Goal: Task Accomplishment & Management: Complete application form

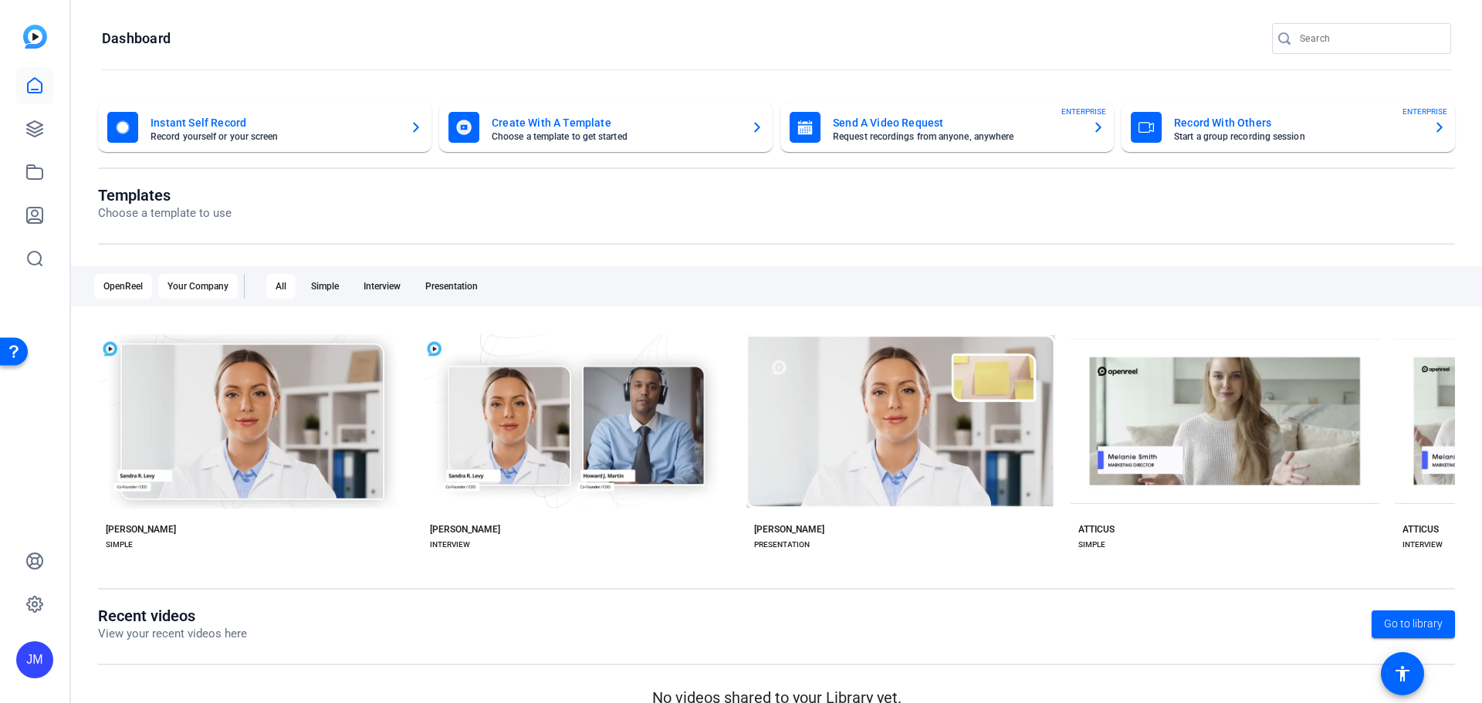
click at [191, 286] on div "Your Company" at bounding box center [197, 286] width 79 height 25
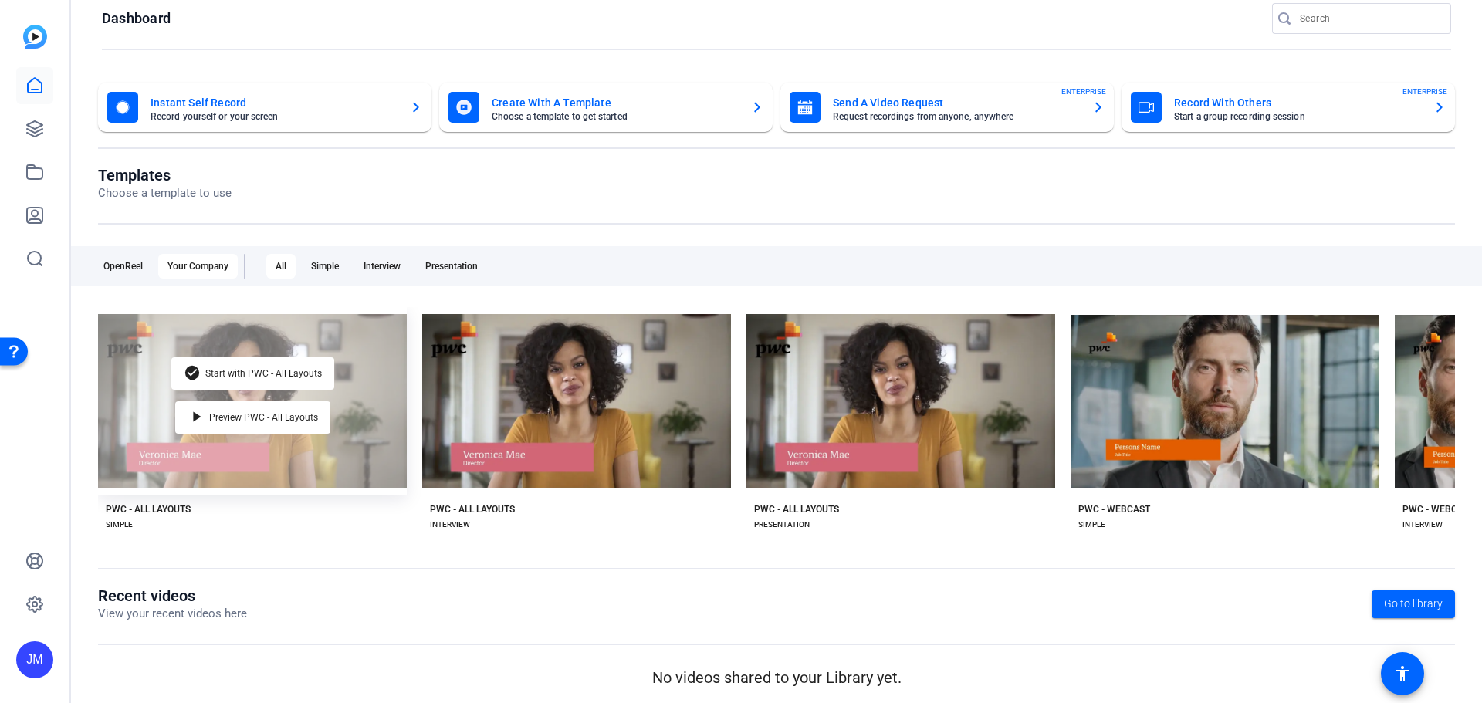
scroll to position [25, 0]
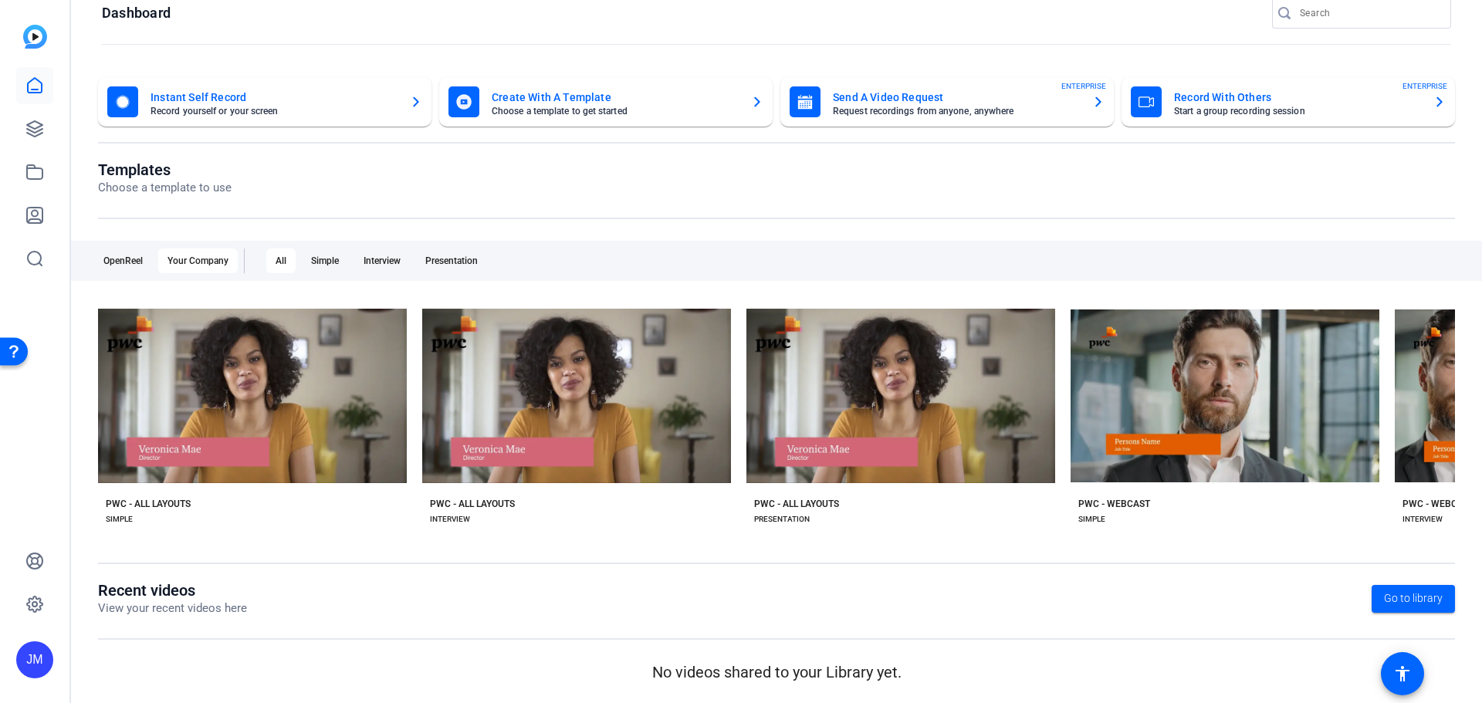
click at [713, 534] on div "check_circle Start with PWC - All Layouts play_arrow Preview PWC - All Layouts …" at bounding box center [776, 421] width 1357 height 239
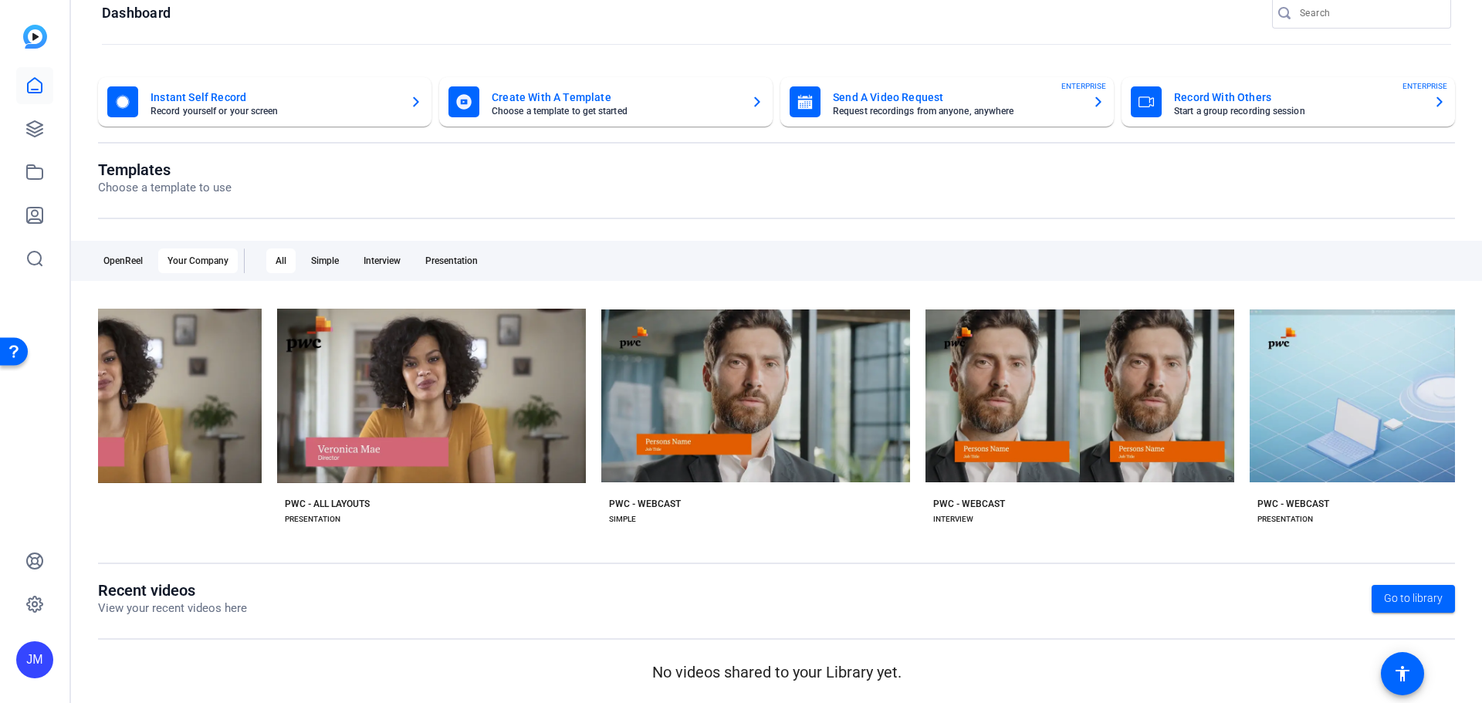
scroll to position [0, 438]
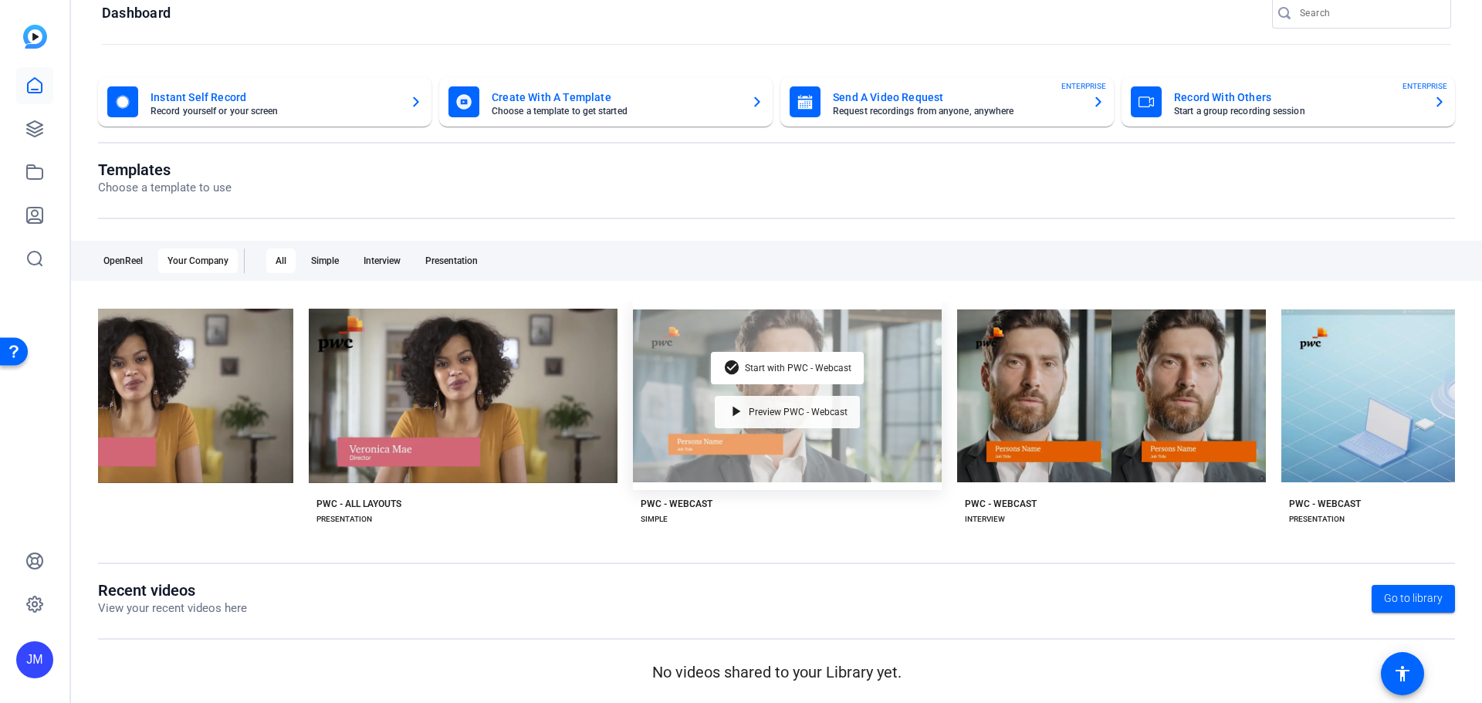
click at [793, 408] on span "Preview PWC - Webcast" at bounding box center [798, 411] width 99 height 9
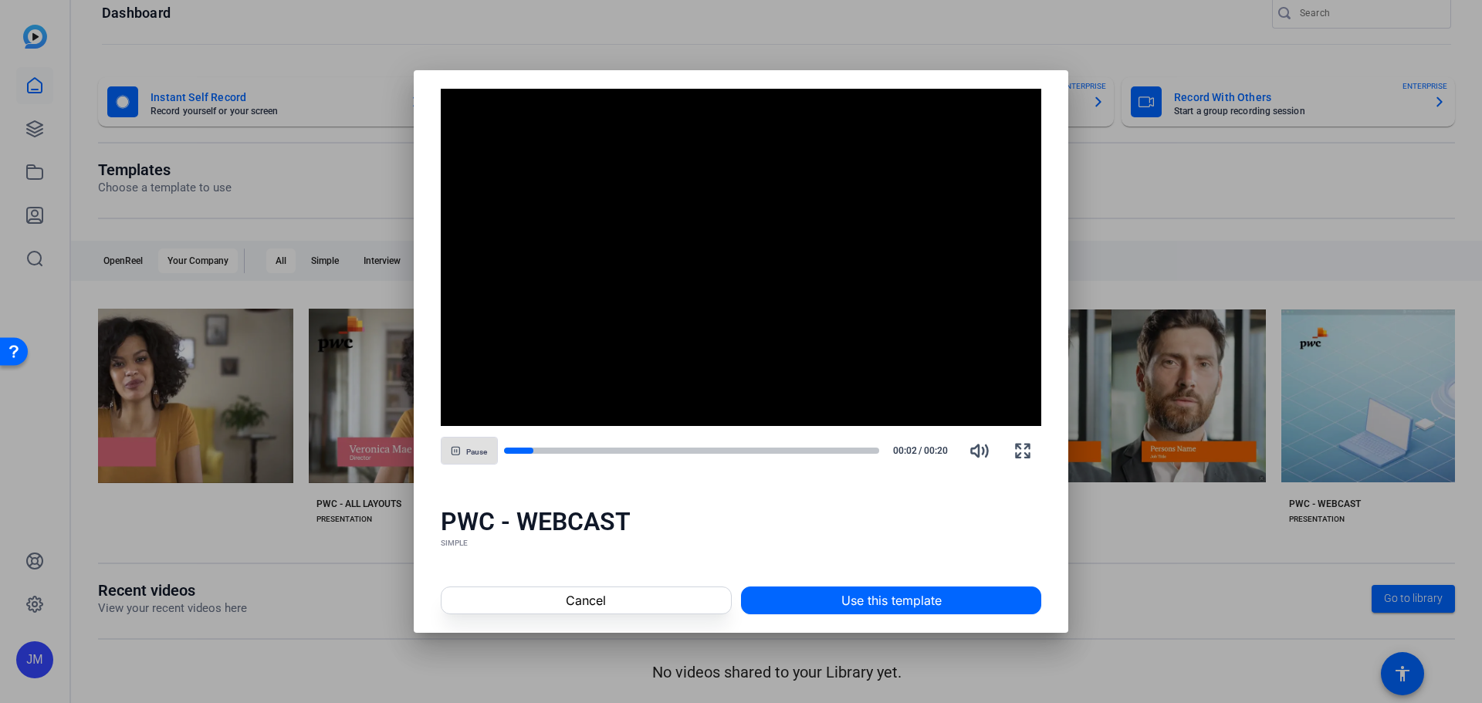
click at [467, 449] on span "Pause" at bounding box center [476, 452] width 21 height 9
click at [467, 449] on span "button" at bounding box center [469, 450] width 56 height 37
click at [603, 604] on span "Cancel" at bounding box center [586, 600] width 40 height 19
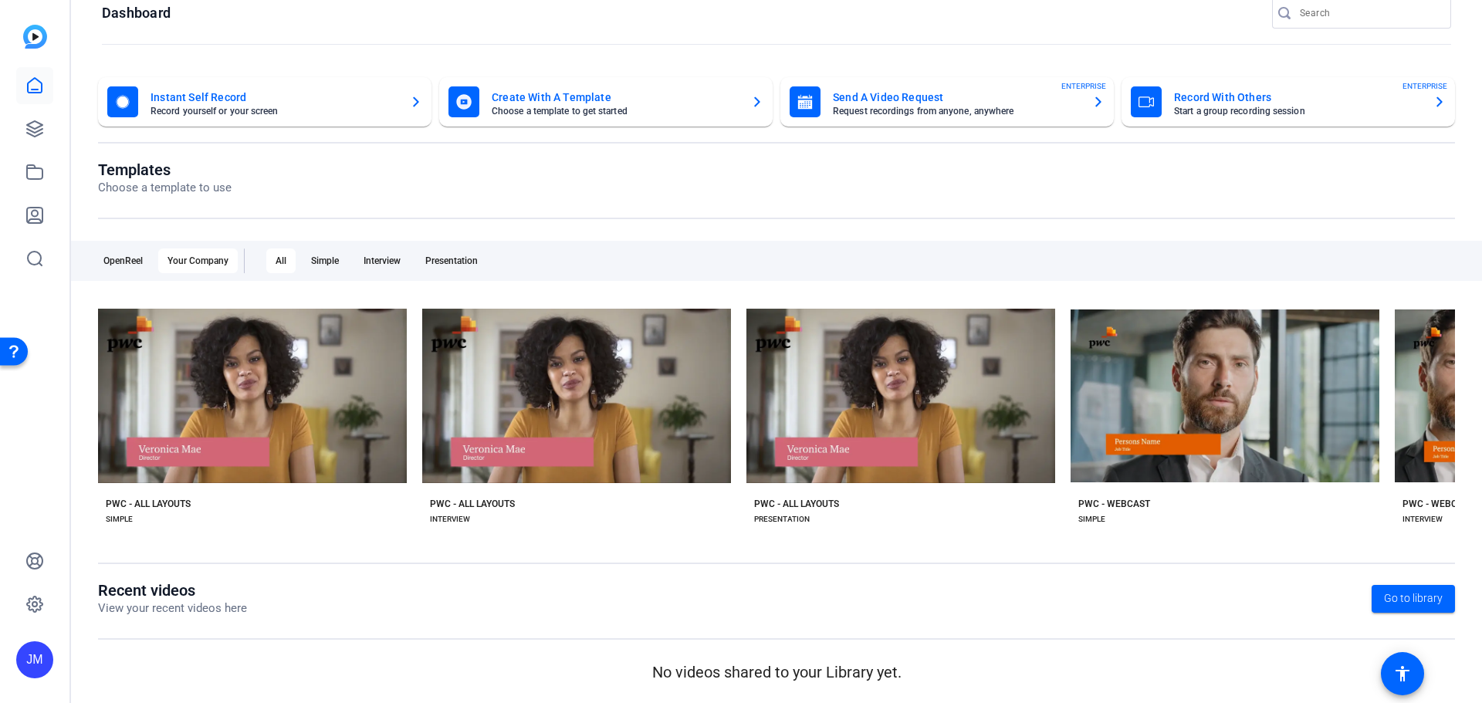
scroll to position [0, 1553]
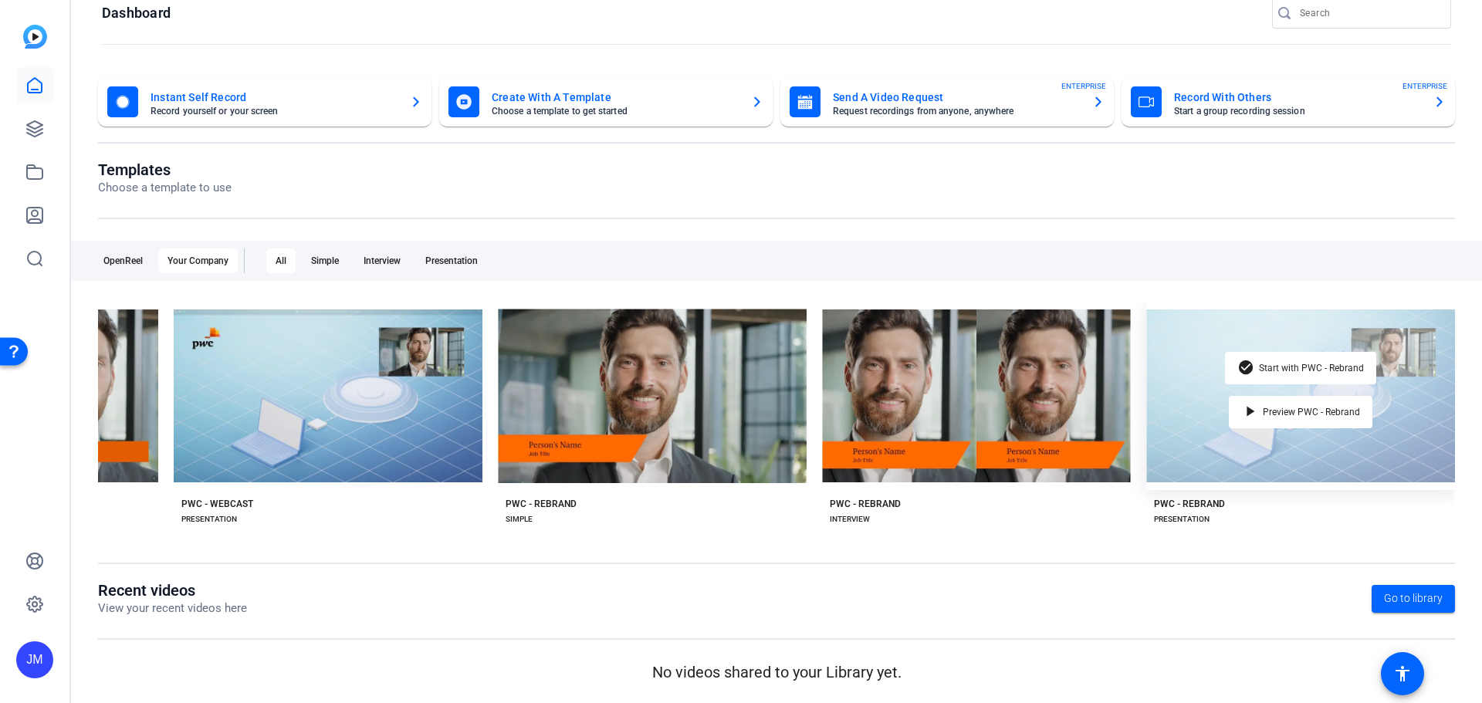
click at [1331, 472] on div "check_circle Start with PWC - Rebrand play_arrow Preview PWC - Rebrand" at bounding box center [1300, 396] width 309 height 188
click at [1310, 408] on span "Preview PWC - Rebrand" at bounding box center [1311, 411] width 97 height 9
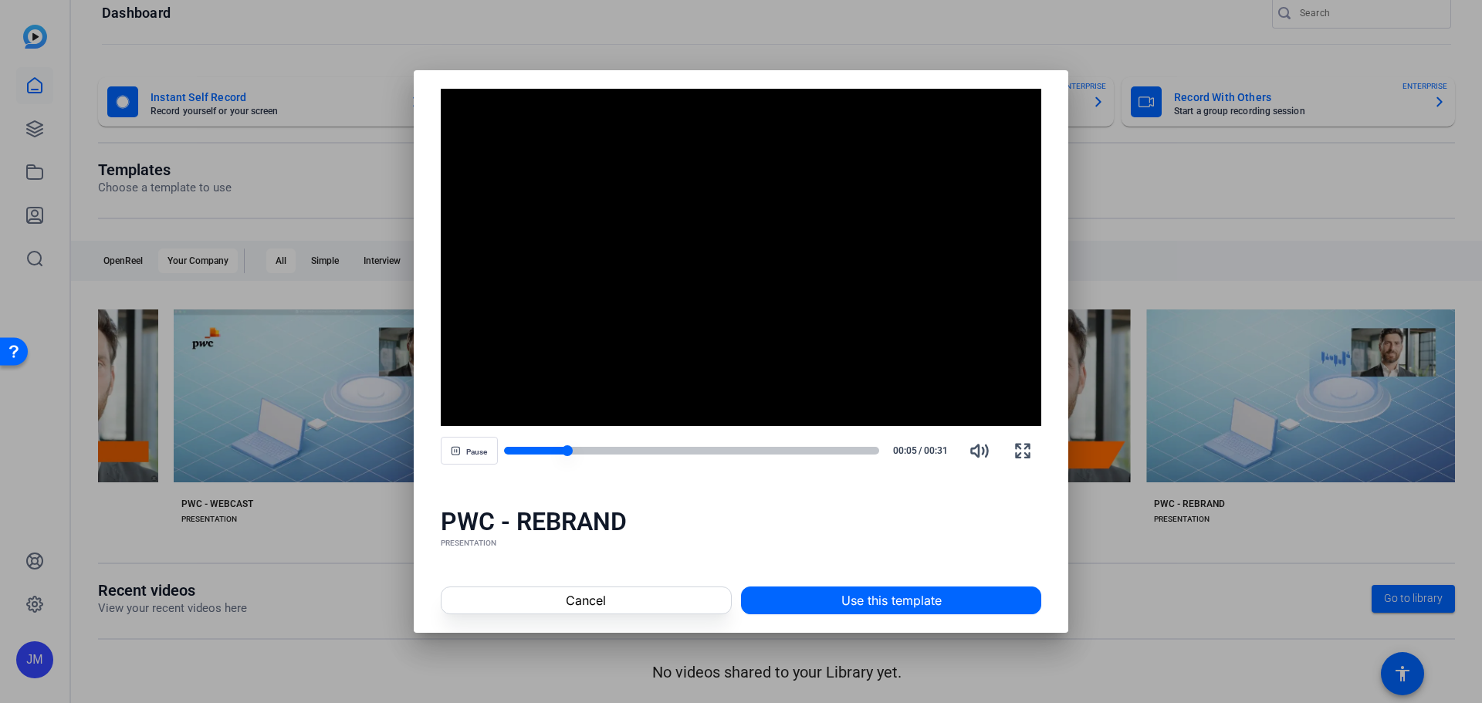
click at [614, 451] on div at bounding box center [692, 451] width 376 height 8
click at [715, 450] on div at bounding box center [692, 451] width 376 height 8
click at [681, 449] on div at bounding box center [616, 451] width 224 height 8
click at [770, 449] on div at bounding box center [692, 451] width 376 height 8
click at [819, 448] on div at bounding box center [692, 451] width 376 height 8
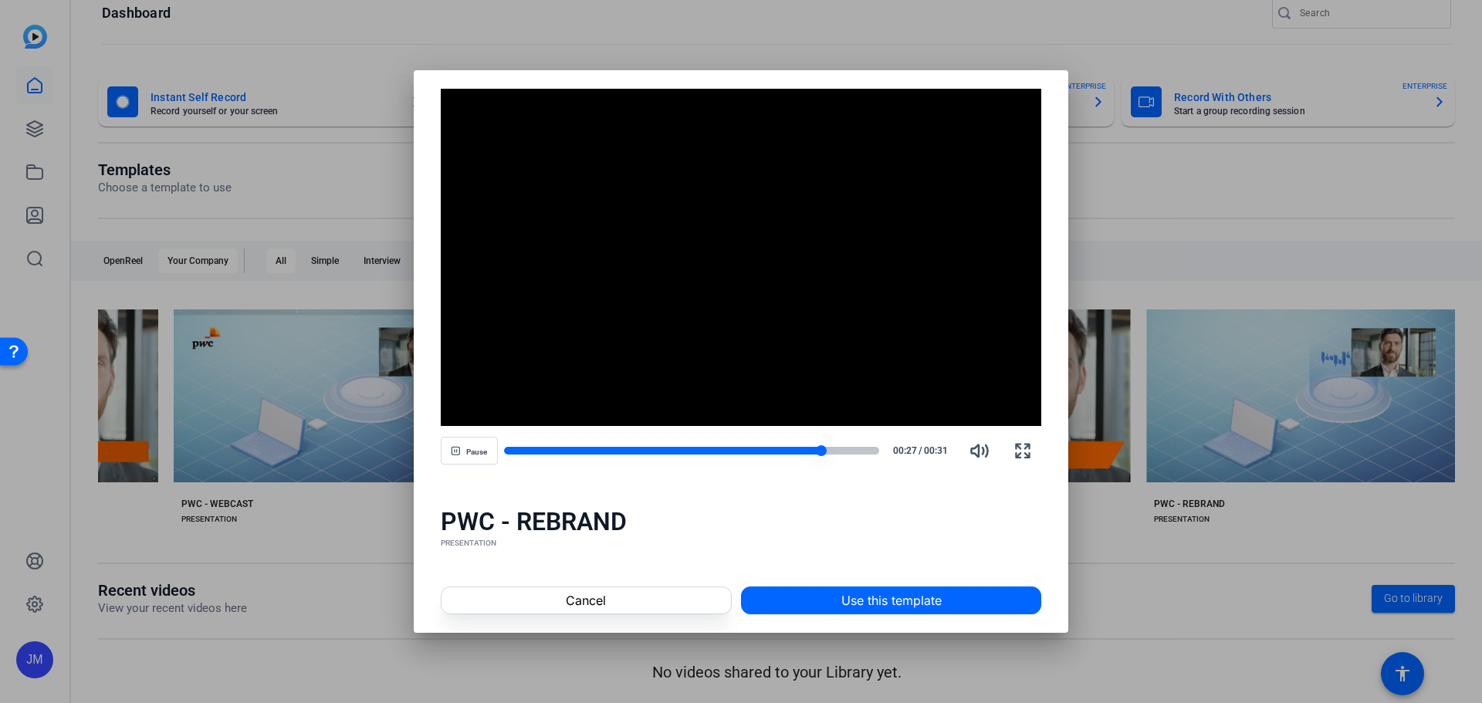
click at [834, 447] on div at bounding box center [692, 451] width 376 height 8
click at [531, 451] on div at bounding box center [677, 451] width 346 height 8
click at [882, 612] on span at bounding box center [891, 600] width 299 height 37
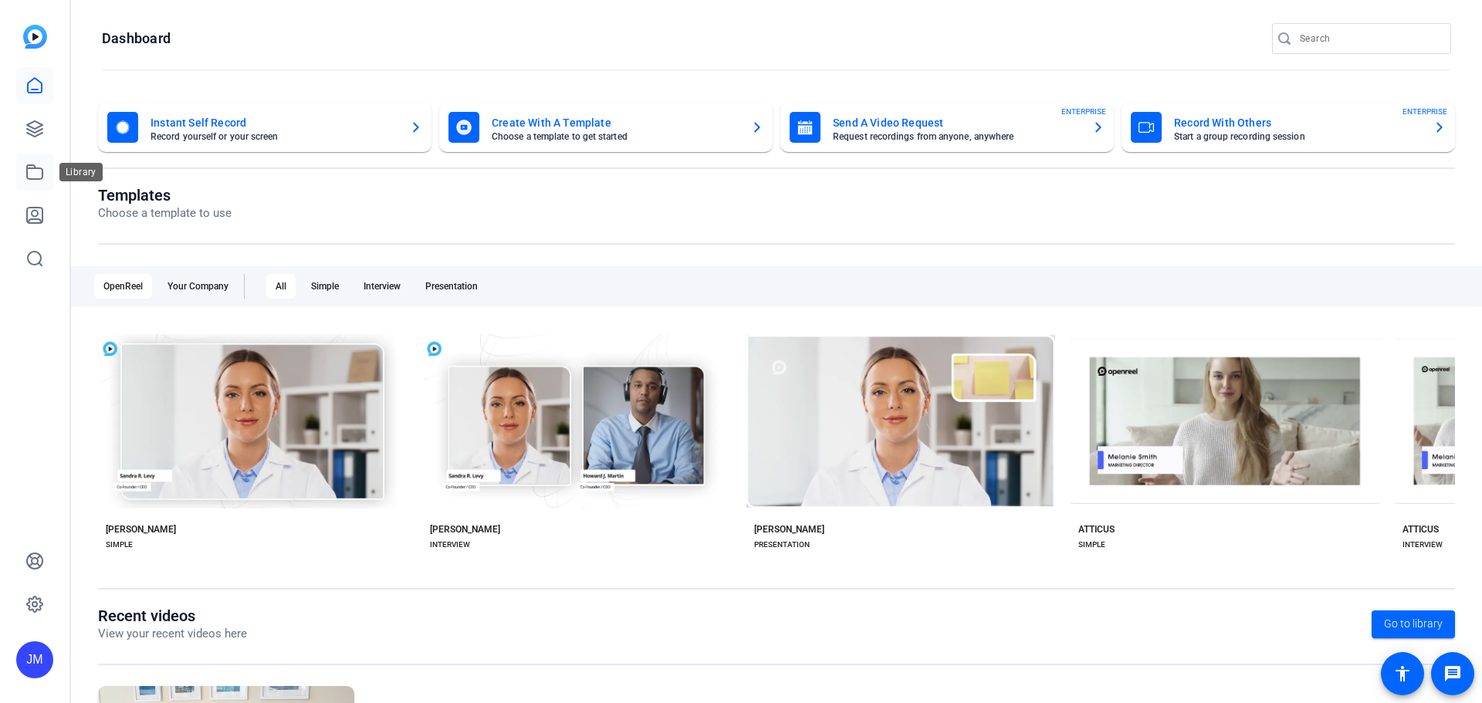
click at [36, 158] on link at bounding box center [34, 172] width 37 height 37
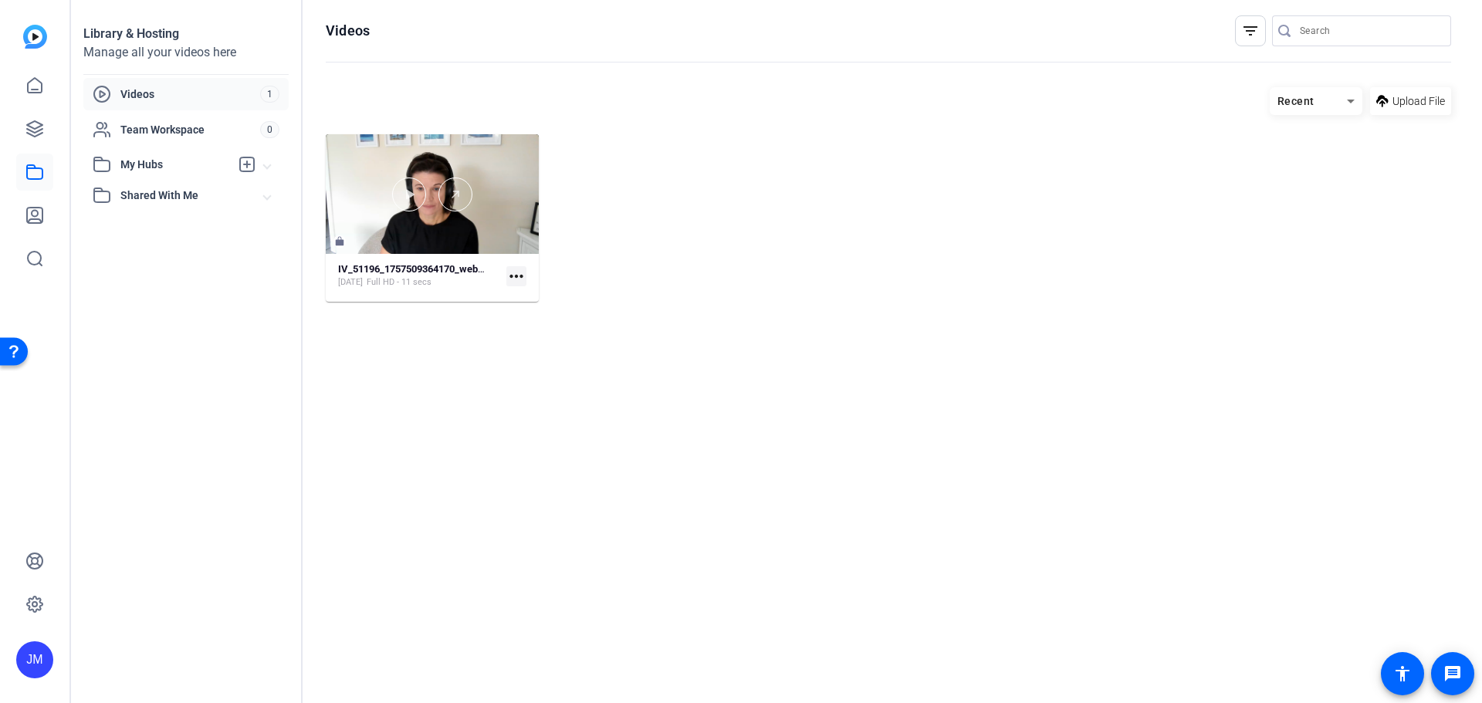
click at [522, 272] on mat-icon "more_horiz" at bounding box center [516, 276] width 20 height 20
drag, startPoint x: 515, startPoint y: 273, endPoint x: 436, endPoint y: 351, distance: 110.8
click at [436, 351] on div at bounding box center [741, 351] width 1482 height 703
click at [1361, 92] on div at bounding box center [1354, 101] width 15 height 19
click at [1126, 271] on div at bounding box center [741, 351] width 1482 height 703
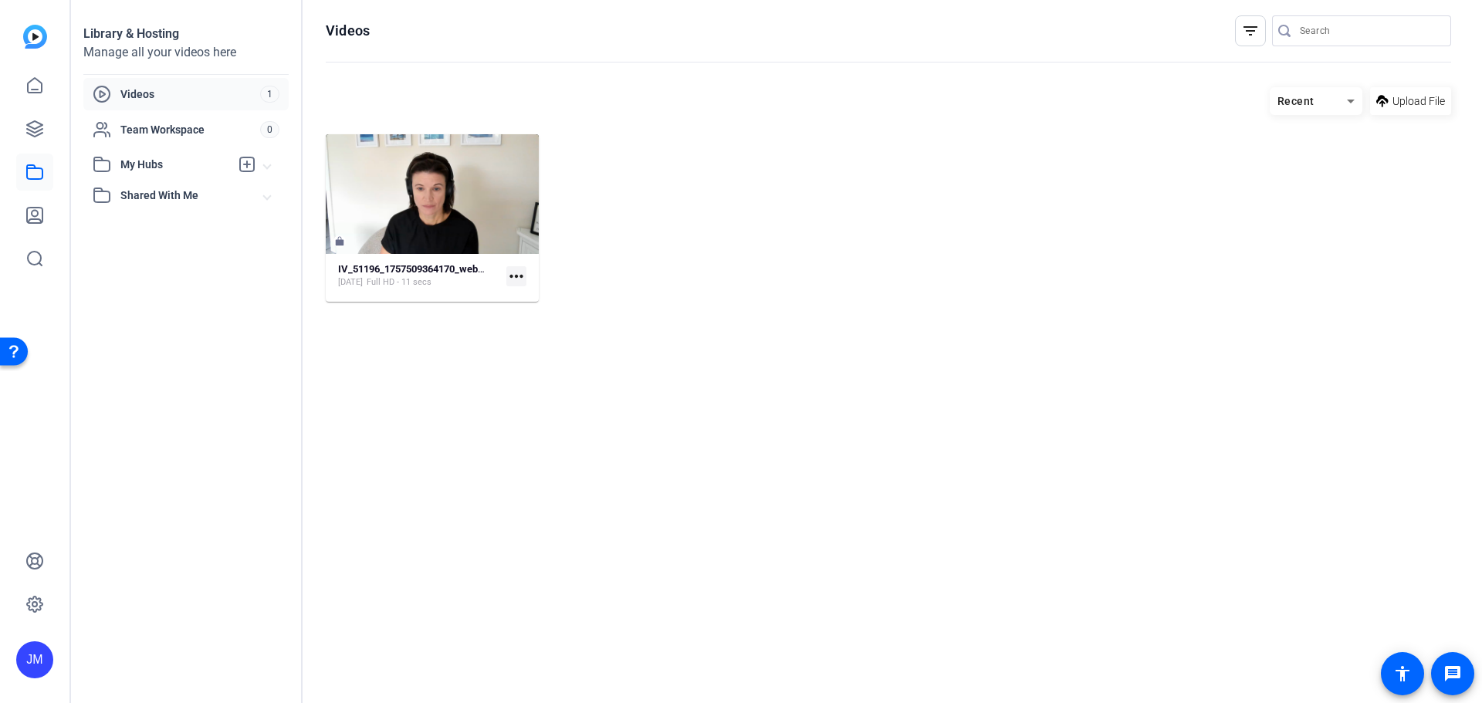
click at [144, 161] on span "My Hubs" at bounding box center [175, 165] width 110 height 16
click at [140, 96] on span "Videos" at bounding box center [190, 93] width 140 height 15
click at [41, 86] on icon at bounding box center [35, 85] width 14 height 15
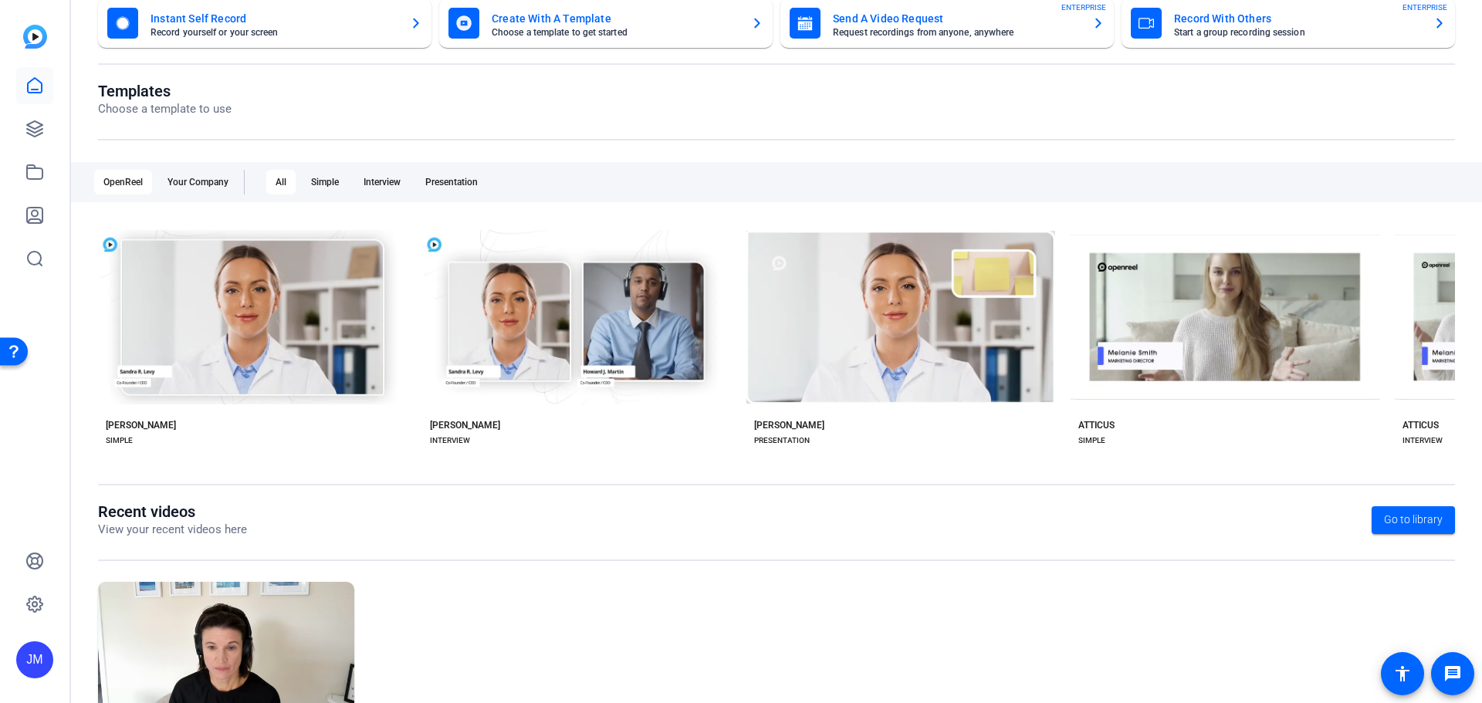
scroll to position [209, 0]
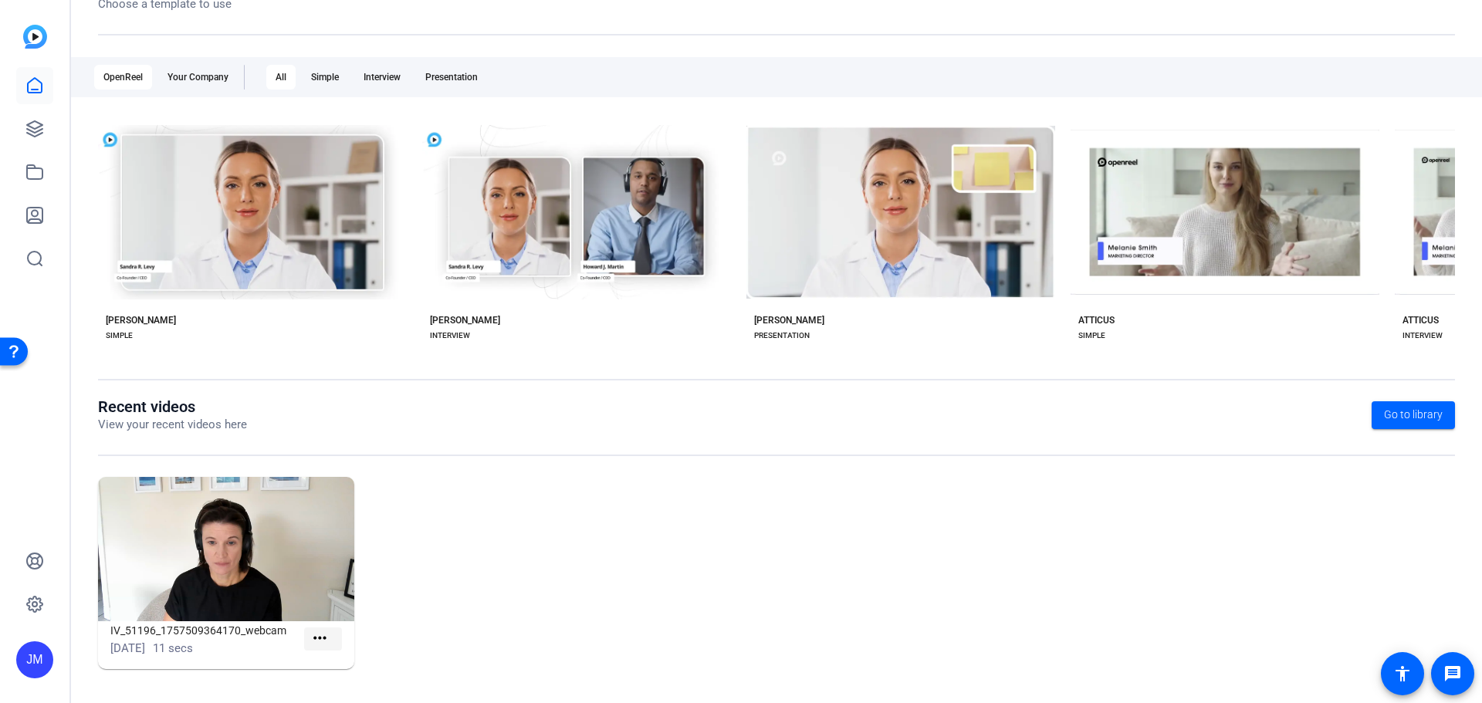
drag, startPoint x: 329, startPoint y: 642, endPoint x: 308, endPoint y: 642, distance: 20.8
click at [328, 642] on span at bounding box center [323, 639] width 38 height 37
click at [310, 641] on mat-icon "more_horiz" at bounding box center [319, 638] width 19 height 19
click at [508, 607] on div at bounding box center [741, 351] width 1482 height 703
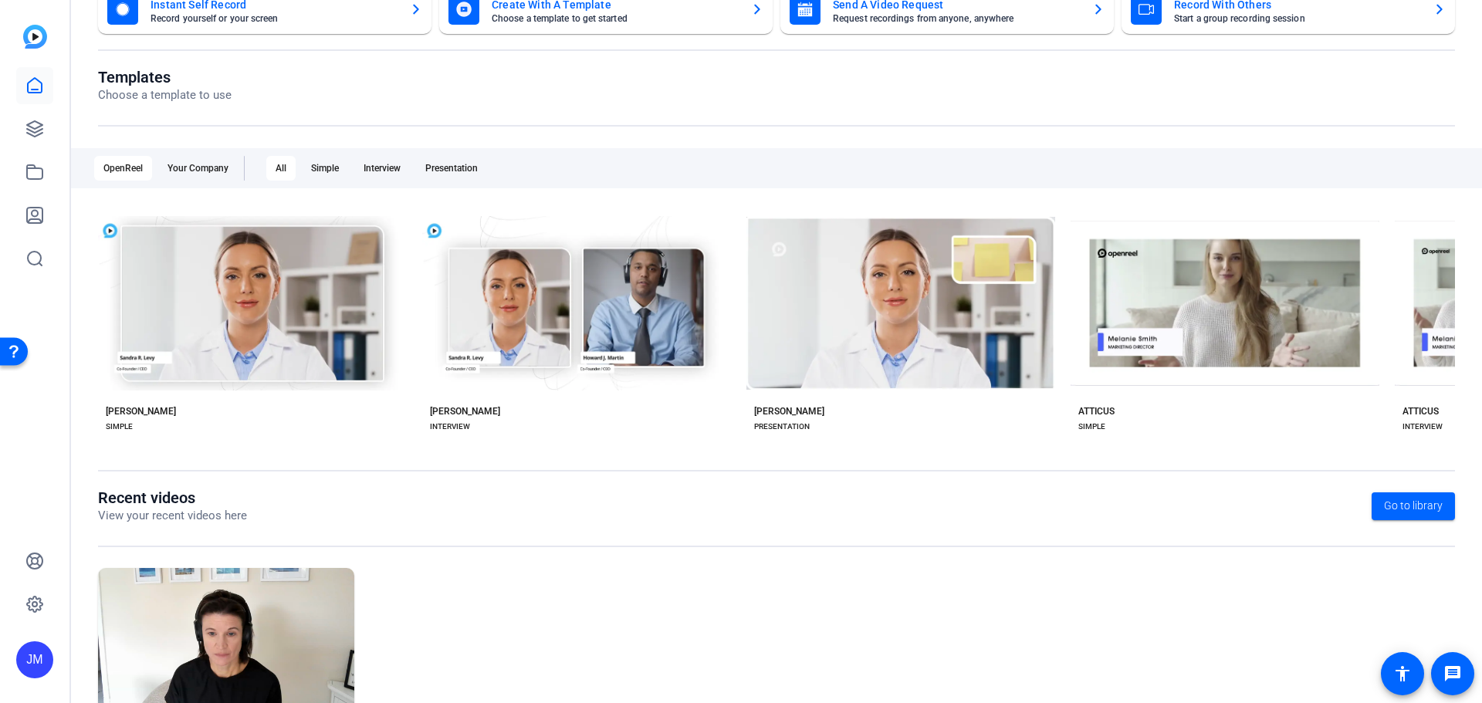
scroll to position [0, 0]
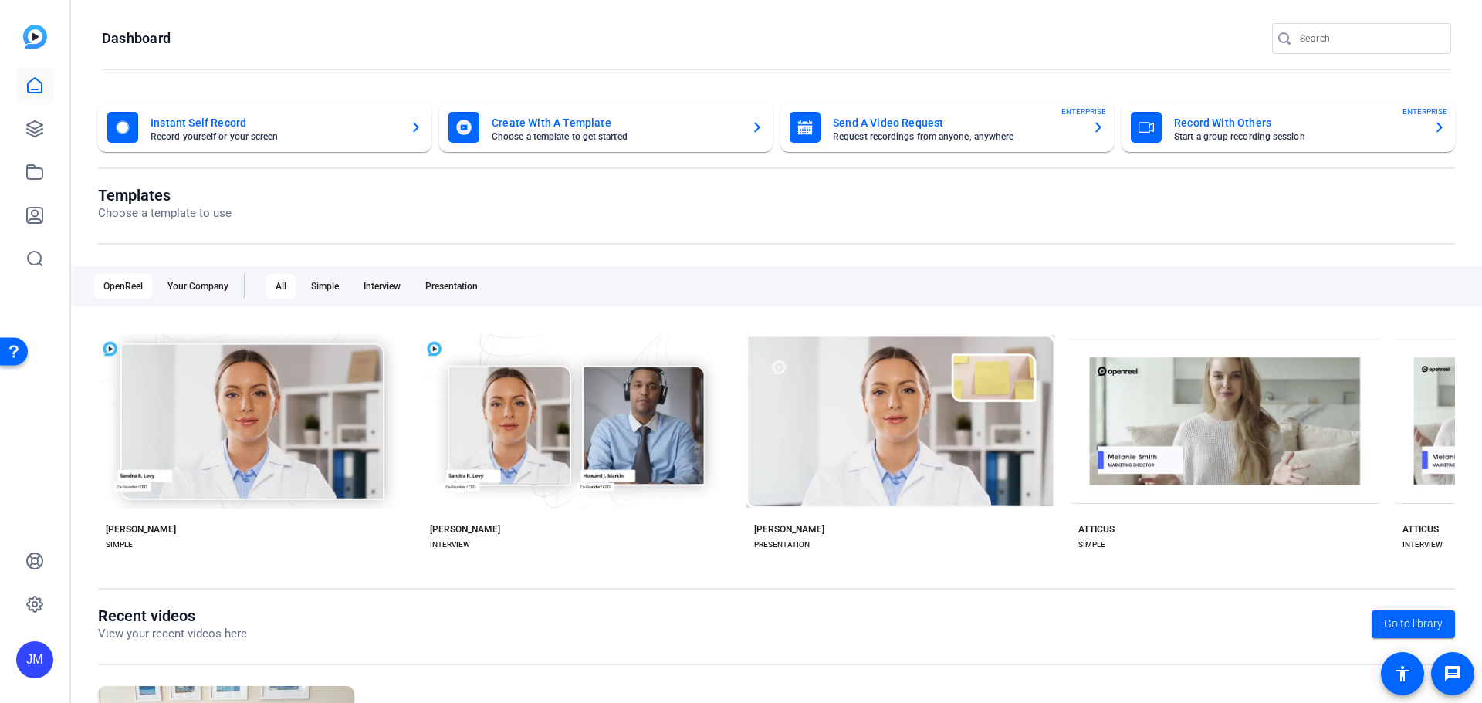
click at [507, 123] on mat-card-title "Create With A Template" at bounding box center [615, 122] width 247 height 19
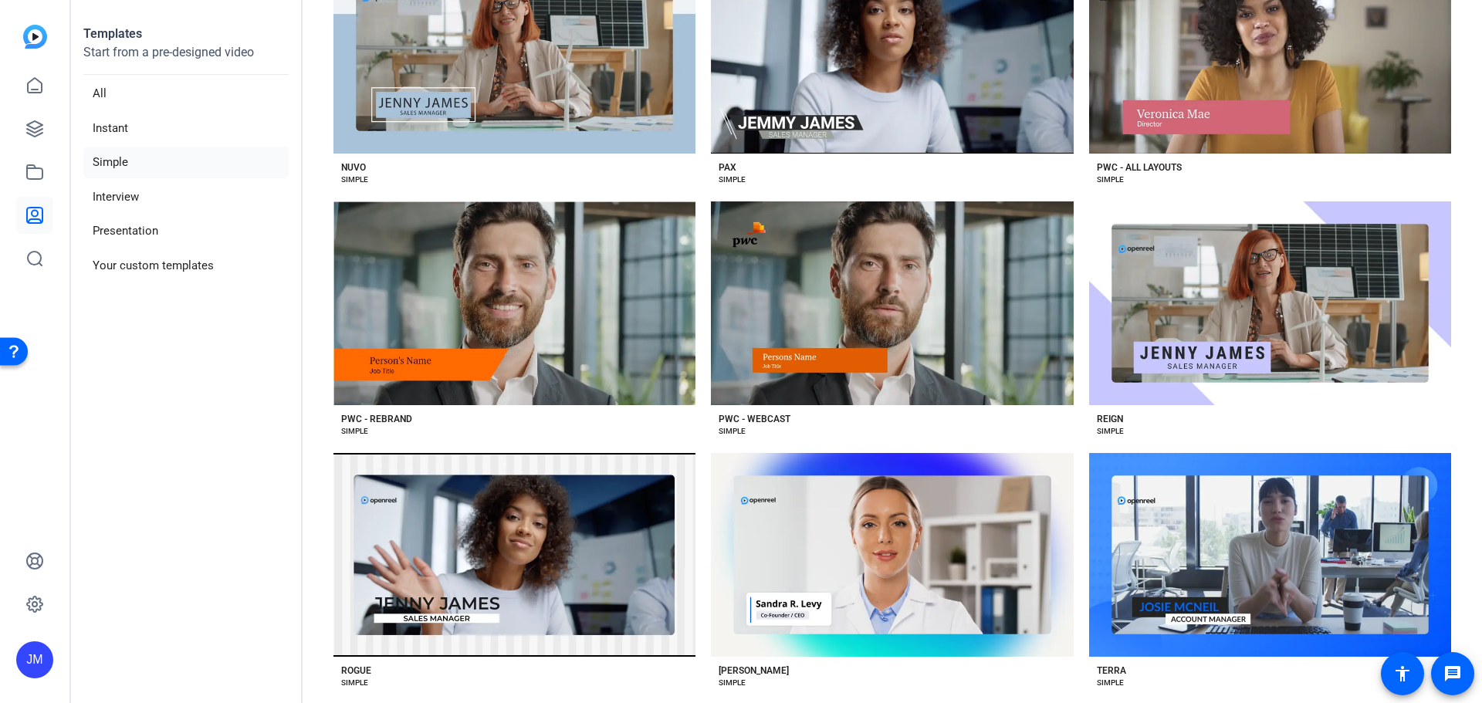
scroll to position [1391, 0]
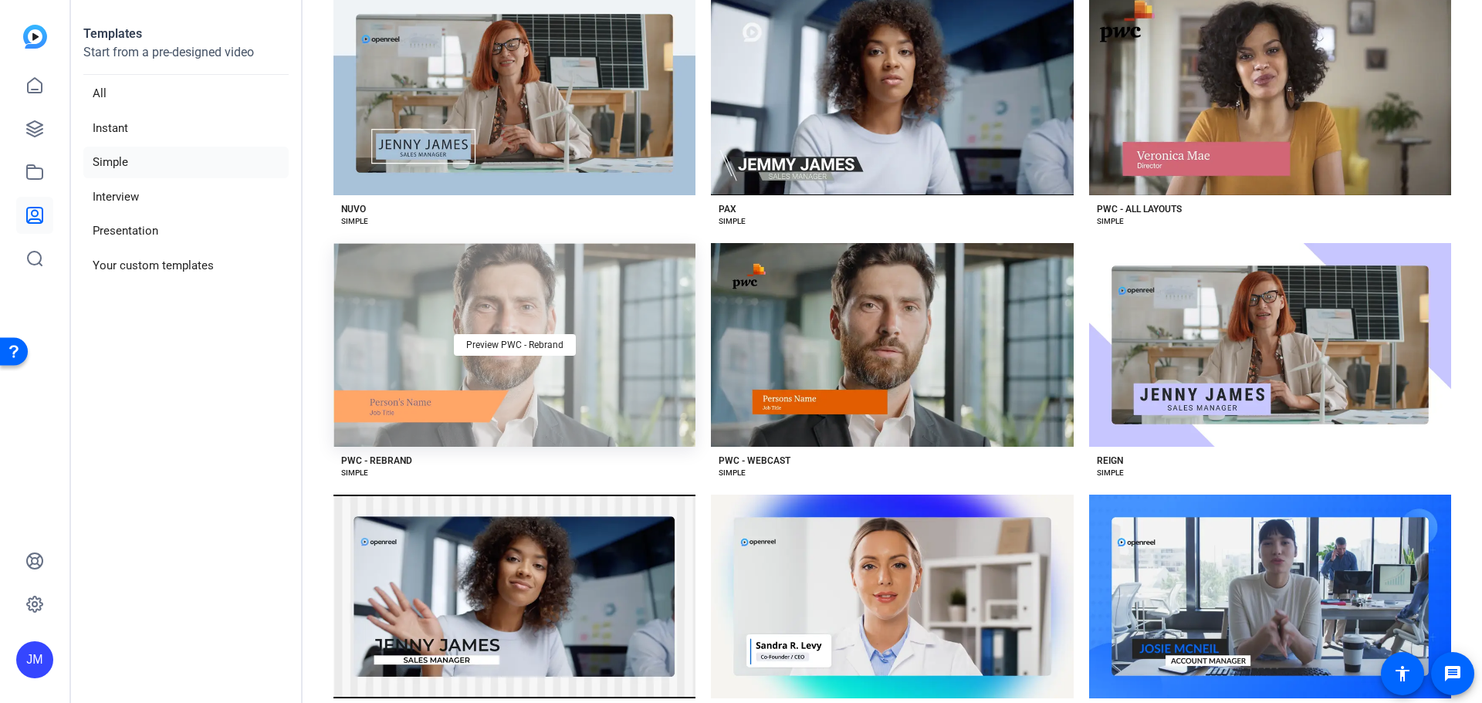
click at [541, 384] on div "Preview PWC - Rebrand" at bounding box center [514, 345] width 362 height 204
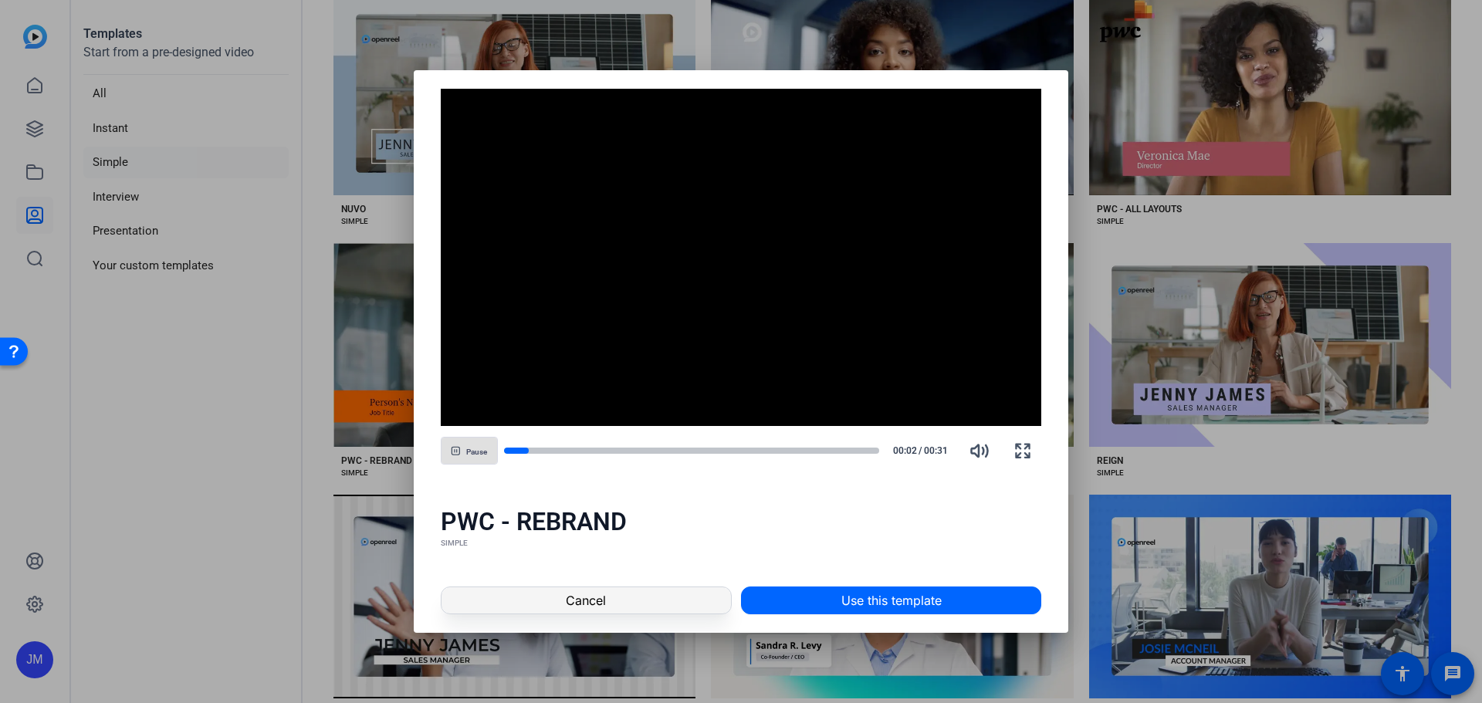
drag, startPoint x: 590, startPoint y: 605, endPoint x: 556, endPoint y: 577, distance: 44.4
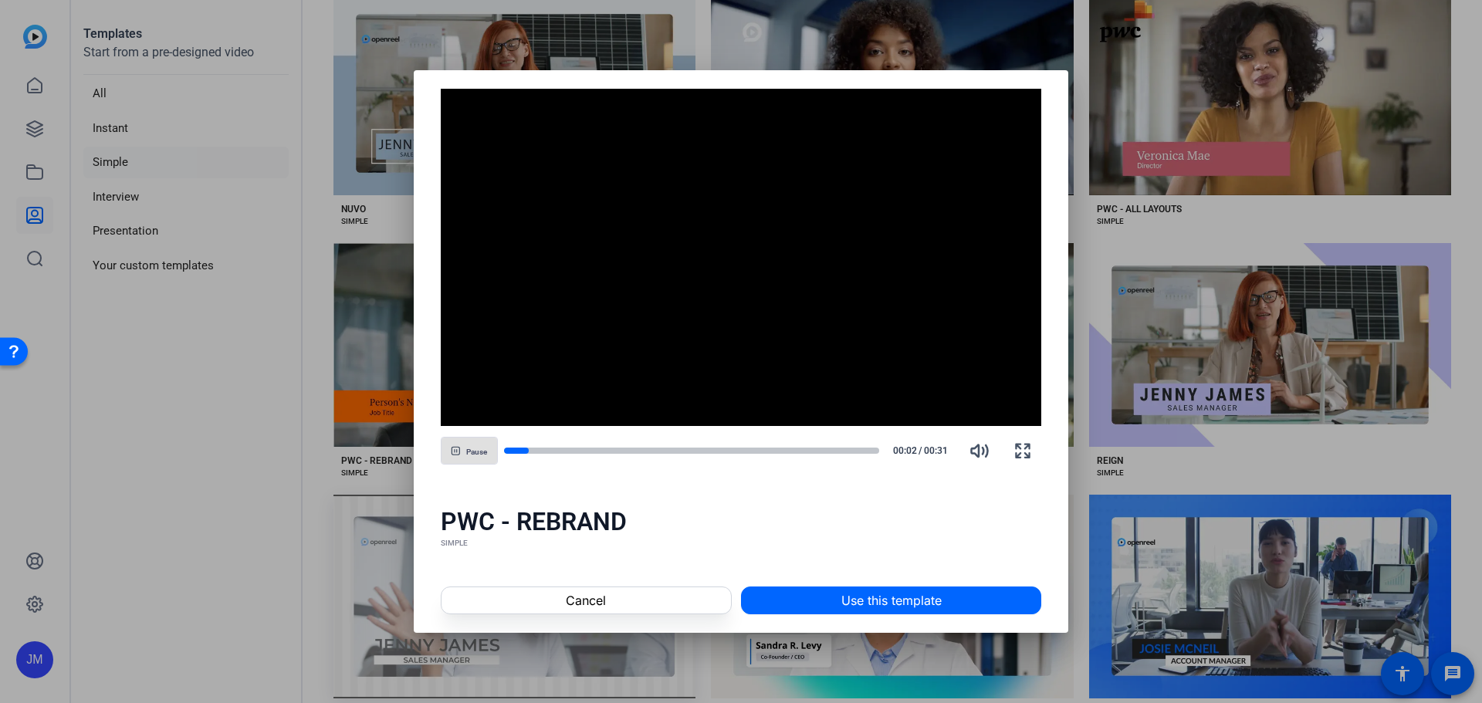
click at [589, 604] on span "Cancel" at bounding box center [586, 600] width 40 height 19
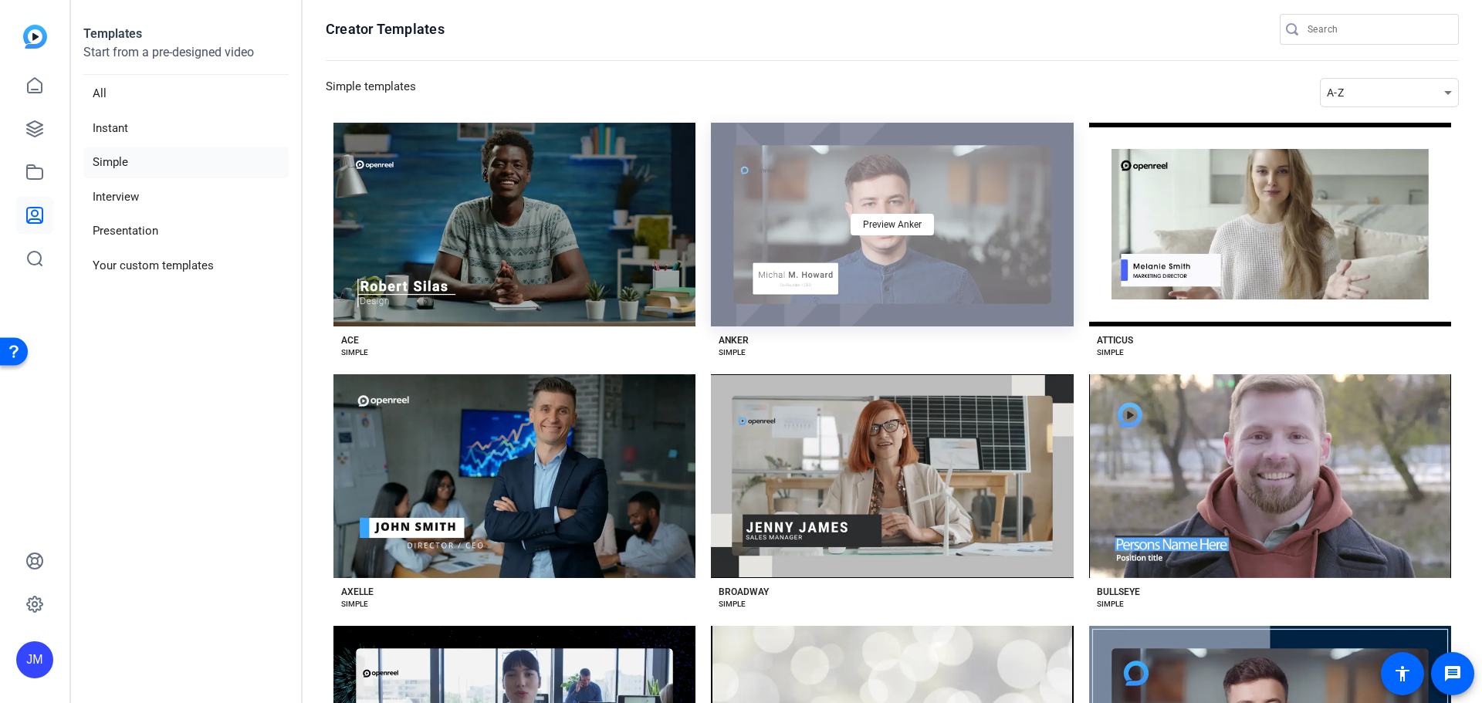
scroll to position [0, 0]
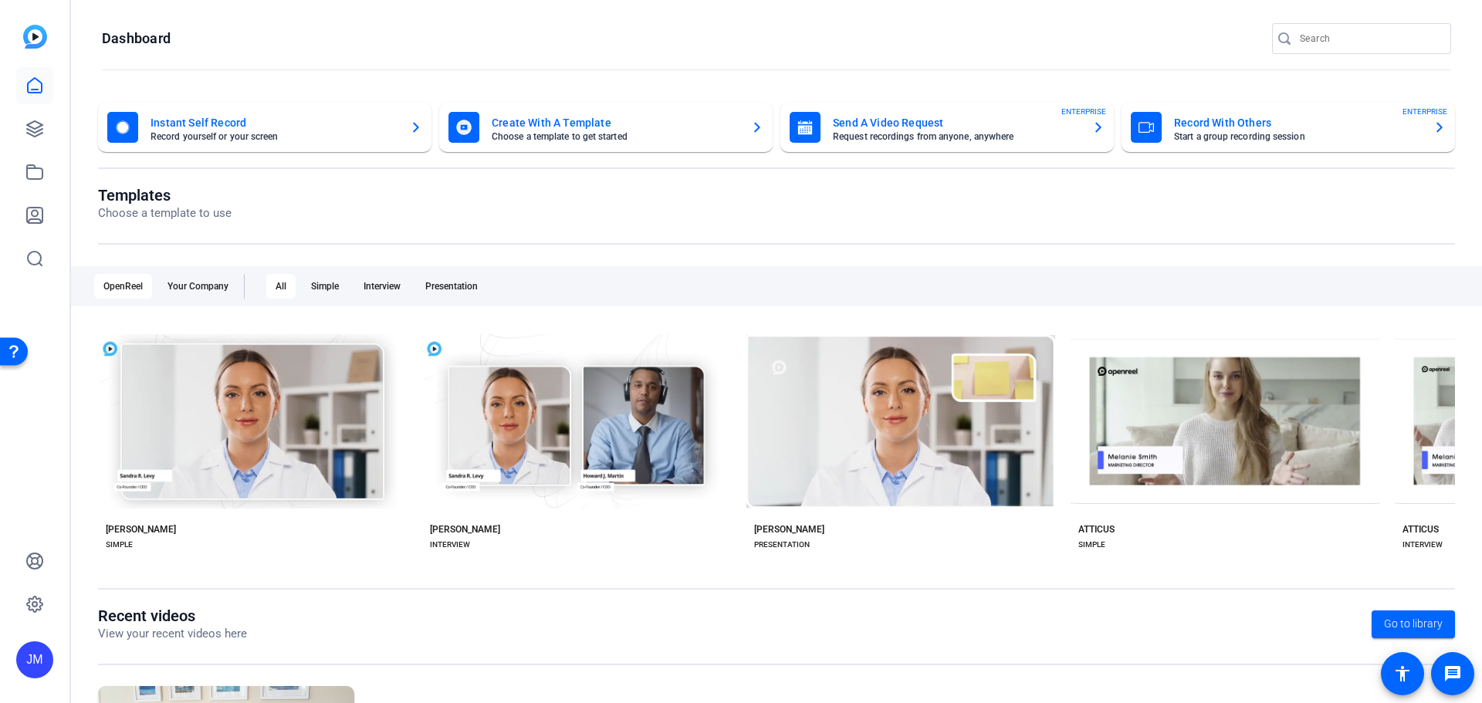
click at [1084, 126] on div "Send A Video Request Request recordings from anyone, anywhere ENTERPRISE" at bounding box center [947, 127] width 315 height 31
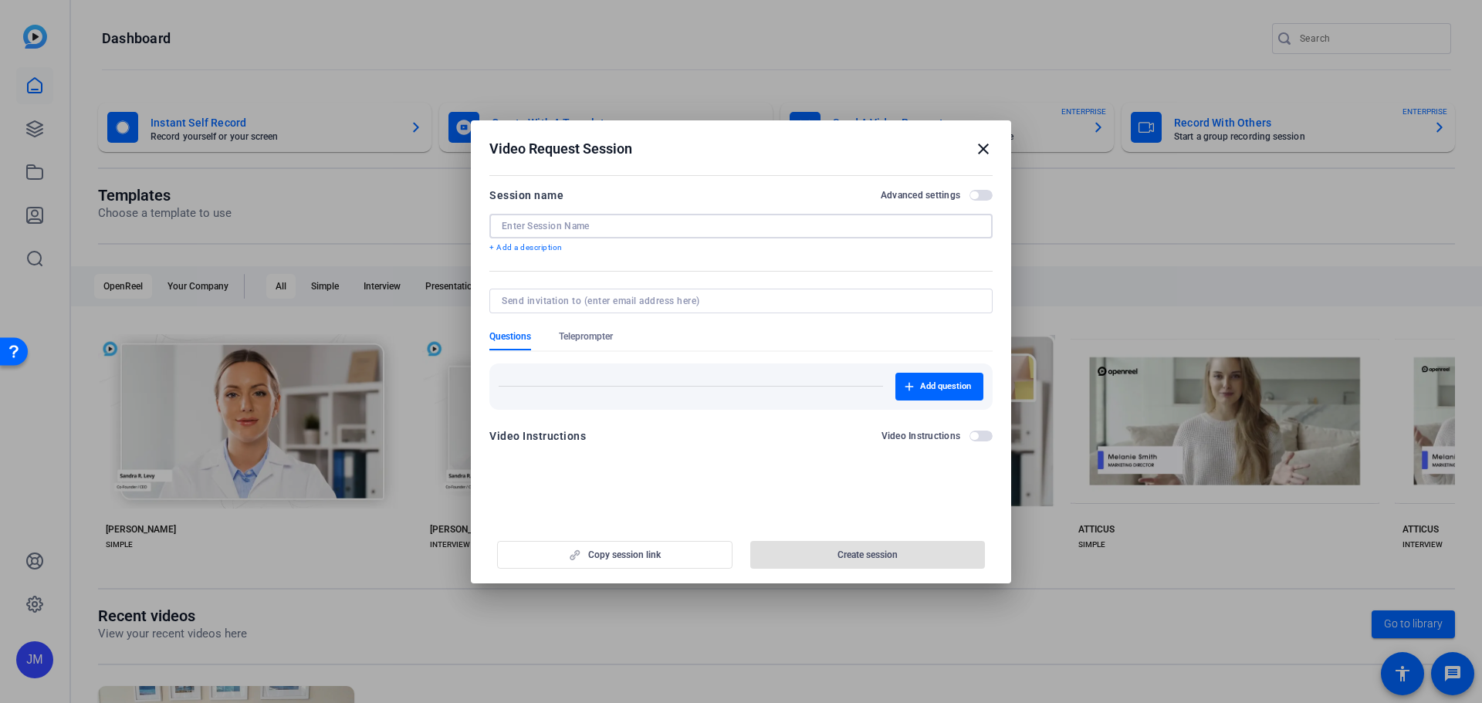
click at [801, 232] on input at bounding box center [741, 226] width 478 height 12
click at [539, 222] on input "Deanna self-record" at bounding box center [741, 226] width 478 height 12
click at [535, 223] on input "Deanna self-record" at bounding box center [741, 226] width 478 height 12
type input "Deanna Byrne self-record"
click at [759, 307] on div at bounding box center [741, 301] width 478 height 25
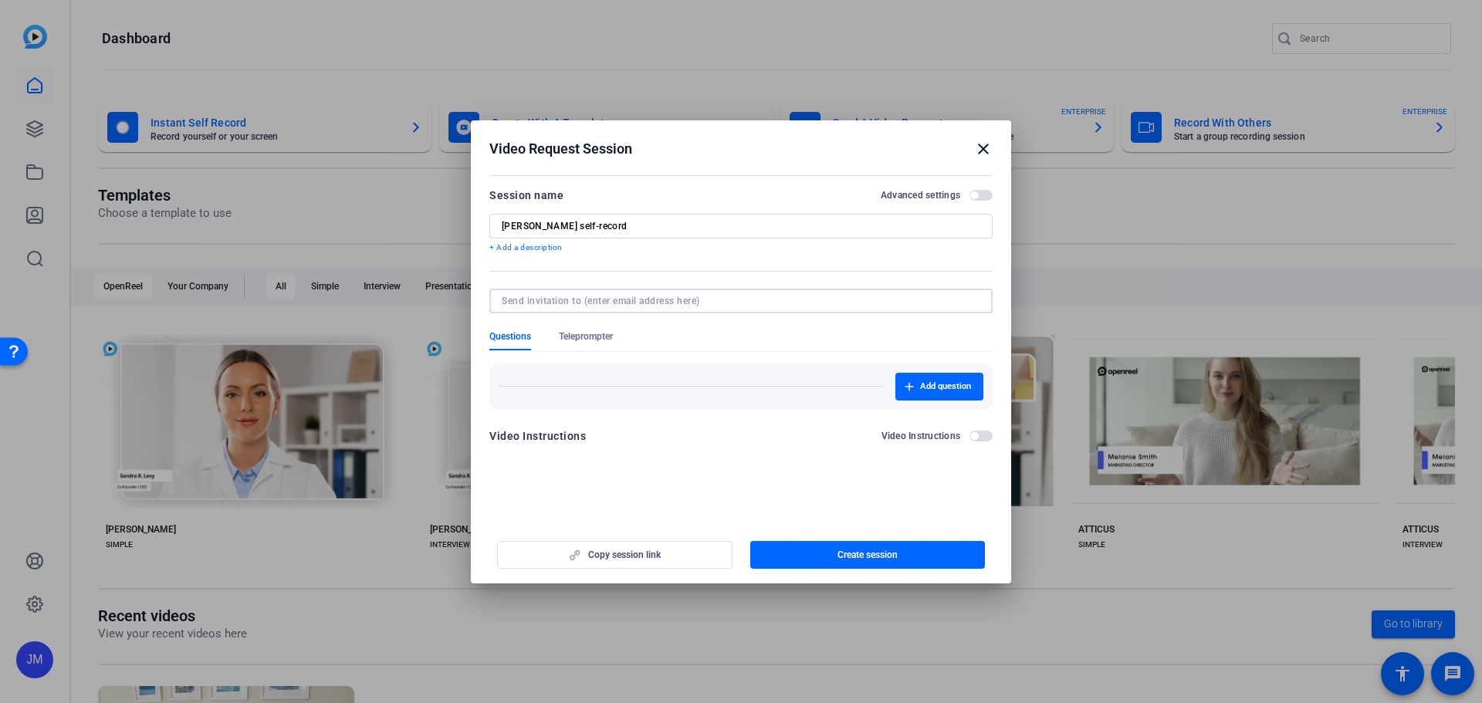
click at [740, 299] on input at bounding box center [738, 301] width 472 height 12
type input "deanna"
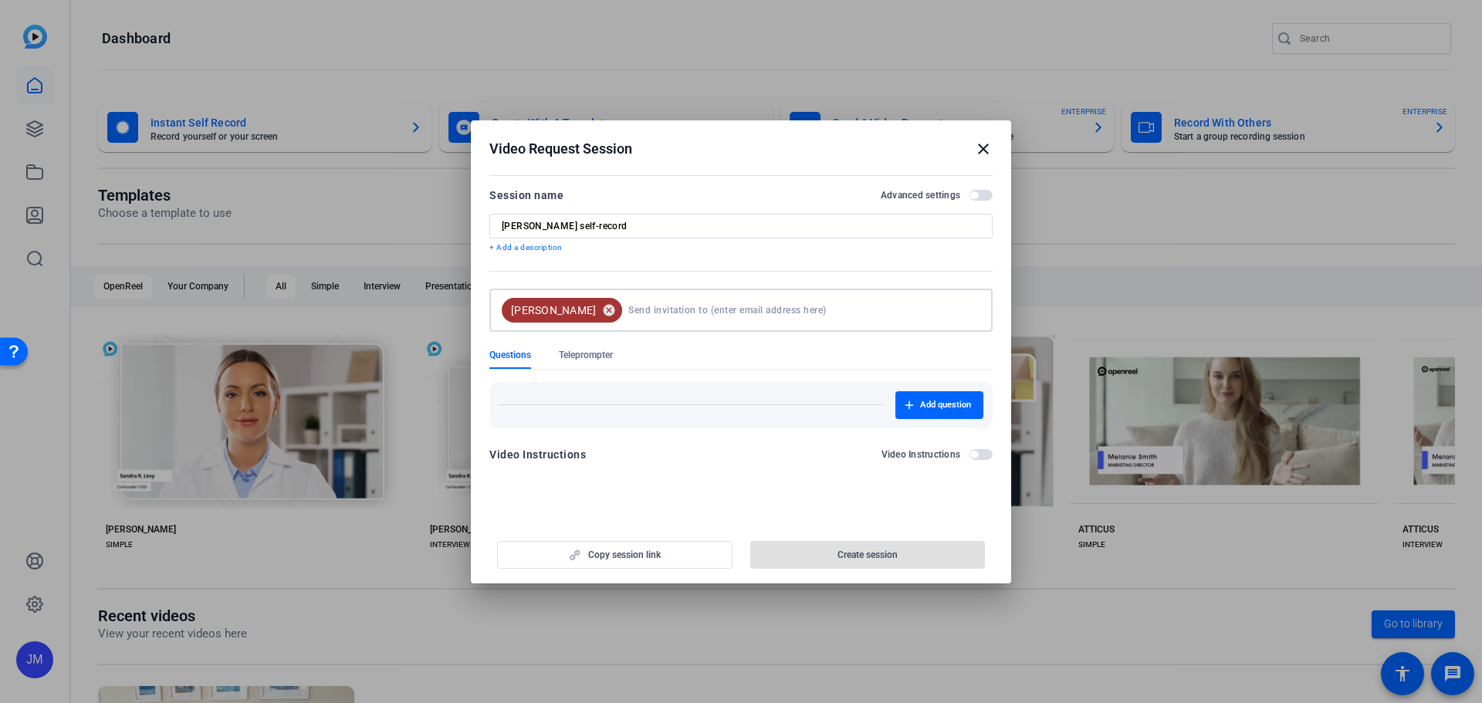
click at [596, 312] on mat-icon "cancel" at bounding box center [609, 310] width 26 height 14
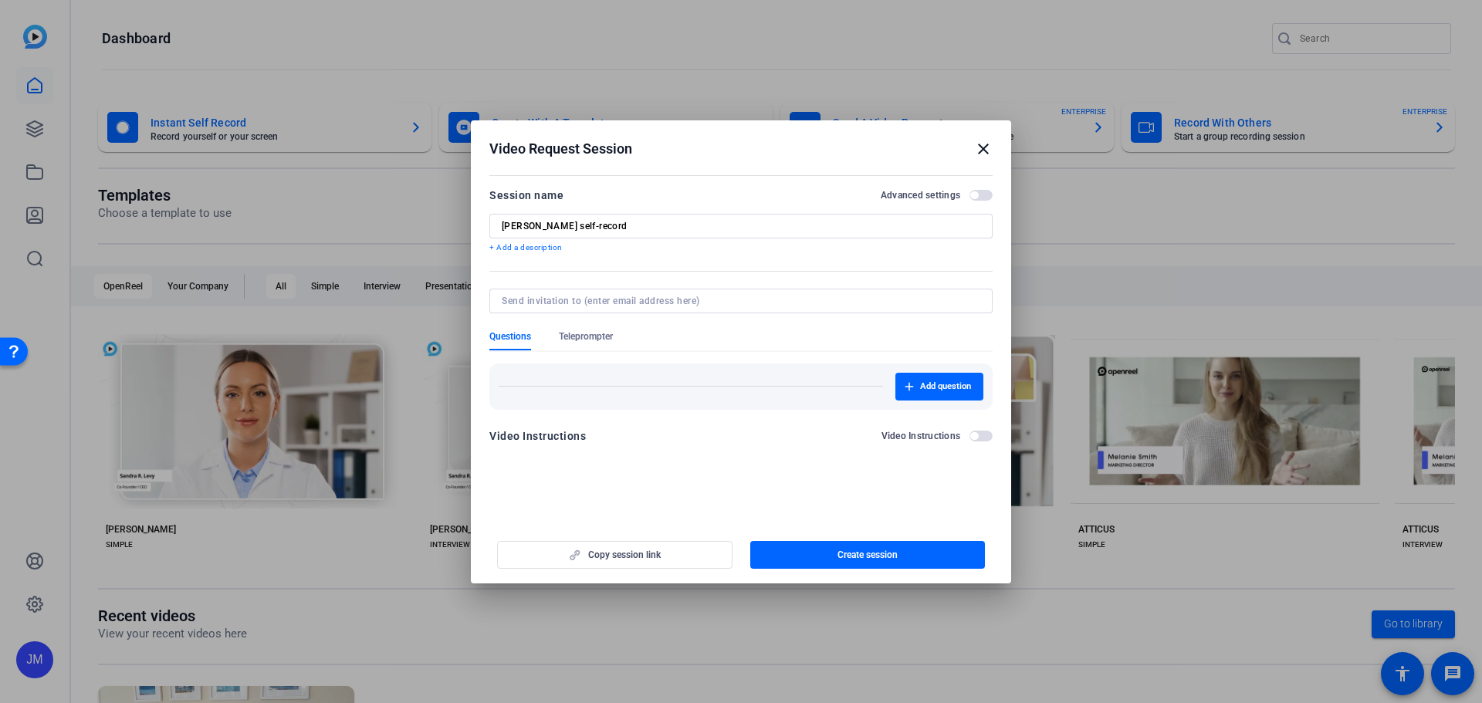
click at [643, 303] on input at bounding box center [738, 301] width 472 height 12
click at [534, 303] on input at bounding box center [738, 301] width 472 height 12
type input "s"
type input "deanna.marie.byrne@pwc.com"
click at [670, 363] on mat-tab-group "Questions Teleprompter Add question" at bounding box center [740, 369] width 503 height 79
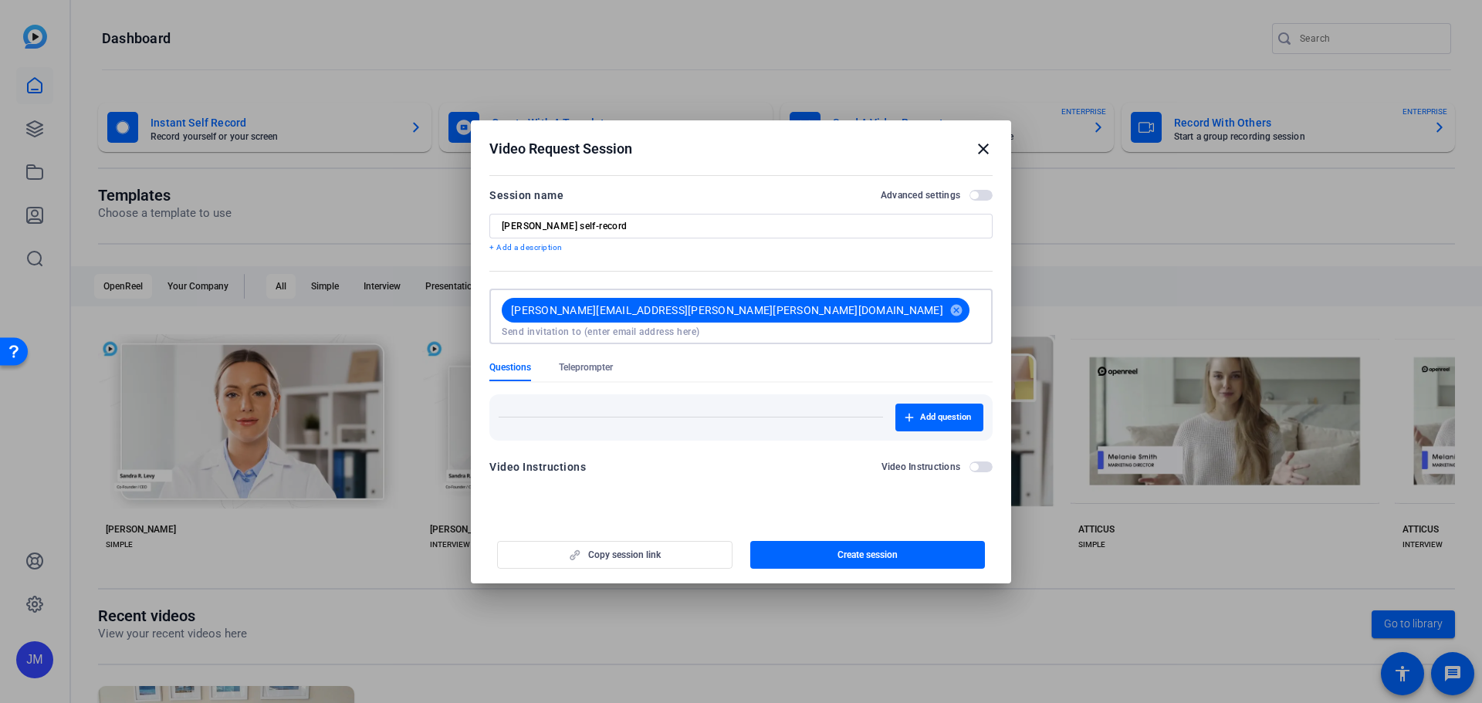
click at [759, 326] on input at bounding box center [741, 332] width 478 height 12
type input "amy.scott@pwc.com"
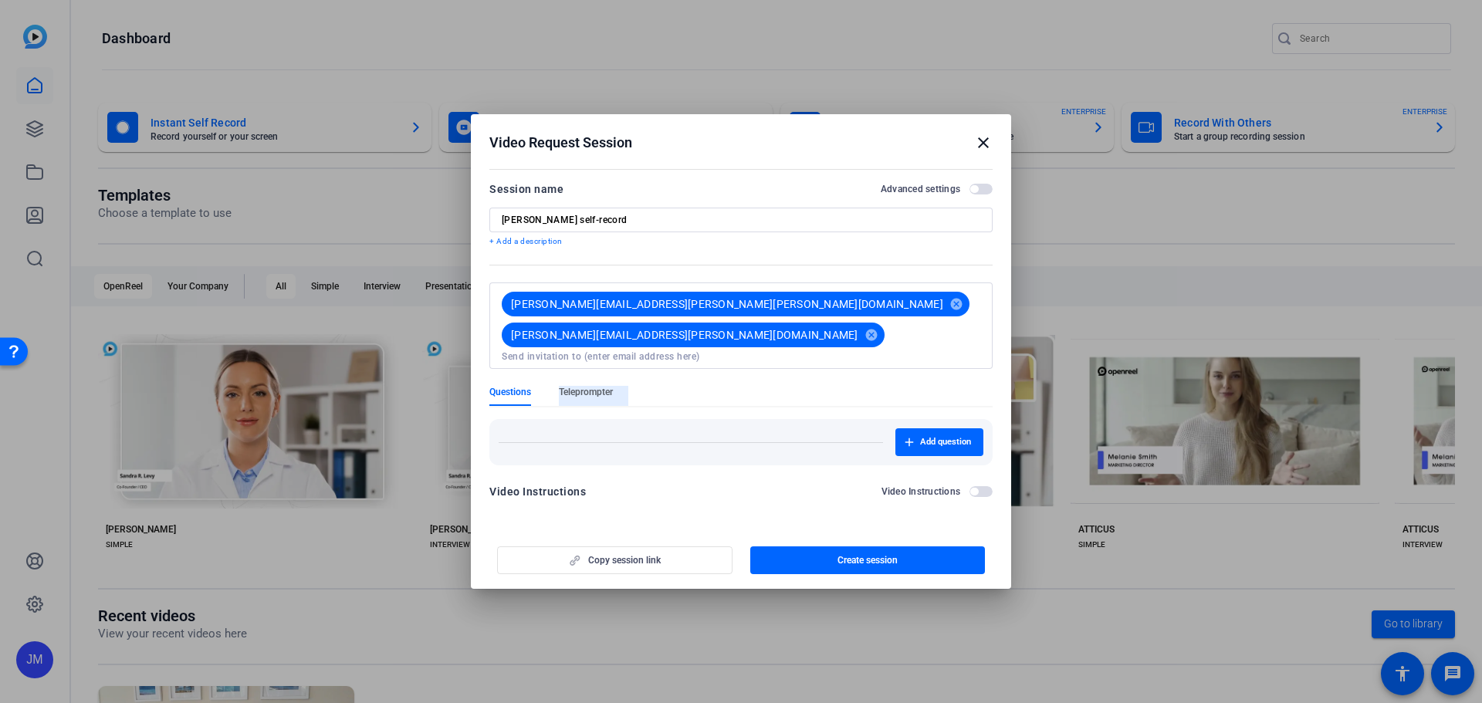
click at [592, 386] on span "Teleprompter" at bounding box center [586, 392] width 54 height 12
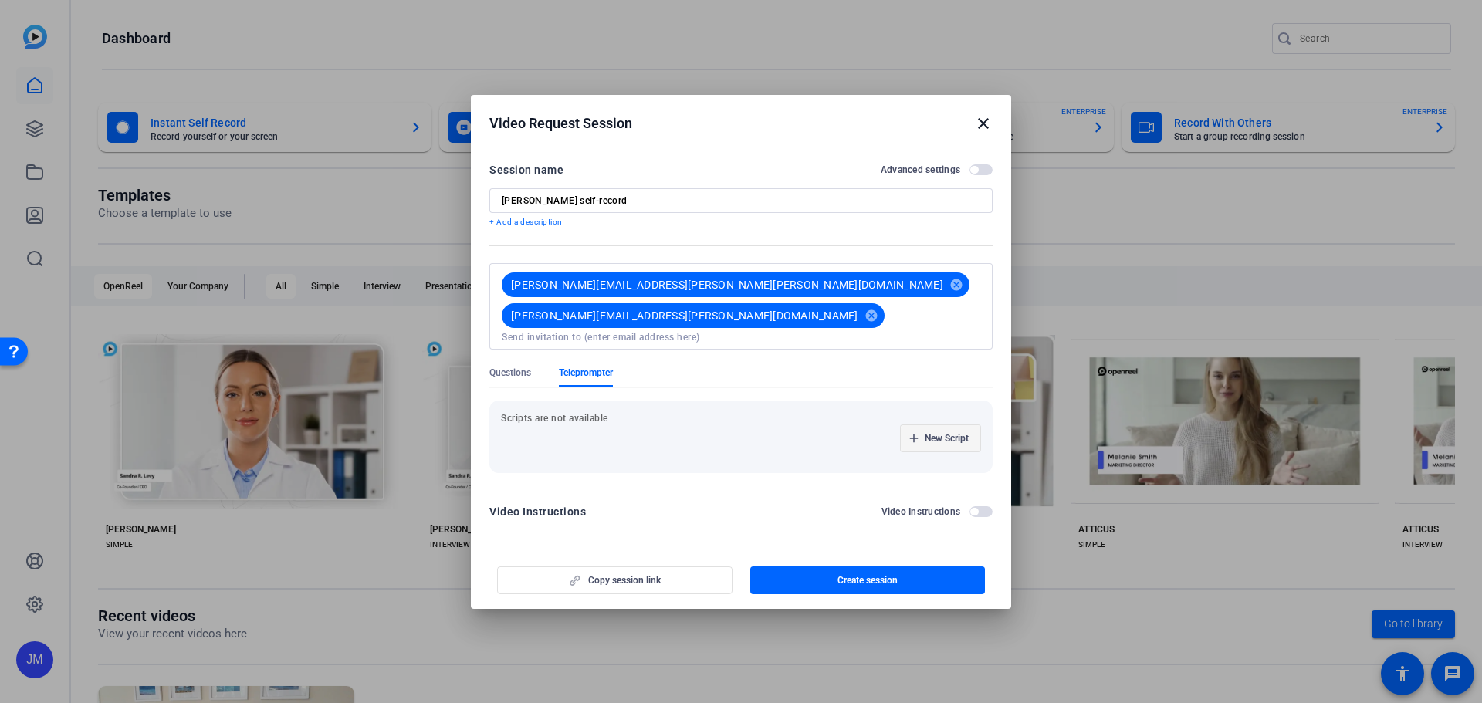
click at [930, 432] on span "New Script" at bounding box center [947, 438] width 44 height 12
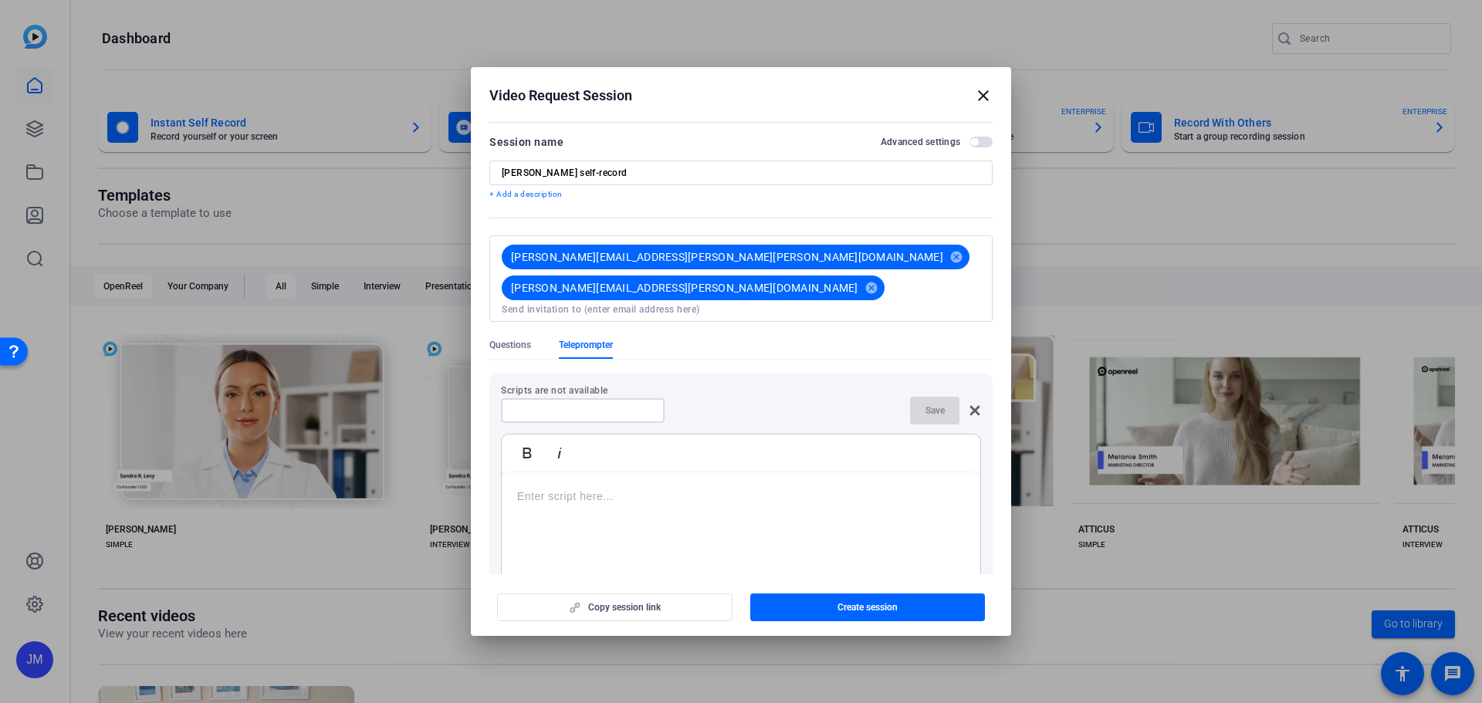
click at [583, 404] on input at bounding box center [582, 410] width 139 height 12
type input "[PERSON_NAME] script"
click at [651, 488] on p at bounding box center [741, 496] width 448 height 17
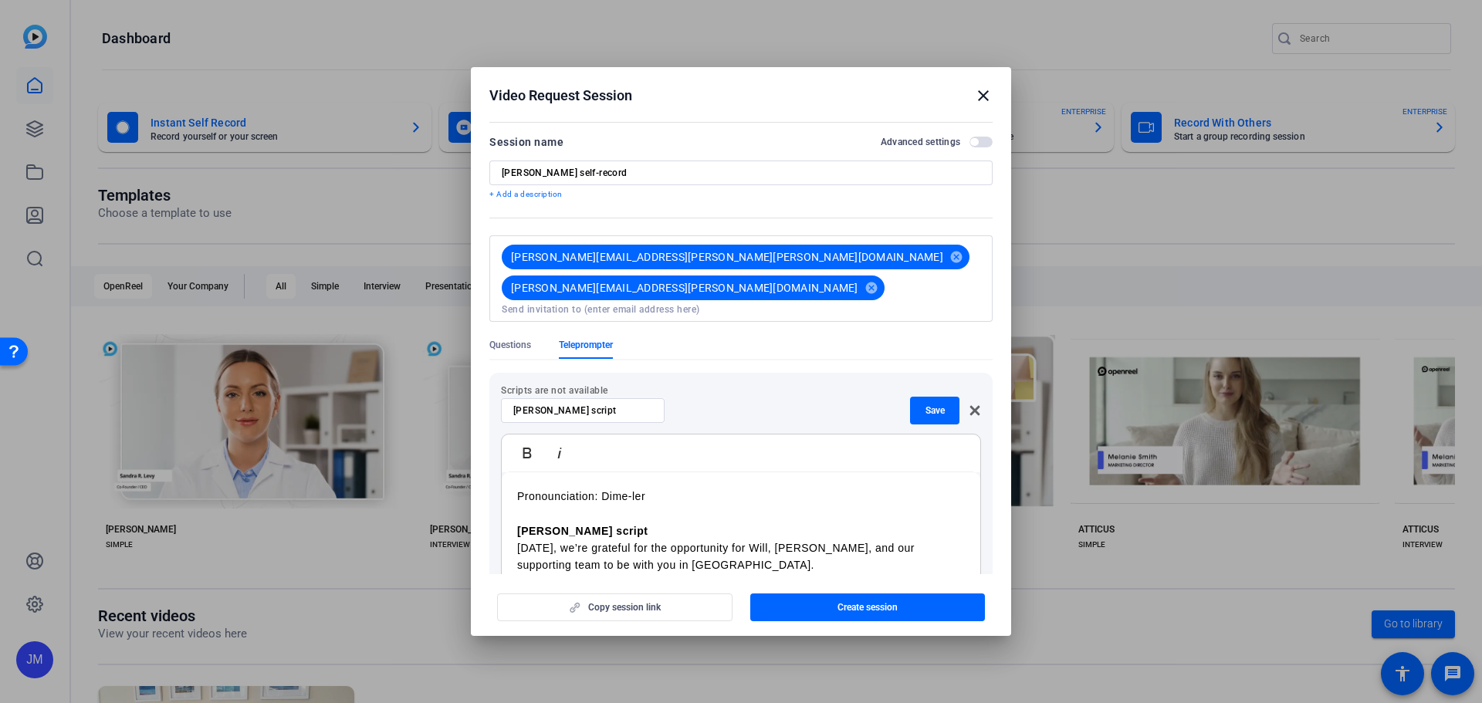
click at [549, 488] on p "Pronounciation: Dime-ler" at bounding box center [741, 496] width 448 height 17
click at [717, 505] on p at bounding box center [741, 513] width 448 height 17
click at [709, 539] on p "[DATE], we’re grateful for the opportunity for Will, [PERSON_NAME], and our sup…" at bounding box center [741, 556] width 448 height 35
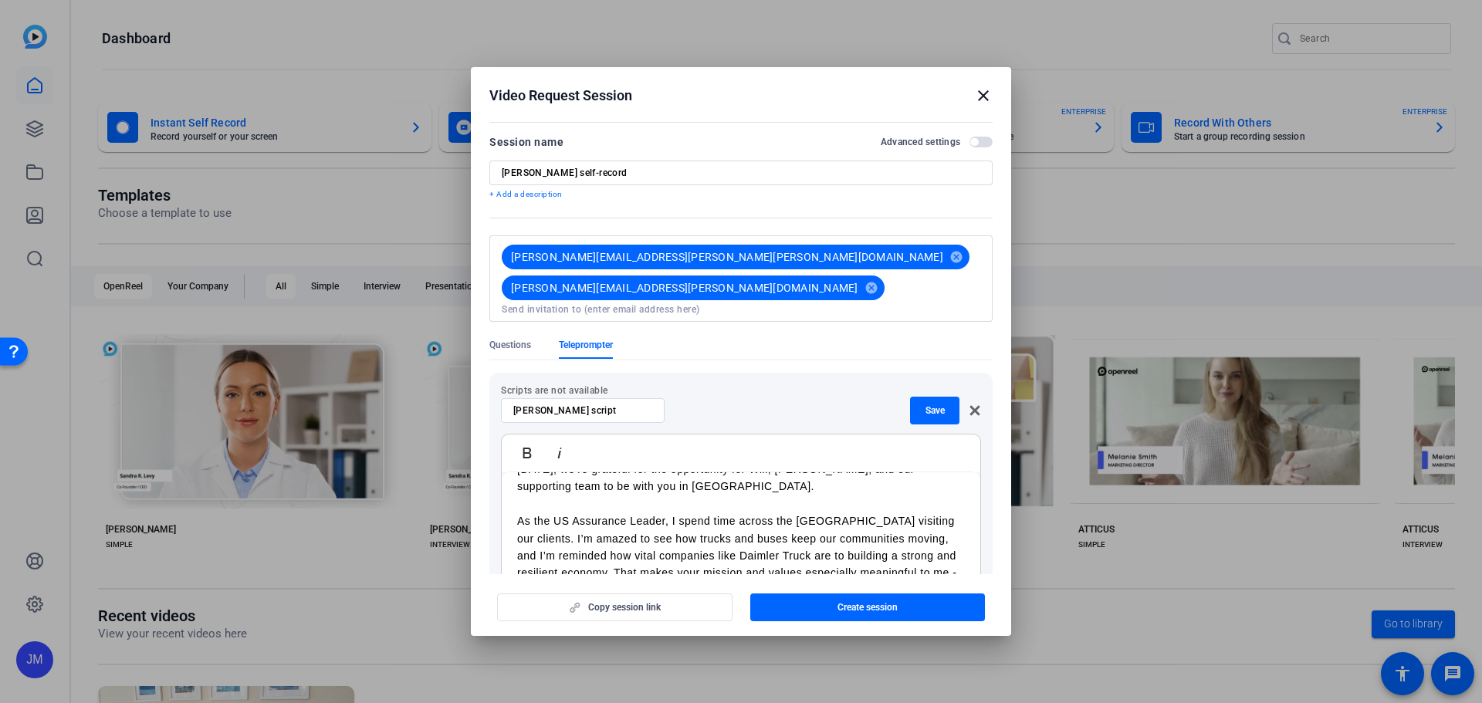
scroll to position [79, 0]
click at [654, 551] on p "As the US Assurance Leader, I spend time across the [GEOGRAPHIC_DATA] visiting …" at bounding box center [741, 555] width 448 height 86
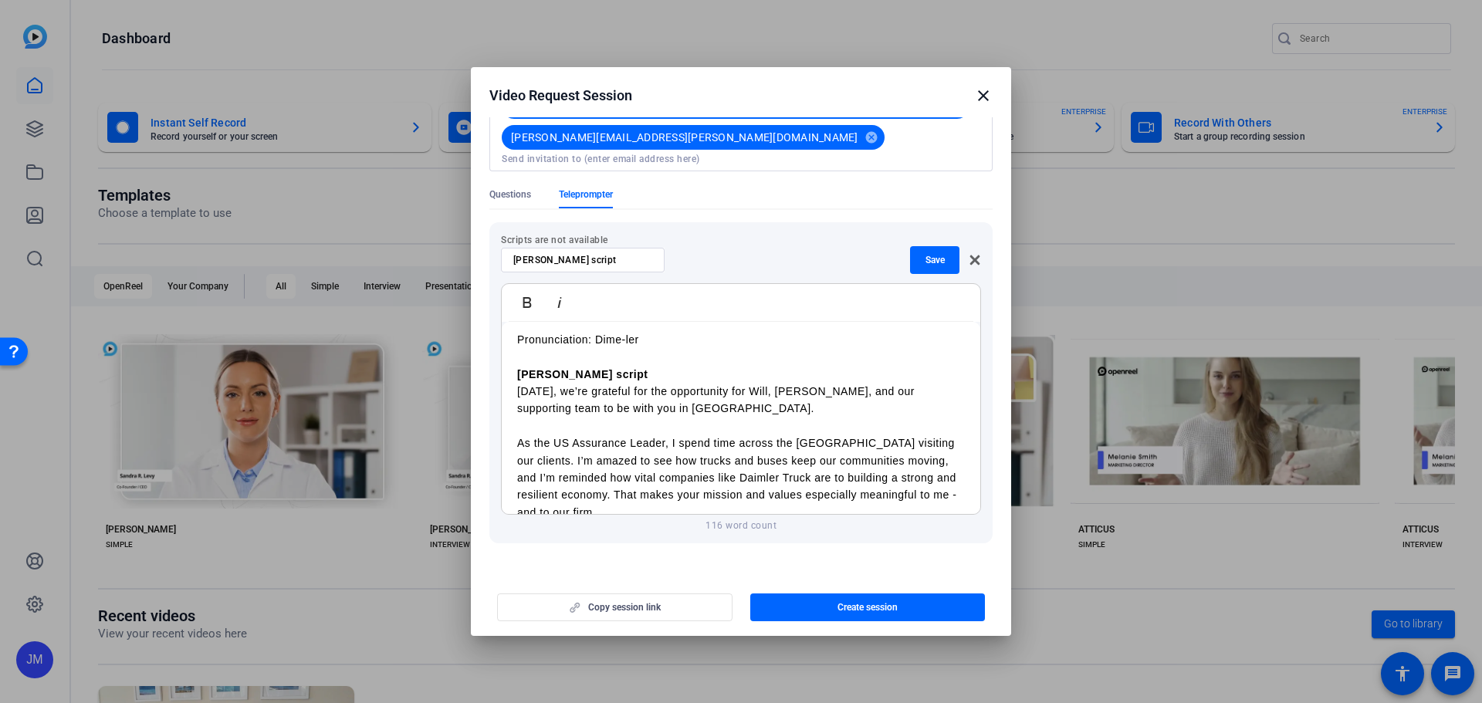
scroll to position [0, 0]
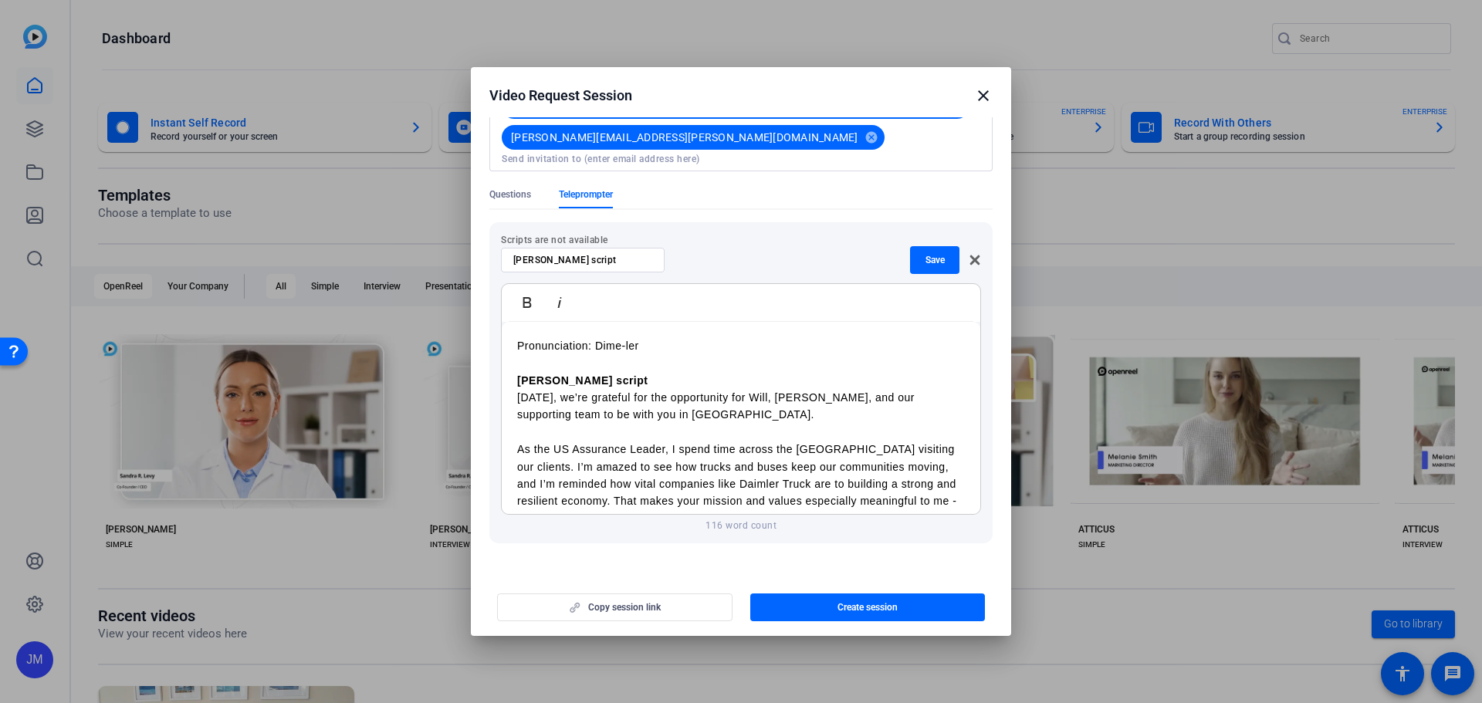
click at [960, 576] on label "Video Instructions" at bounding box center [925, 582] width 89 height 12
click at [969, 577] on button "Video Instructions" at bounding box center [980, 582] width 23 height 11
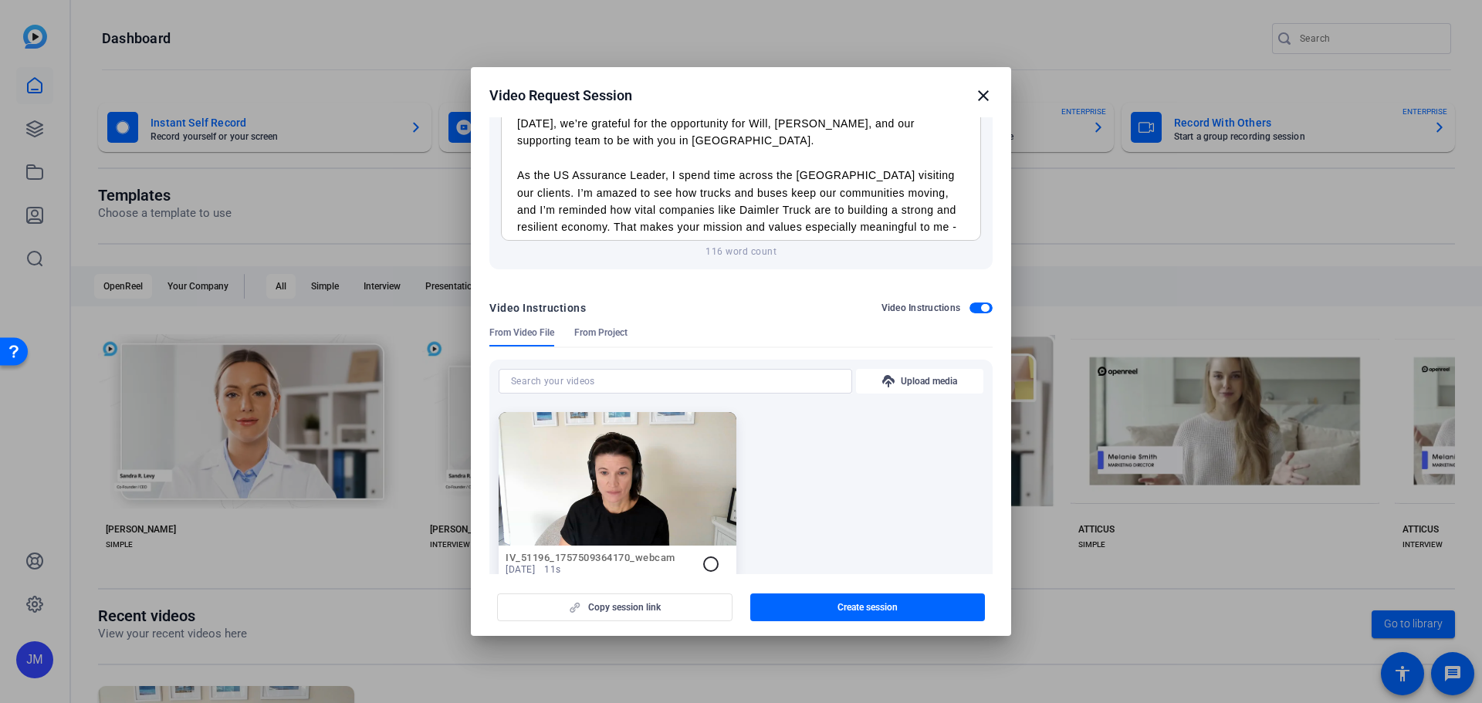
scroll to position [452, 0]
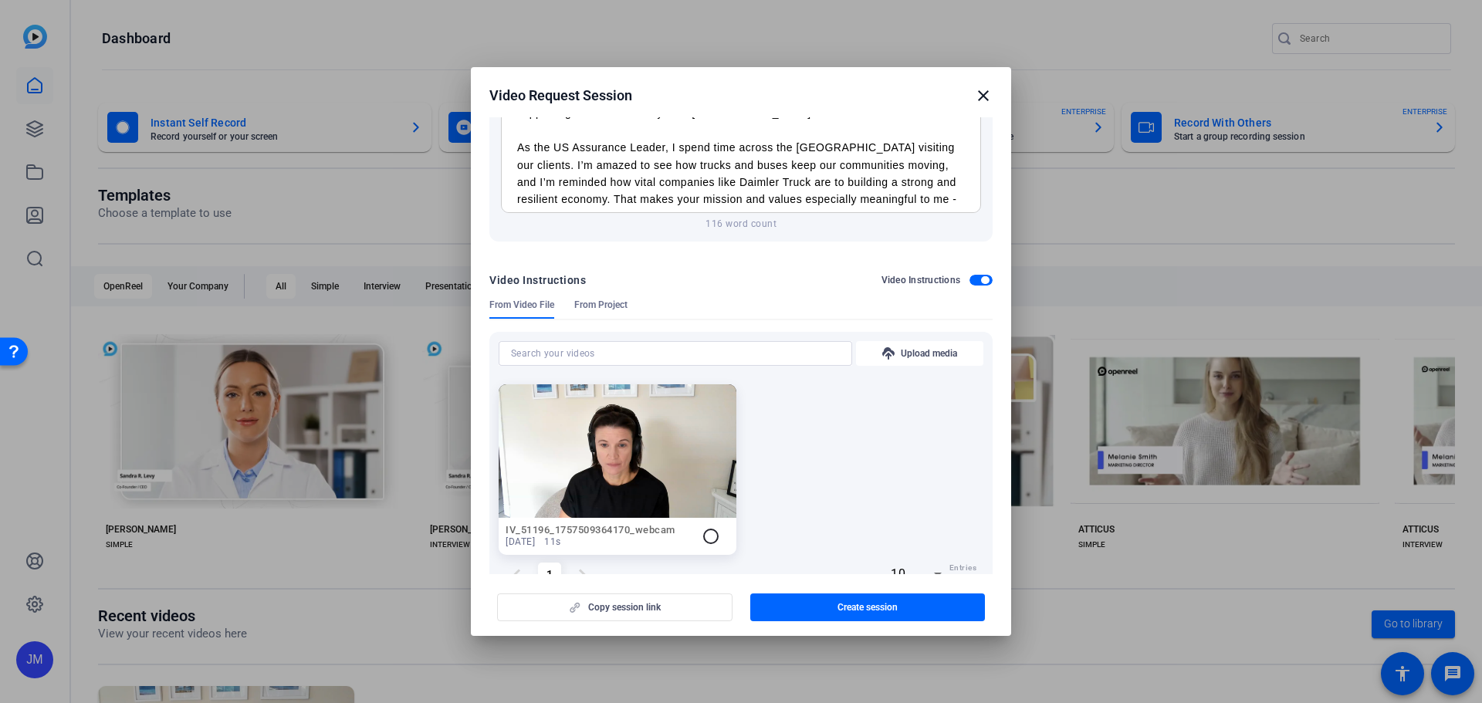
click at [709, 527] on mat-icon "radio_button_unchecked" at bounding box center [711, 536] width 19 height 19
click at [709, 527] on mat-icon "check_circle" at bounding box center [709, 536] width 19 height 19
click at [705, 527] on mat-icon "check_circle" at bounding box center [709, 536] width 19 height 19
drag, startPoint x: 700, startPoint y: 493, endPoint x: 626, endPoint y: 485, distance: 74.5
click at [700, 527] on mat-icon "check_circle" at bounding box center [709, 536] width 19 height 19
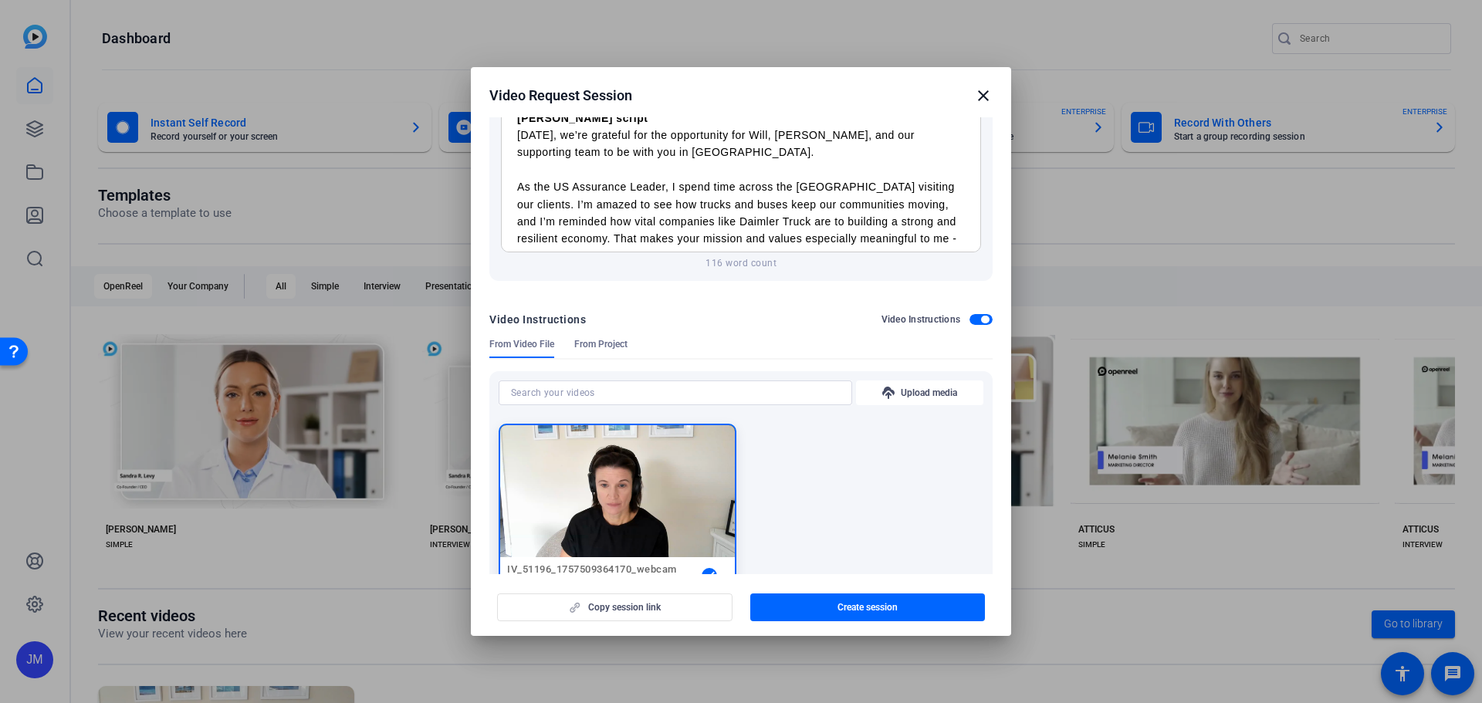
scroll to position [375, 0]
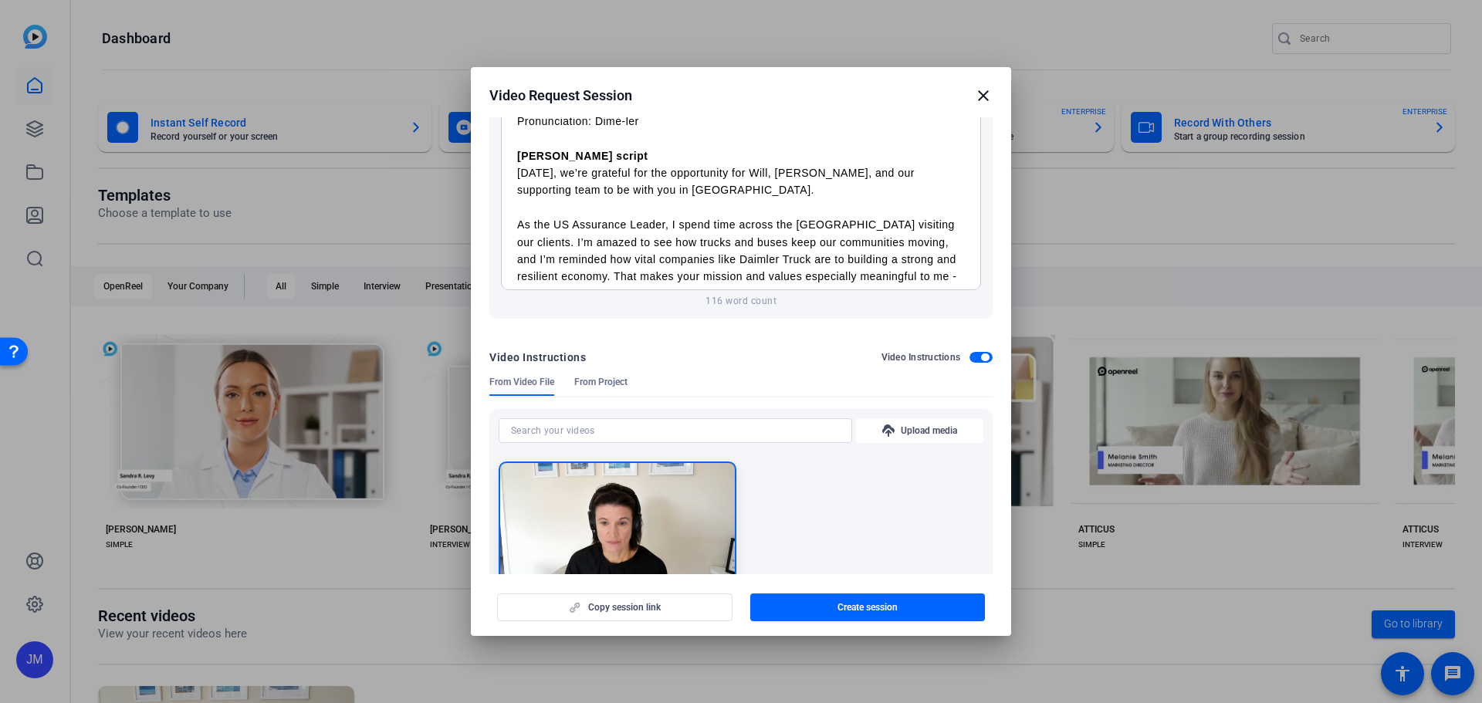
click at [972, 352] on span "button" at bounding box center [980, 357] width 23 height 11
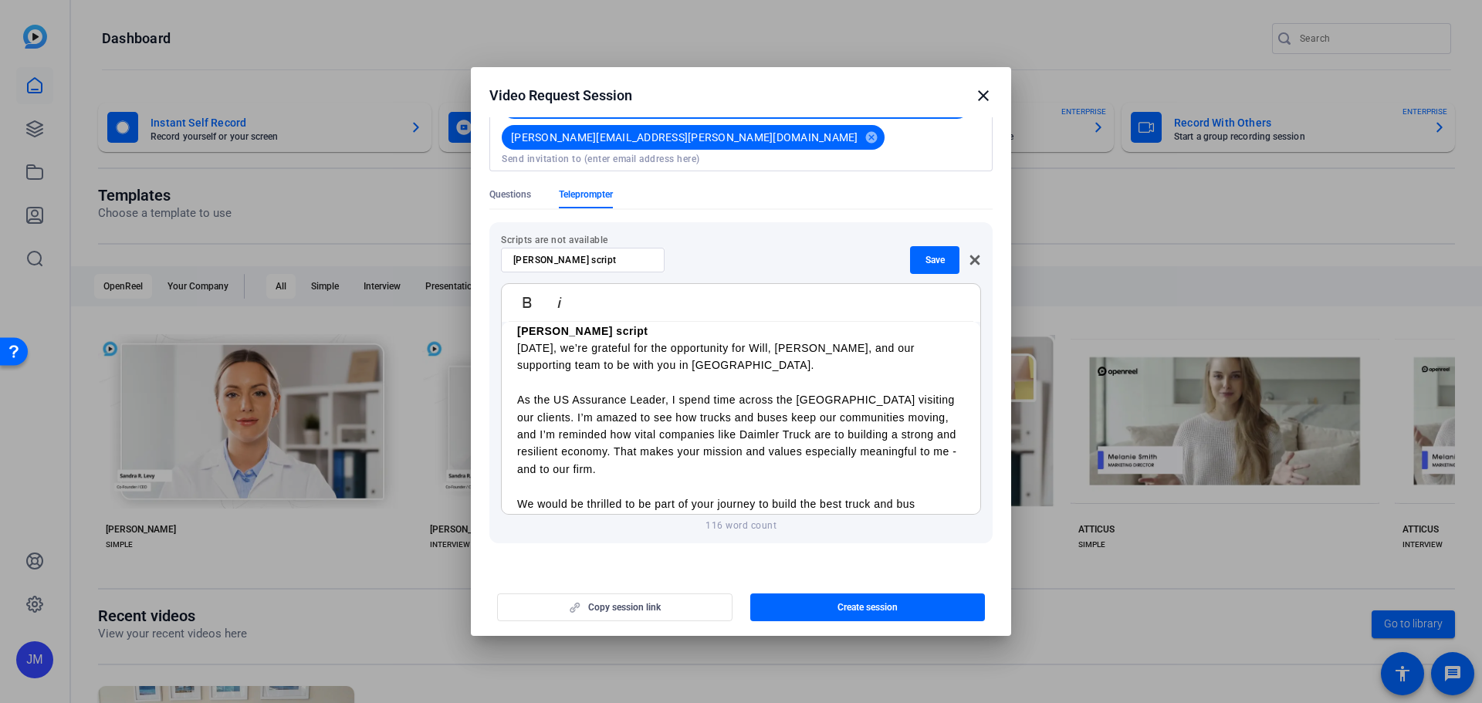
scroll to position [97, 0]
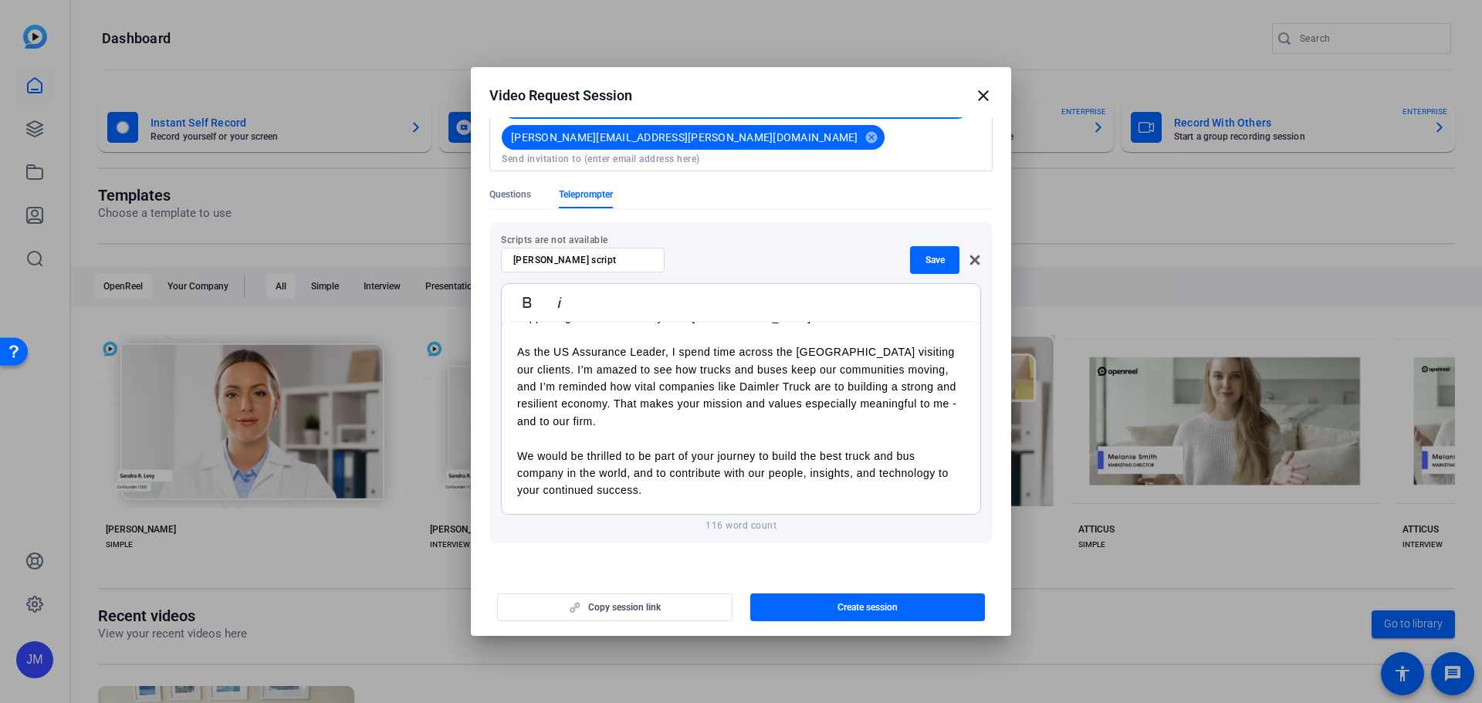
click at [969, 577] on span "button" at bounding box center [980, 582] width 23 height 11
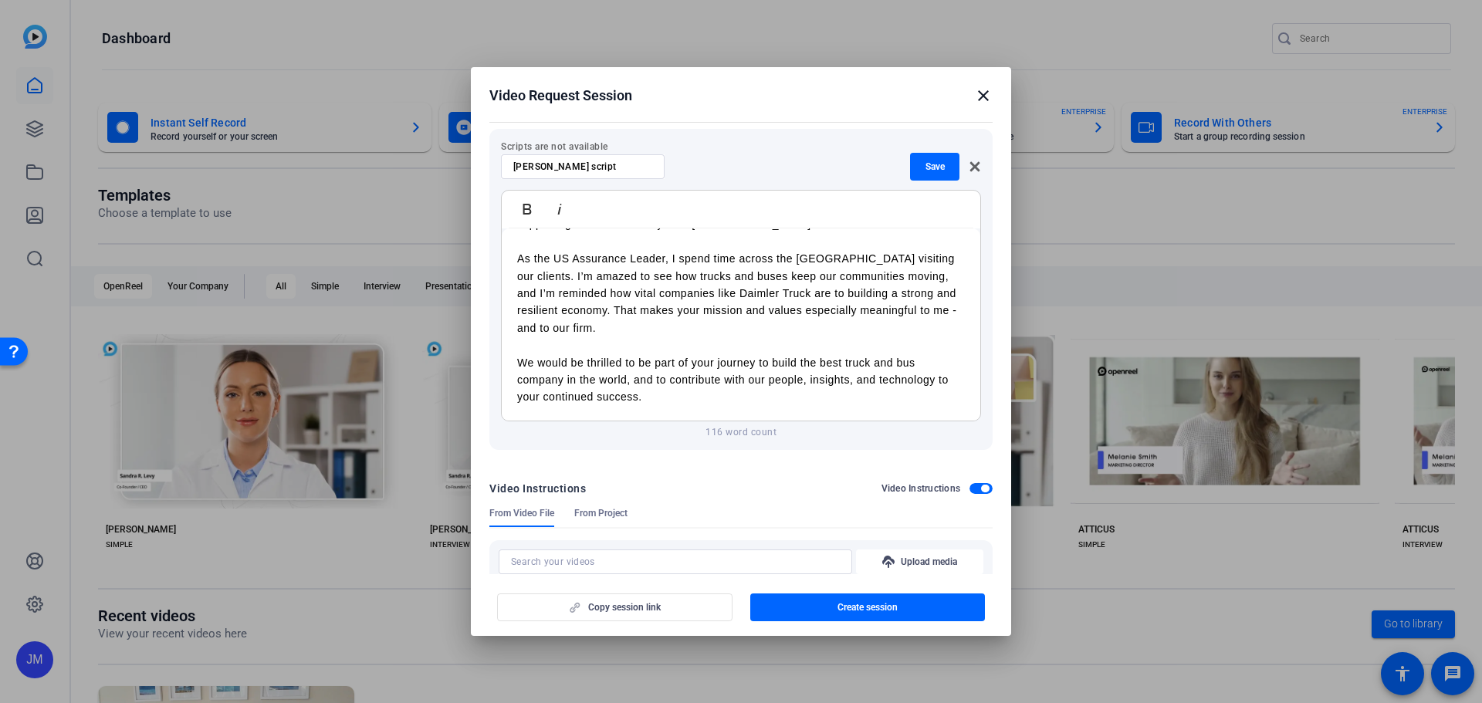
scroll to position [454, 0]
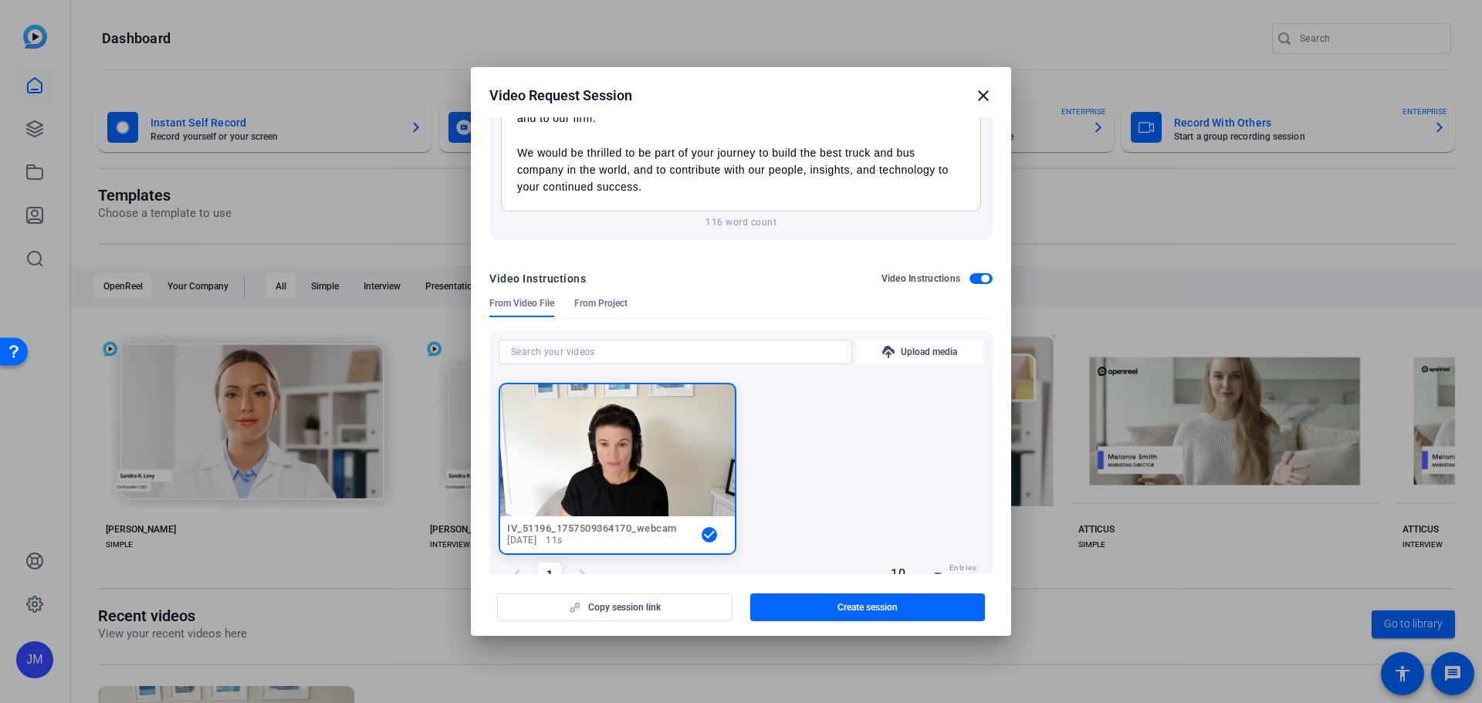
click at [514, 555] on div "chevron_left 1 chevron_right" at bounding box center [550, 574] width 102 height 39
drag, startPoint x: 685, startPoint y: 437, endPoint x: 662, endPoint y: 477, distance: 46.3
click at [662, 516] on div "IV_51196_1757509364170_webcam Sep 10, 2025 11s check_circle" at bounding box center [617, 534] width 235 height 37
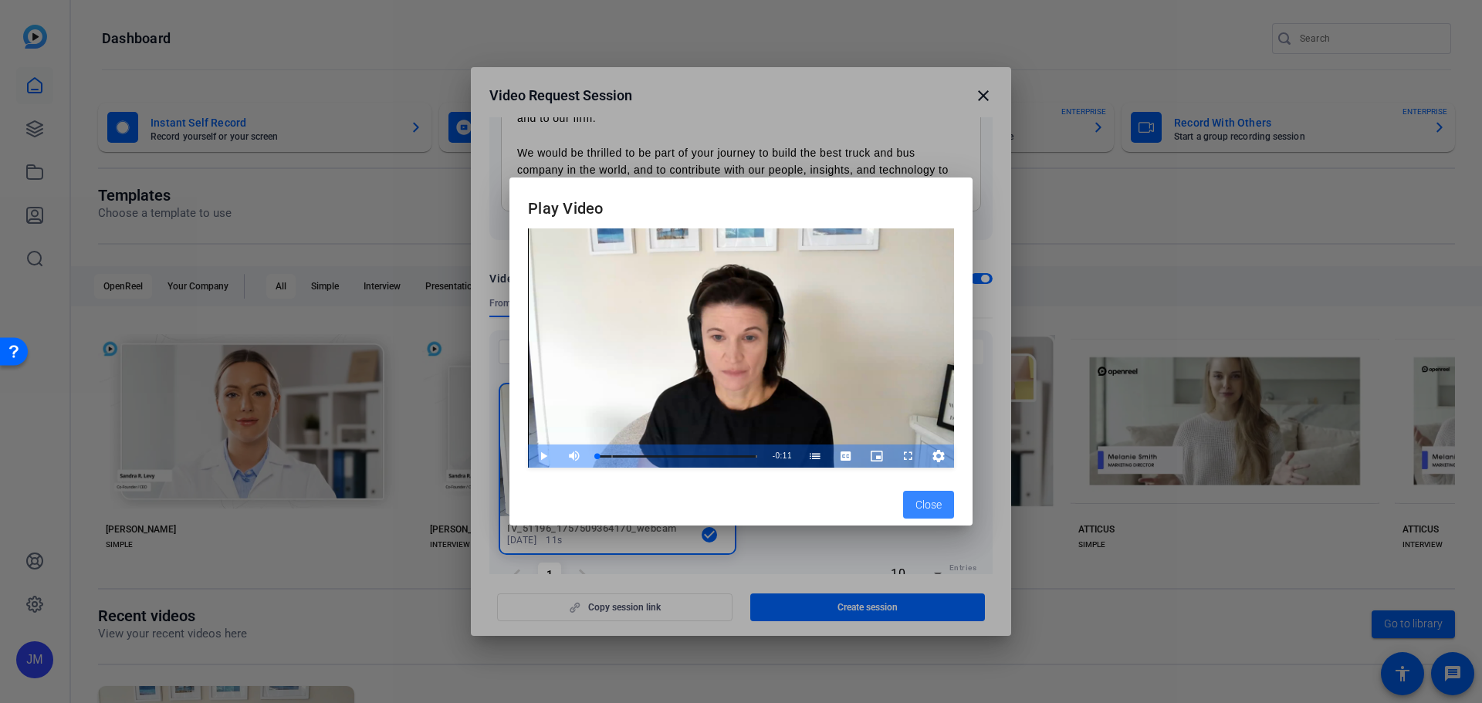
click at [923, 503] on span "Close" at bounding box center [928, 505] width 26 height 16
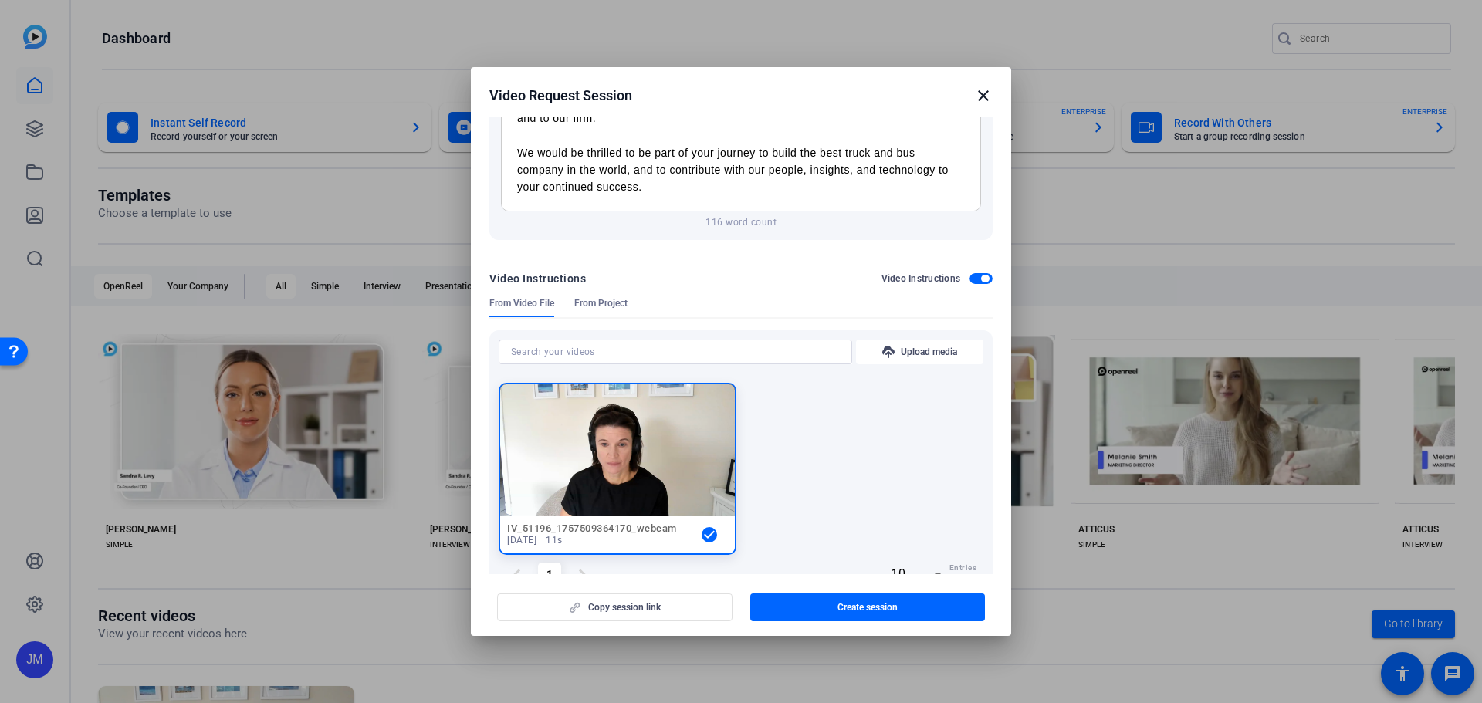
click at [703, 526] on mat-icon "check_circle" at bounding box center [709, 535] width 19 height 19
click at [704, 526] on mat-icon "check_circle" at bounding box center [709, 535] width 19 height 19
click at [817, 343] on input at bounding box center [675, 352] width 329 height 19
click at [604, 297] on span "From Project" at bounding box center [600, 303] width 53 height 12
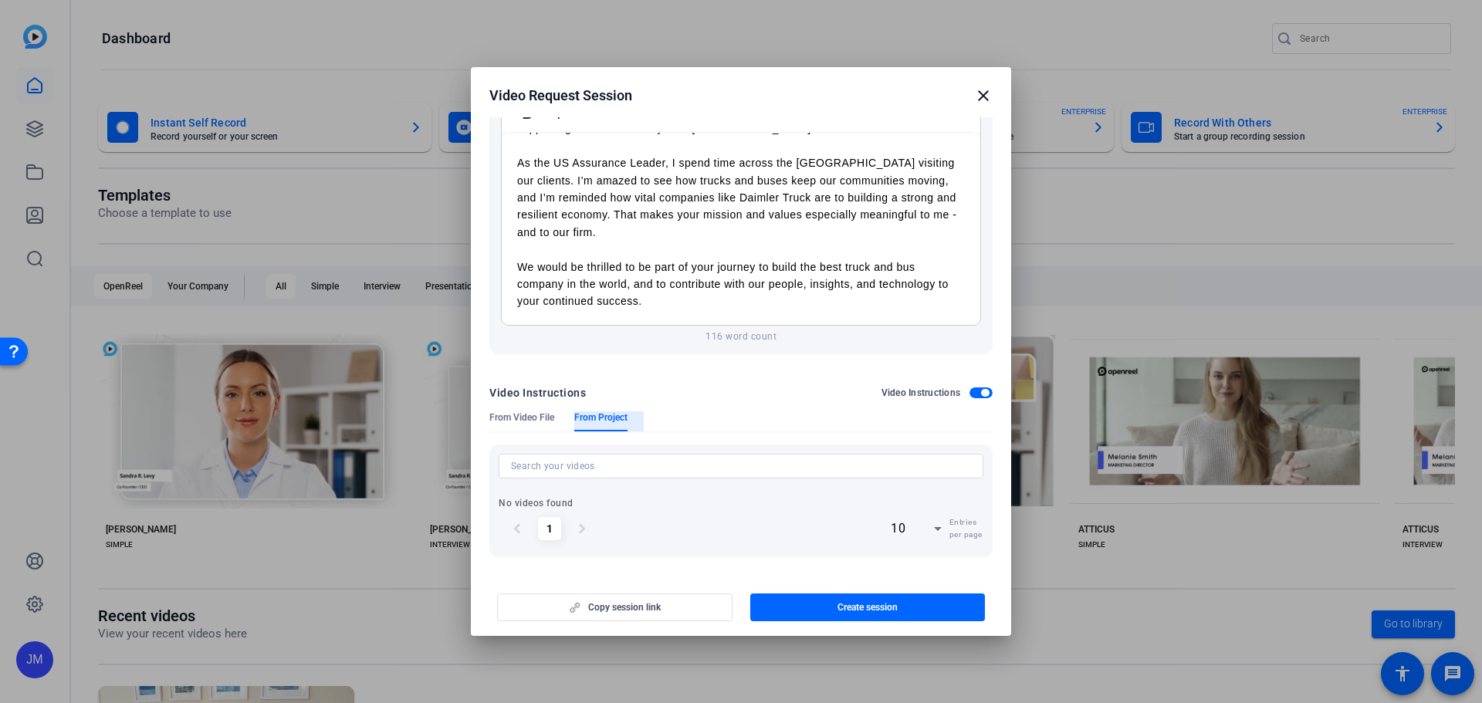
scroll to position [296, 0]
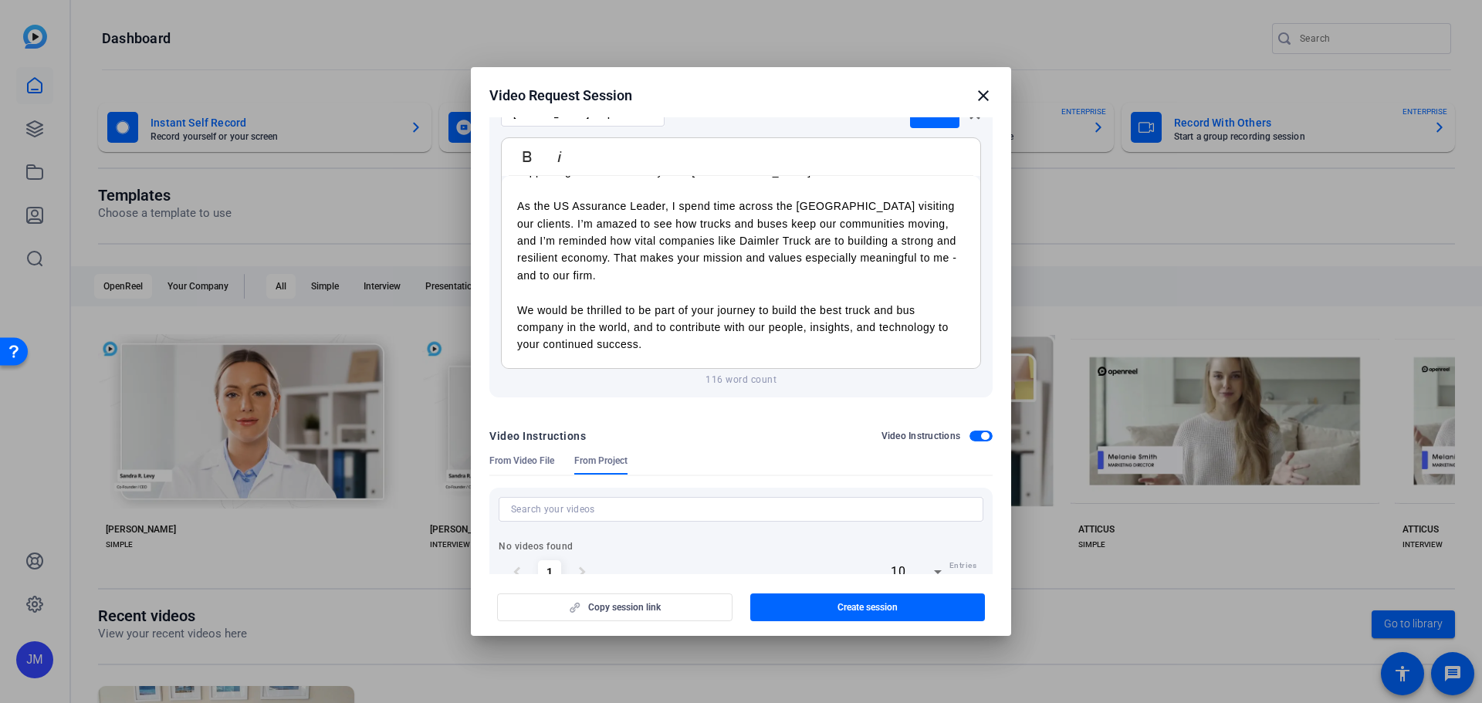
click at [536, 455] on span "From Video File" at bounding box center [521, 461] width 65 height 12
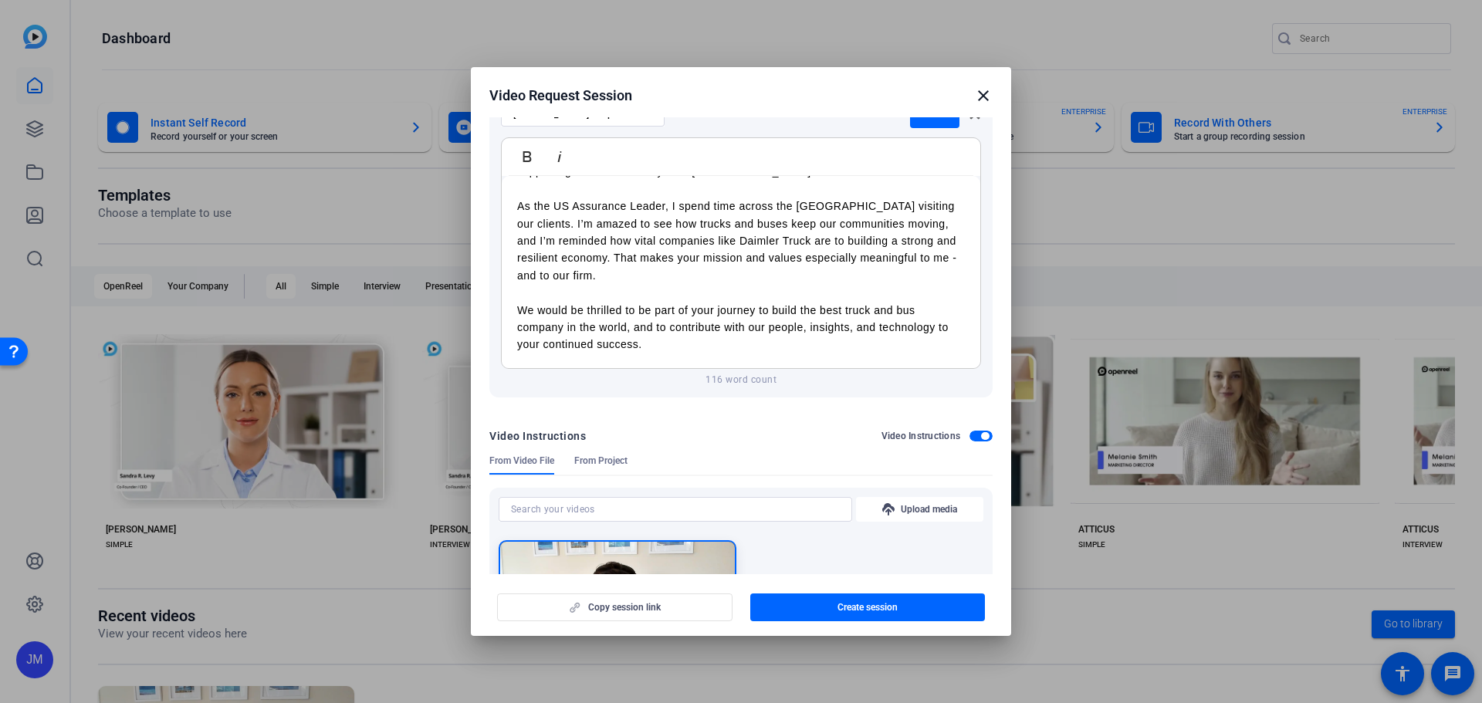
click at [969, 431] on span "button" at bounding box center [980, 436] width 23 height 11
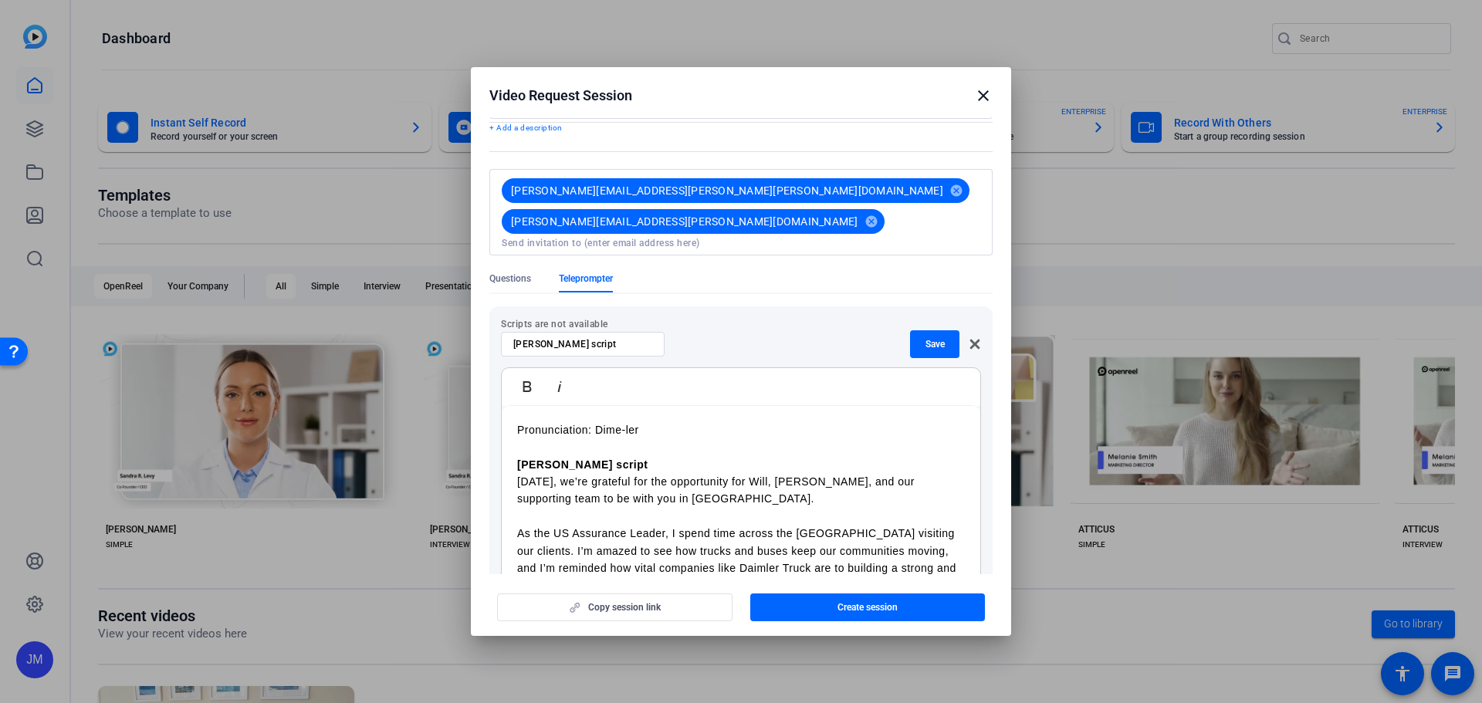
scroll to position [0, 0]
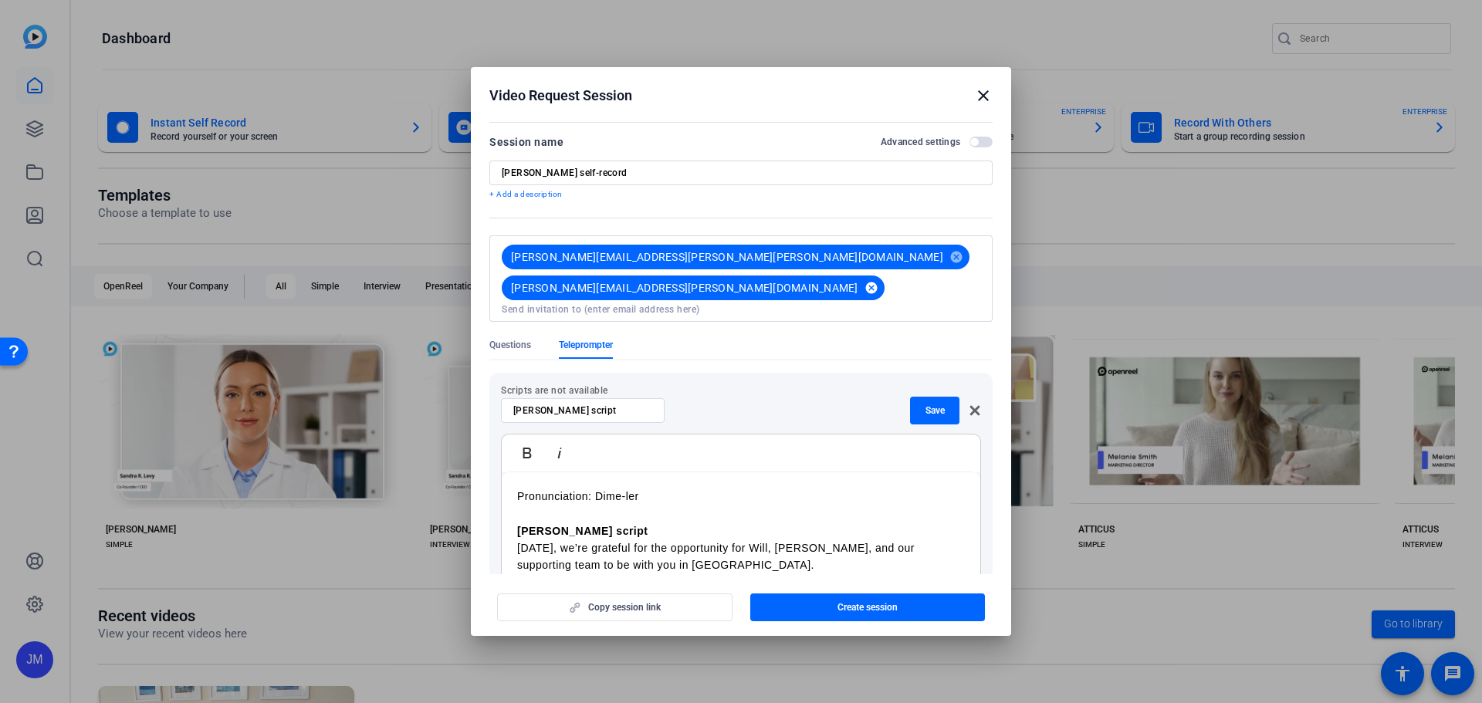
click at [858, 281] on mat-icon "cancel" at bounding box center [871, 288] width 26 height 14
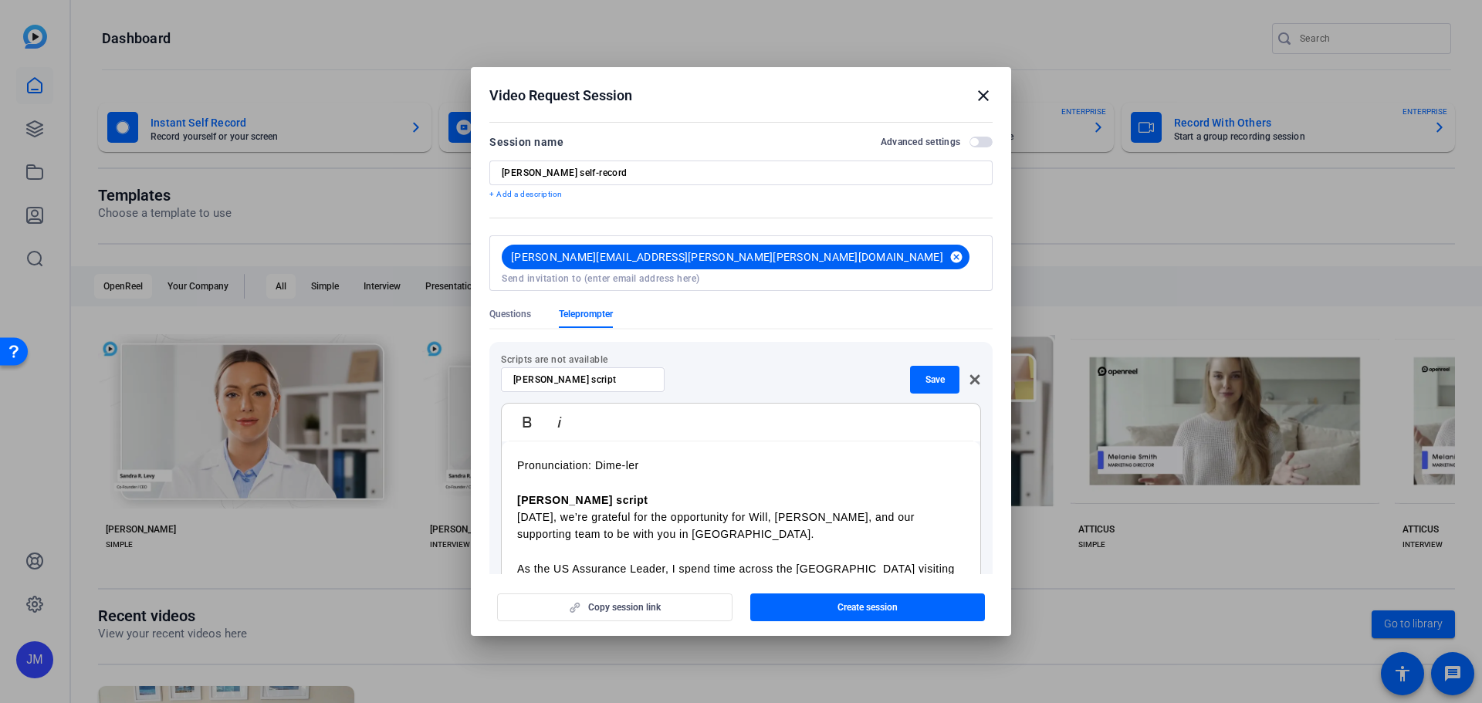
click at [943, 254] on mat-icon "cancel" at bounding box center [956, 257] width 26 height 14
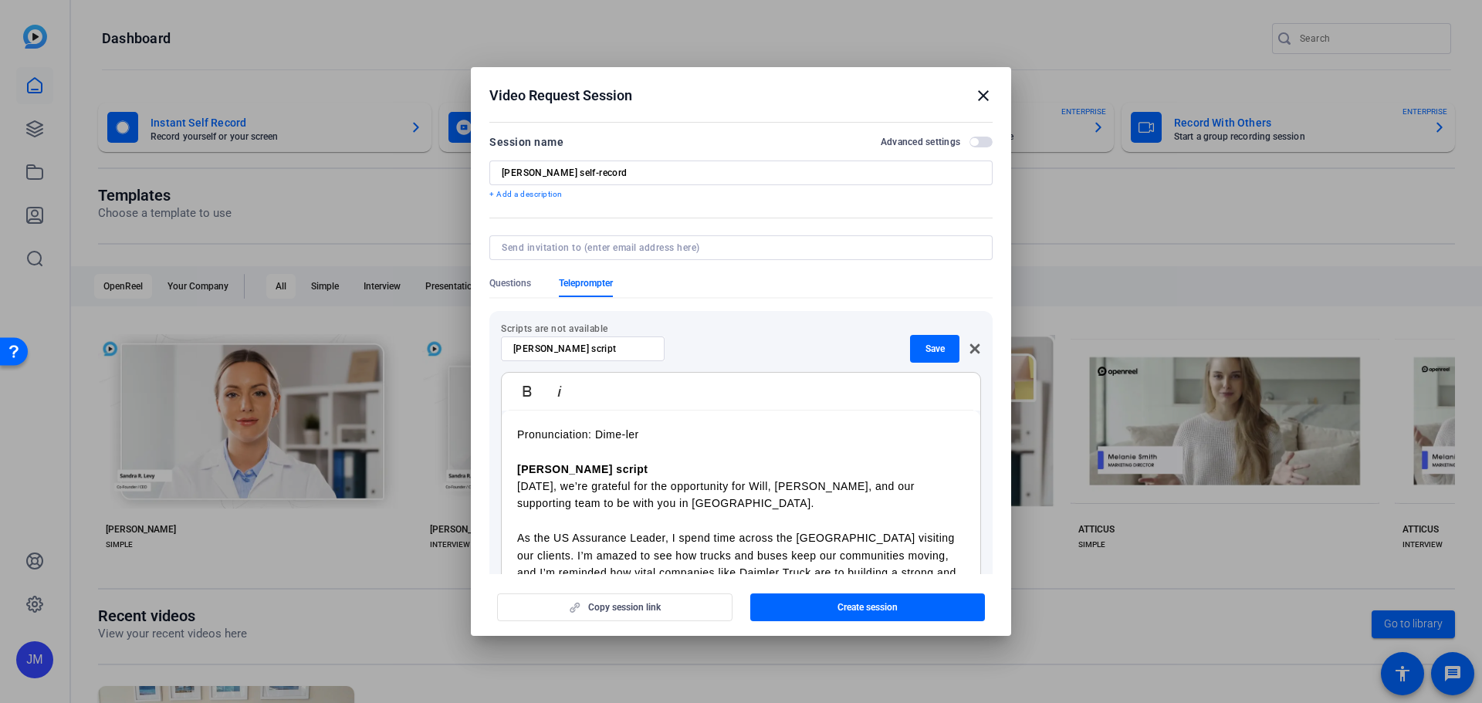
click at [668, 245] on input at bounding box center [738, 248] width 472 height 12
click at [752, 251] on input "jennifer.murray.mohr@gmail.com" at bounding box center [738, 248] width 472 height 12
type input "jennifer.murray.mohr@gmail.com"
click at [676, 177] on input "[PERSON_NAME] self-record" at bounding box center [741, 173] width 478 height 12
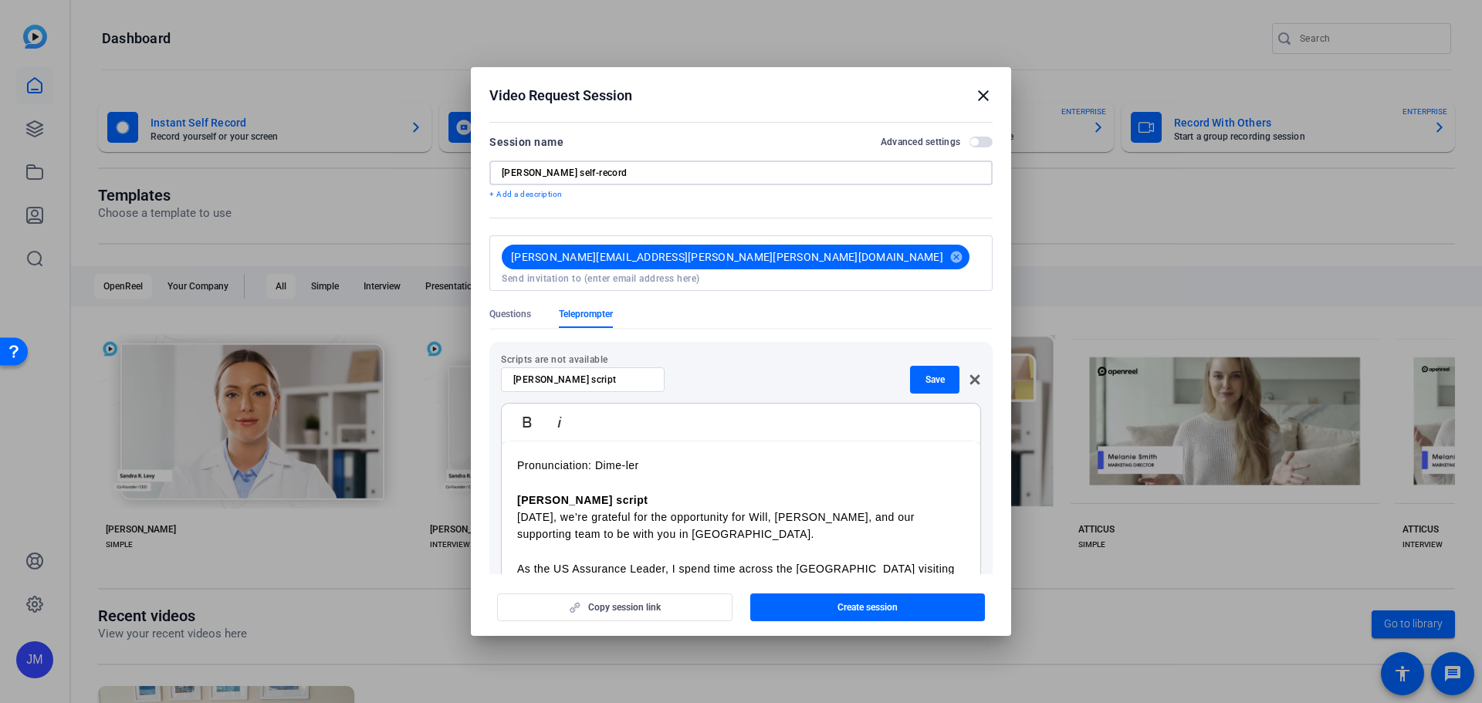
click at [749, 272] on input at bounding box center [741, 278] width 478 height 12
type input "jennifer.mohr@pwc.com"
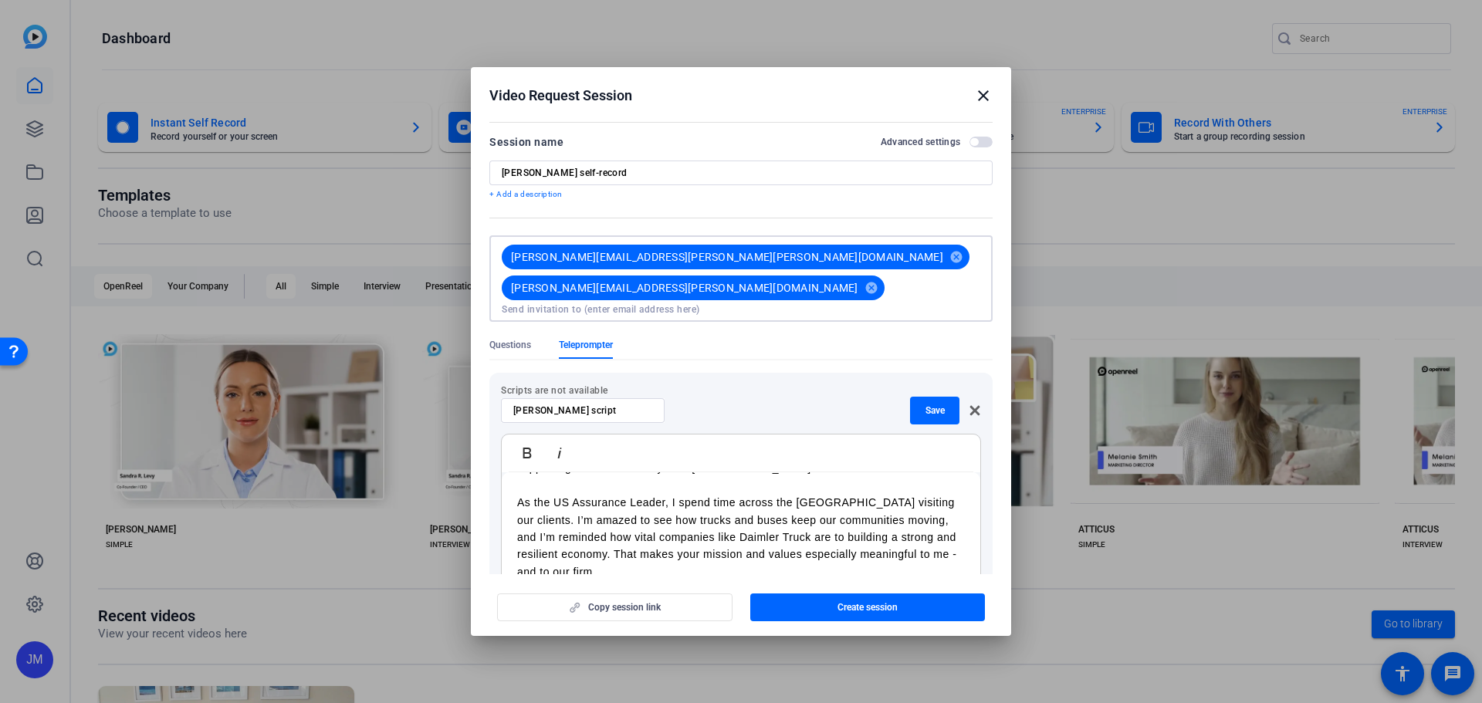
click at [970, 145] on span "button" at bounding box center [974, 142] width 8 height 8
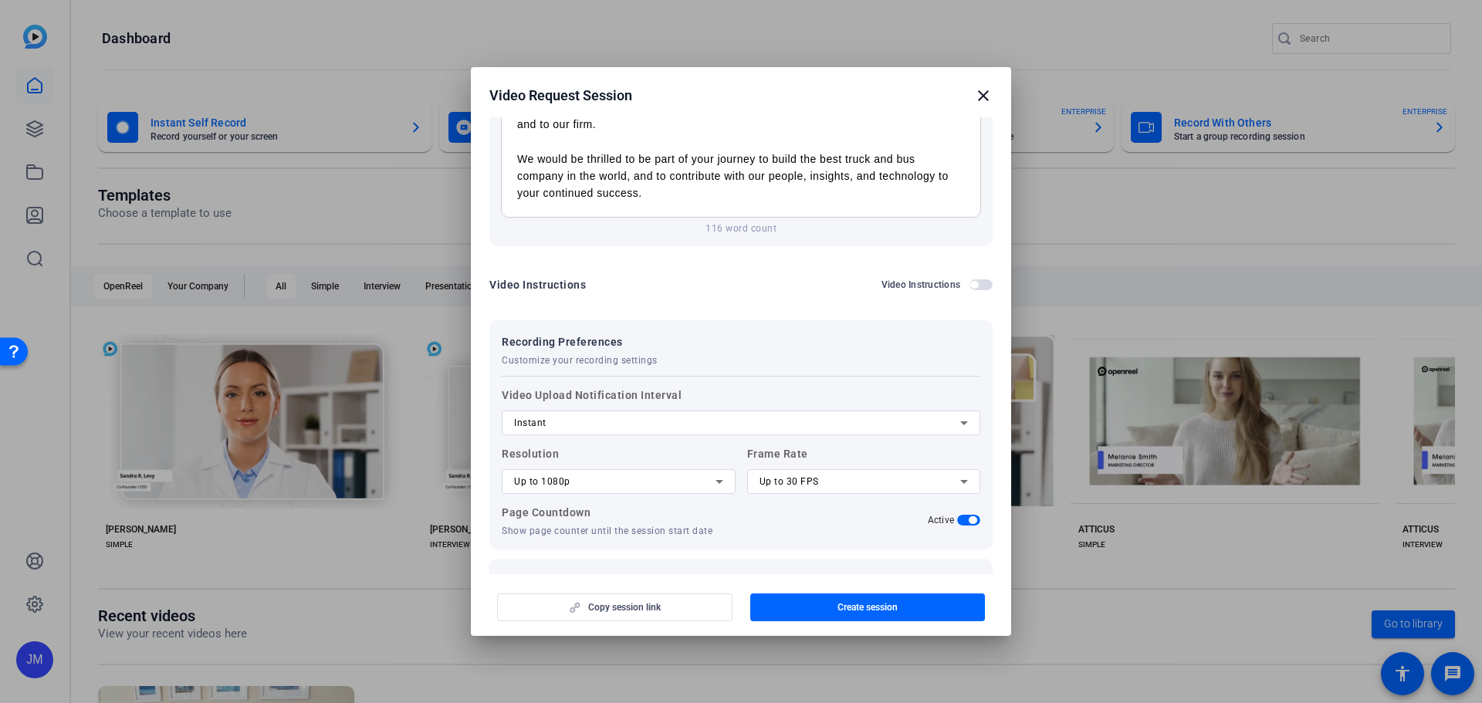
scroll to position [477, 0]
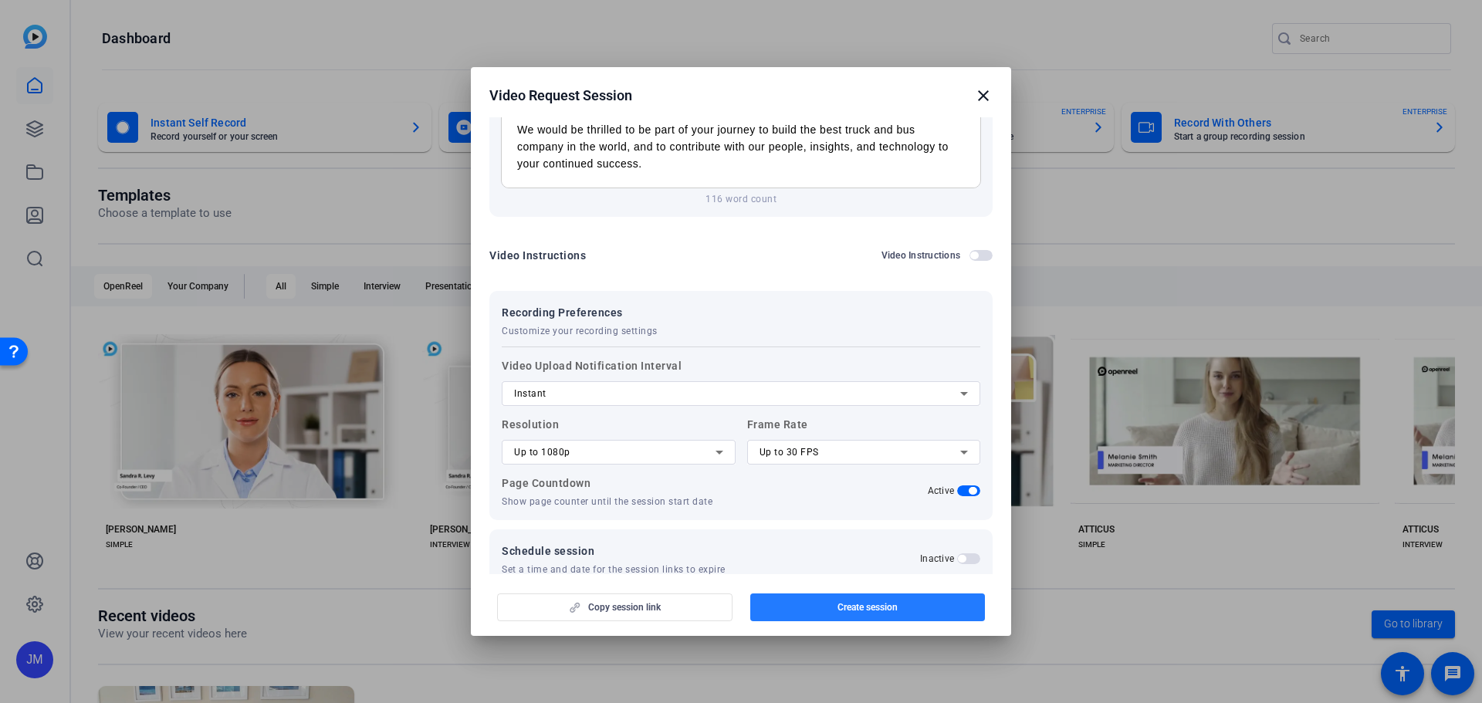
click at [863, 604] on span "Create session" at bounding box center [867, 607] width 60 height 12
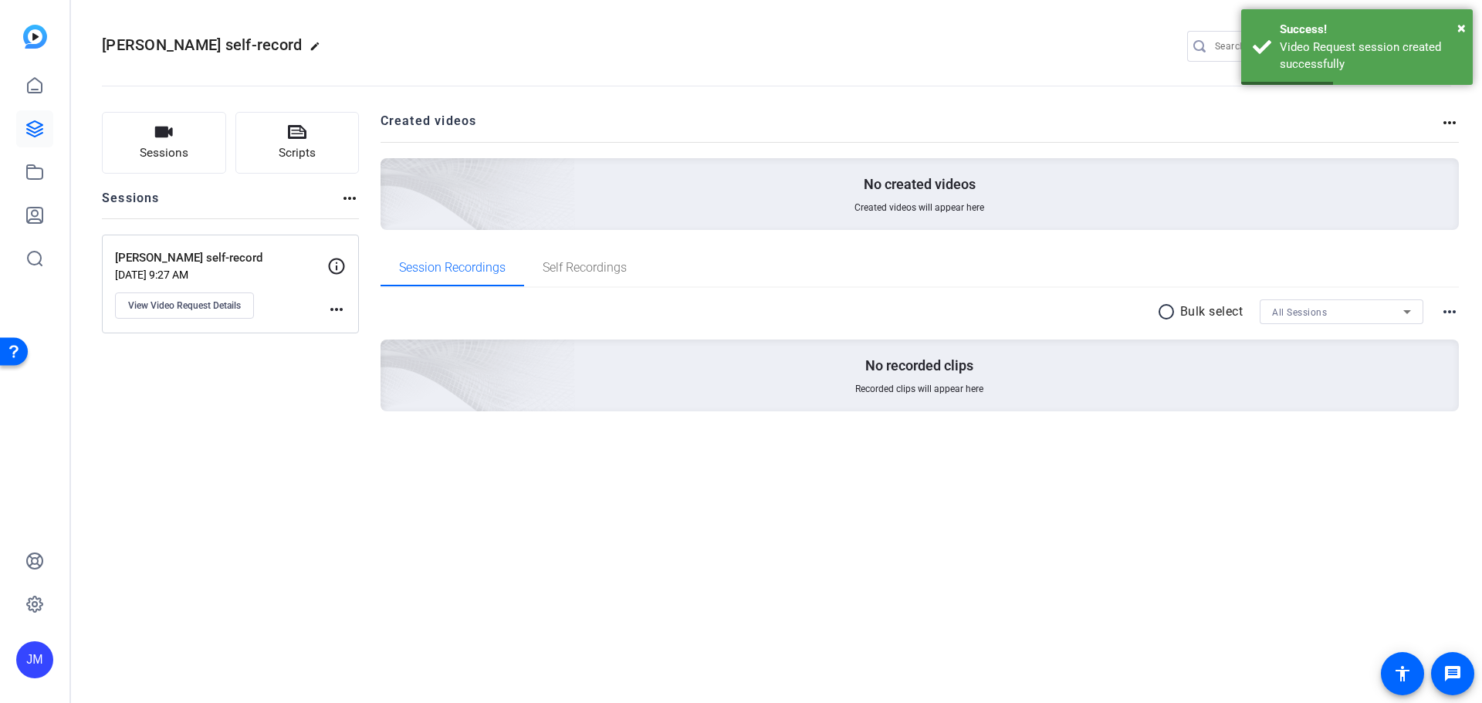
click at [335, 306] on mat-icon "more_horiz" at bounding box center [336, 309] width 19 height 19
click at [287, 275] on div at bounding box center [741, 351] width 1482 height 703
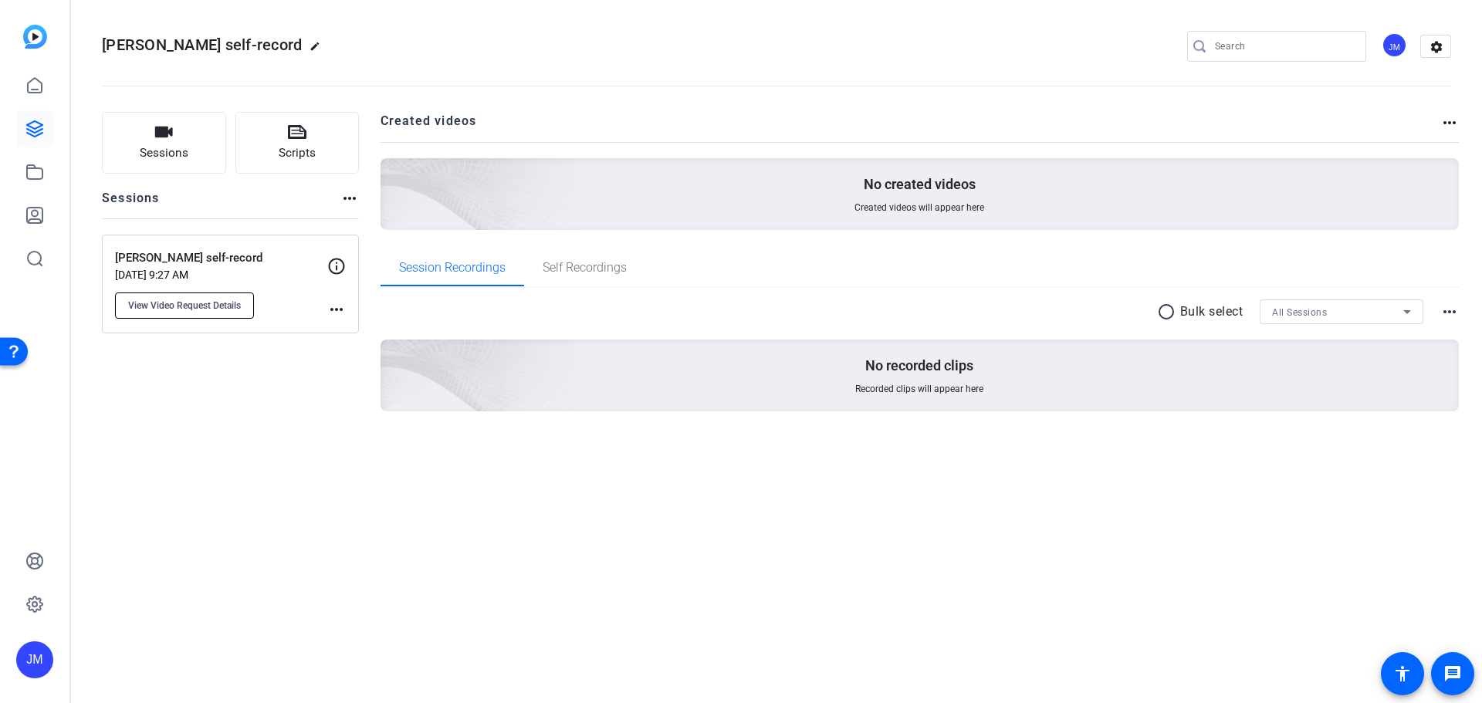
click at [191, 305] on span "View Video Request Details" at bounding box center [184, 305] width 113 height 12
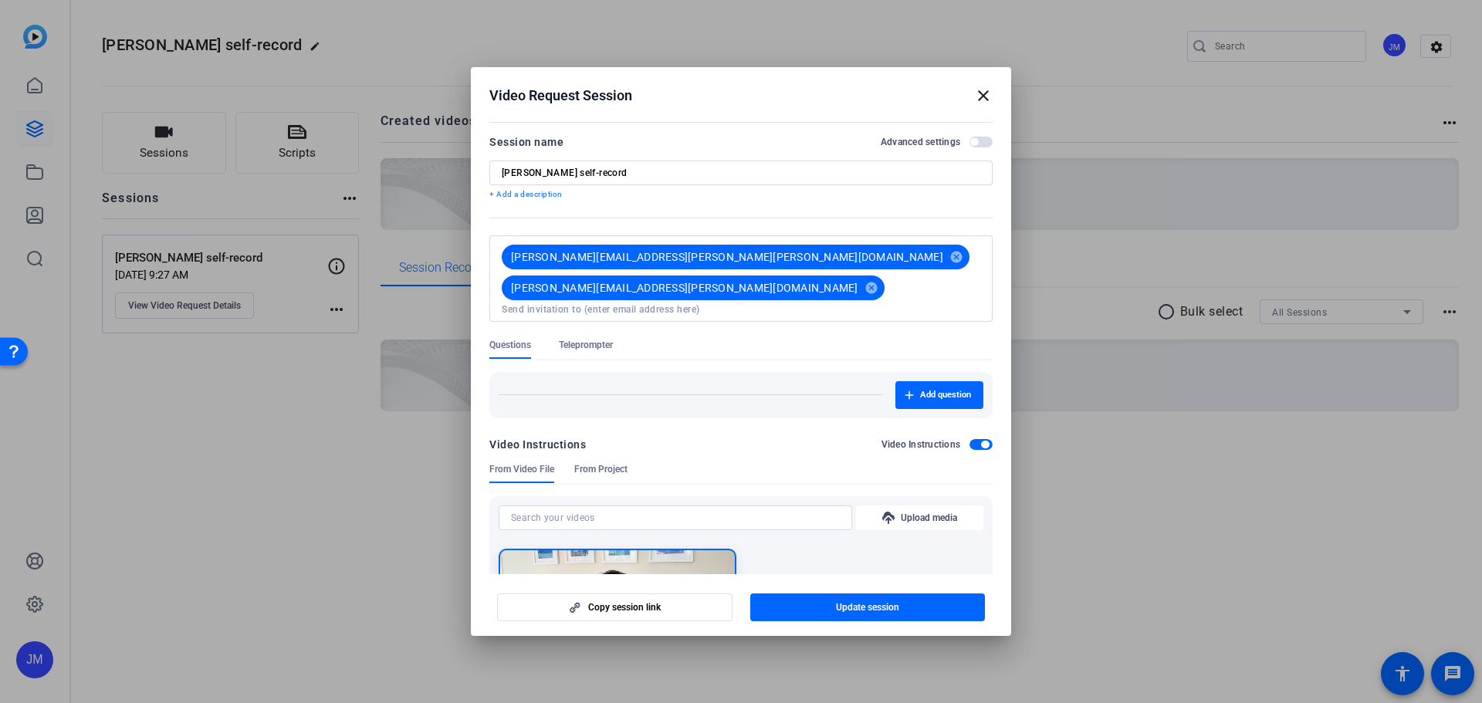
click at [596, 158] on div "Session name Advanced settings Deanna Byrne self-record + Add a description" at bounding box center [740, 167] width 503 height 68
click at [593, 177] on input "Deanna Byrne self-record" at bounding box center [741, 173] width 478 height 12
drag, startPoint x: 566, startPoint y: 174, endPoint x: 387, endPoint y: 164, distance: 178.6
click at [387, 170] on div "Video Request Session close Session name Advanced settings Deanna Byrne self-re…" at bounding box center [741, 351] width 1482 height 703
type input "self-record test with multiple subjects"
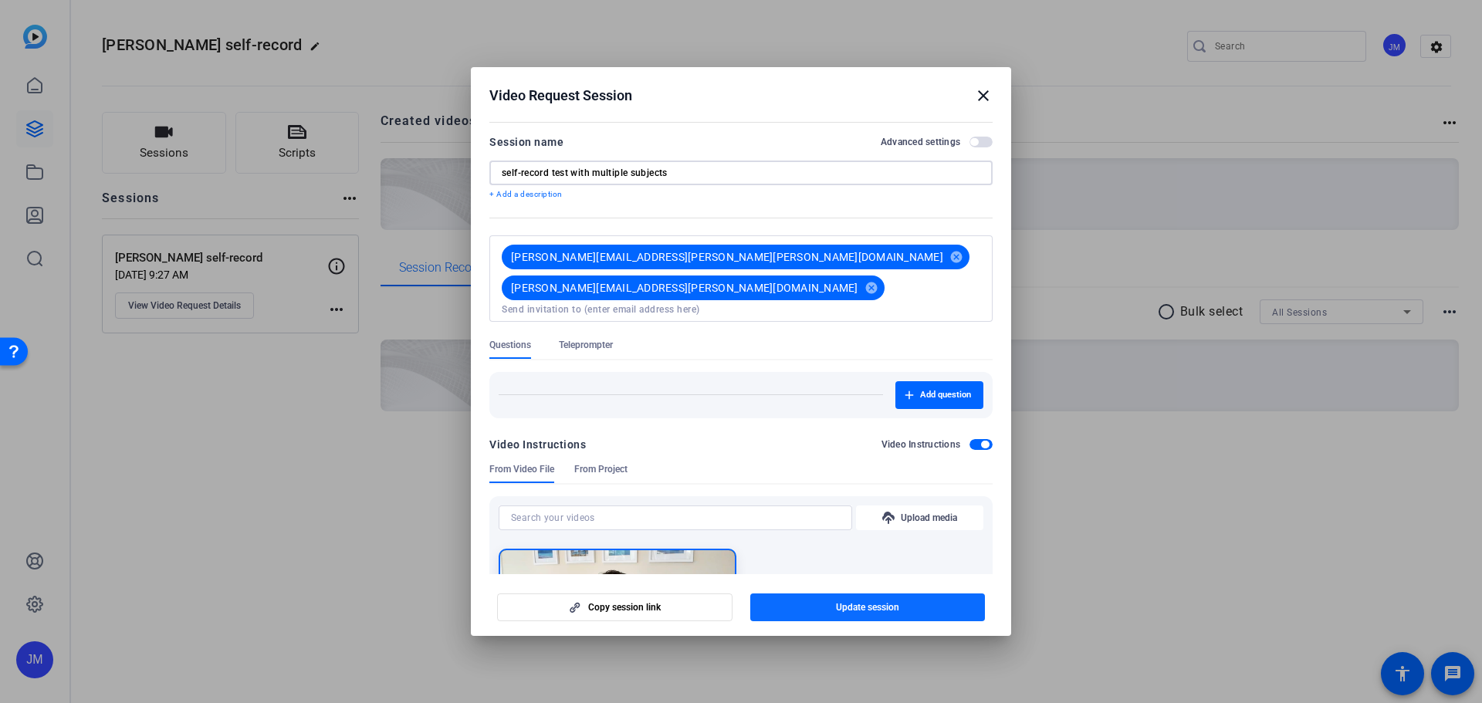
click at [865, 607] on span "Update session" at bounding box center [867, 607] width 63 height 12
click at [836, 610] on span "Update session" at bounding box center [867, 607] width 63 height 12
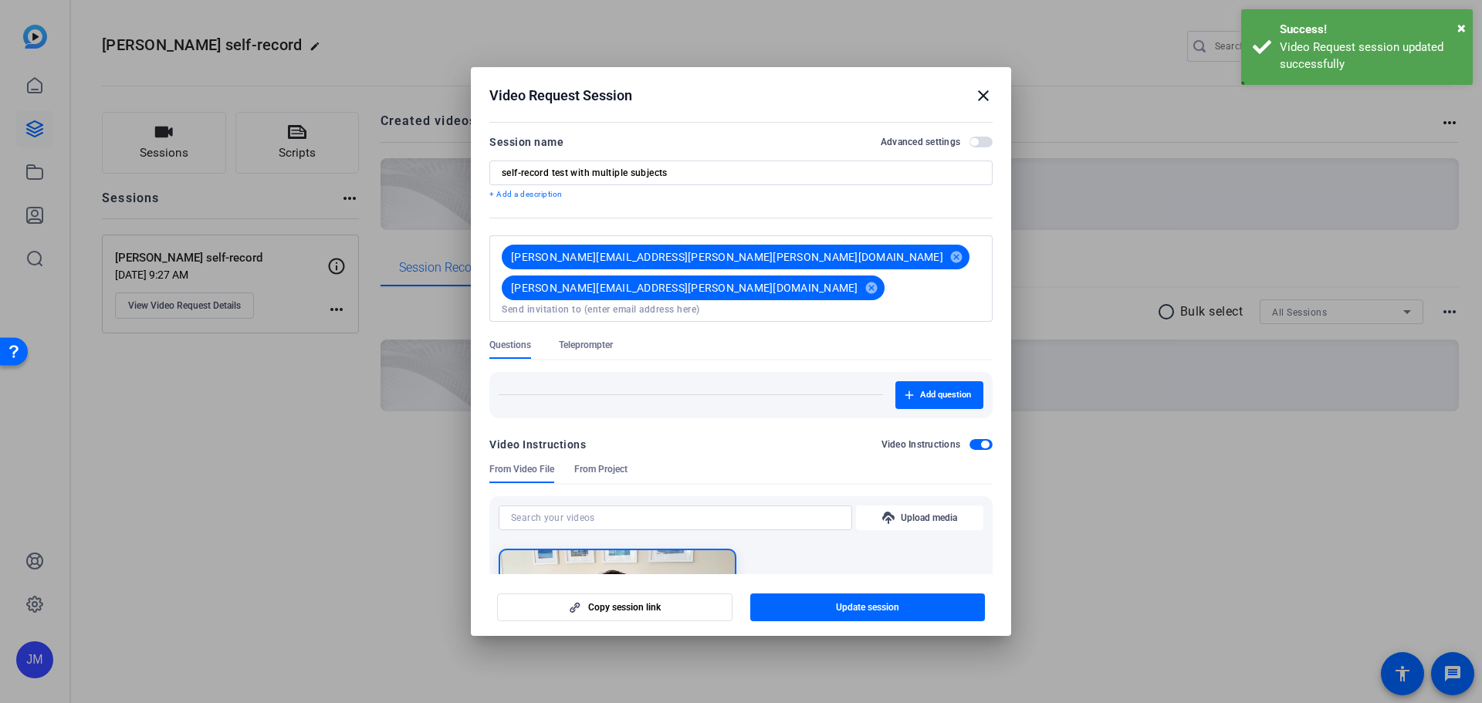
click at [985, 96] on mat-icon "close" at bounding box center [983, 95] width 19 height 19
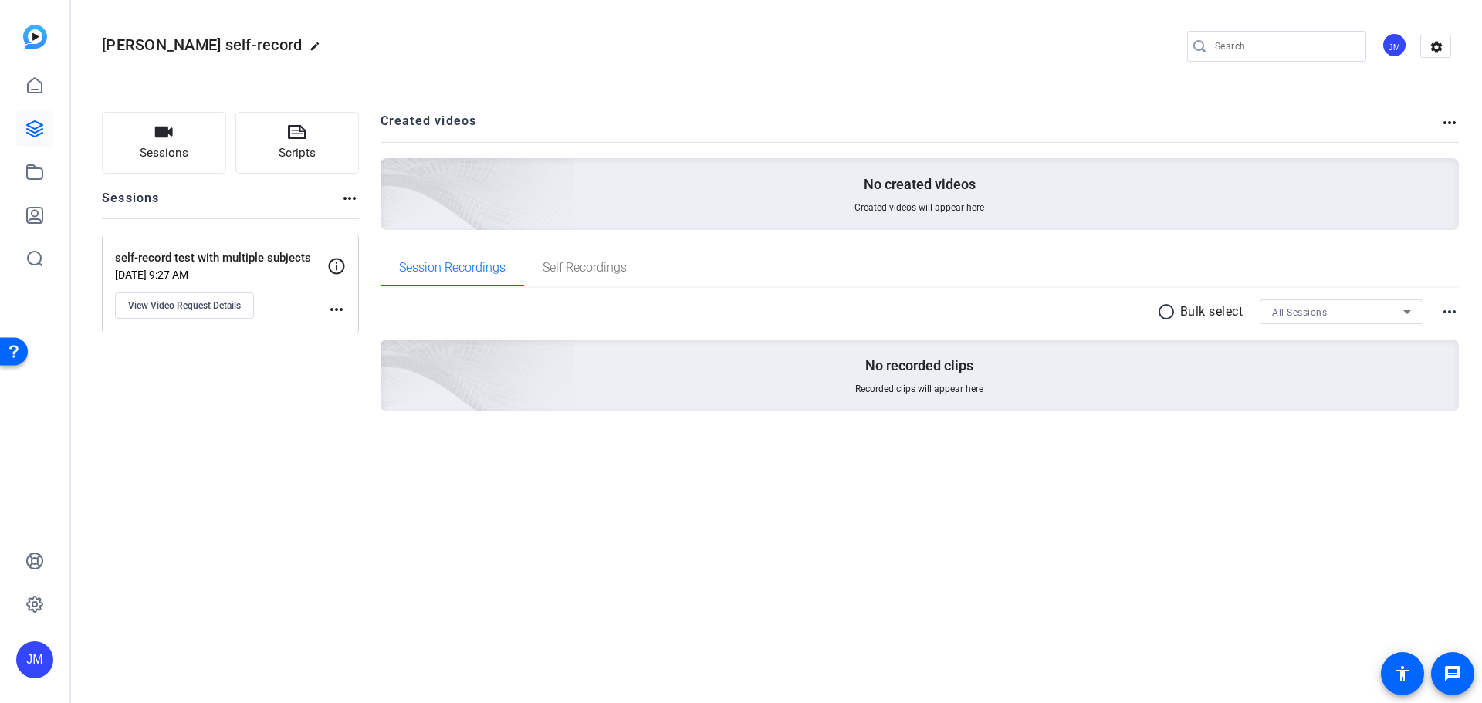
click at [266, 291] on div "self-record test with multiple subjects Sep 10, 2025 @ 9:27 AM View Video Reque…" at bounding box center [221, 283] width 212 height 69
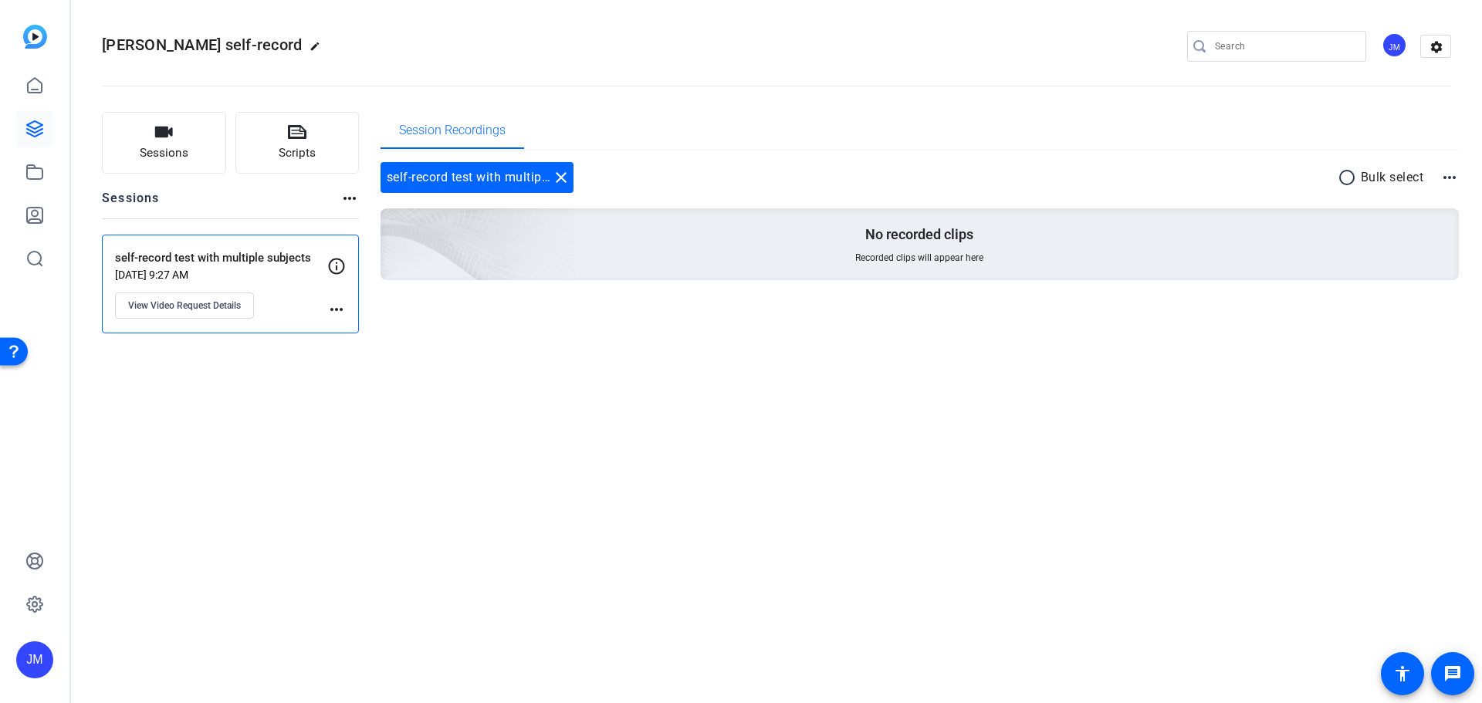
click at [333, 306] on mat-icon "more_horiz" at bounding box center [336, 309] width 19 height 19
click at [483, 172] on div at bounding box center [741, 351] width 1482 height 703
click at [220, 304] on span "View Video Request Details" at bounding box center [184, 305] width 113 height 12
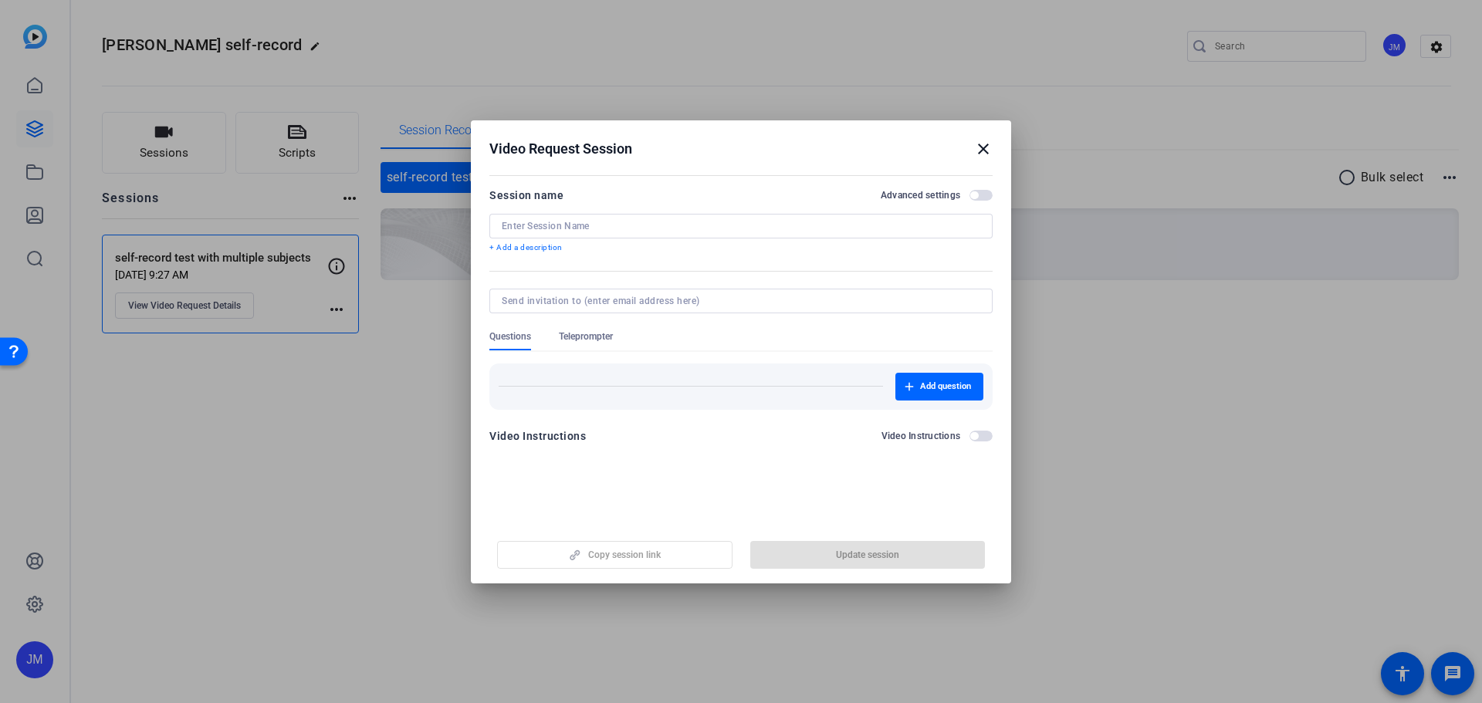
type input "self-record test with multiple subjects"
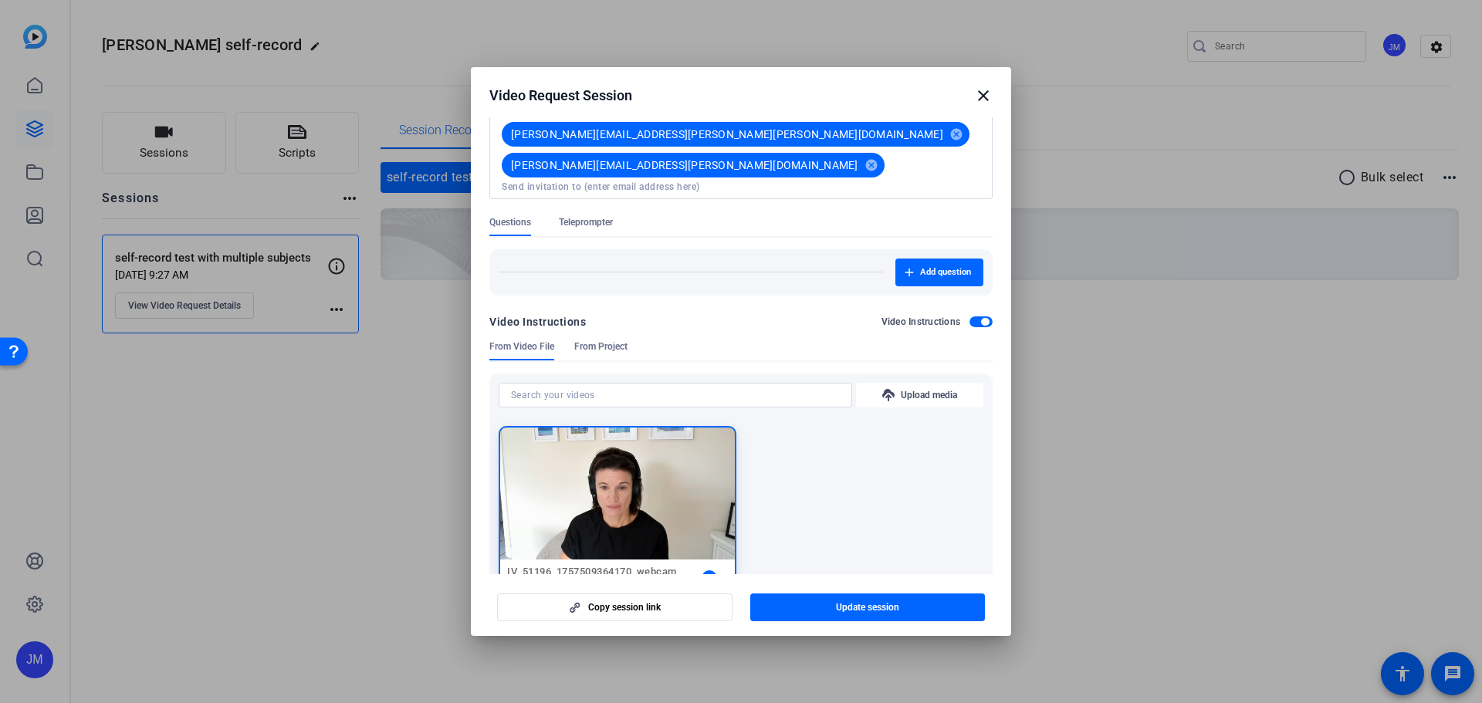
scroll to position [24, 0]
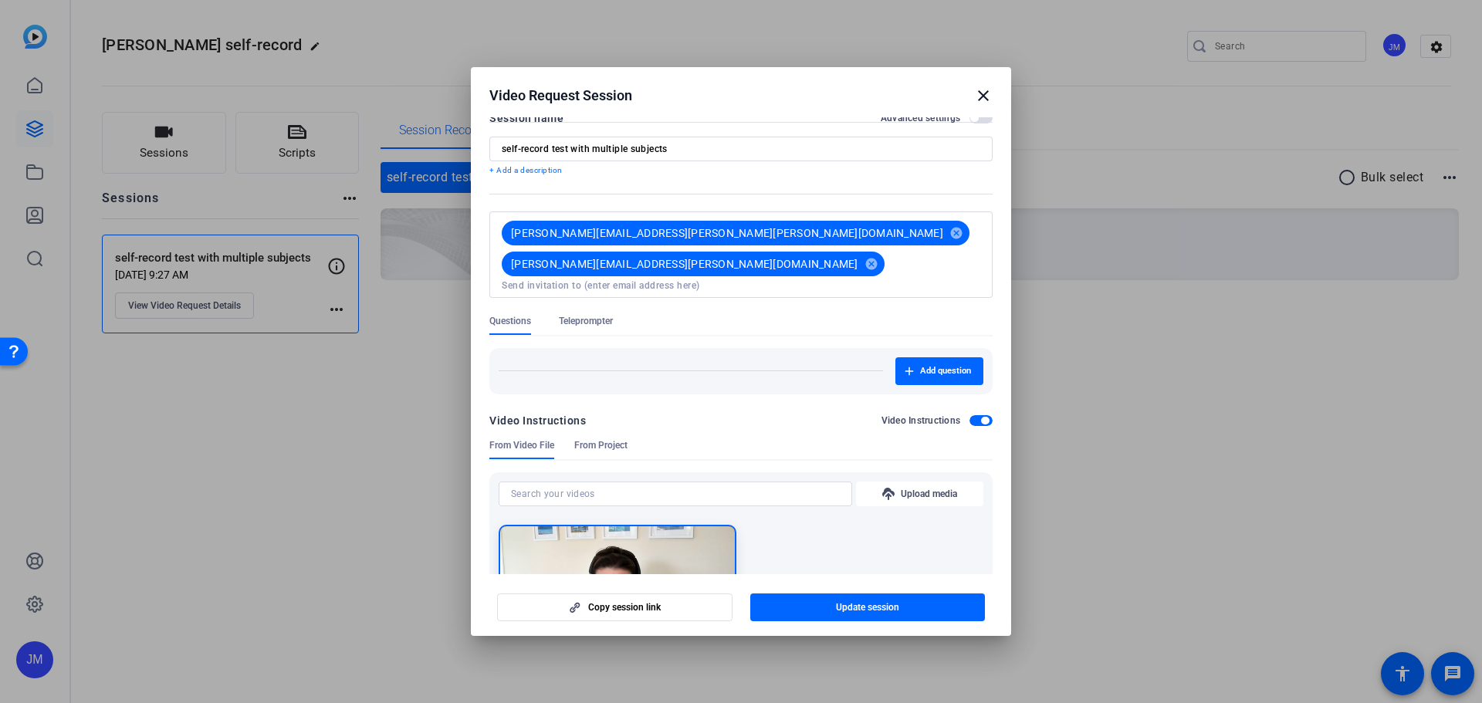
click at [603, 315] on span "Teleprompter" at bounding box center [586, 321] width 54 height 12
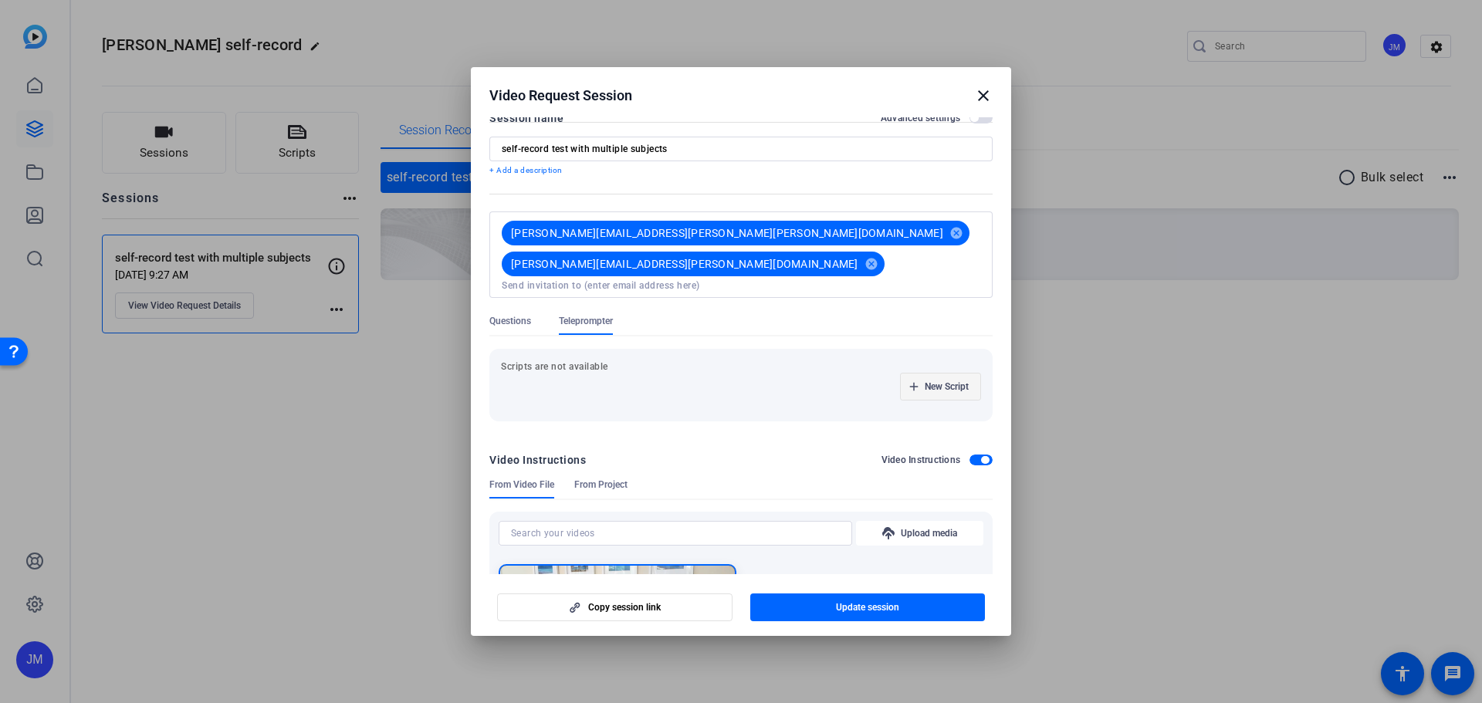
click at [957, 380] on span "New Script" at bounding box center [947, 386] width 44 height 12
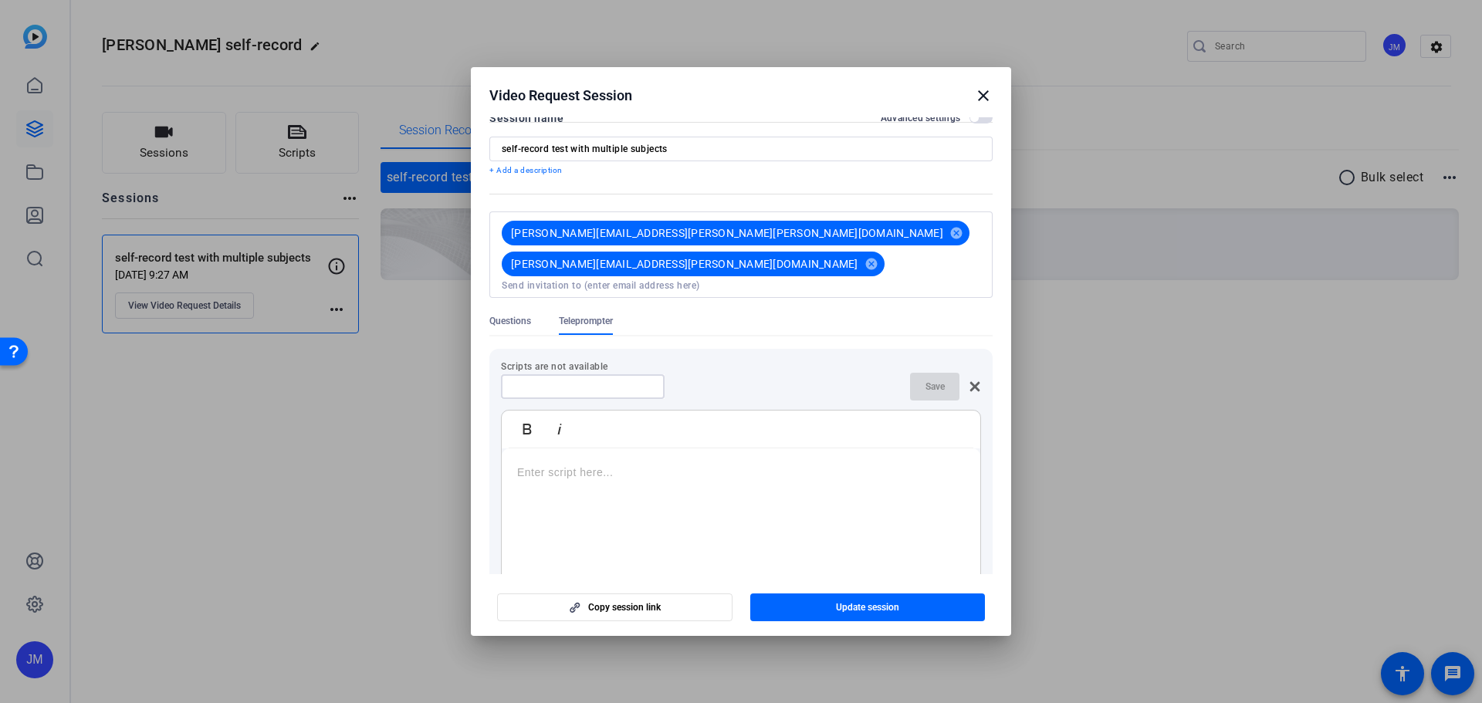
click at [573, 380] on input at bounding box center [582, 386] width 139 height 12
type input "script"
click at [698, 458] on div at bounding box center [741, 544] width 478 height 193
drag, startPoint x: 846, startPoint y: 466, endPoint x: 478, endPoint y: 430, distance: 369.9
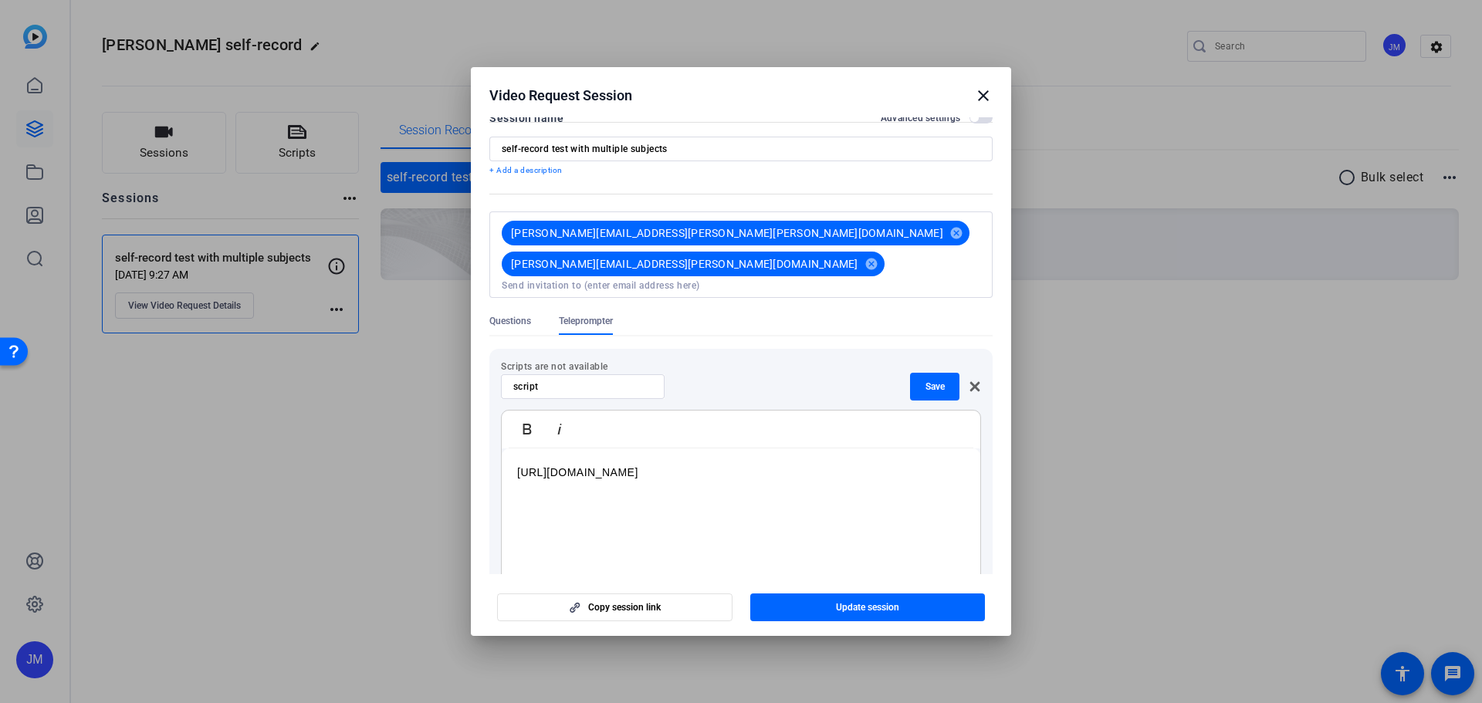
click at [478, 430] on mat-dialog-content "Session name Advanced settings self-record test with multiple subjects + Add a …" at bounding box center [741, 345] width 540 height 457
click at [641, 448] on div at bounding box center [741, 544] width 478 height 193
click at [646, 464] on p at bounding box center [741, 472] width 448 height 17
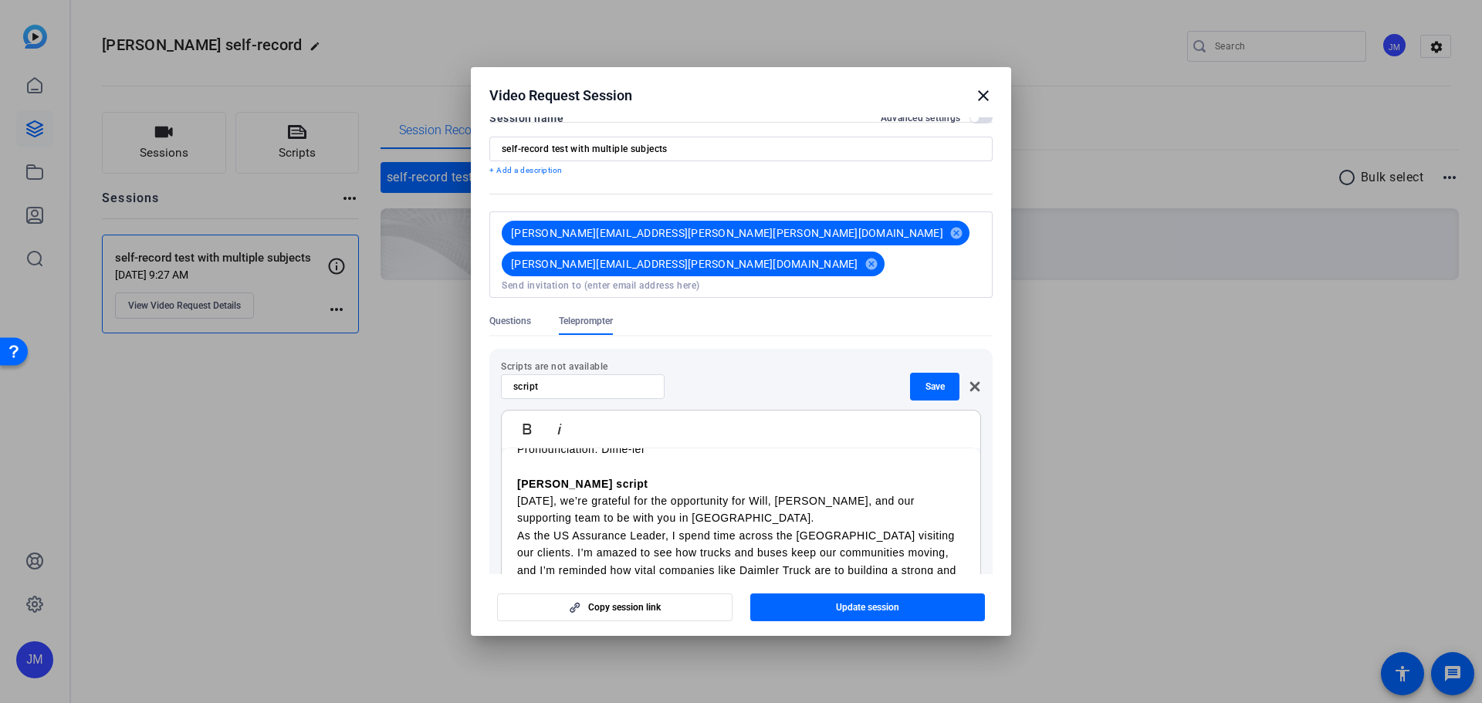
scroll to position [0, 0]
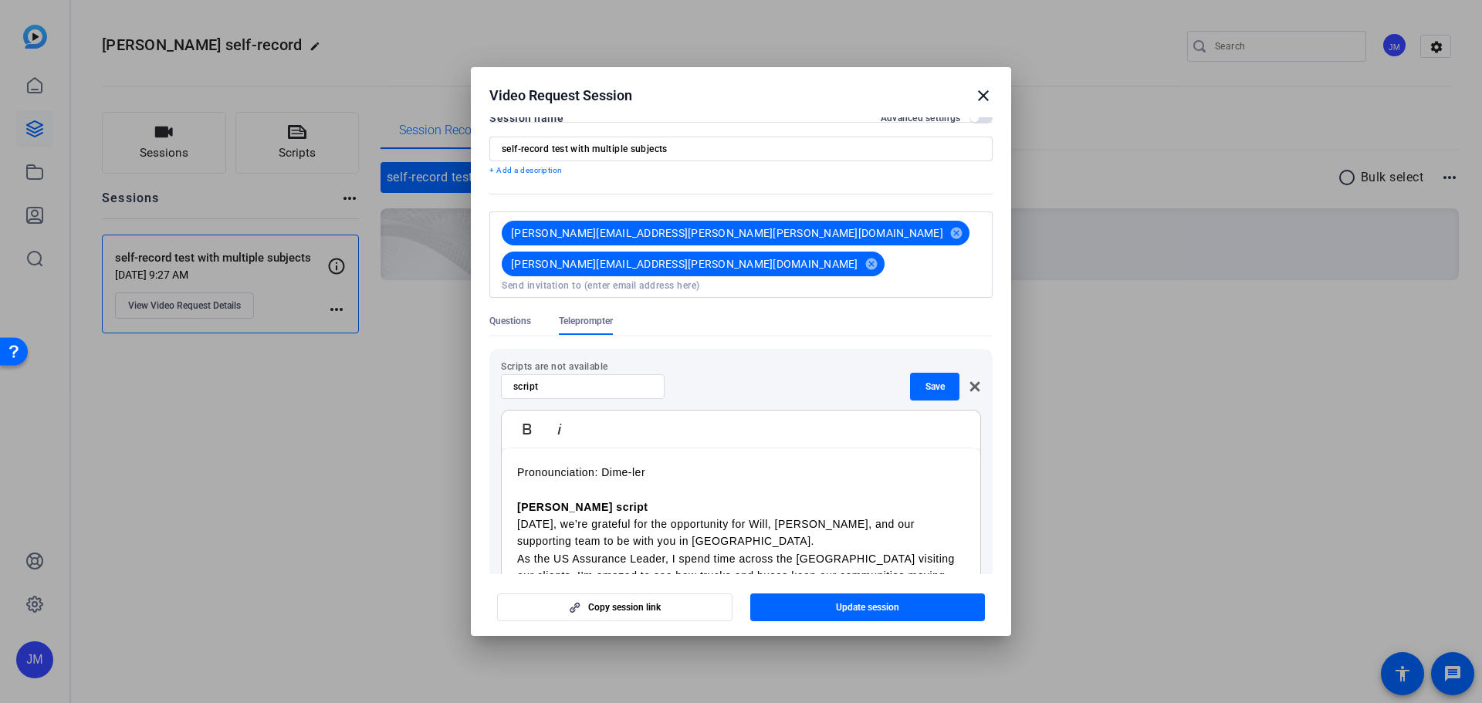
click at [697, 516] on p "[DATE], we’re grateful for the opportunity for Will, [PERSON_NAME], and our sup…" at bounding box center [741, 533] width 448 height 35
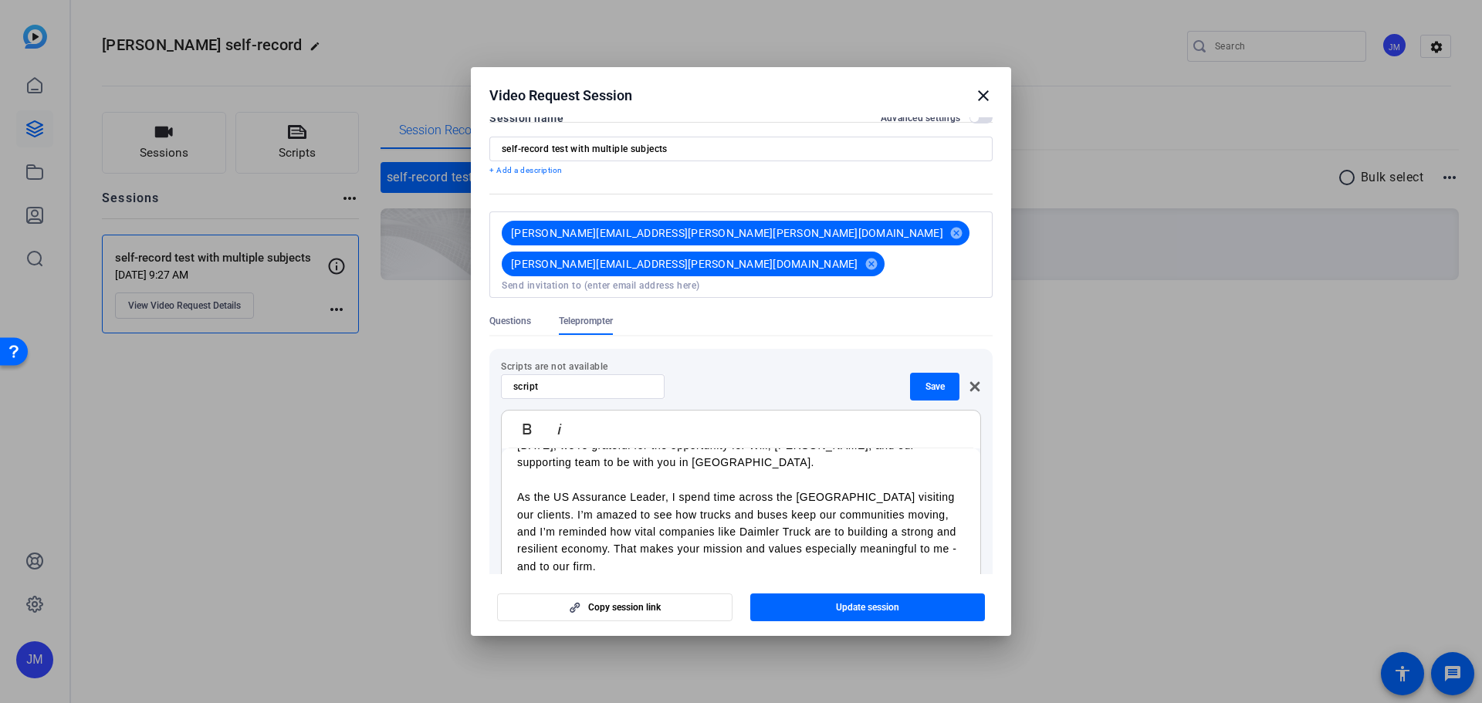
scroll to position [79, 0]
click at [698, 520] on p "As the US Assurance Leader, I spend time across the [GEOGRAPHIC_DATA] visiting …" at bounding box center [741, 531] width 448 height 86
click at [698, 530] on p "As the US Assurance Leader, I spend time across the [GEOGRAPHIC_DATA] visiting …" at bounding box center [741, 531] width 448 height 86
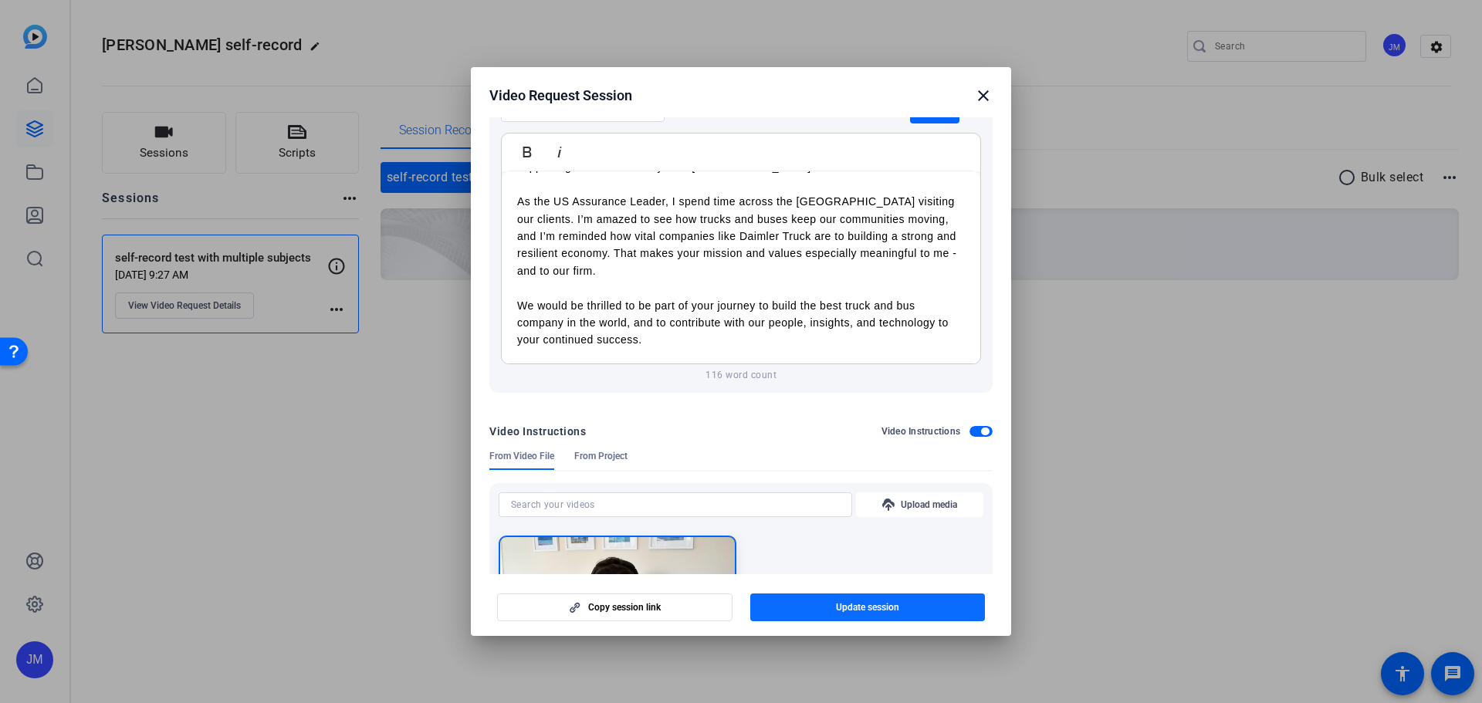
scroll to position [333, 0]
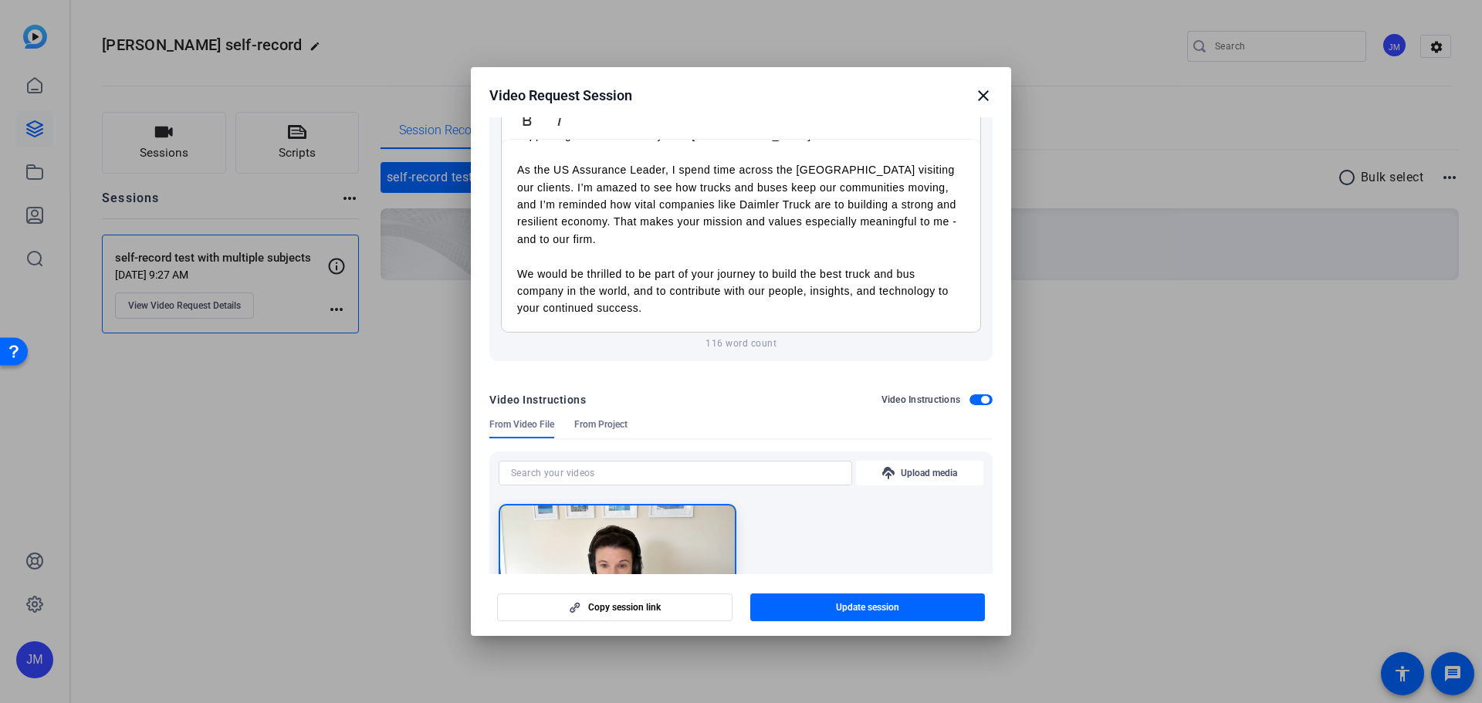
click at [969, 394] on span "button" at bounding box center [980, 399] width 23 height 11
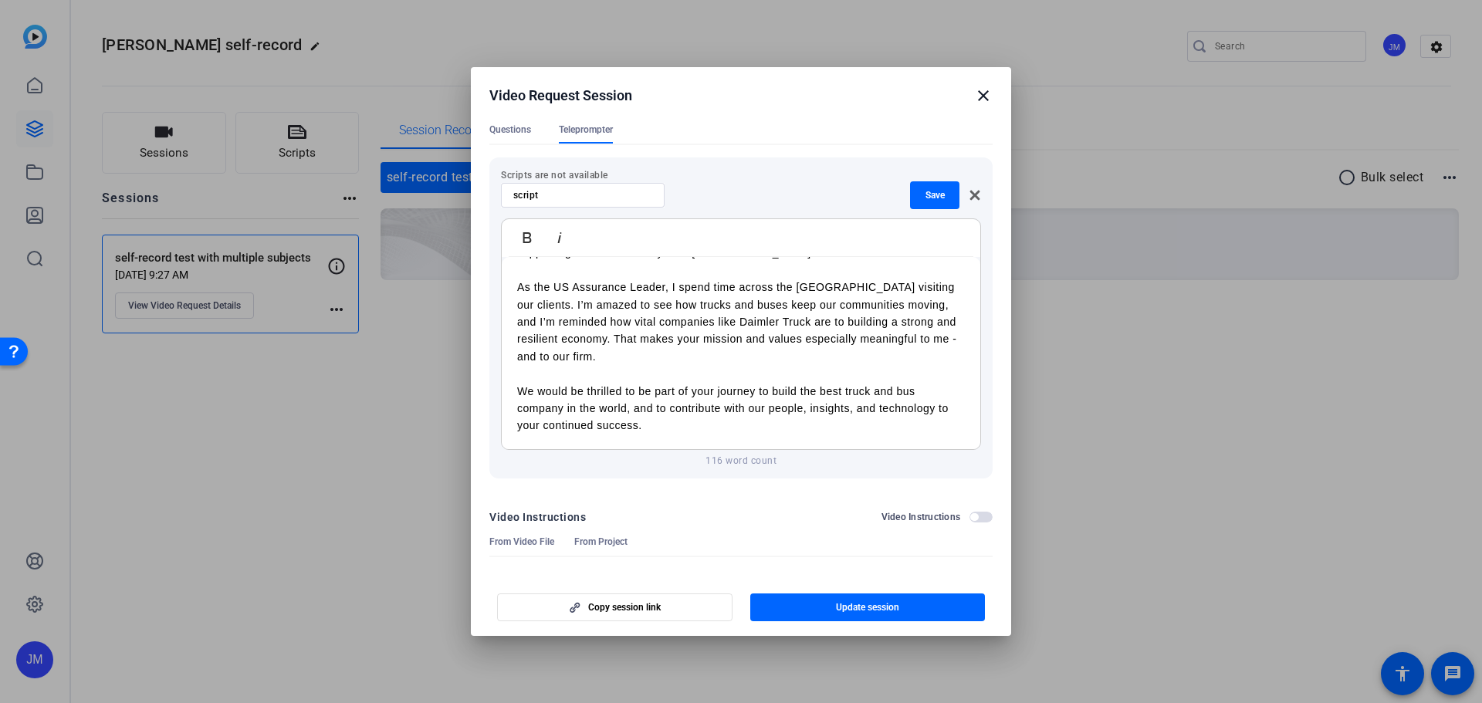
scroll to position [163, 0]
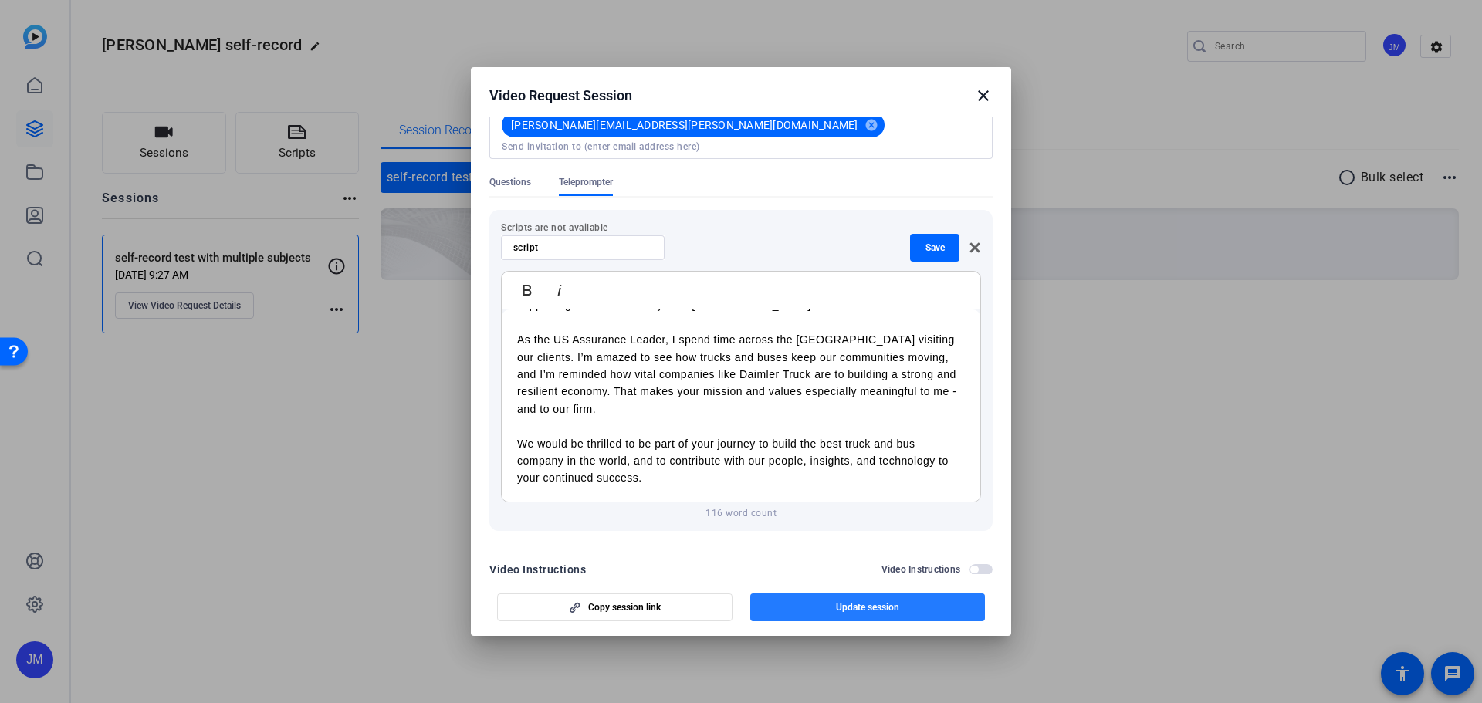
click at [864, 604] on span "Update session" at bounding box center [867, 607] width 63 height 12
click at [925, 242] on span "Save" at bounding box center [934, 248] width 19 height 12
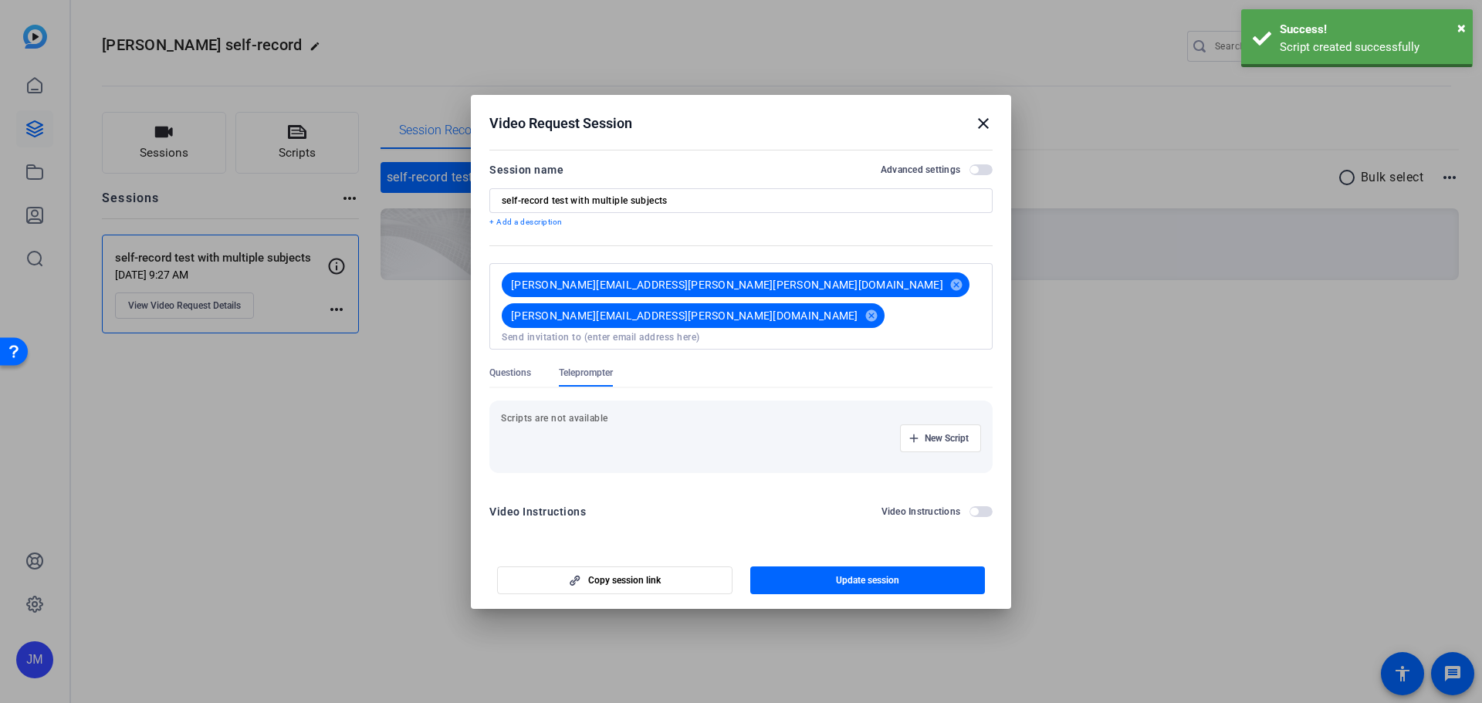
scroll to position [0, 0]
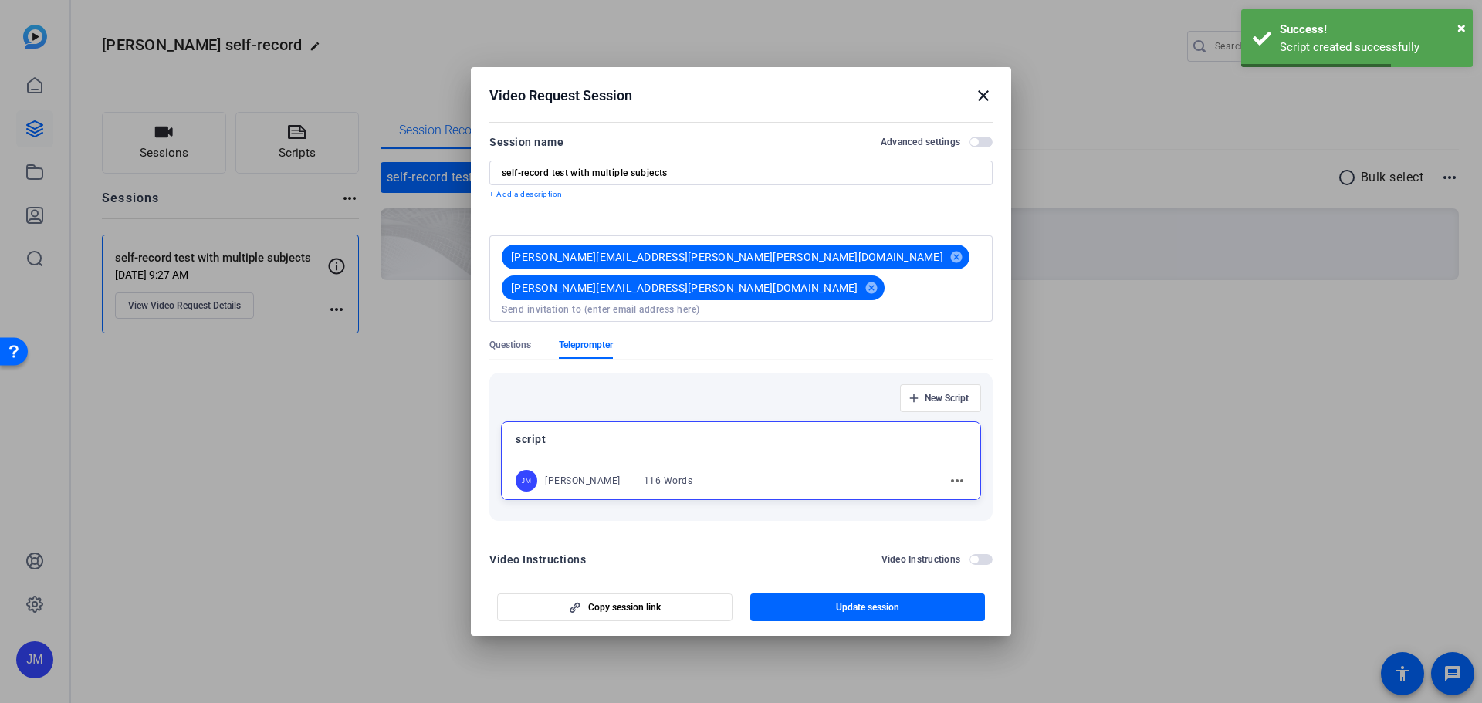
click at [582, 339] on span "Teleprompter" at bounding box center [586, 345] width 54 height 12
click at [877, 601] on span "Update session" at bounding box center [867, 607] width 63 height 12
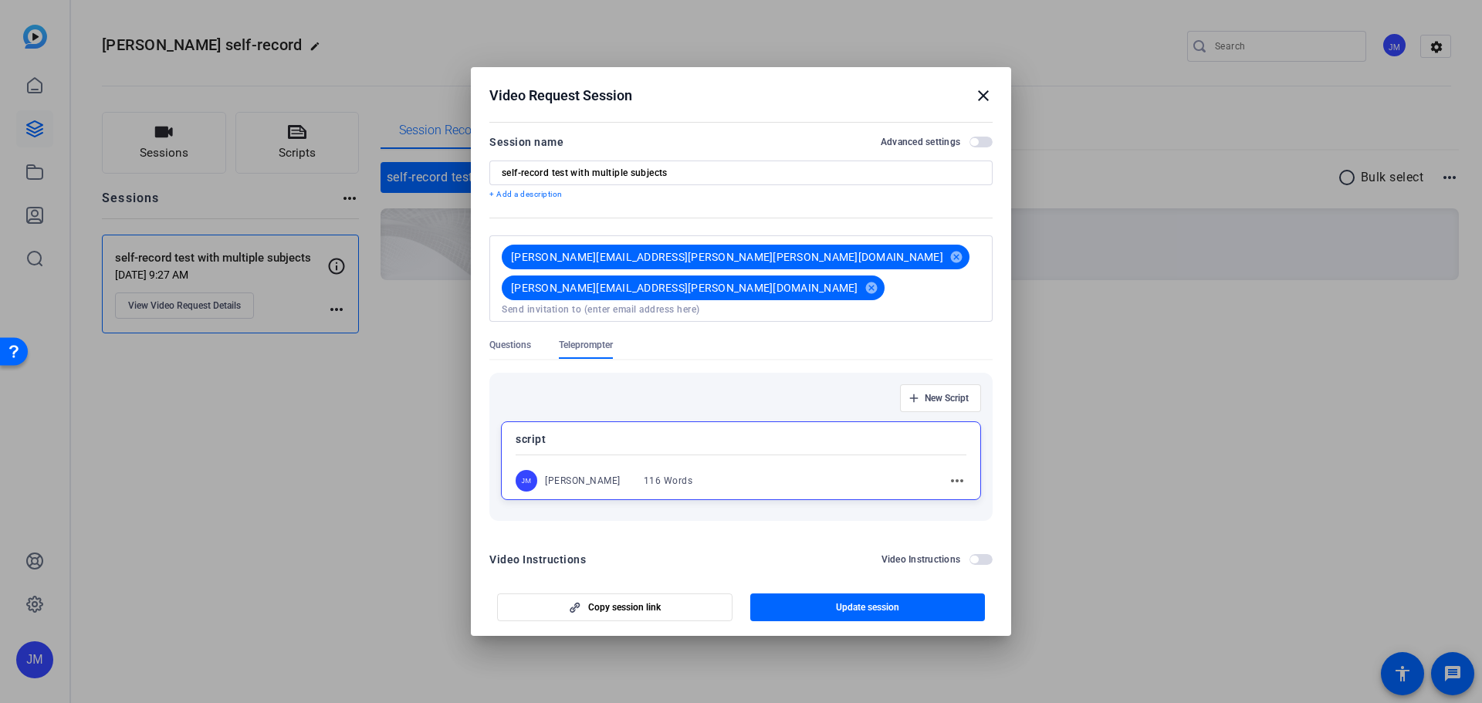
click at [986, 100] on mat-icon "close" at bounding box center [983, 95] width 19 height 19
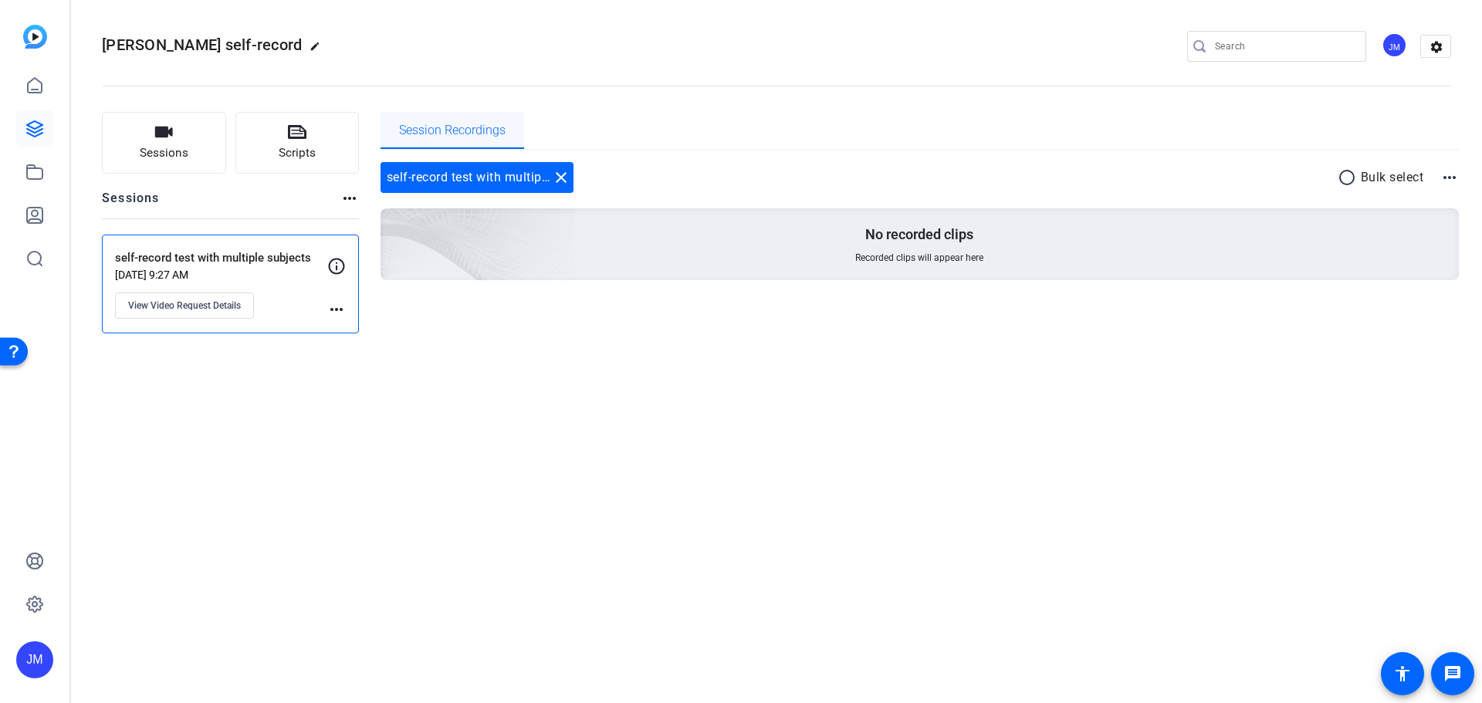
click at [473, 135] on span "Session Recordings" at bounding box center [452, 130] width 107 height 12
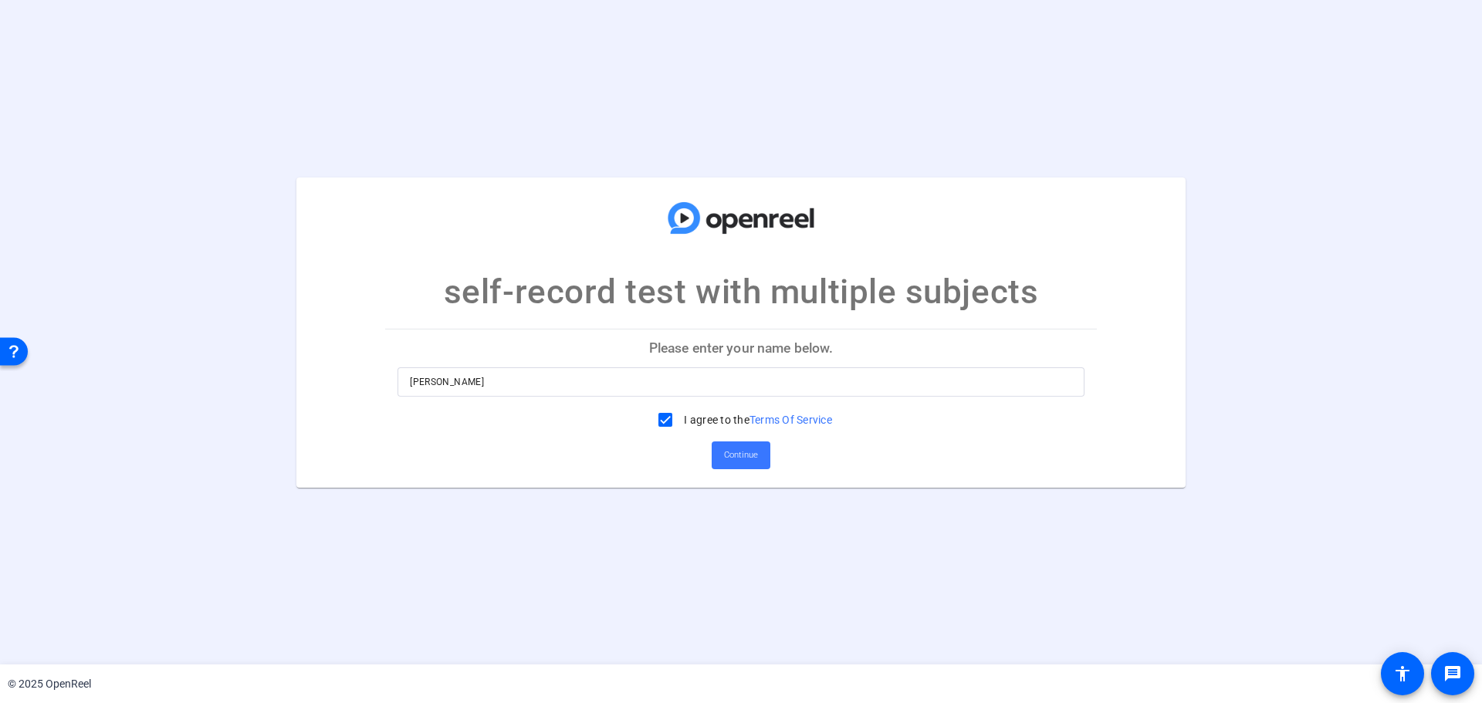
click at [550, 397] on div at bounding box center [740, 405] width 687 height 17
click at [551, 380] on input "Jennifer Mohr" at bounding box center [741, 382] width 662 height 19
type input "Jennifer Mohr, work"
click at [742, 451] on span "Continue" at bounding box center [741, 455] width 34 height 23
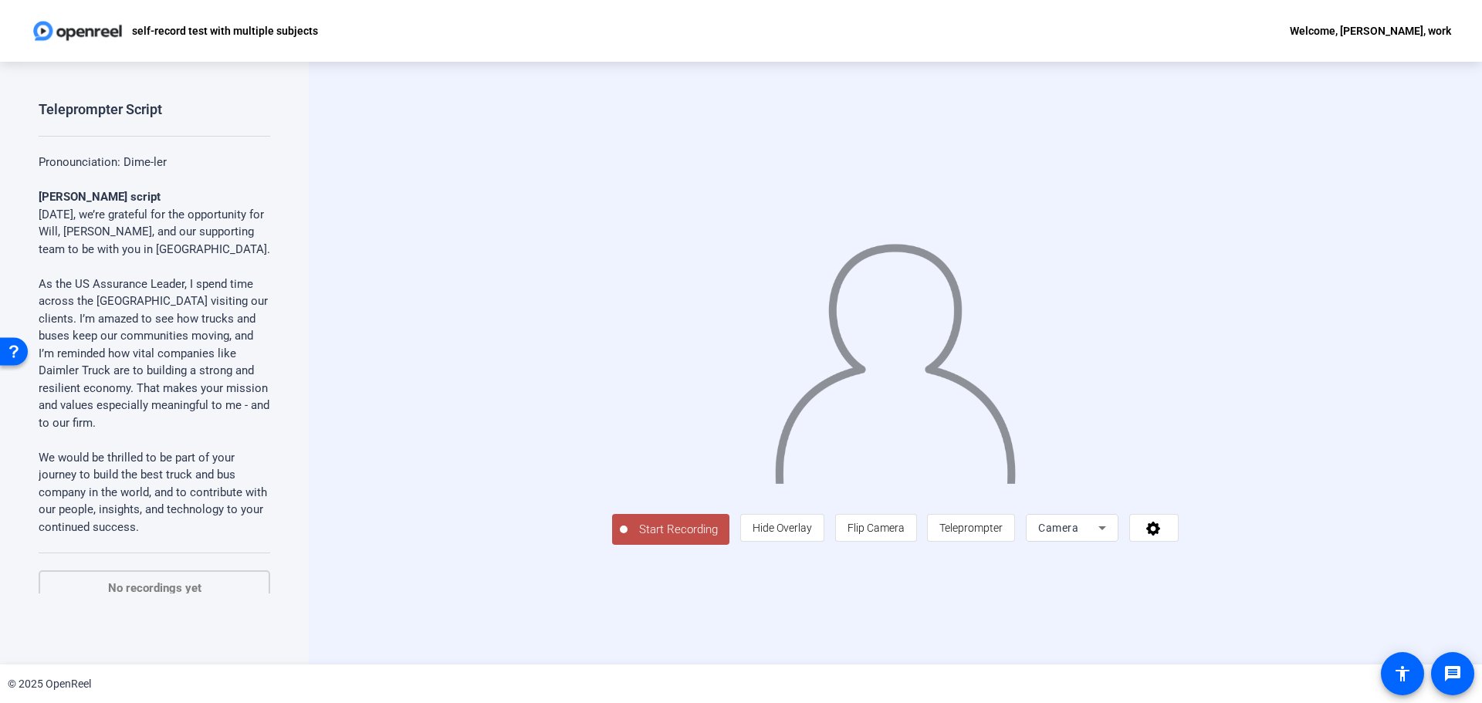
click at [1106, 530] on icon at bounding box center [1102, 528] width 8 height 4
click at [1246, 610] on div at bounding box center [741, 351] width 1482 height 703
click at [627, 539] on span "Start Recording" at bounding box center [678, 530] width 102 height 18
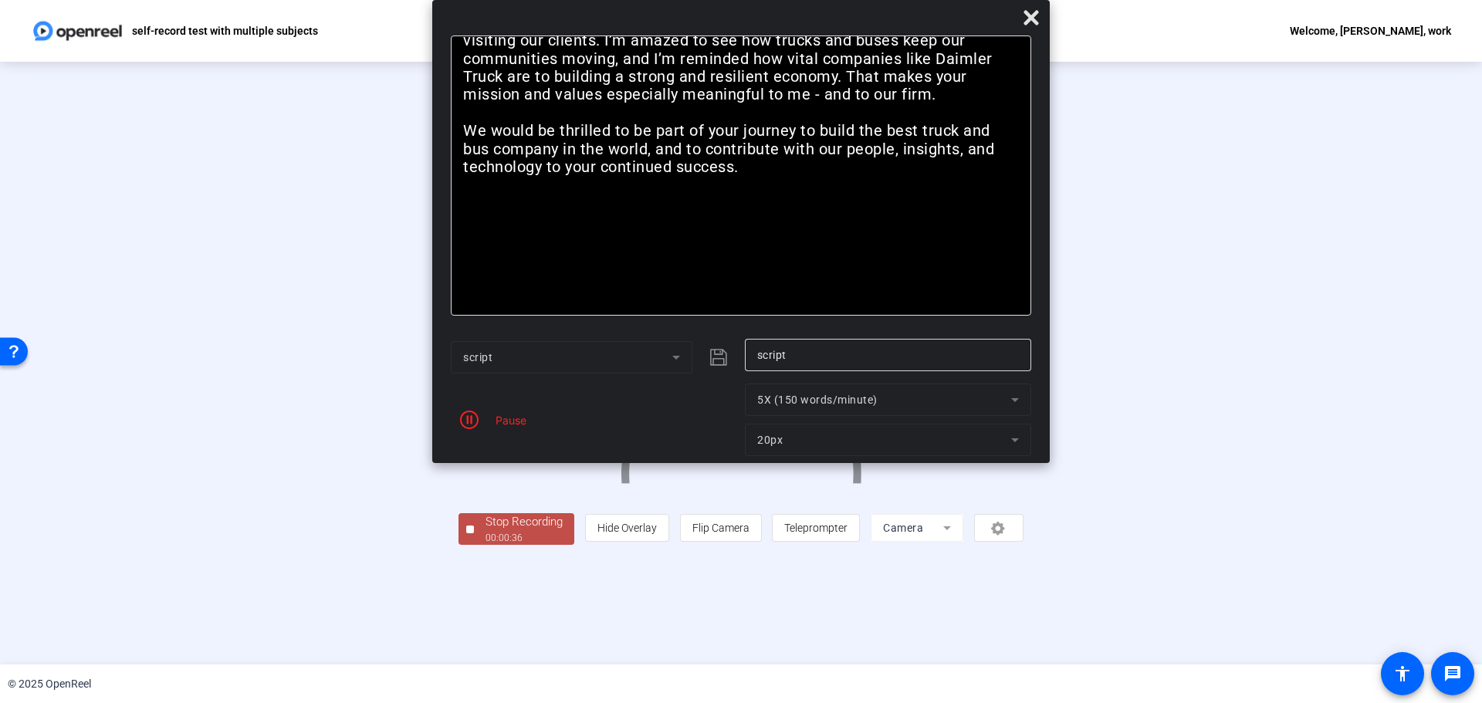
click at [485, 531] on div "Stop Recording" at bounding box center [523, 522] width 77 height 18
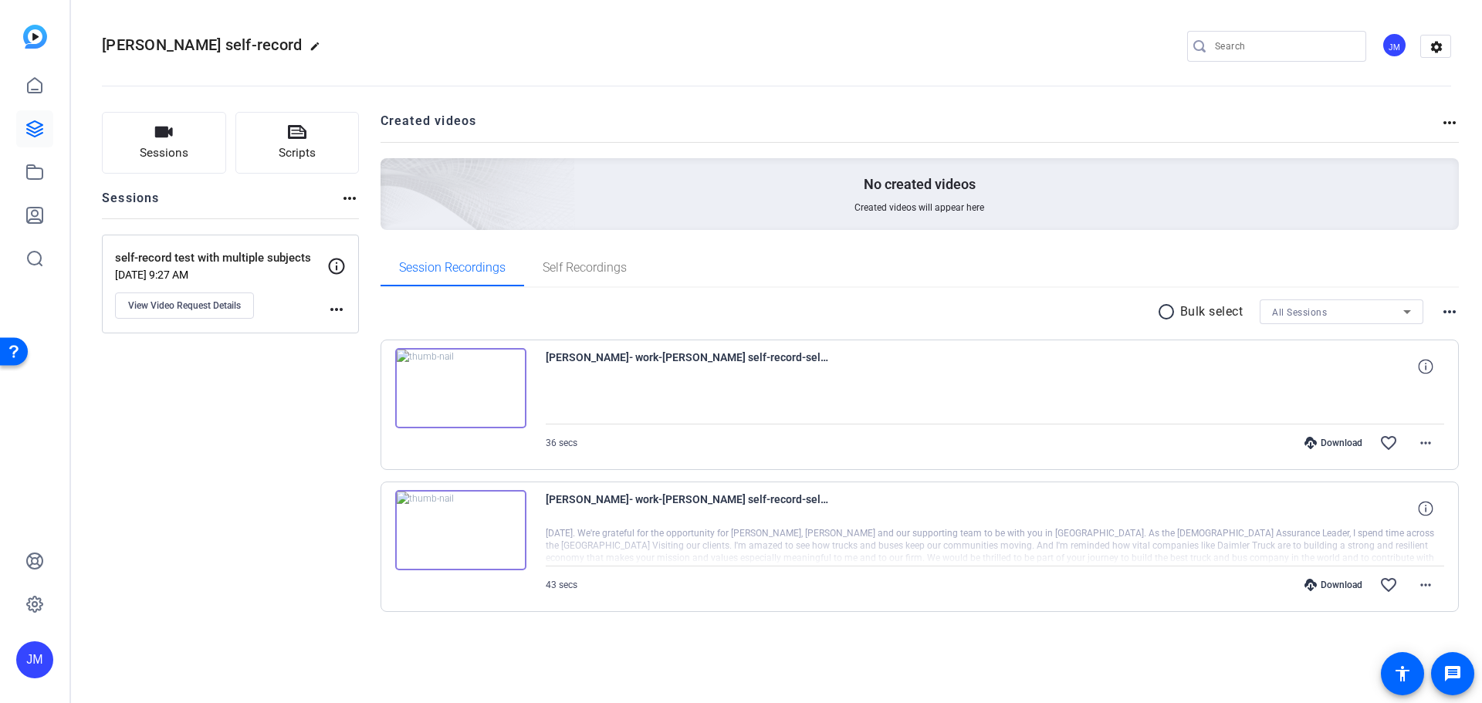
click at [458, 387] on img at bounding box center [460, 388] width 131 height 80
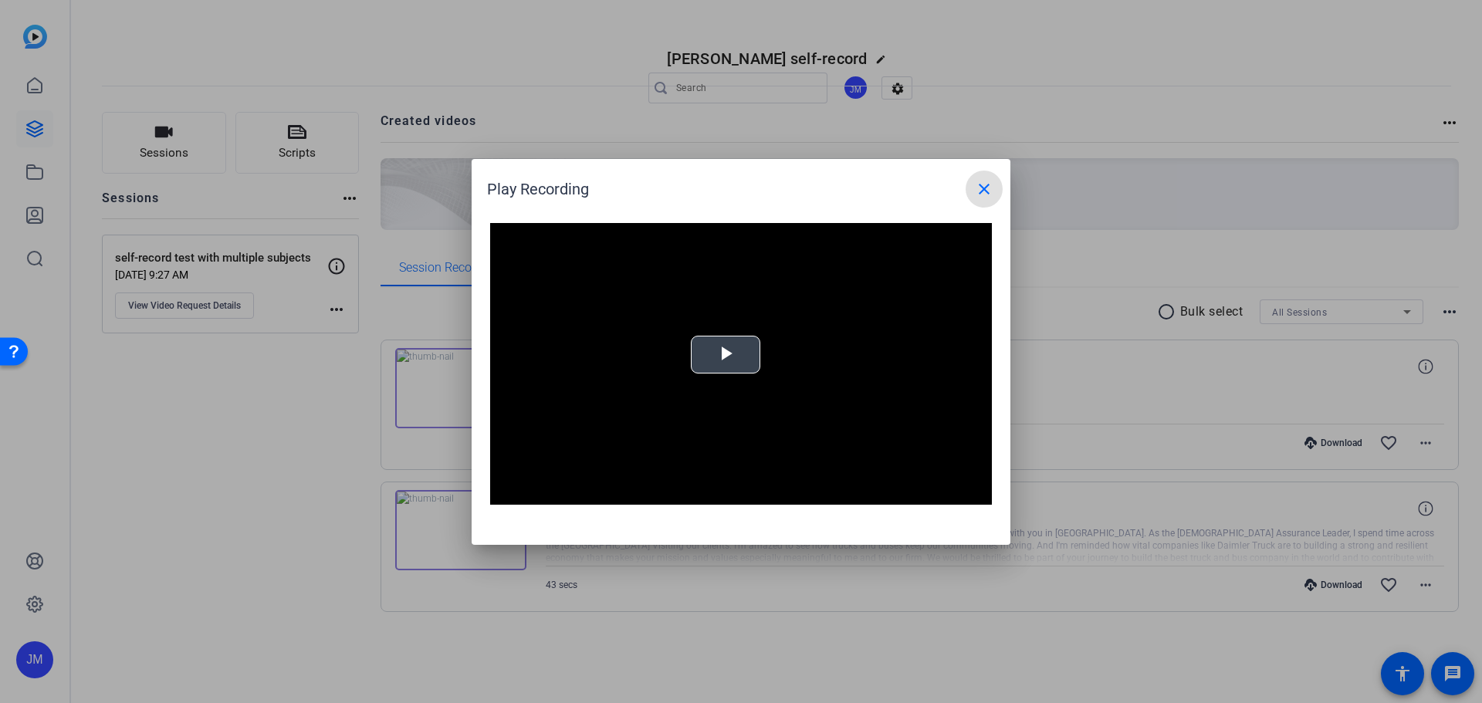
click at [734, 354] on video "Video Player" at bounding box center [741, 364] width 502 height 282
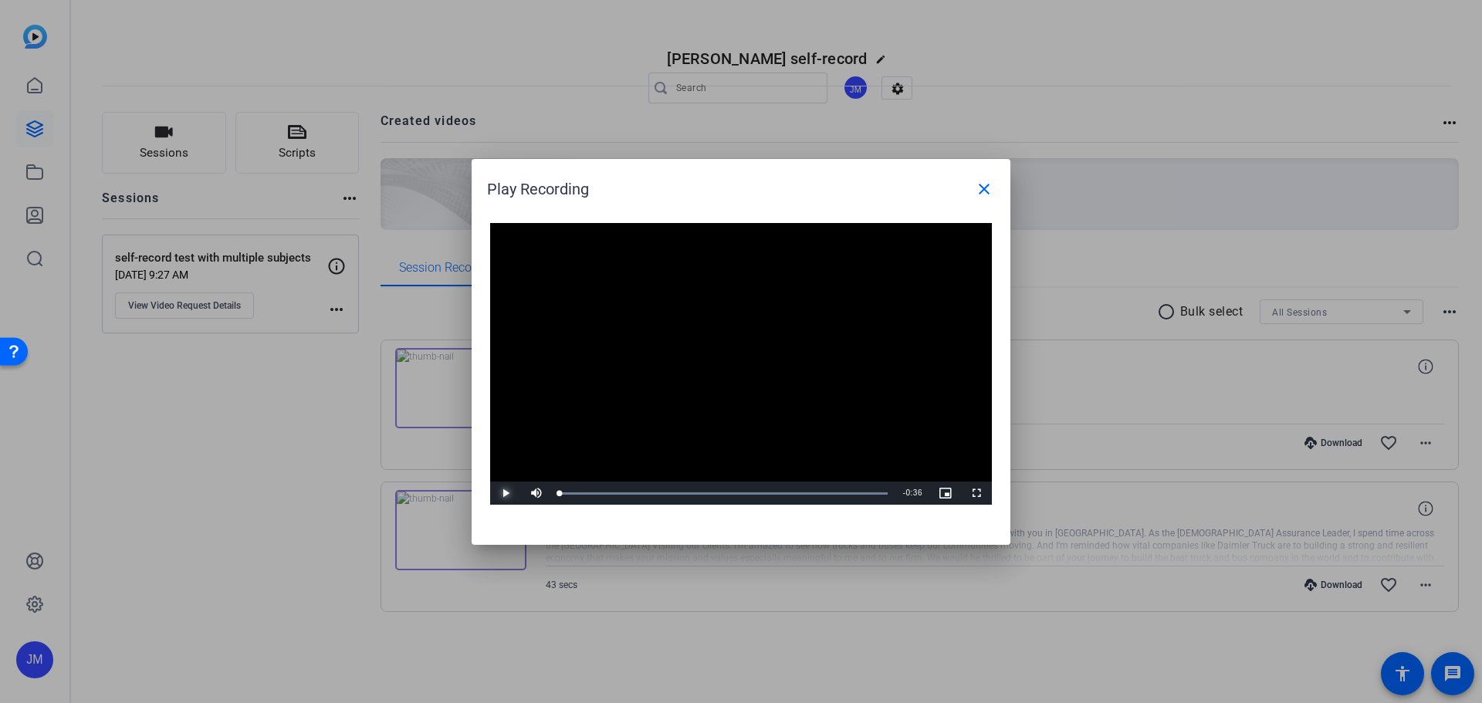
click at [502, 493] on span "Video Player" at bounding box center [505, 493] width 31 height 0
click at [810, 490] on div "Loaded : 100.00% 0:27 0:06" at bounding box center [723, 493] width 343 height 23
click at [981, 194] on mat-icon "close" at bounding box center [984, 189] width 19 height 19
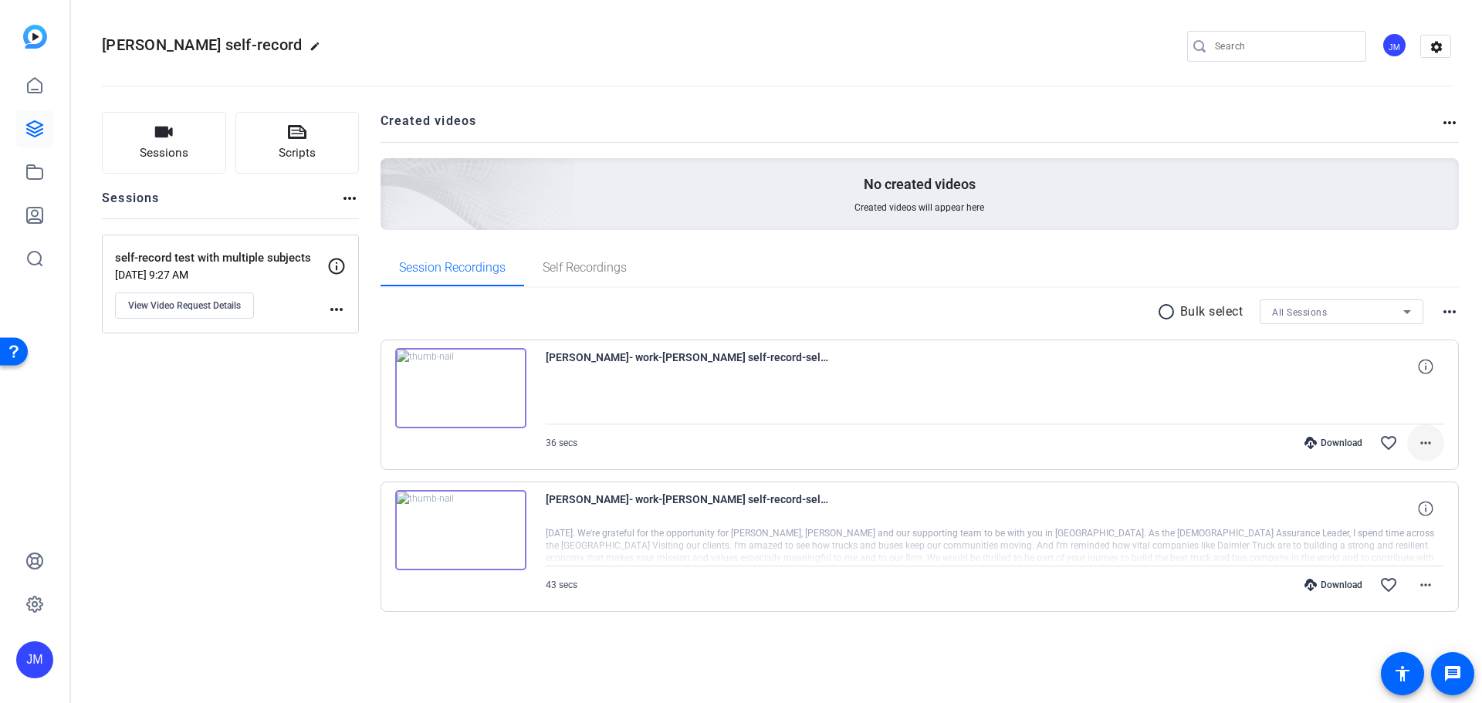
click at [1423, 446] on mat-icon "more_horiz" at bounding box center [1425, 443] width 19 height 19
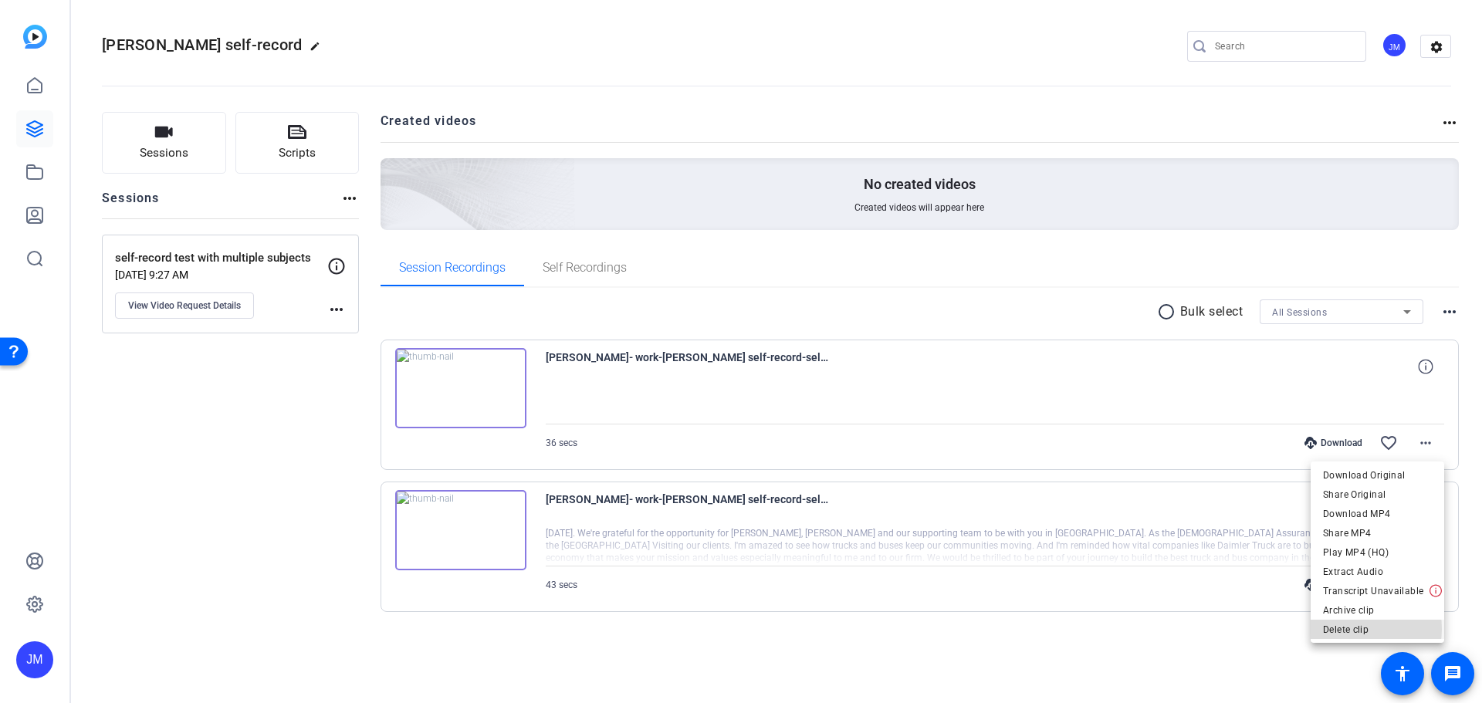
click at [1359, 629] on span "Delete clip" at bounding box center [1377, 630] width 109 height 19
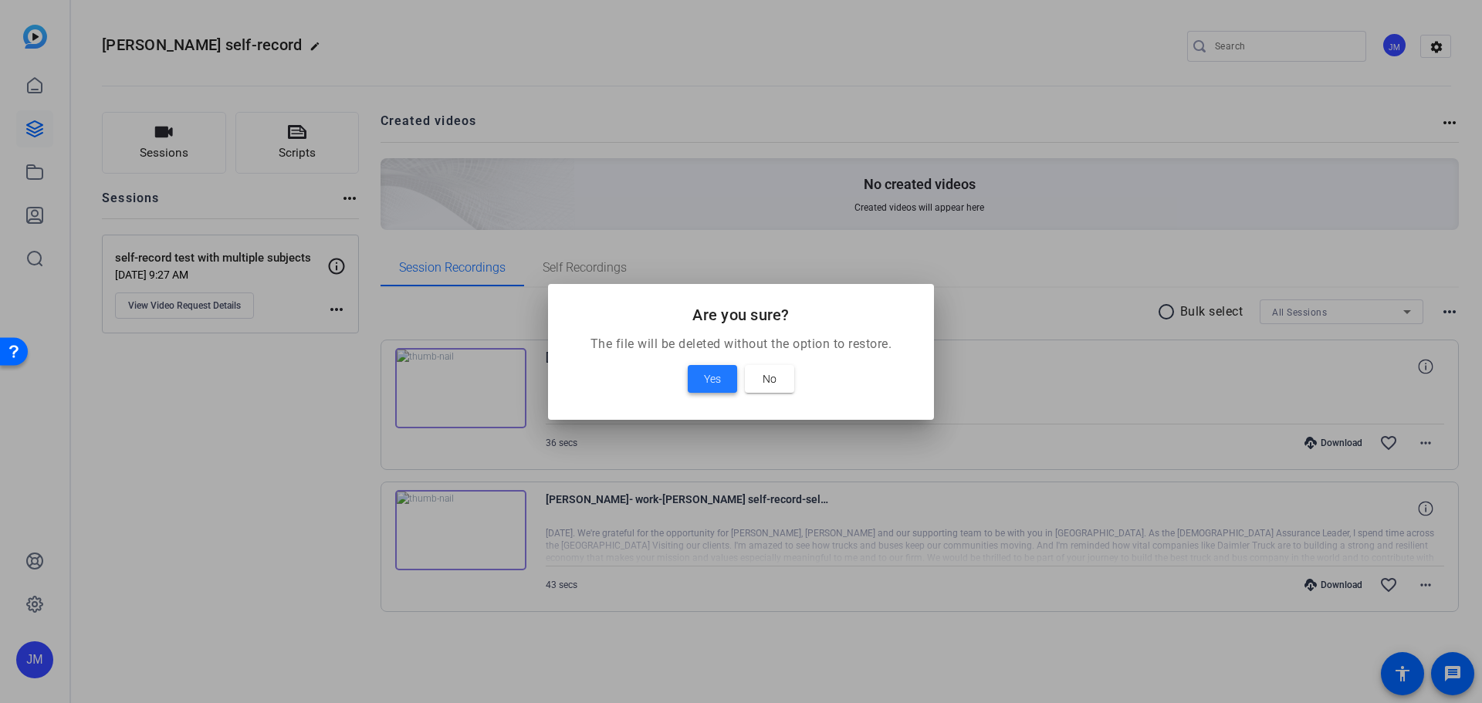
click at [704, 383] on span "Yes" at bounding box center [712, 379] width 17 height 19
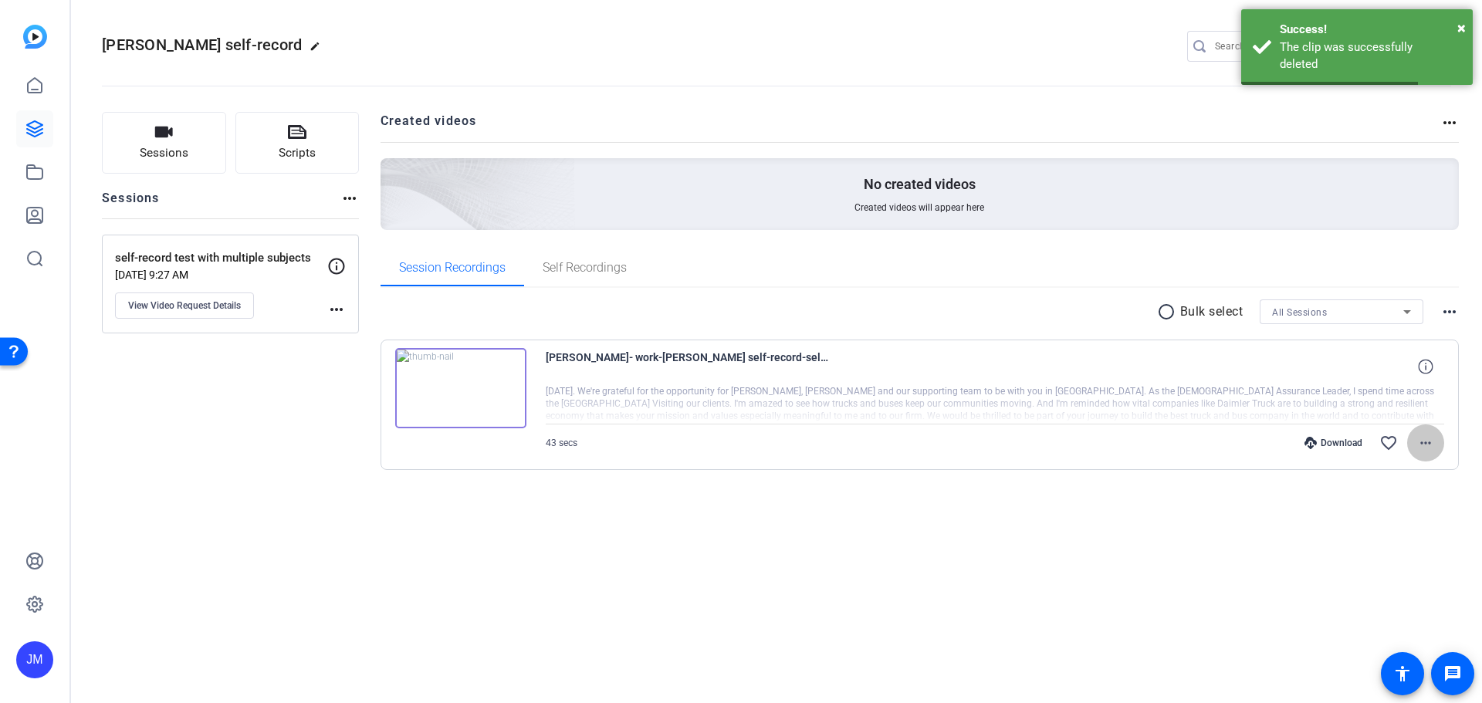
click at [1435, 441] on span at bounding box center [1425, 442] width 37 height 37
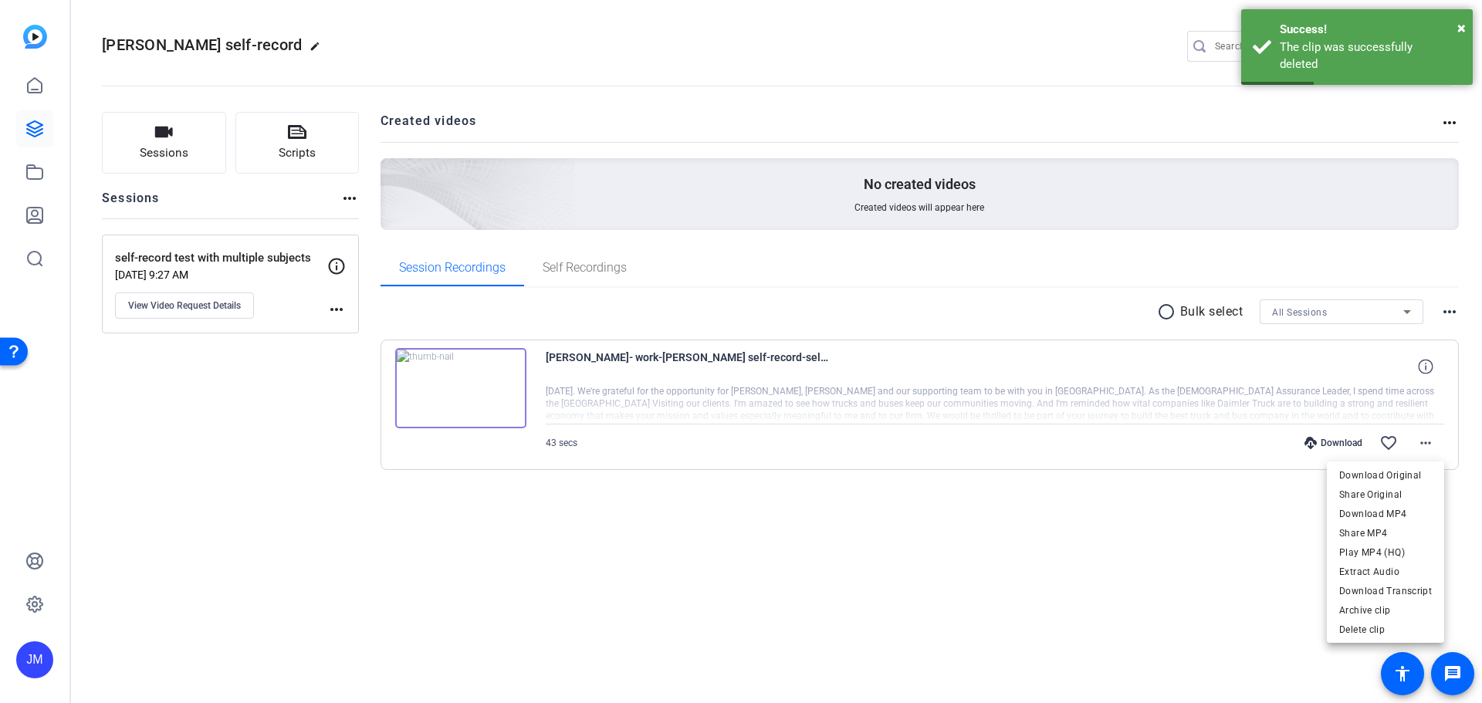
click at [476, 391] on div at bounding box center [741, 351] width 1482 height 703
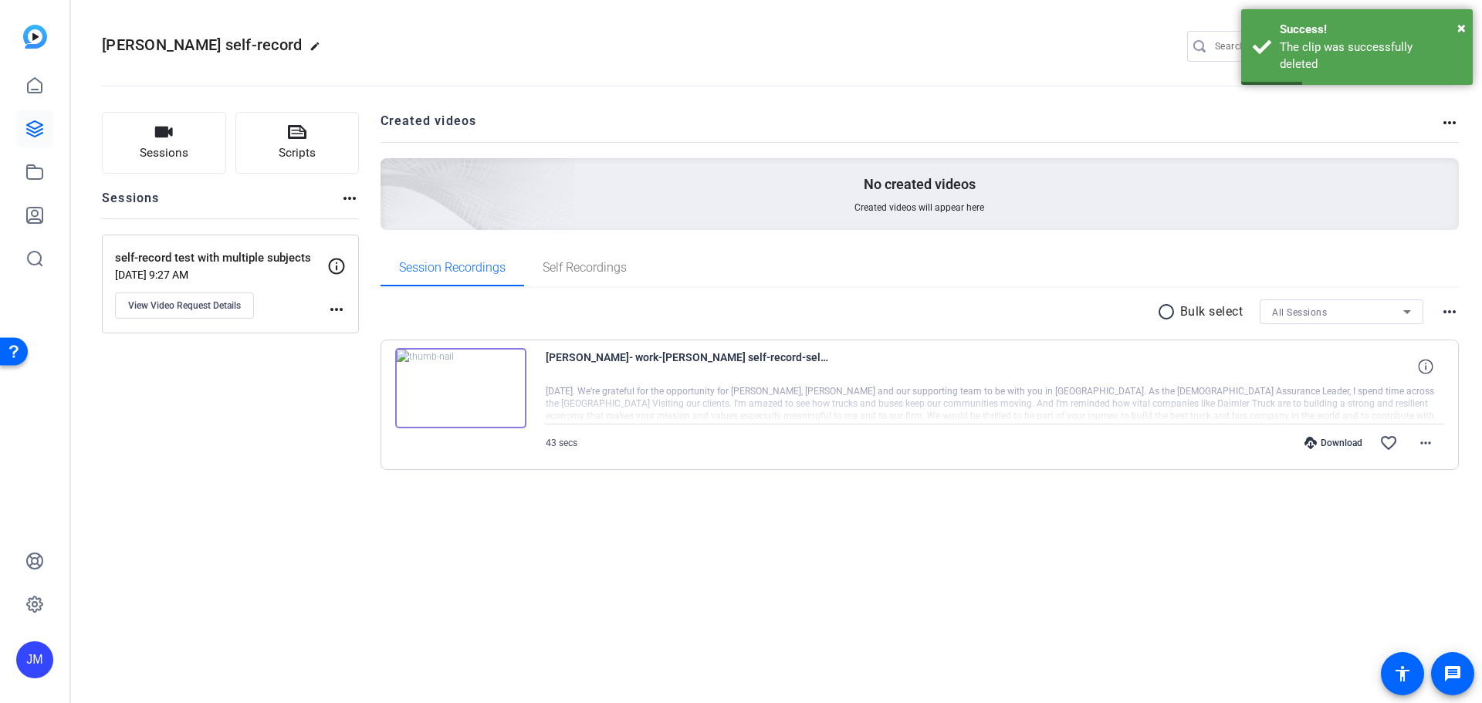
click at [457, 391] on img at bounding box center [460, 388] width 131 height 80
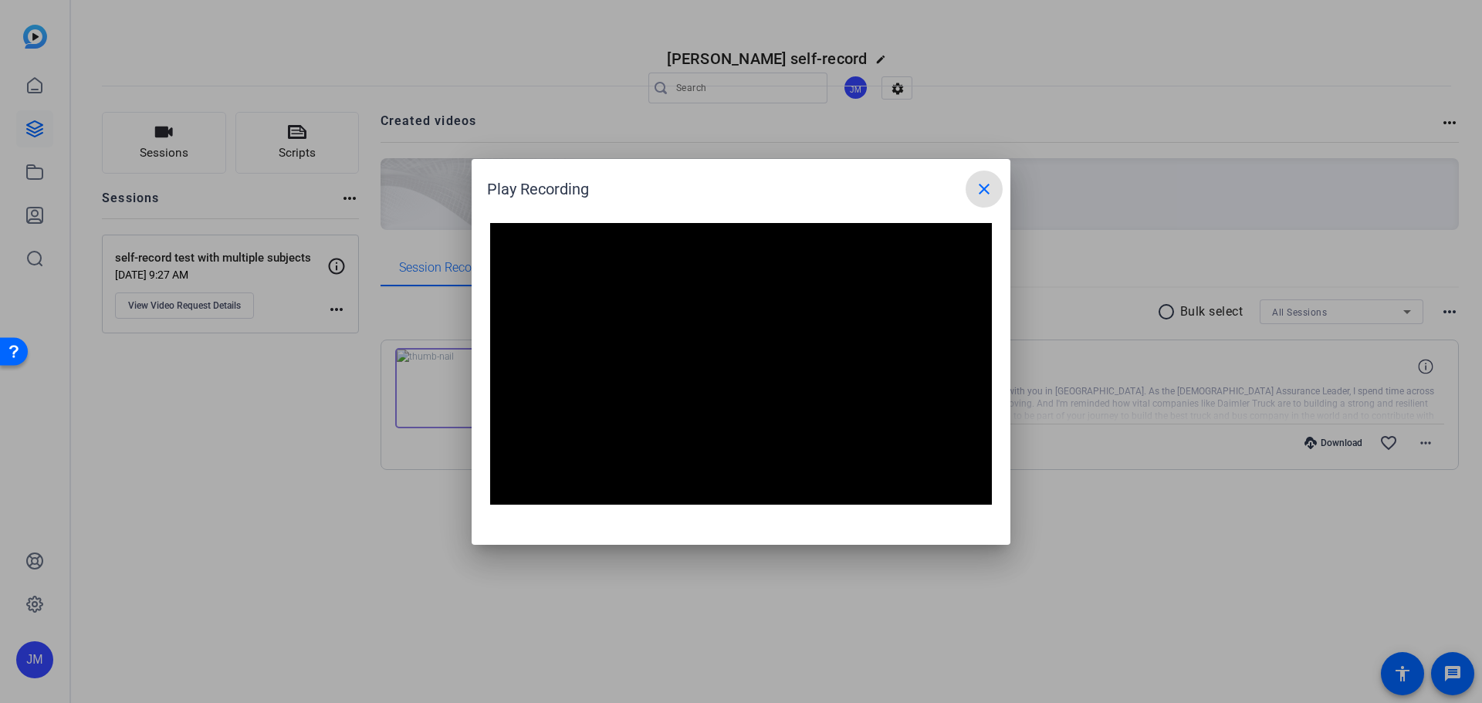
click at [986, 196] on mat-icon "close" at bounding box center [984, 189] width 19 height 19
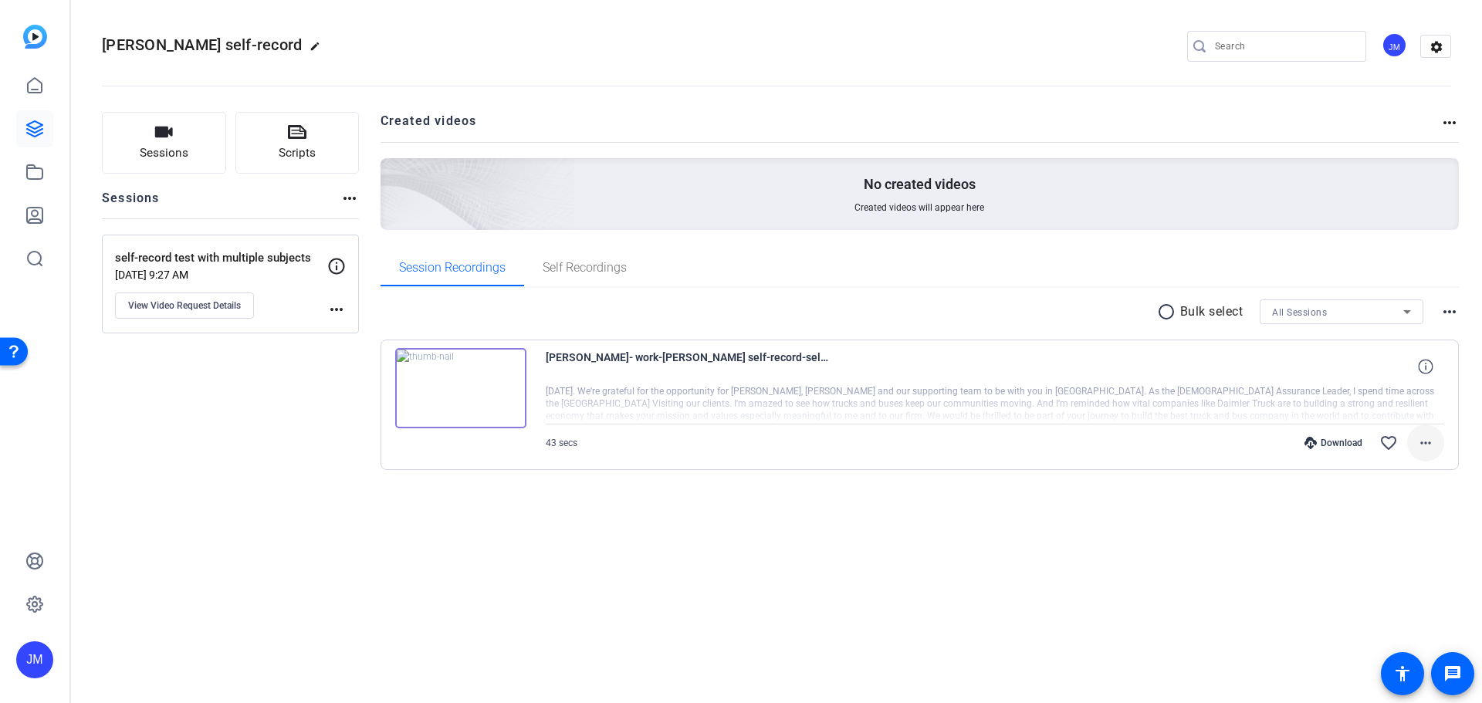
click at [1426, 438] on mat-icon "more_horiz" at bounding box center [1425, 443] width 19 height 19
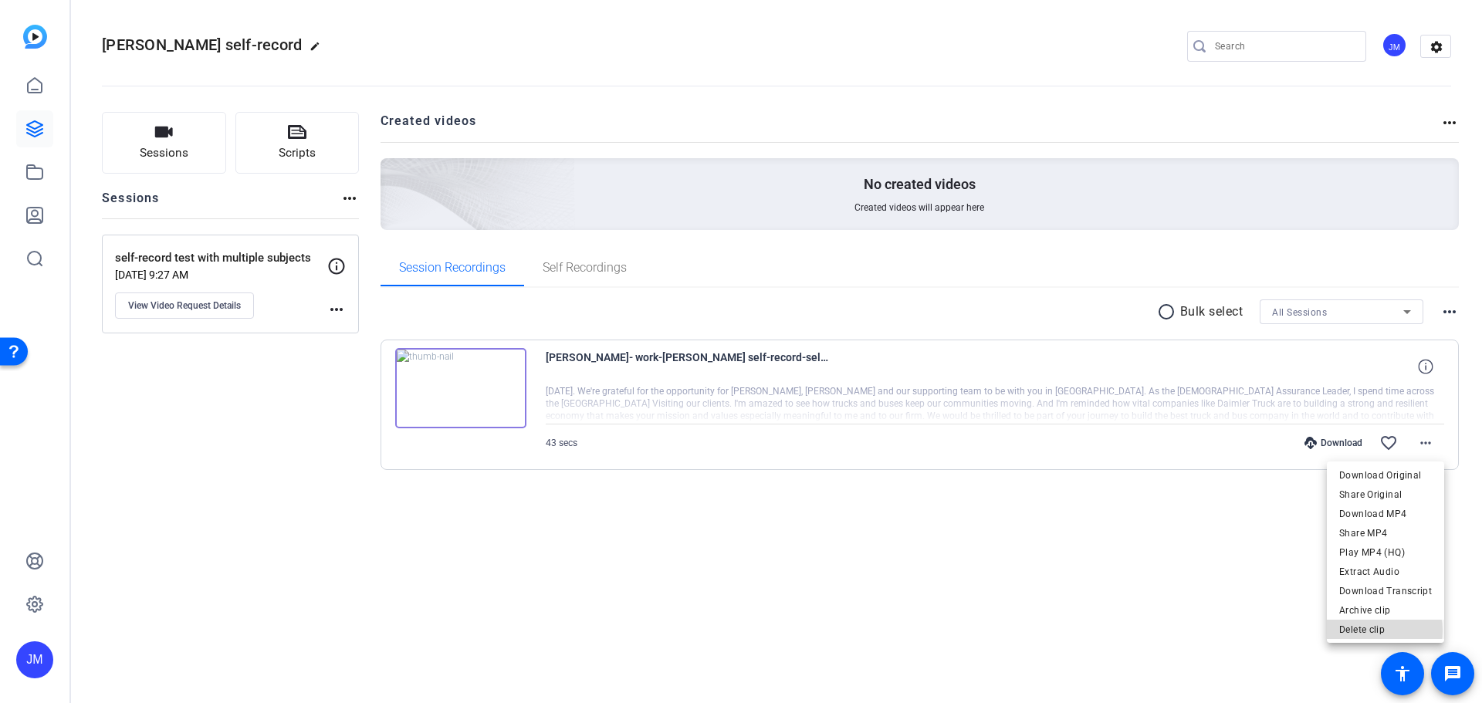
click at [1375, 631] on span "Delete clip" at bounding box center [1385, 630] width 93 height 19
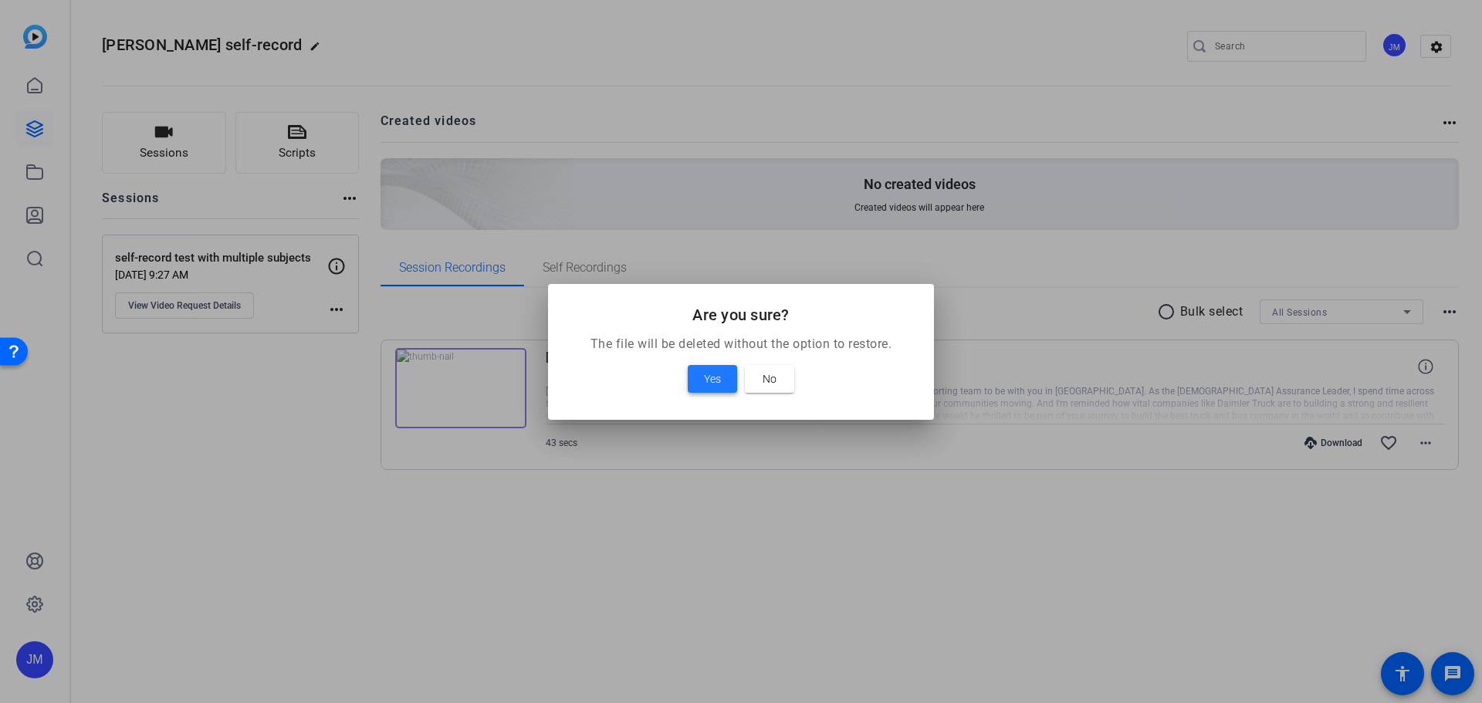
click at [713, 375] on span "Yes" at bounding box center [712, 379] width 17 height 19
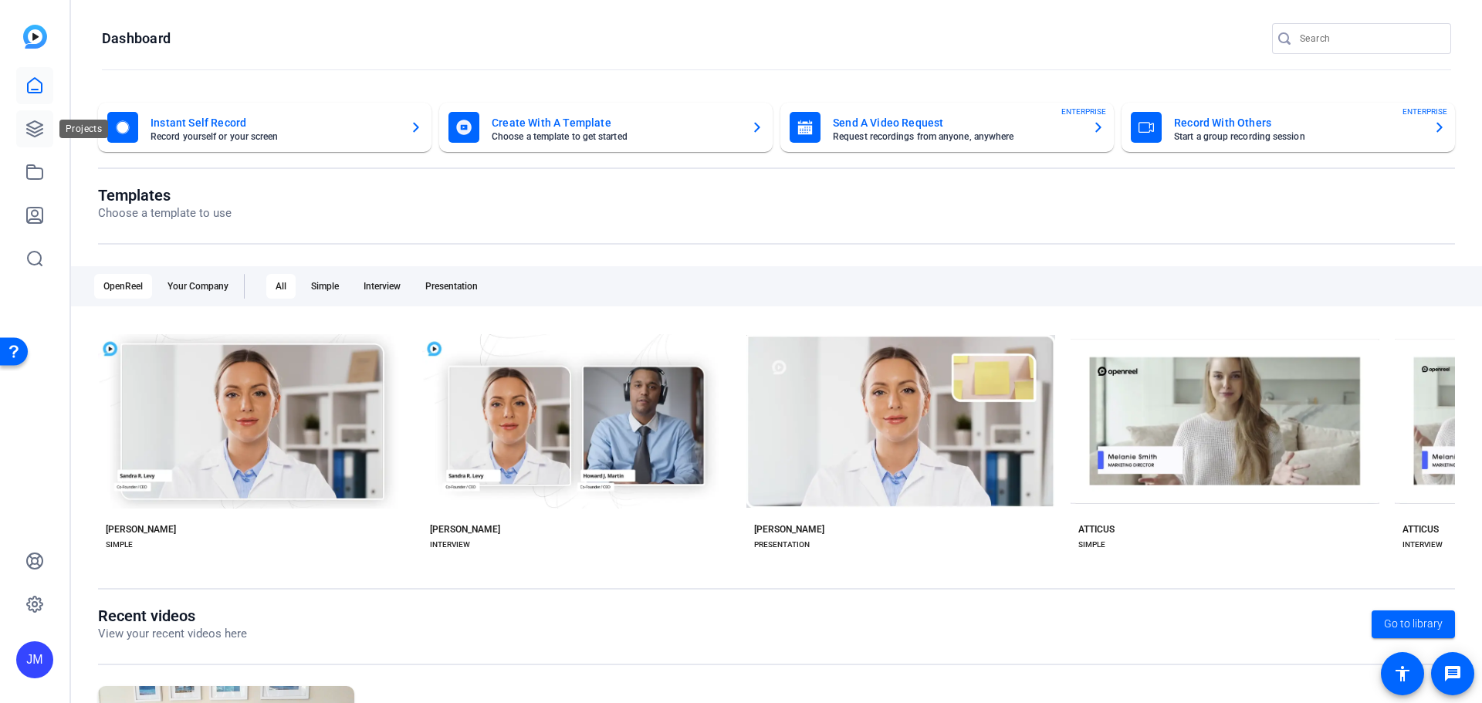
click at [24, 125] on link at bounding box center [34, 128] width 37 height 37
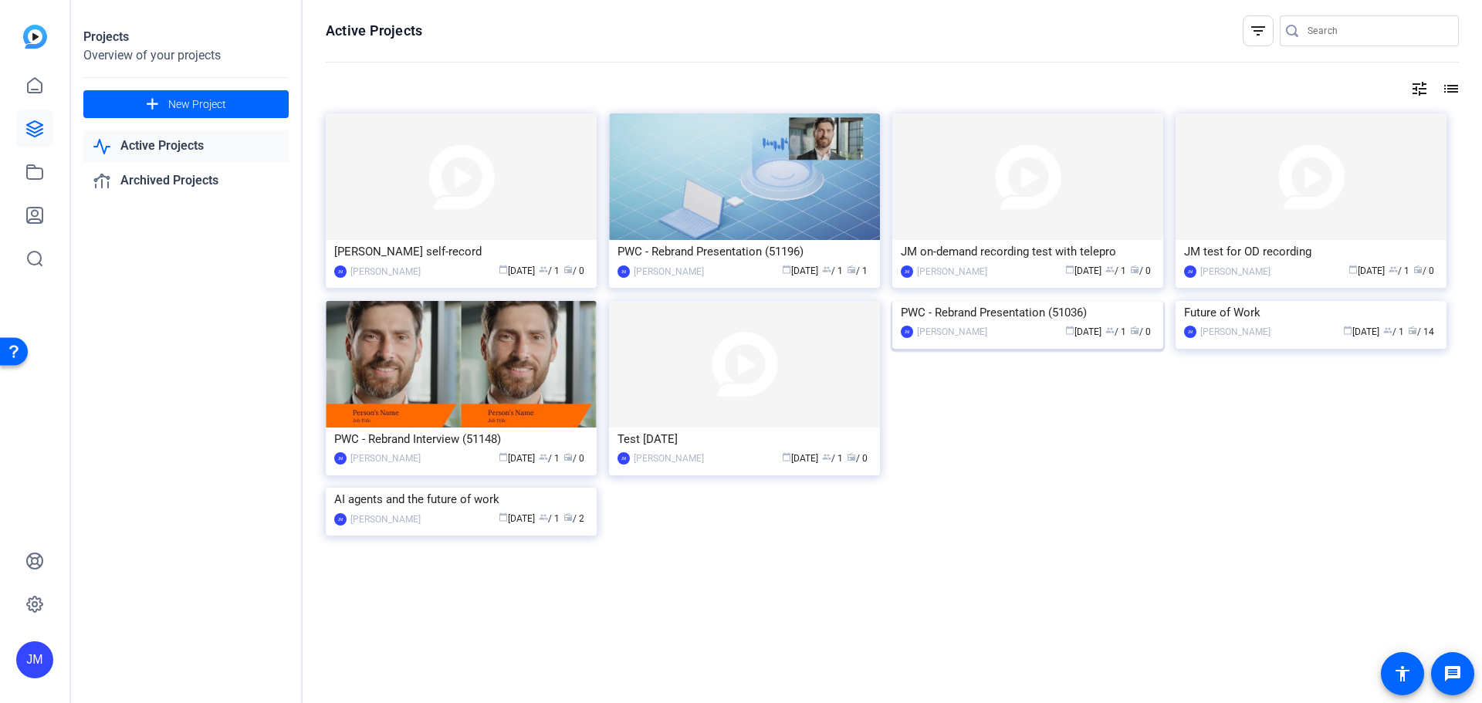
click at [1136, 301] on img at bounding box center [1027, 301] width 271 height 0
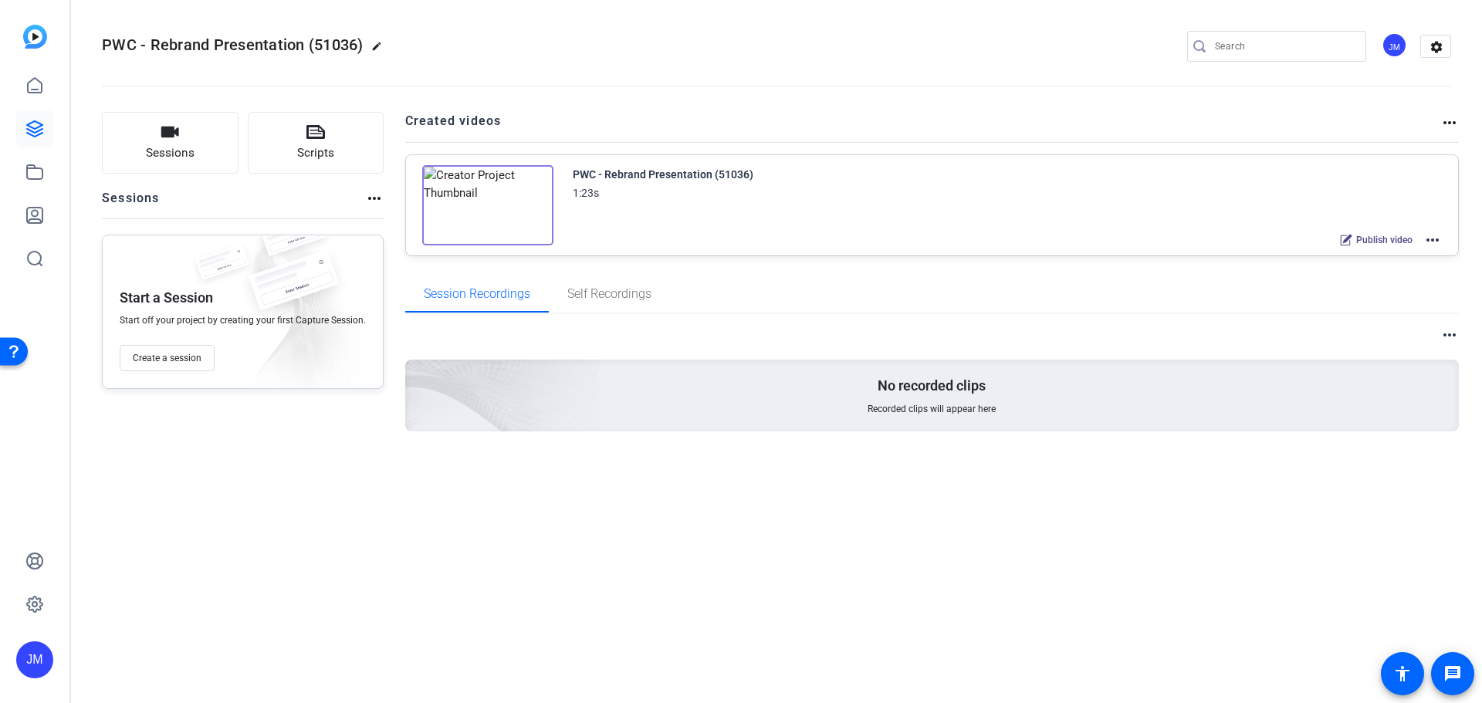
click at [1435, 238] on mat-icon "more_horiz" at bounding box center [1432, 240] width 19 height 19
click at [1368, 258] on span "Edit in Creator" at bounding box center [1375, 258] width 107 height 19
click at [36, 77] on icon at bounding box center [34, 85] width 19 height 19
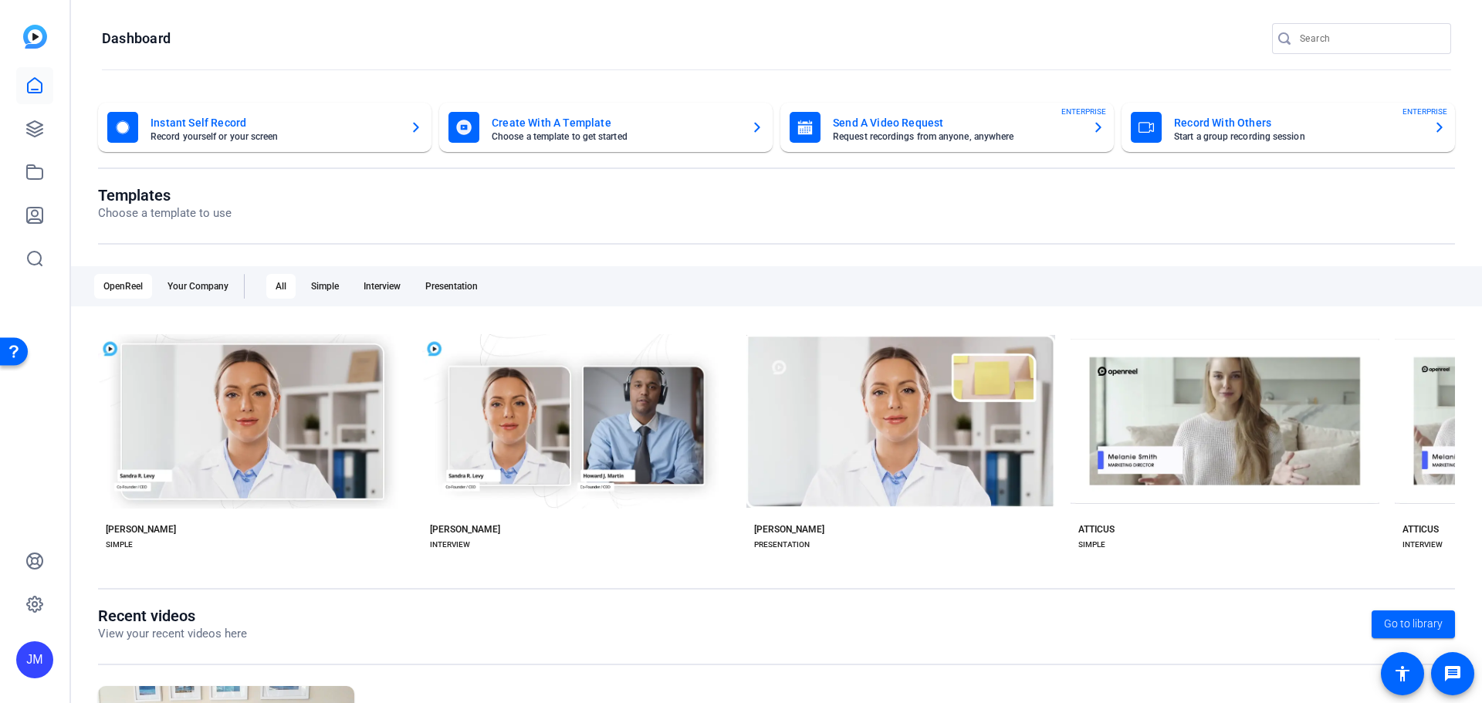
click at [1100, 126] on mat-card "Send A Video Request Request recordings from anyone, anywhere ENTERPRISE" at bounding box center [946, 127] width 333 height 49
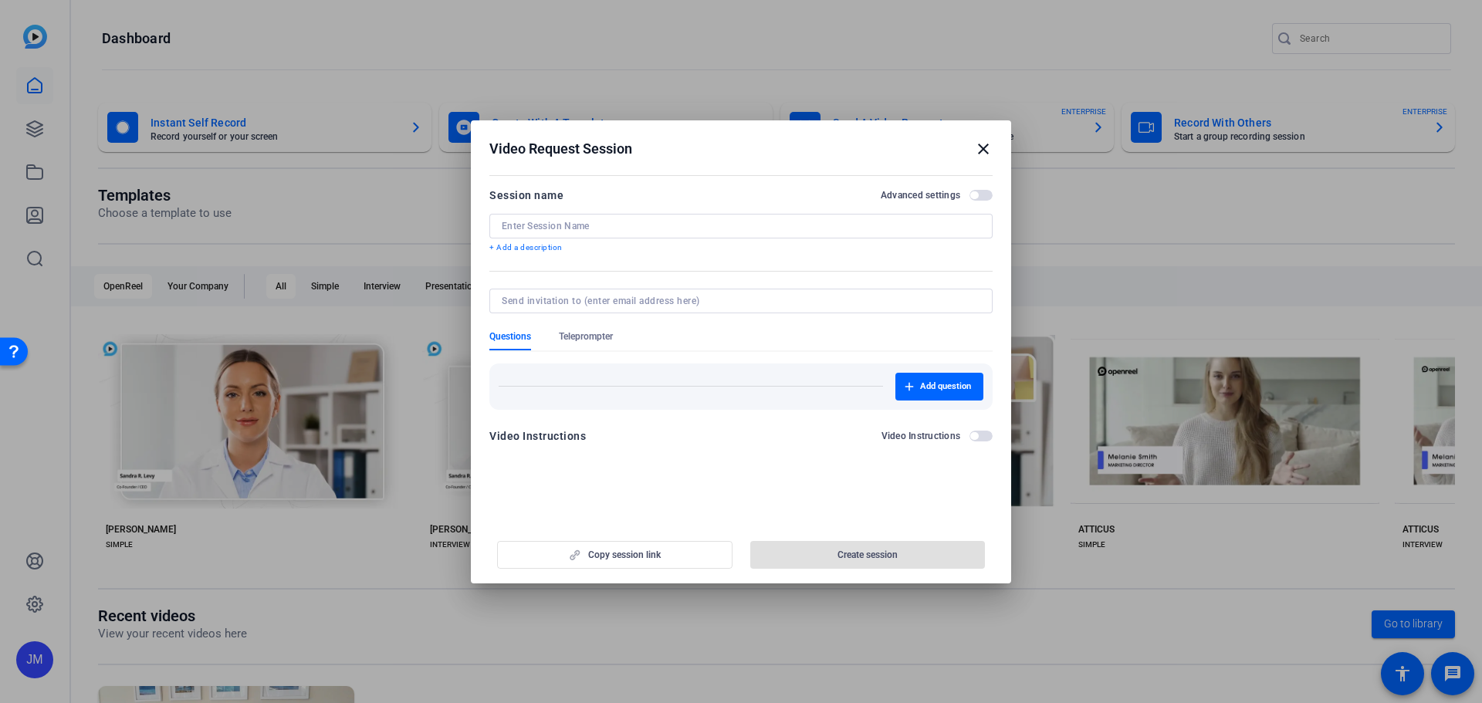
click at [639, 228] on input at bounding box center [741, 226] width 478 height 12
type input "test4"
click at [710, 299] on input at bounding box center [738, 301] width 472 height 12
type input "[PERSON_NAME][EMAIL_ADDRESS][PERSON_NAME][PERSON_NAME][DOMAIN_NAME]"
click at [593, 337] on form "Session name Advanced settings test4 + Add a description Questions Teleprompter…" at bounding box center [740, 320] width 503 height 269
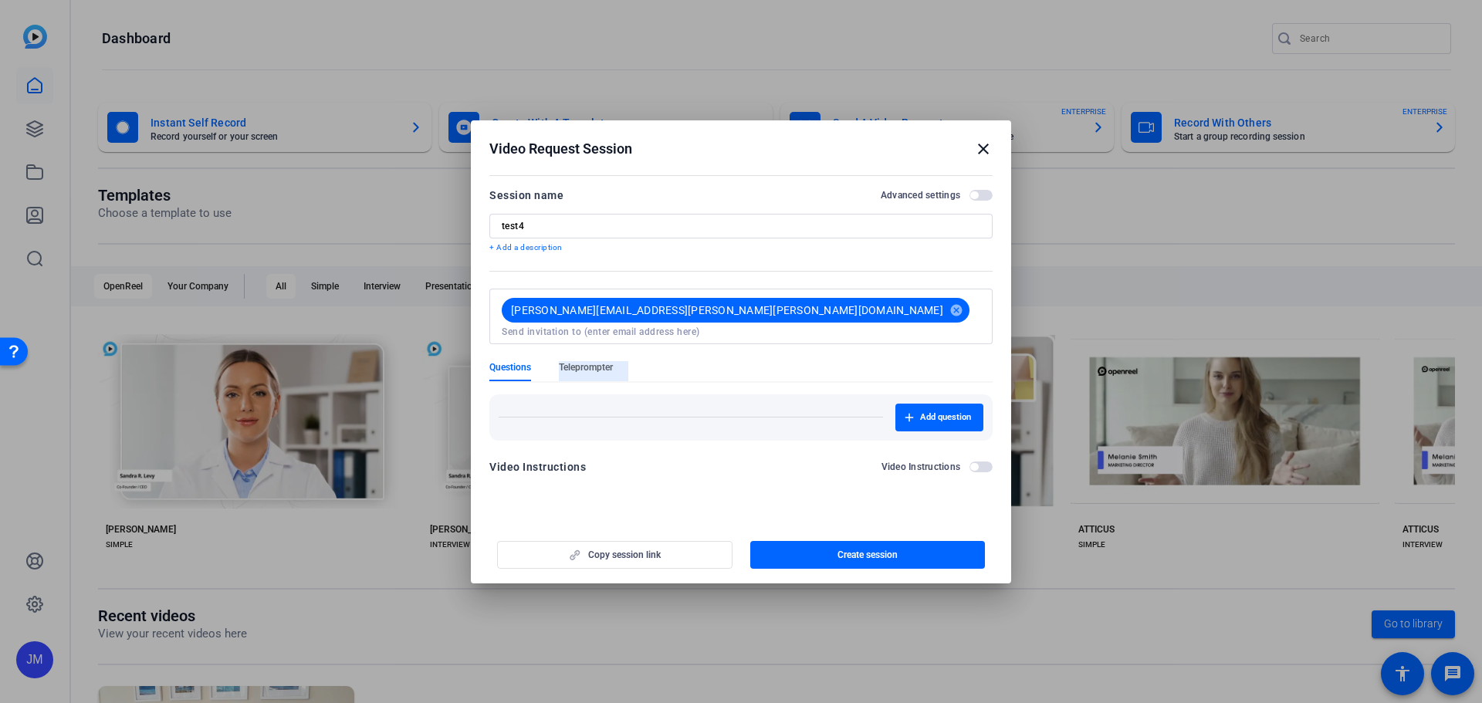
click at [591, 361] on span "Teleprompter" at bounding box center [586, 371] width 54 height 20
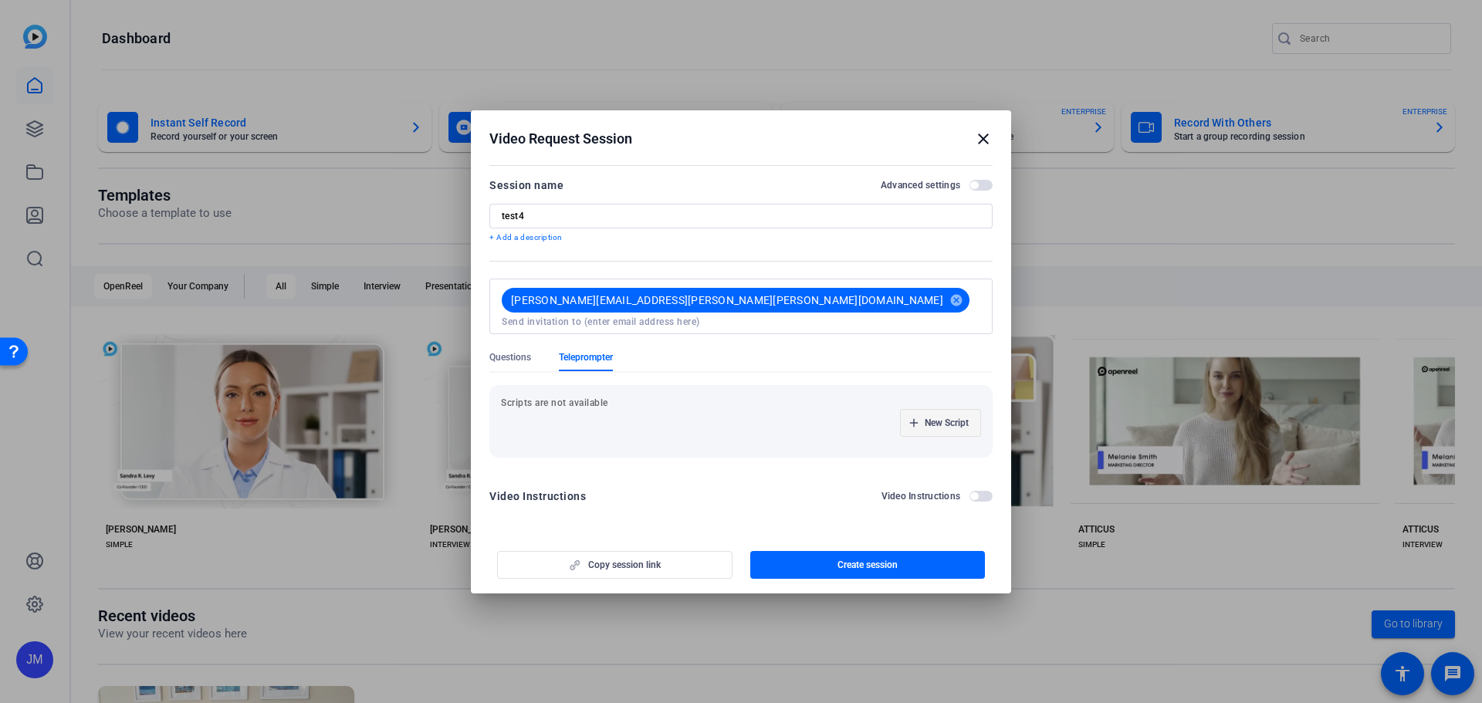
click at [938, 417] on span "New Script" at bounding box center [947, 423] width 44 height 12
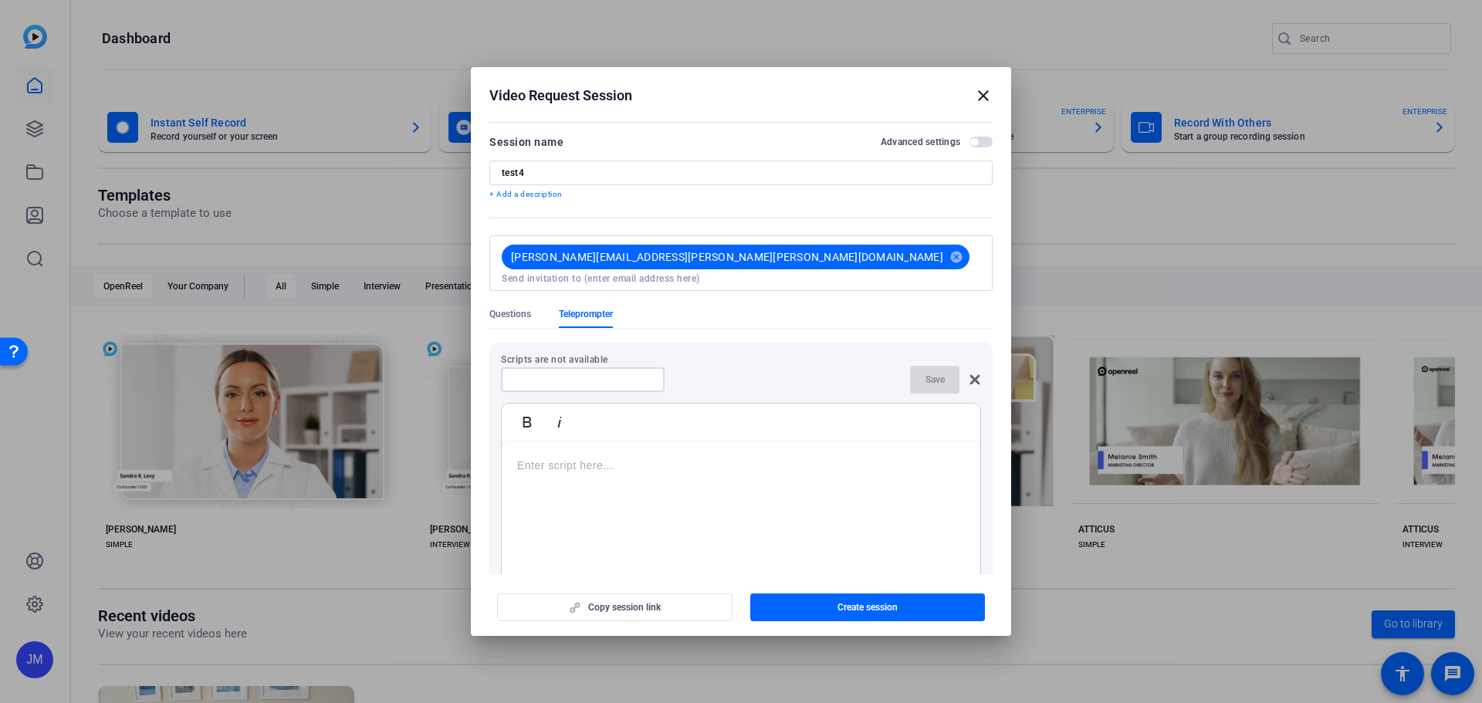
click at [614, 374] on input at bounding box center [582, 380] width 139 height 12
drag, startPoint x: 519, startPoint y: 362, endPoint x: 511, endPoint y: 361, distance: 7.8
click at [511, 367] on div "[PERSON_NAME] script" at bounding box center [583, 379] width 164 height 25
type input "[PERSON_NAME] script"
click at [772, 457] on p at bounding box center [741, 465] width 448 height 17
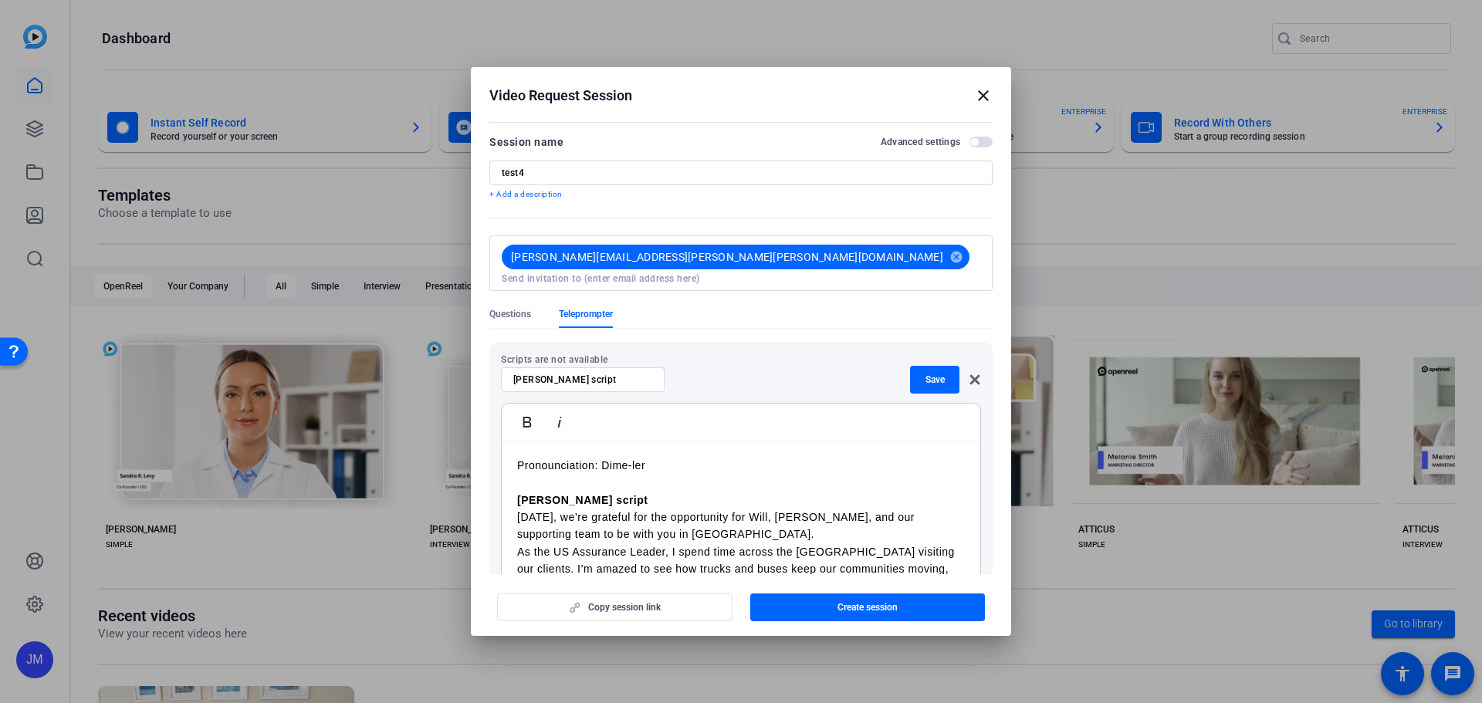
click at [522, 457] on p "Pronounciation: Dime-ler" at bounding box center [741, 465] width 448 height 17
click at [519, 457] on p "Pronounciation: Dime-ler" at bounding box center [741, 465] width 448 height 17
click at [702, 457] on p "<Pronounciation: Dime-ler" at bounding box center [741, 465] width 448 height 17
click at [561, 457] on p "<Pronounciation: Dime-ler" at bounding box center [741, 465] width 448 height 17
click at [556, 457] on p "<Pronounciation: Dime-ler" at bounding box center [741, 465] width 448 height 17
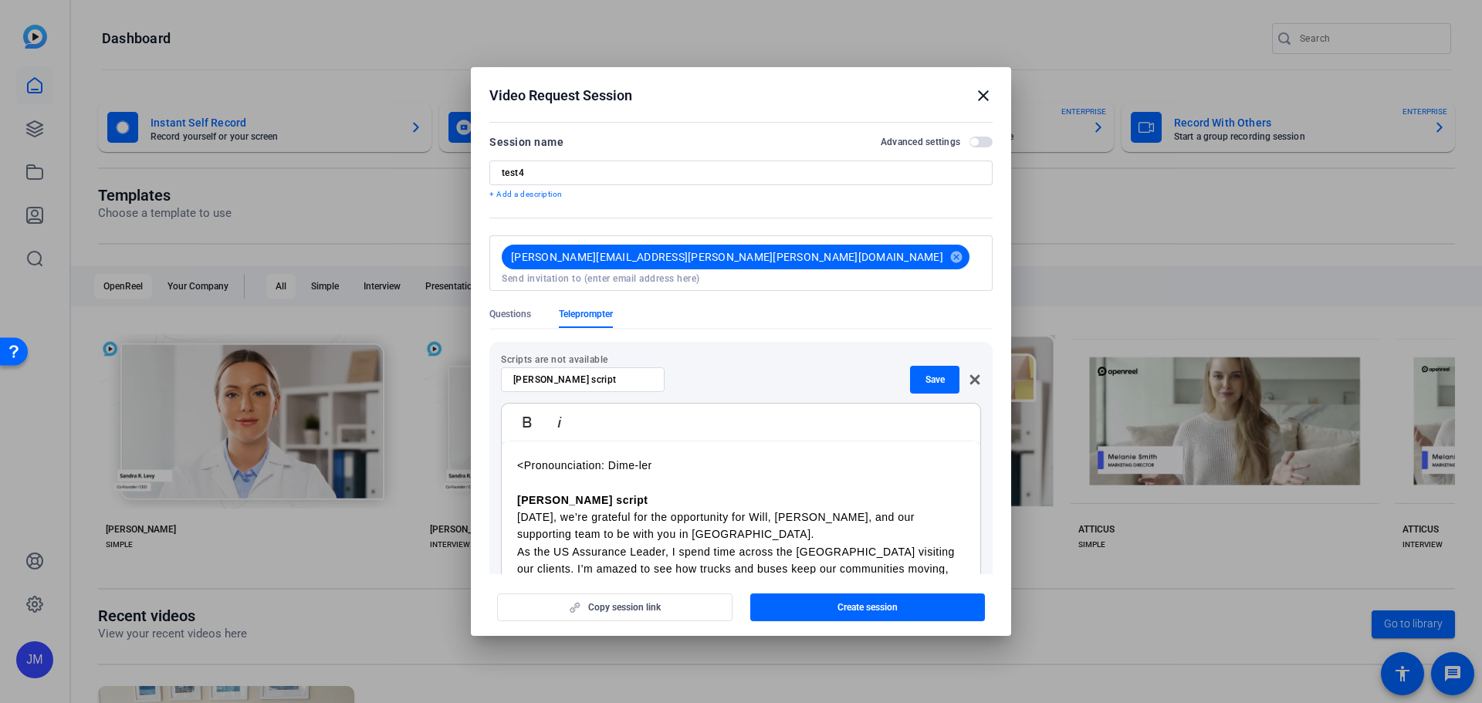
click at [563, 457] on p "<Pronounciation: Dime-ler" at bounding box center [741, 465] width 448 height 17
click at [553, 457] on p "<Pronounciation: Dime-ler" at bounding box center [741, 465] width 448 height 17
click at [681, 457] on p "<Pronunciation: Dime-ler" at bounding box center [741, 465] width 448 height 17
click at [606, 492] on p "Deanna script" at bounding box center [741, 500] width 448 height 17
drag, startPoint x: 621, startPoint y: 489, endPoint x: 499, endPoint y: 488, distance: 121.2
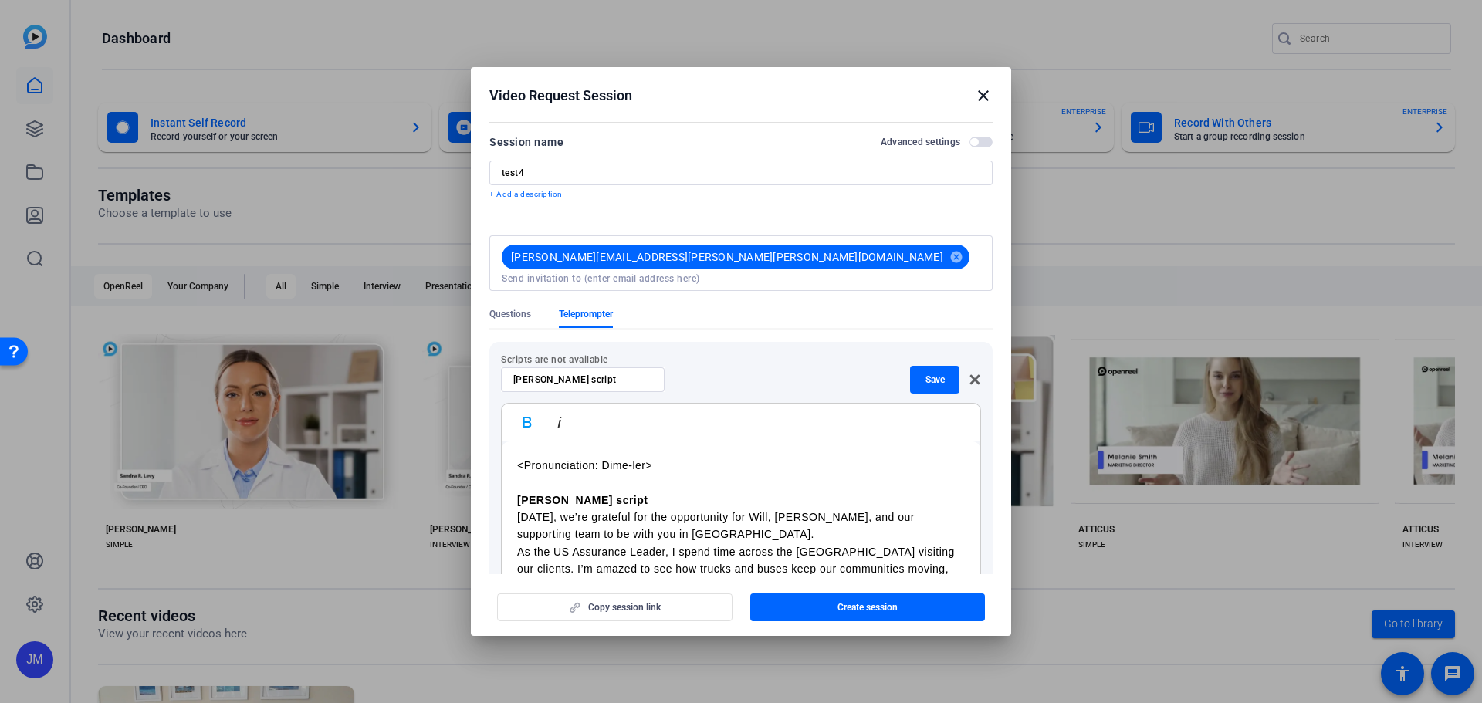
click at [499, 489] on div "Scripts are not available Deanna script Save Bold Italic <Pronunciation: Dime-l…" at bounding box center [740, 502] width 503 height 321
drag, startPoint x: 644, startPoint y: 500, endPoint x: 664, endPoint y: 500, distance: 20.1
click at [650, 500] on p "Today, we’re grateful for the opportunity for Will, Michael, and our supporting…" at bounding box center [741, 509] width 448 height 35
click at [678, 500] on p "Today, we’re grateful for the opportunity for Will, Michael, and our supporting…" at bounding box center [741, 509] width 448 height 35
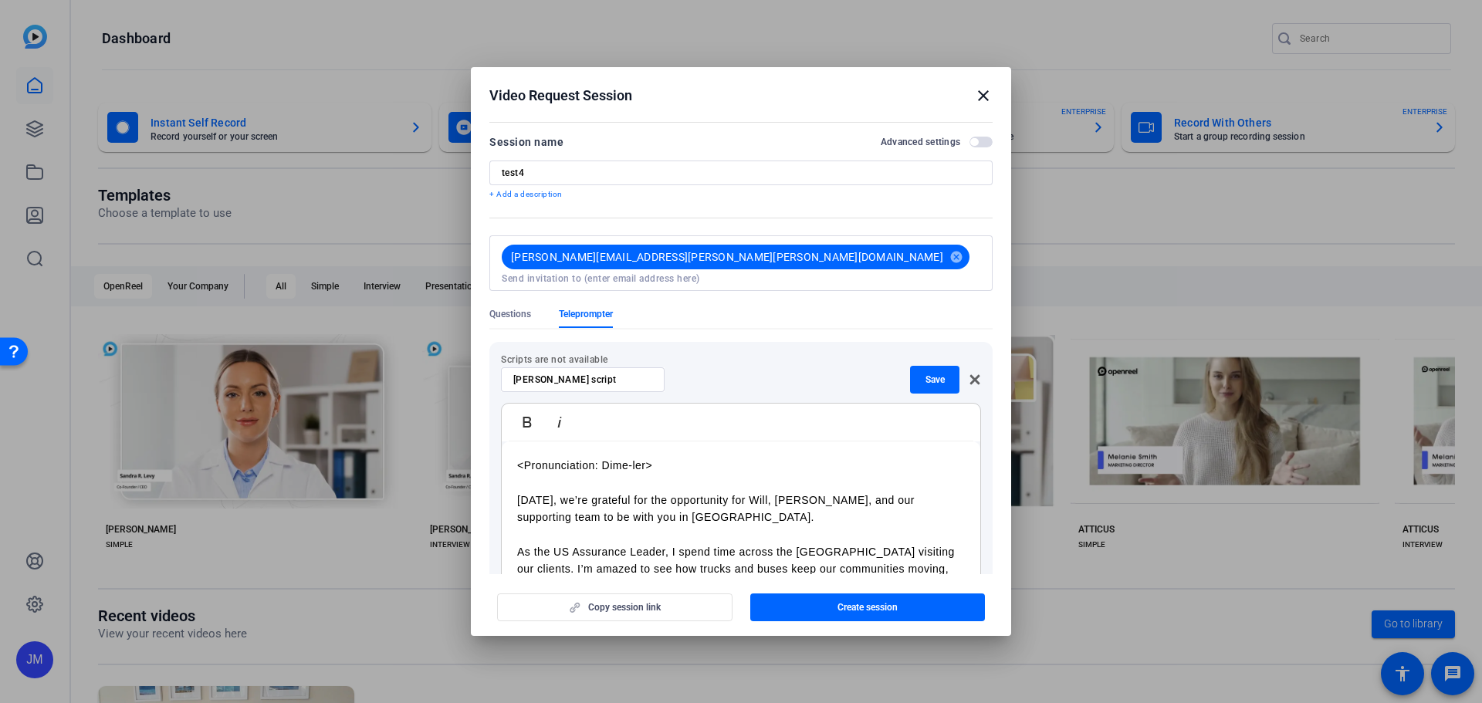
scroll to position [63, 0]
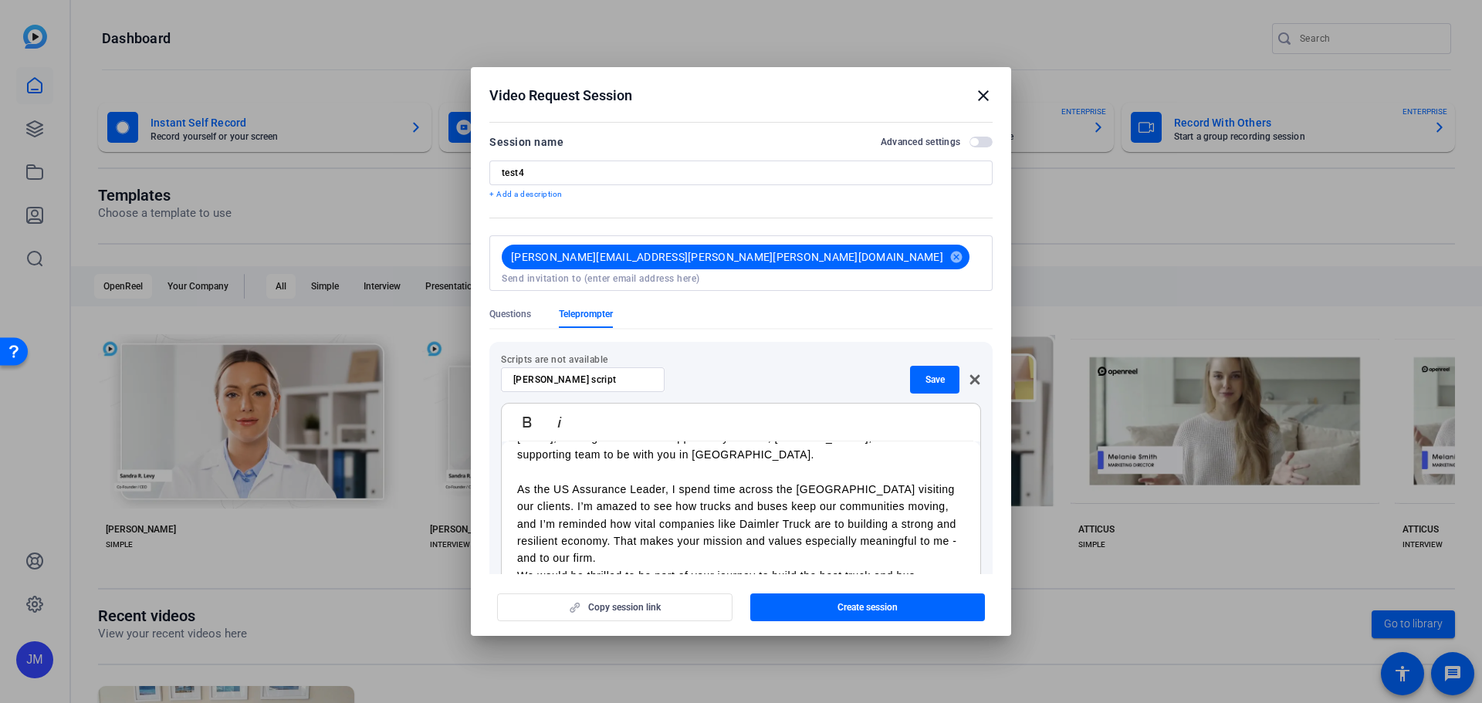
click at [667, 546] on p "As the US Assurance Leader, I spend time across the US visiting our clients. I’…" at bounding box center [741, 524] width 448 height 86
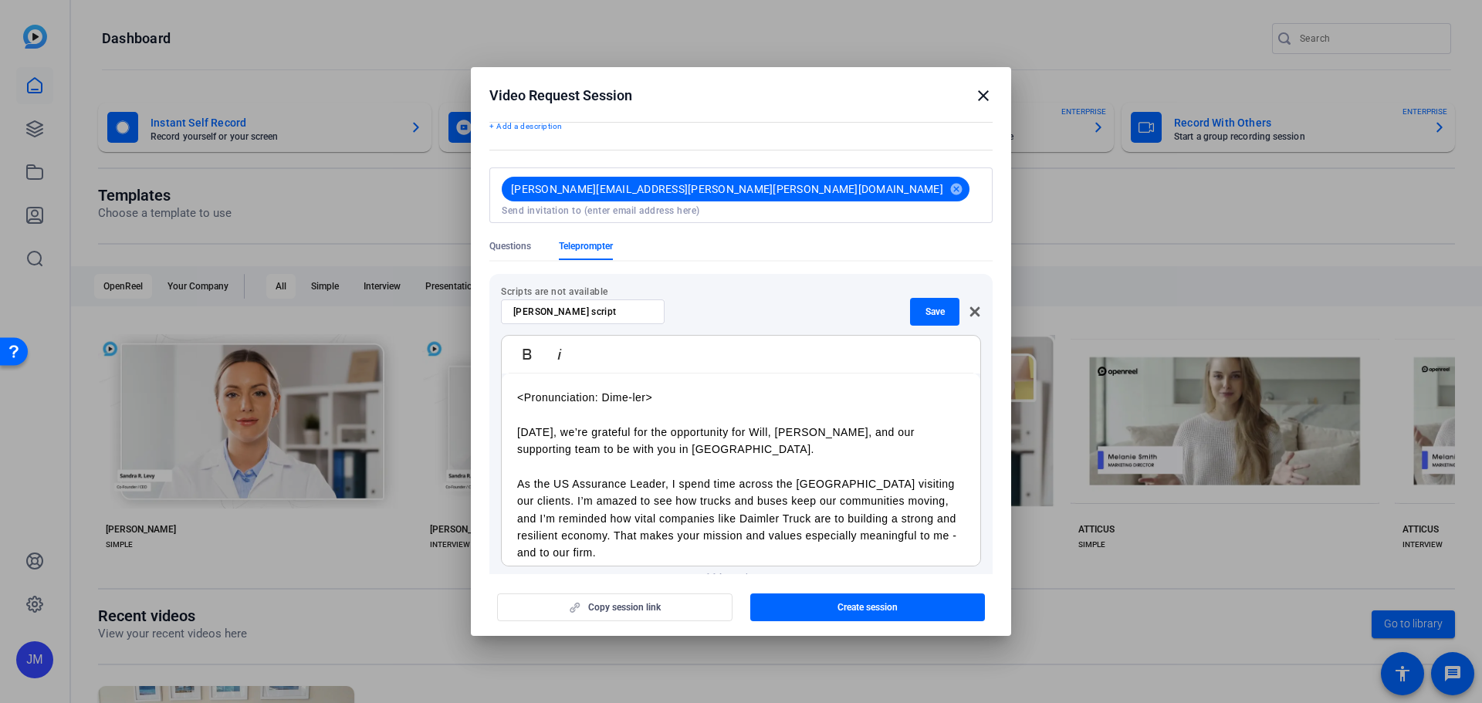
scroll to position [0, 0]
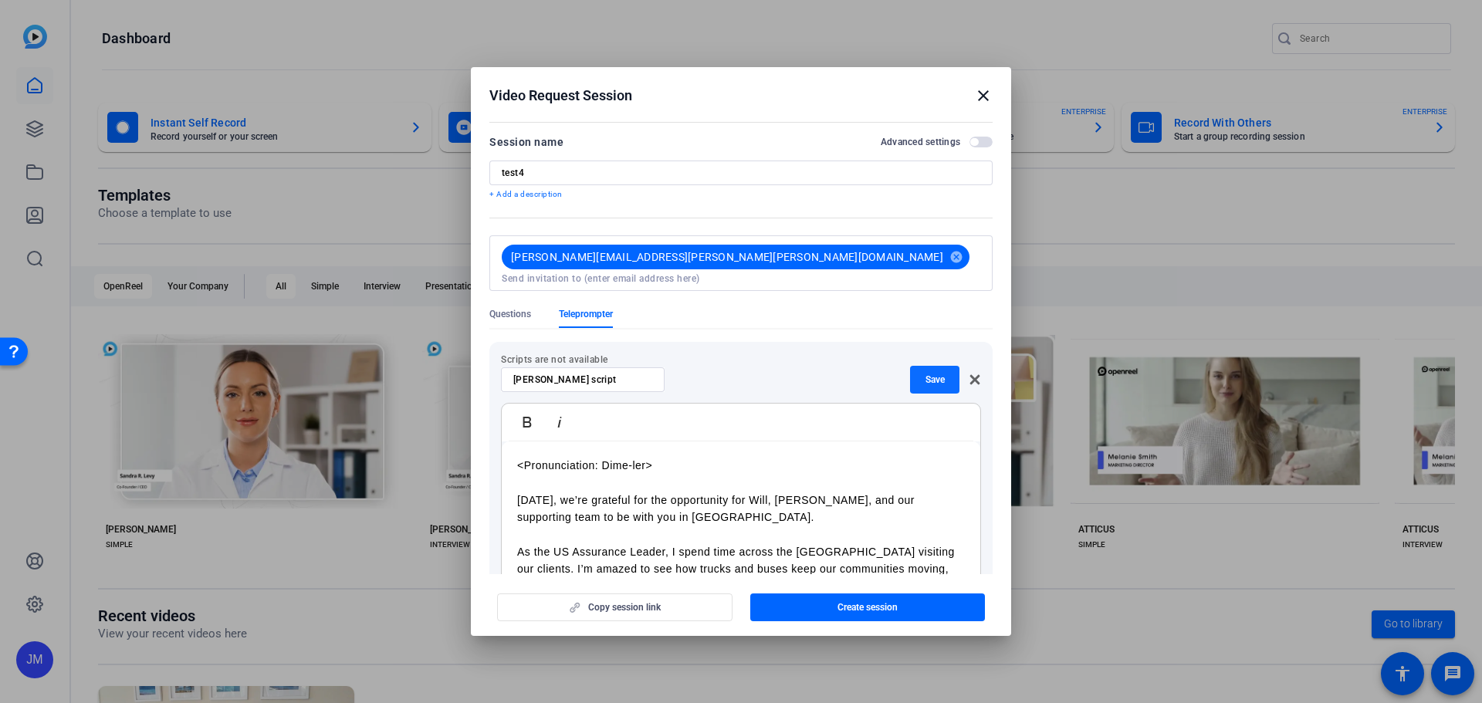
click at [930, 374] on span "Save" at bounding box center [934, 380] width 19 height 12
click at [519, 308] on span "Questions" at bounding box center [510, 314] width 42 height 12
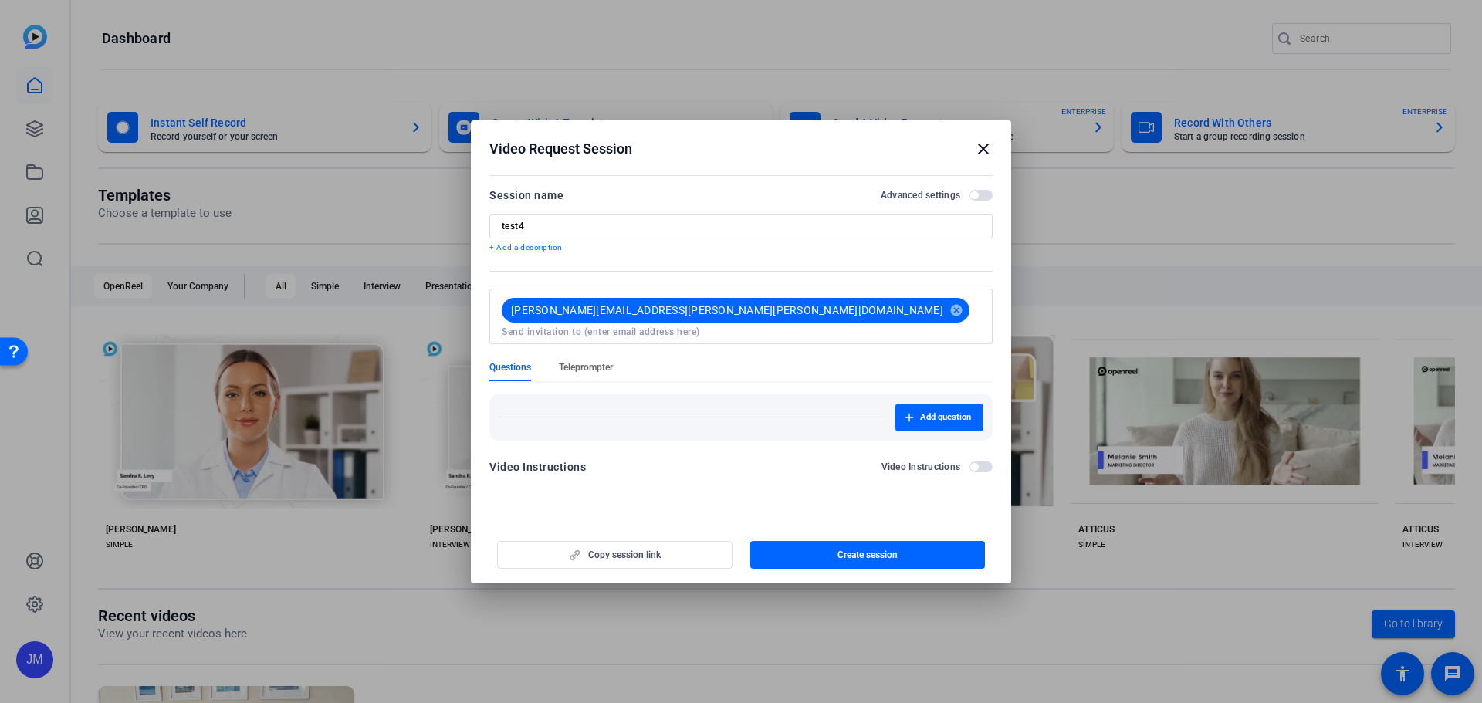
click at [588, 361] on span "Teleprompter" at bounding box center [586, 367] width 54 height 12
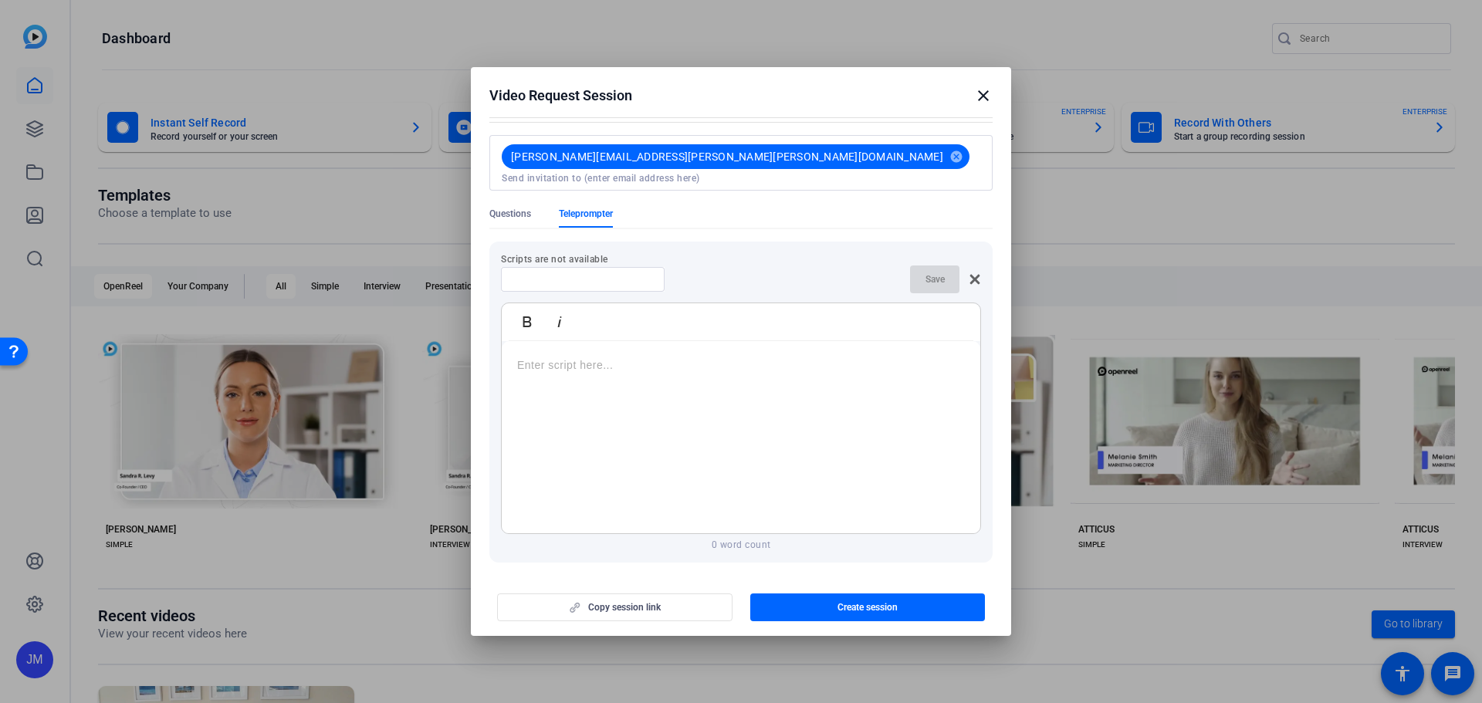
scroll to position [150, 0]
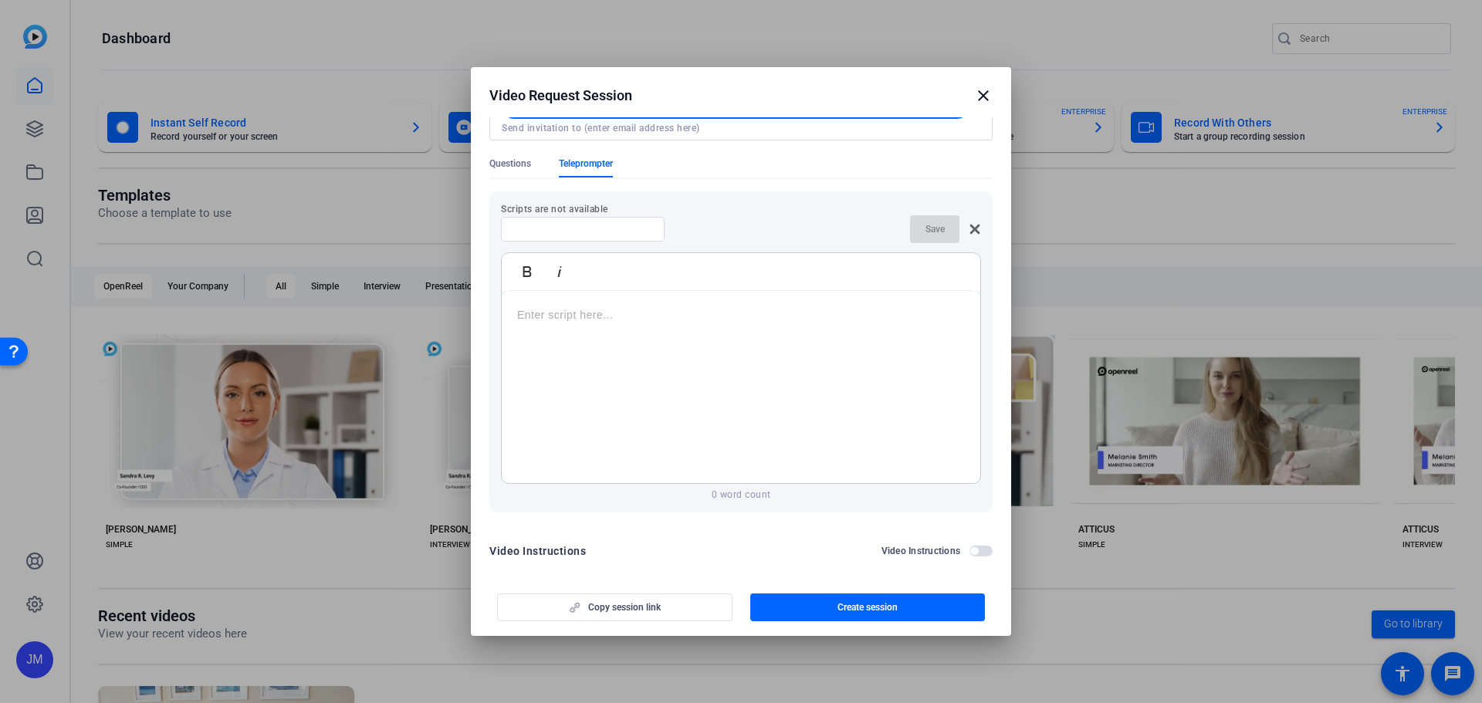
click at [808, 438] on div at bounding box center [741, 387] width 478 height 193
drag, startPoint x: 608, startPoint y: 205, endPoint x: 611, endPoint y: 219, distance: 14.2
click at [607, 217] on div at bounding box center [582, 229] width 139 height 25
click at [611, 223] on input at bounding box center [582, 229] width 139 height 12
type input "S"
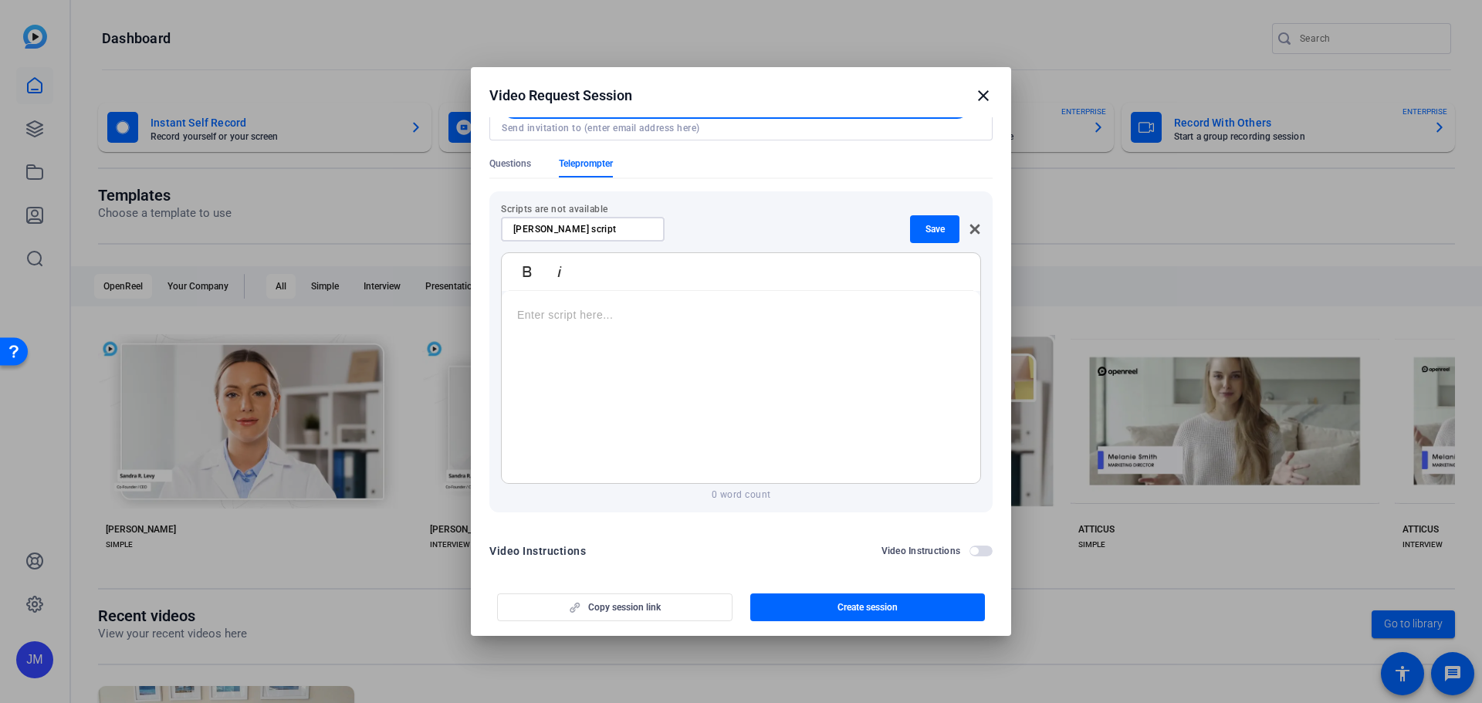
type input "[PERSON_NAME] script"
click at [641, 306] on p at bounding box center [741, 314] width 448 height 17
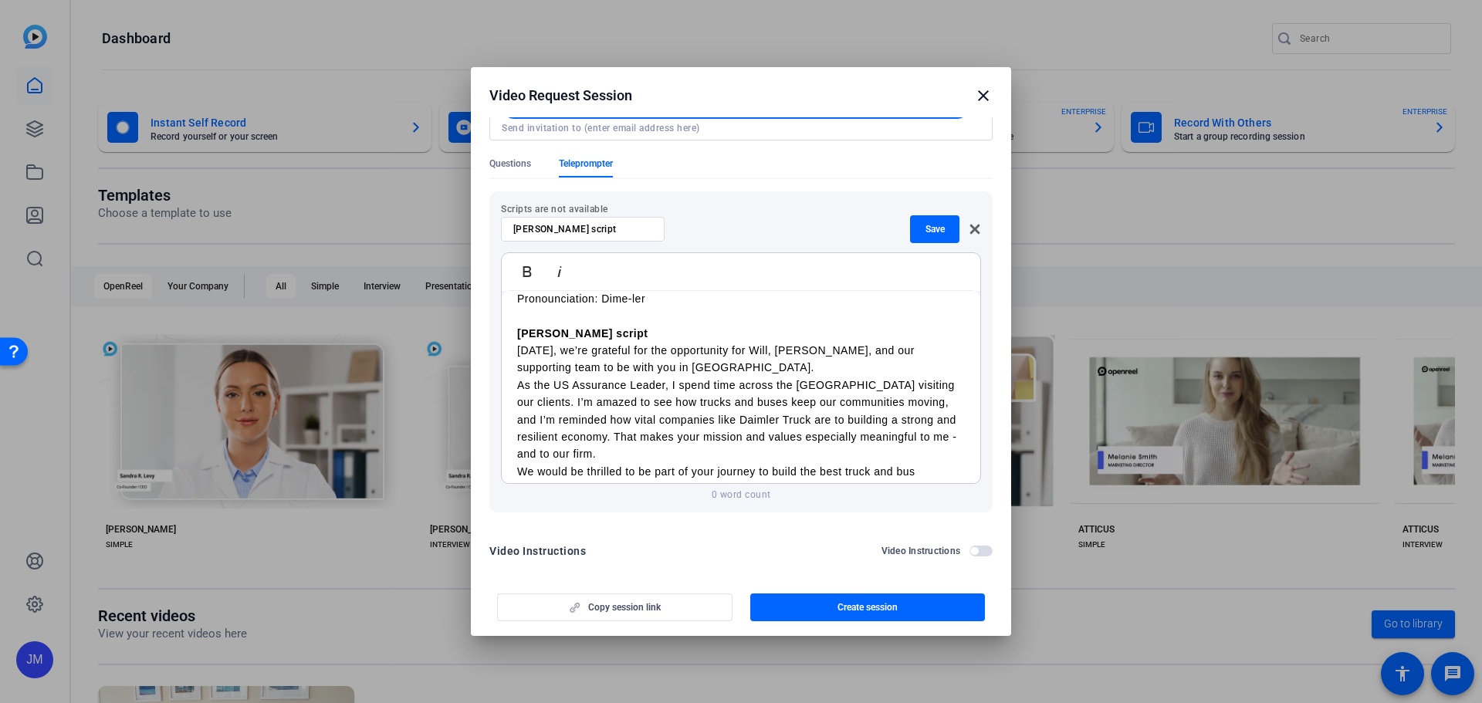
scroll to position [0, 0]
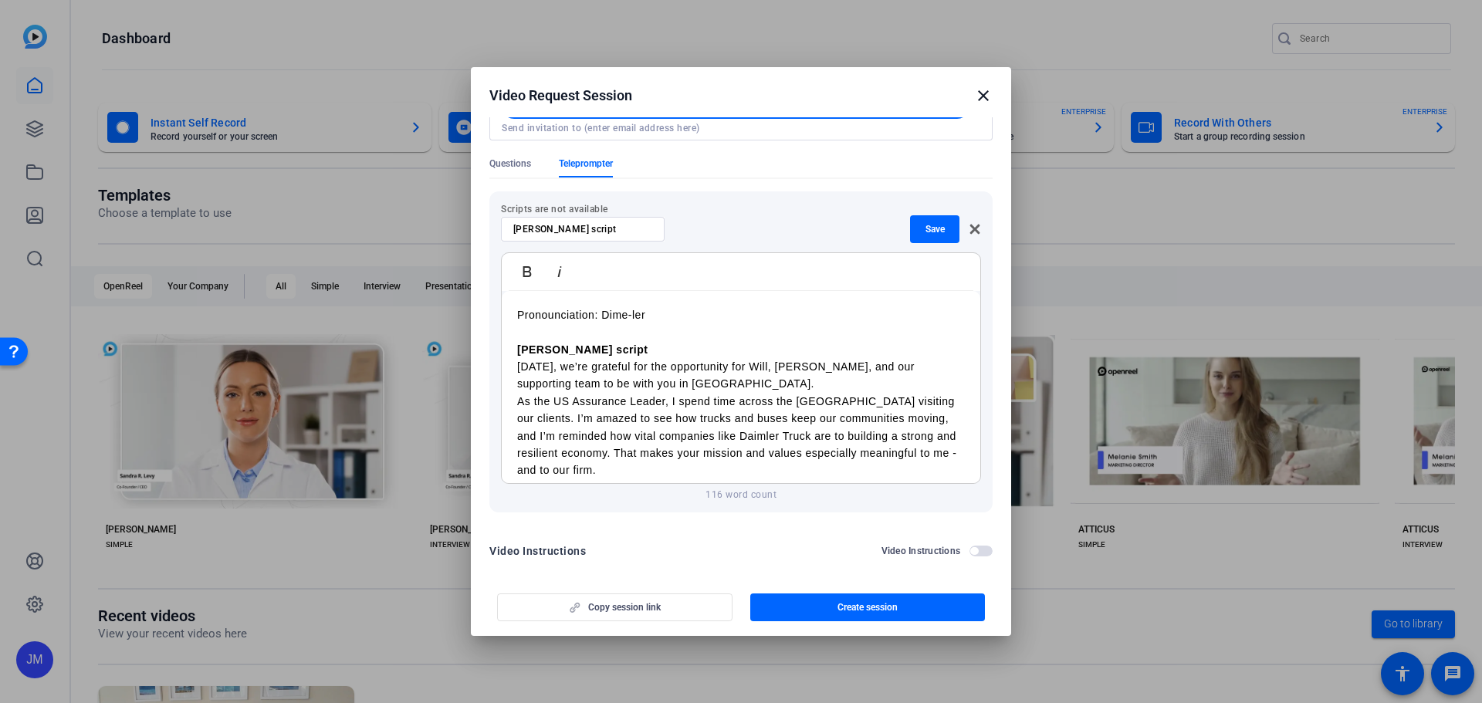
click at [512, 302] on div "Pronounciation: Dime-ler Deanna script Today, we’re grateful for the opportunit…" at bounding box center [741, 418] width 478 height 255
click at [708, 306] on p "<Pronunciation: Dime-ler" at bounding box center [741, 314] width 448 height 17
drag, startPoint x: 647, startPoint y: 339, endPoint x: 506, endPoint y: 336, distance: 140.5
click at [506, 336] on div "<Pronunciation: Dime-ler> Deanna script Today, we’re grateful for the opportuni…" at bounding box center [741, 418] width 478 height 255
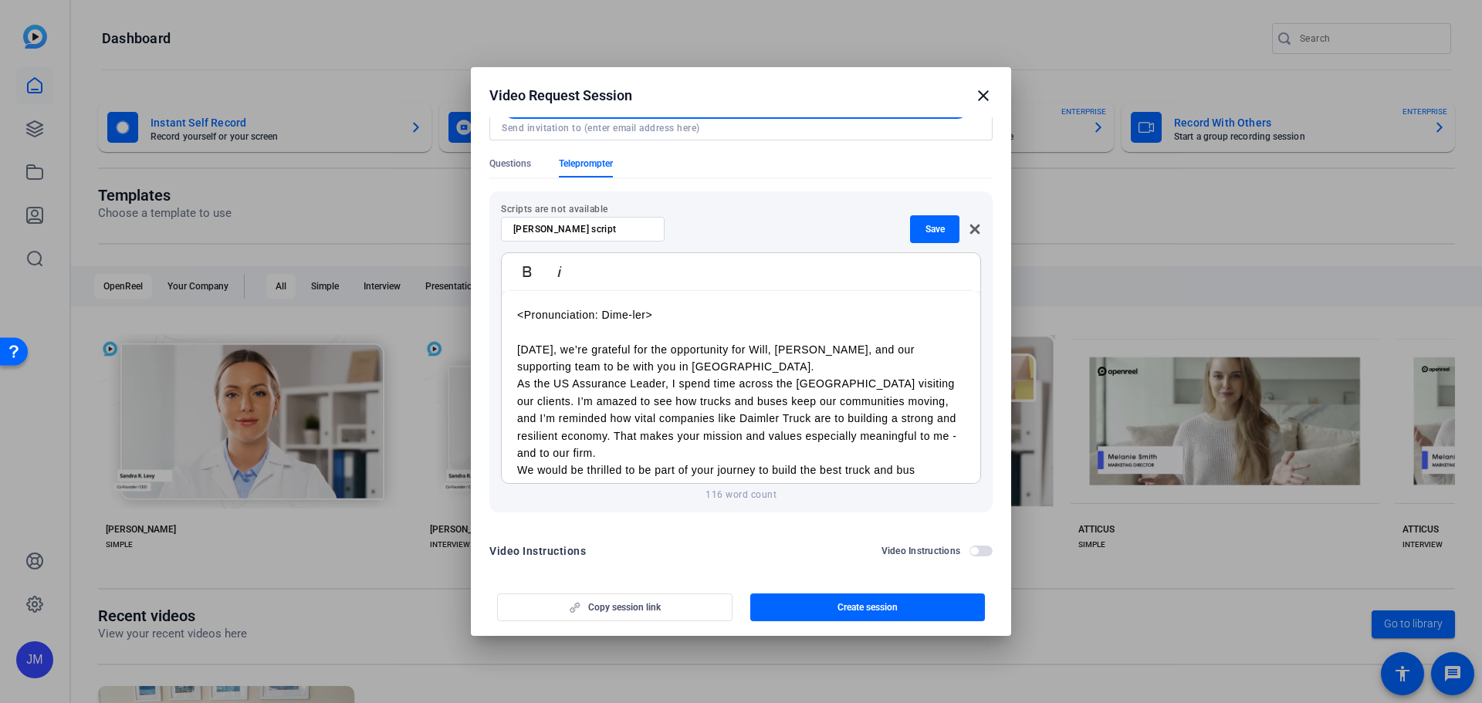
click at [698, 357] on p "[DATE], we’re grateful for the opportunity for Will, [PERSON_NAME], and our sup…" at bounding box center [741, 358] width 448 height 35
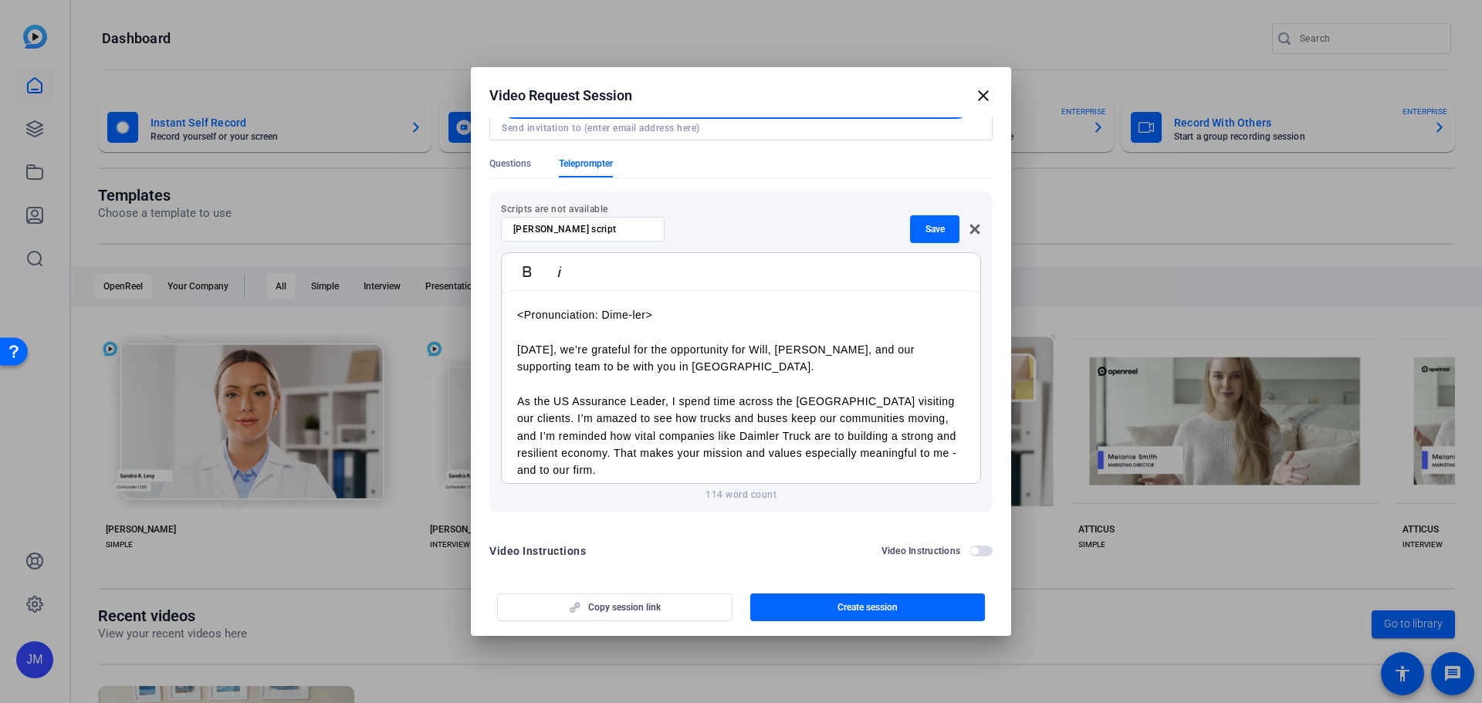
scroll to position [63, 0]
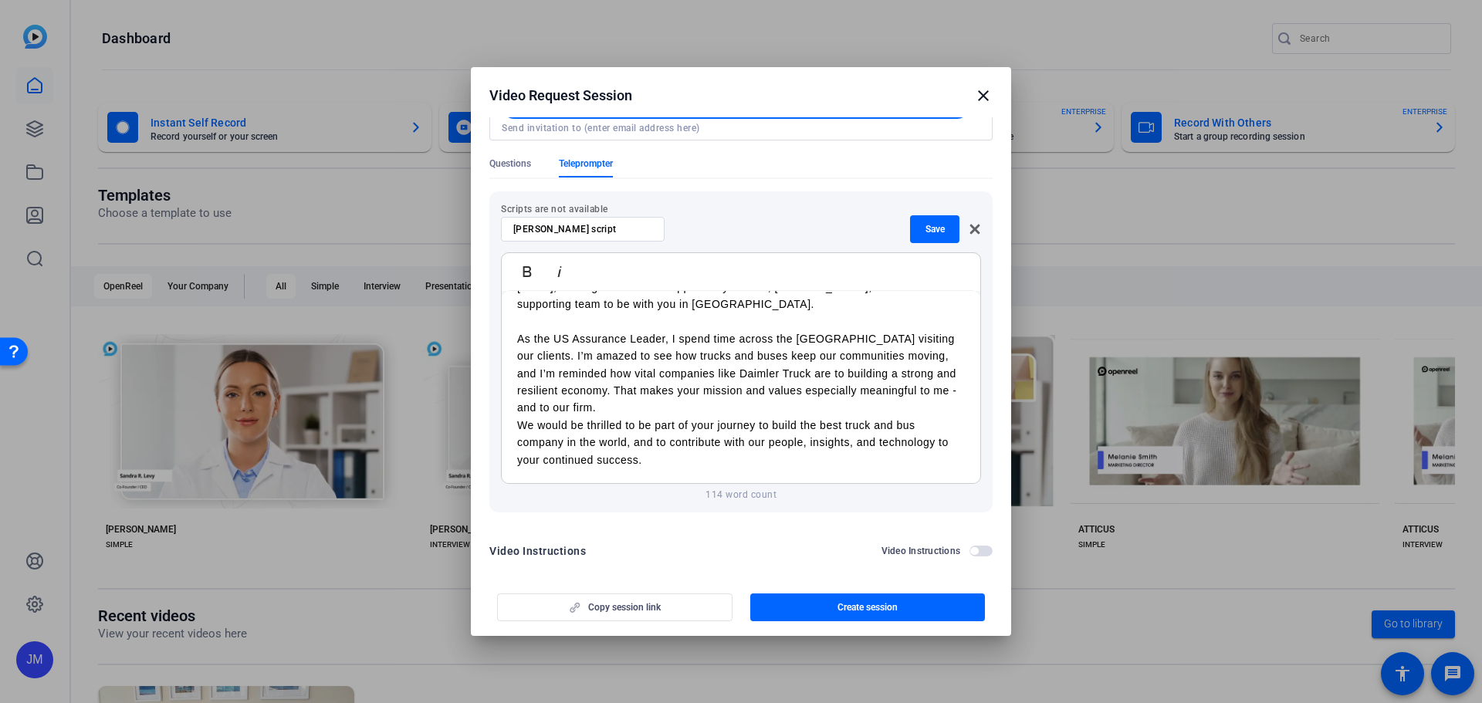
click at [660, 401] on p "As the US Assurance Leader, I spend time across the [GEOGRAPHIC_DATA] visiting …" at bounding box center [741, 373] width 448 height 86
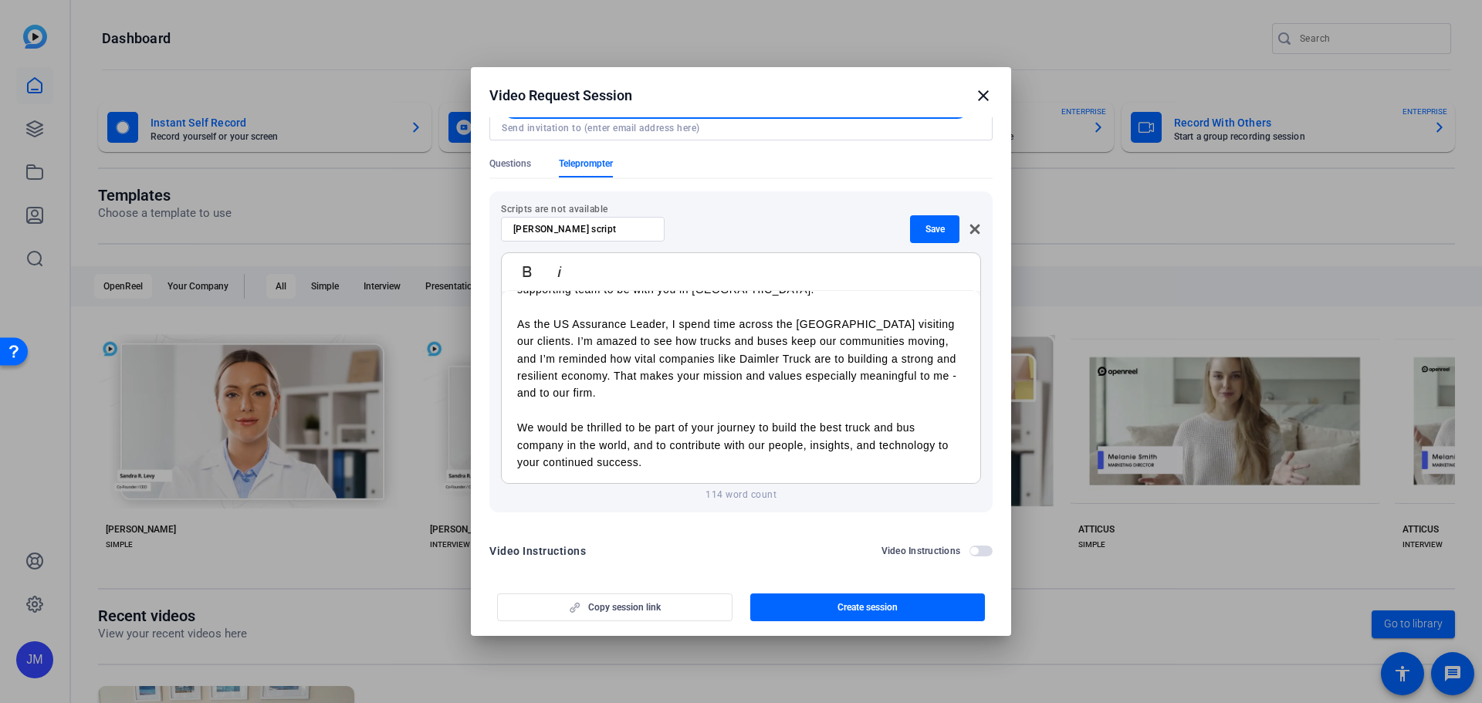
scroll to position [79, 0]
click at [925, 223] on span "Save" at bounding box center [934, 229] width 19 height 12
click at [630, 223] on input at bounding box center [582, 229] width 139 height 12
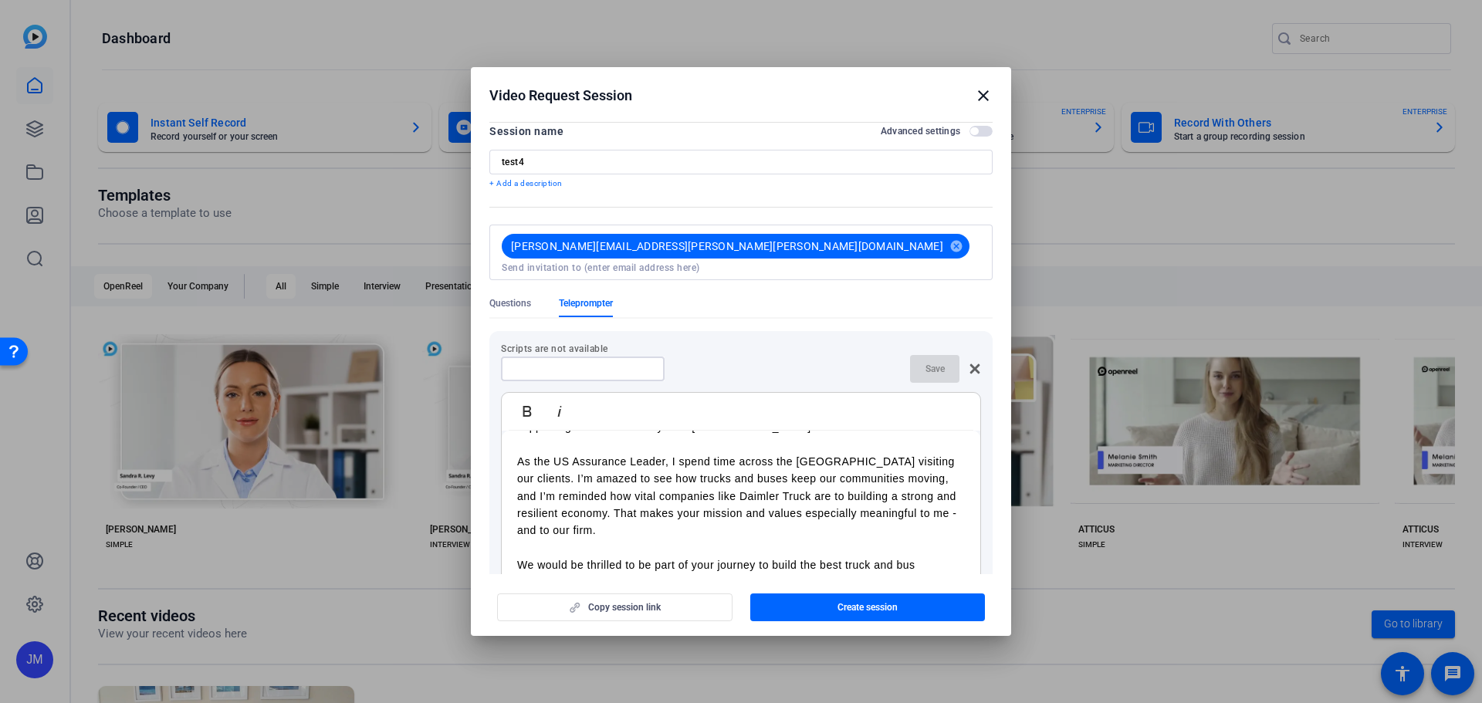
scroll to position [0, 0]
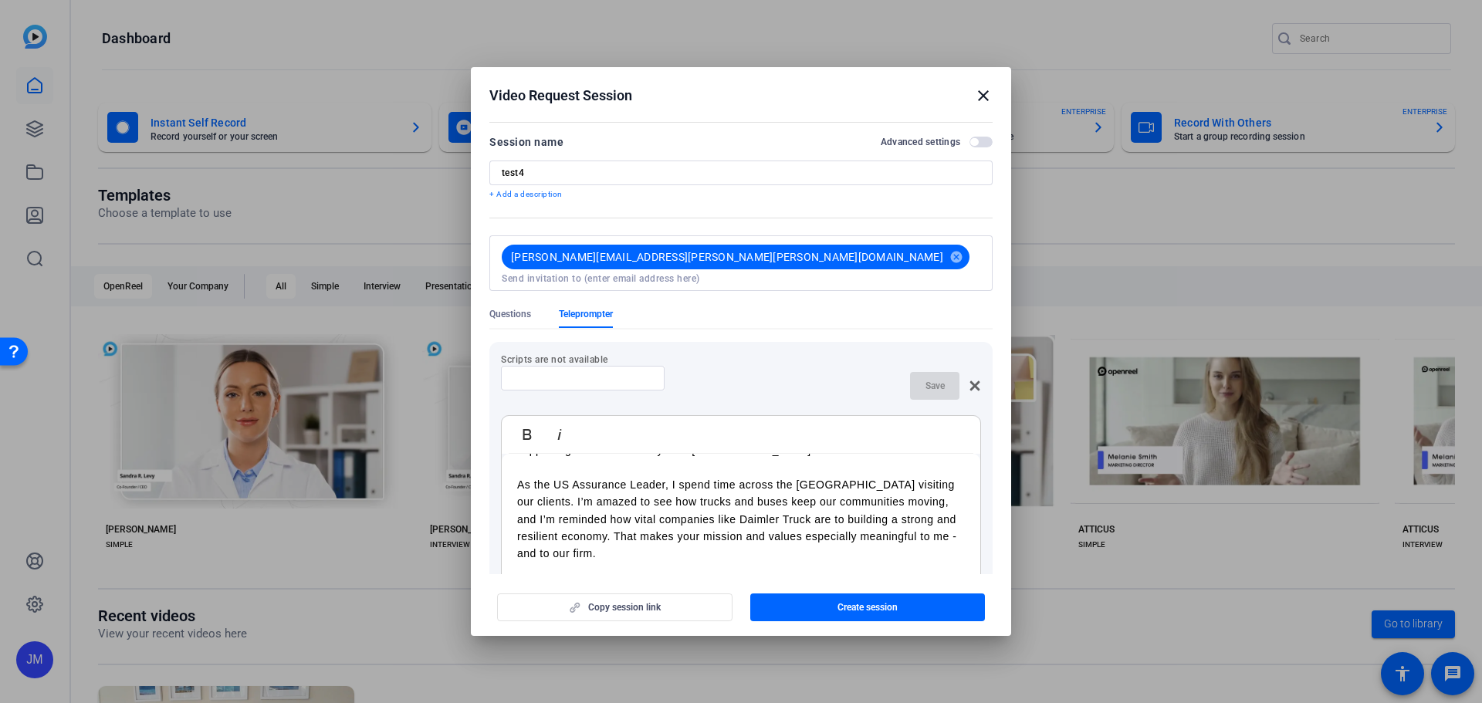
click at [977, 140] on span "button" at bounding box center [980, 142] width 23 height 11
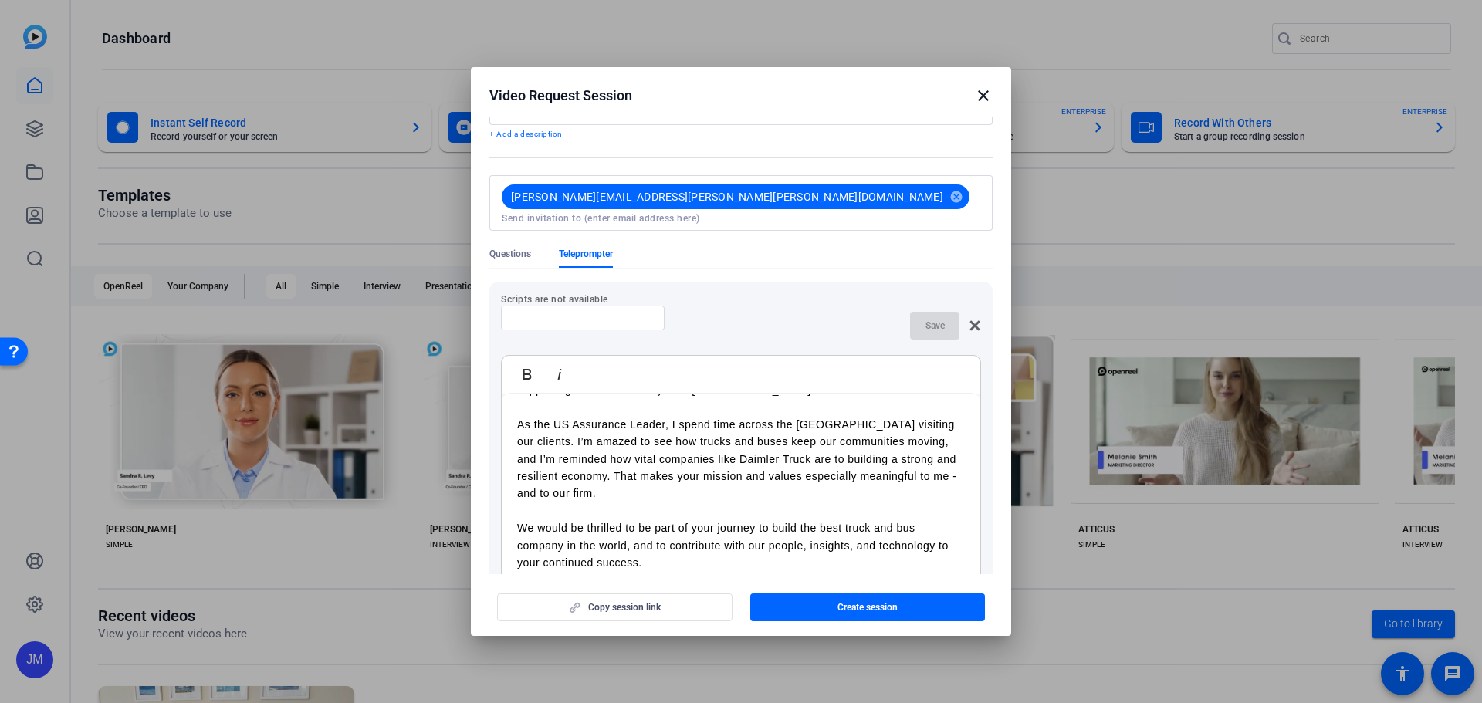
scroll to position [154, 0]
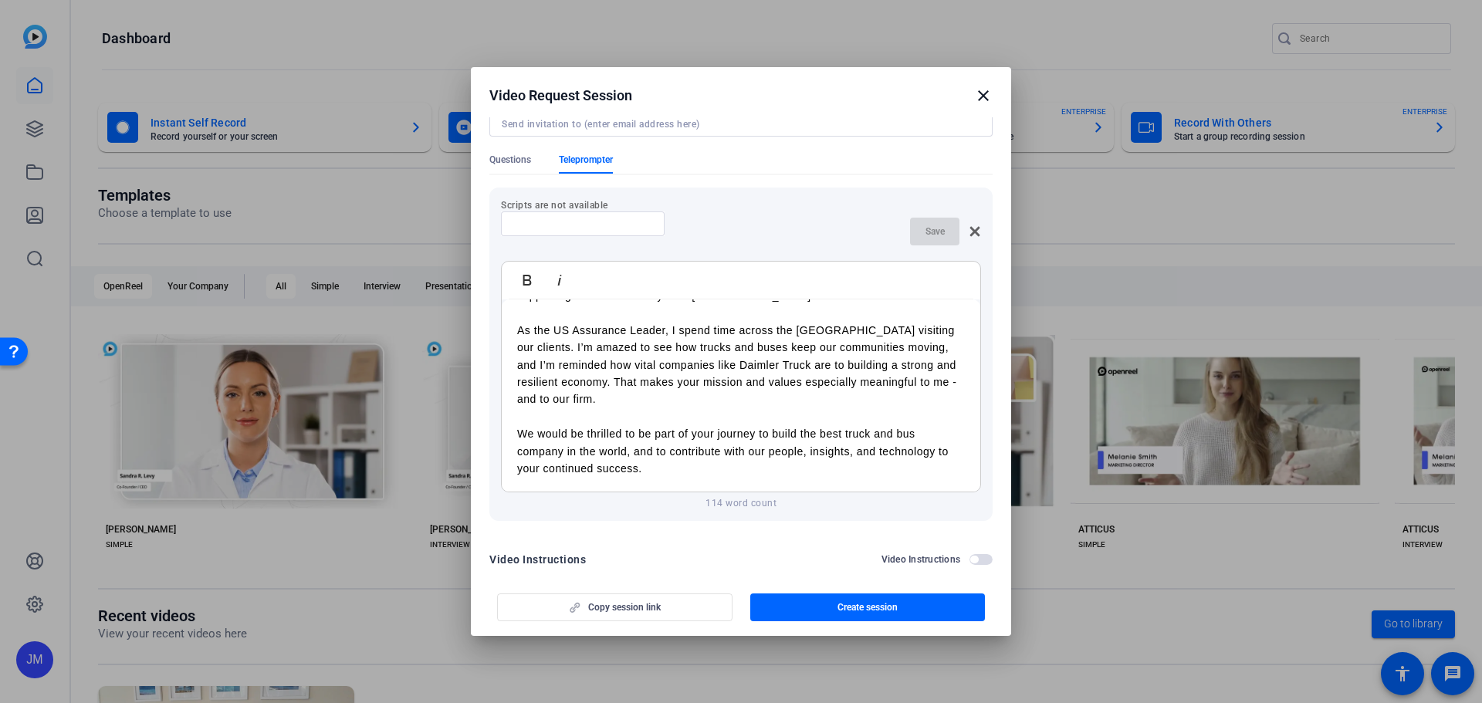
click at [603, 218] on input at bounding box center [582, 224] width 139 height 12
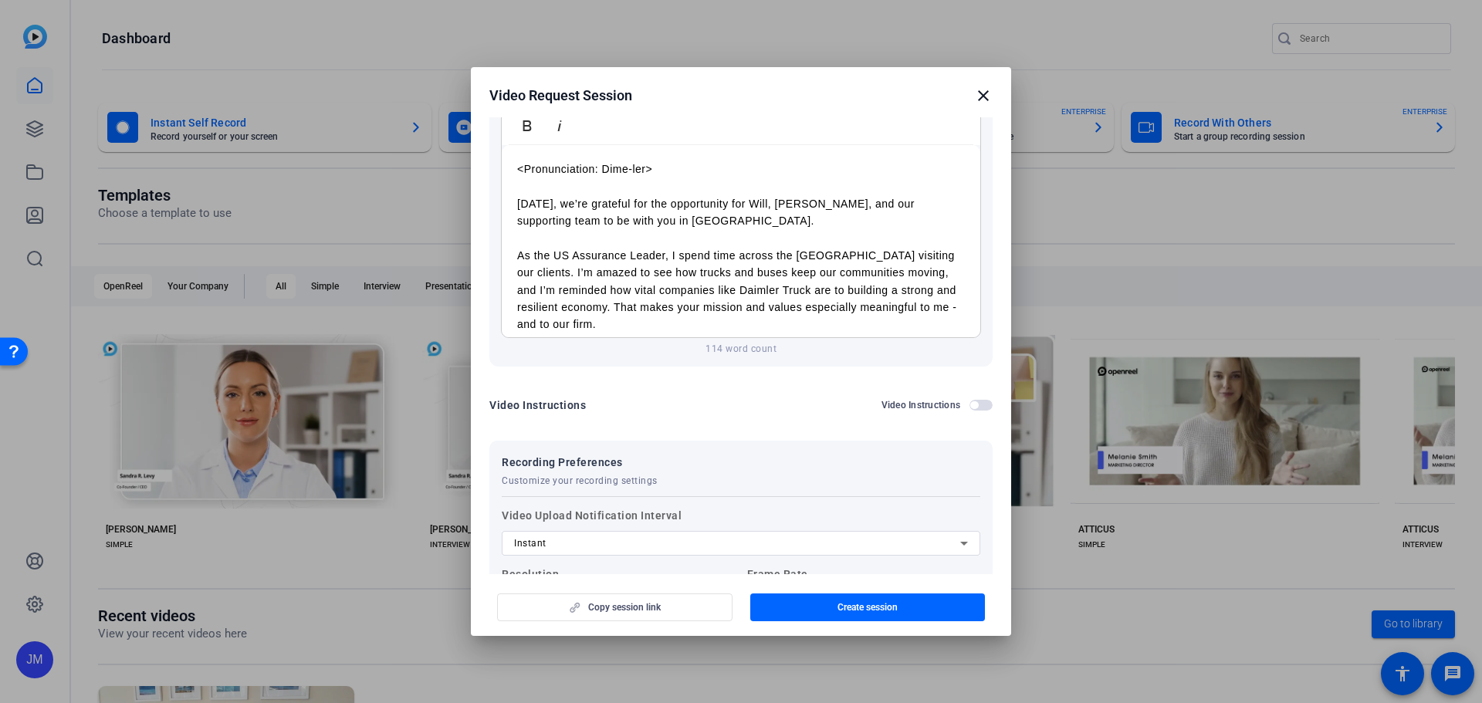
scroll to position [0, 0]
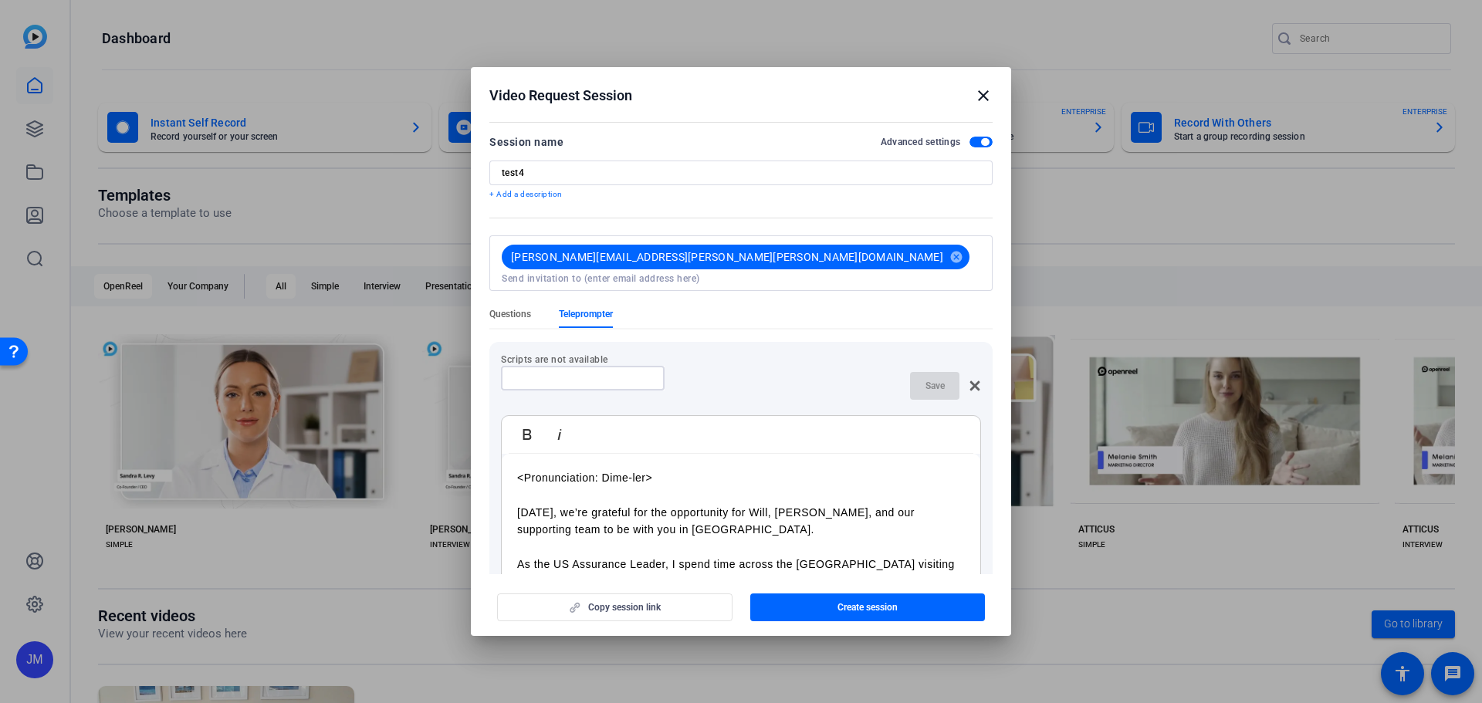
click at [516, 308] on span "Questions" at bounding box center [510, 314] width 42 height 12
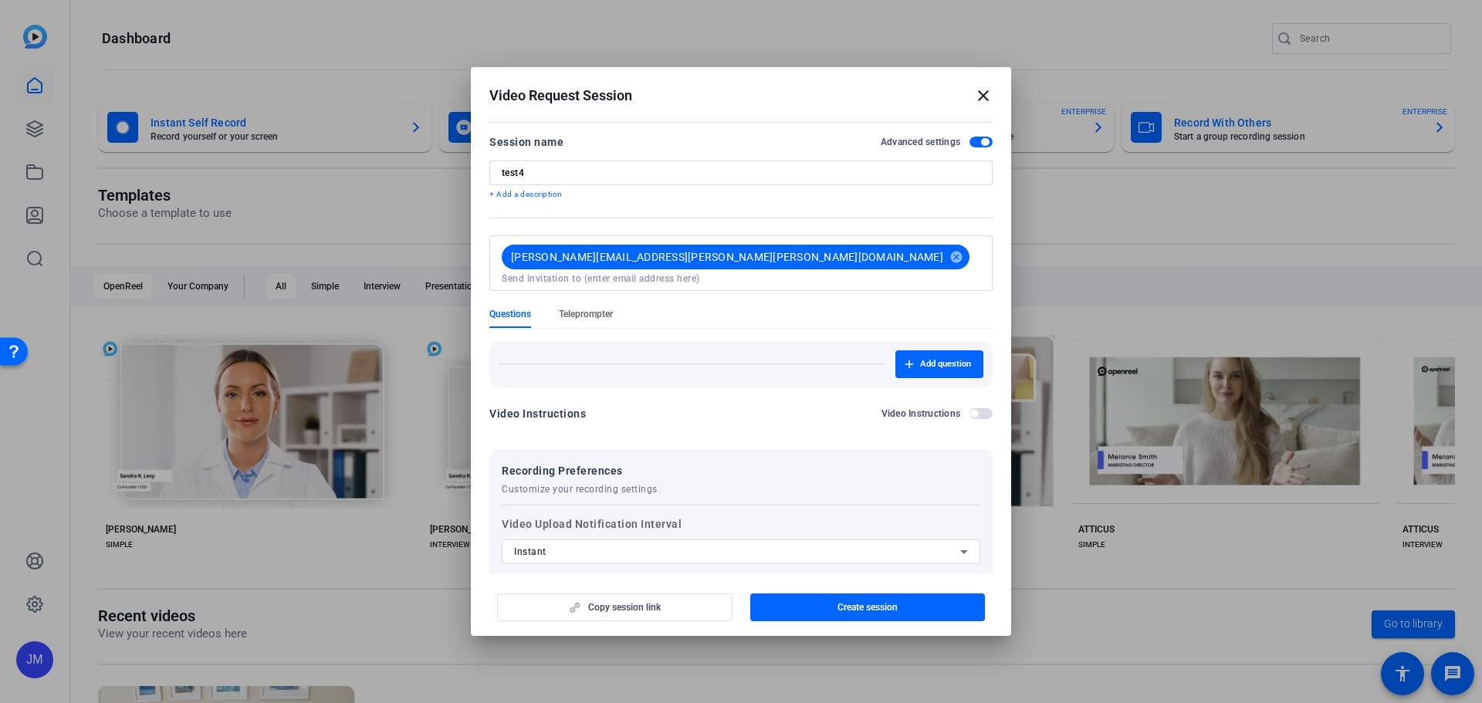
click at [595, 308] on span "Teleprompter" at bounding box center [586, 314] width 54 height 12
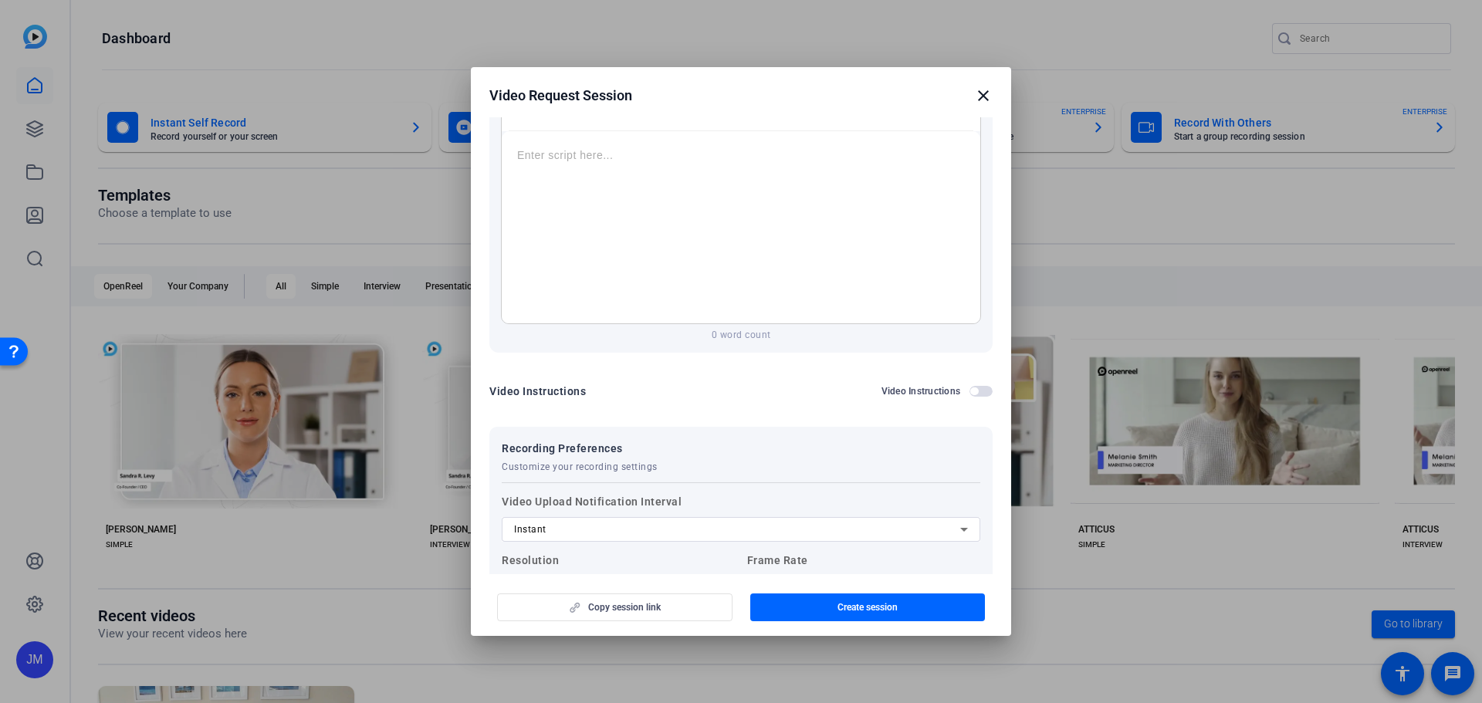
scroll to position [232, 0]
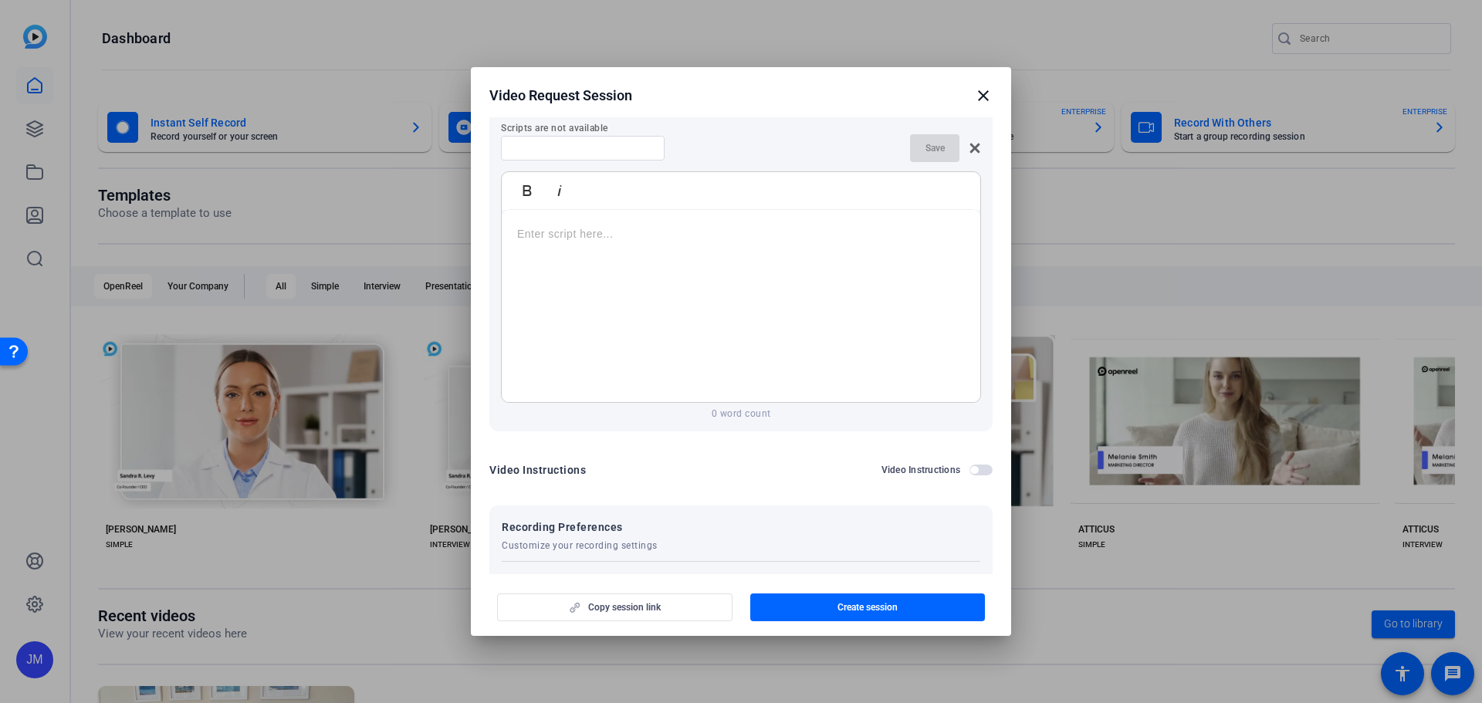
click at [803, 281] on div at bounding box center [741, 306] width 478 height 193
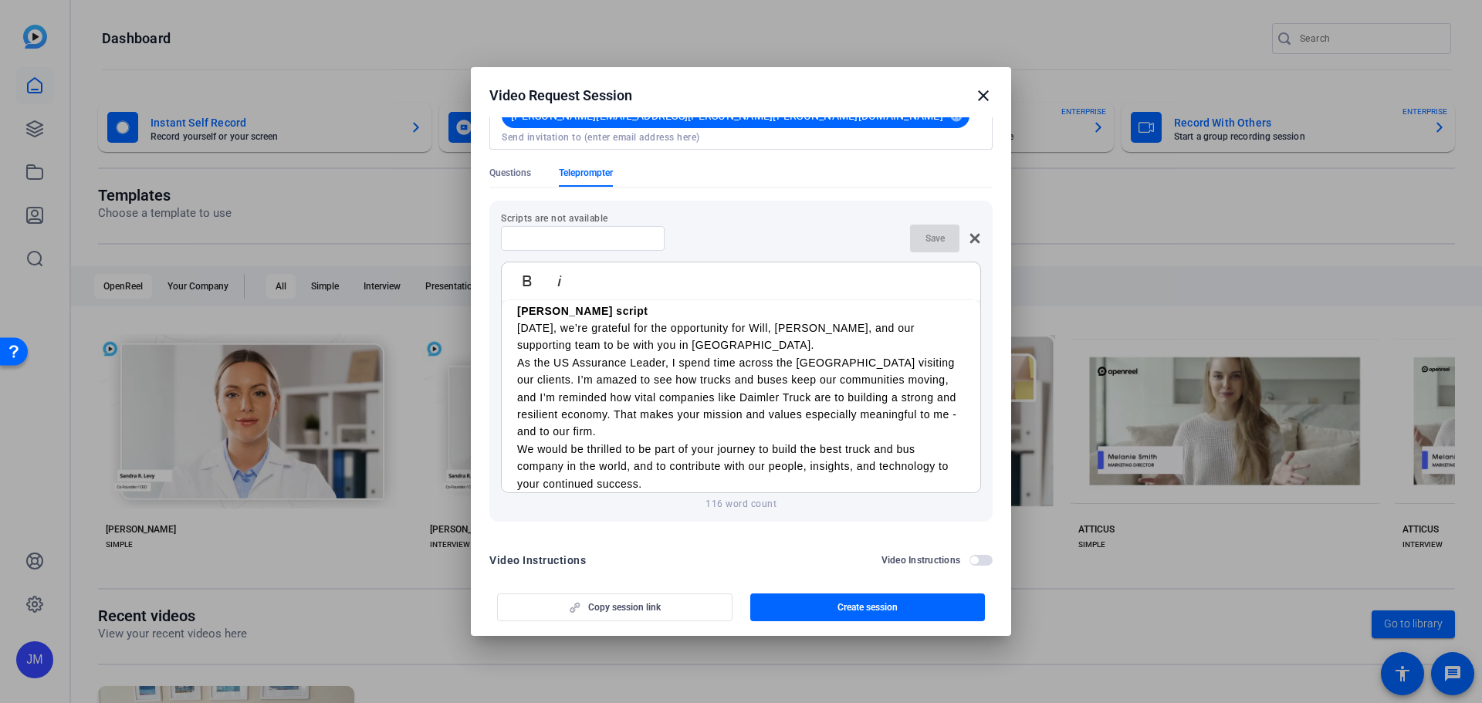
scroll to position [0, 0]
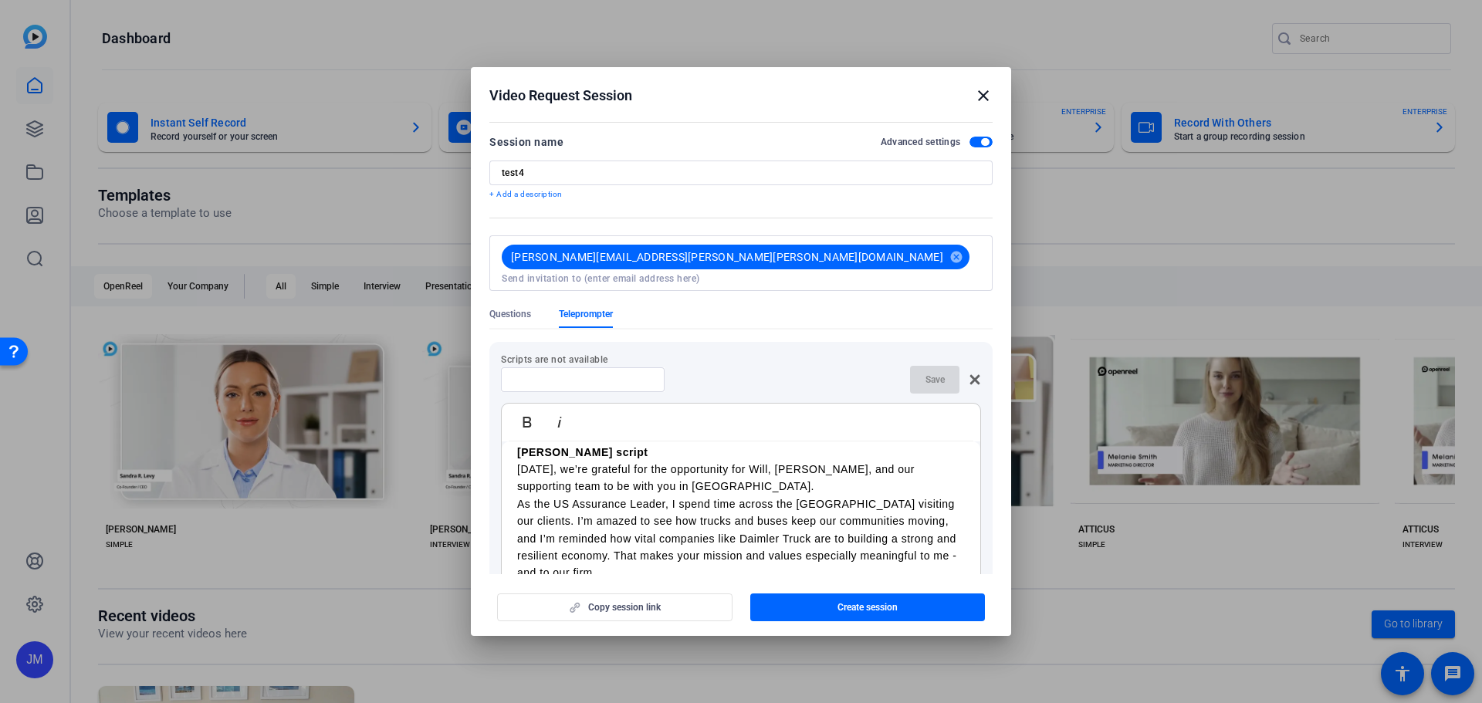
click at [562, 374] on input at bounding box center [582, 380] width 139 height 12
type input "[PERSON_NAME] script"
click at [915, 367] on span "button" at bounding box center [934, 379] width 49 height 37
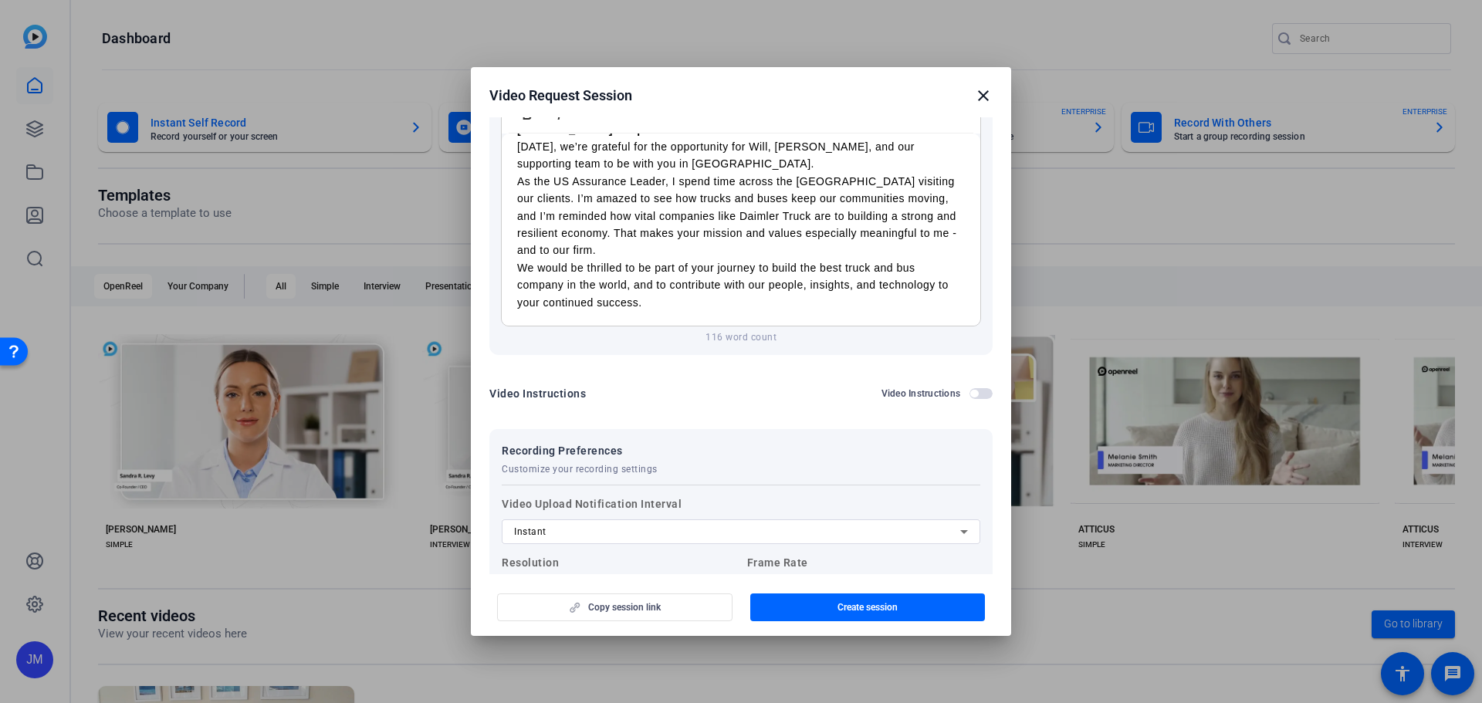
scroll to position [310, 0]
click at [742, 329] on p "116 word count" at bounding box center [741, 335] width 480 height 12
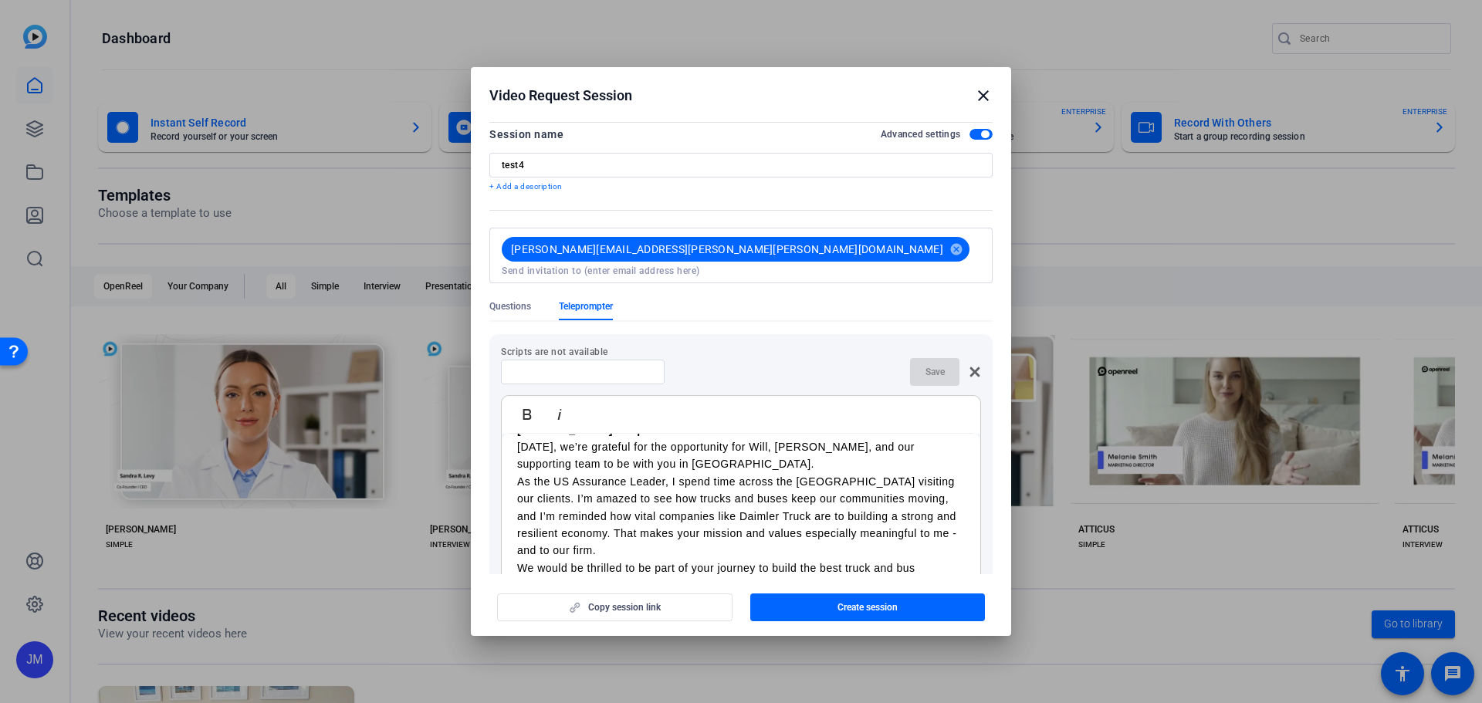
scroll to position [0, 0]
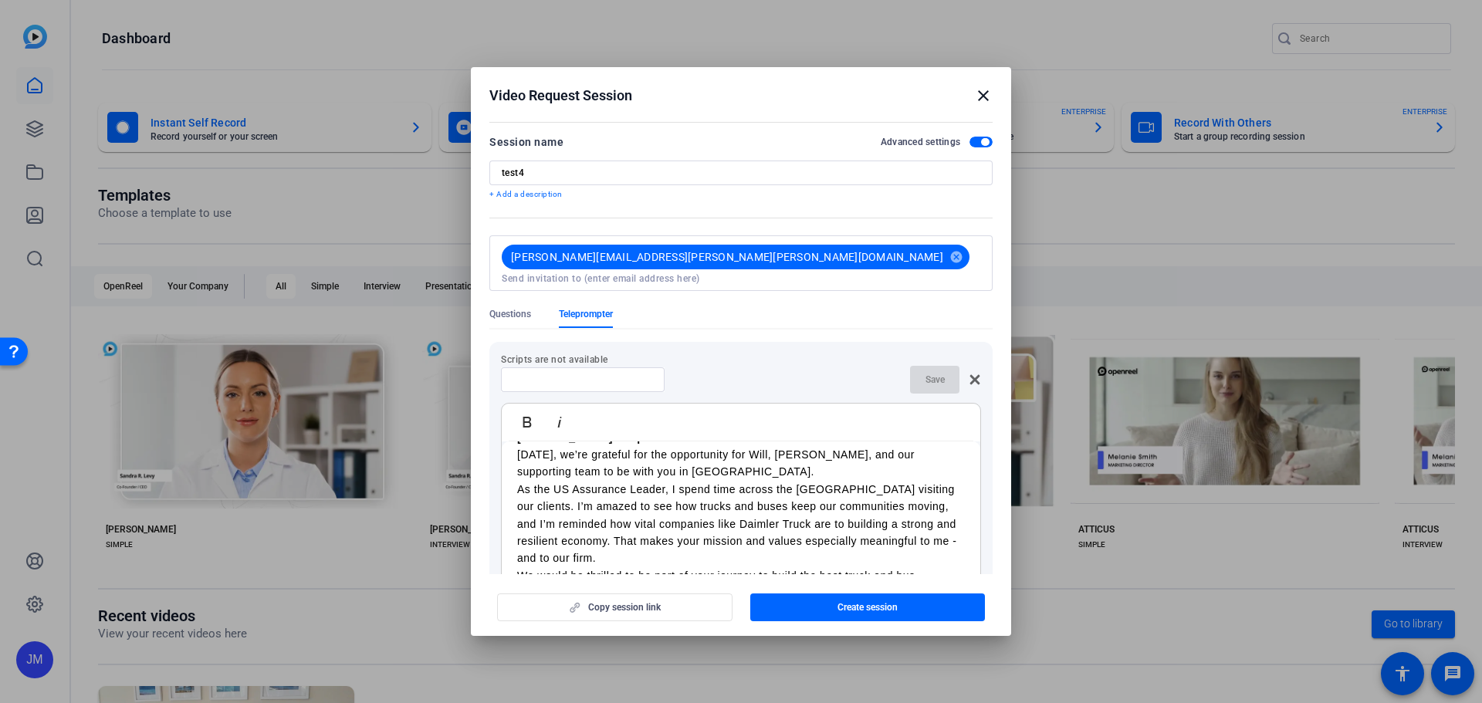
click at [645, 330] on div "Scripts are not available Save Bold Italic Pronounciation: Dime-ler Deanna scri…" at bounding box center [740, 503] width 503 height 346
click at [599, 374] on input at bounding box center [582, 380] width 139 height 12
type input "s"
type input "test1"
click at [929, 374] on span "Save" at bounding box center [934, 380] width 19 height 12
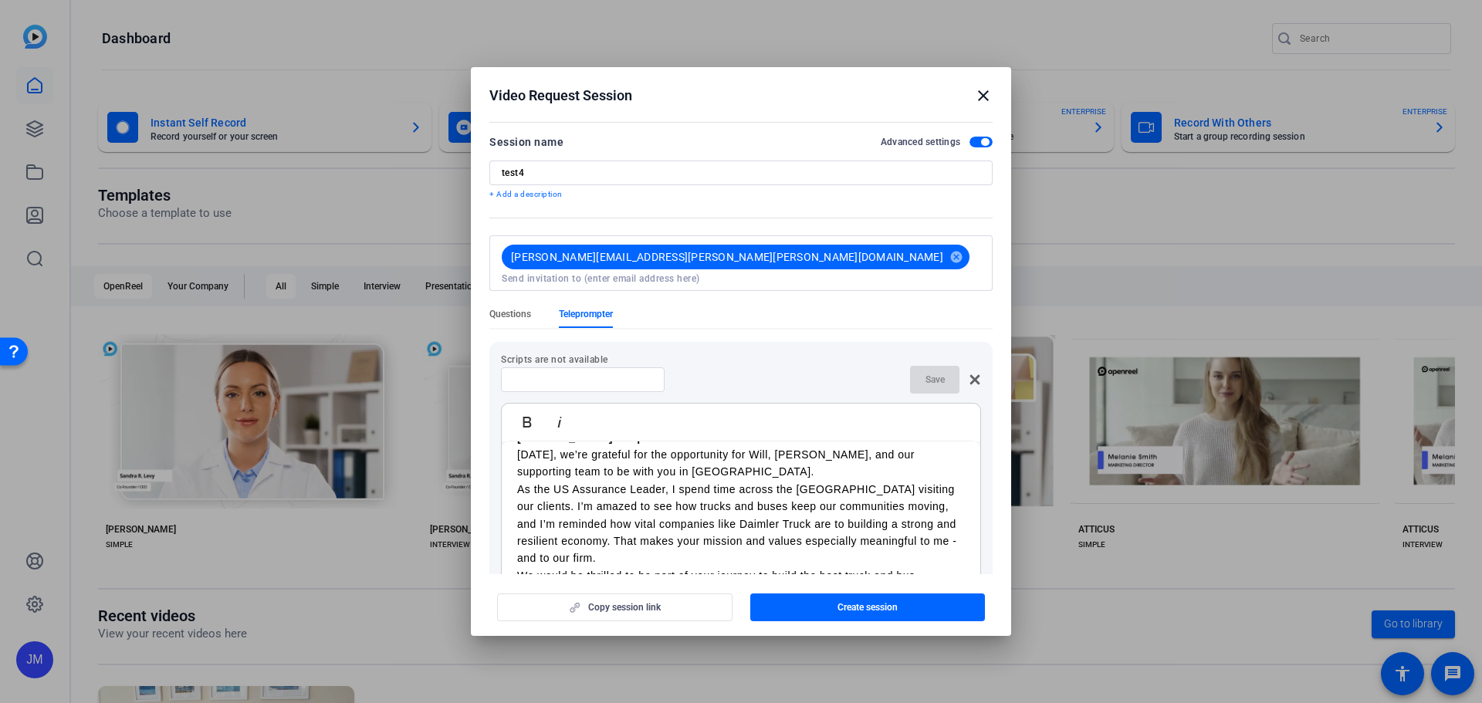
click at [512, 308] on span "Questions" at bounding box center [510, 314] width 42 height 12
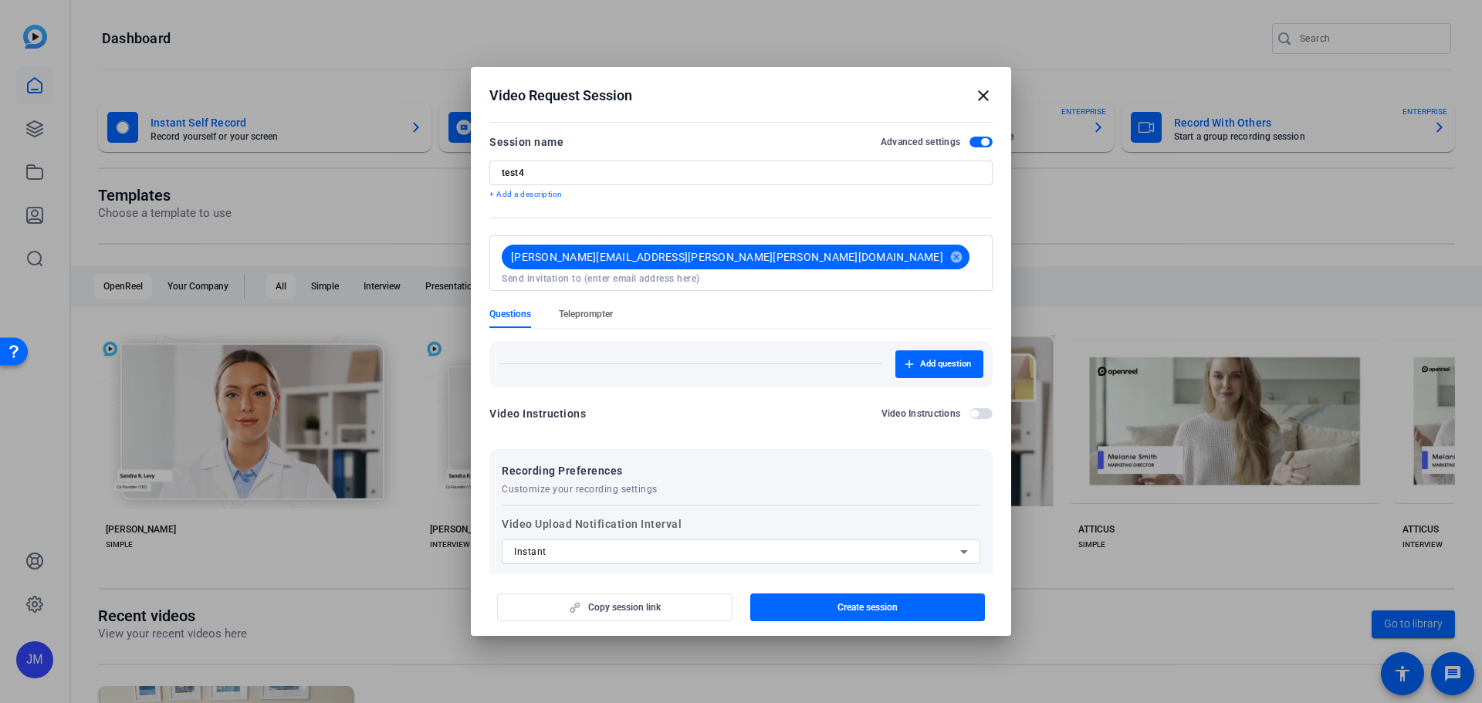
click at [604, 308] on span "Teleprompter" at bounding box center [586, 314] width 54 height 12
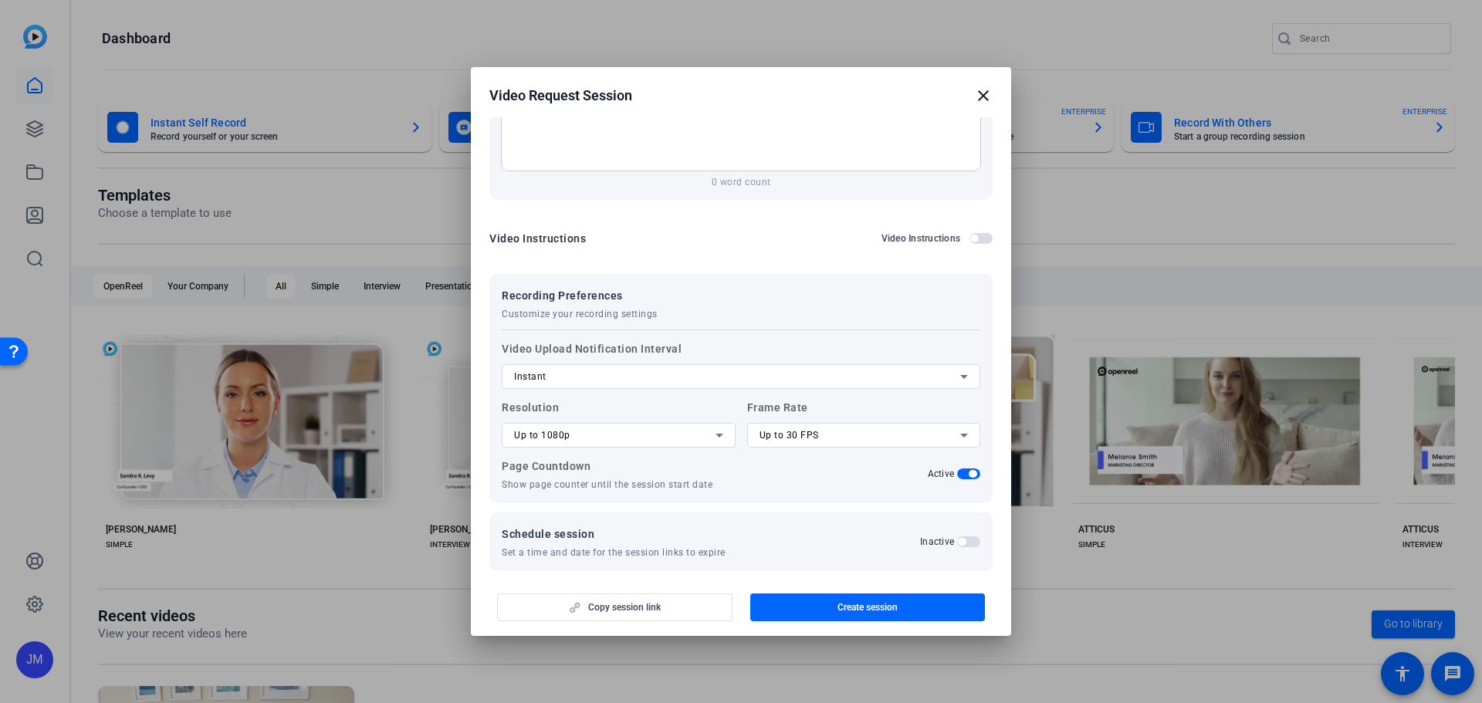
scroll to position [465, 0]
click at [878, 607] on span "Create session" at bounding box center [867, 607] width 60 height 12
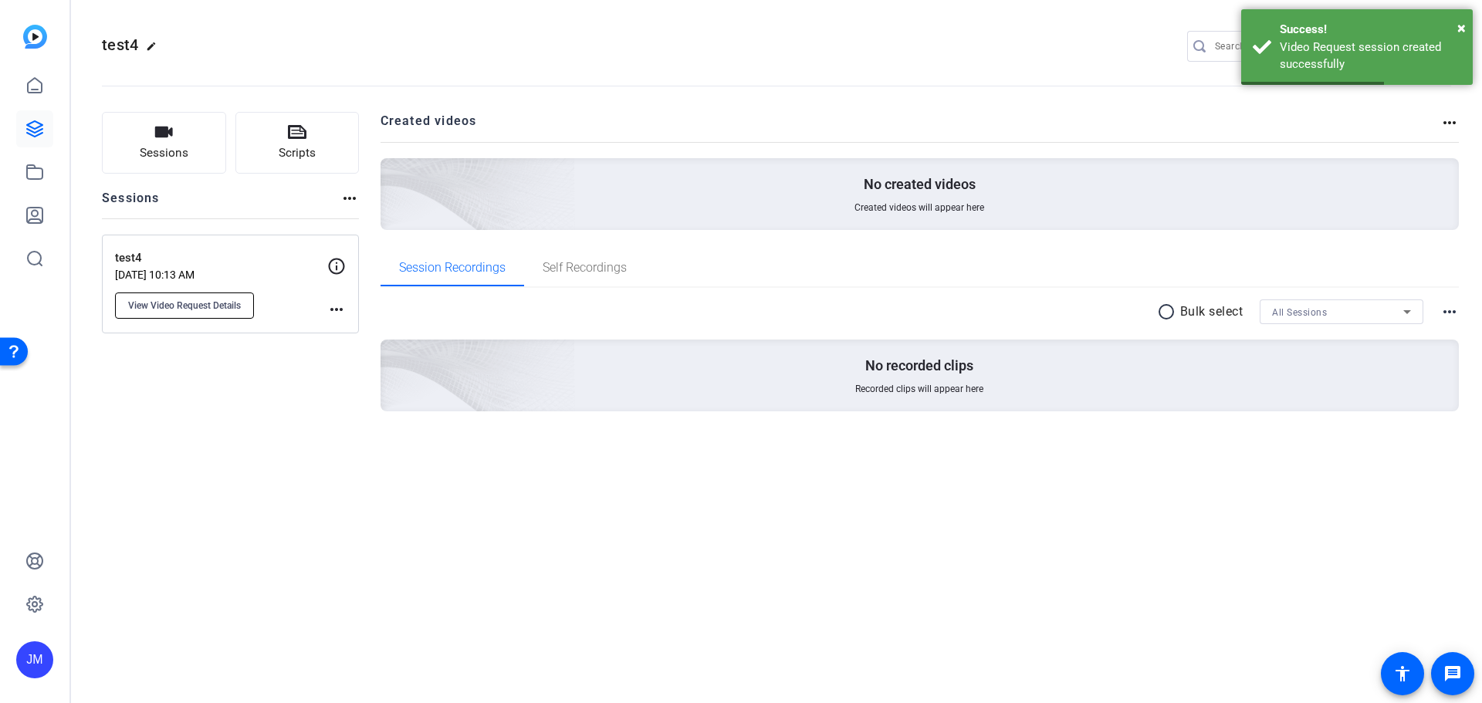
click at [195, 308] on span "View Video Request Details" at bounding box center [184, 305] width 113 height 12
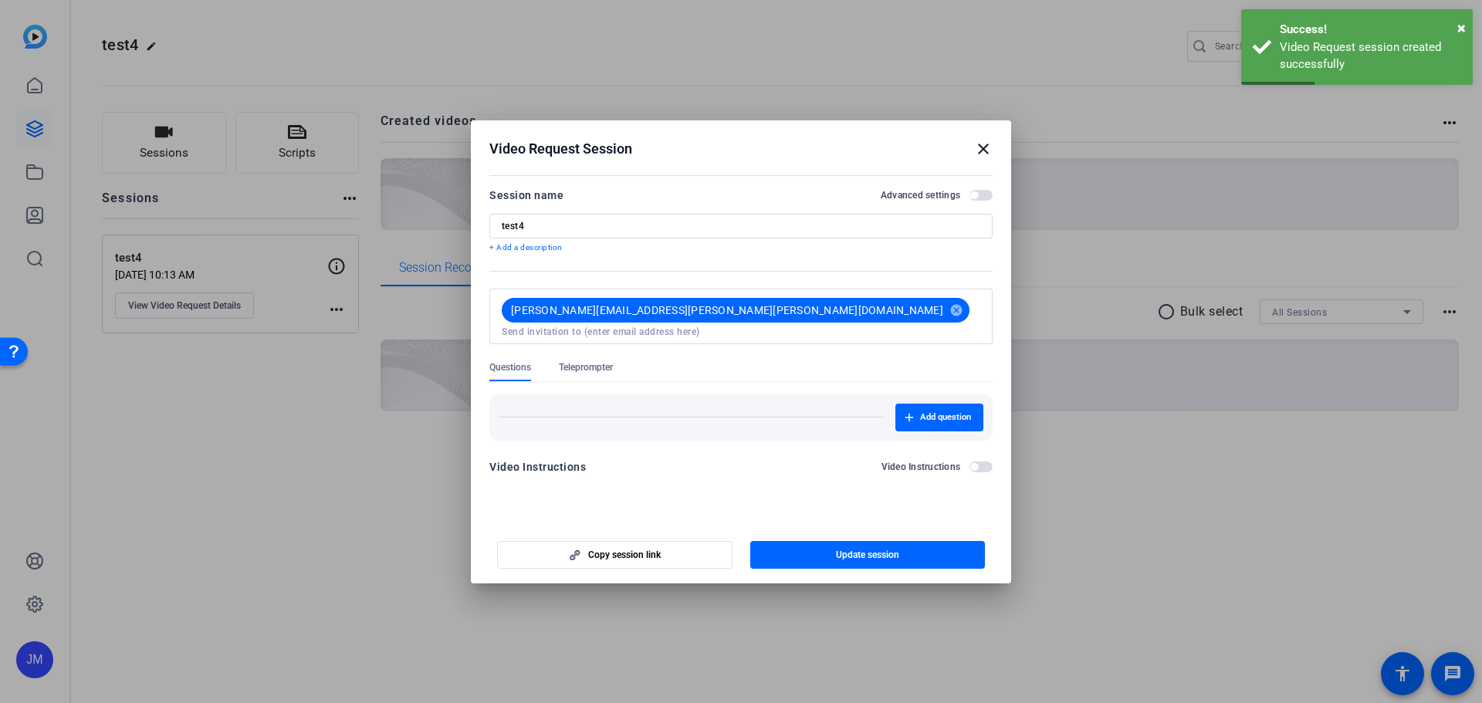
click at [593, 361] on span "Teleprompter" at bounding box center [586, 367] width 54 height 12
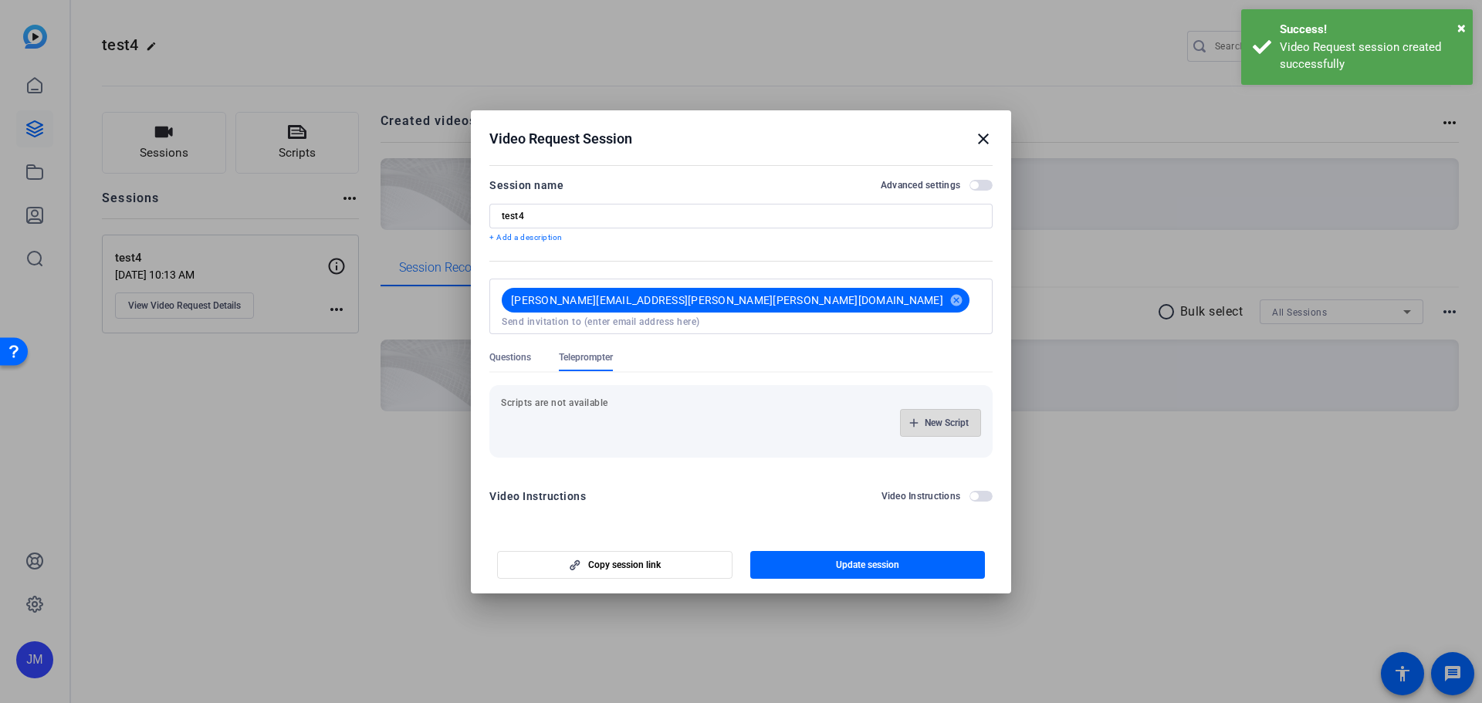
click at [946, 417] on span "New Script" at bounding box center [947, 423] width 44 height 12
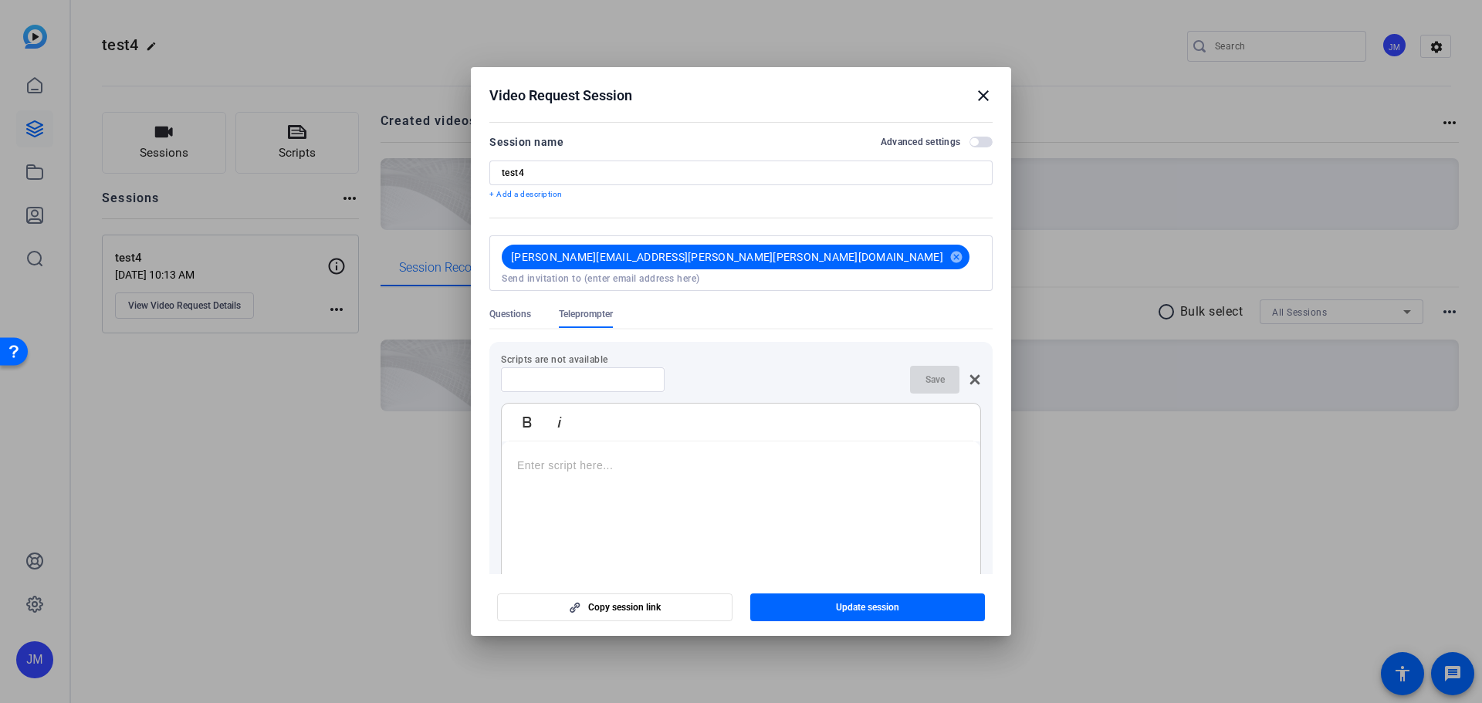
click at [597, 374] on input at bounding box center [582, 380] width 139 height 12
type input "script"
click at [679, 493] on div at bounding box center [741, 537] width 478 height 193
click at [684, 457] on p at bounding box center [741, 465] width 448 height 17
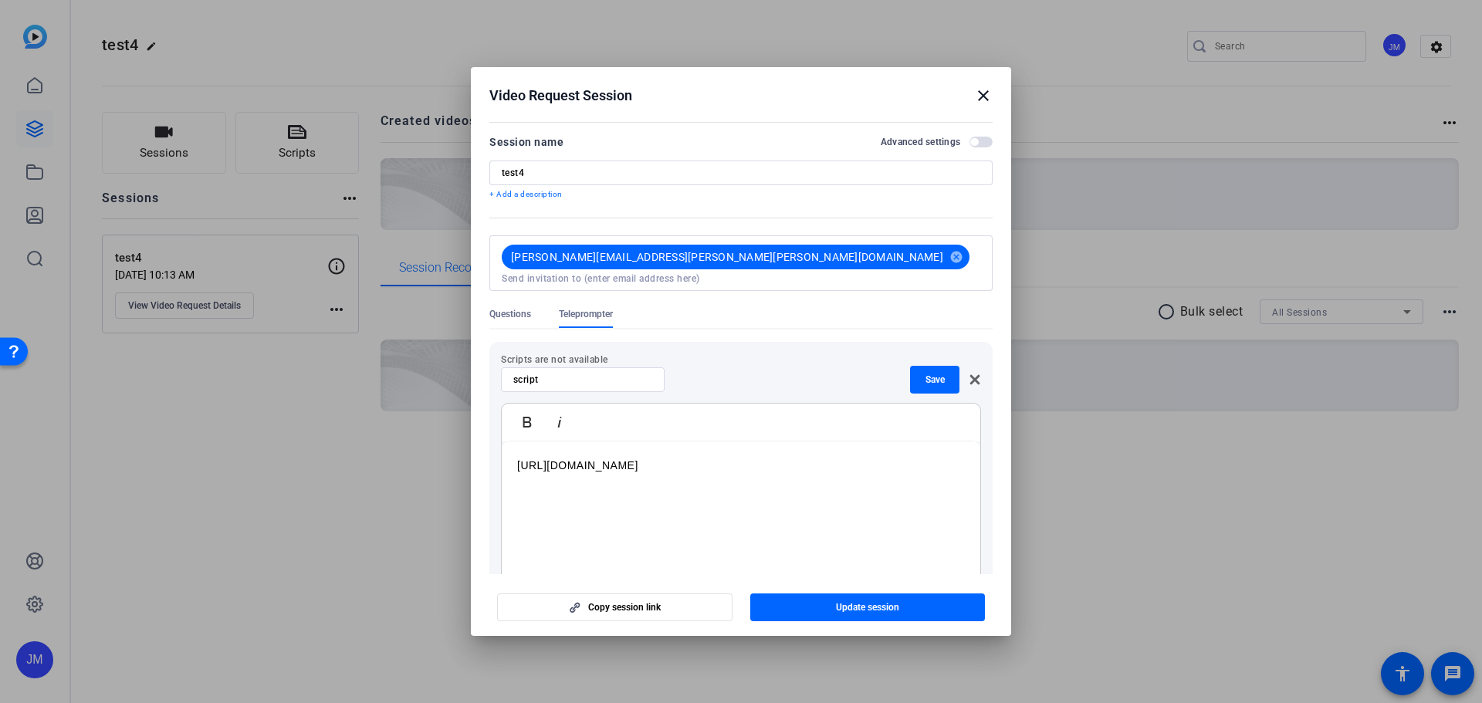
drag, startPoint x: 531, startPoint y: 471, endPoint x: 394, endPoint y: 451, distance: 138.0
click at [394, 451] on div "Video Request Session close Session name Advanced settings test4 + Add a descri…" at bounding box center [741, 351] width 1482 height 703
click at [632, 457] on p at bounding box center [741, 465] width 448 height 17
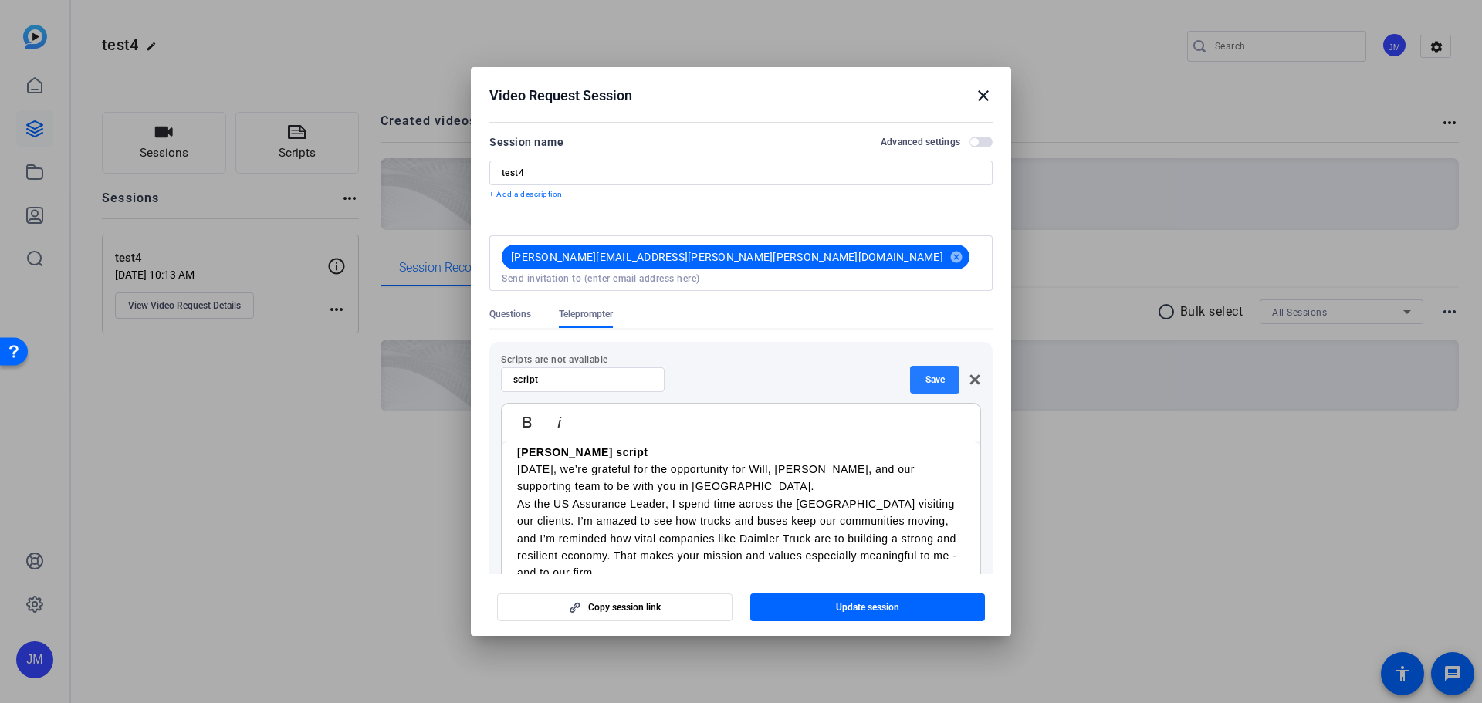
click at [928, 374] on span "Save" at bounding box center [934, 380] width 19 height 12
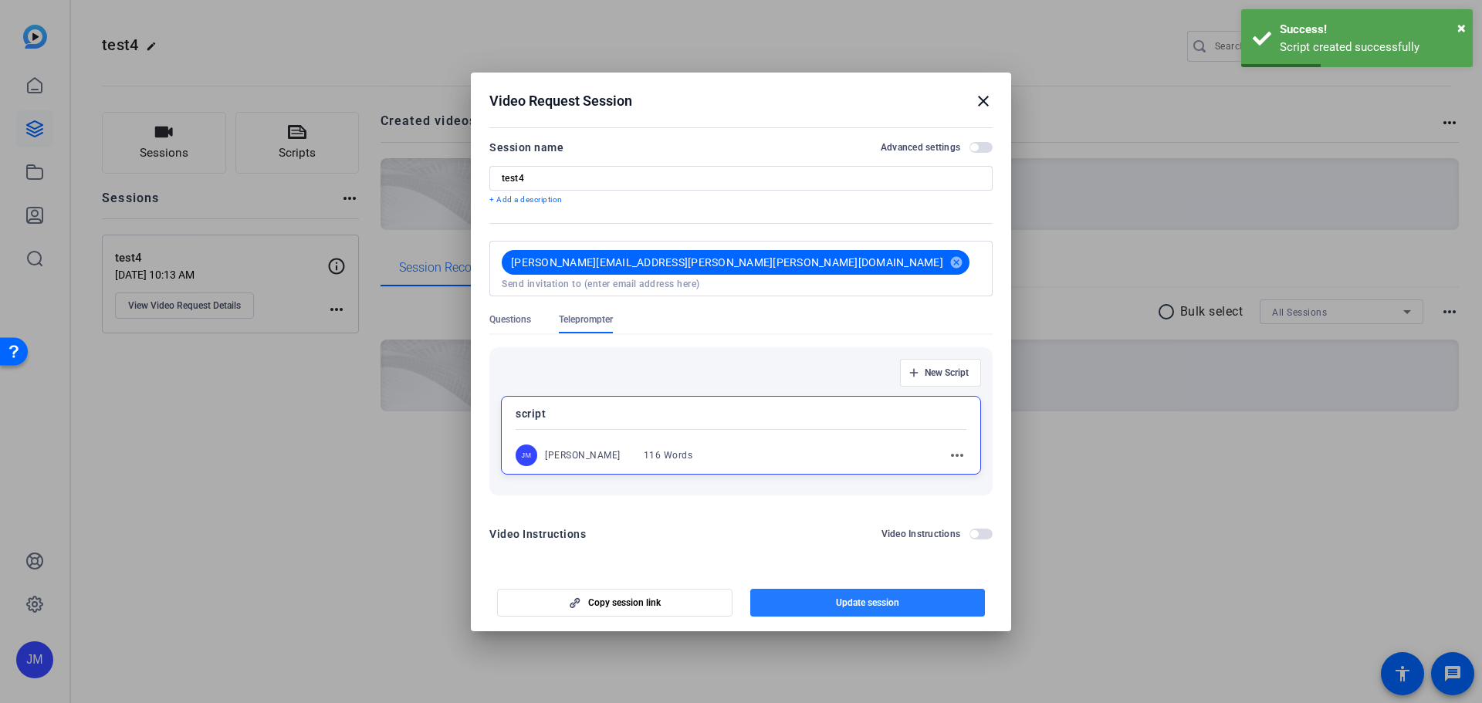
click at [883, 597] on span "Update session" at bounding box center [867, 603] width 63 height 12
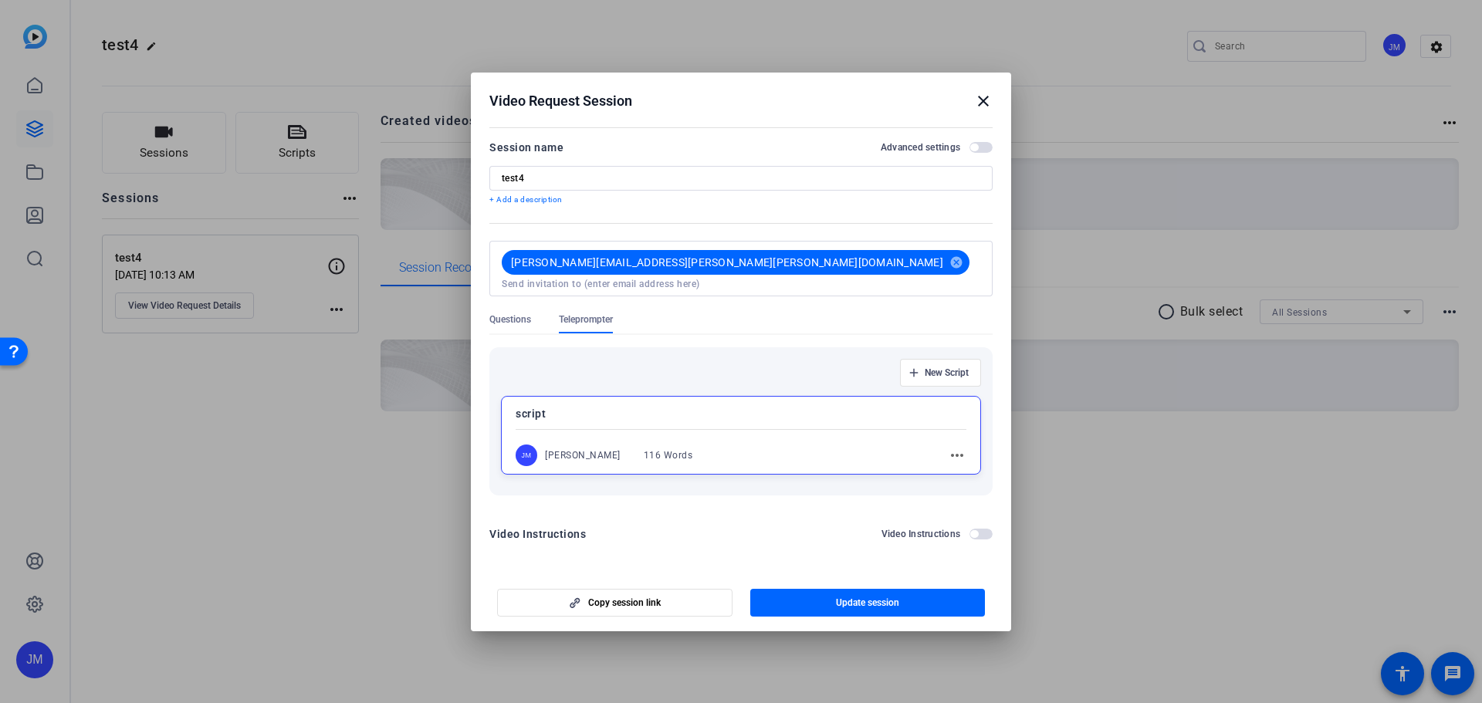
click at [969, 106] on div "Video Request Session close" at bounding box center [740, 101] width 503 height 19
click at [985, 104] on mat-icon "close" at bounding box center [983, 101] width 19 height 19
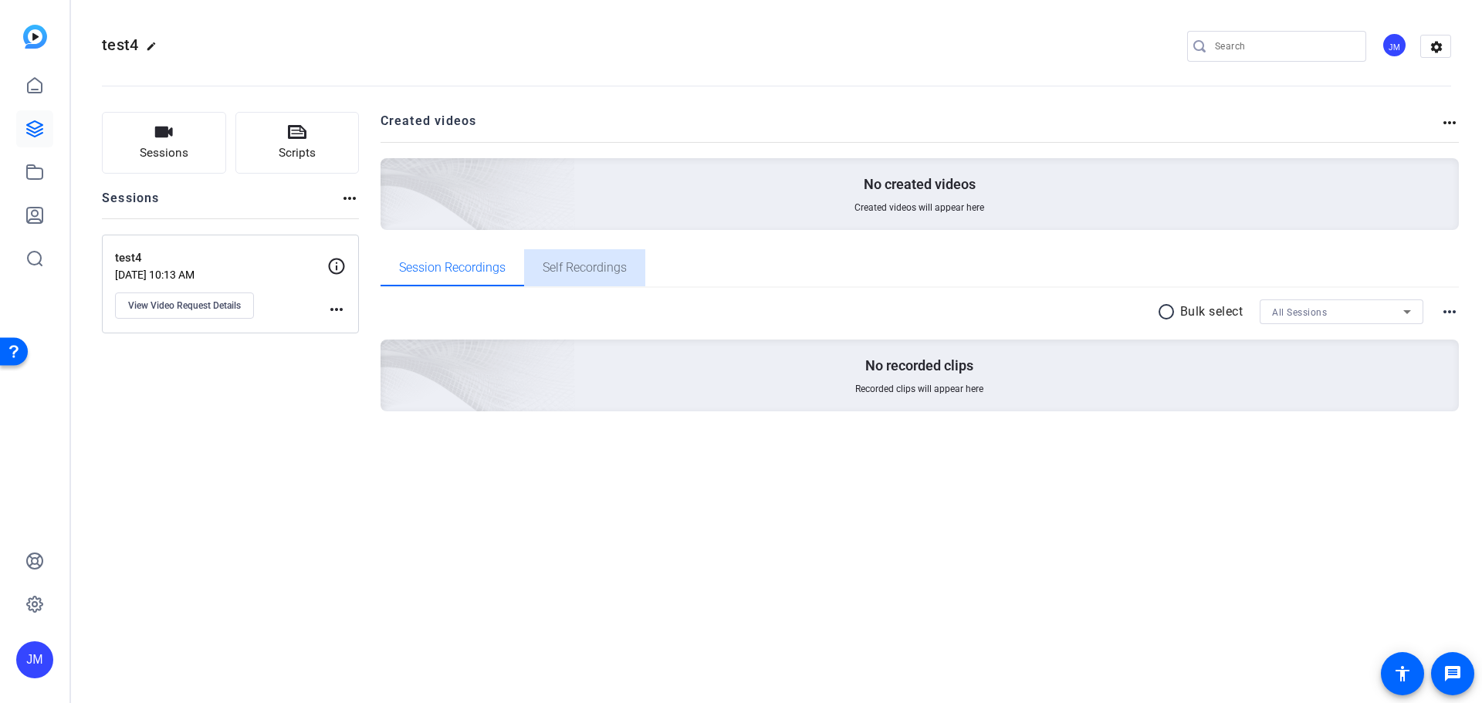
click at [595, 270] on span "Self Recordings" at bounding box center [585, 268] width 84 height 12
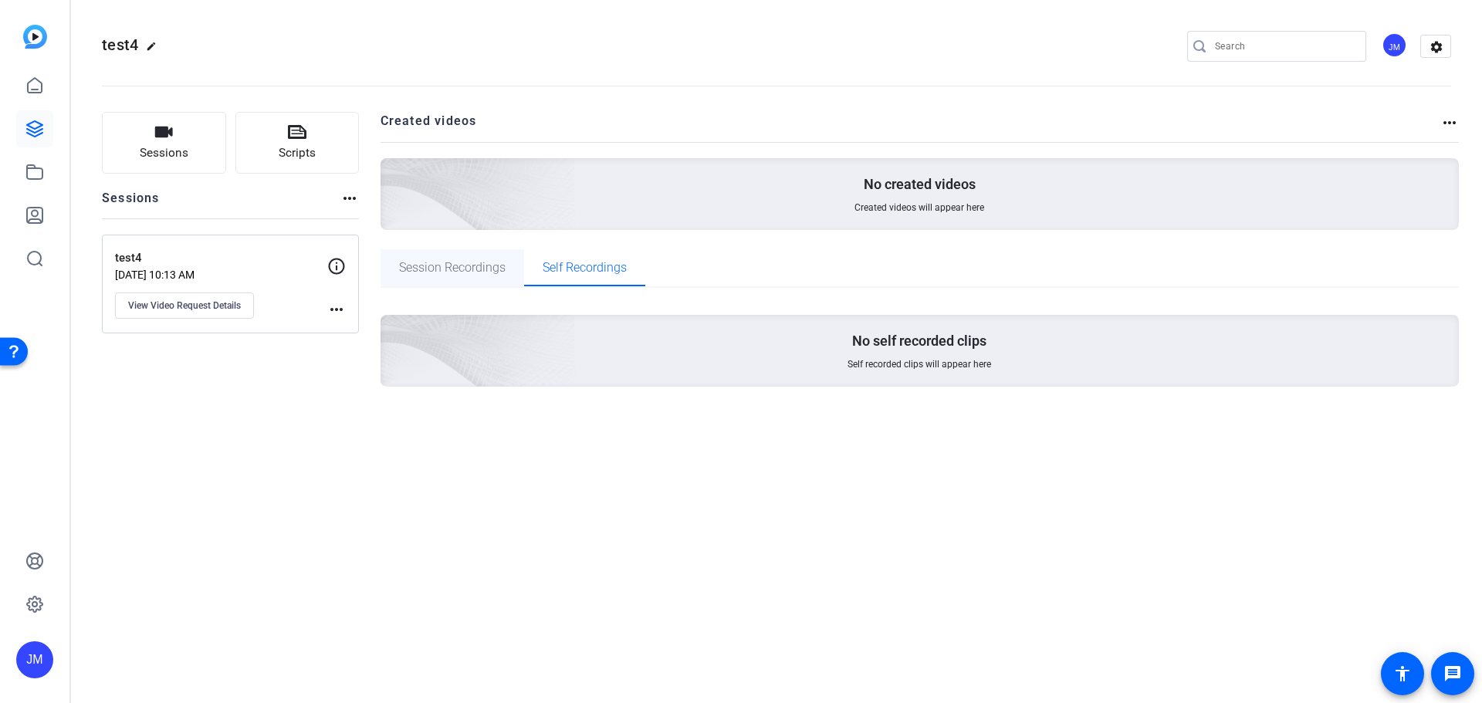
click at [458, 267] on span "Session Recordings" at bounding box center [452, 268] width 107 height 12
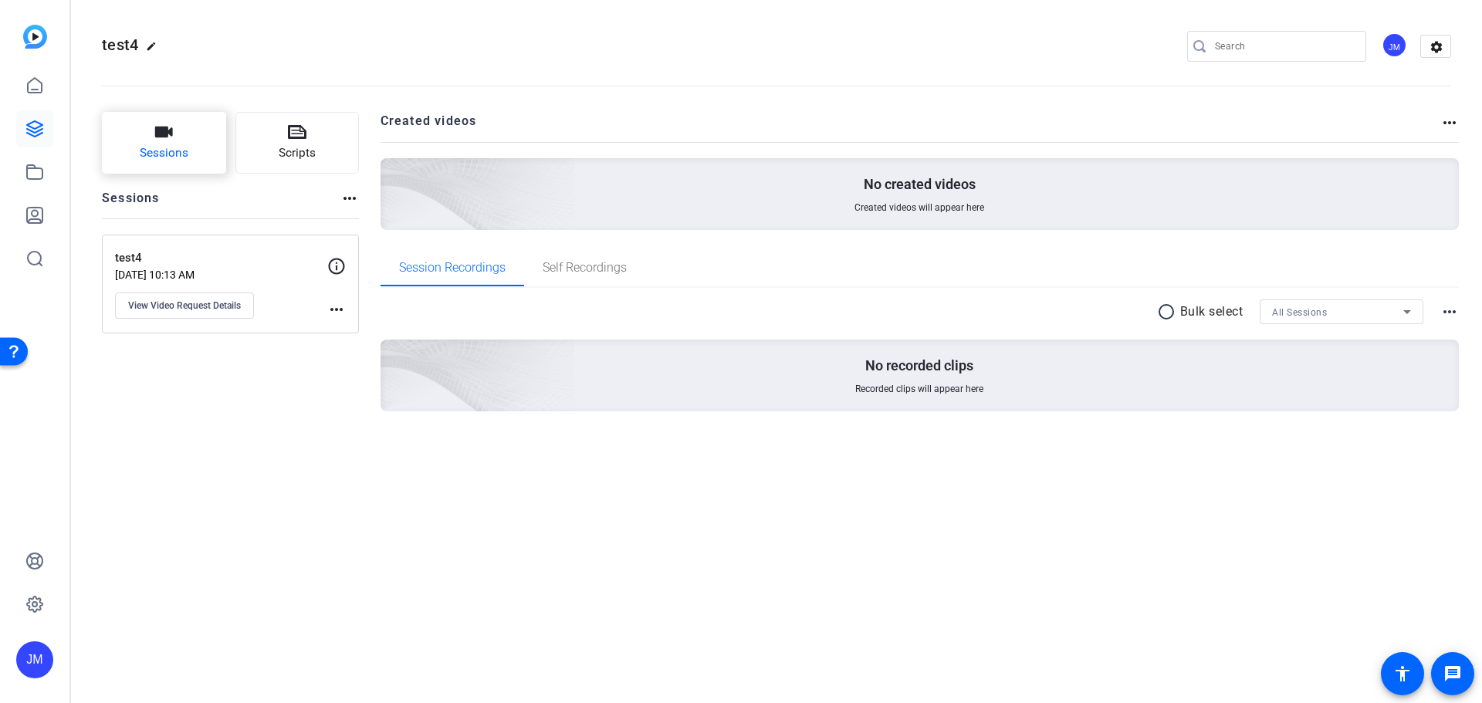
click at [179, 140] on button "Sessions" at bounding box center [164, 143] width 124 height 62
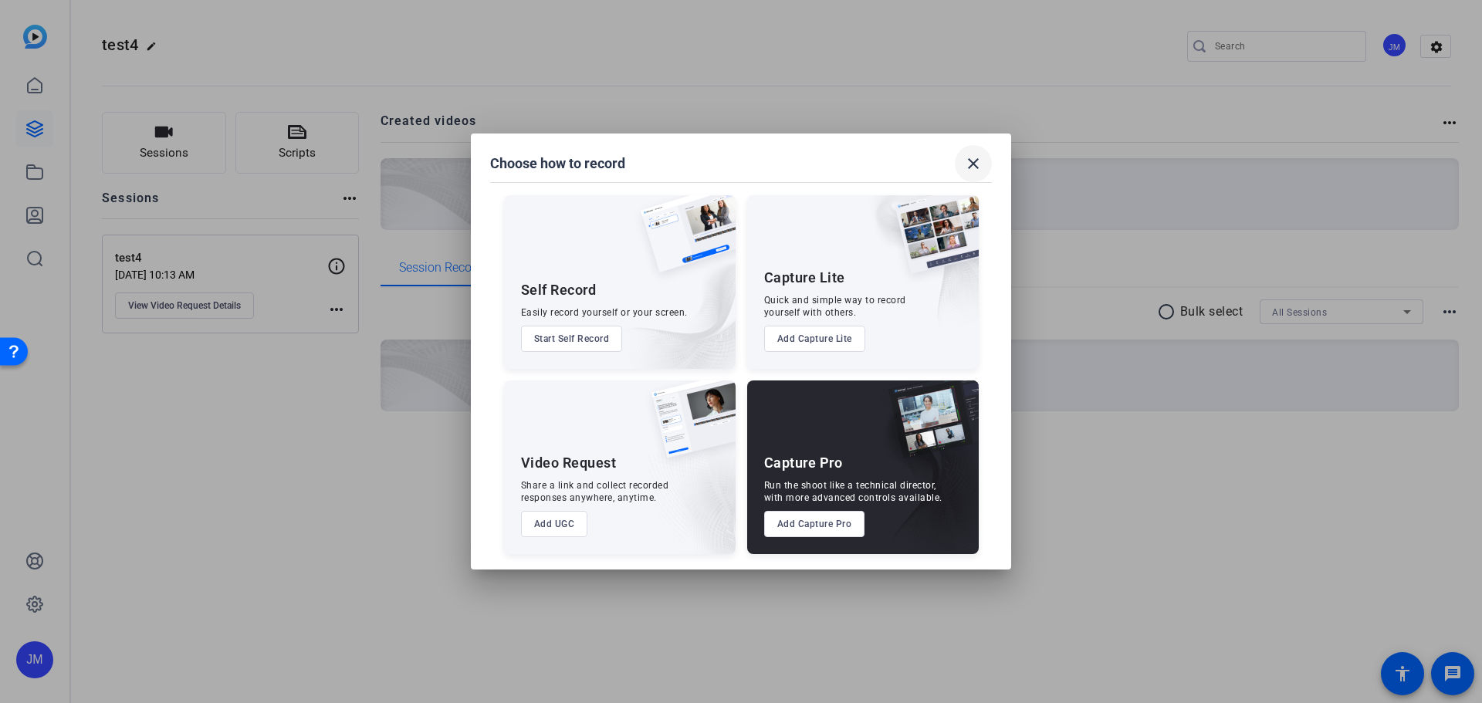
click at [962, 165] on span at bounding box center [973, 163] width 37 height 37
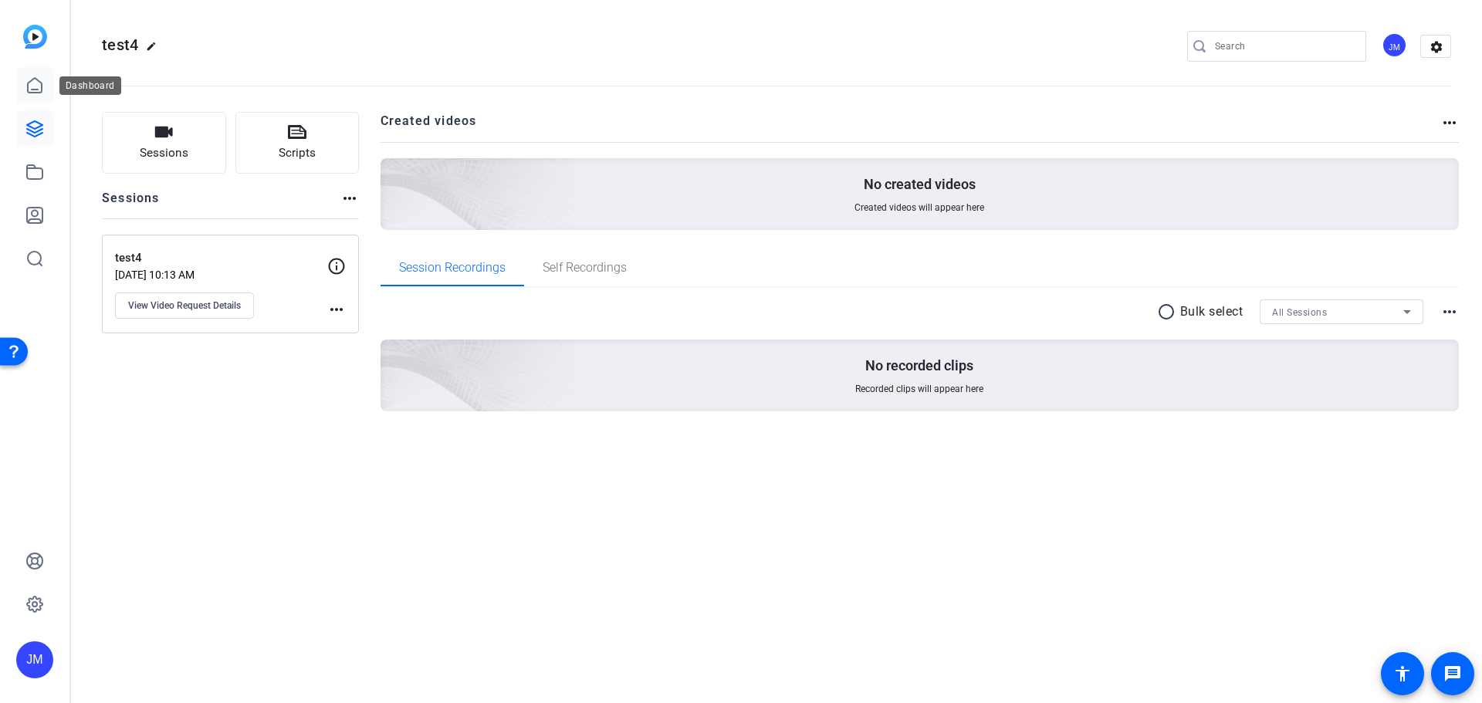
click at [36, 88] on icon at bounding box center [34, 85] width 19 height 19
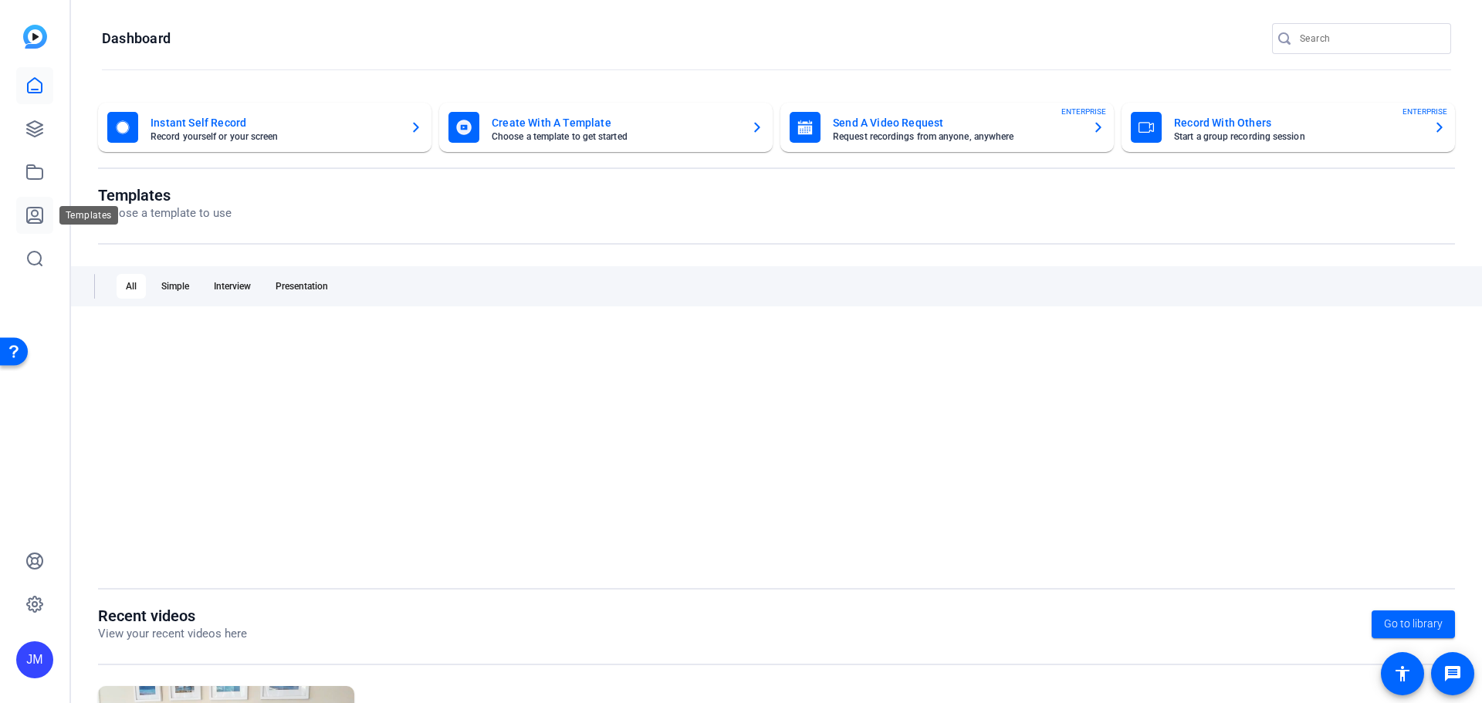
click at [36, 201] on link at bounding box center [34, 215] width 37 height 37
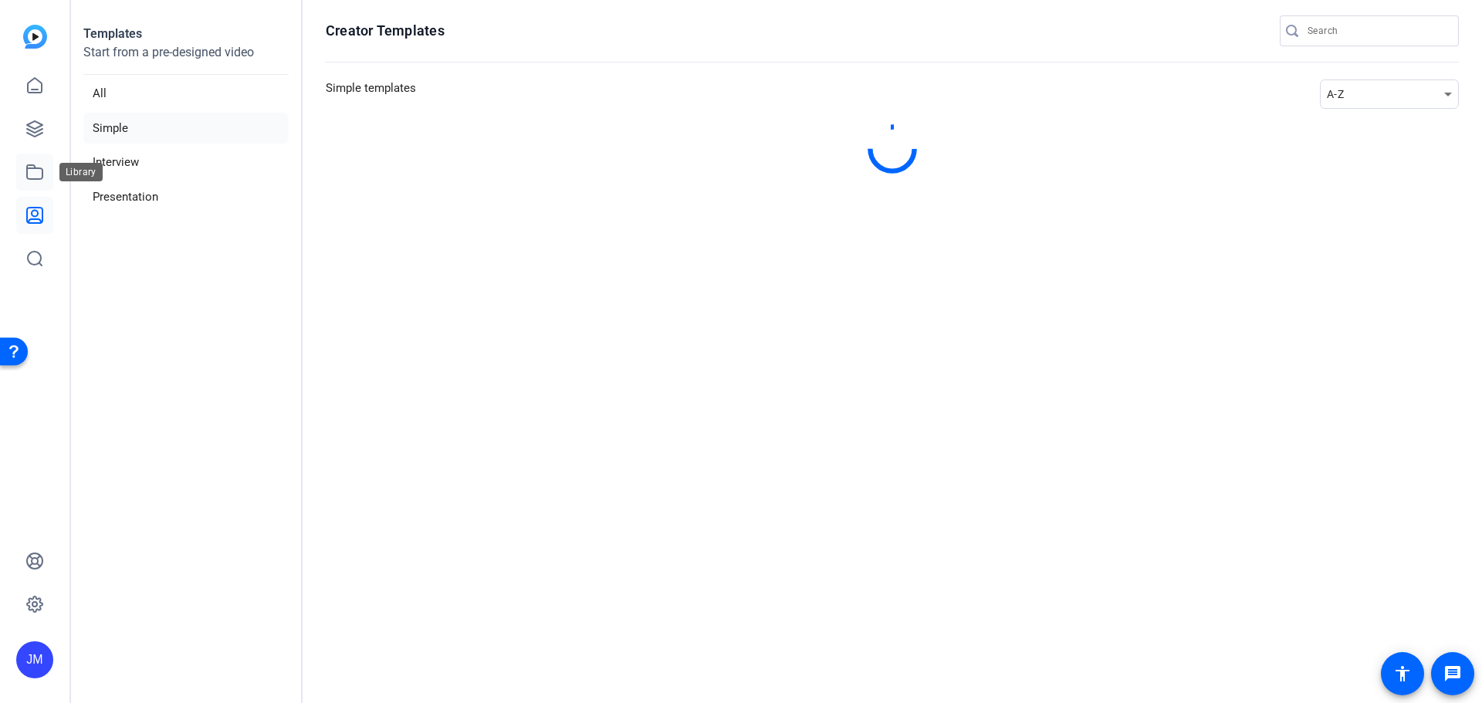
click at [37, 158] on link at bounding box center [34, 172] width 37 height 37
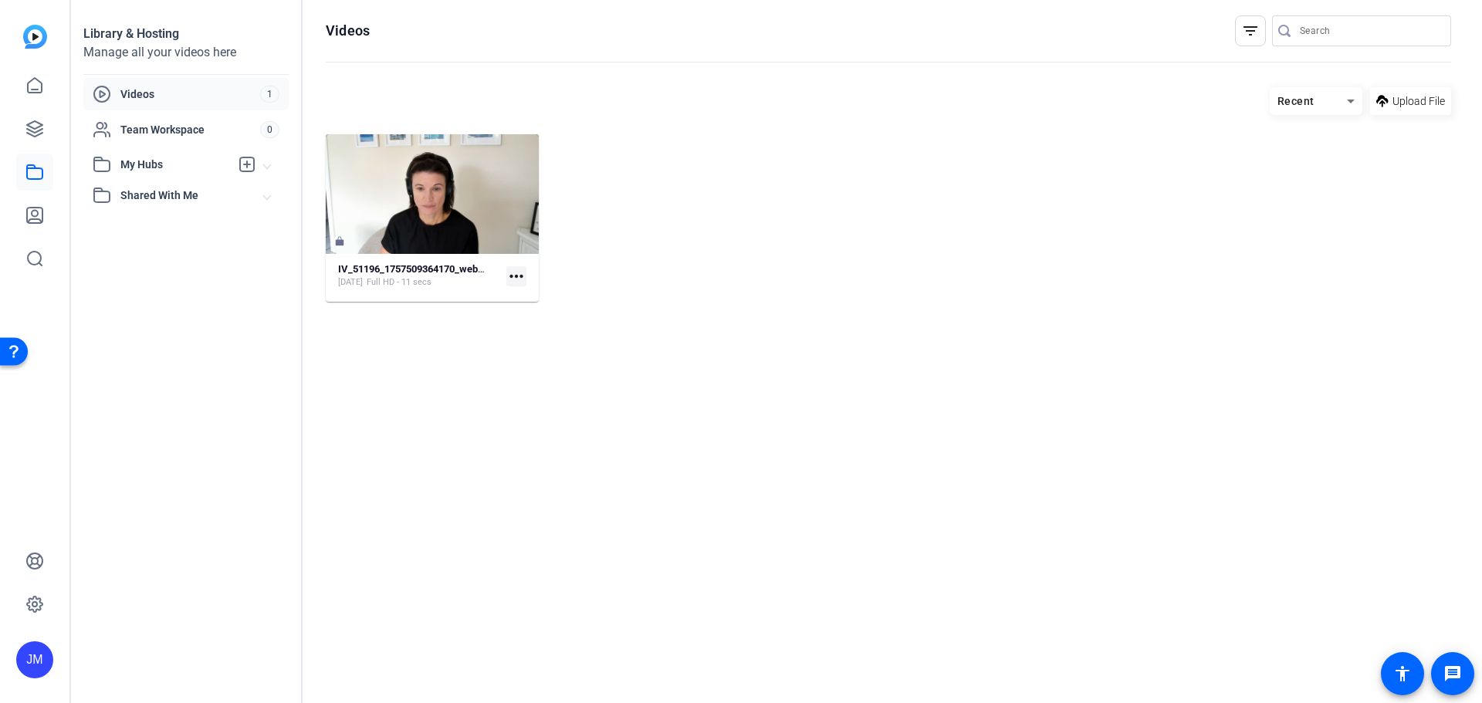
click at [151, 95] on span "Videos" at bounding box center [190, 93] width 140 height 15
click at [36, 123] on icon at bounding box center [34, 128] width 15 height 15
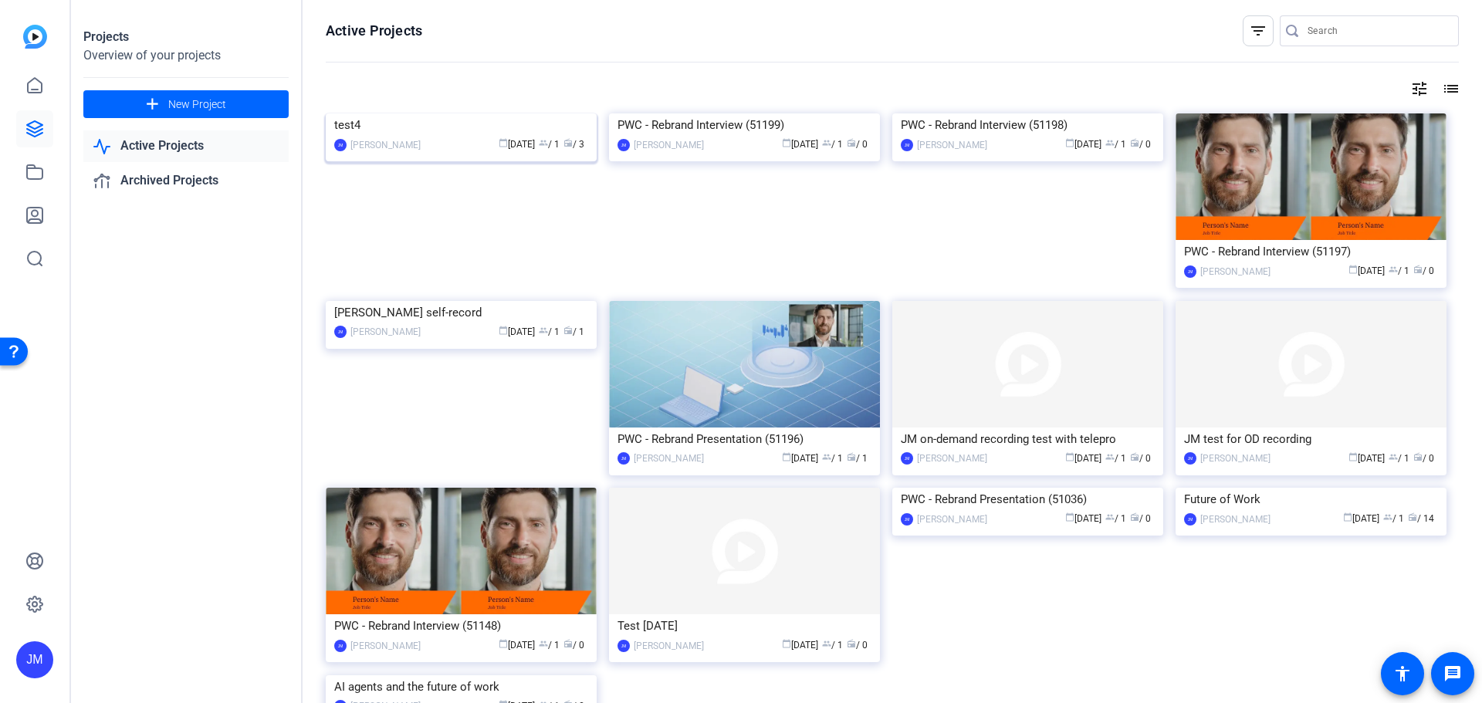
click at [539, 113] on img at bounding box center [461, 113] width 271 height 0
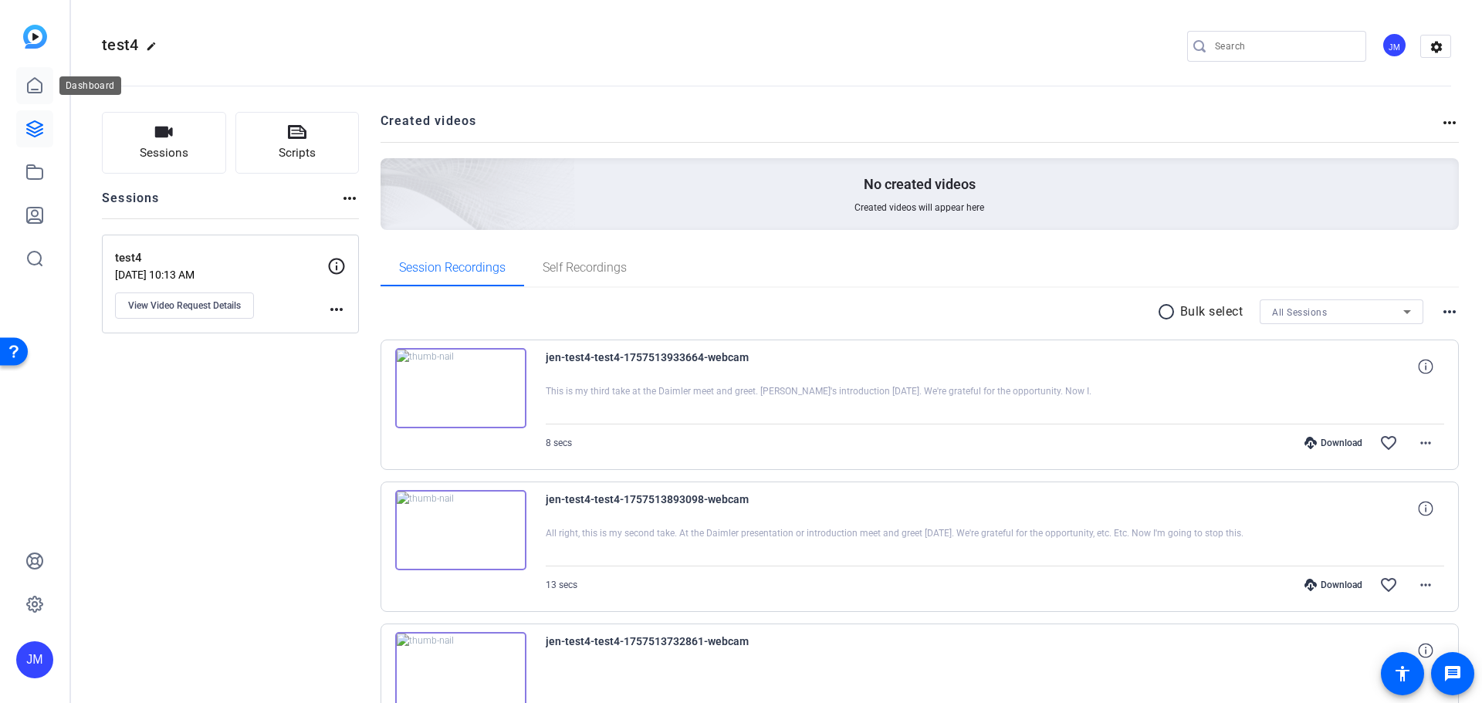
click at [29, 87] on icon at bounding box center [35, 85] width 14 height 15
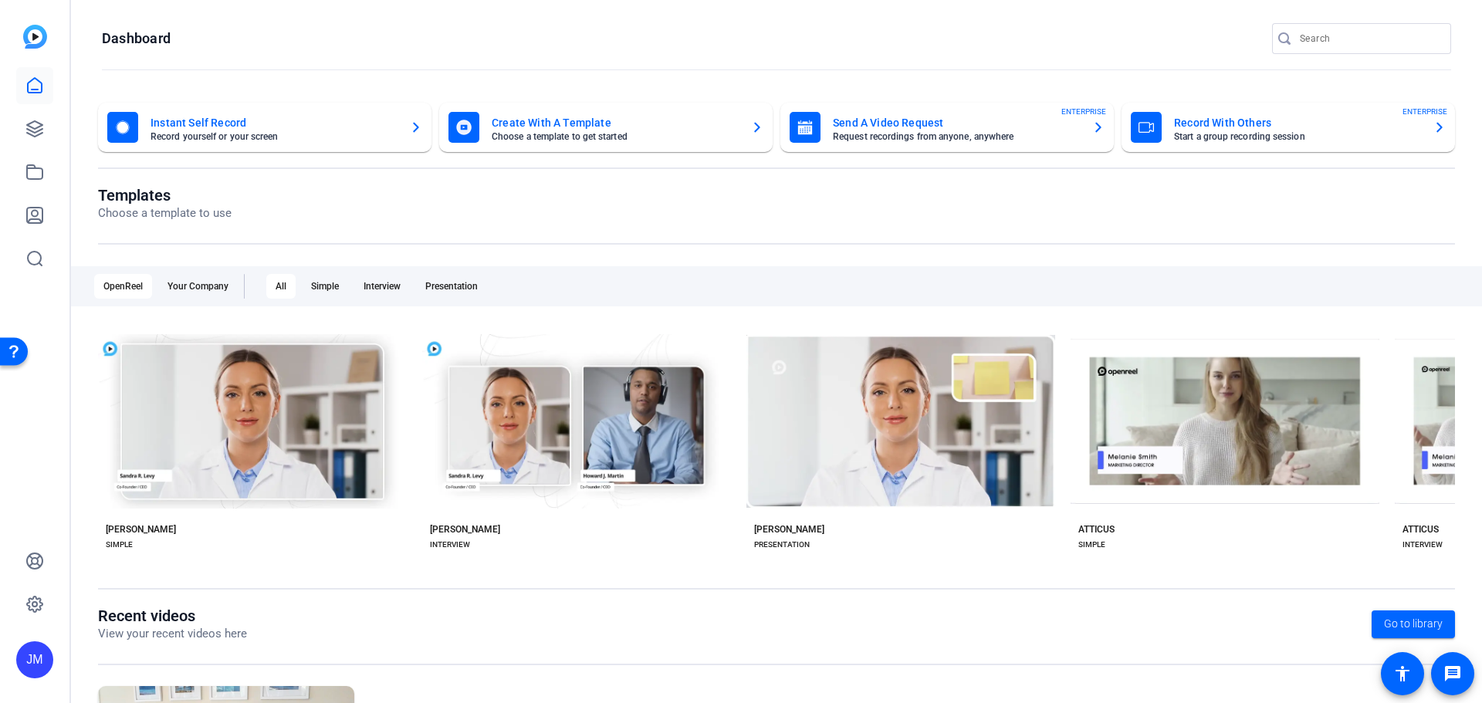
click at [1095, 125] on icon "button" at bounding box center [1098, 128] width 6 height 10
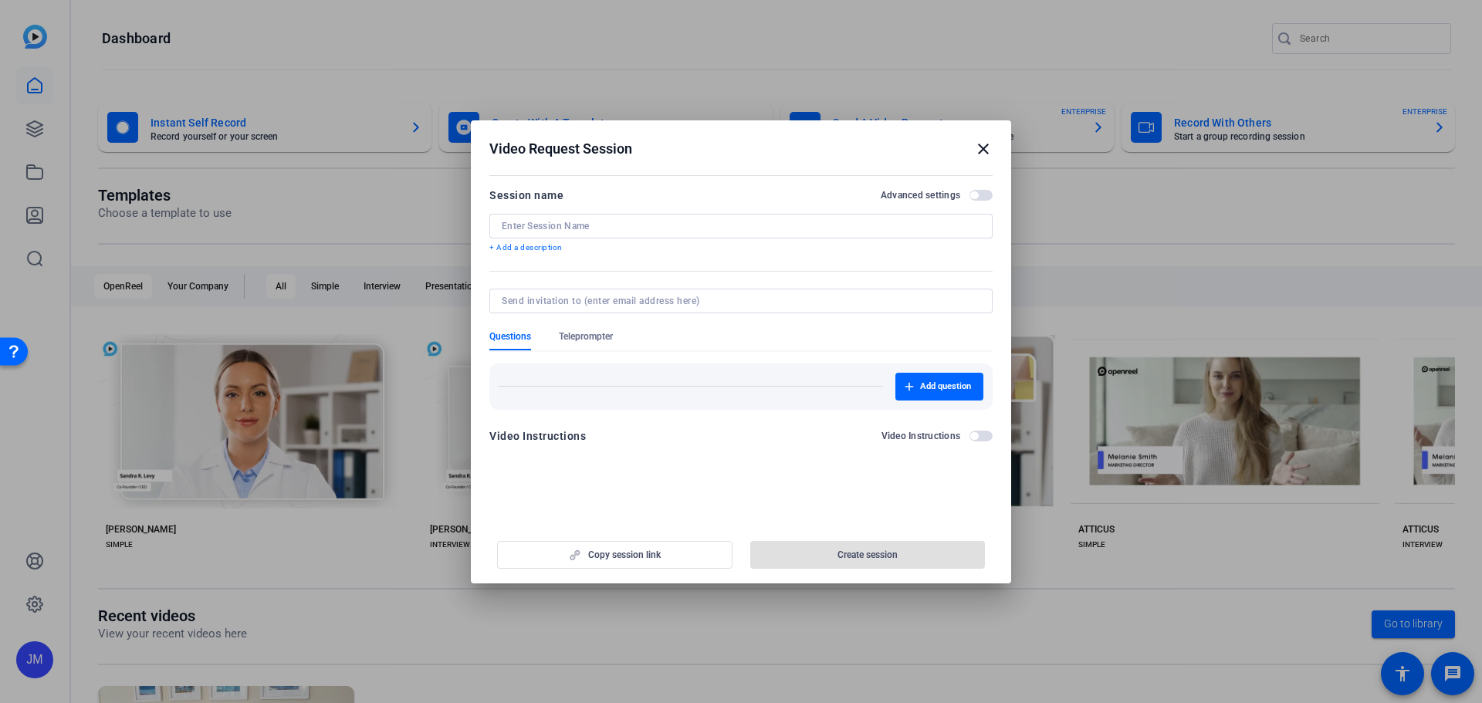
click at [624, 225] on input at bounding box center [741, 226] width 478 height 12
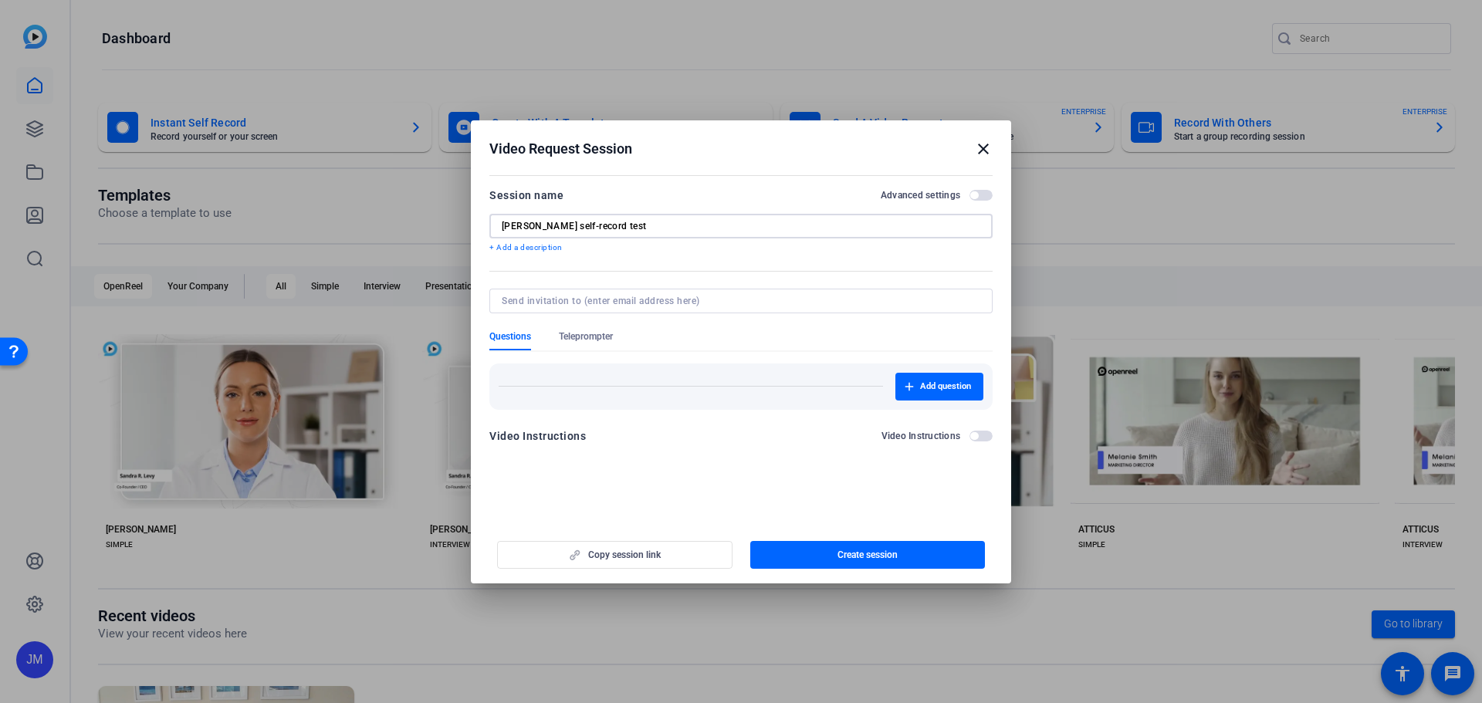
type input "[PERSON_NAME] self-record test"
click at [643, 301] on input at bounding box center [738, 301] width 472 height 12
click at [607, 299] on input at bounding box center [738, 301] width 472 height 12
type input "cory.smith@pwc.com"
click at [587, 342] on form "Session name Advanced settings Cory Smith self-record test + Add a description …" at bounding box center [740, 320] width 503 height 269
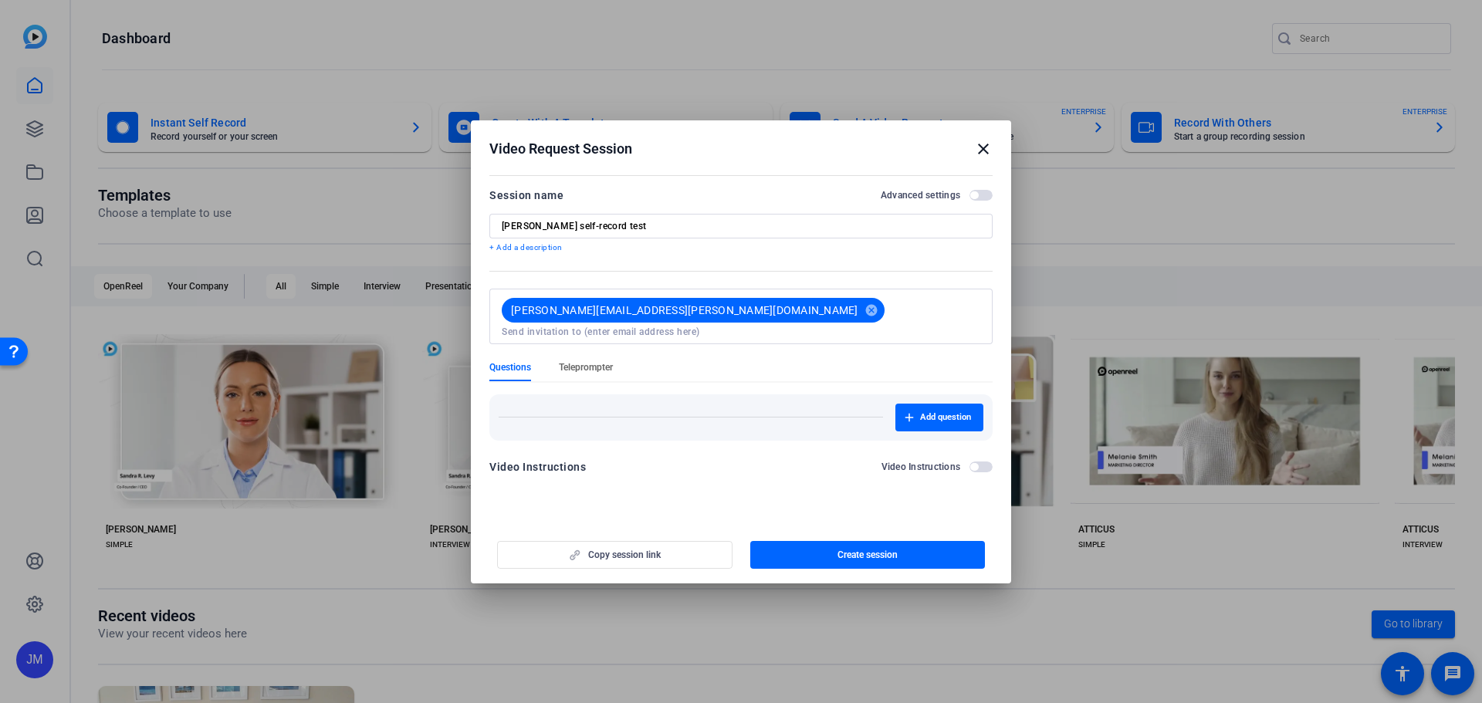
click at [568, 361] on span "Teleprompter" at bounding box center [586, 367] width 54 height 12
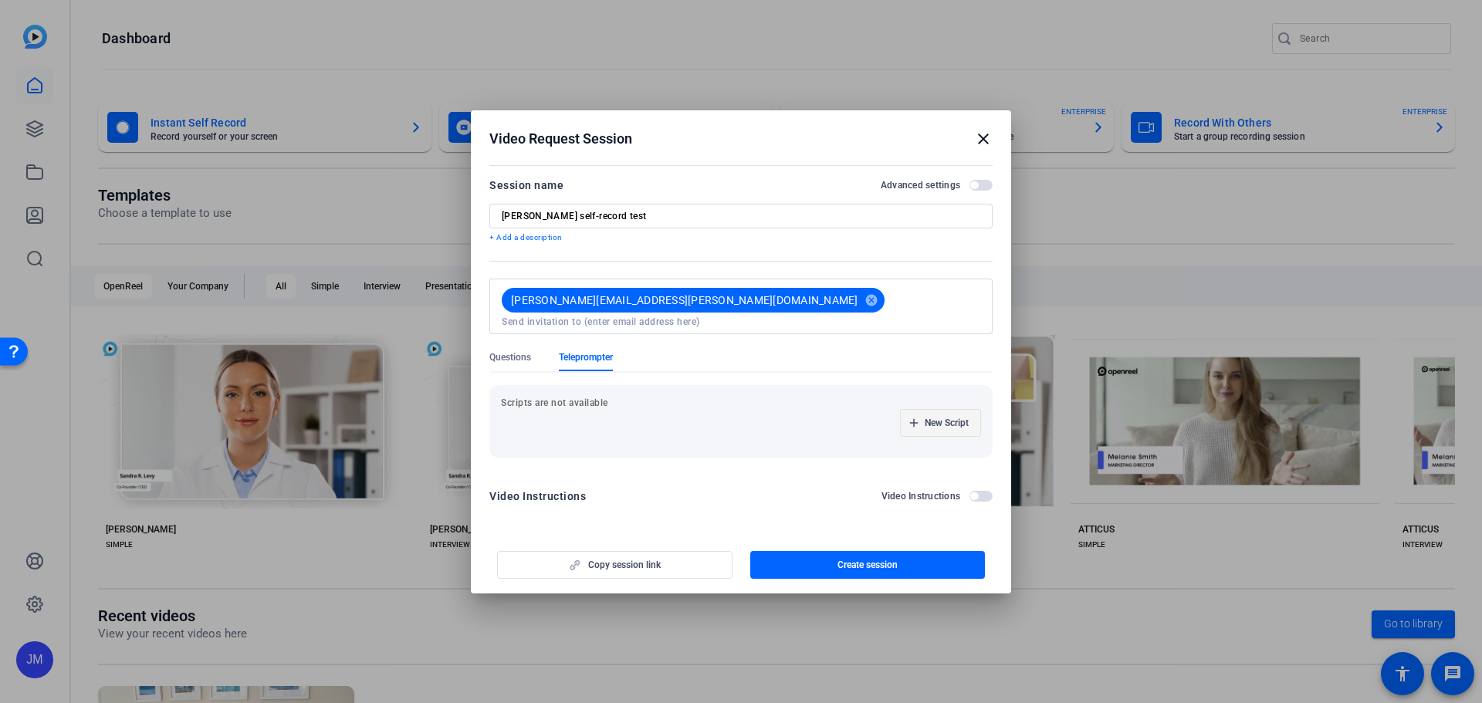
click at [959, 417] on span "New Script" at bounding box center [947, 423] width 44 height 12
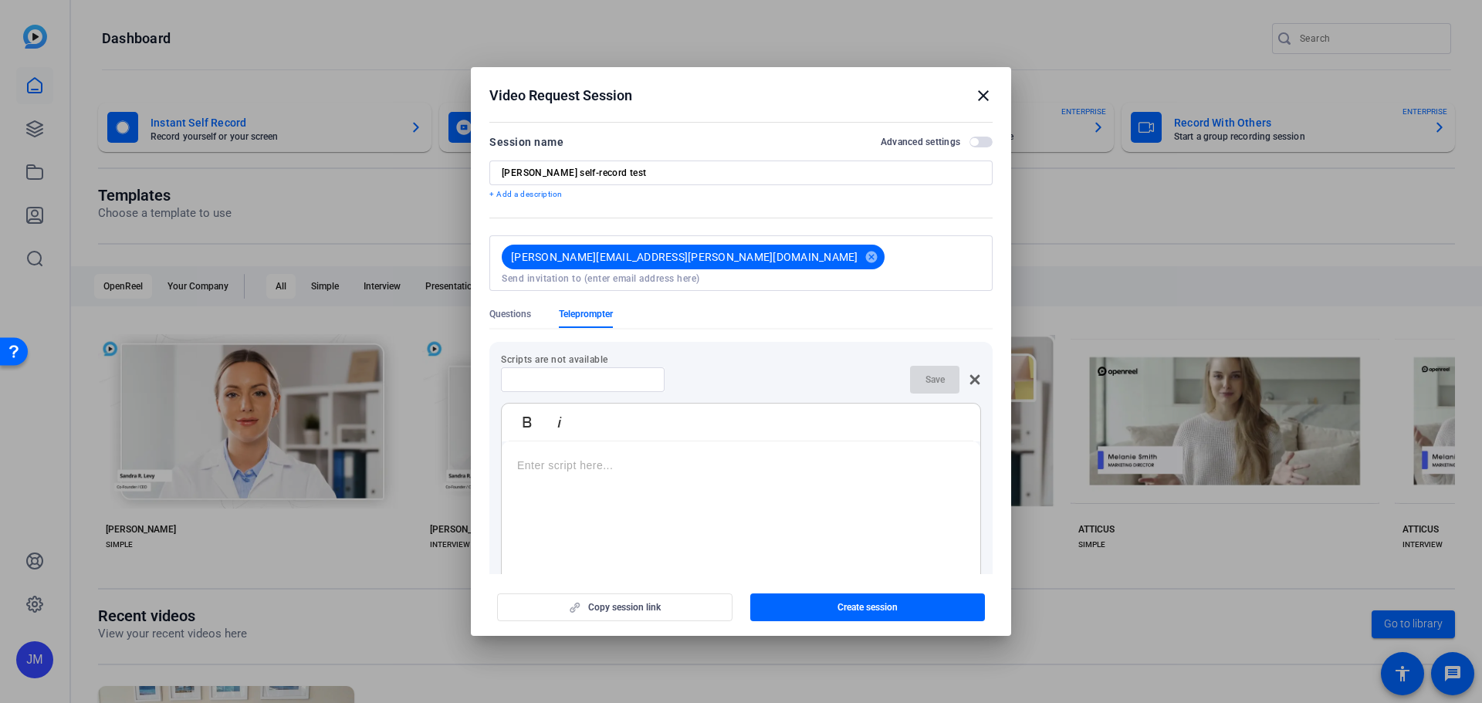
click at [578, 374] on input at bounding box center [582, 380] width 139 height 12
type input "[PERSON_NAME] script"
click at [713, 457] on p at bounding box center [741, 465] width 448 height 17
click at [634, 457] on p at bounding box center [741, 465] width 448 height 17
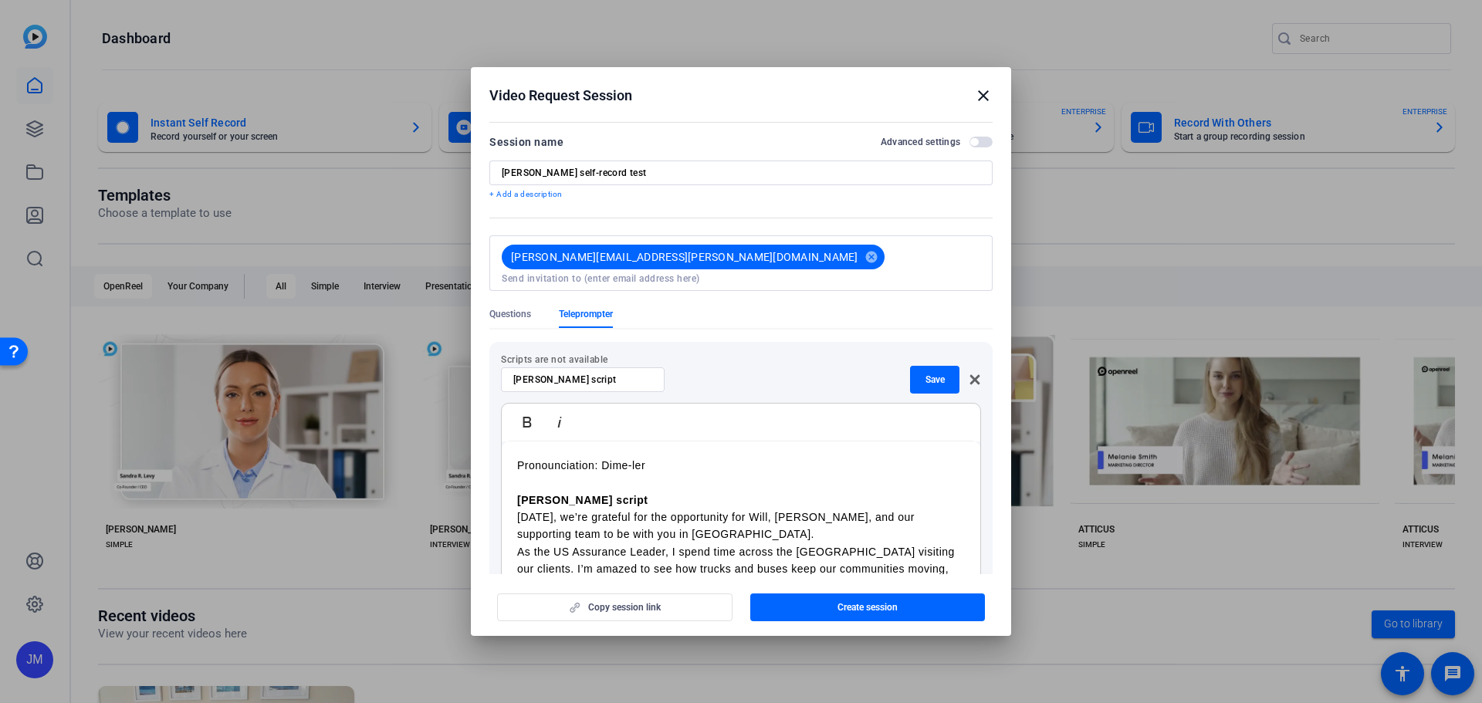
click at [514, 451] on div "Pronounciation: Dime-ler Deanna script Today, we’re grateful for the opportunit…" at bounding box center [741, 568] width 478 height 255
drag, startPoint x: 665, startPoint y: 490, endPoint x: 502, endPoint y: 489, distance: 163.6
click at [502, 489] on div "<Pronunciation: Dime-ler> Deanna script Today, we’re grateful for the opportuni…" at bounding box center [741, 568] width 478 height 255
click at [669, 503] on p "[DATE], we’re grateful for the opportunity for Will, [PERSON_NAME], and our sup…" at bounding box center [741, 509] width 448 height 35
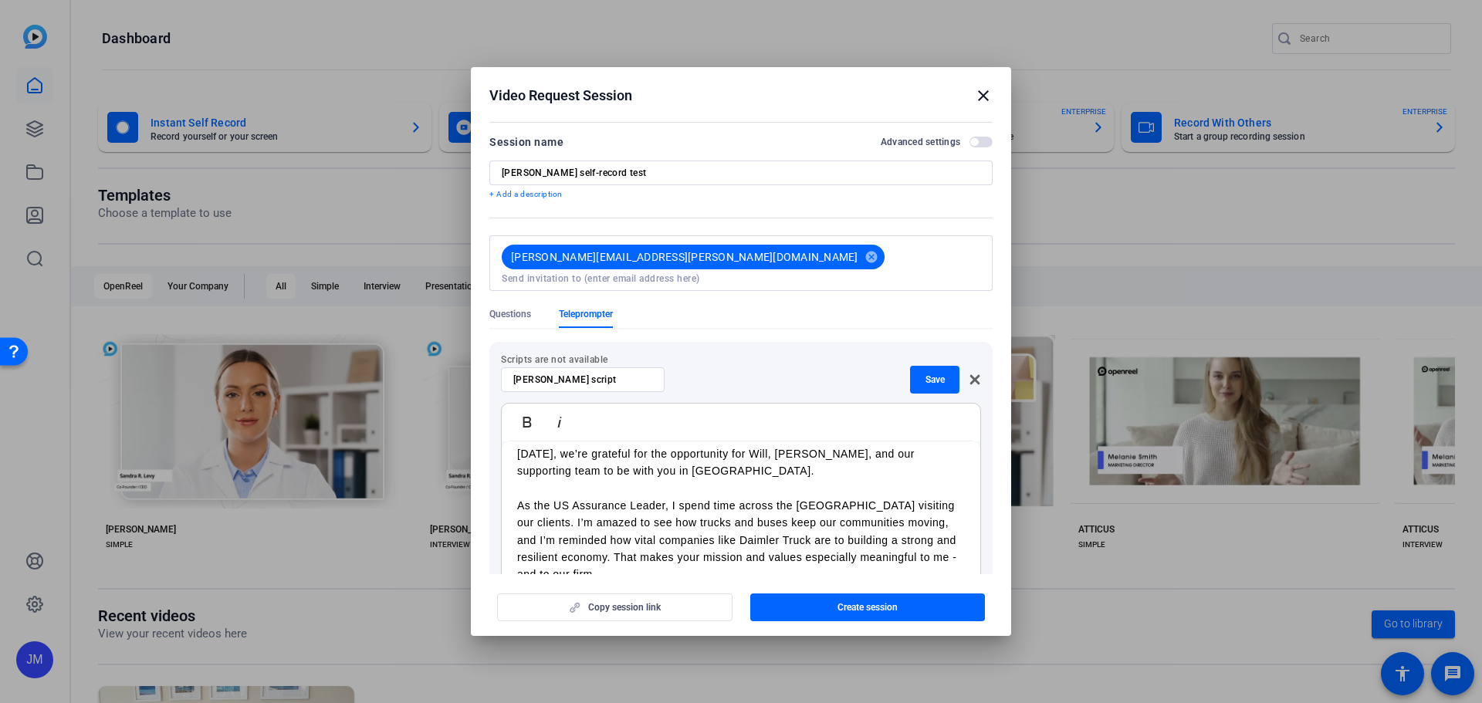
scroll to position [63, 0]
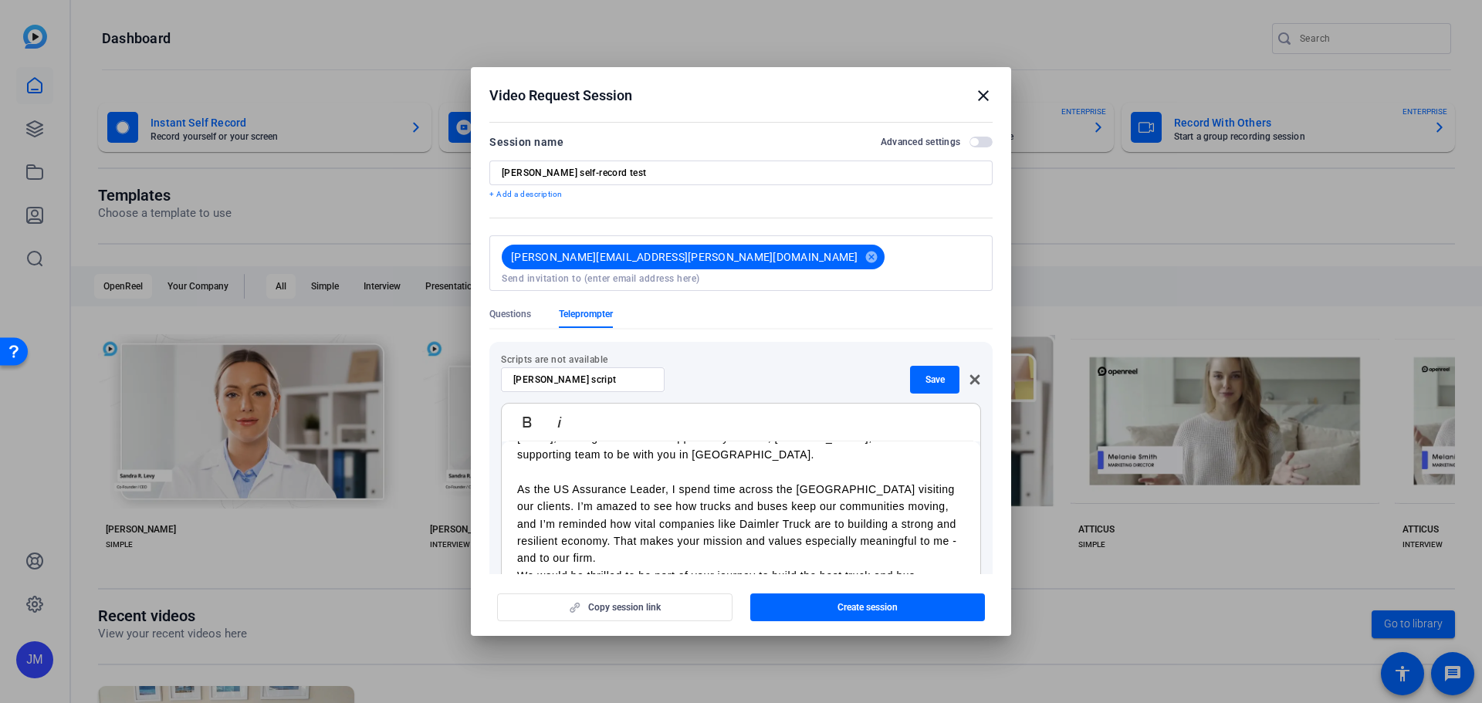
click at [697, 539] on p "As the US Assurance Leader, I spend time across the [GEOGRAPHIC_DATA] visiting …" at bounding box center [741, 524] width 448 height 86
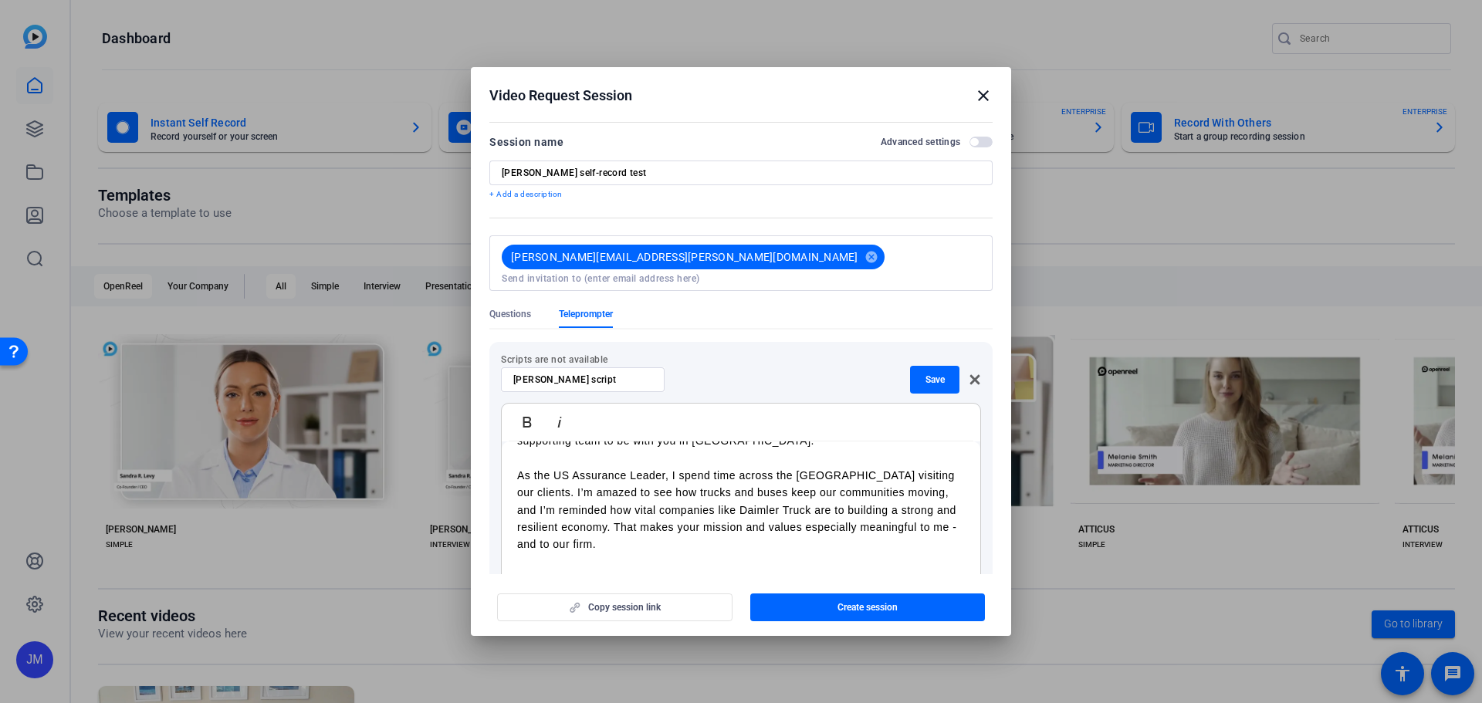
scroll to position [79, 0]
click at [925, 374] on span "Save" at bounding box center [934, 380] width 19 height 12
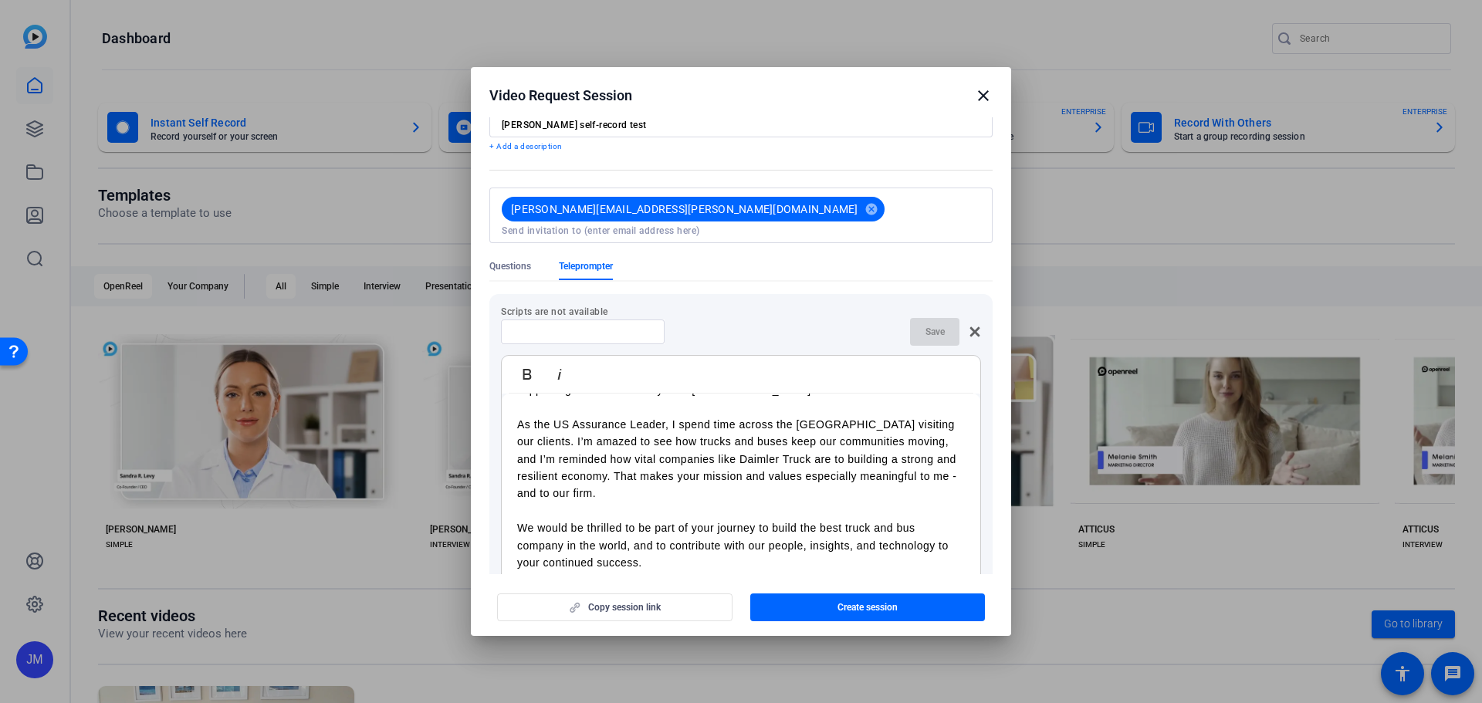
scroll to position [0, 0]
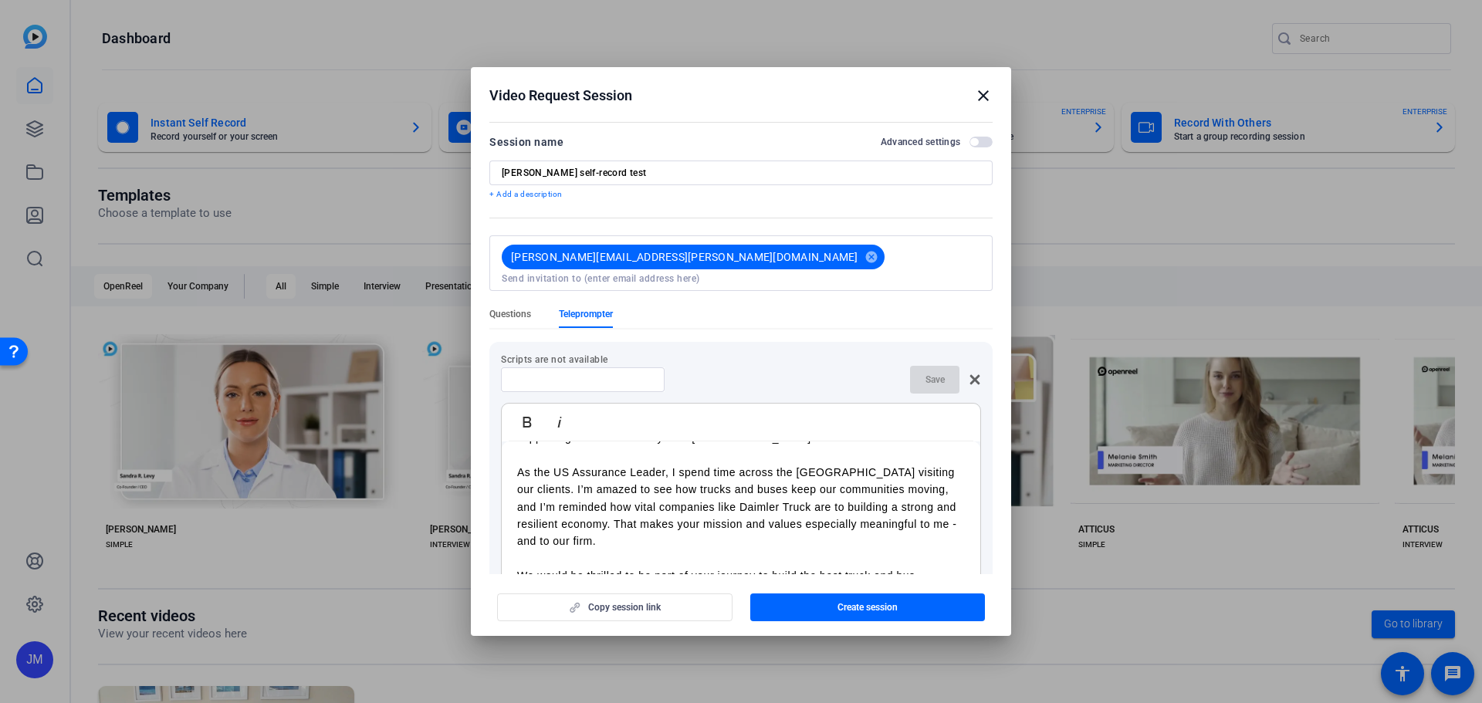
click at [511, 308] on span "Questions" at bounding box center [510, 314] width 42 height 12
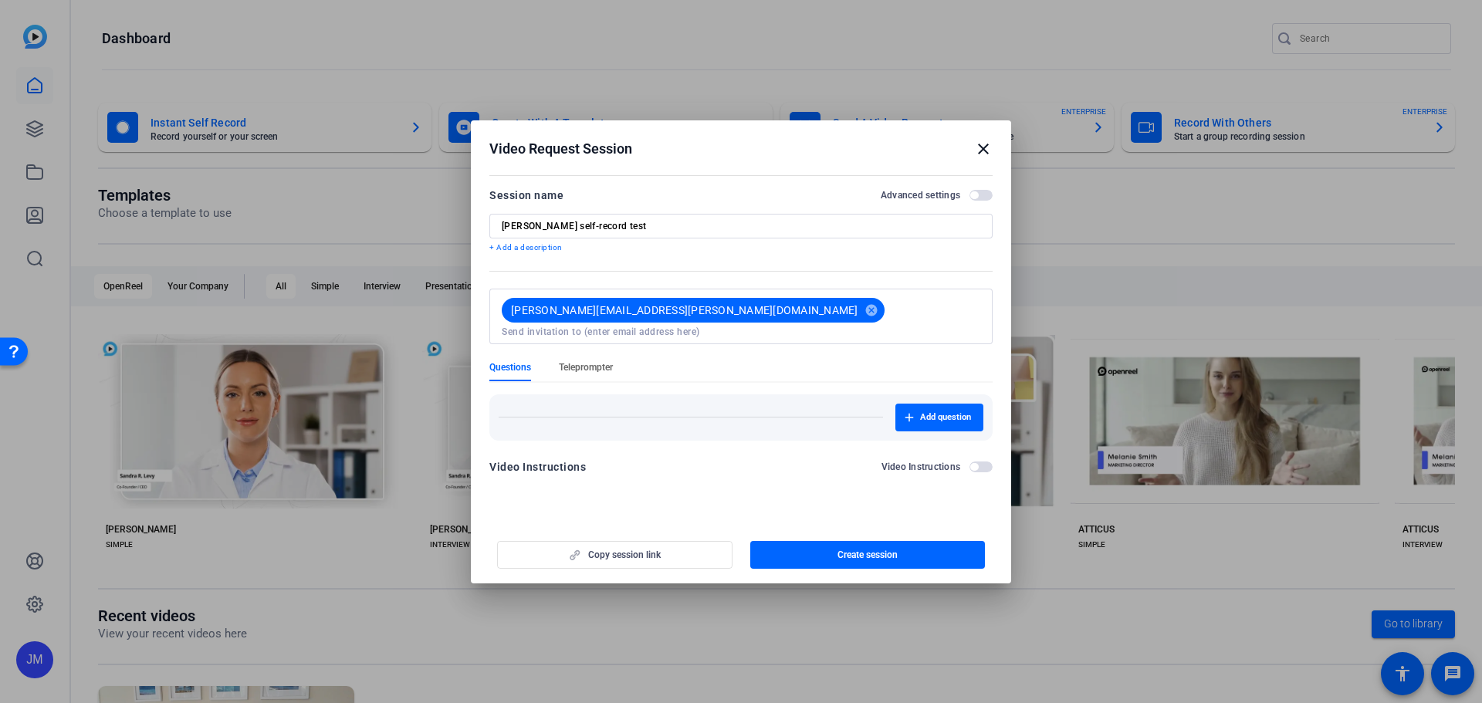
click at [595, 361] on span "Teleprompter" at bounding box center [586, 367] width 54 height 12
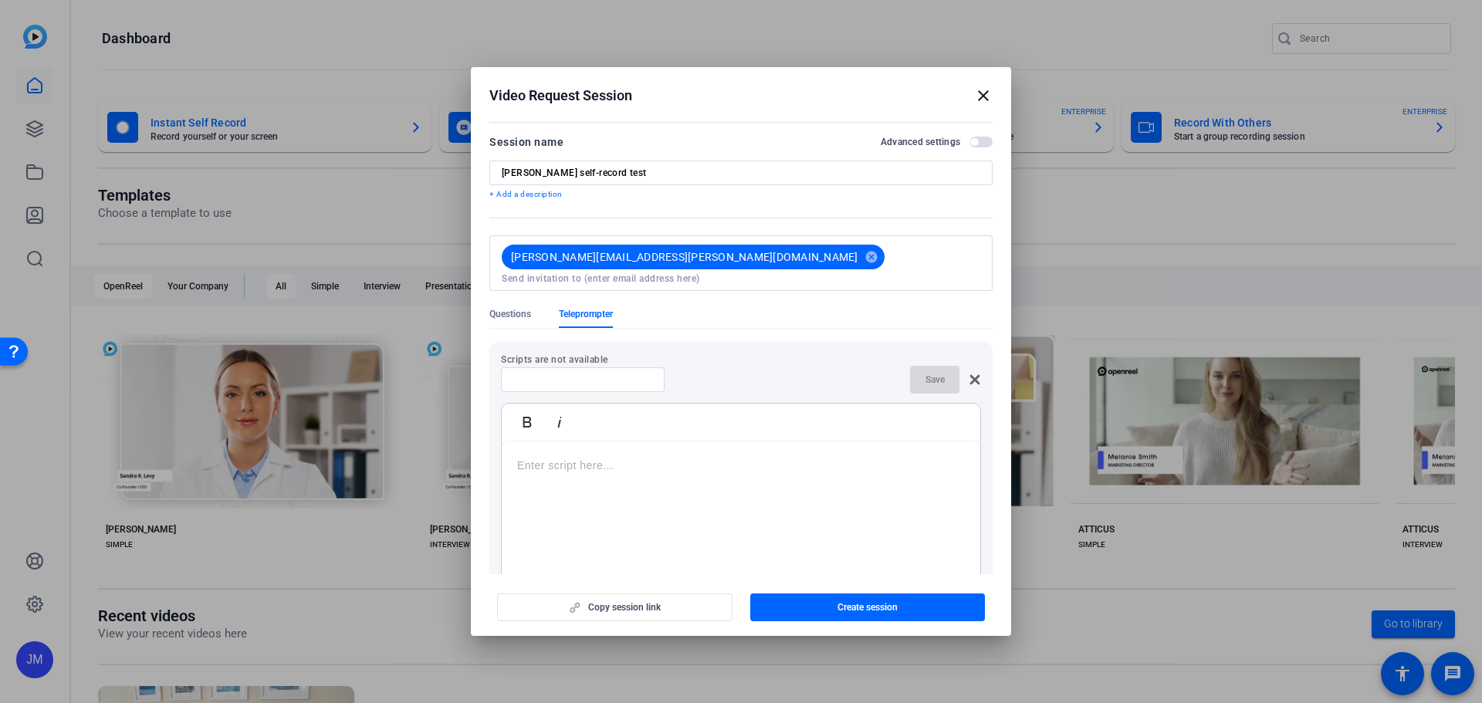
drag, startPoint x: 620, startPoint y: 401, endPoint x: 617, endPoint y: 386, distance: 15.0
click at [619, 404] on div "Bold Italic" at bounding box center [741, 423] width 478 height 38
click at [621, 374] on input at bounding box center [582, 380] width 139 height 12
type input "S"
type input "[PERSON_NAME] script"
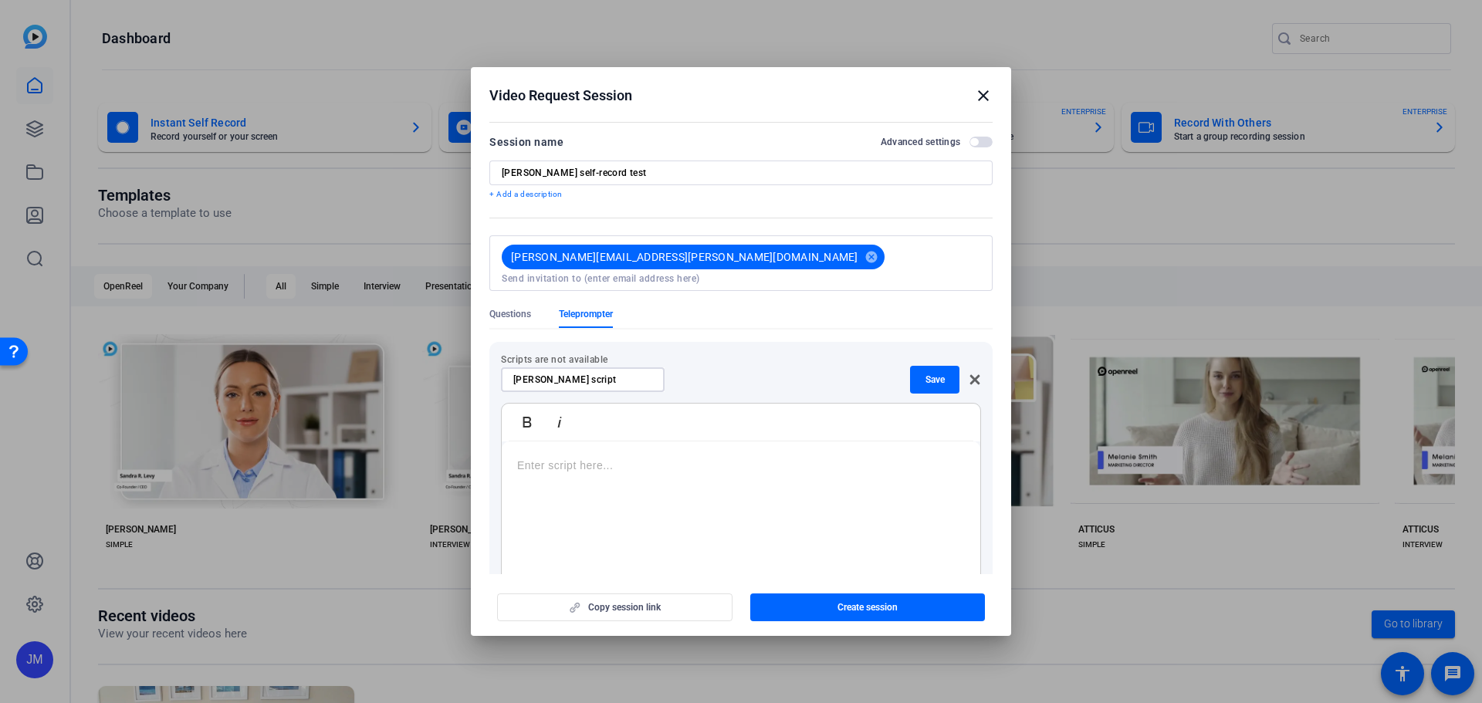
click at [703, 457] on p at bounding box center [741, 465] width 448 height 17
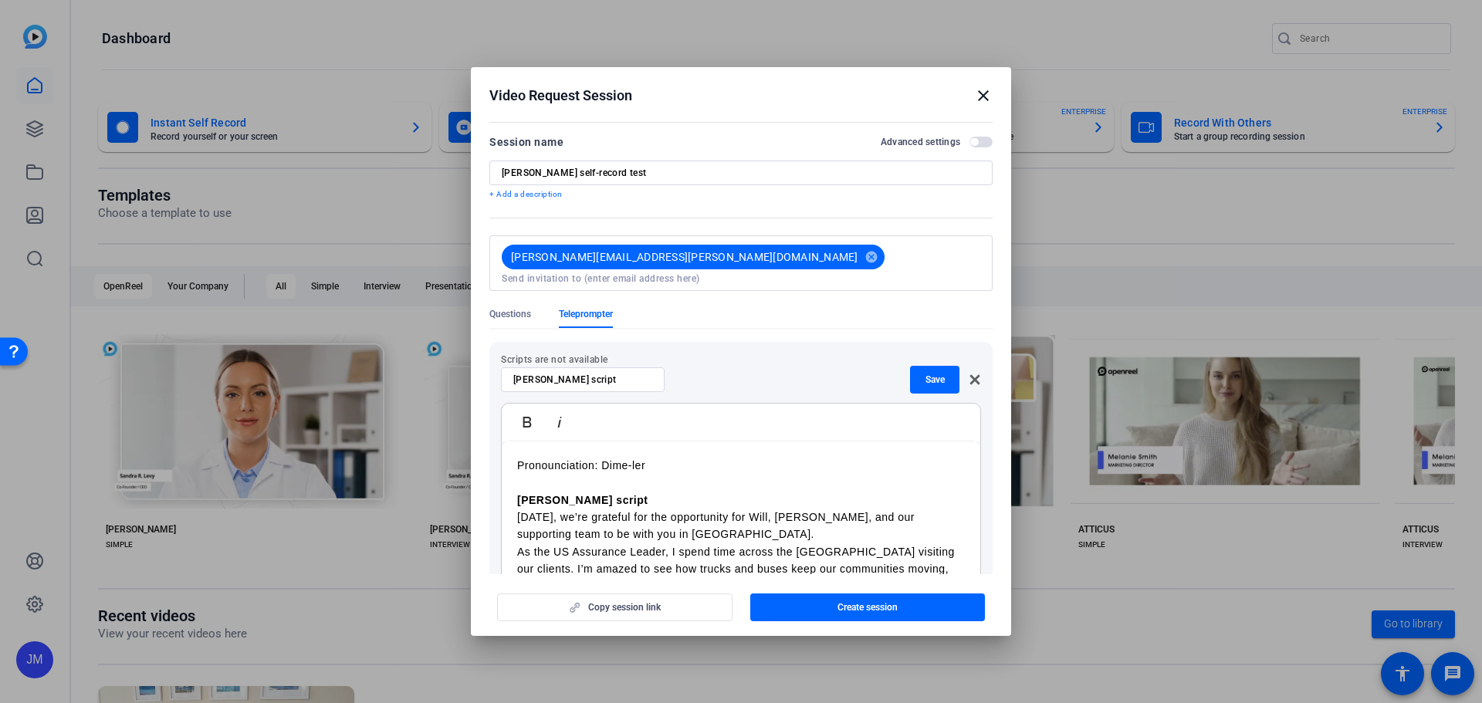
click at [550, 457] on p "Pronounciation: Dime-ler" at bounding box center [741, 465] width 448 height 17
click at [675, 457] on p "Pronunciation: Dime-ler" at bounding box center [741, 465] width 448 height 17
click at [519, 457] on p "Pronunciation: Dime-ler>" at bounding box center [741, 465] width 448 height 17
drag, startPoint x: 622, startPoint y: 487, endPoint x: 482, endPoint y: 485, distance: 140.5
click at [482, 485] on mat-dialog-content "Session name Advanced settings Cory Smith self-record test + Add a description …" at bounding box center [741, 345] width 540 height 457
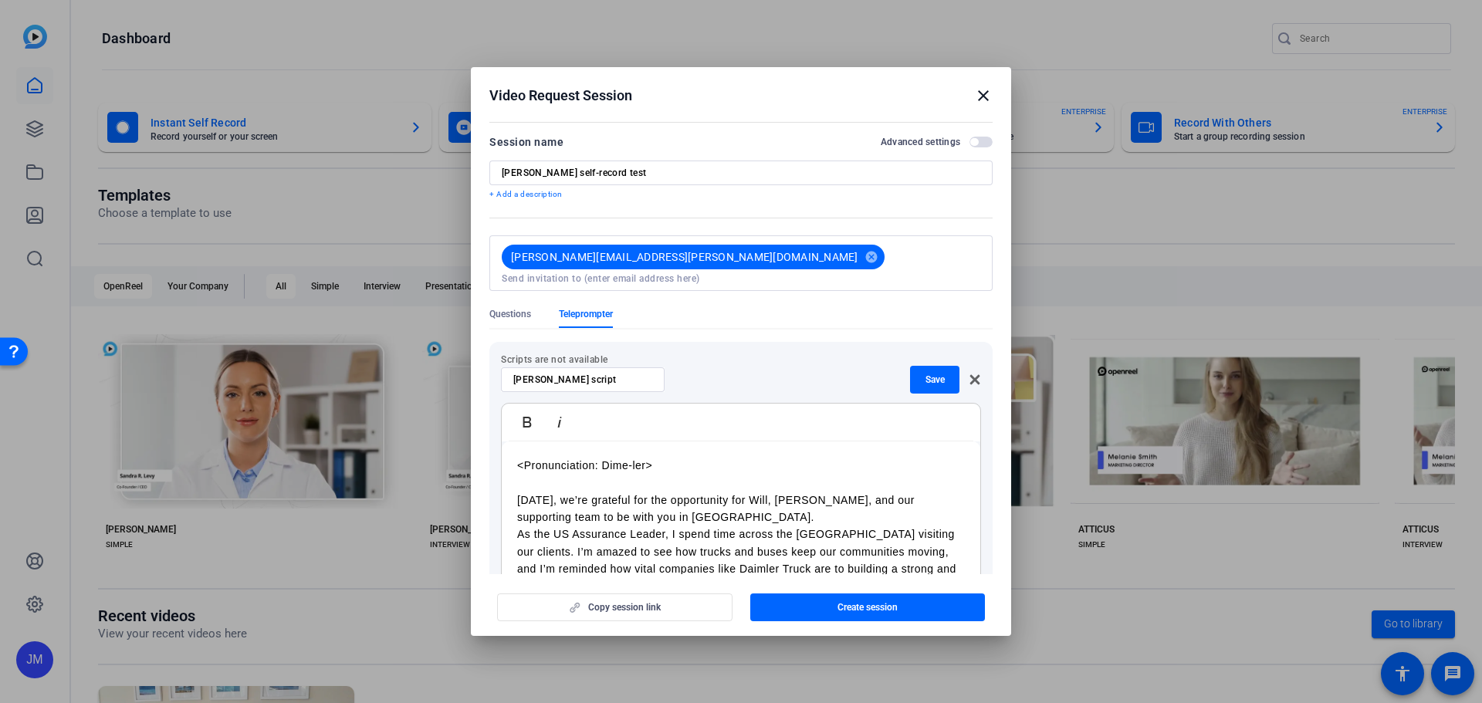
click at [695, 493] on p "[DATE], we’re grateful for the opportunity for Will, [PERSON_NAME], and our sup…" at bounding box center [741, 509] width 448 height 35
click at [696, 504] on p "[DATE], we’re grateful for the opportunity for Will, [PERSON_NAME], and our sup…" at bounding box center [741, 509] width 448 height 35
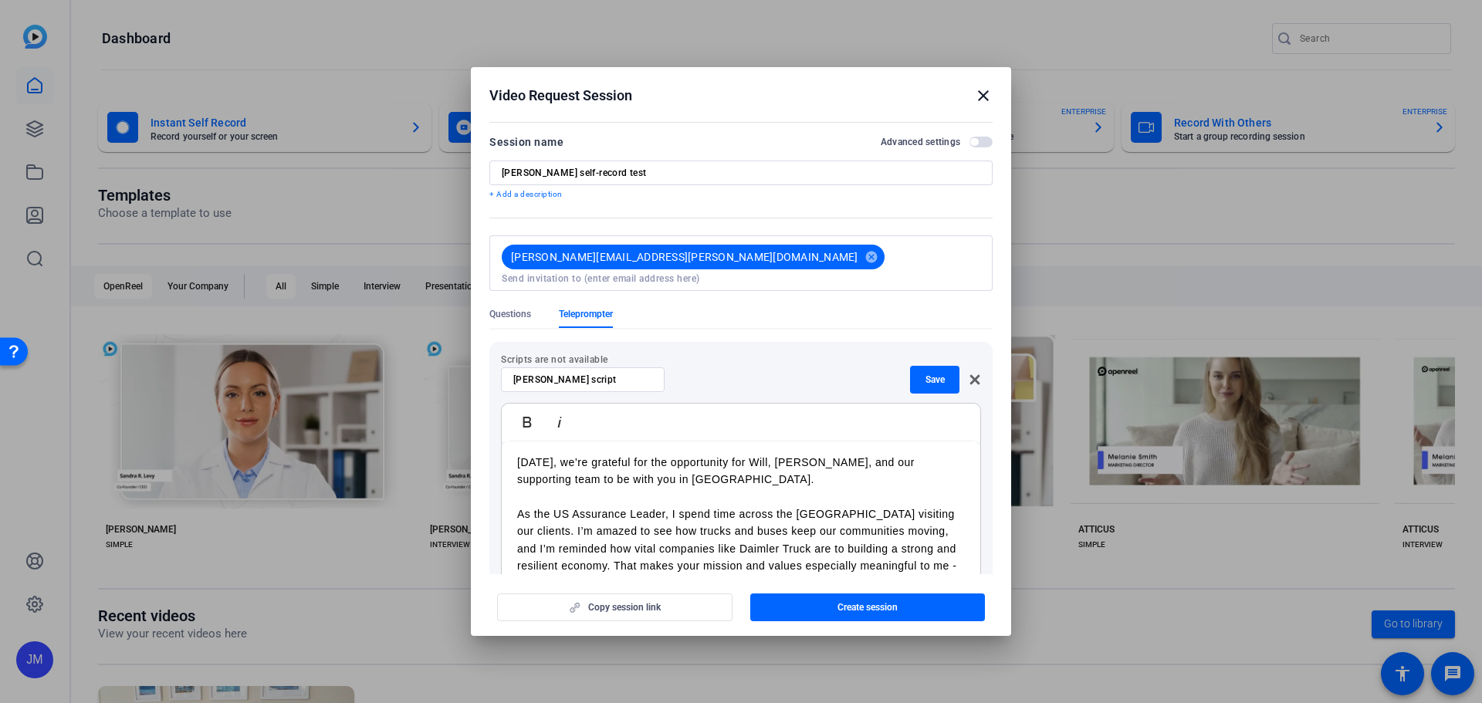
scroll to position [63, 0]
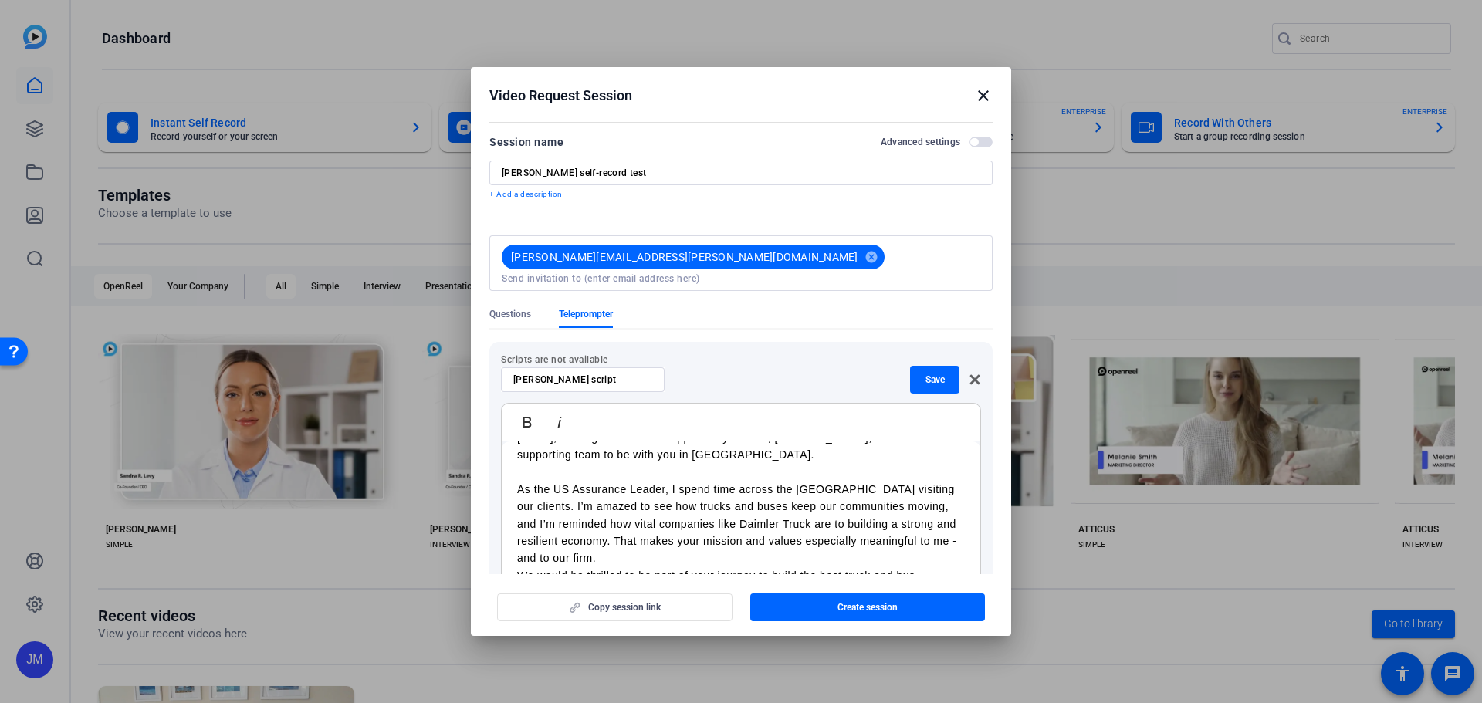
click at [666, 543] on p "As the US Assurance Leader, I spend time across the [GEOGRAPHIC_DATA] visiting …" at bounding box center [741, 524] width 448 height 86
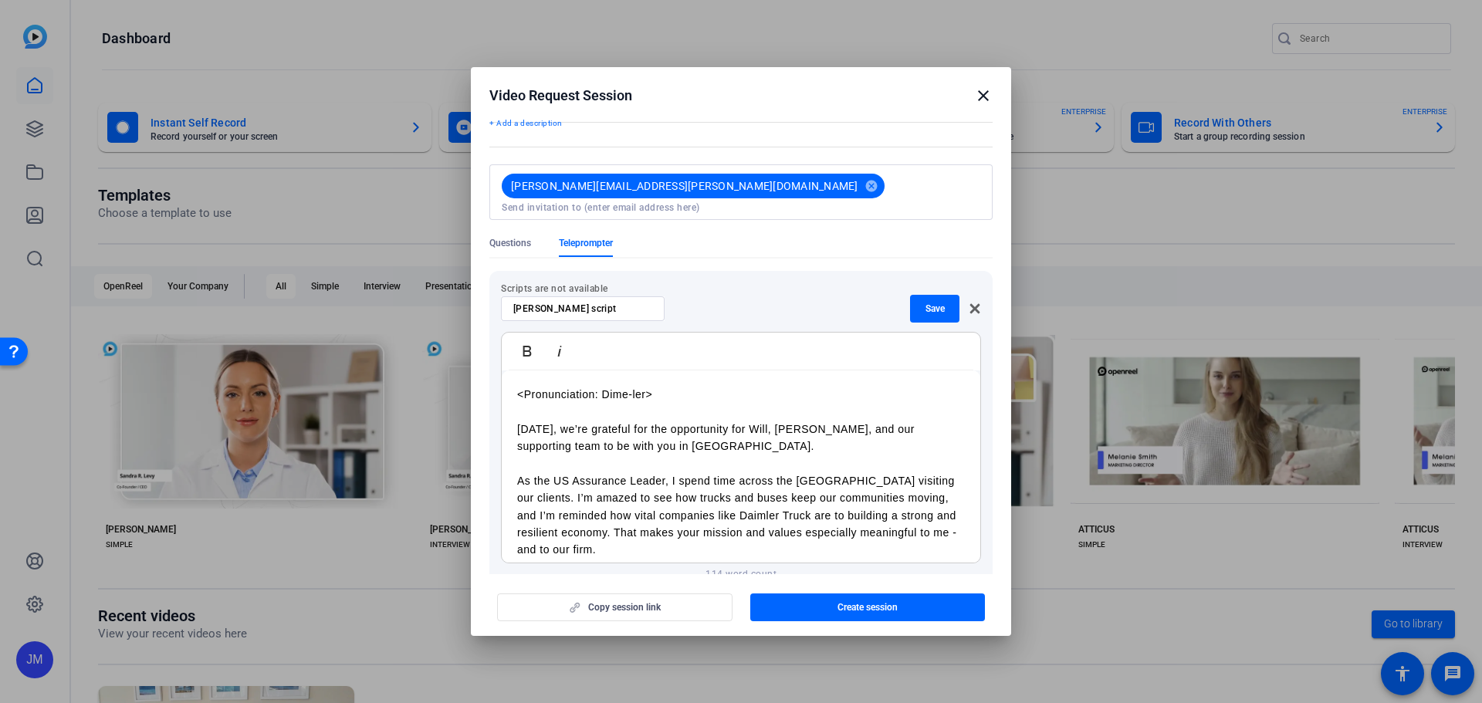
scroll to position [0, 0]
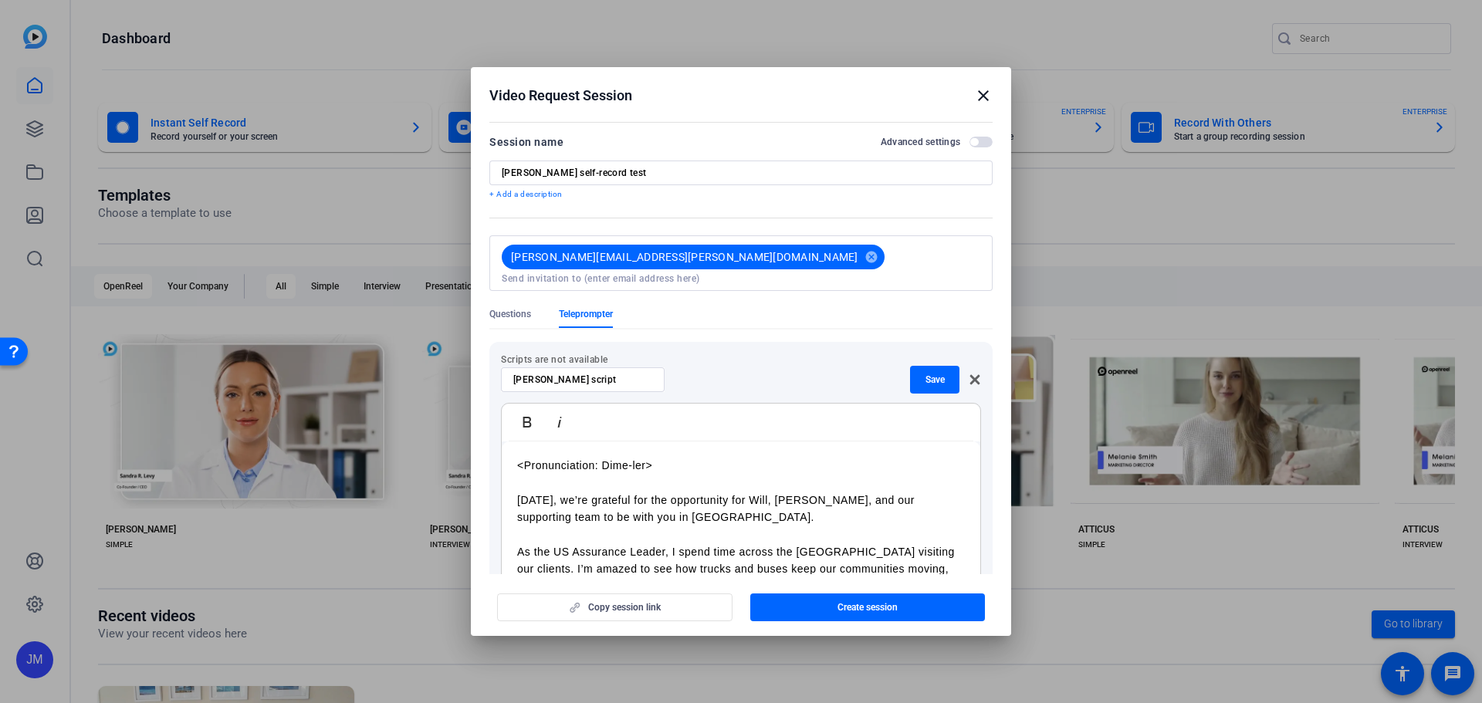
click at [971, 144] on span "button" at bounding box center [980, 142] width 23 height 11
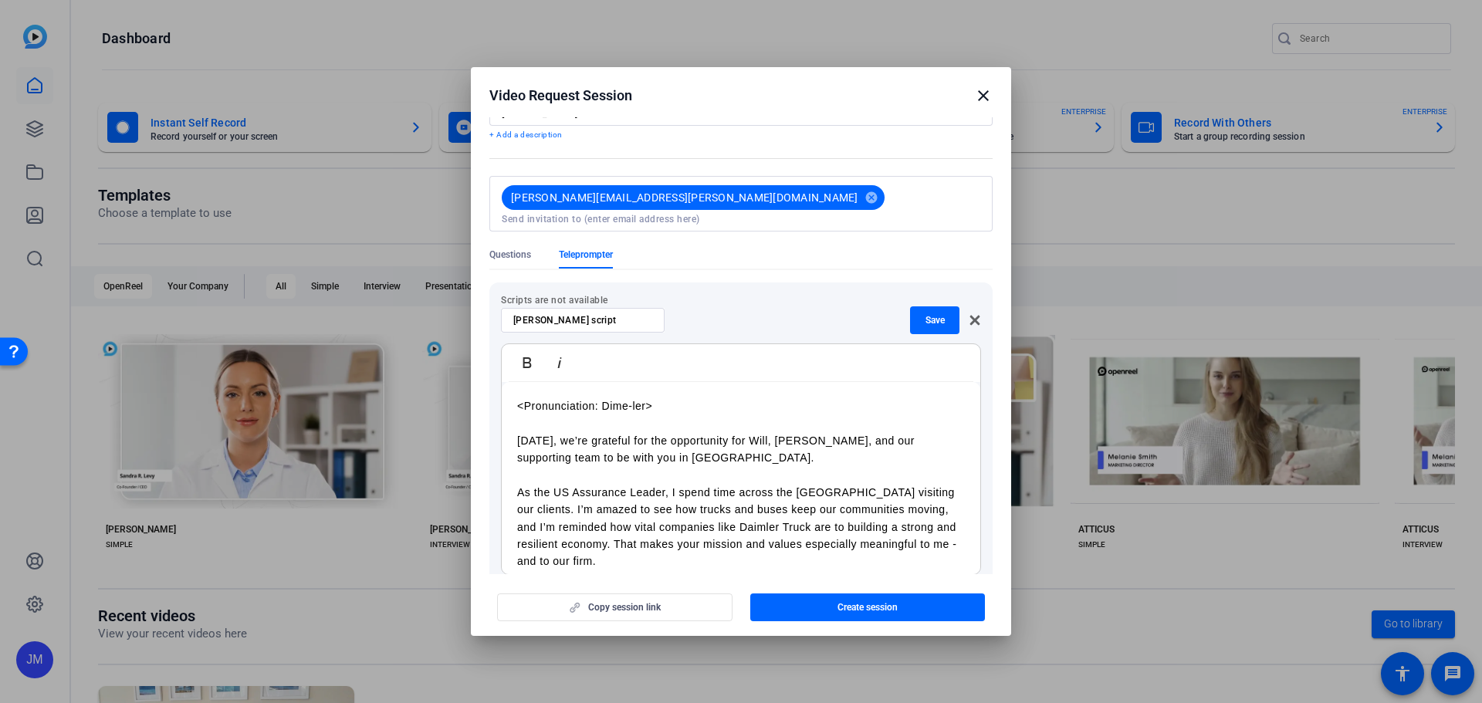
scroll to position [50, 0]
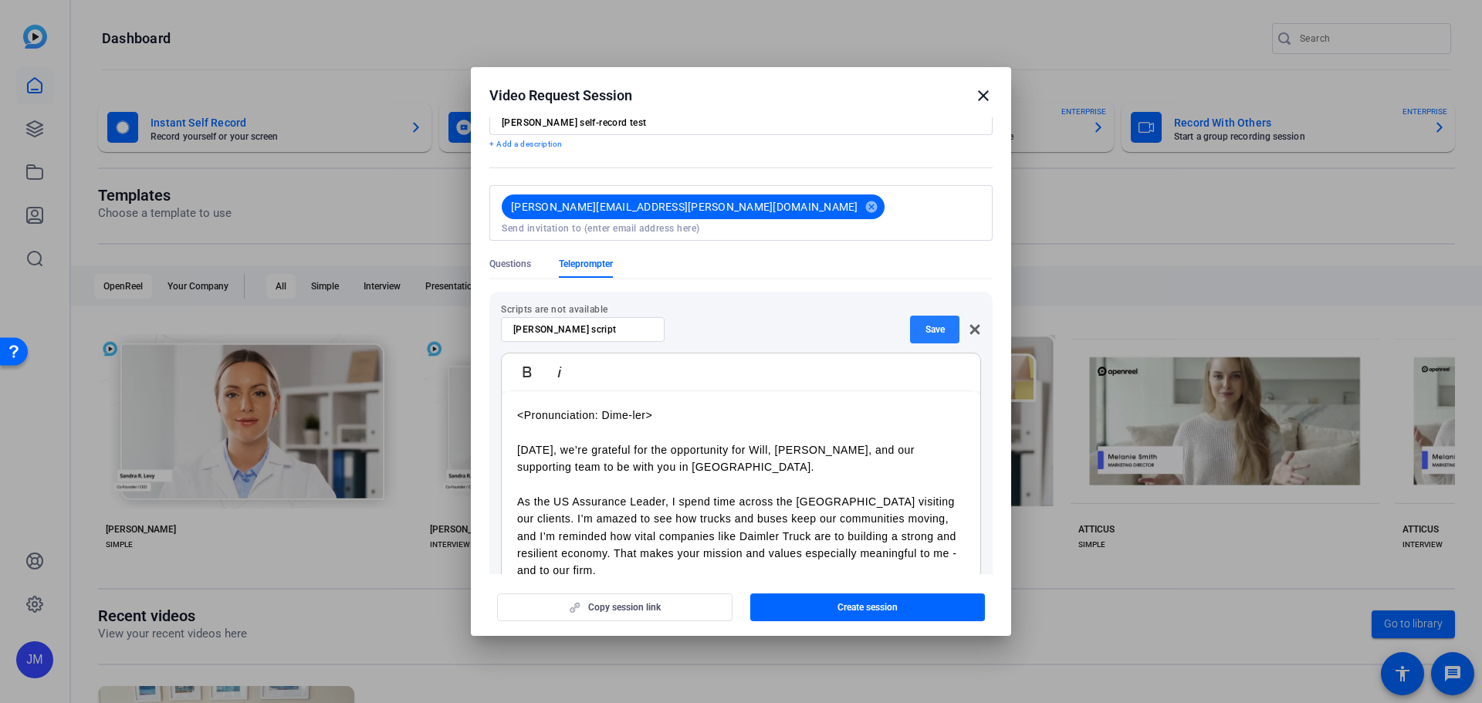
click at [925, 323] on span "Save" at bounding box center [934, 329] width 19 height 12
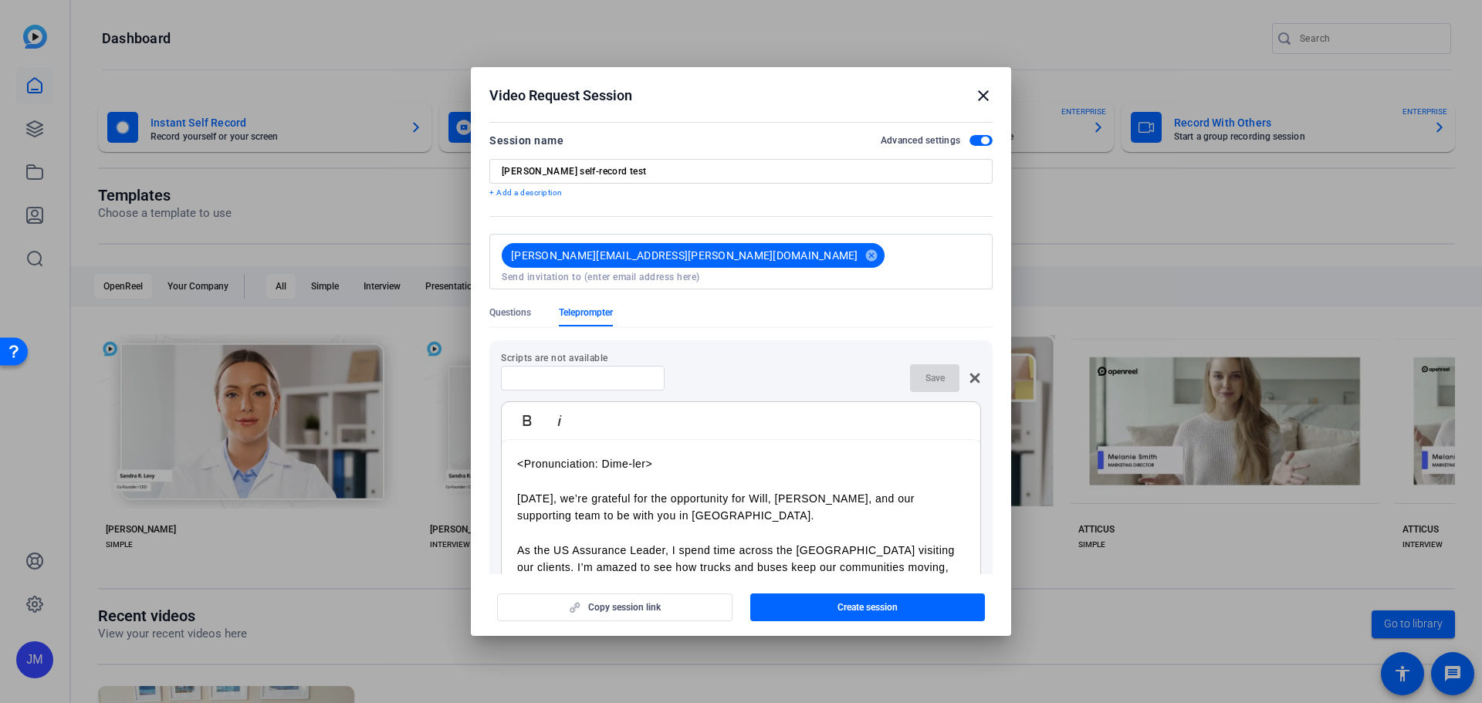
scroll to position [0, 0]
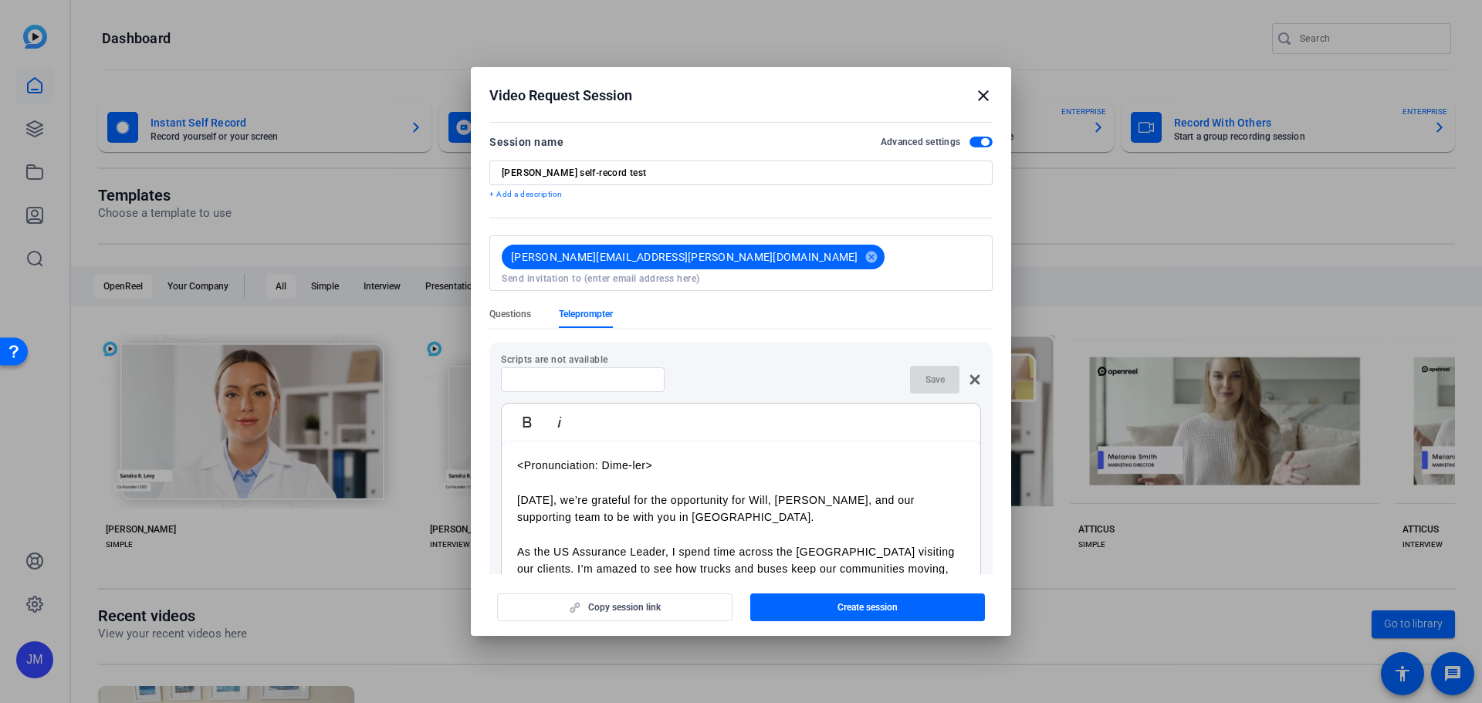
click at [517, 308] on span "Questions" at bounding box center [510, 314] width 42 height 12
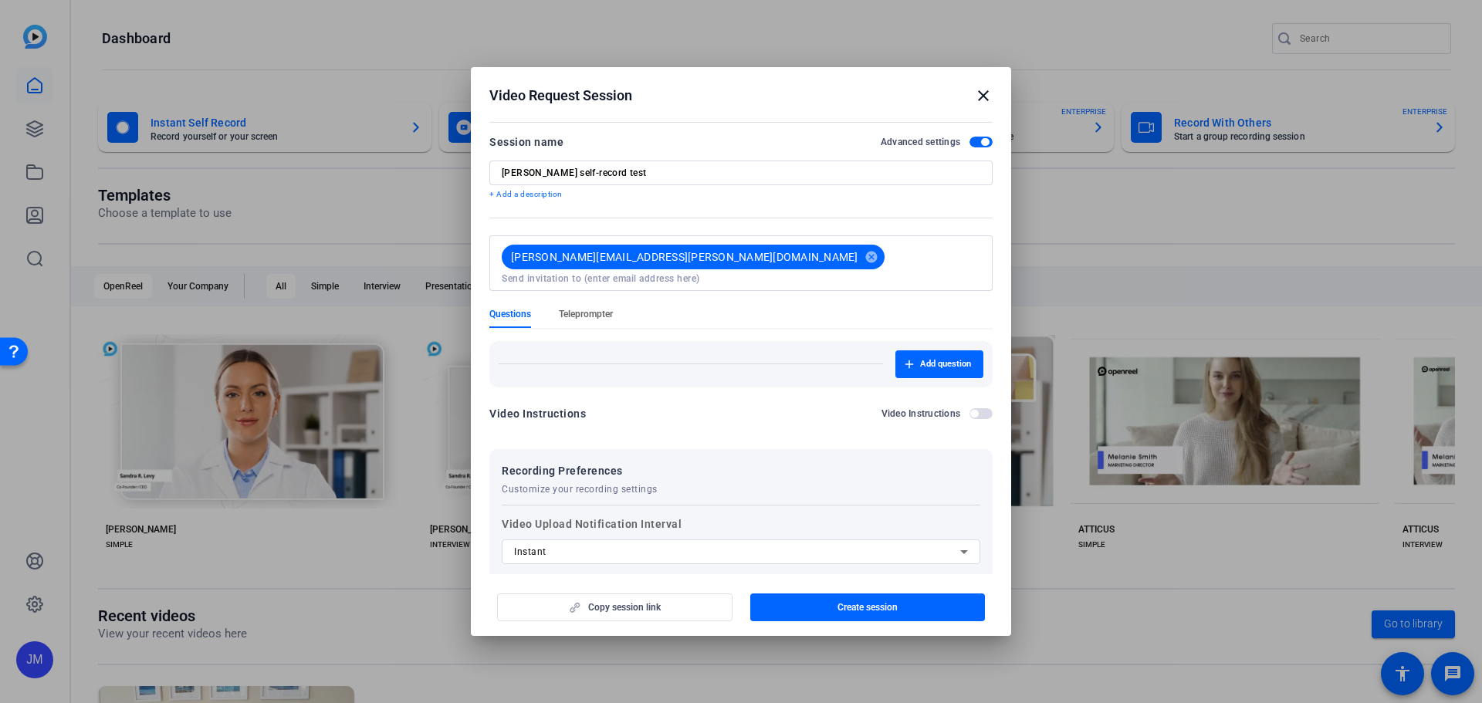
click at [583, 308] on span "Teleprompter" at bounding box center [586, 314] width 54 height 12
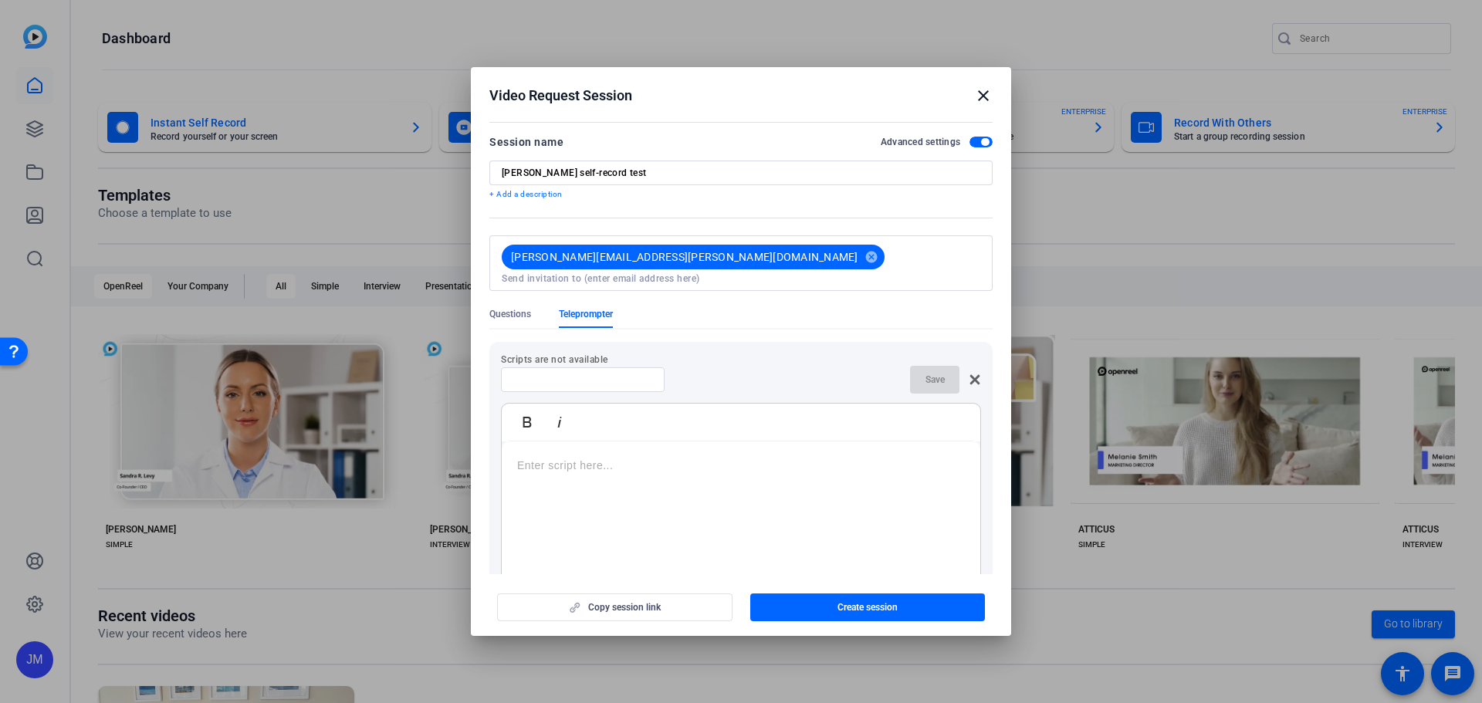
click at [676, 461] on div at bounding box center [741, 537] width 478 height 193
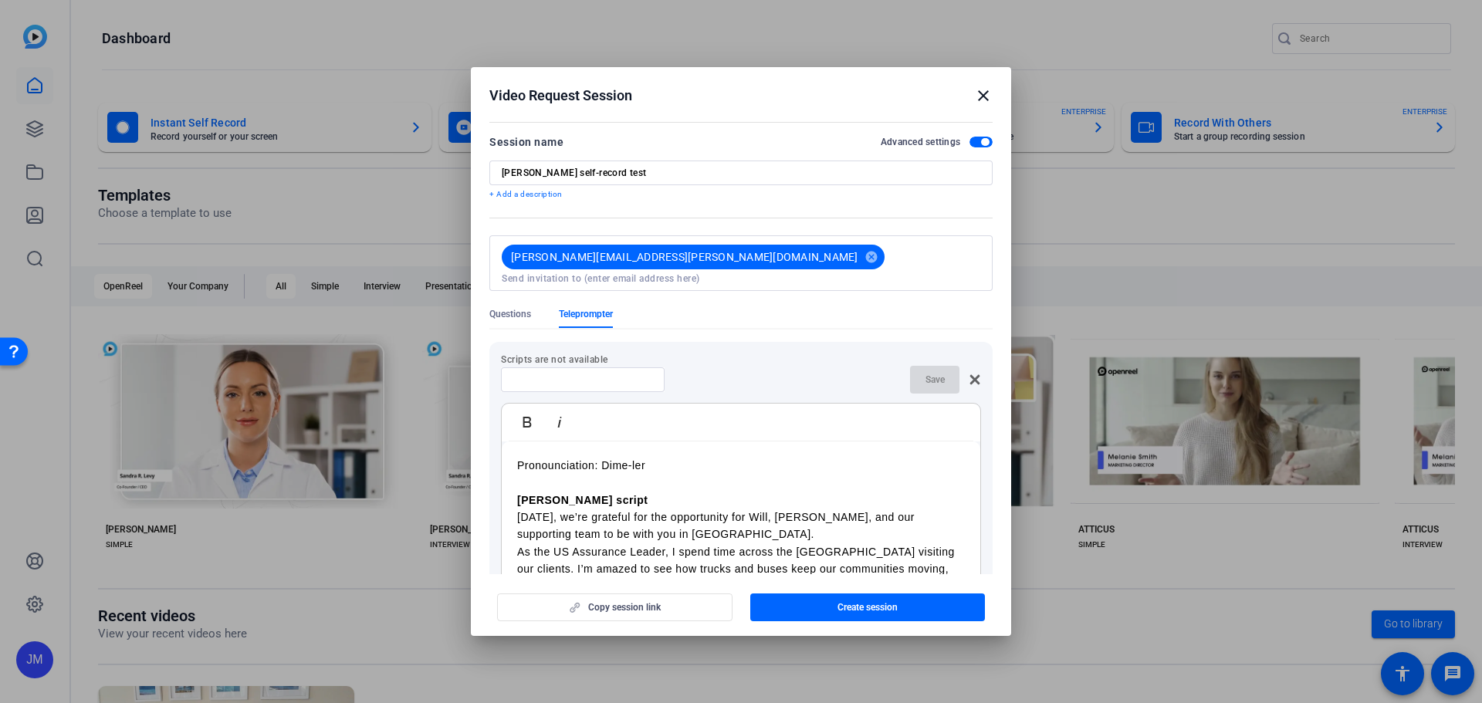
scroll to position [48, 0]
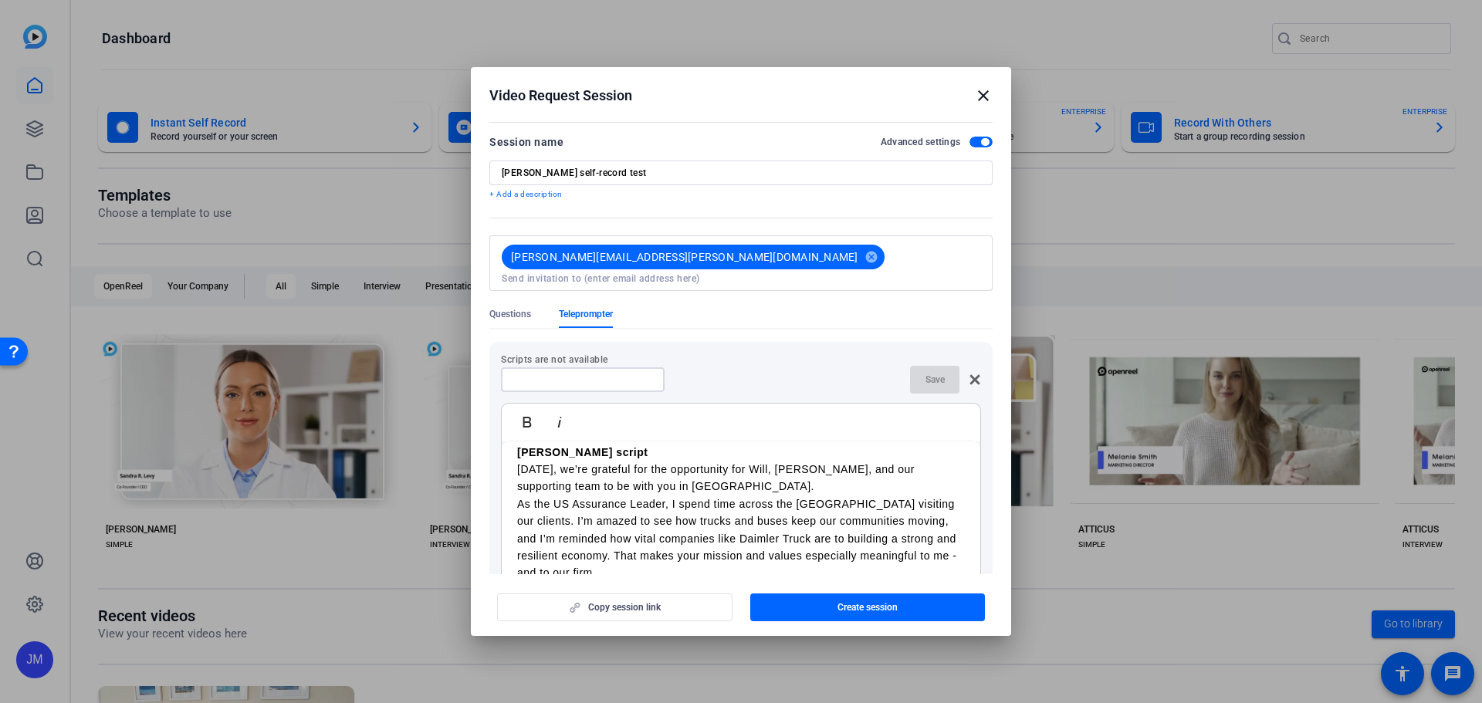
click at [553, 374] on input at bounding box center [582, 380] width 139 height 12
type input "S"
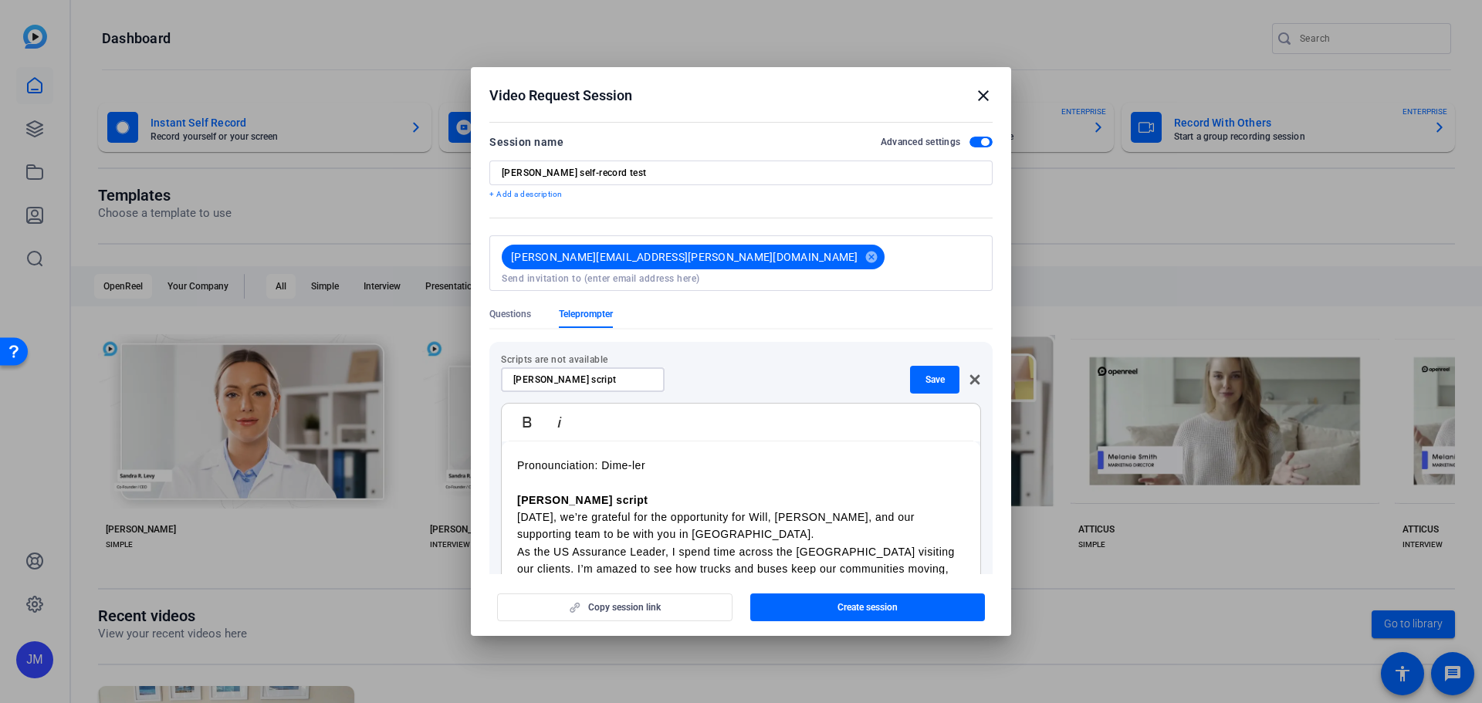
type input "[PERSON_NAME] script"
click at [517, 457] on p "Pronounciation: Dime-ler" at bounding box center [741, 465] width 448 height 17
click at [492, 479] on div "Scripts are not available Deanna script Save Bold Italic <Pronunciation: Dime-l…" at bounding box center [740, 502] width 503 height 321
click at [684, 495] on p "[DATE], we’re grateful for the opportunity for Will, [PERSON_NAME], and our sup…" at bounding box center [741, 509] width 448 height 35
click at [688, 511] on p "[DATE], we’re grateful for the opportunity for Will, [PERSON_NAME], and our sup…" at bounding box center [741, 509] width 448 height 35
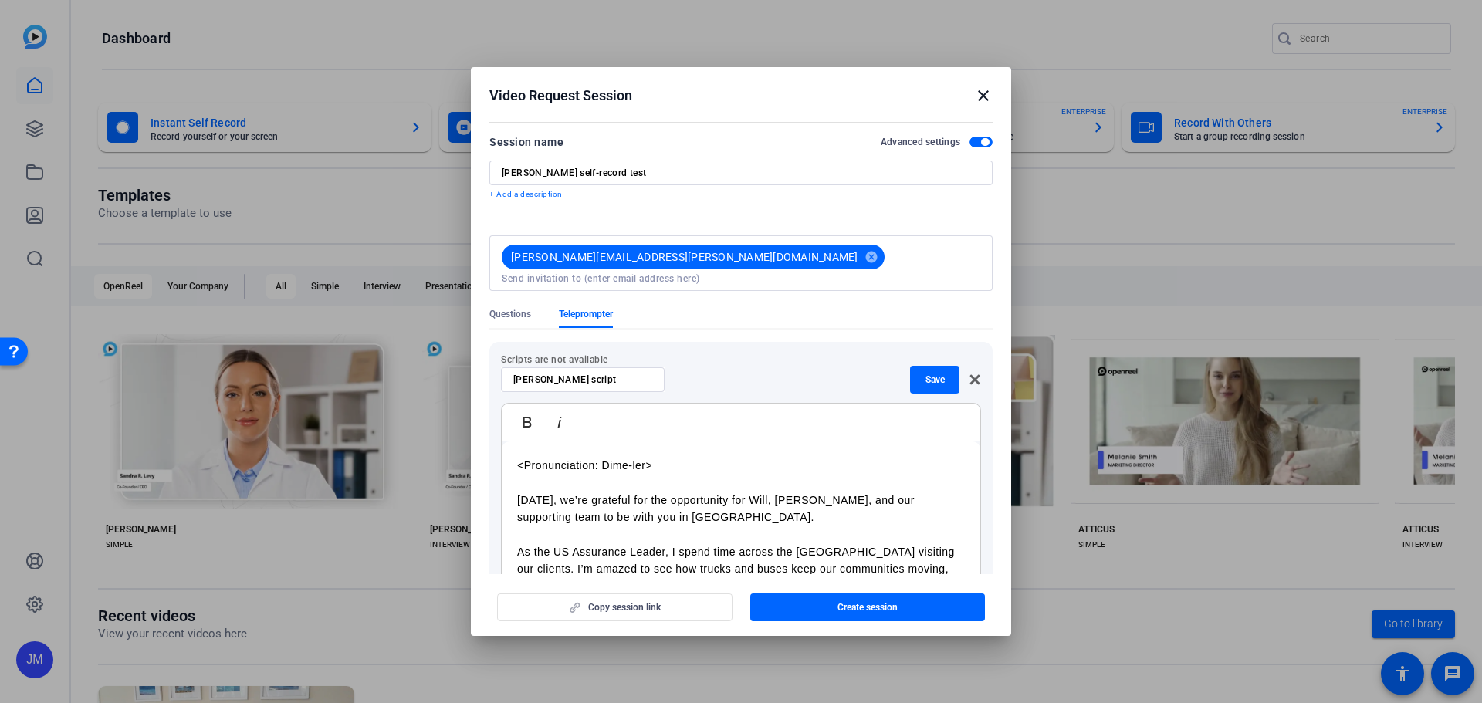
scroll to position [63, 0]
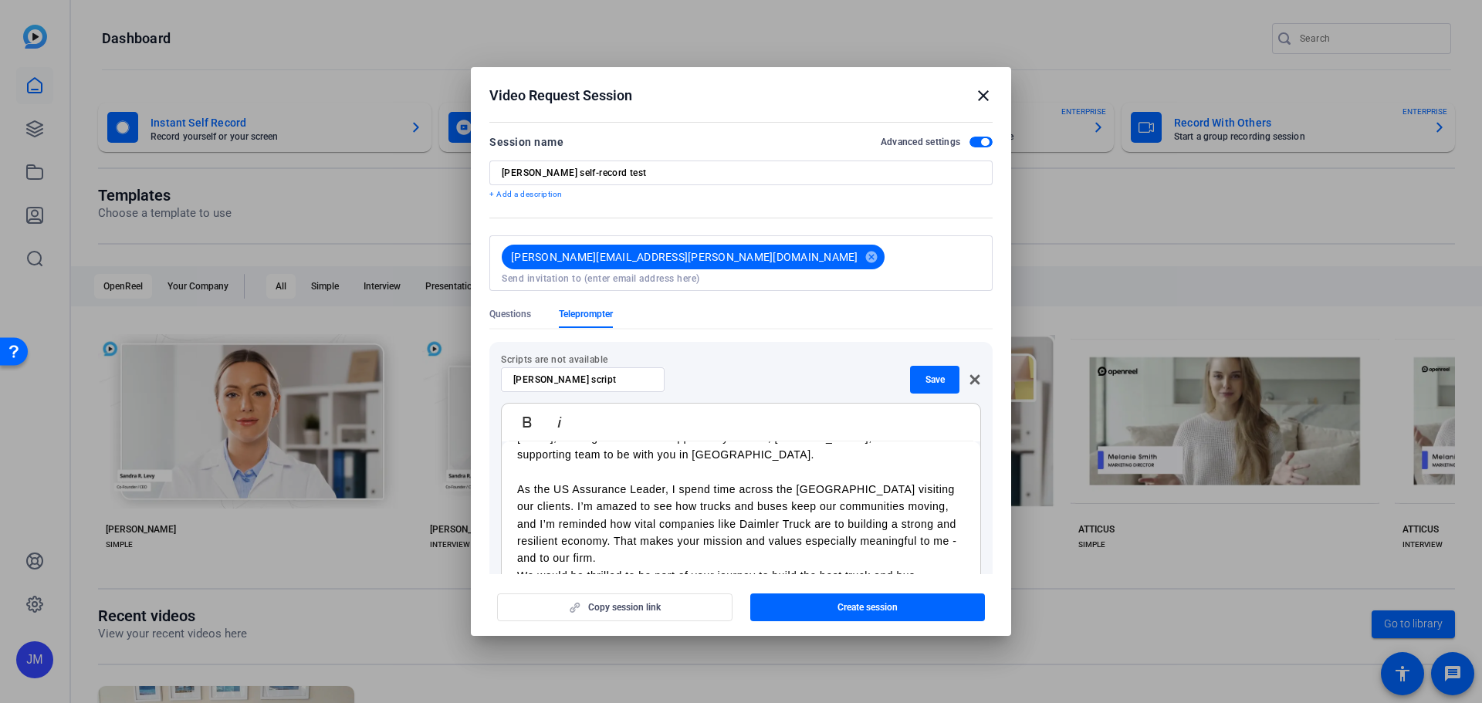
click at [708, 543] on p "As the US Assurance Leader, I spend time across the [GEOGRAPHIC_DATA] visiting …" at bounding box center [741, 524] width 448 height 86
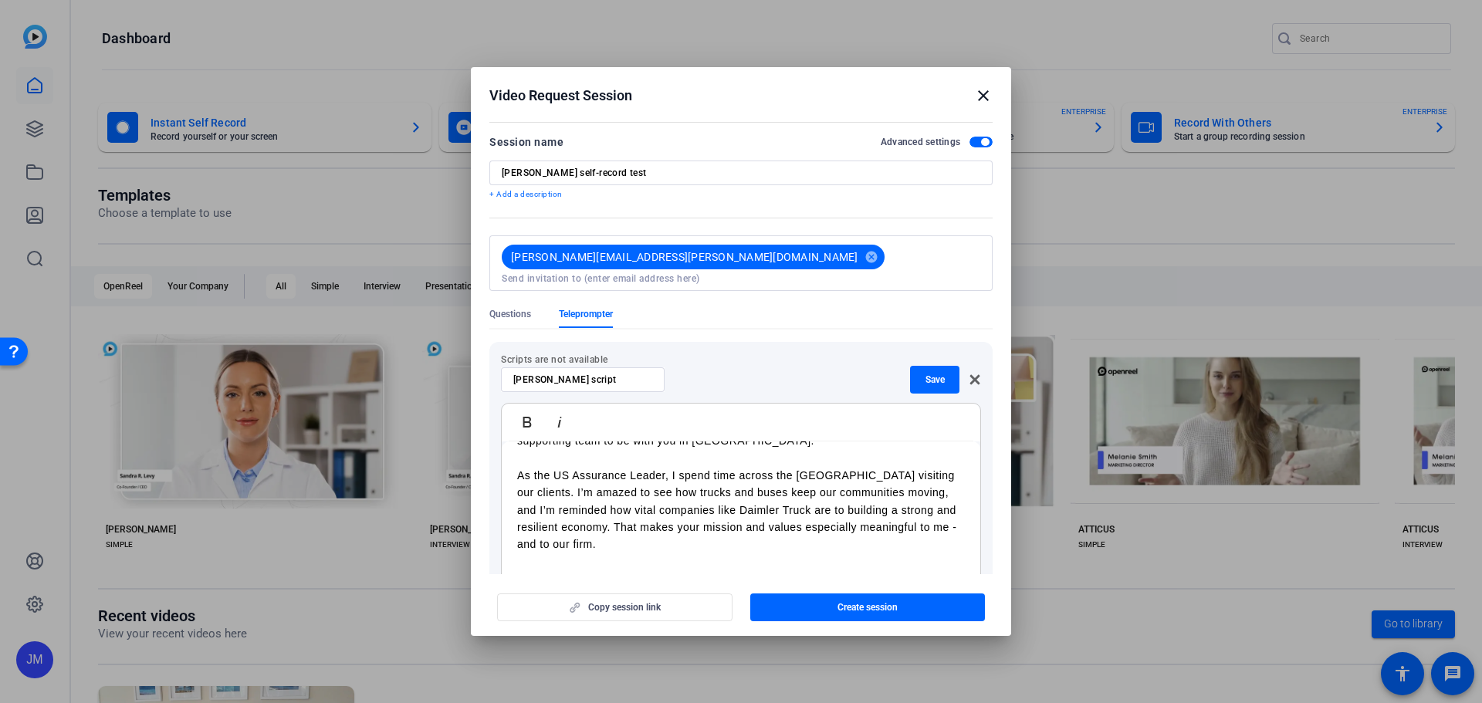
scroll to position [79, 0]
click at [925, 361] on span "button" at bounding box center [934, 379] width 49 height 37
click at [847, 272] on input at bounding box center [741, 278] width 478 height 12
click at [726, 272] on input at bounding box center [741, 278] width 478 height 12
click at [658, 314] on div "Questions Teleprompter" at bounding box center [740, 318] width 503 height 20
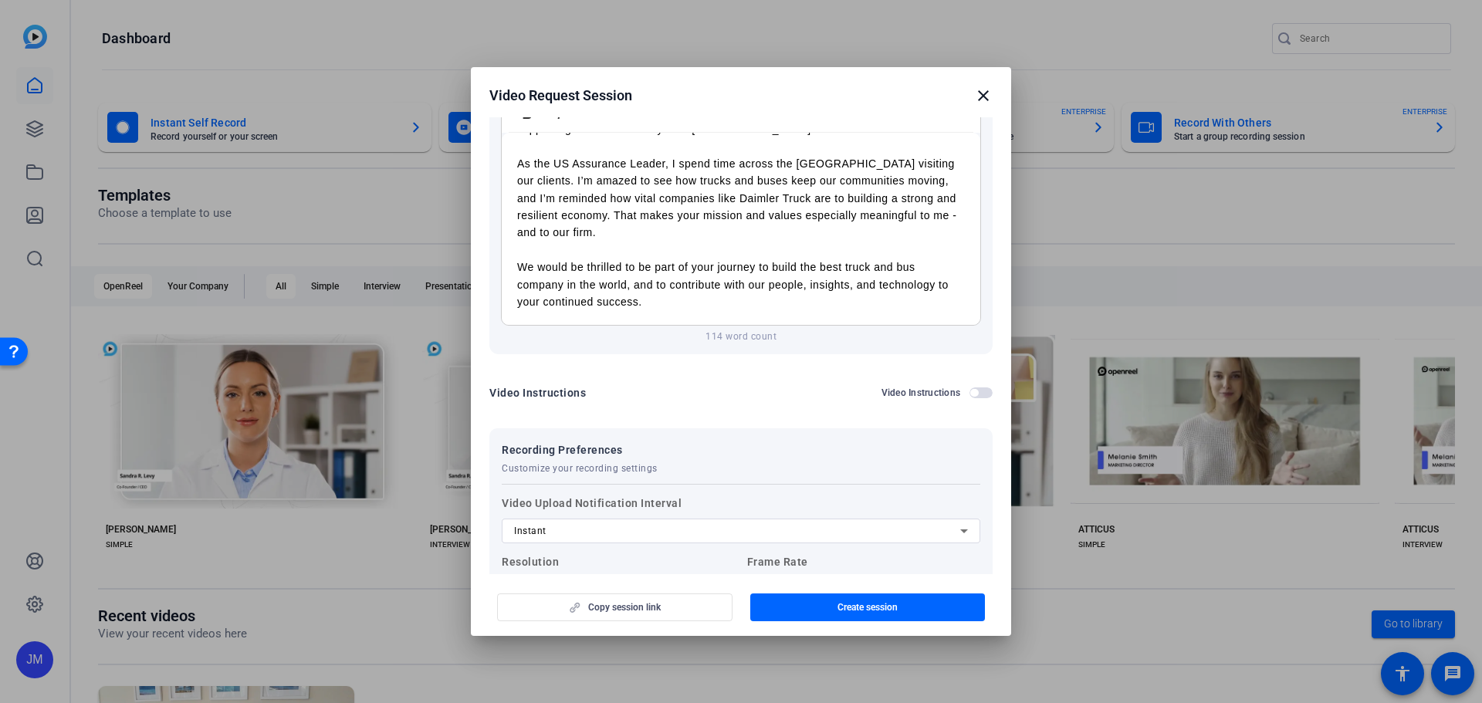
scroll to position [154, 0]
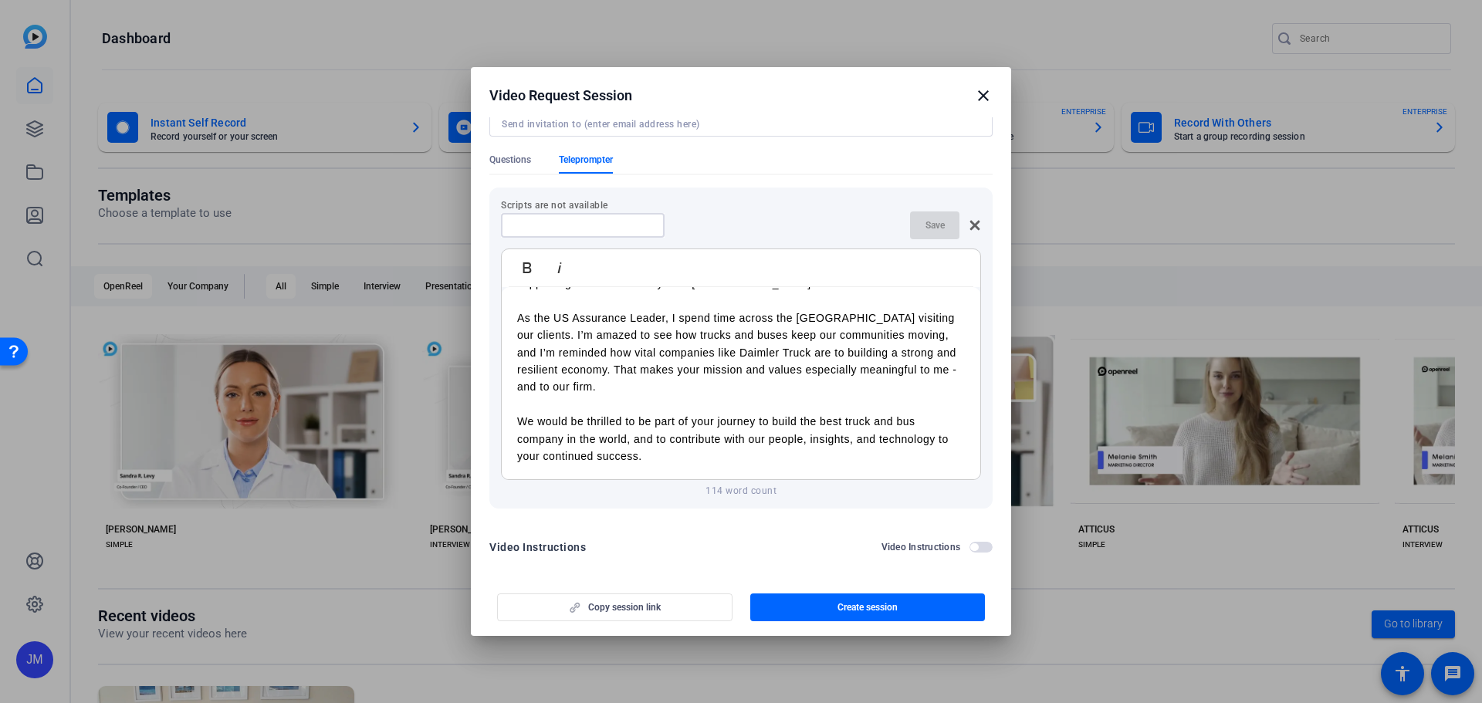
click at [591, 219] on input at bounding box center [582, 225] width 139 height 12
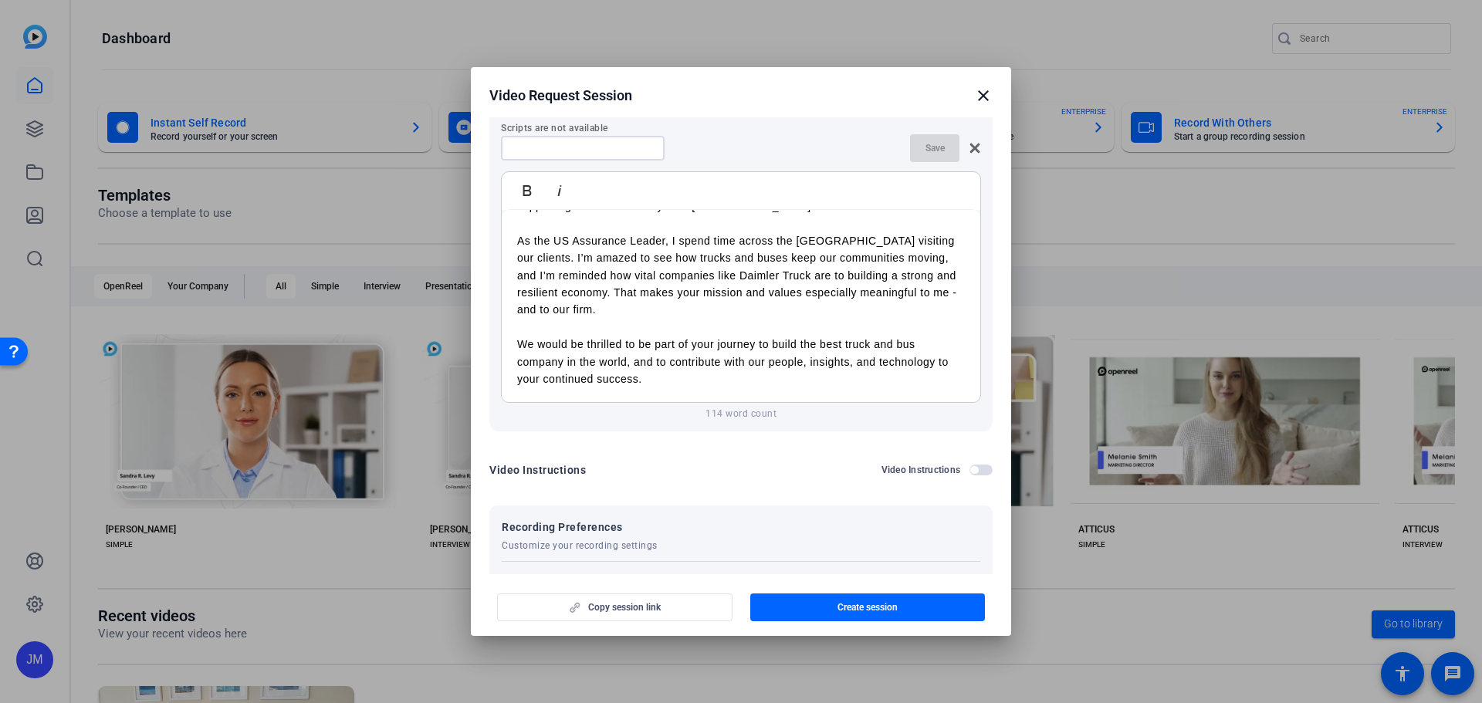
scroll to position [309, 0]
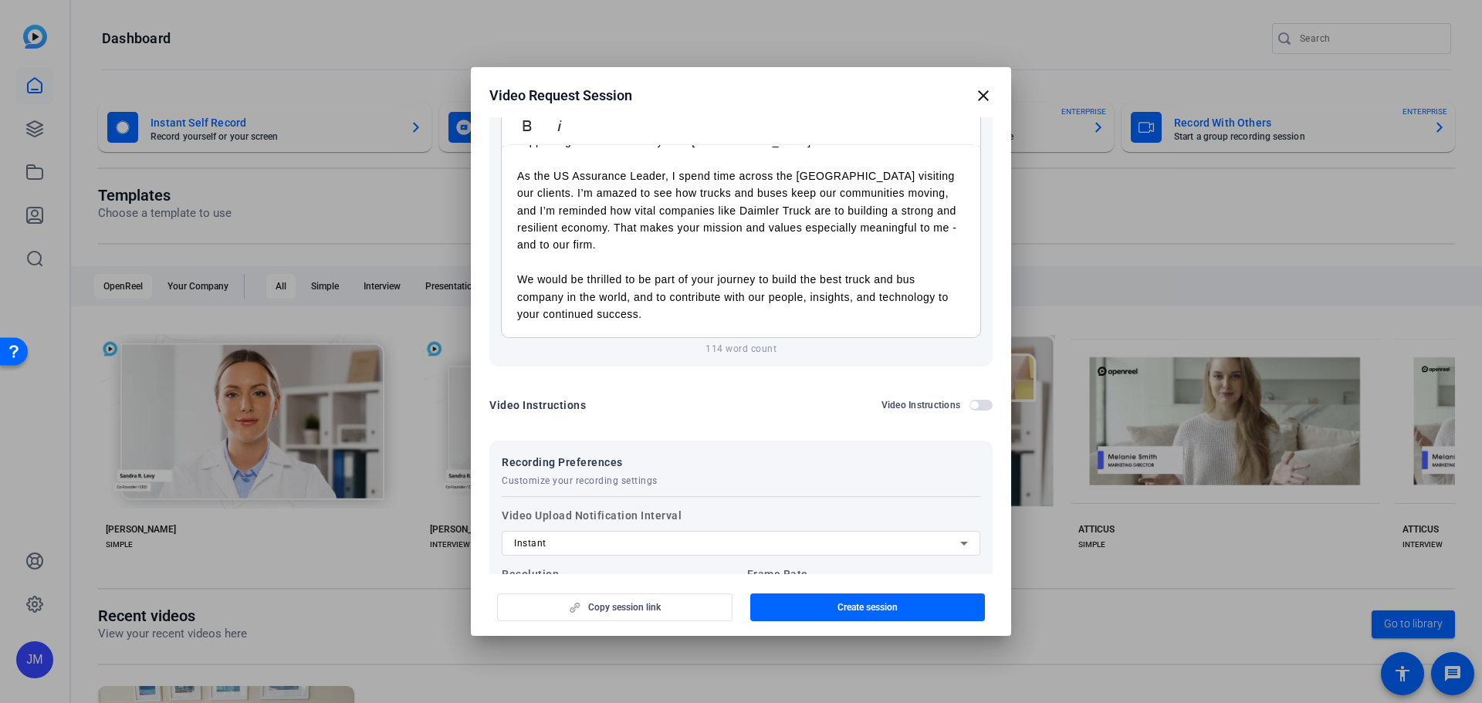
click at [967, 380] on form "Session name Advanced settings Cory Smith self-record test + Add a description …" at bounding box center [740, 281] width 503 height 914
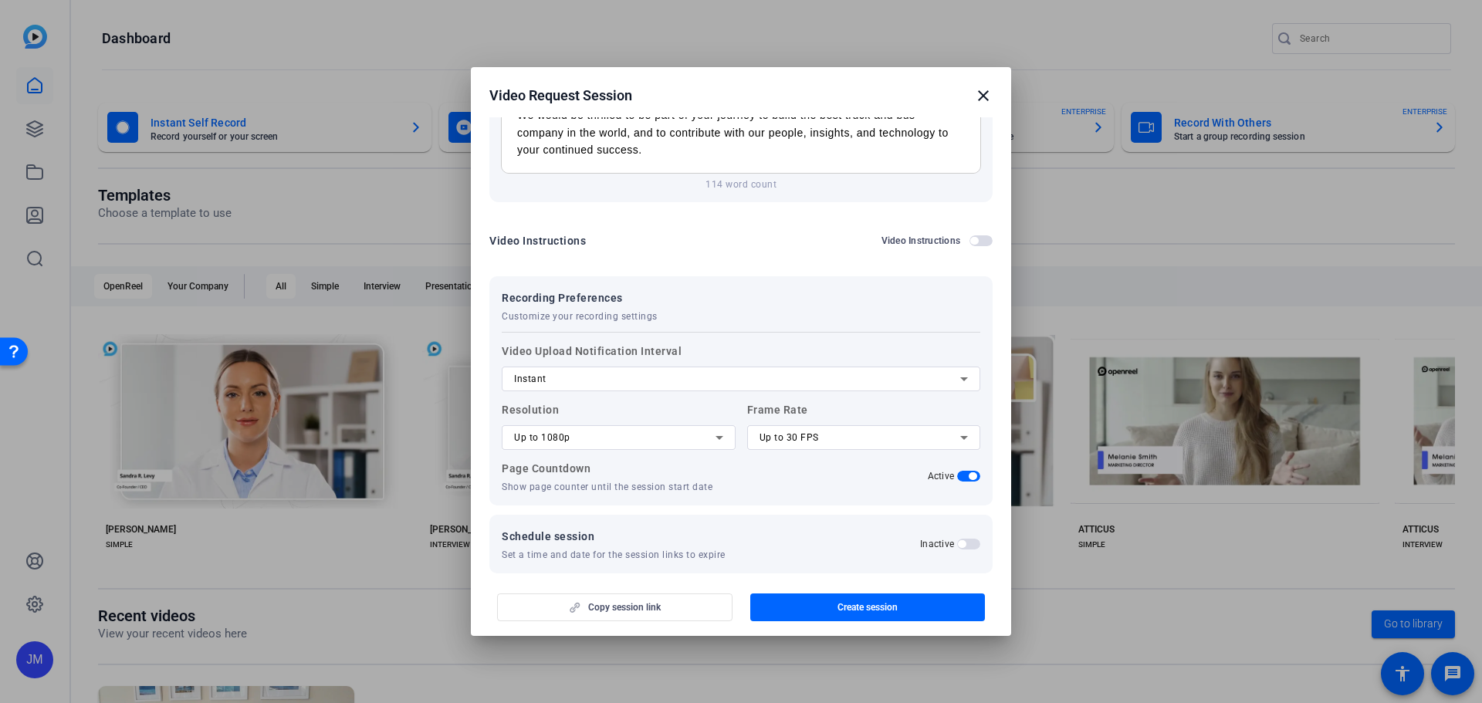
scroll to position [477, 0]
click at [712, 366] on div "Instant" at bounding box center [737, 375] width 446 height 19
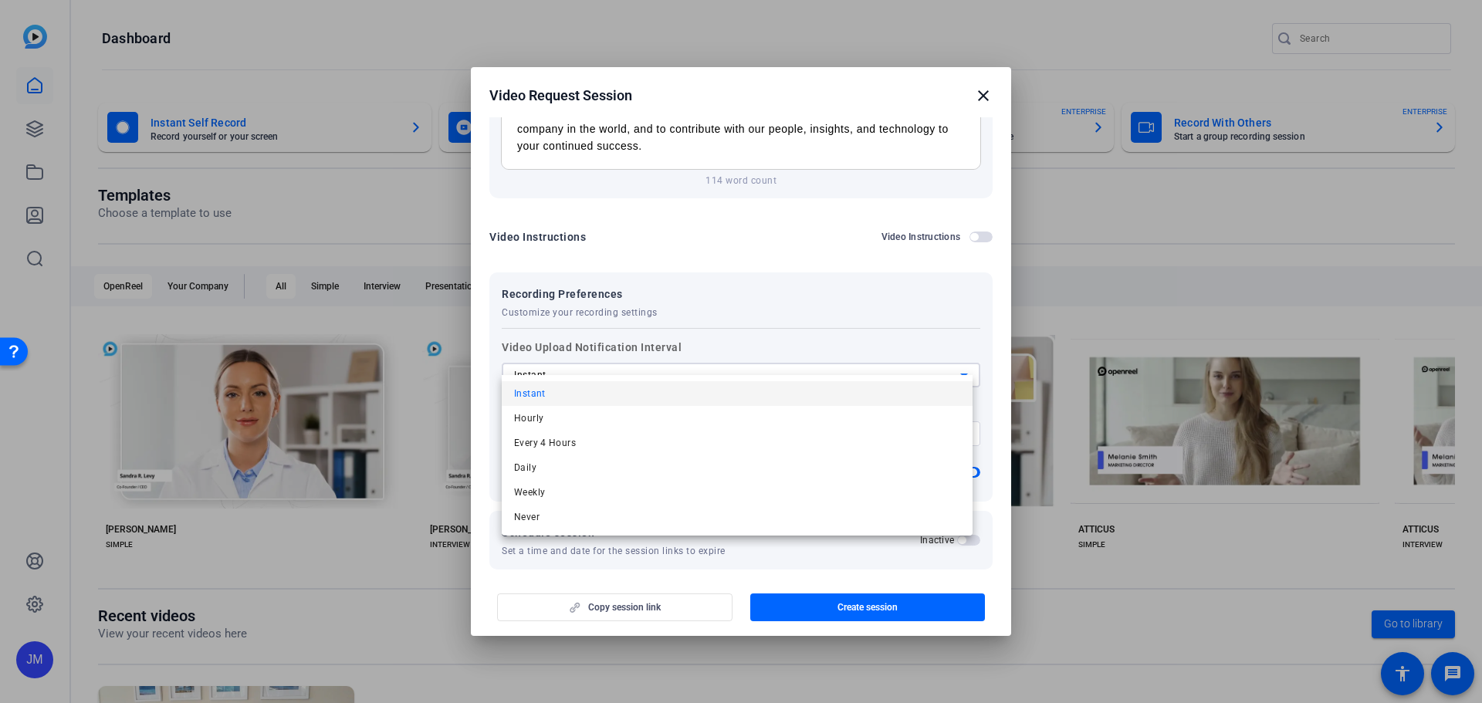
click at [712, 359] on div at bounding box center [741, 351] width 1482 height 703
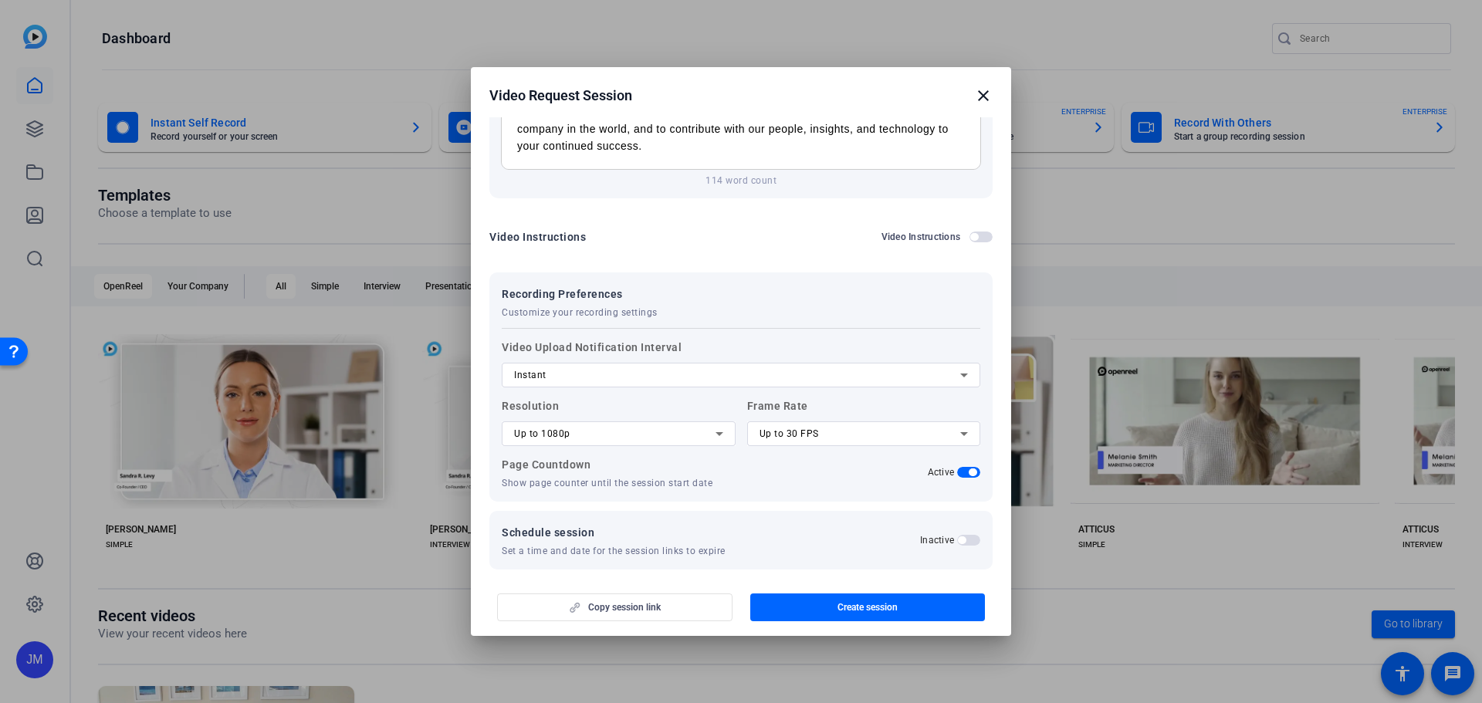
click at [957, 467] on span "button" at bounding box center [968, 472] width 23 height 11
click at [960, 467] on span "button" at bounding box center [968, 472] width 23 height 11
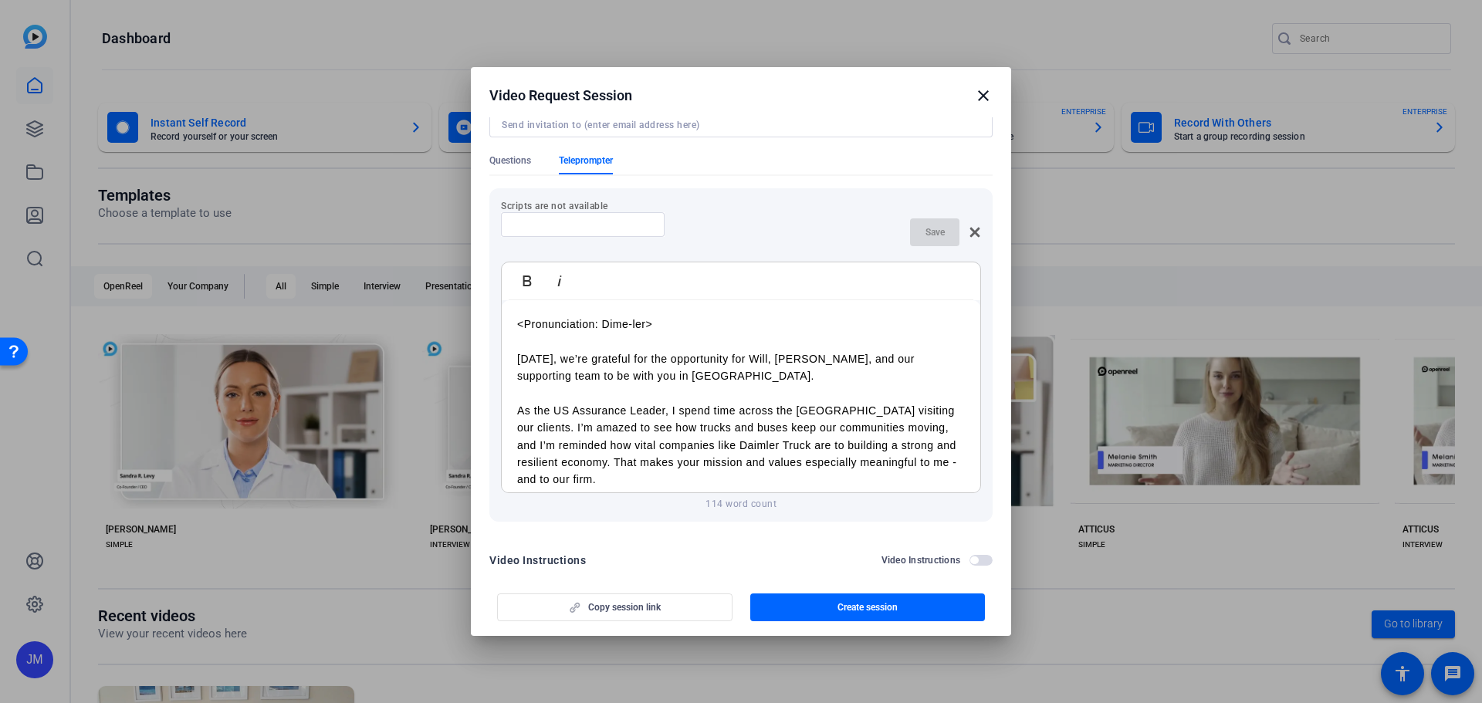
scroll to position [14, 0]
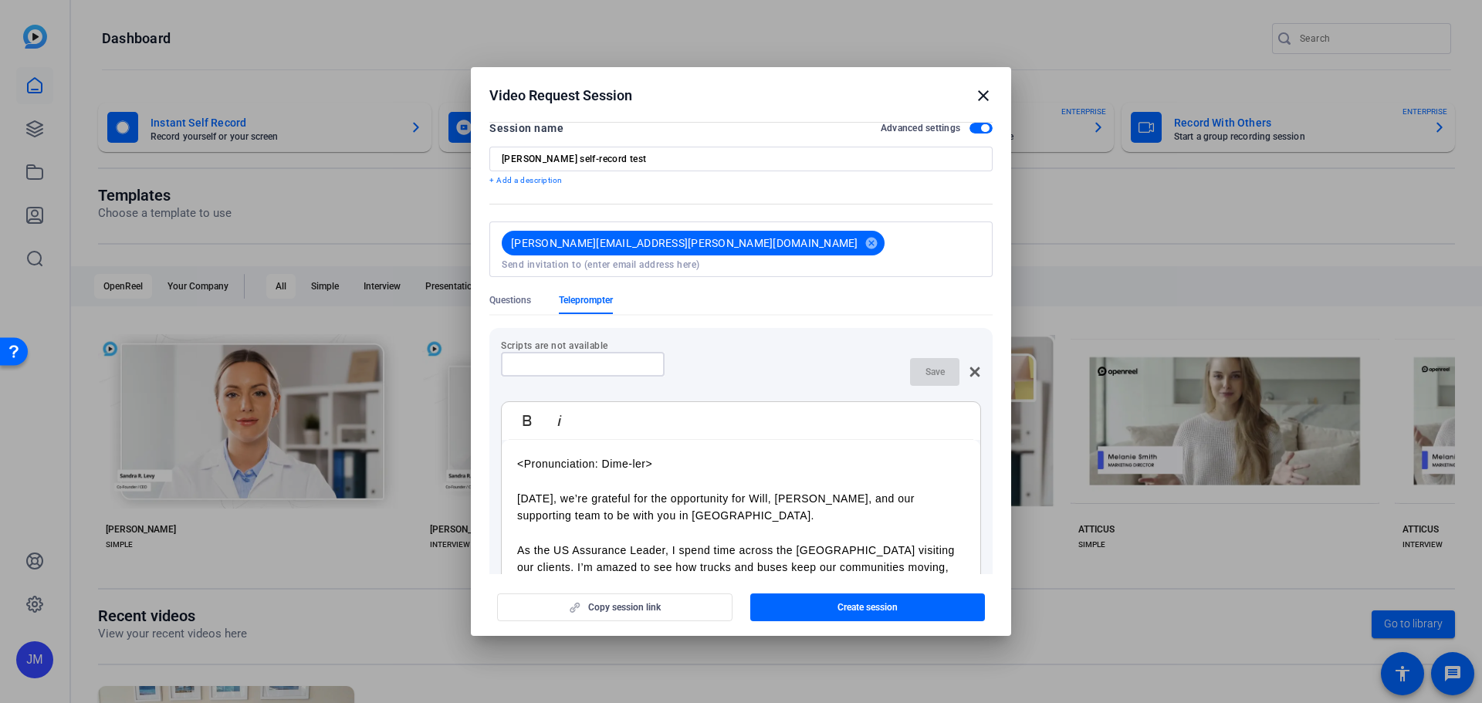
click at [600, 358] on input at bounding box center [582, 364] width 139 height 12
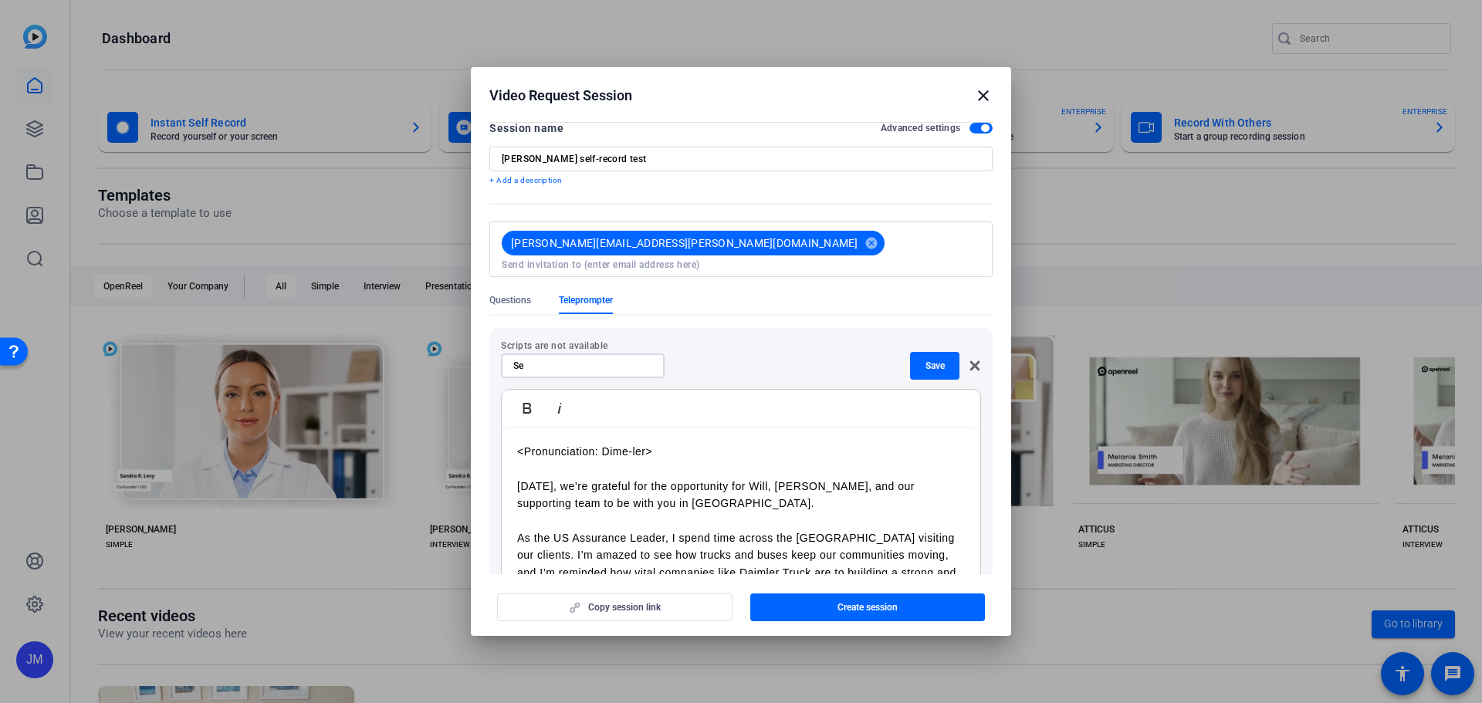
type input "S"
type input "[PERSON_NAME] script"
click at [925, 360] on span "Save" at bounding box center [934, 366] width 19 height 12
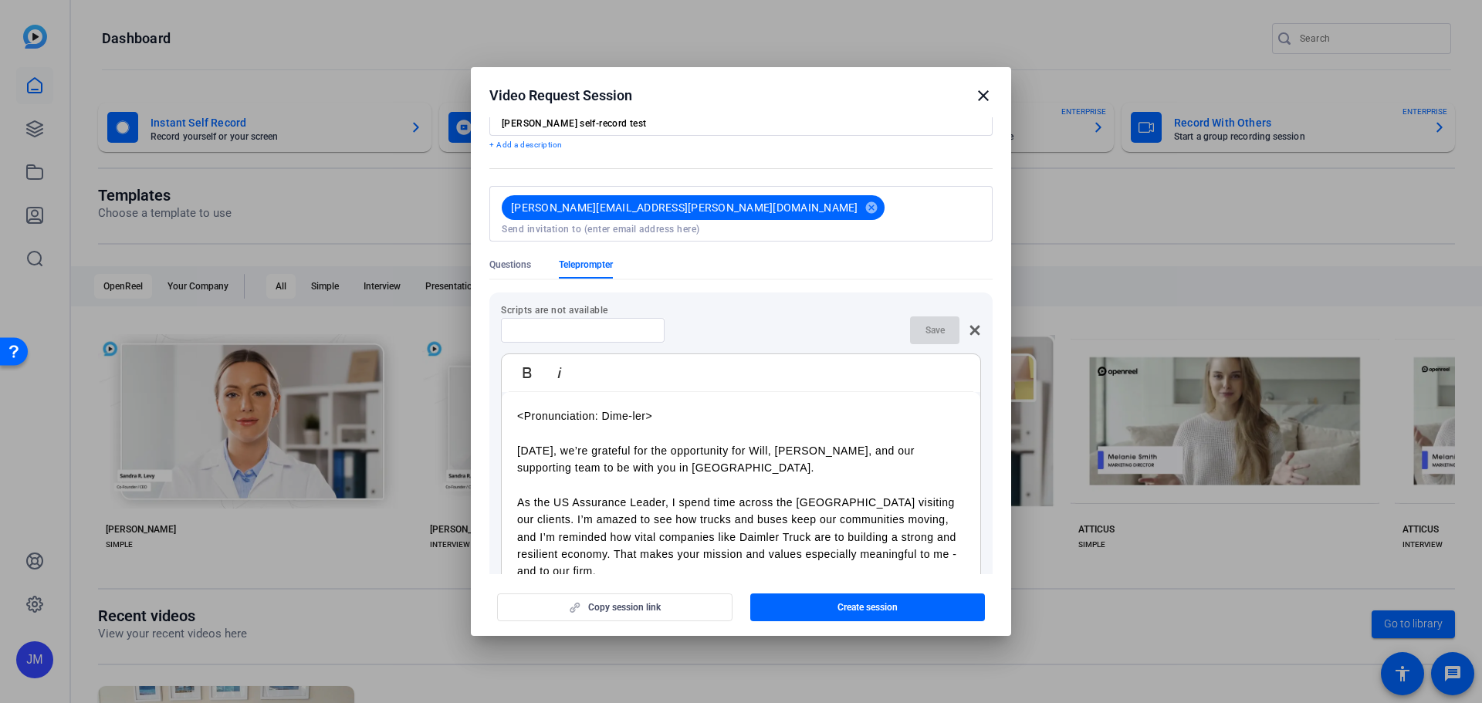
scroll to position [0, 0]
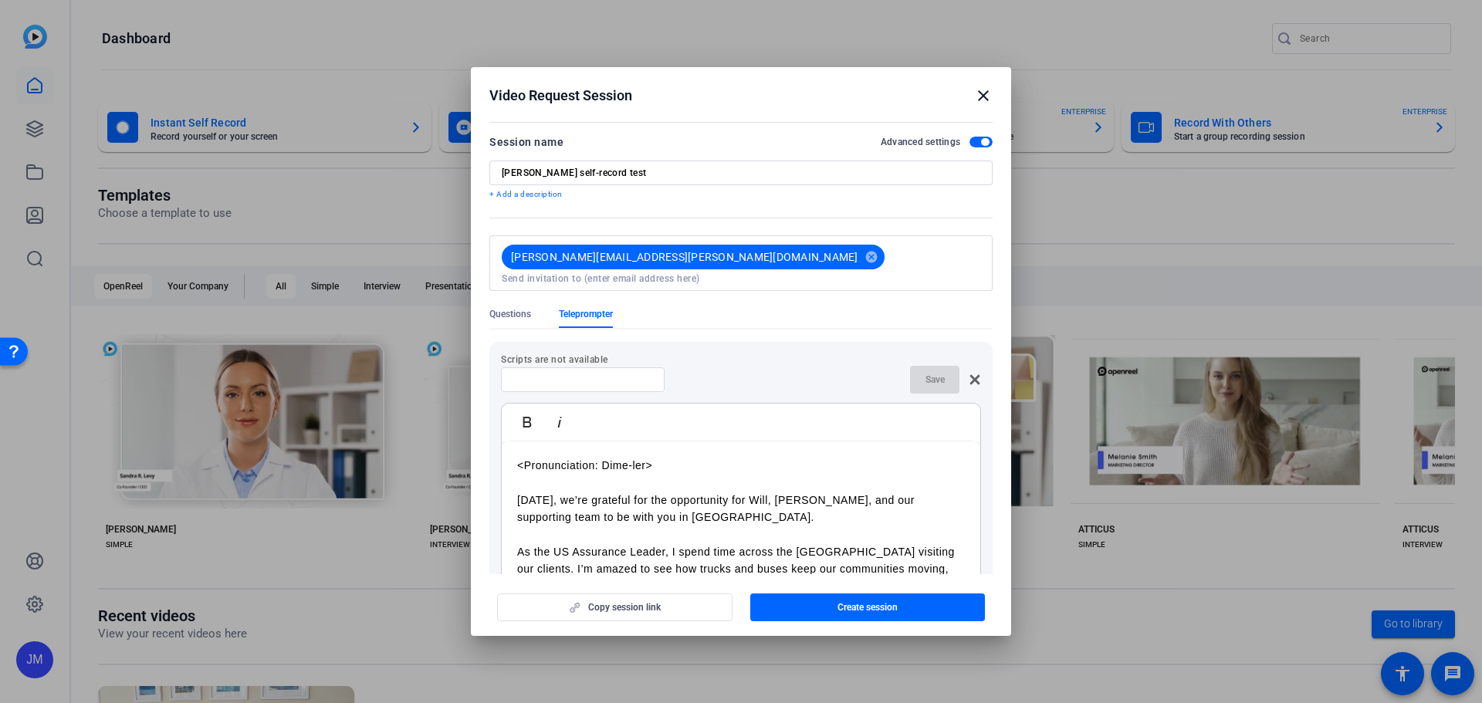
click at [986, 94] on mat-icon "close" at bounding box center [983, 95] width 19 height 19
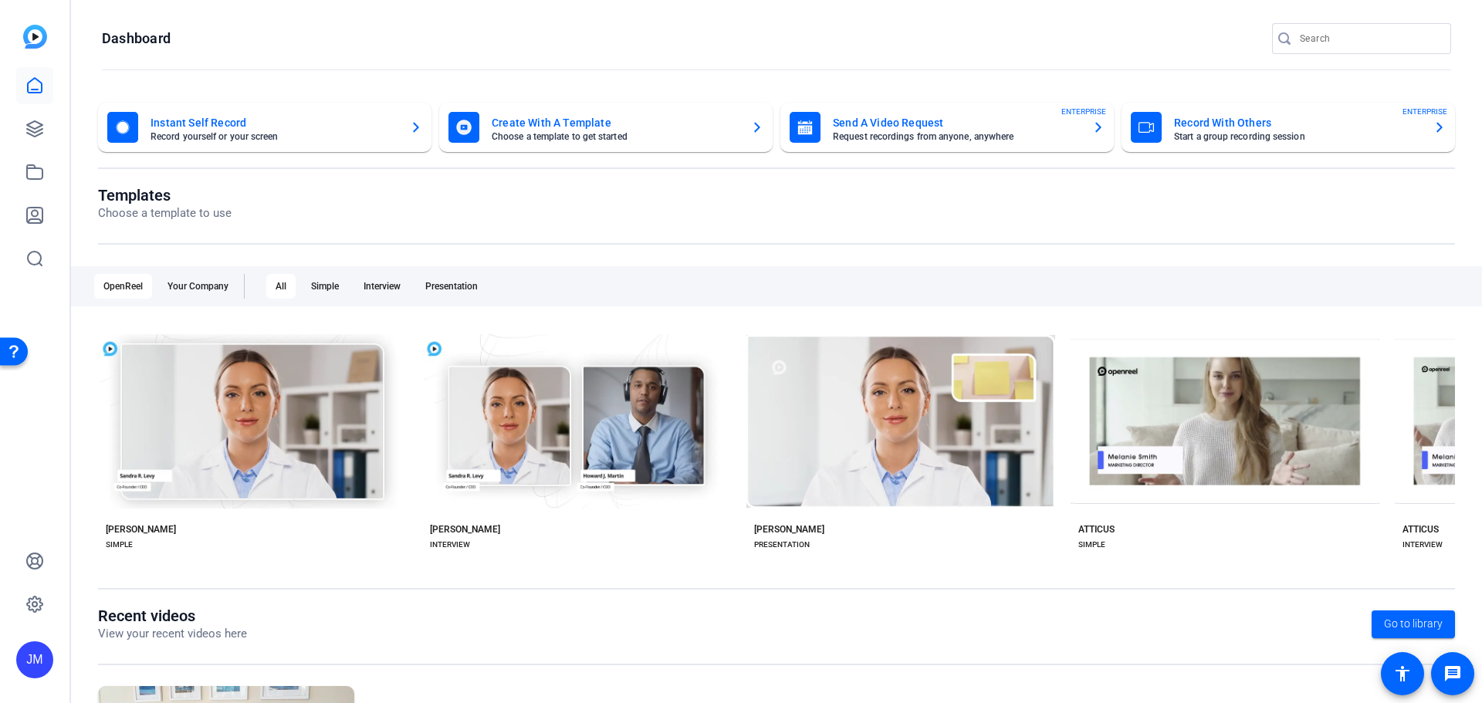
click at [1095, 127] on icon "button" at bounding box center [1098, 127] width 12 height 19
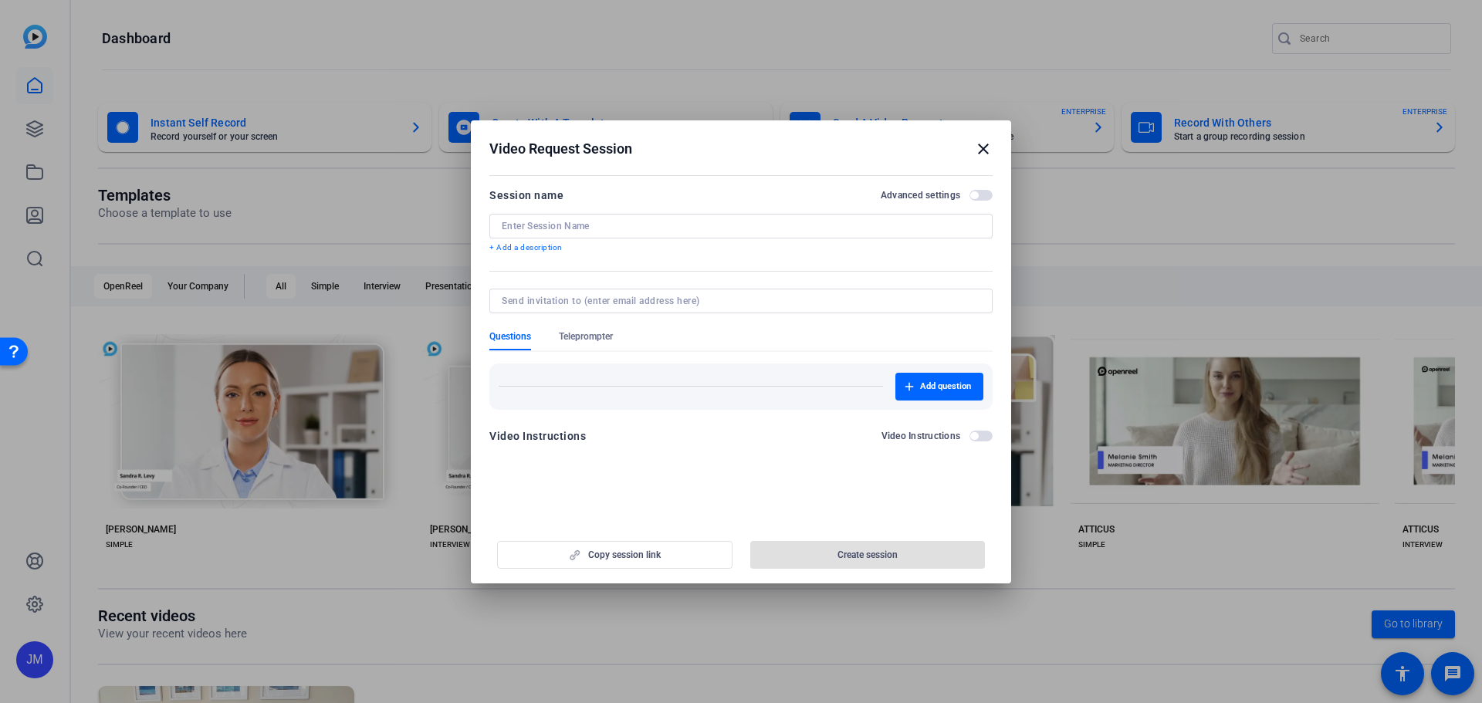
click at [980, 193] on span "button" at bounding box center [980, 195] width 23 height 11
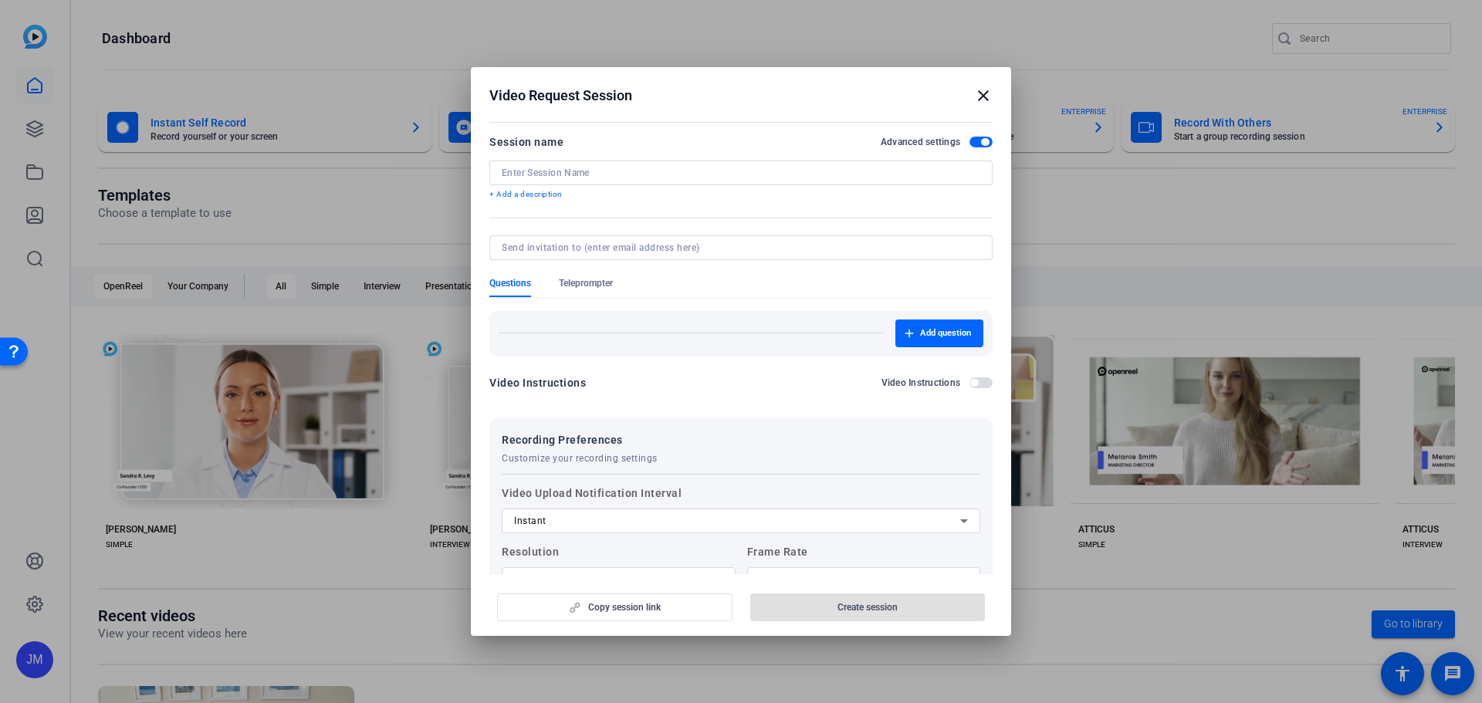
click at [600, 168] on input at bounding box center [741, 173] width 478 height 12
type input "[PERSON_NAME] self-record test"
click at [607, 280] on span "Teleprompter" at bounding box center [586, 283] width 54 height 12
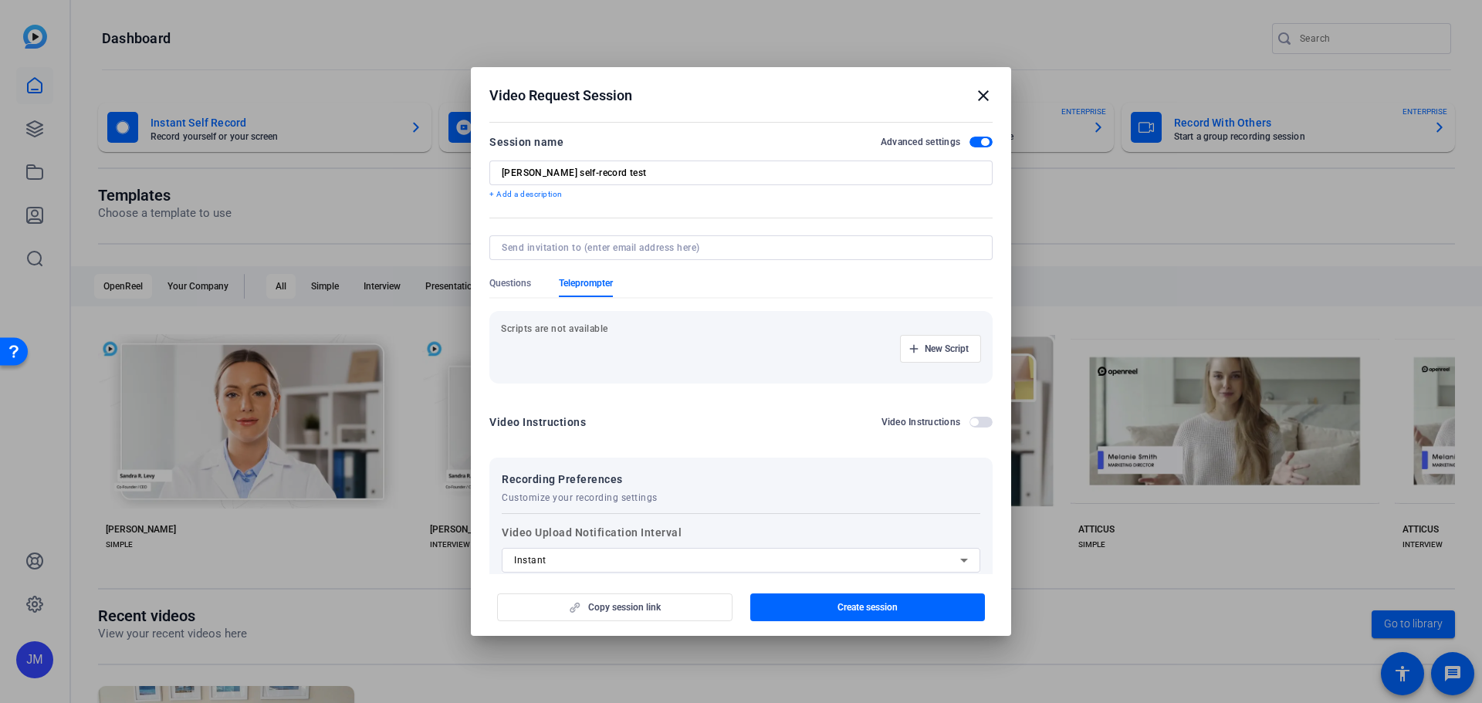
click at [584, 327] on p "Scripts are not available" at bounding box center [741, 329] width 480 height 12
click at [929, 346] on span "New Script" at bounding box center [947, 349] width 44 height 12
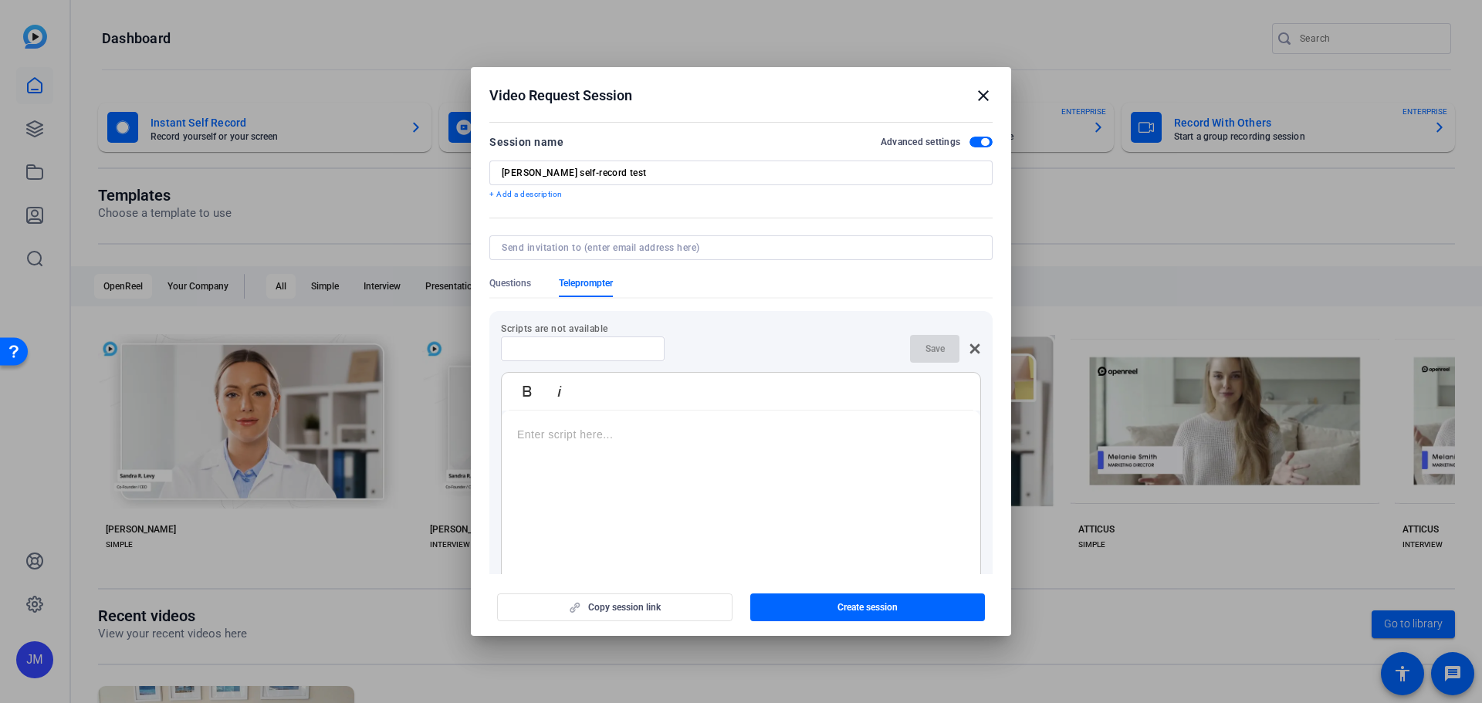
click at [617, 347] on input at bounding box center [582, 349] width 139 height 12
type input "S"
type input "[PERSON_NAME] script"
click at [639, 455] on div at bounding box center [741, 507] width 478 height 193
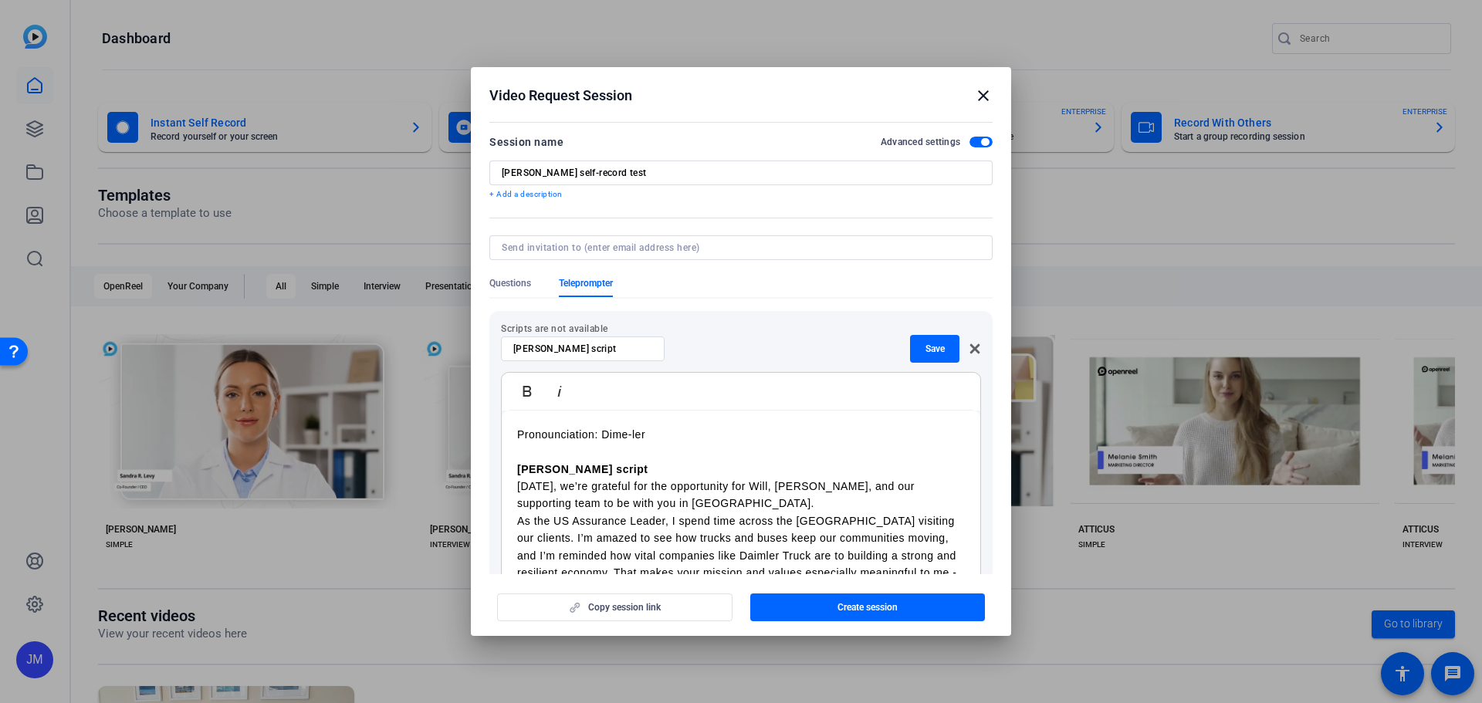
click at [519, 434] on p "Pronounciation: Dime-ler" at bounding box center [741, 434] width 448 height 17
click at [554, 436] on p "<Pronounciation: Dime-ler>" at bounding box center [741, 434] width 448 height 17
drag, startPoint x: 608, startPoint y: 461, endPoint x: 510, endPoint y: 463, distance: 98.0
click at [510, 463] on div "<Pronunciation: Dime-ler> Deanna script Today, we’re grateful for the opportuni…" at bounding box center [741, 538] width 478 height 255
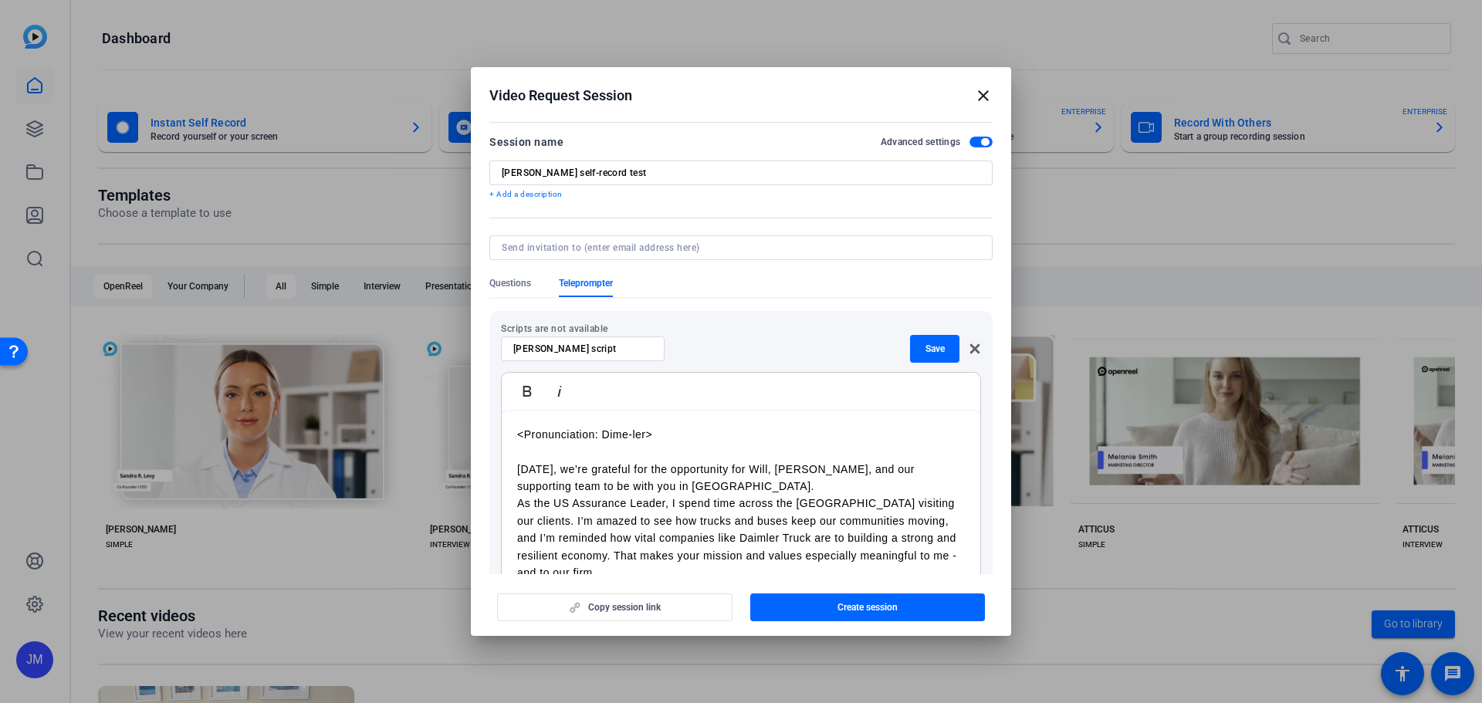
click at [682, 485] on p "[DATE], we’re grateful for the opportunity for Will, [PERSON_NAME], and our sup…" at bounding box center [741, 478] width 448 height 35
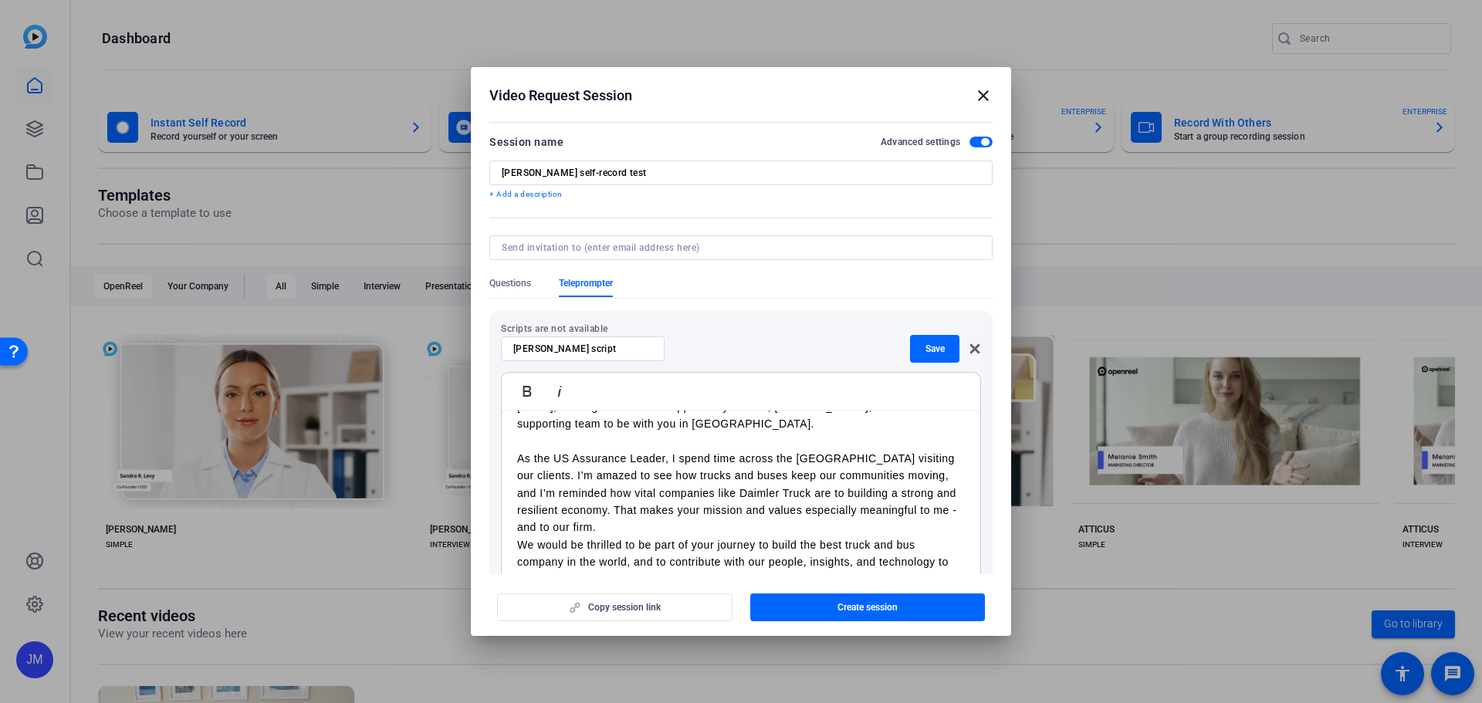
click at [671, 526] on p "As the US Assurance Leader, I spend time across the [GEOGRAPHIC_DATA] visiting …" at bounding box center [741, 493] width 448 height 86
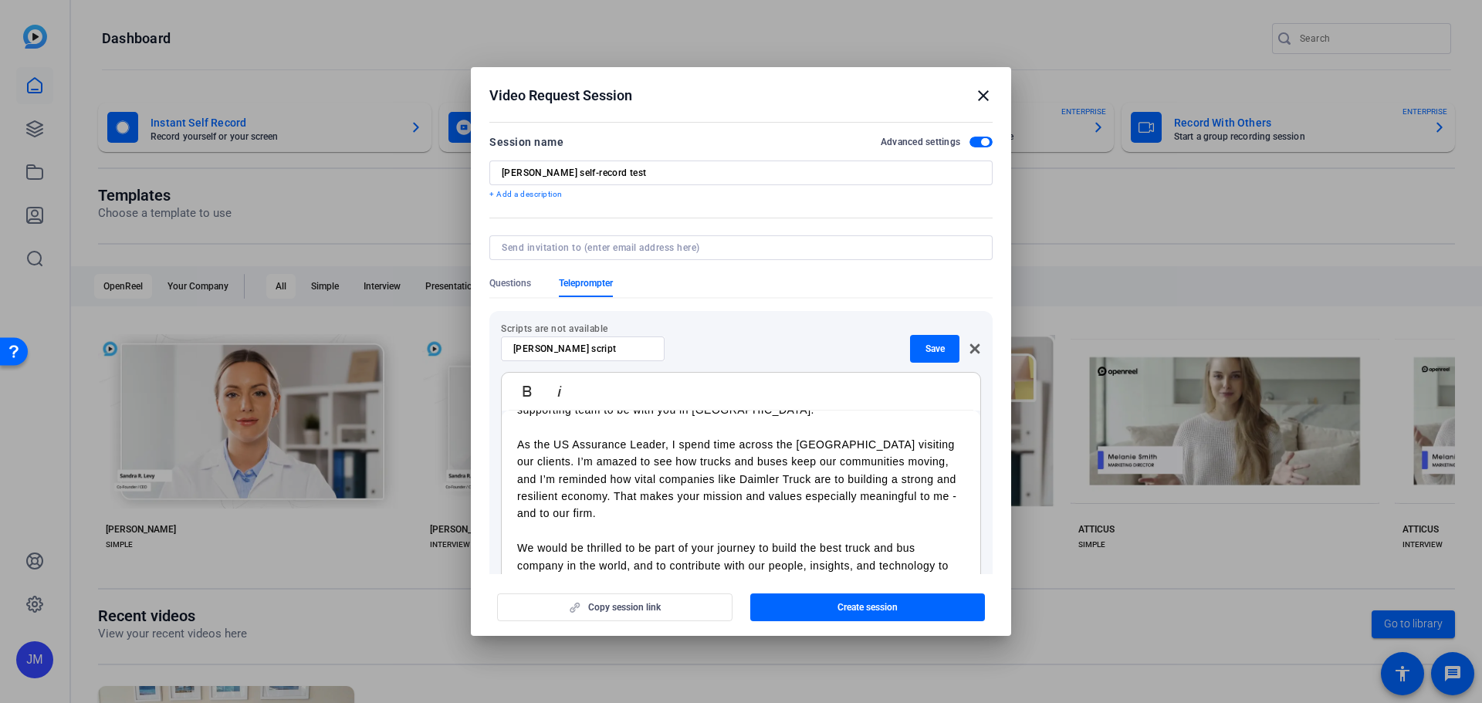
scroll to position [79, 0]
click at [925, 350] on span "Save" at bounding box center [934, 349] width 19 height 12
click at [712, 242] on input at bounding box center [738, 248] width 472 height 12
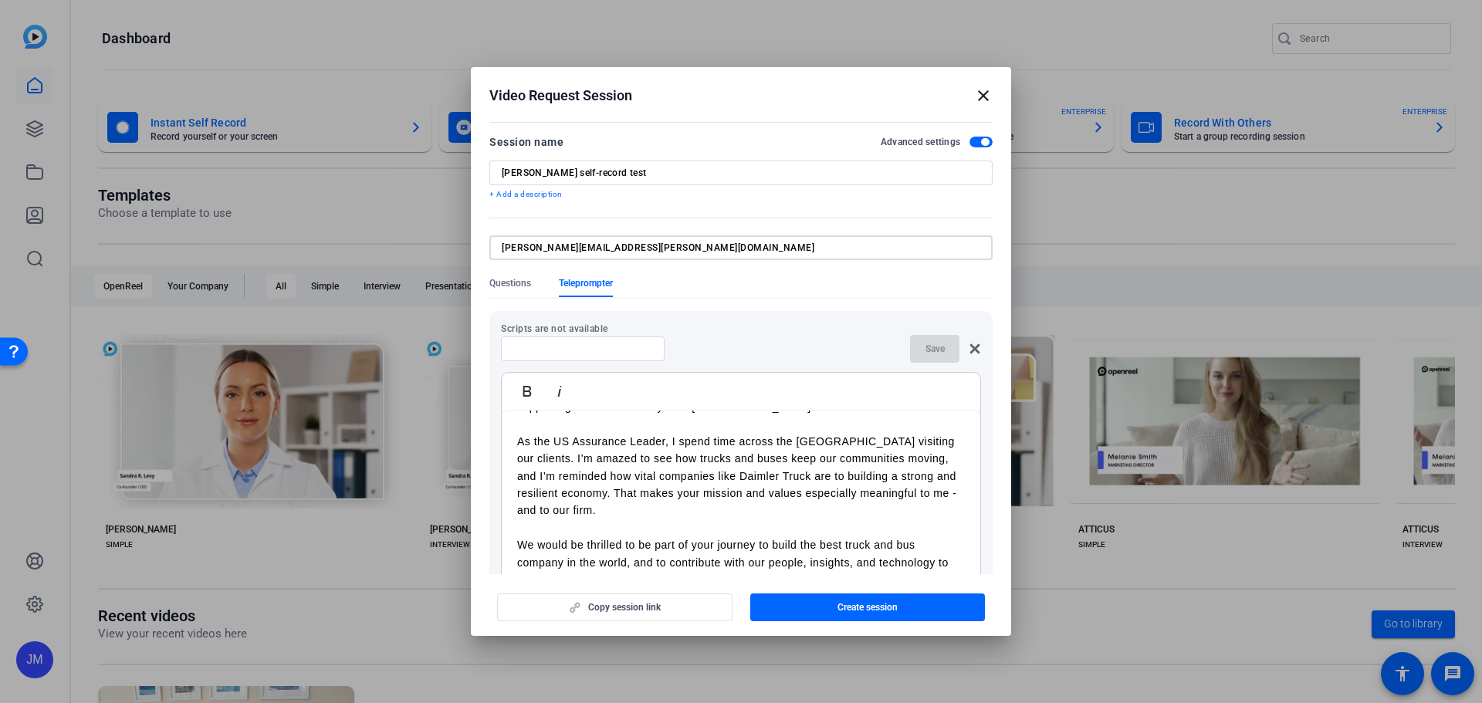
type input "cory.smith@pwc.com"
click at [735, 248] on input "cory.smith@pwc.com" at bounding box center [738, 248] width 472 height 12
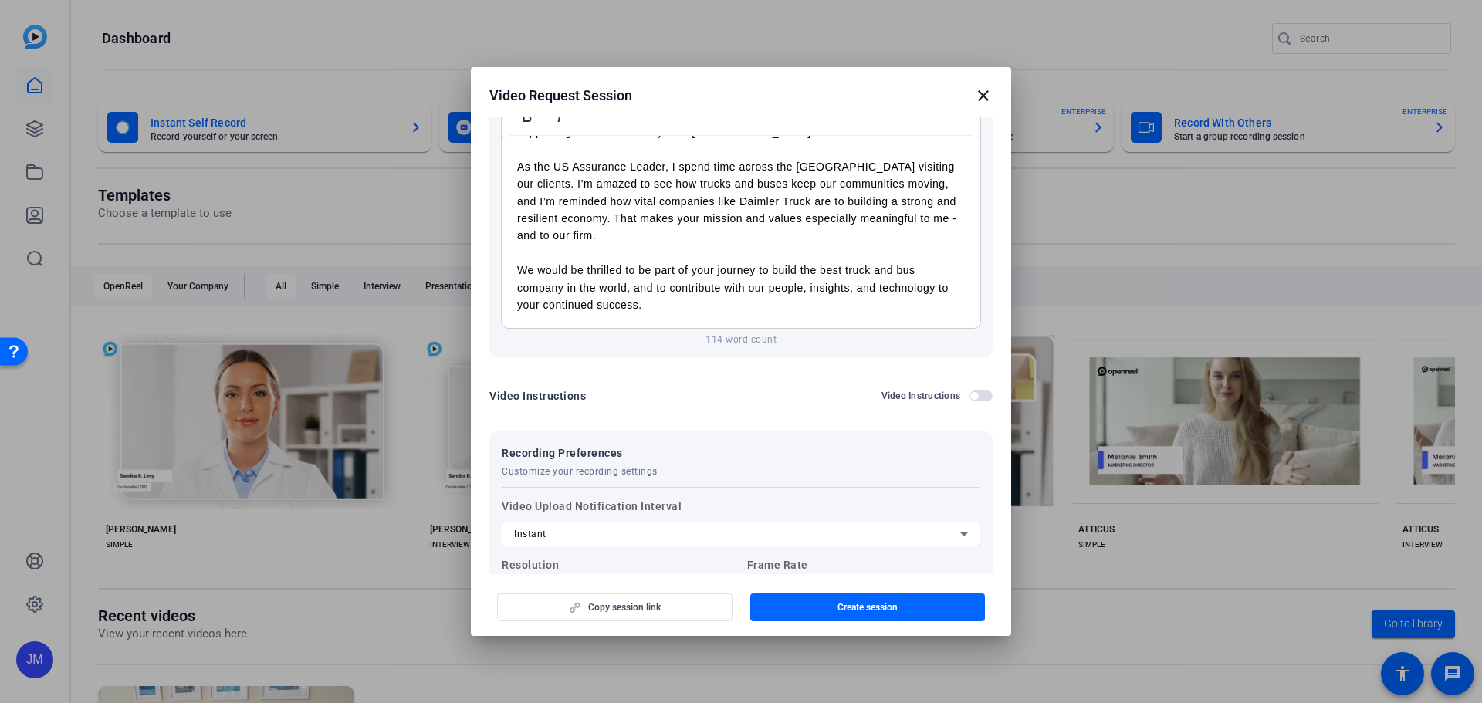
scroll to position [463, 0]
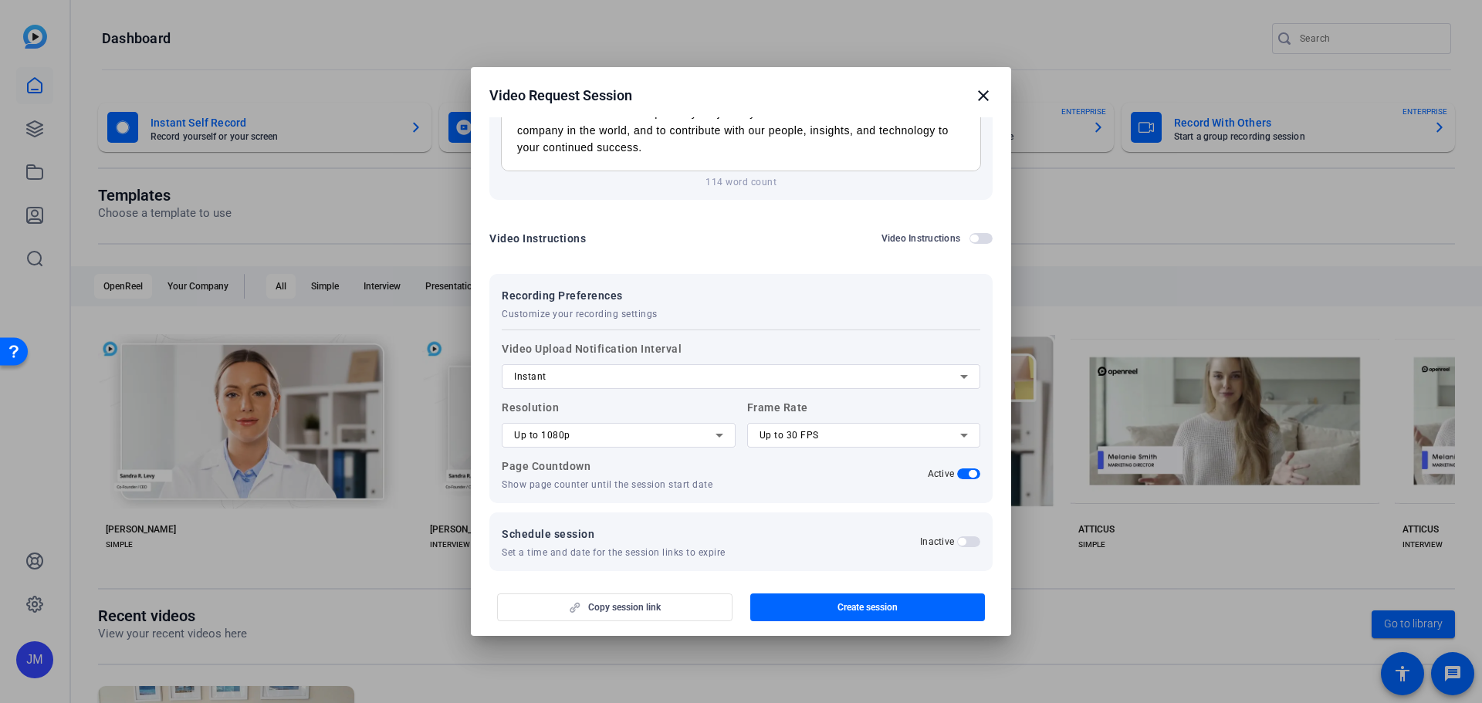
click at [575, 308] on span "Customize your recording settings" at bounding box center [580, 314] width 156 height 12
click at [602, 367] on div "Instant" at bounding box center [737, 376] width 446 height 19
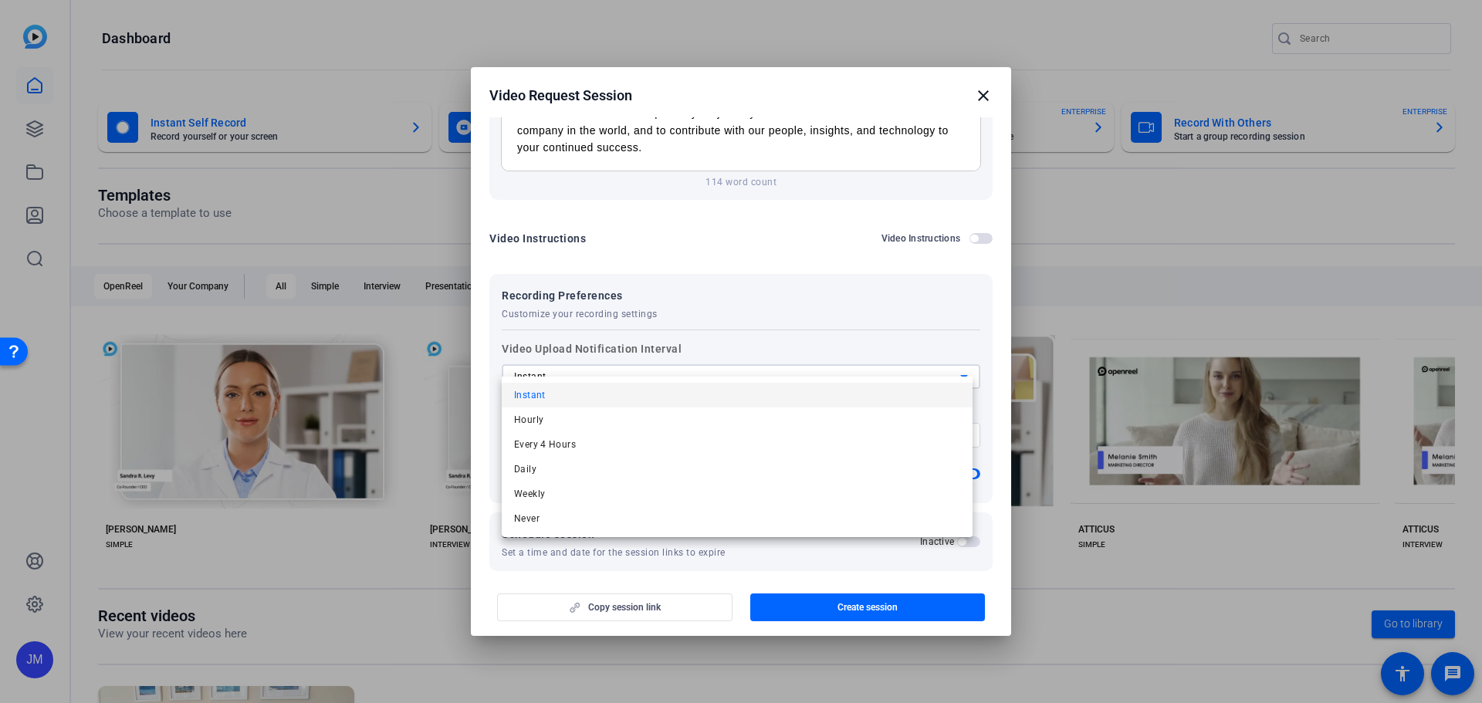
click at [602, 363] on div at bounding box center [741, 351] width 1482 height 703
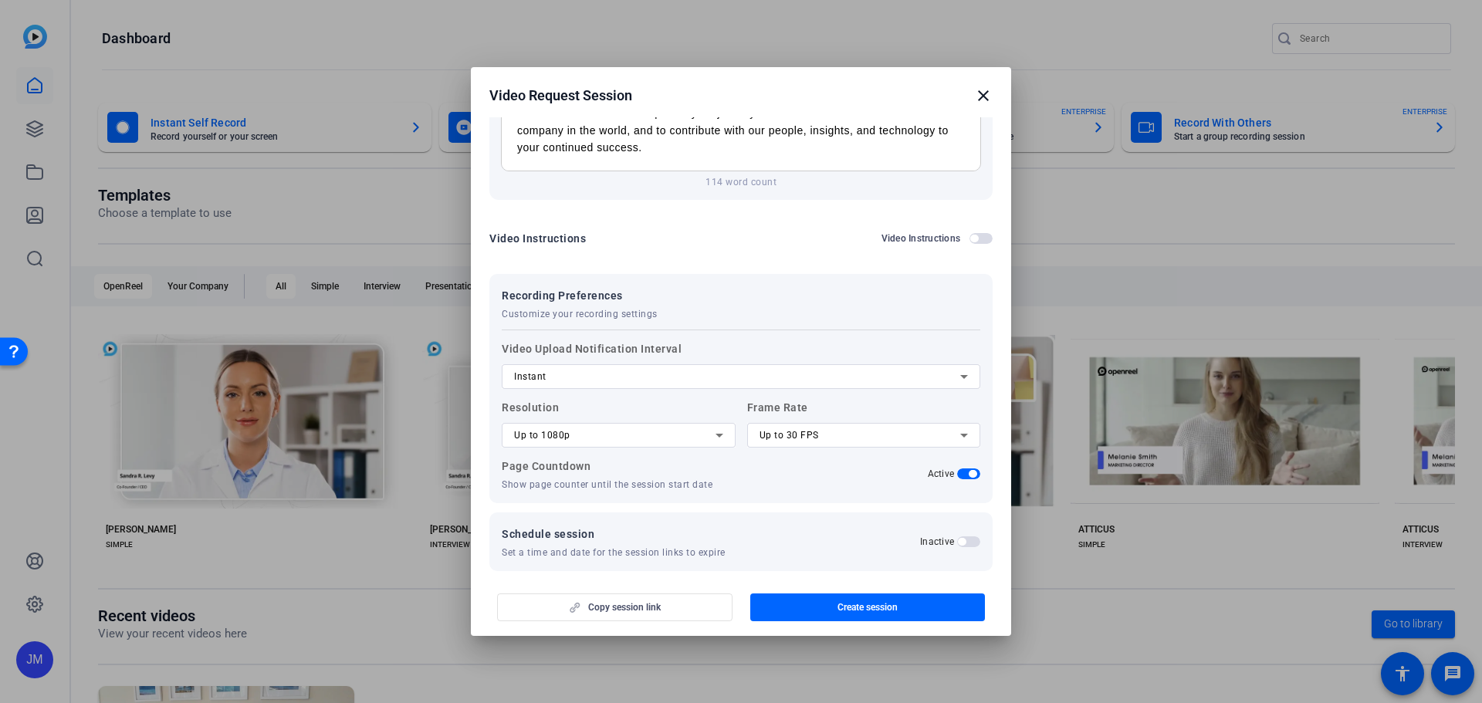
scroll to position [465, 0]
click at [961, 467] on span "button" at bounding box center [968, 472] width 23 height 11
click at [960, 467] on span "button" at bounding box center [968, 472] width 23 height 11
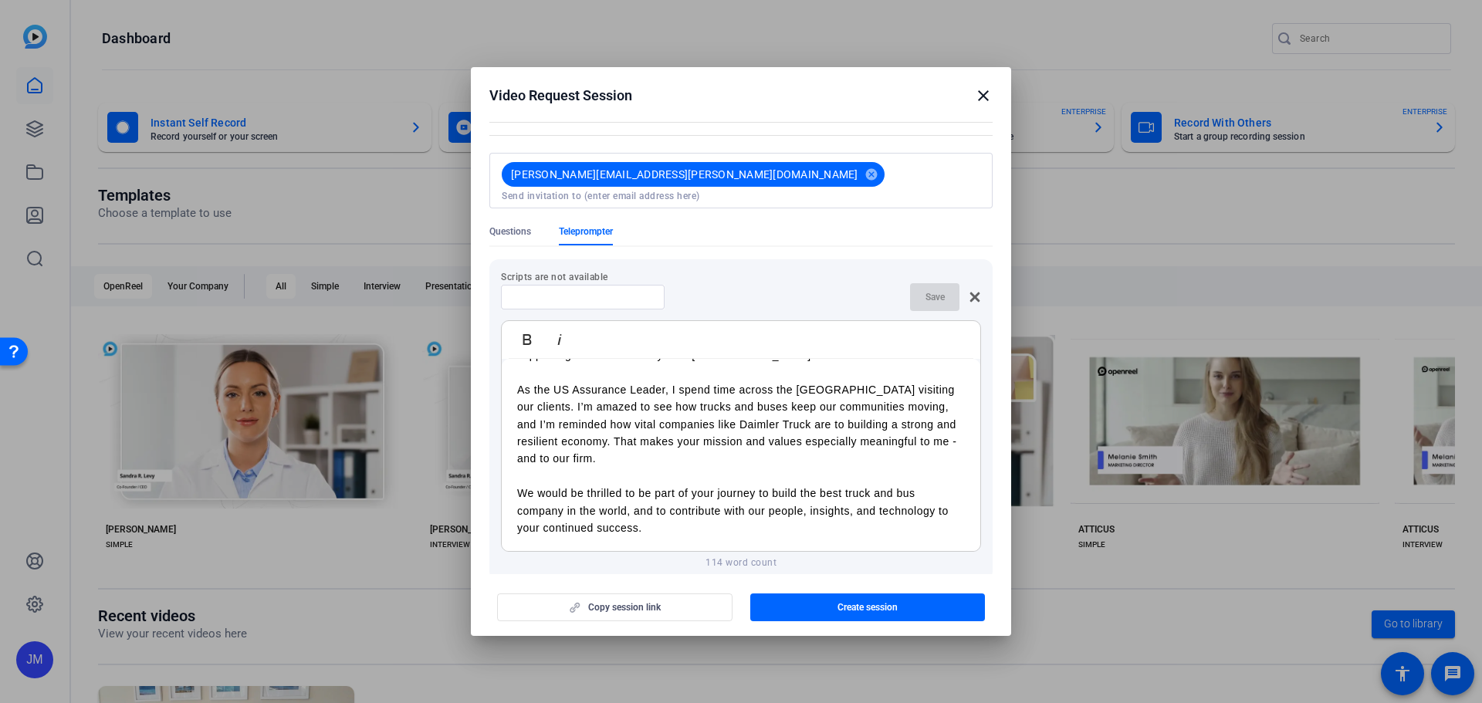
scroll to position [2, 0]
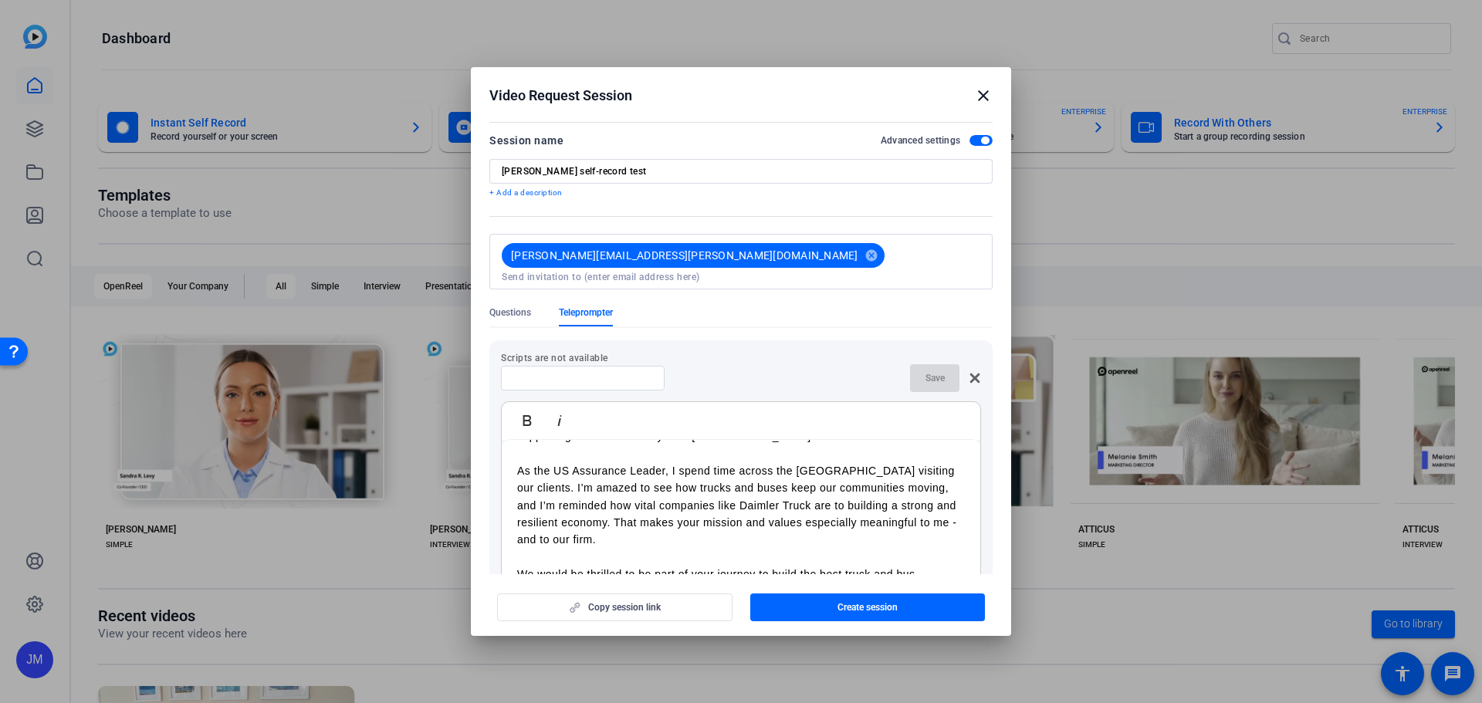
click at [556, 366] on div at bounding box center [582, 378] width 139 height 25
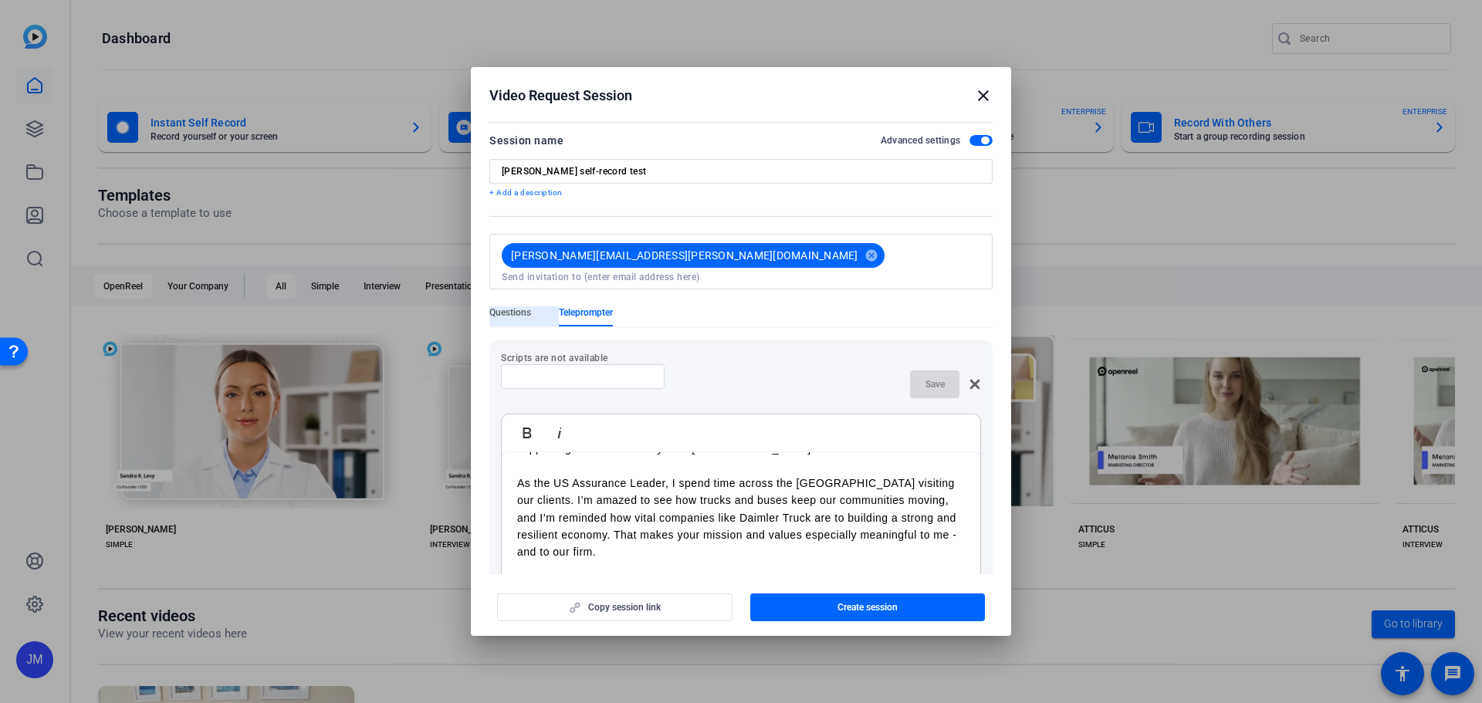
click at [523, 306] on span "Questions" at bounding box center [510, 312] width 42 height 12
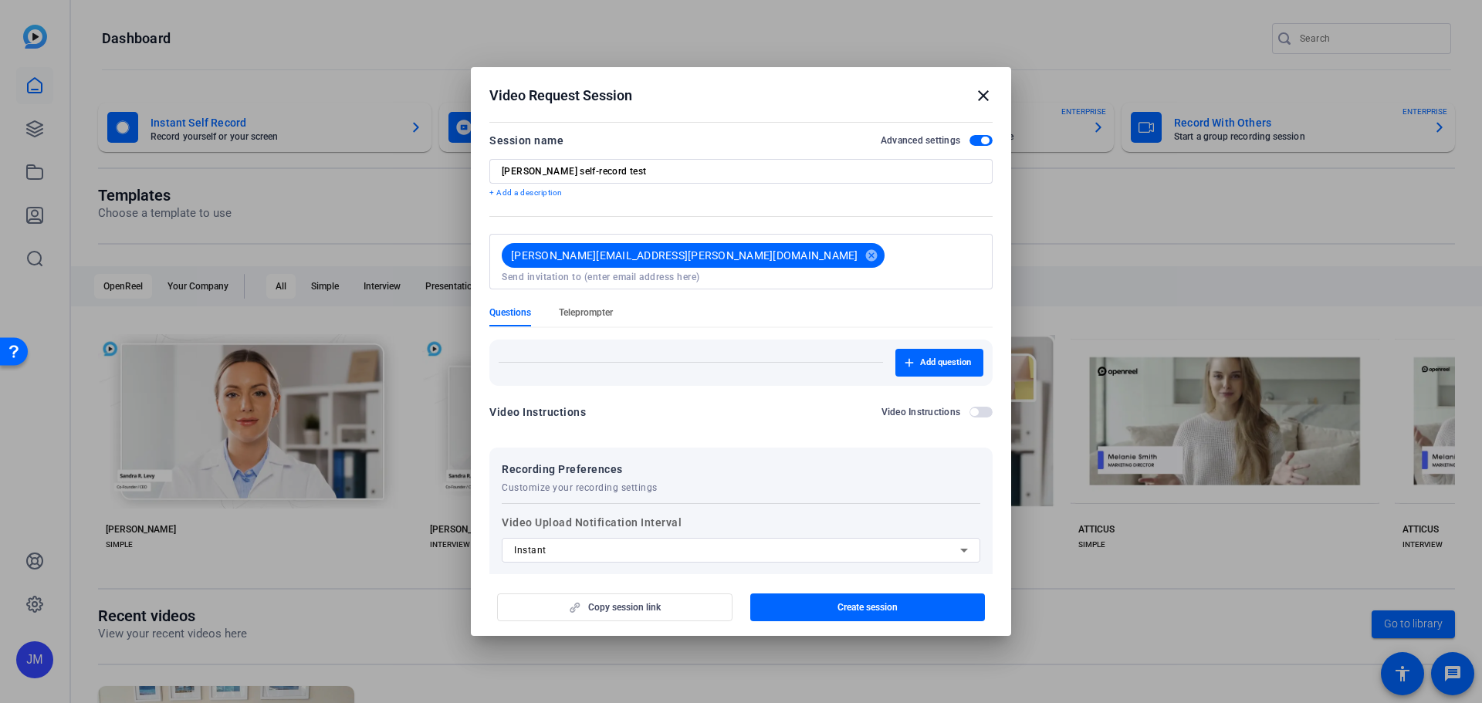
click at [585, 306] on span "Teleprompter" at bounding box center [586, 312] width 54 height 12
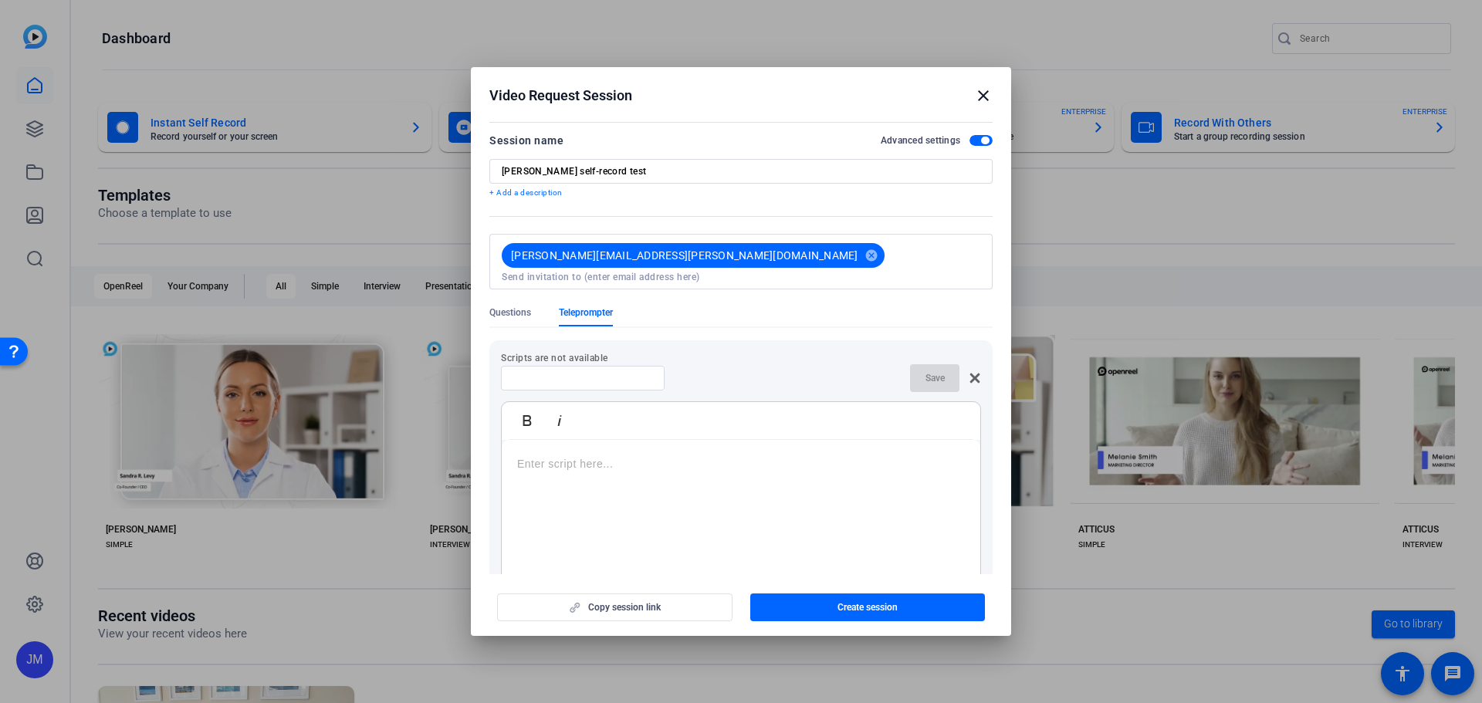
click at [597, 372] on input at bounding box center [582, 378] width 139 height 12
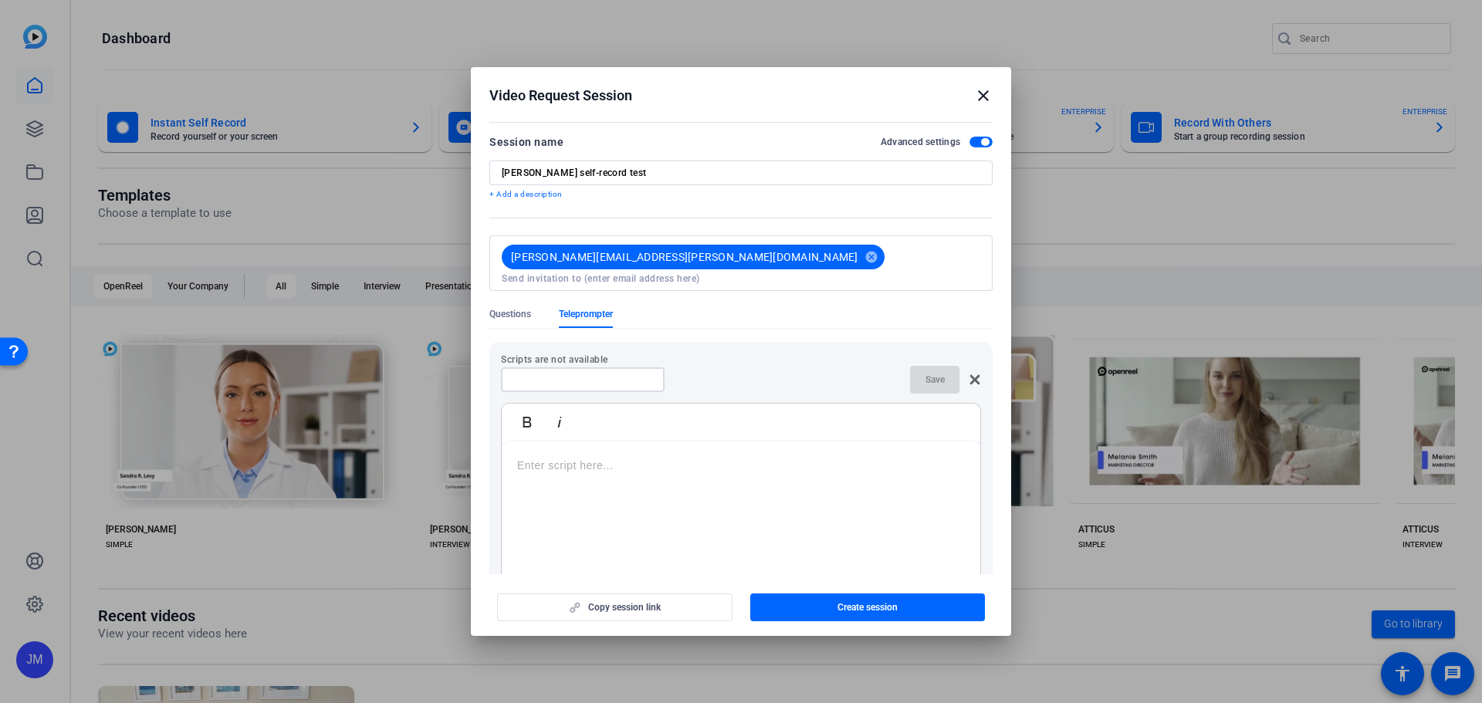
click at [955, 136] on label "Advanced settings" at bounding box center [925, 142] width 89 height 12
click at [969, 137] on button "Advanced settings" at bounding box center [980, 142] width 23 height 11
click at [972, 144] on span "button" at bounding box center [980, 142] width 23 height 11
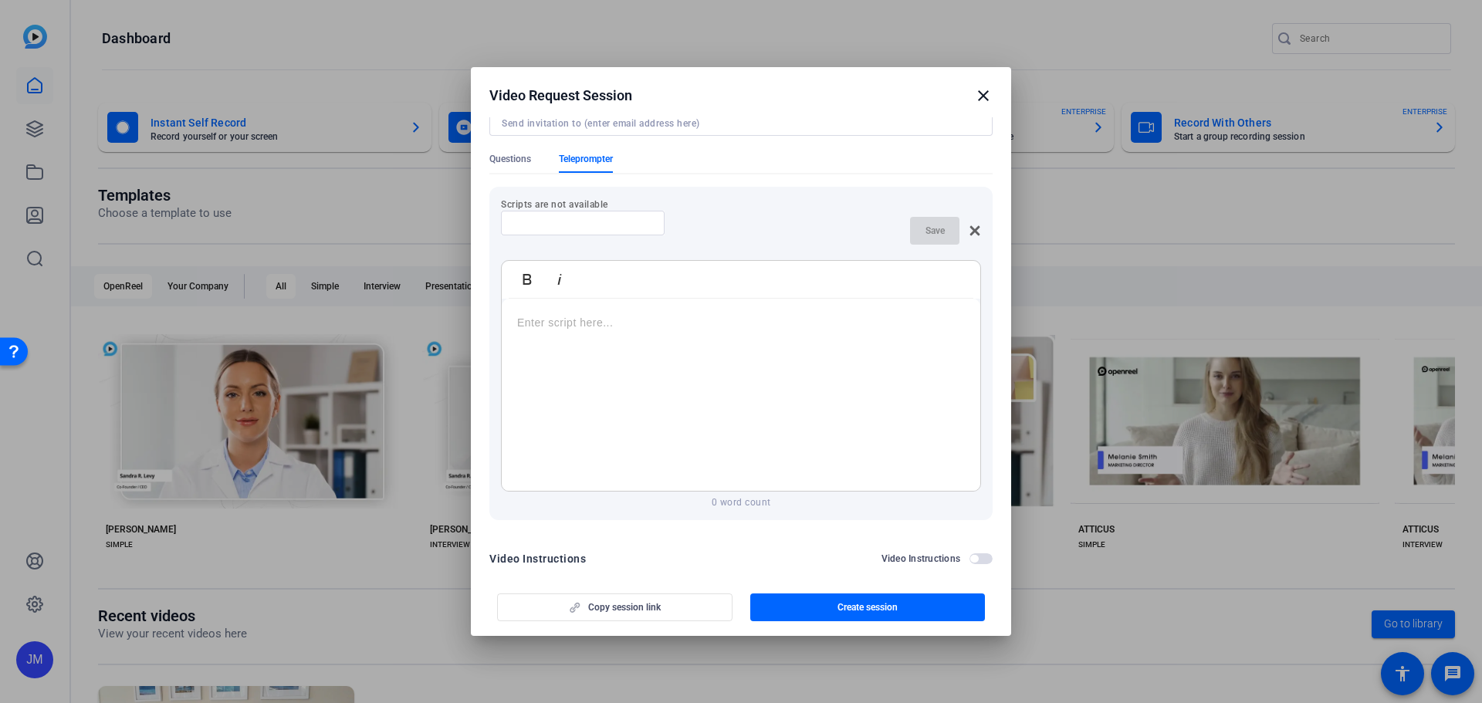
scroll to position [151, 0]
click at [607, 337] on div at bounding box center [741, 399] width 478 height 193
click at [571, 221] on input at bounding box center [582, 227] width 139 height 12
type input "script"
click at [696, 329] on div at bounding box center [741, 386] width 478 height 193
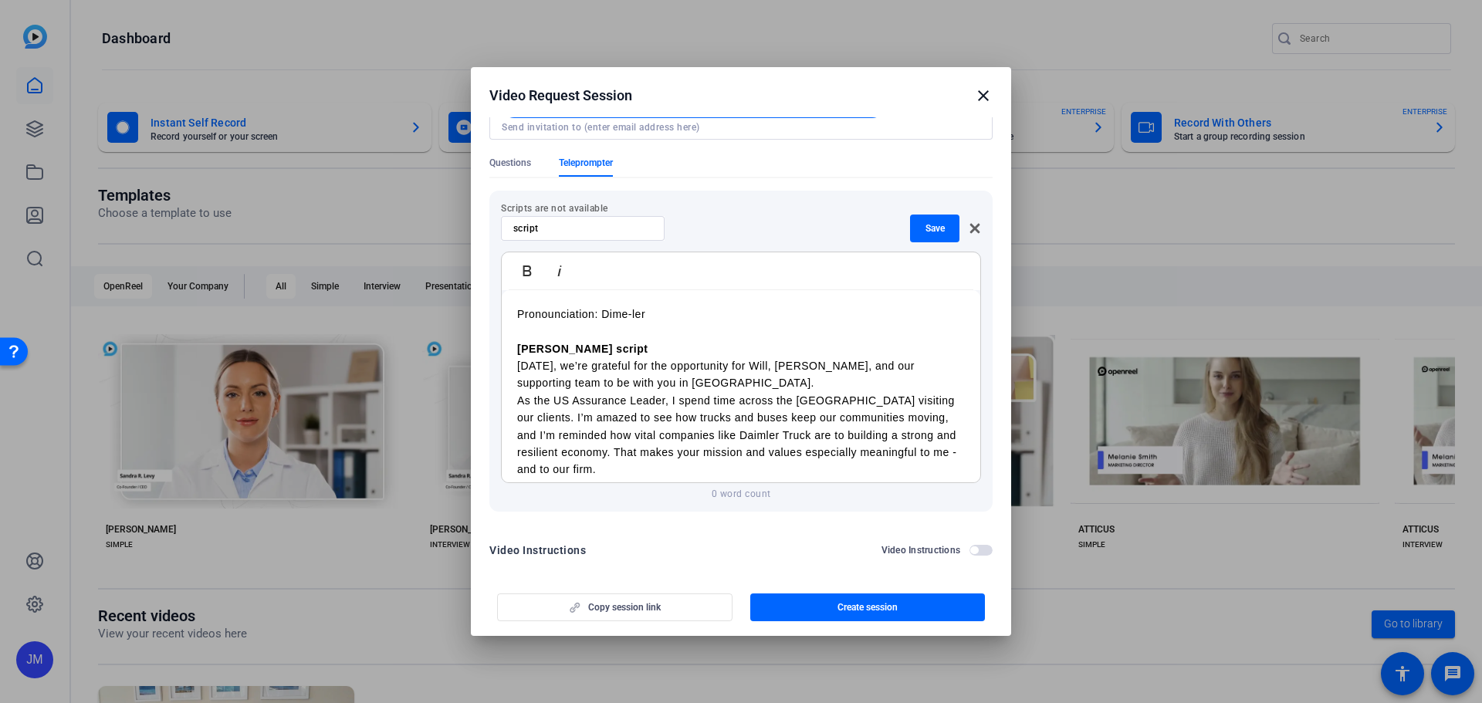
scroll to position [48, 0]
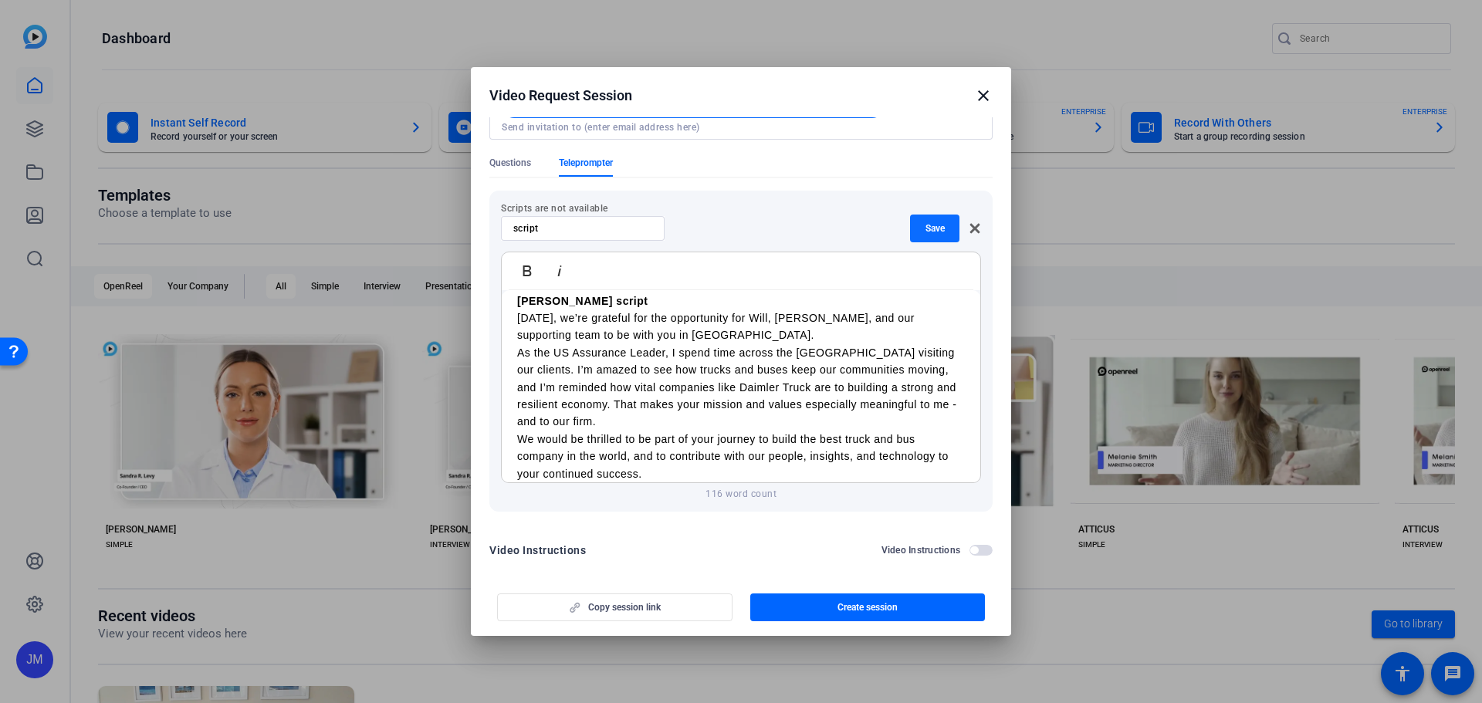
click at [925, 222] on span "Save" at bounding box center [934, 228] width 19 height 12
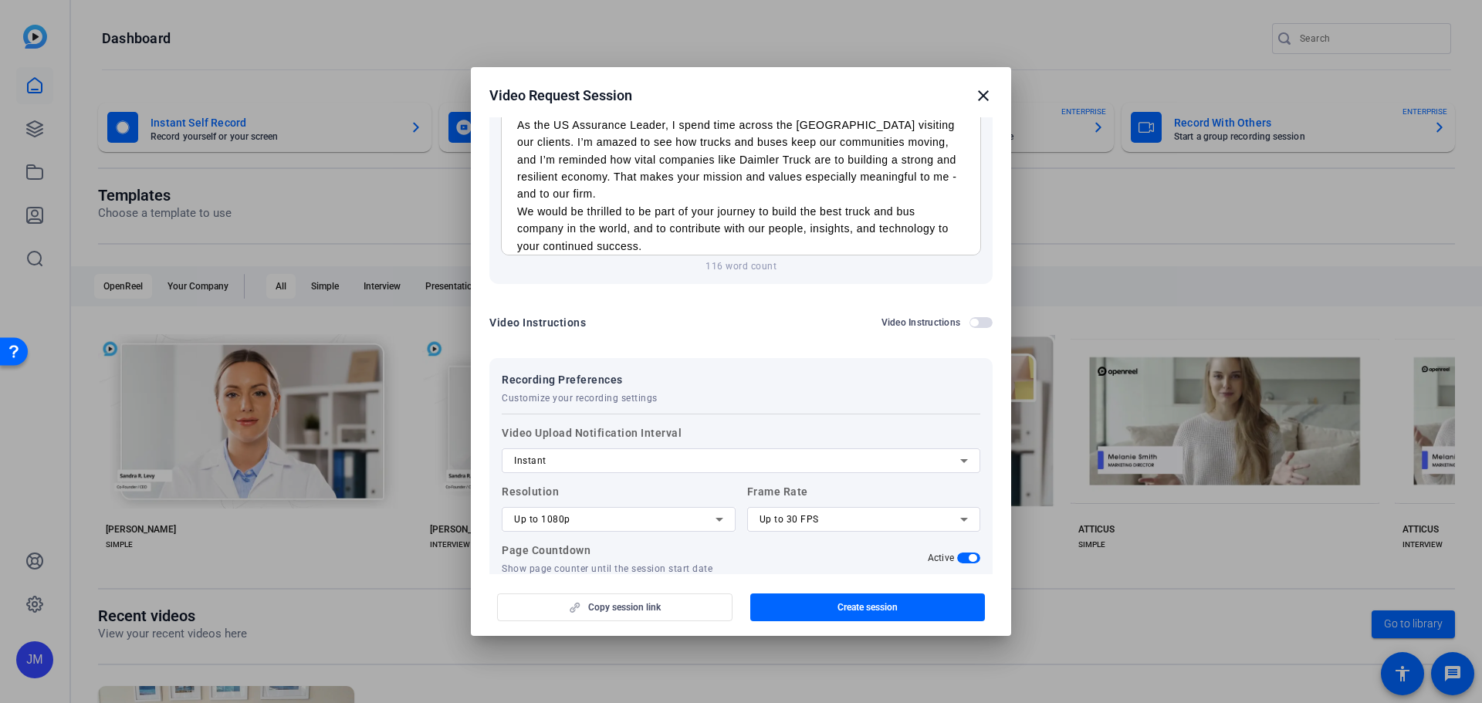
scroll to position [383, 0]
click at [970, 315] on span "button" at bounding box center [974, 319] width 8 height 8
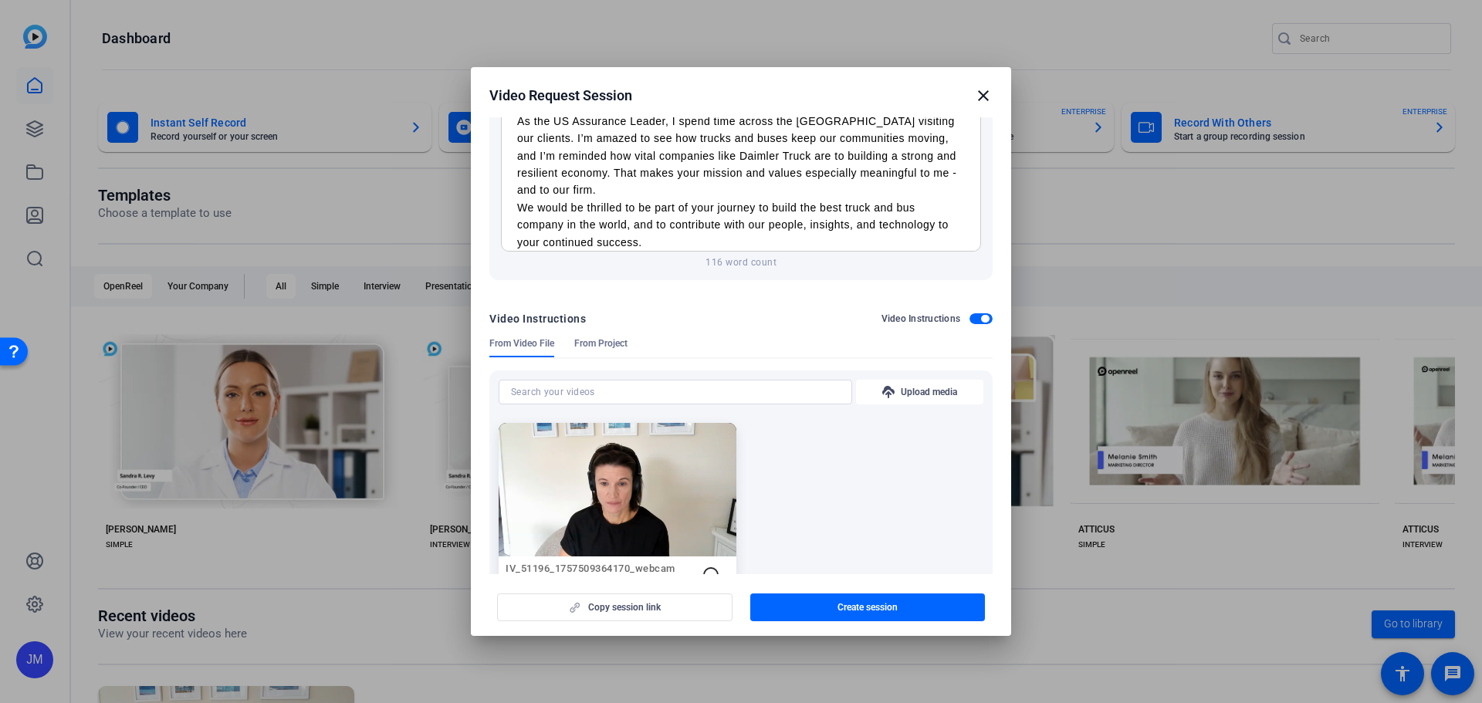
click at [969, 313] on span "button" at bounding box center [980, 318] width 23 height 11
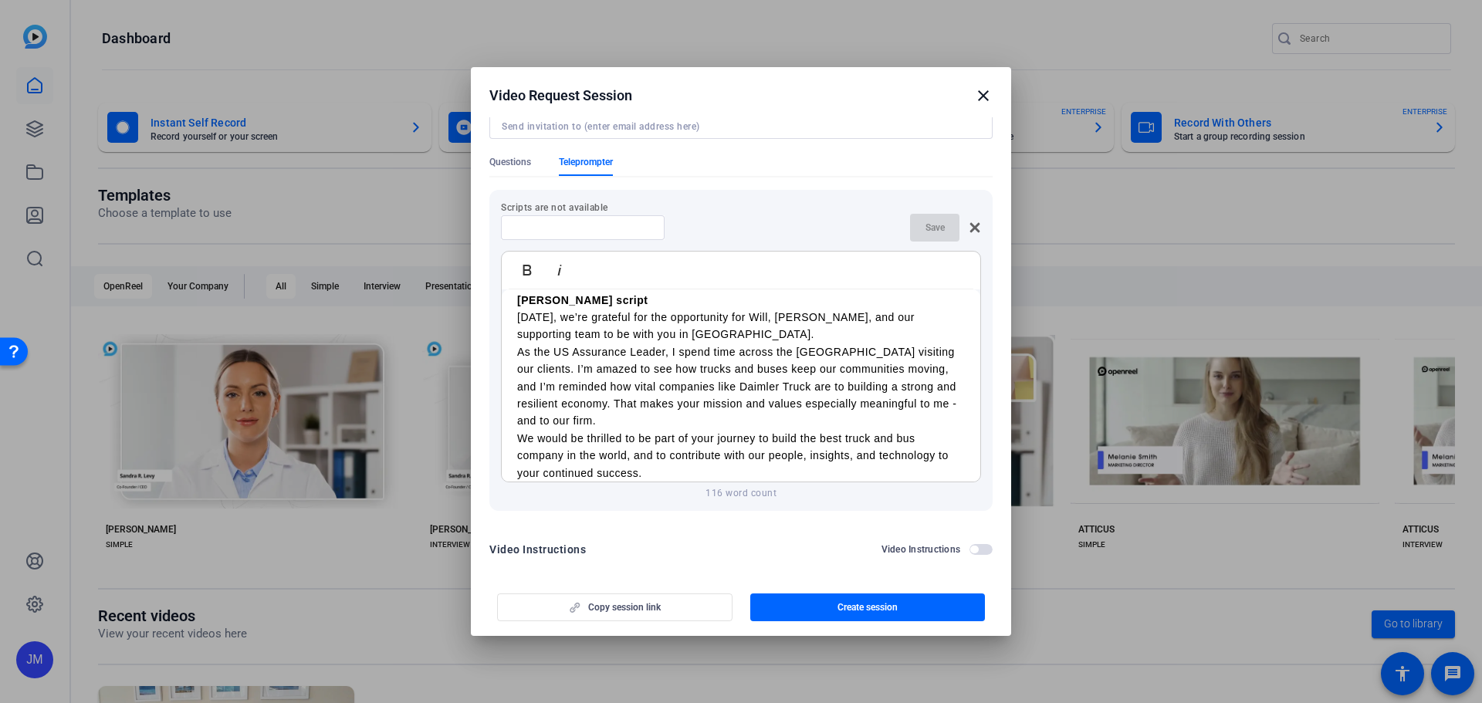
scroll to position [151, 0]
click at [935, 215] on div "Save" at bounding box center [945, 229] width 71 height 28
click at [617, 222] on input at bounding box center [582, 228] width 139 height 12
click at [529, 178] on div "Scripts are not available Save Bold Italic Pronounciation: Dime-ler Deanna scri…" at bounding box center [740, 351] width 503 height 346
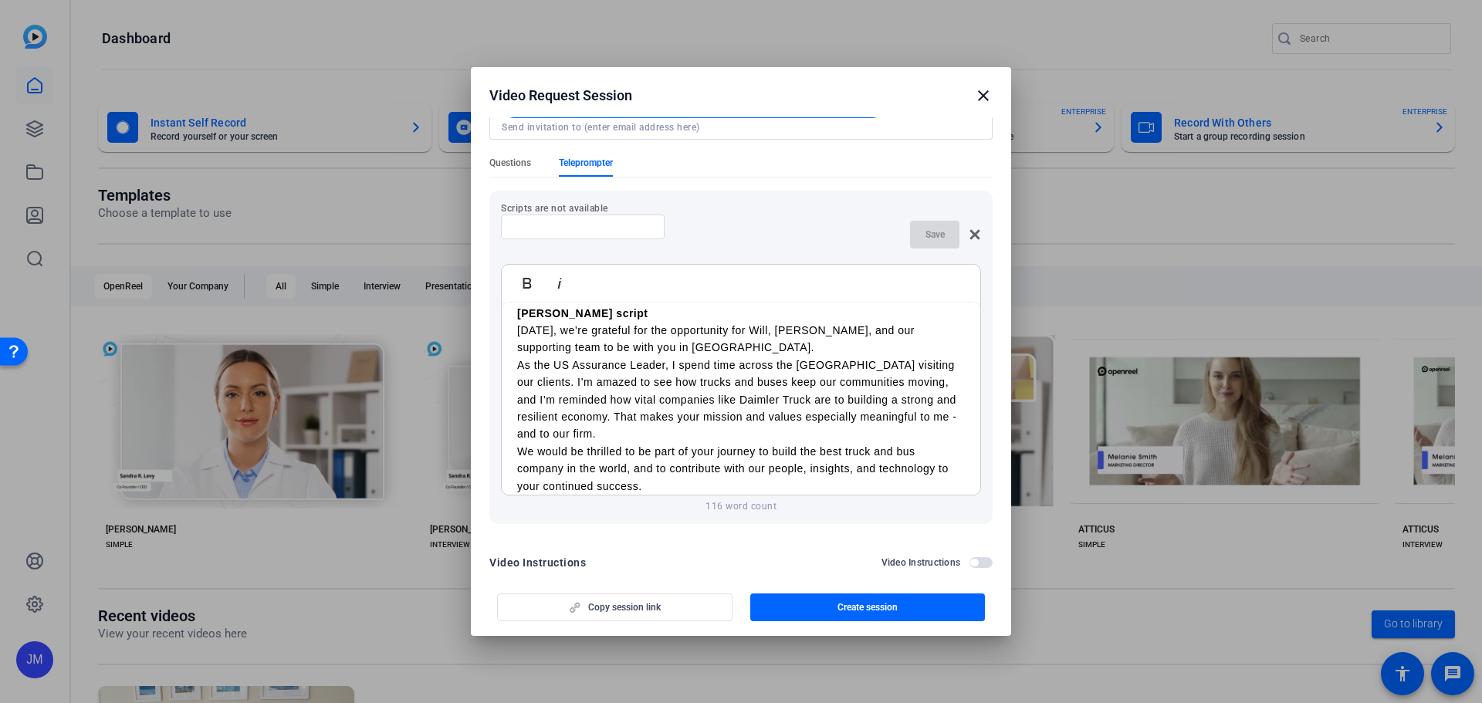
click at [529, 157] on span "Questions" at bounding box center [510, 163] width 42 height 12
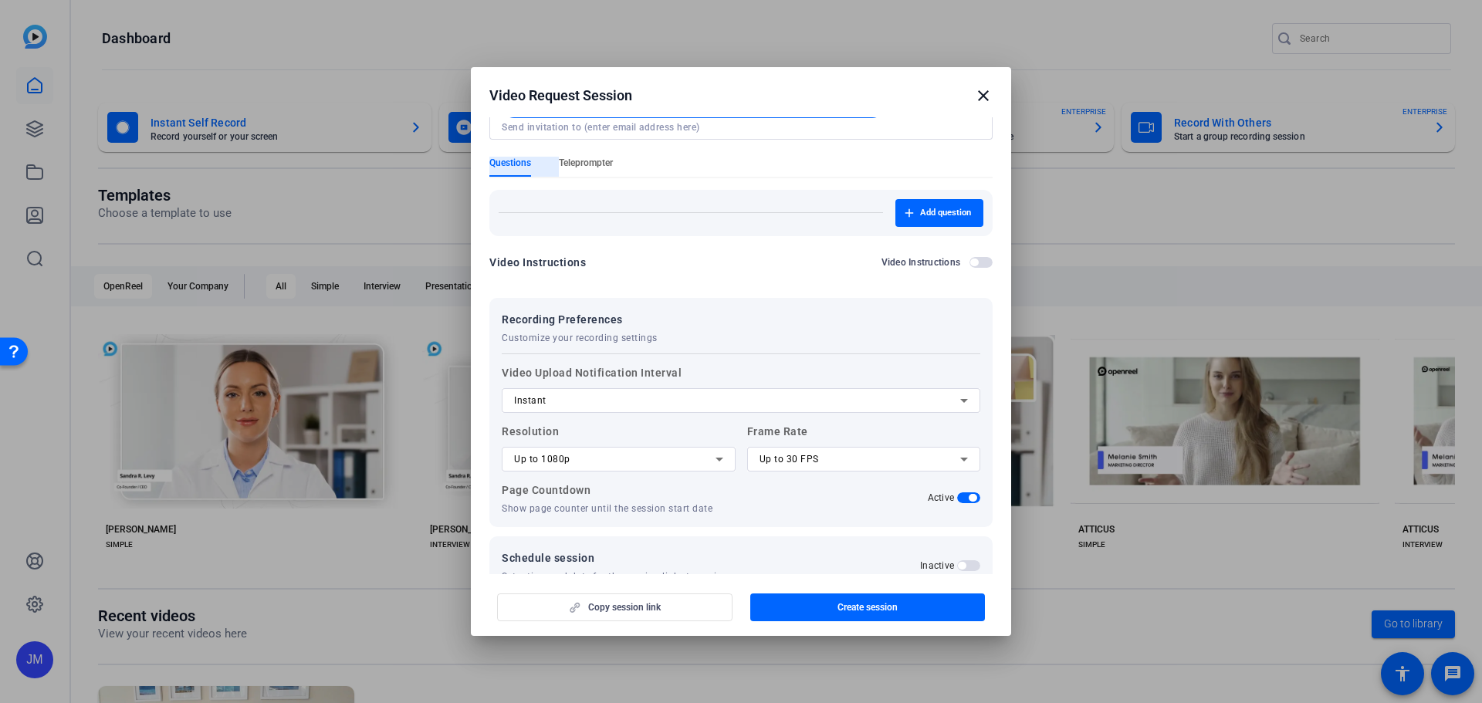
click at [585, 157] on span "Teleprompter" at bounding box center [586, 167] width 54 height 20
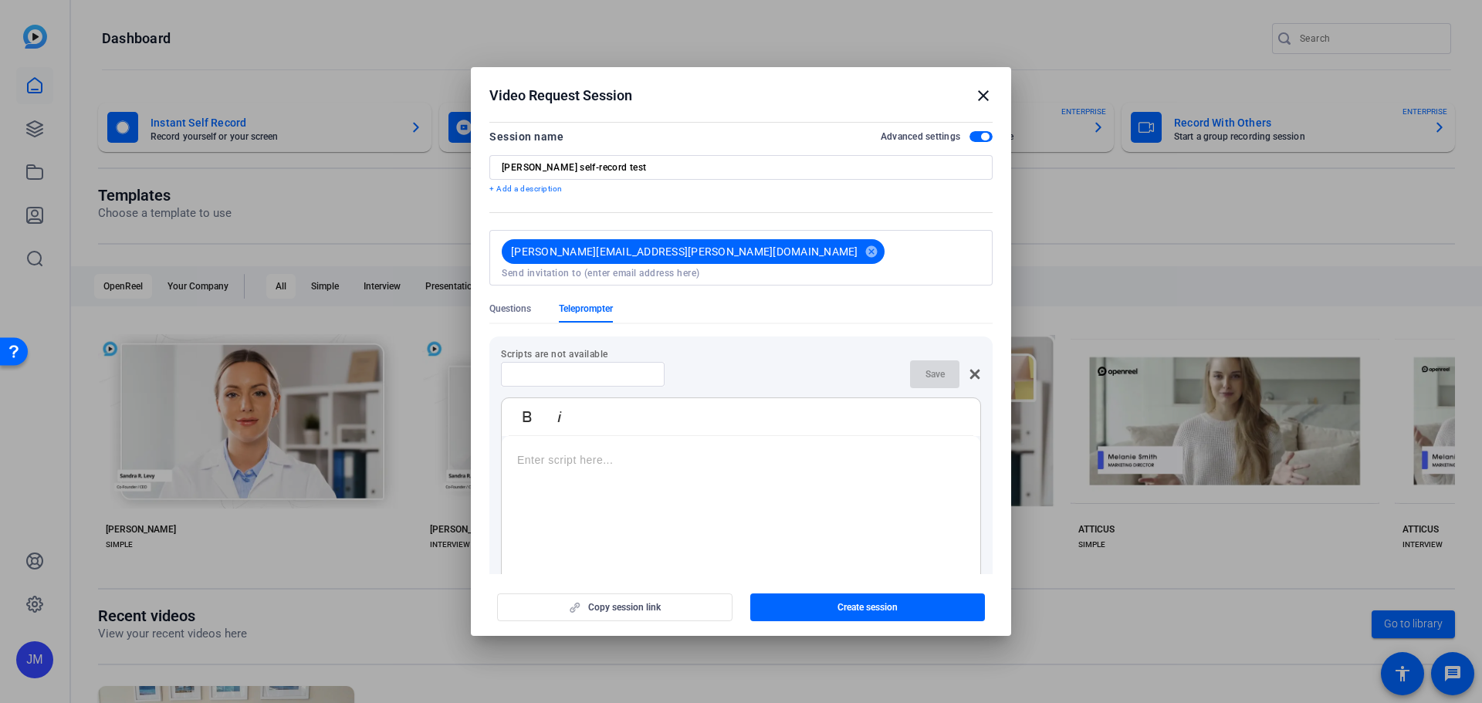
scroll to position [0, 0]
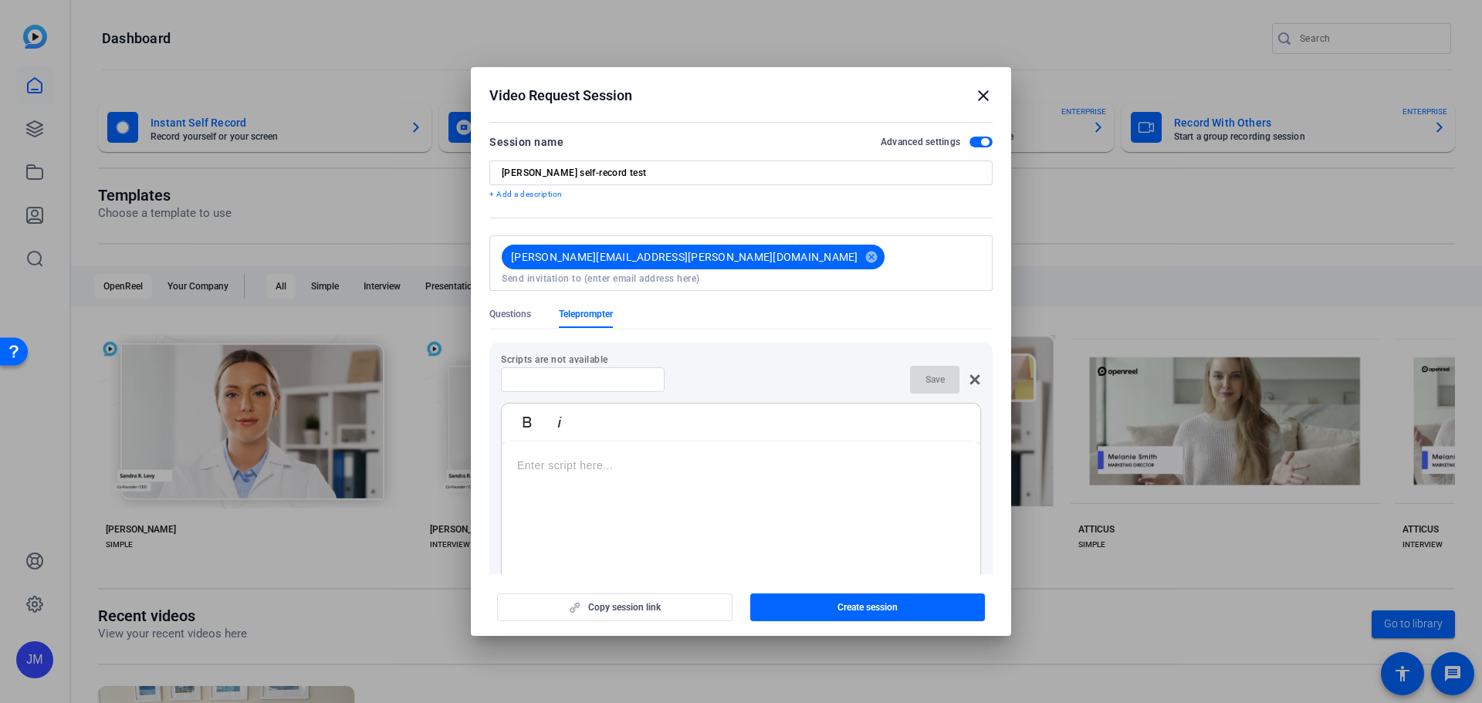
click at [985, 95] on mat-icon "close" at bounding box center [983, 95] width 19 height 19
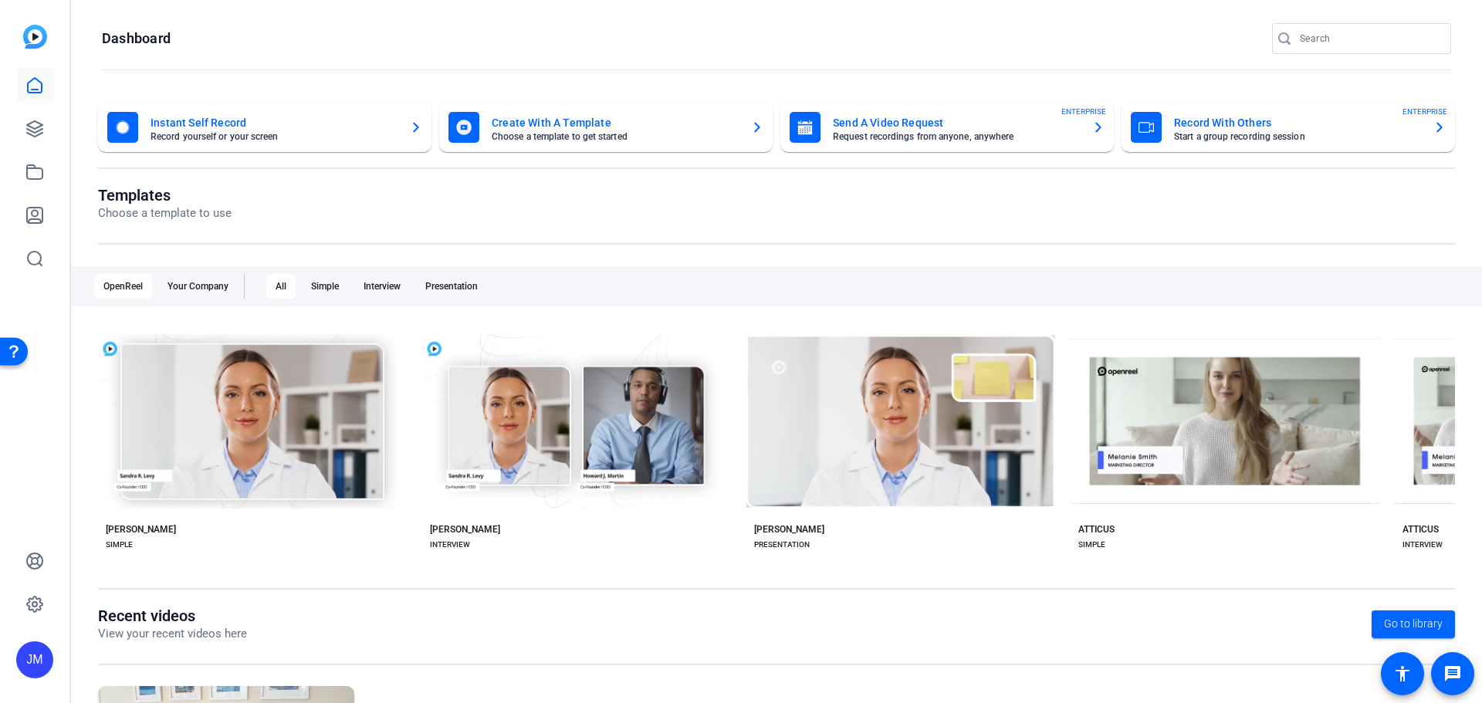
click at [1095, 130] on icon "button" at bounding box center [1098, 128] width 6 height 10
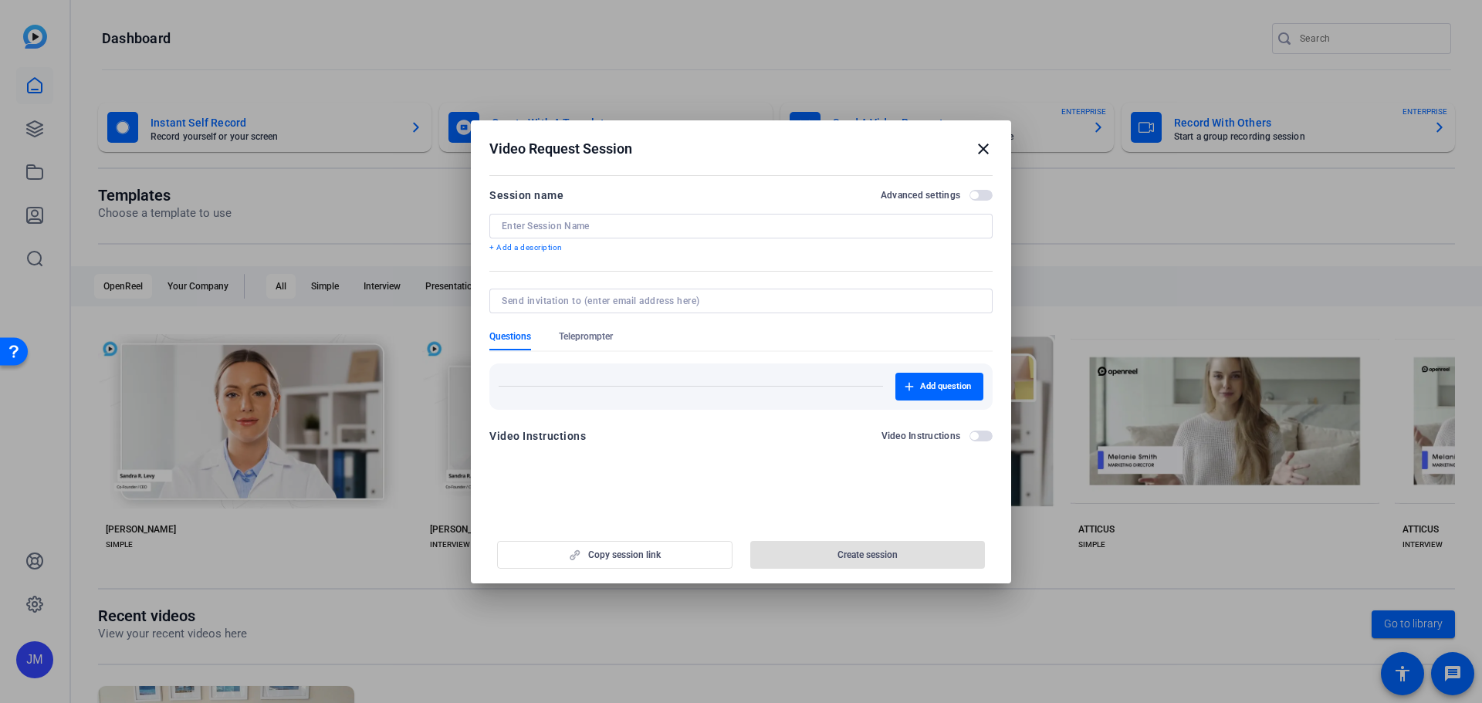
click at [982, 191] on span "button" at bounding box center [980, 195] width 23 height 11
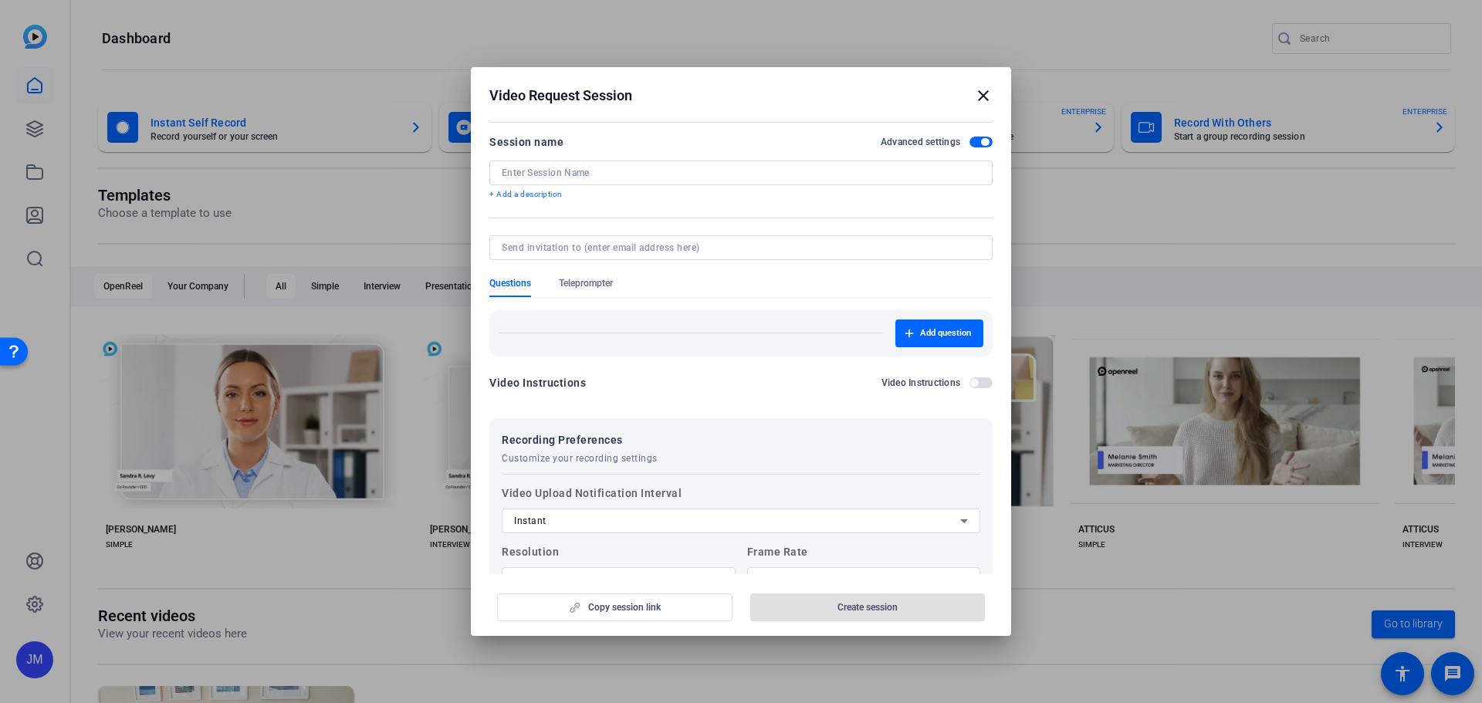
click at [564, 174] on input at bounding box center [741, 173] width 478 height 12
type input "[PERSON_NAME] self-record test"
click at [580, 249] on input at bounding box center [738, 248] width 472 height 12
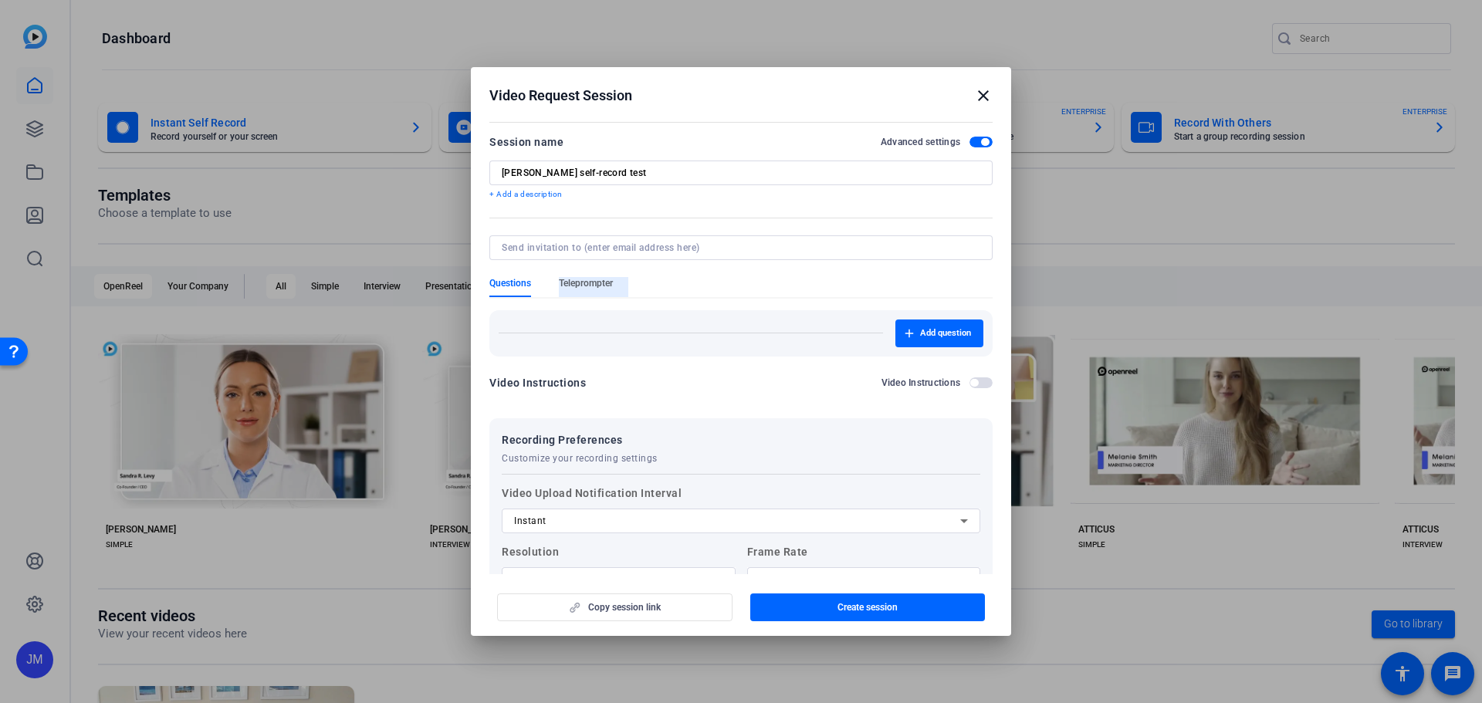
click at [568, 282] on span "Teleprompter" at bounding box center [586, 283] width 54 height 12
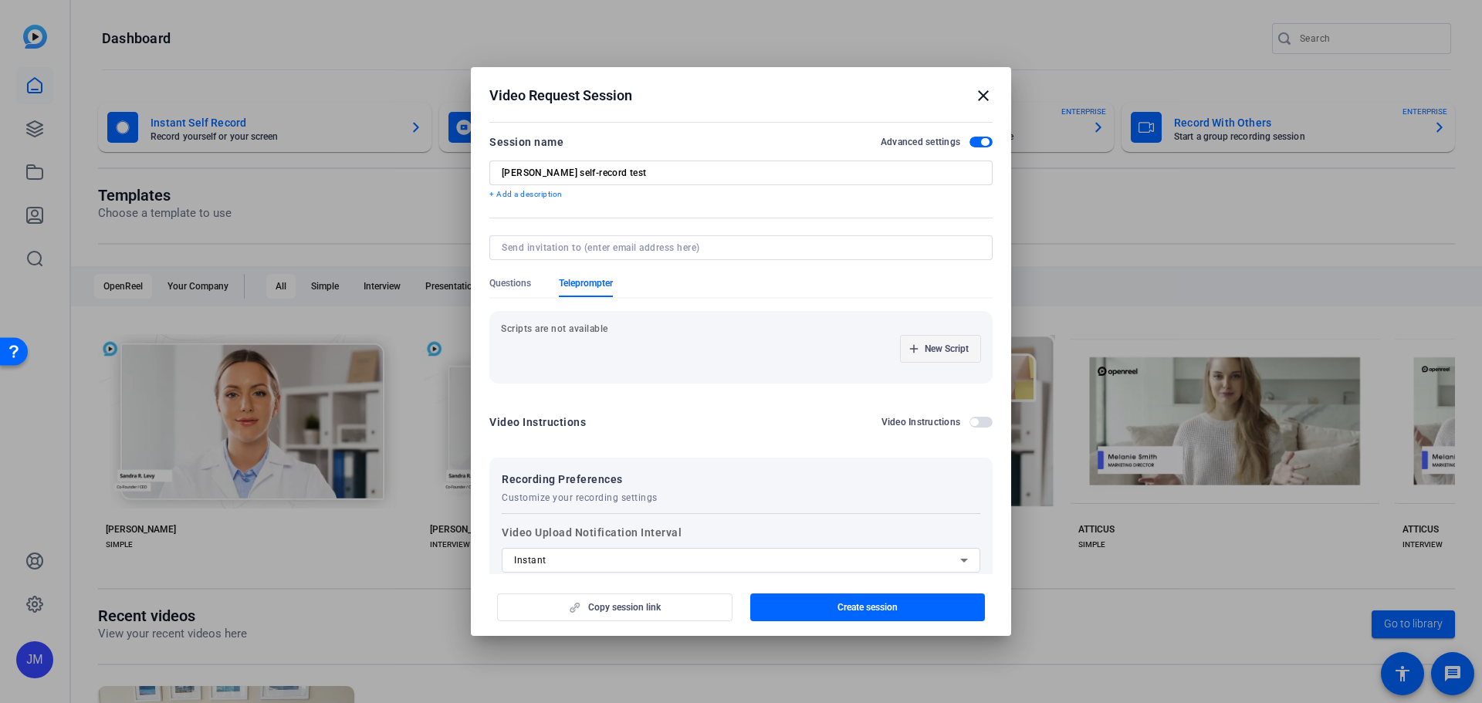
click at [925, 351] on span "New Script" at bounding box center [947, 349] width 44 height 12
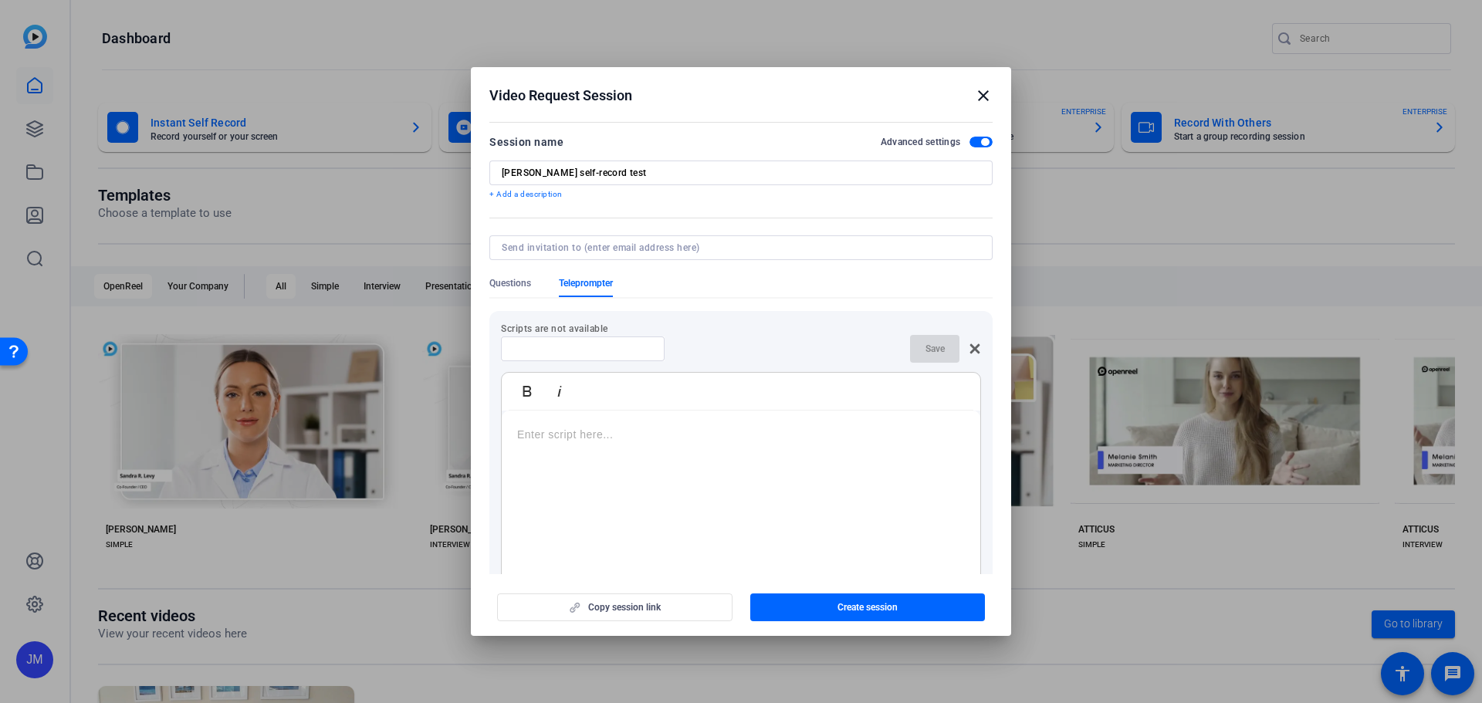
click at [637, 351] on input at bounding box center [582, 349] width 139 height 12
type input "[PERSON_NAME] script"
click at [695, 439] on p at bounding box center [741, 434] width 448 height 17
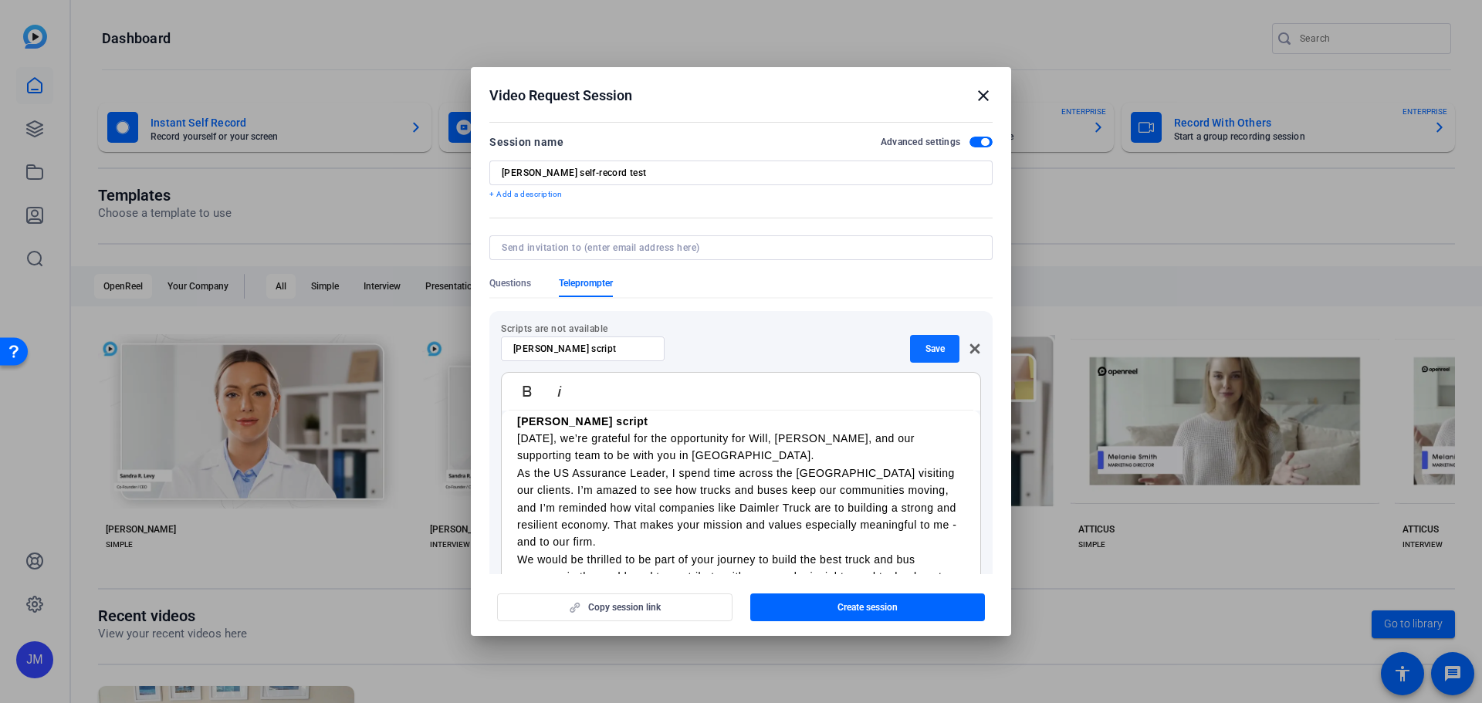
click at [917, 357] on span "button" at bounding box center [934, 348] width 49 height 37
click at [918, 357] on div "Save" at bounding box center [945, 349] width 71 height 28
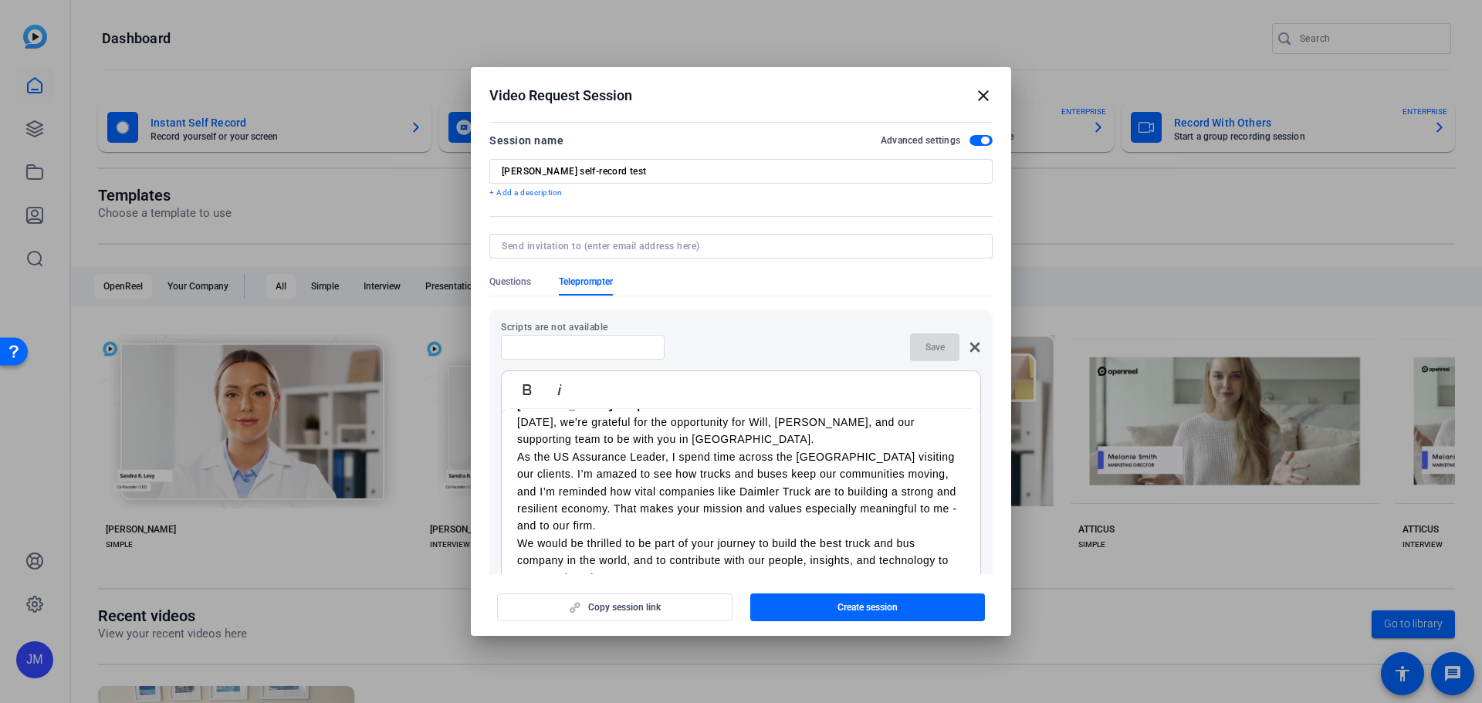
scroll to position [0, 0]
click at [756, 256] on div at bounding box center [741, 247] width 478 height 25
click at [748, 240] on div at bounding box center [741, 247] width 478 height 25
click at [796, 250] on input at bounding box center [738, 248] width 472 height 12
type input "jennifer.mohr@pwc.com"
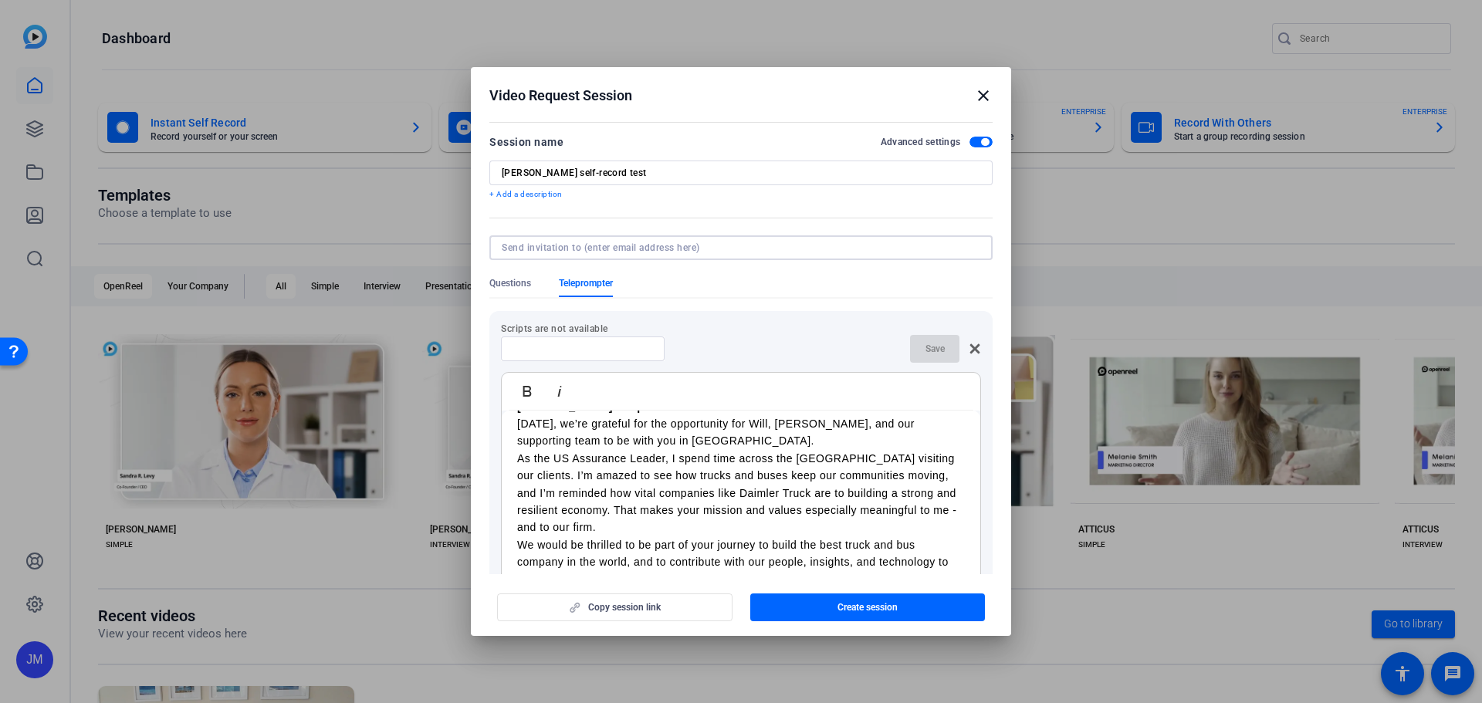
click at [605, 340] on div "Scripts are not available Save Bold Italic Pronounciation: Dime-ler Deanna scri…" at bounding box center [740, 471] width 503 height 321
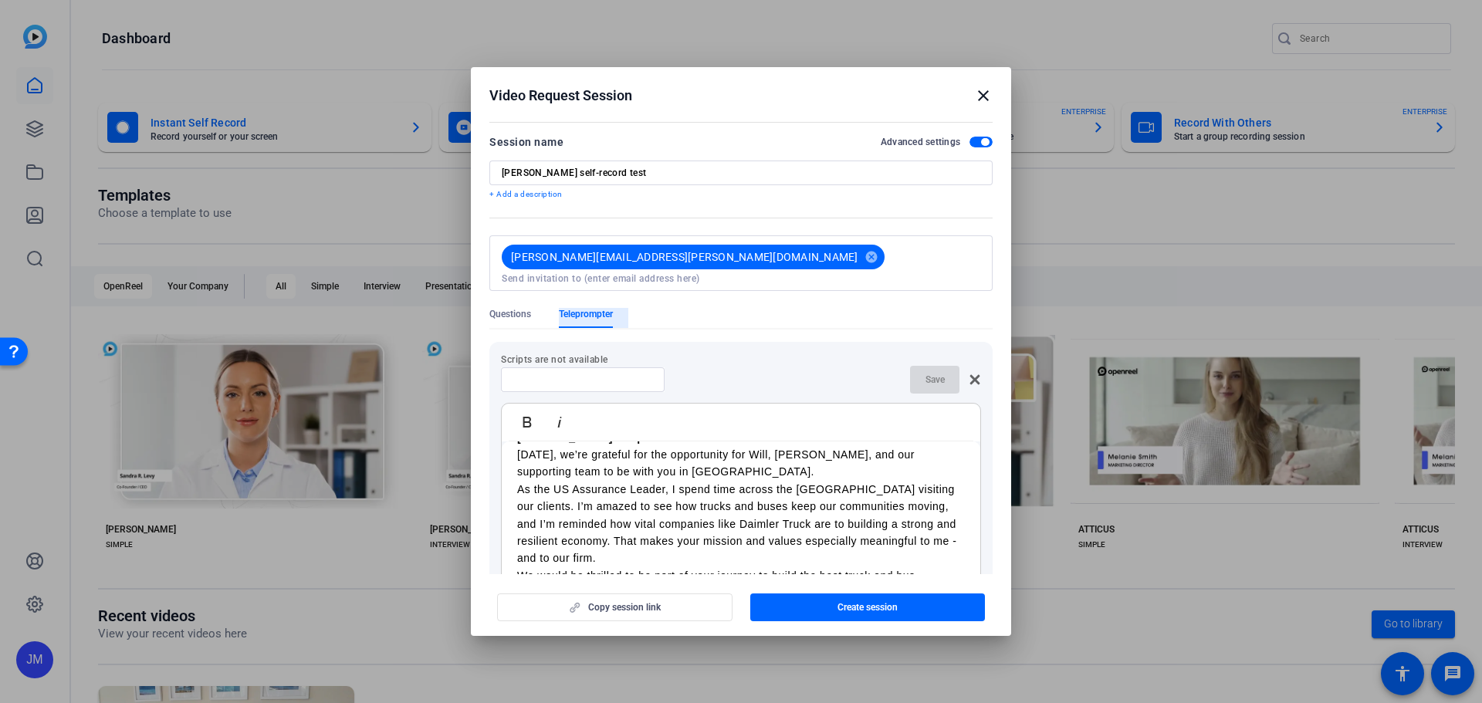
click at [598, 308] on span "Teleprompter" at bounding box center [586, 314] width 54 height 12
click at [971, 138] on span "button" at bounding box center [980, 142] width 23 height 11
click at [971, 141] on span "button" at bounding box center [980, 142] width 23 height 11
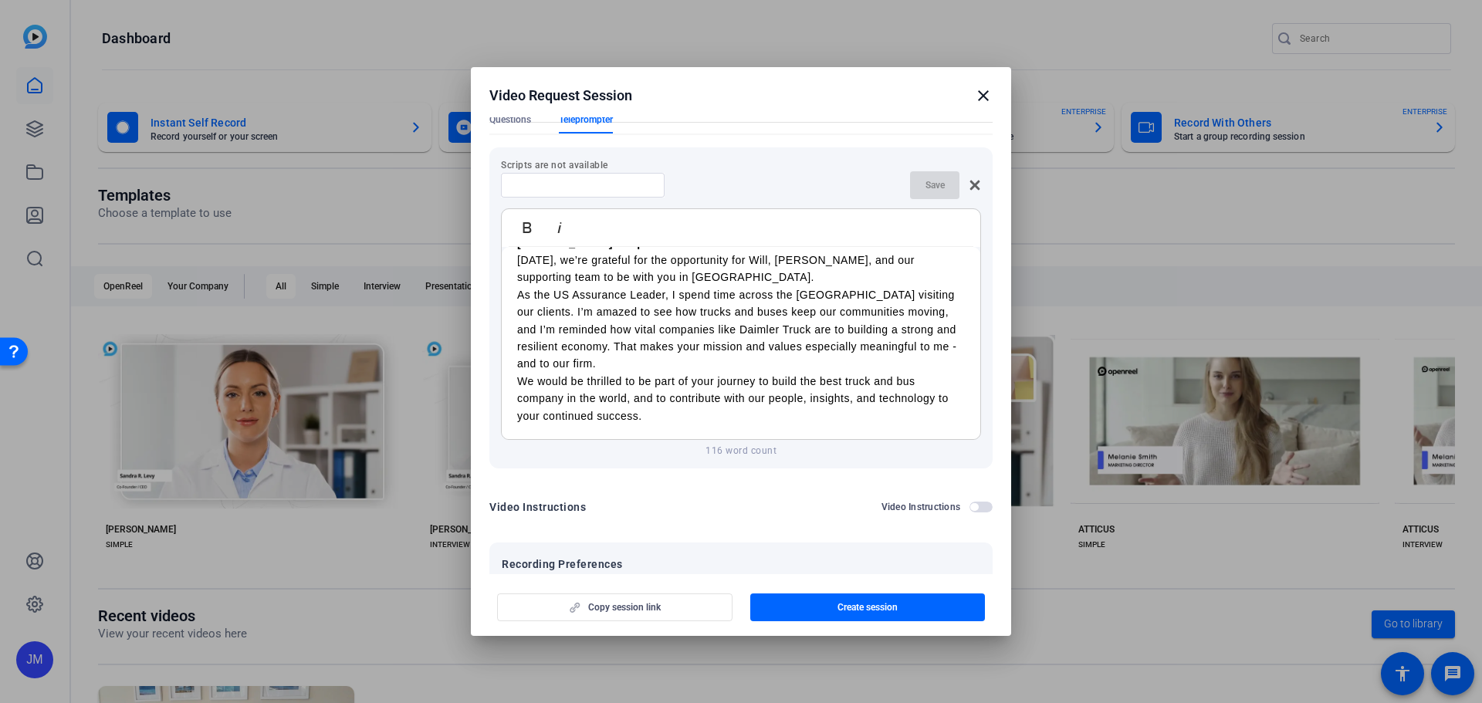
click at [971, 141] on form "Session name Advanced settings Cory Smith self-record test + Add a description …" at bounding box center [740, 388] width 503 height 901
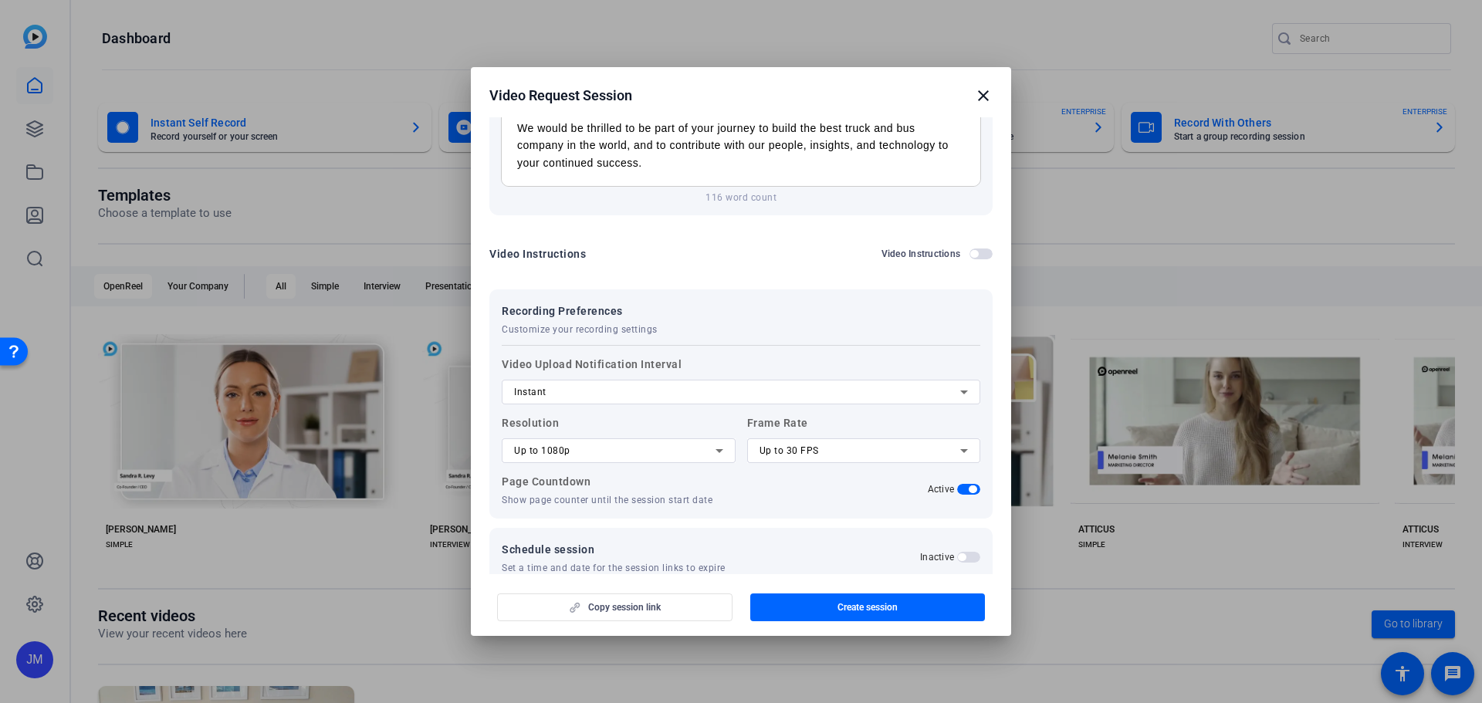
scroll to position [370, 0]
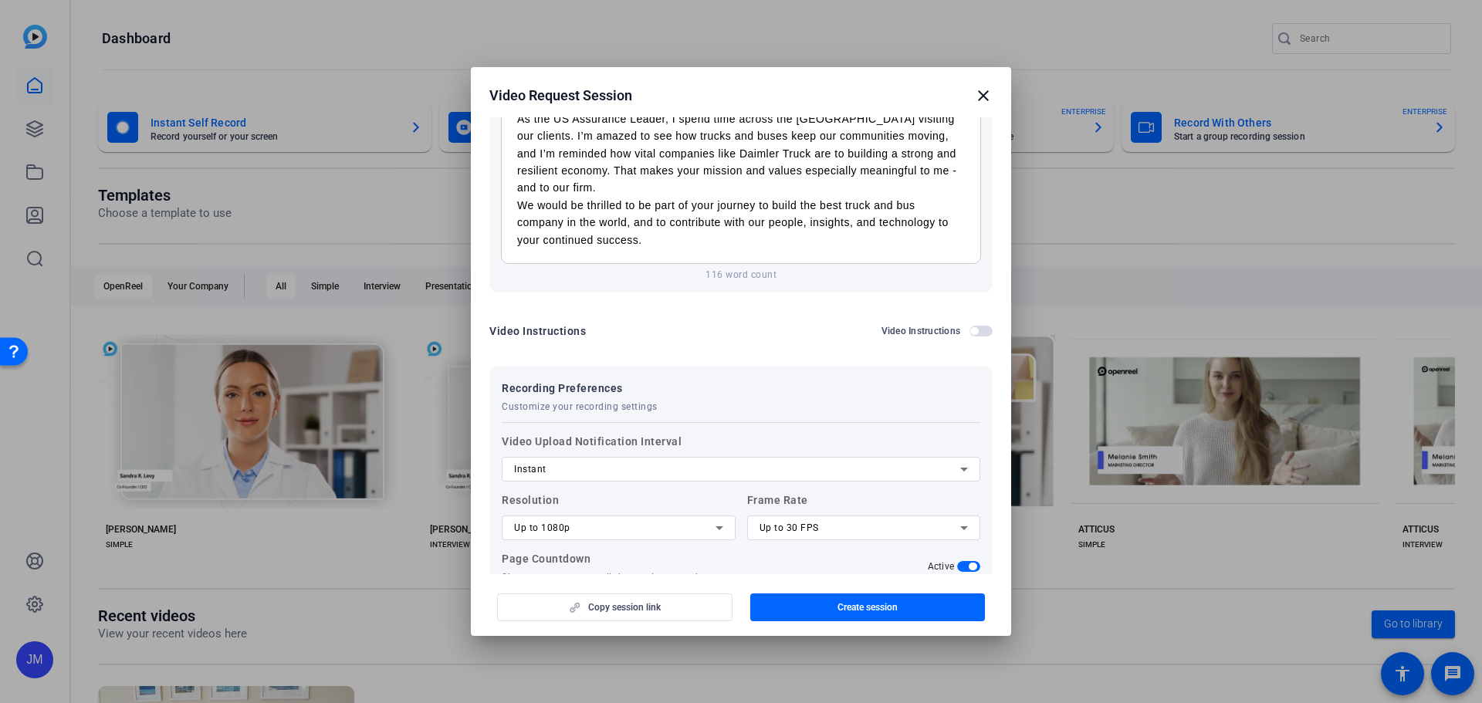
click at [948, 526] on div "Up to 30 FPS" at bounding box center [863, 528] width 209 height 25
click at [936, 519] on div at bounding box center [741, 351] width 1482 height 703
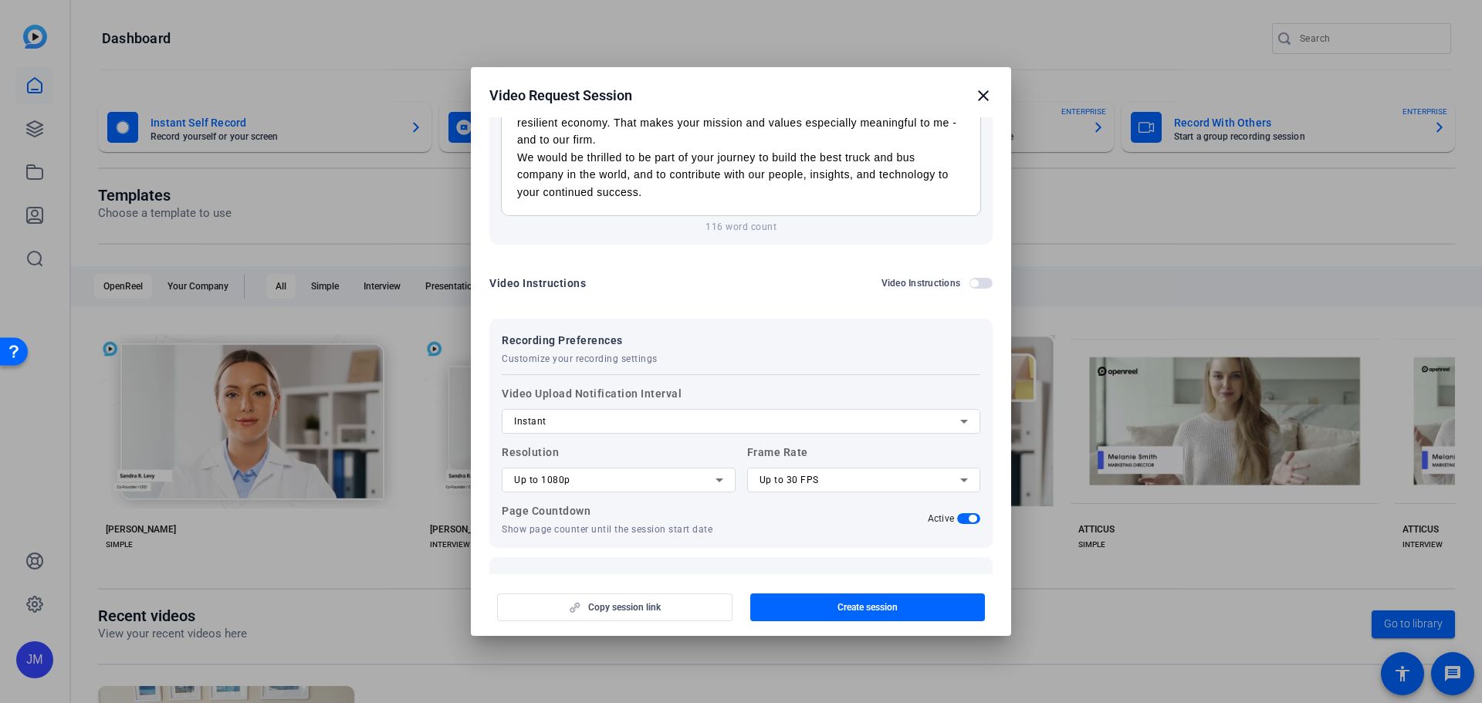
scroll to position [465, 0]
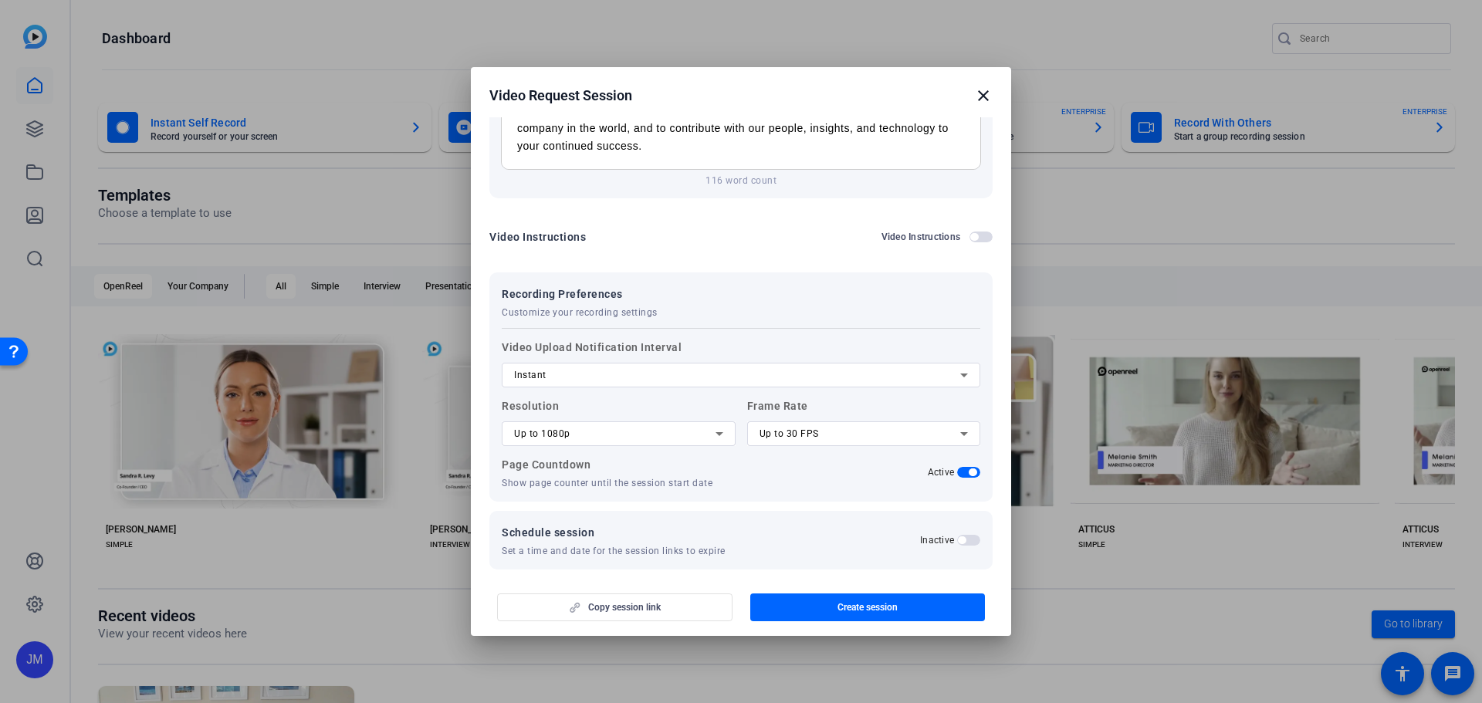
click at [957, 467] on span "button" at bounding box center [968, 472] width 23 height 11
click at [959, 467] on span "button" at bounding box center [968, 472] width 23 height 11
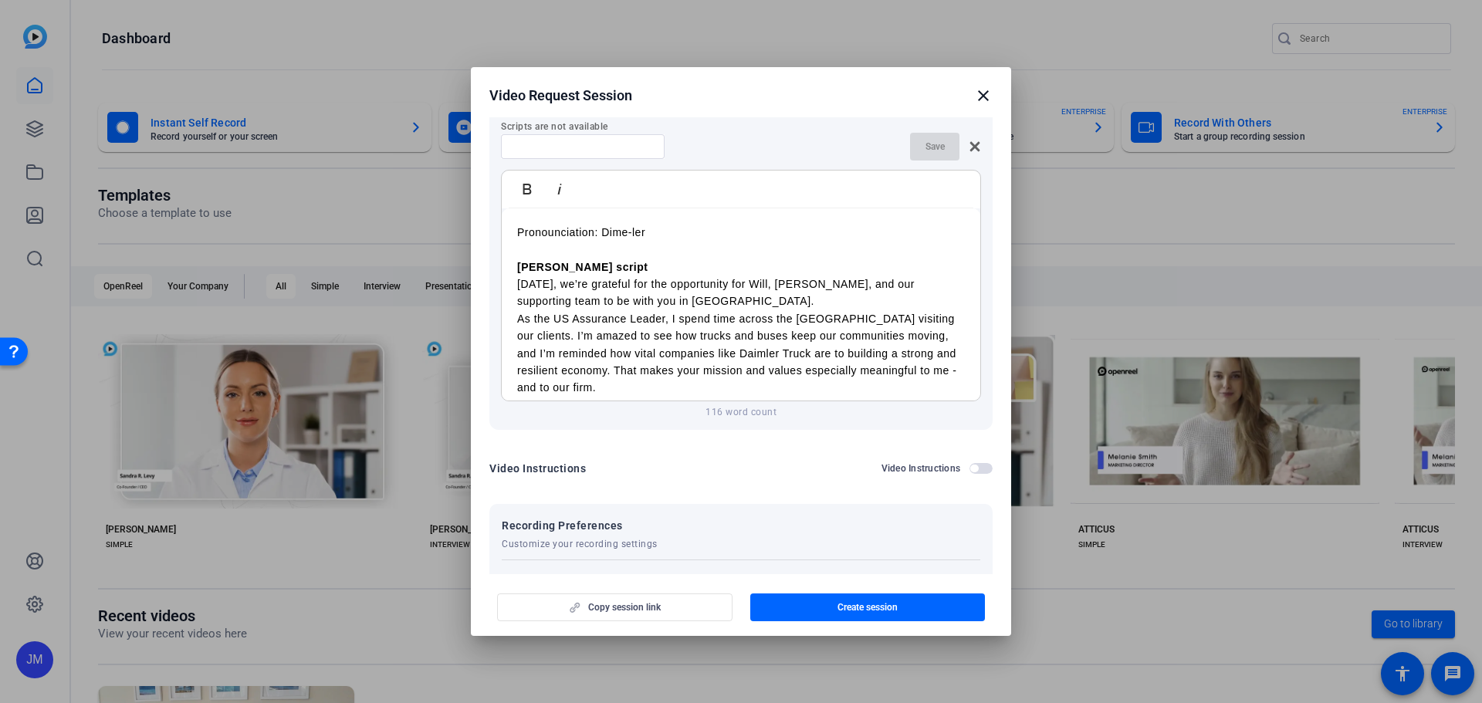
scroll to position [0, 0]
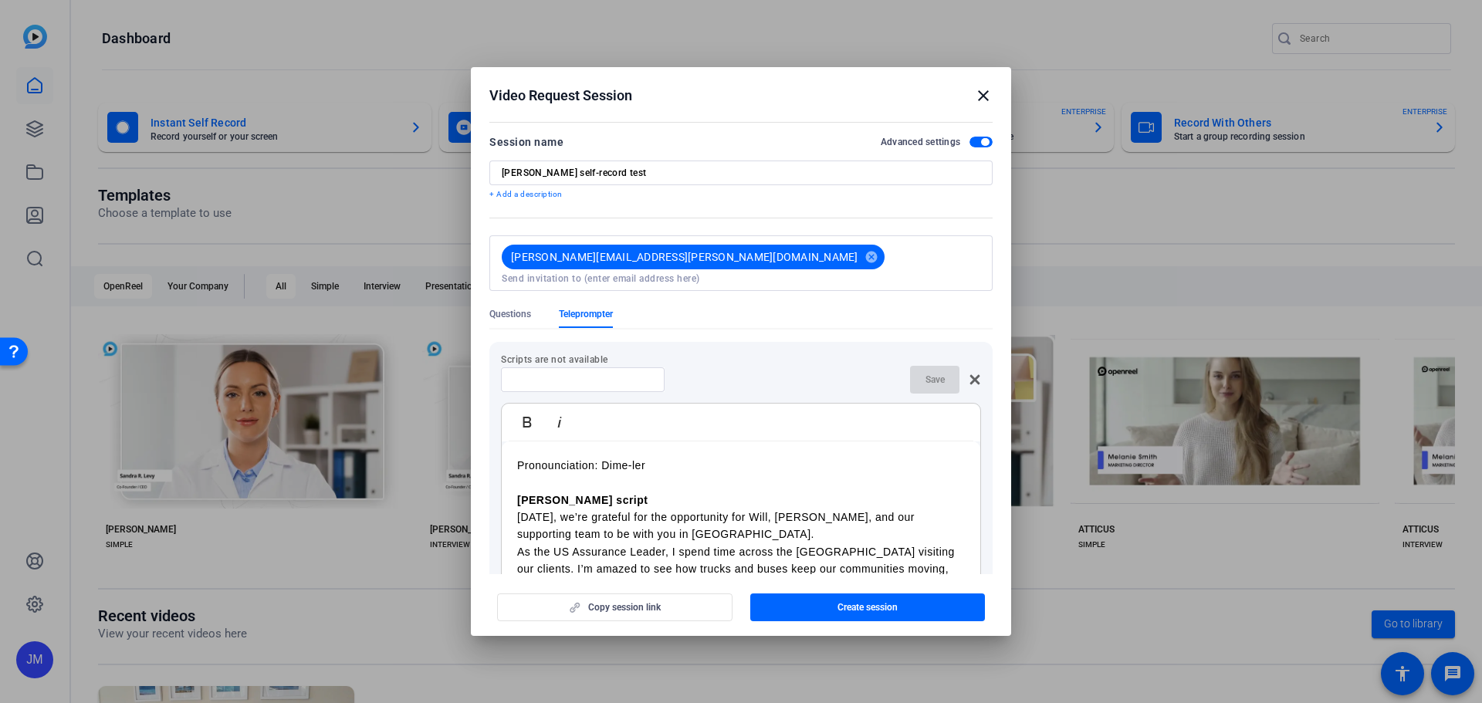
click at [970, 374] on icon at bounding box center [975, 379] width 10 height 10
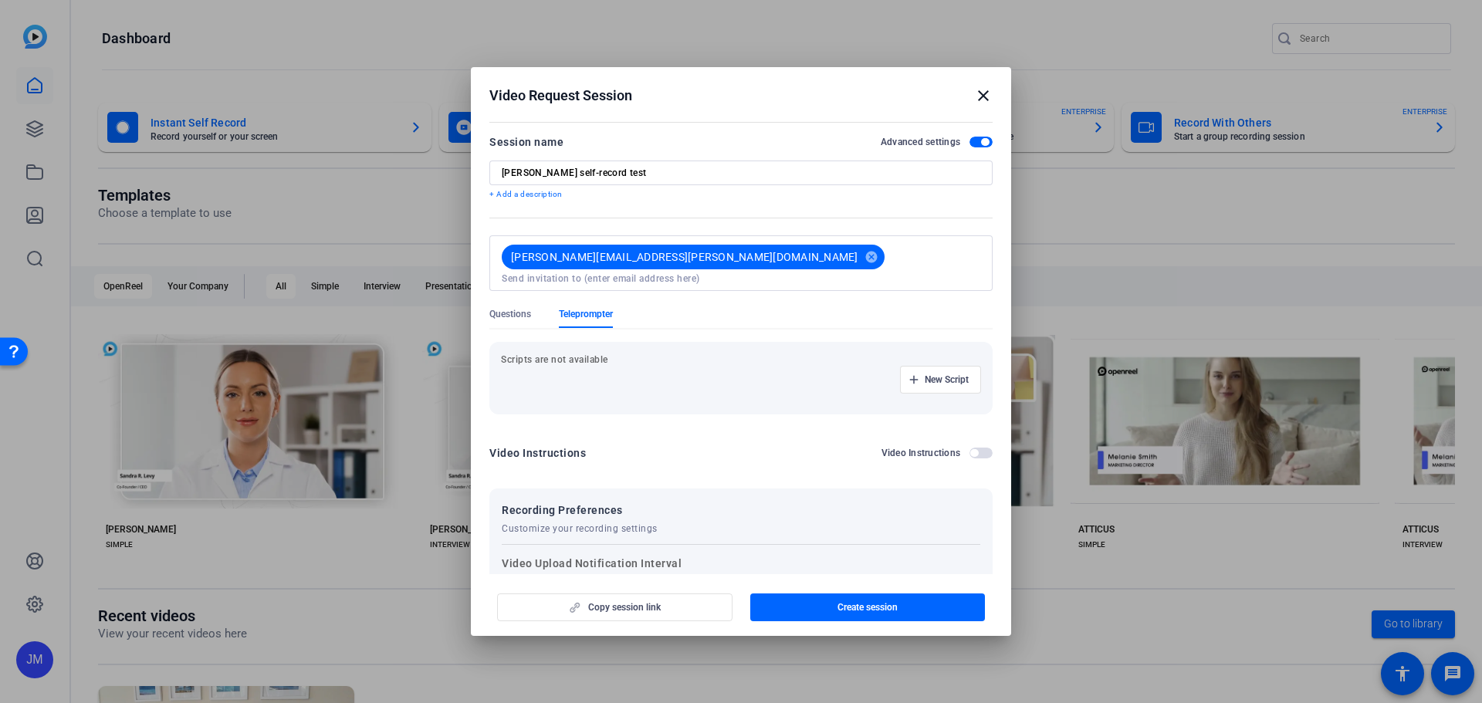
click at [983, 89] on mat-icon "close" at bounding box center [983, 95] width 19 height 19
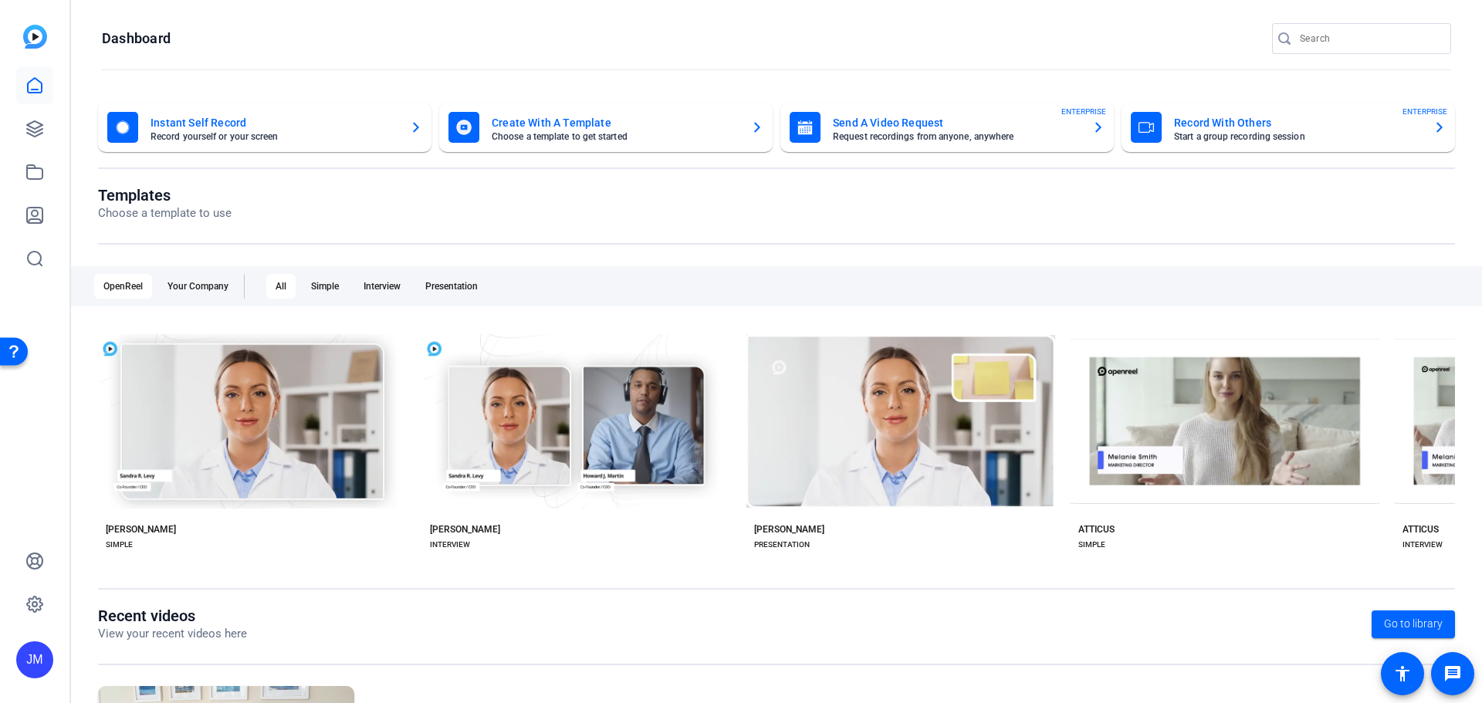
click at [912, 119] on mat-card-title "Send A Video Request" at bounding box center [956, 122] width 247 height 19
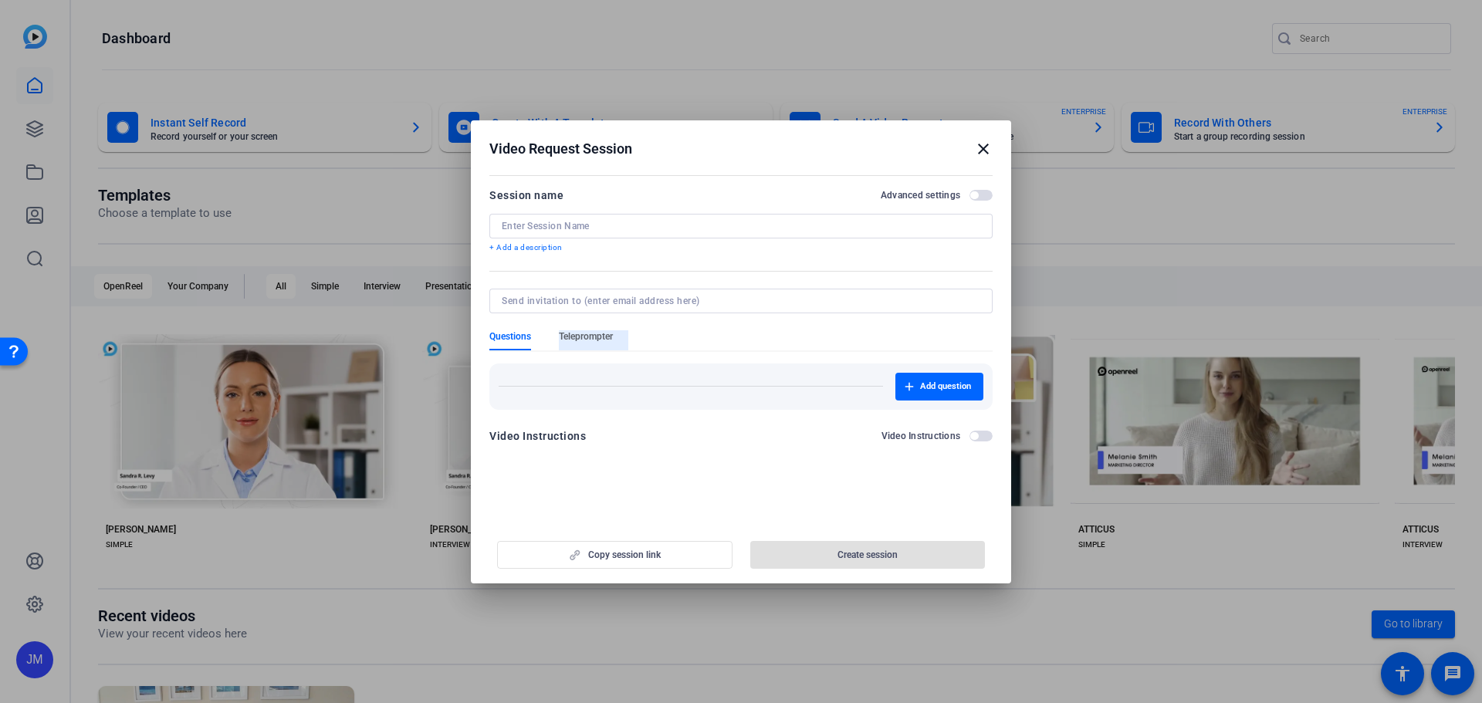
click at [586, 334] on span "Teleprompter" at bounding box center [586, 336] width 54 height 12
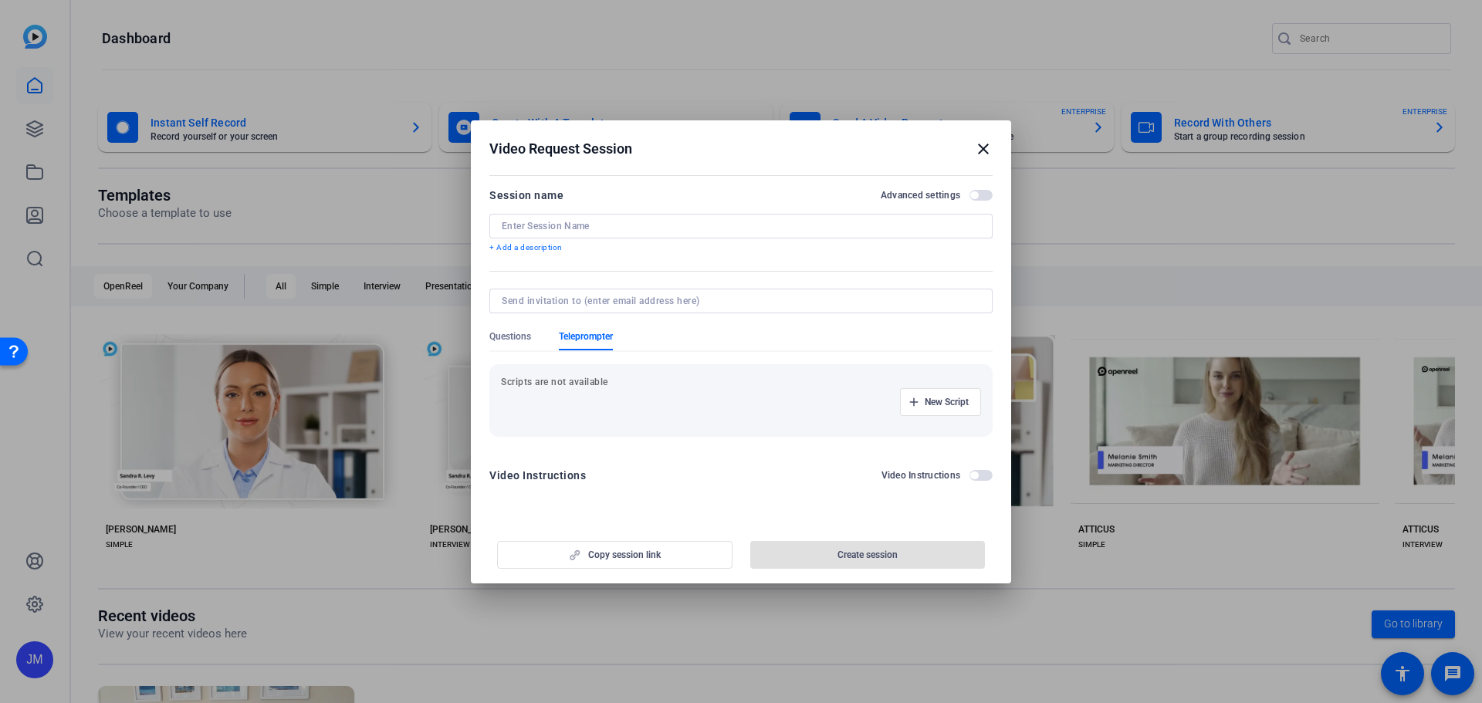
click at [567, 391] on div "New Script" at bounding box center [741, 402] width 480 height 28
drag, startPoint x: 567, startPoint y: 379, endPoint x: 591, endPoint y: 377, distance: 24.0
click at [567, 378] on p "Scripts are not available" at bounding box center [741, 382] width 480 height 12
click at [932, 404] on span "New Script" at bounding box center [947, 402] width 44 height 12
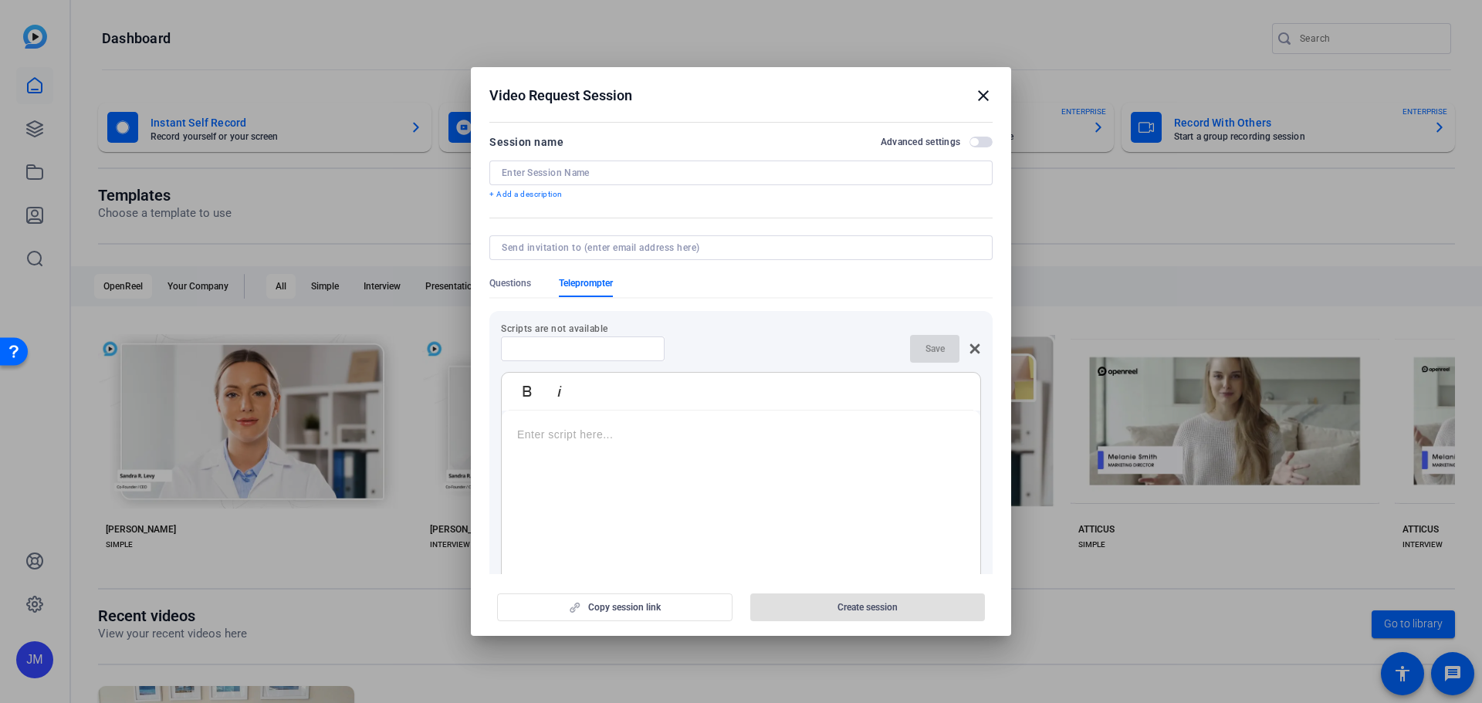
click at [589, 351] on input at bounding box center [582, 349] width 139 height 12
type input "script"
click at [735, 424] on div at bounding box center [741, 507] width 478 height 193
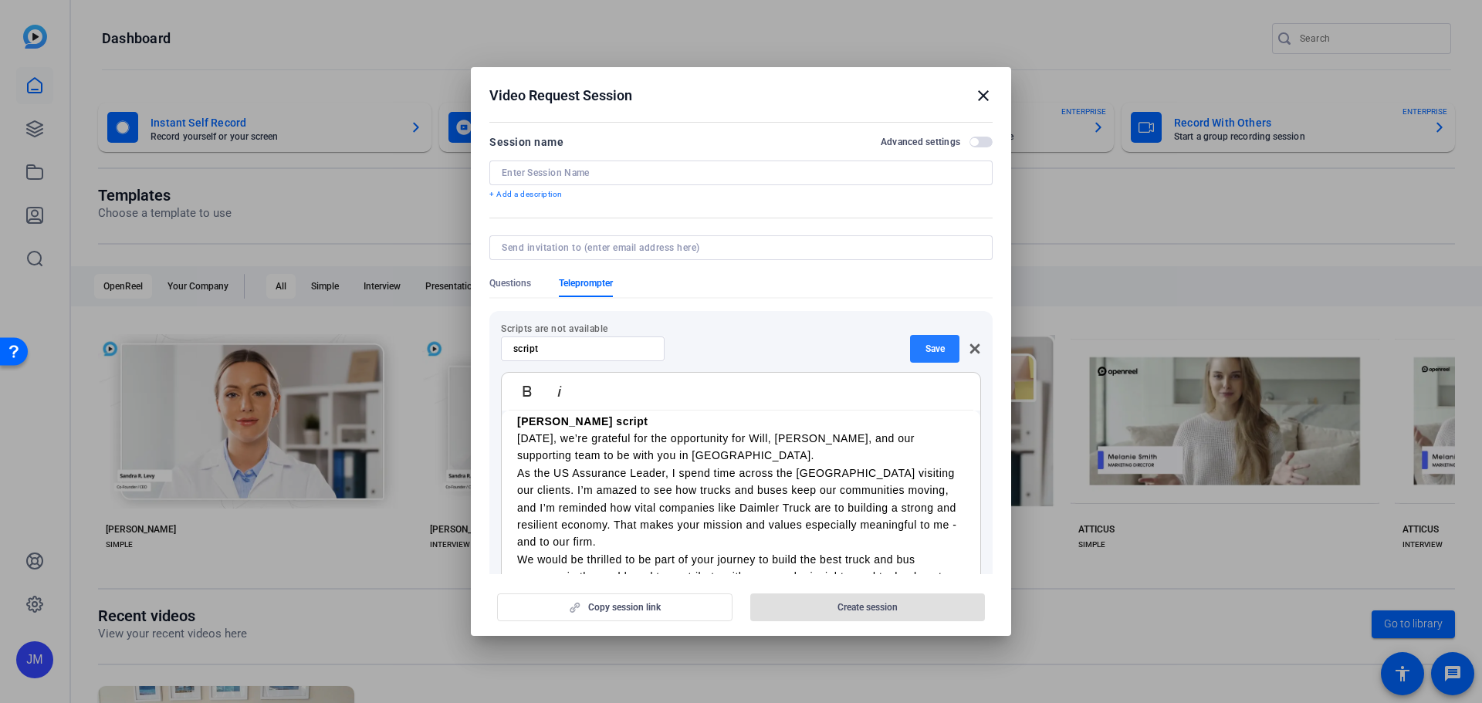
click at [915, 358] on span "button" at bounding box center [934, 348] width 49 height 37
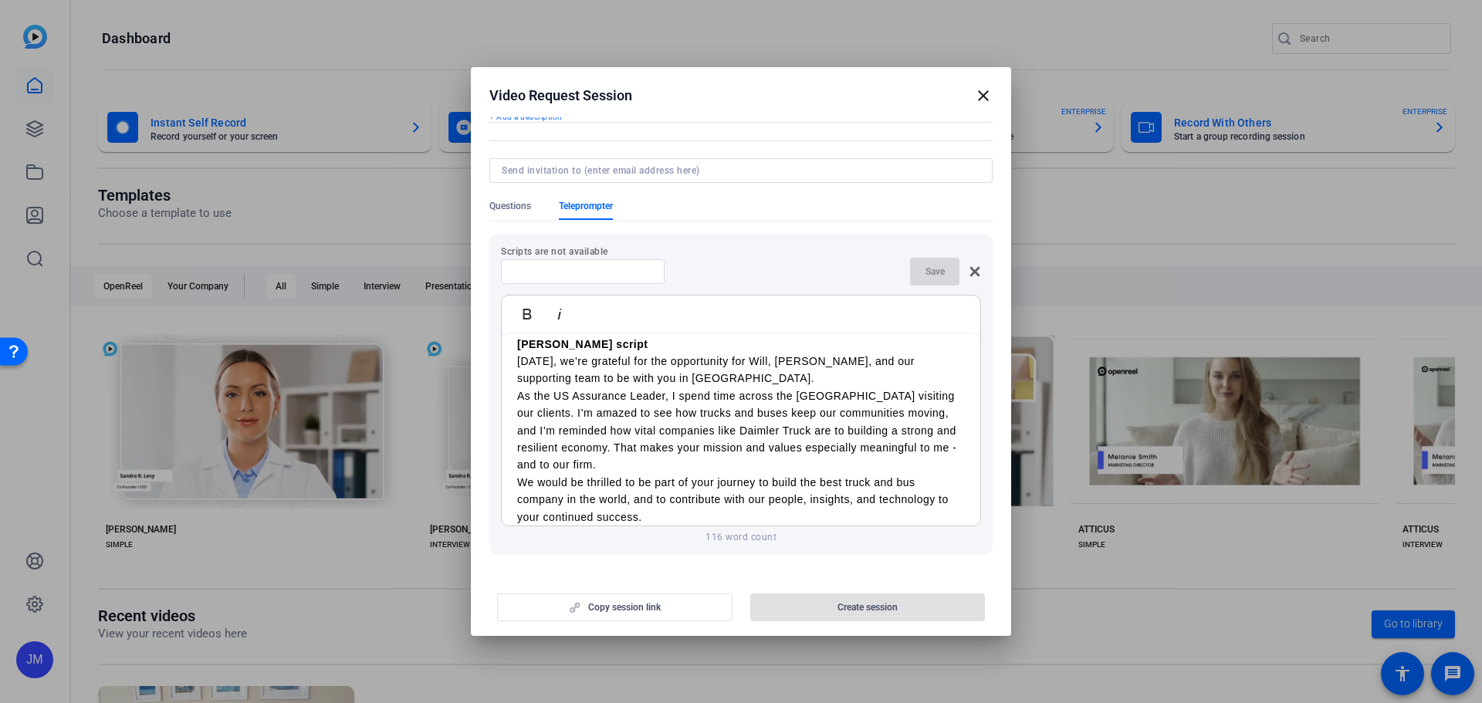
click at [964, 137] on form "Session name Advanced settings + Add a description Questions Teleprompter Scrip…" at bounding box center [740, 334] width 503 height 556
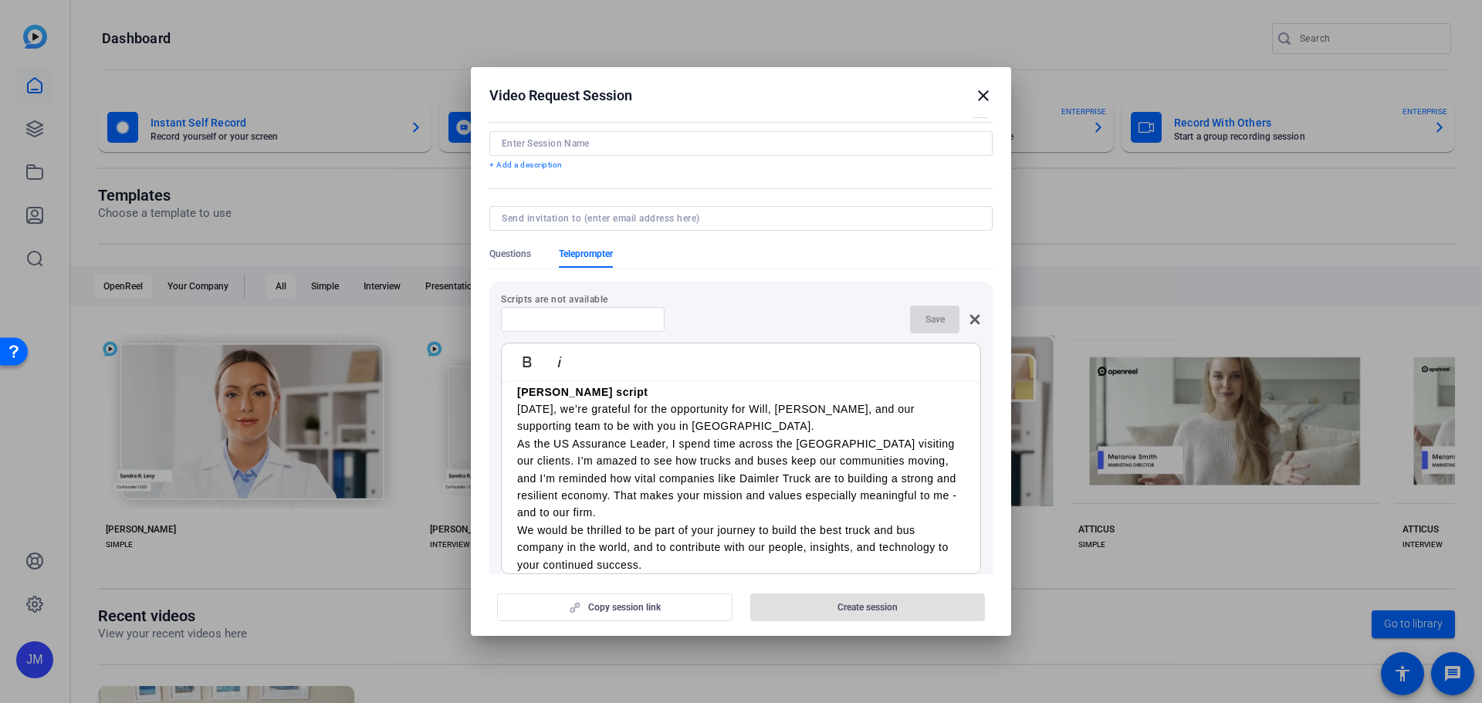
scroll to position [0, 0]
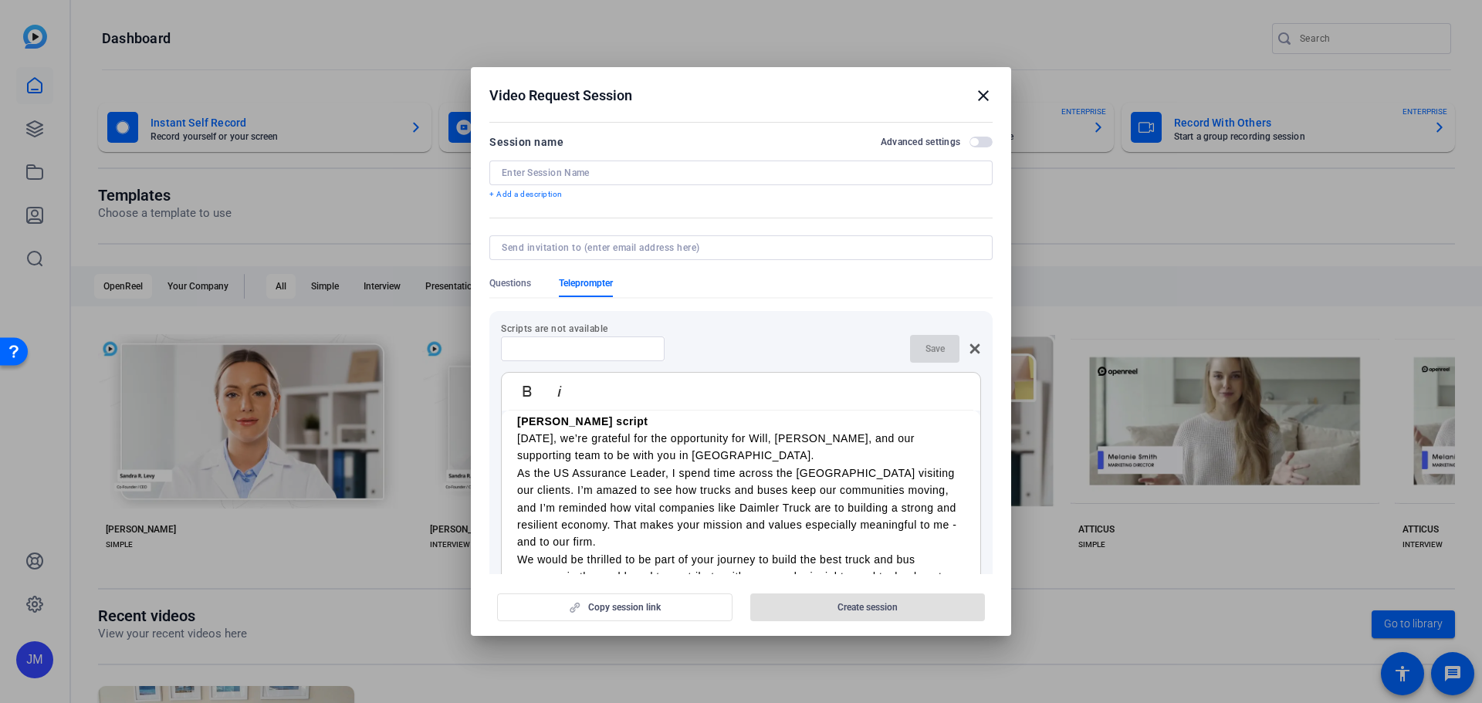
click at [974, 142] on span "button" at bounding box center [980, 142] width 23 height 11
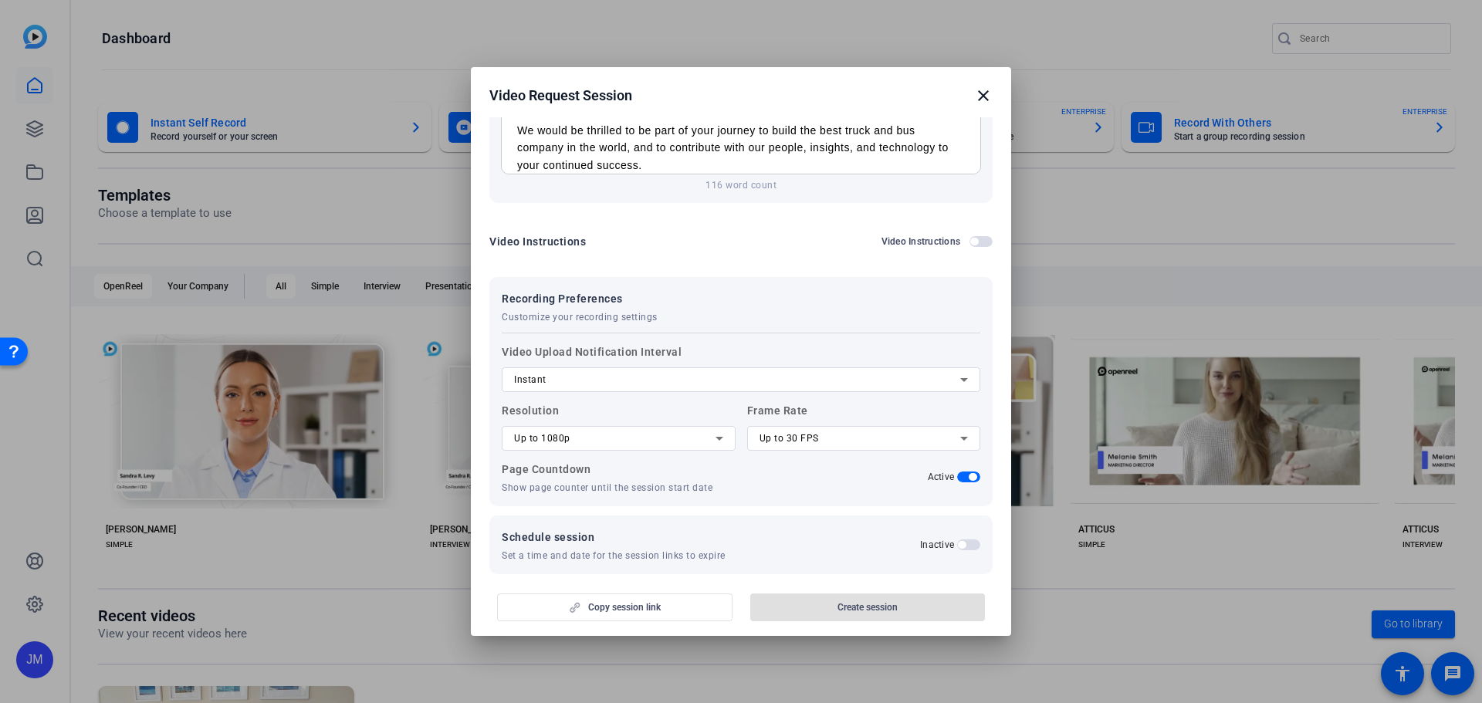
scroll to position [120, 0]
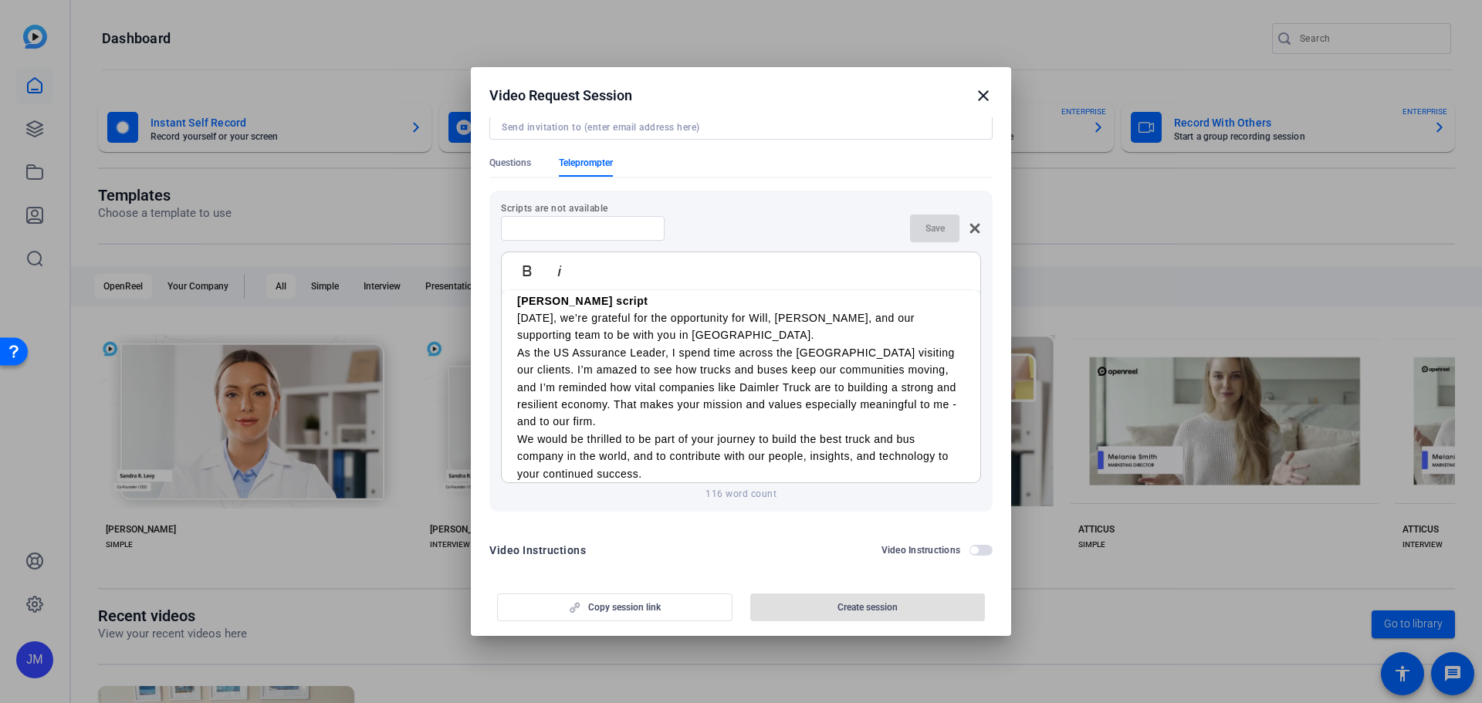
click at [938, 226] on div "Save" at bounding box center [945, 229] width 71 height 28
drag, startPoint x: 931, startPoint y: 226, endPoint x: 688, endPoint y: 226, distance: 242.3
click at [930, 226] on div "Save" at bounding box center [945, 229] width 71 height 28
click at [655, 226] on div at bounding box center [583, 228] width 164 height 25
type input "script"
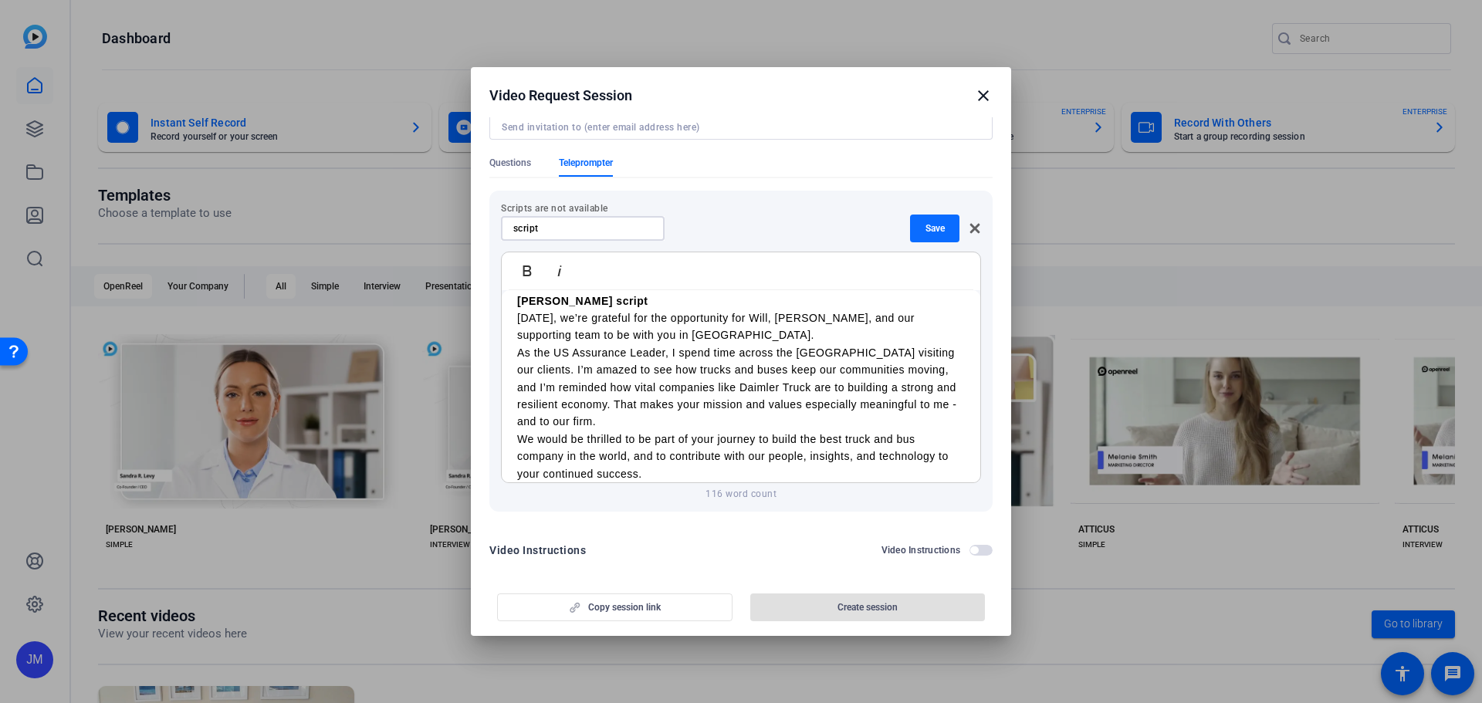
click at [929, 225] on span "Save" at bounding box center [934, 228] width 19 height 12
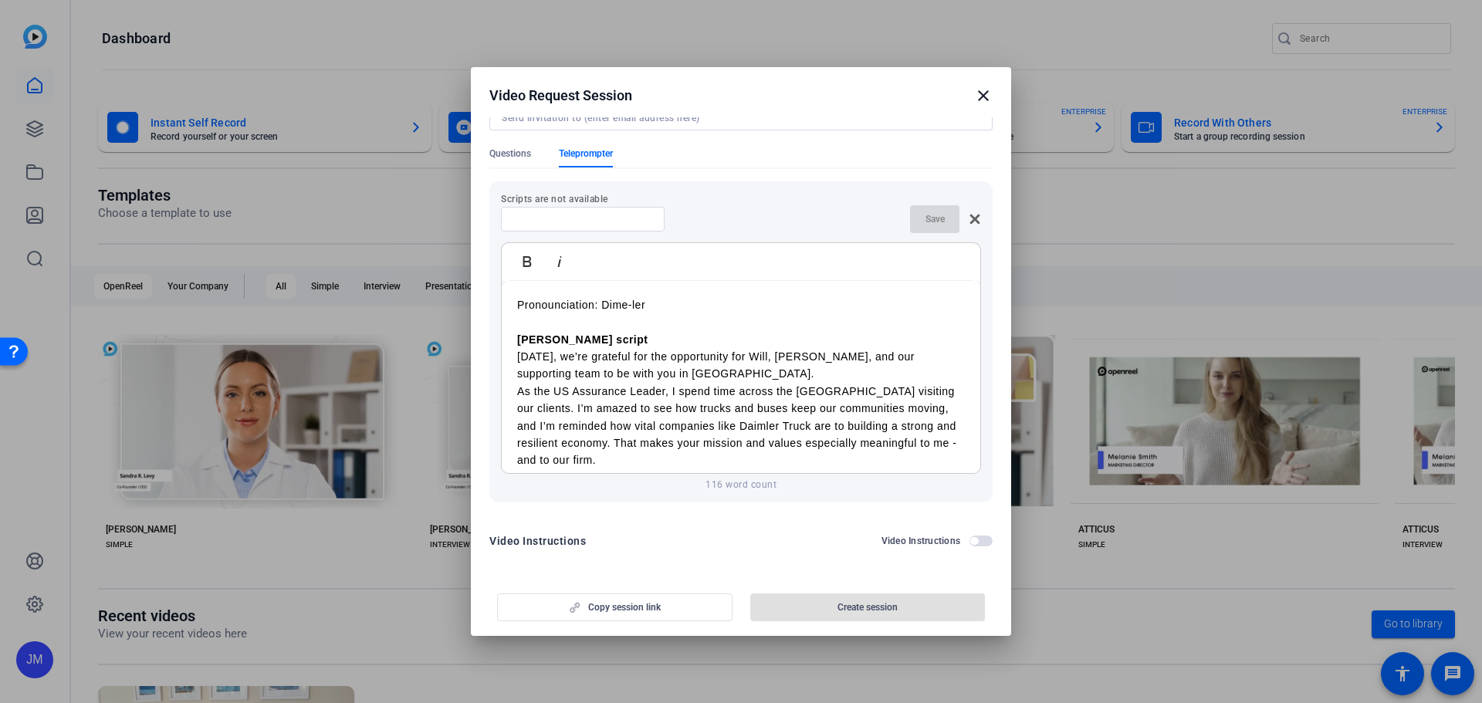
scroll to position [0, 0]
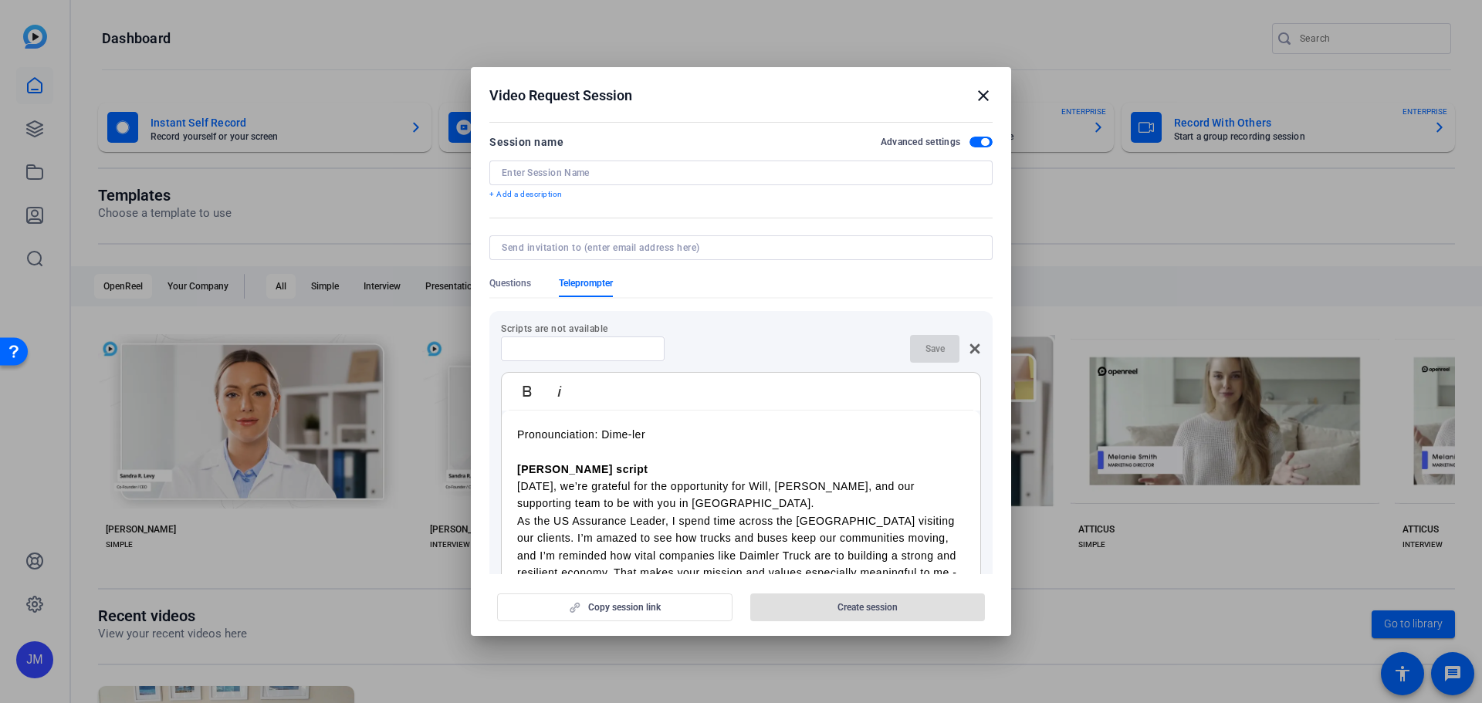
click at [516, 330] on p "Scripts are not available" at bounding box center [741, 329] width 480 height 12
click at [513, 330] on p "Scripts are not available" at bounding box center [741, 329] width 480 height 12
click at [501, 284] on span "Questions" at bounding box center [510, 283] width 42 height 12
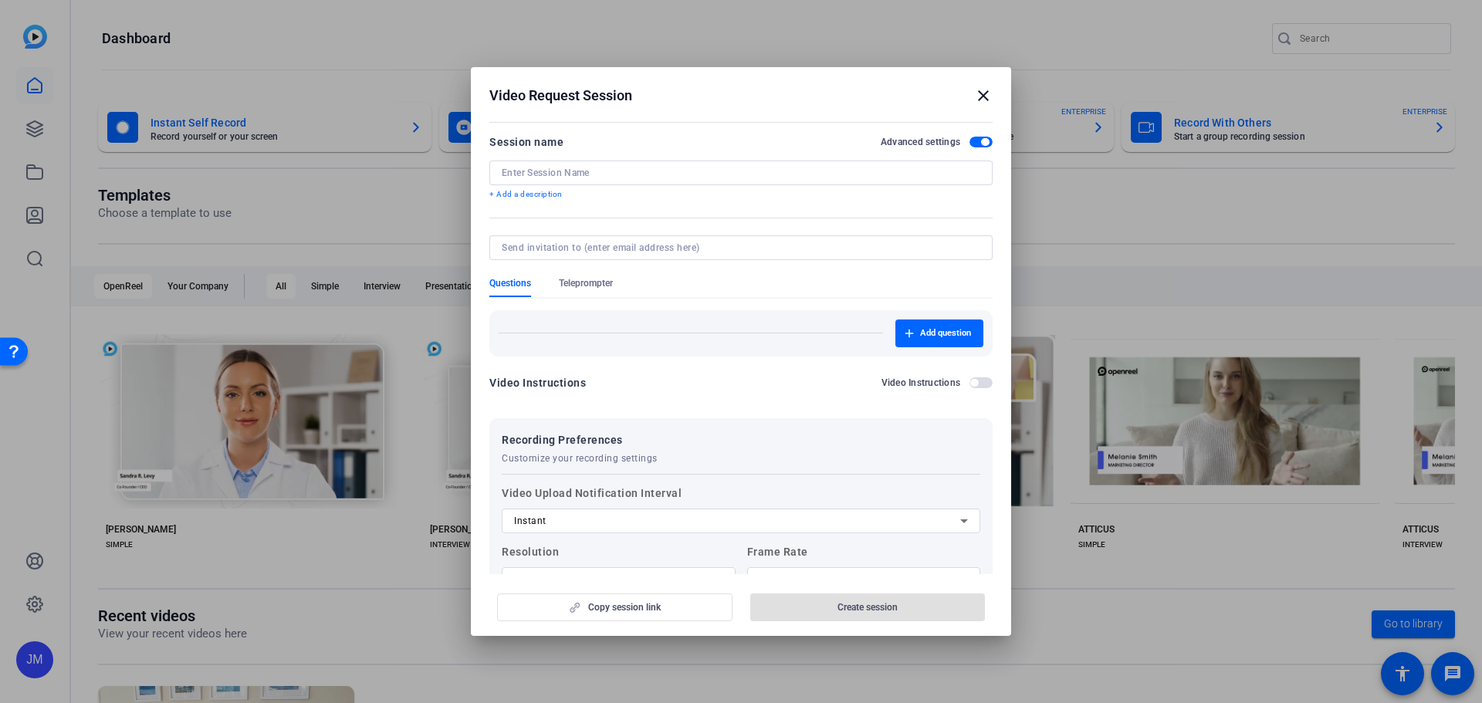
click at [546, 248] on input at bounding box center [738, 248] width 472 height 12
click at [527, 308] on div "Add question" at bounding box center [740, 328] width 503 height 58
click at [573, 286] on span "Teleprompter" at bounding box center [586, 283] width 54 height 12
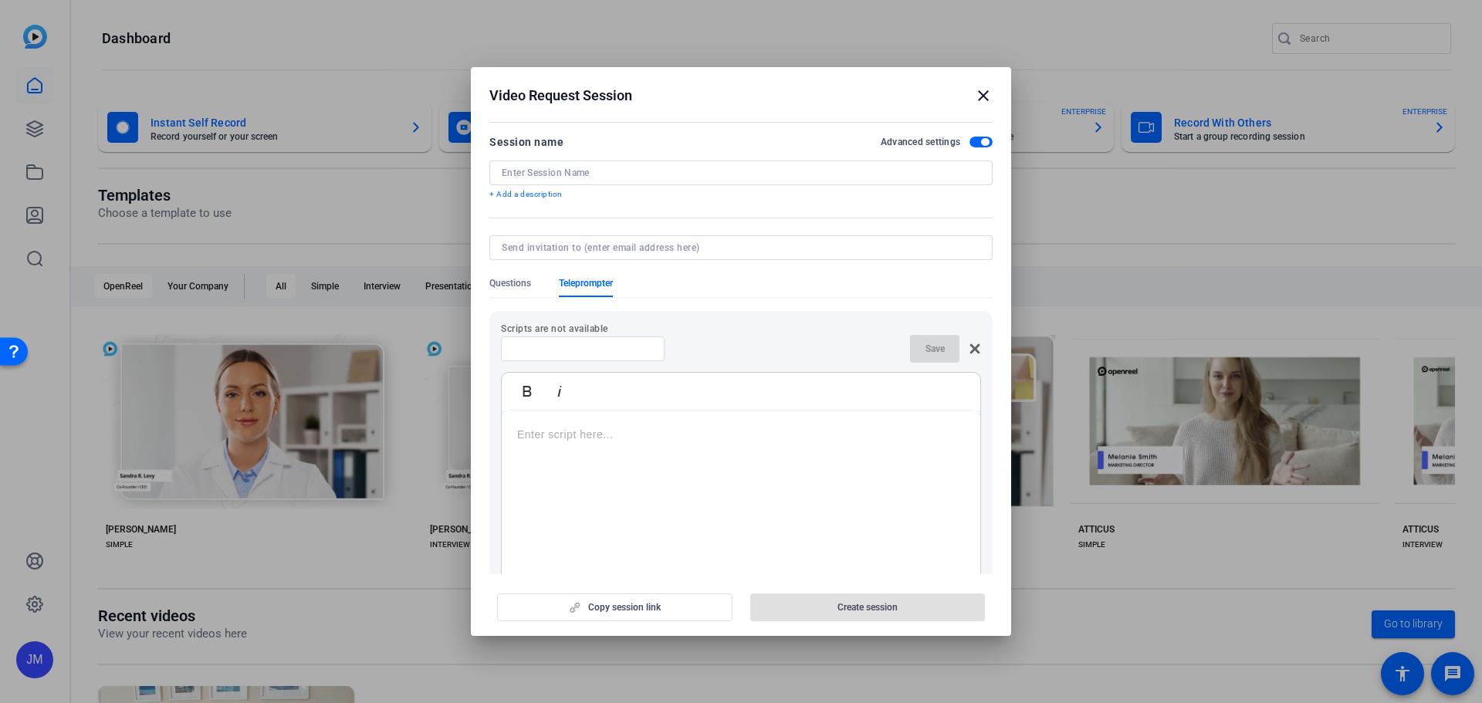
click at [610, 357] on div at bounding box center [582, 348] width 139 height 25
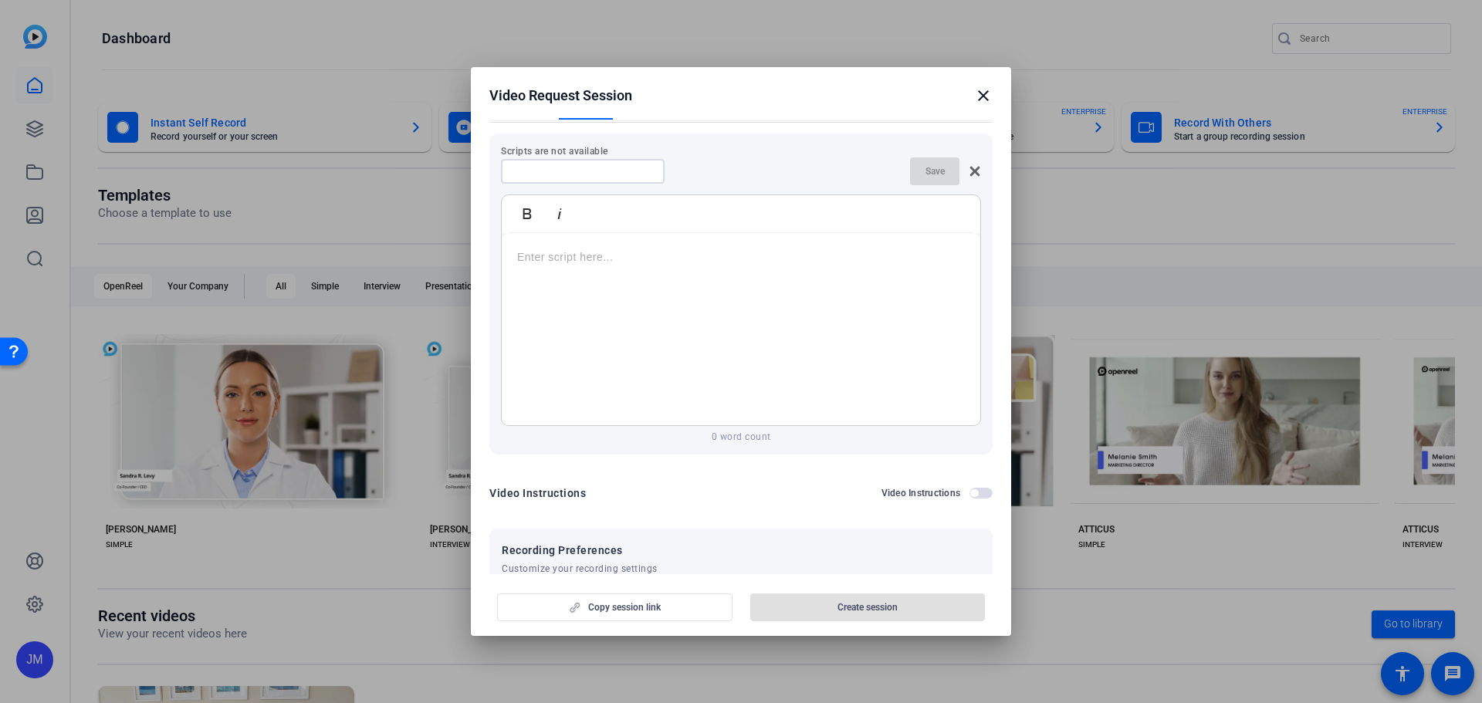
scroll to position [137, 0]
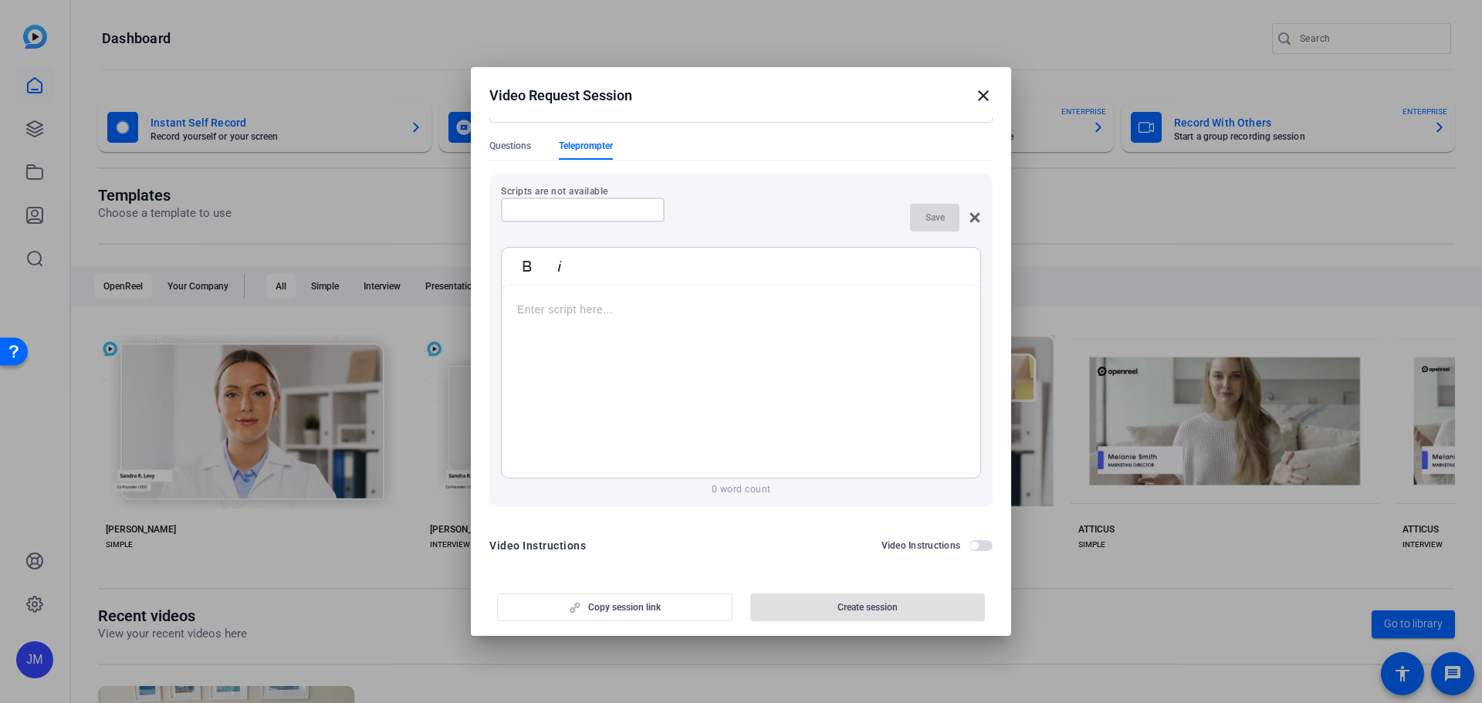
click at [592, 205] on input at bounding box center [582, 210] width 139 height 12
type input "S"
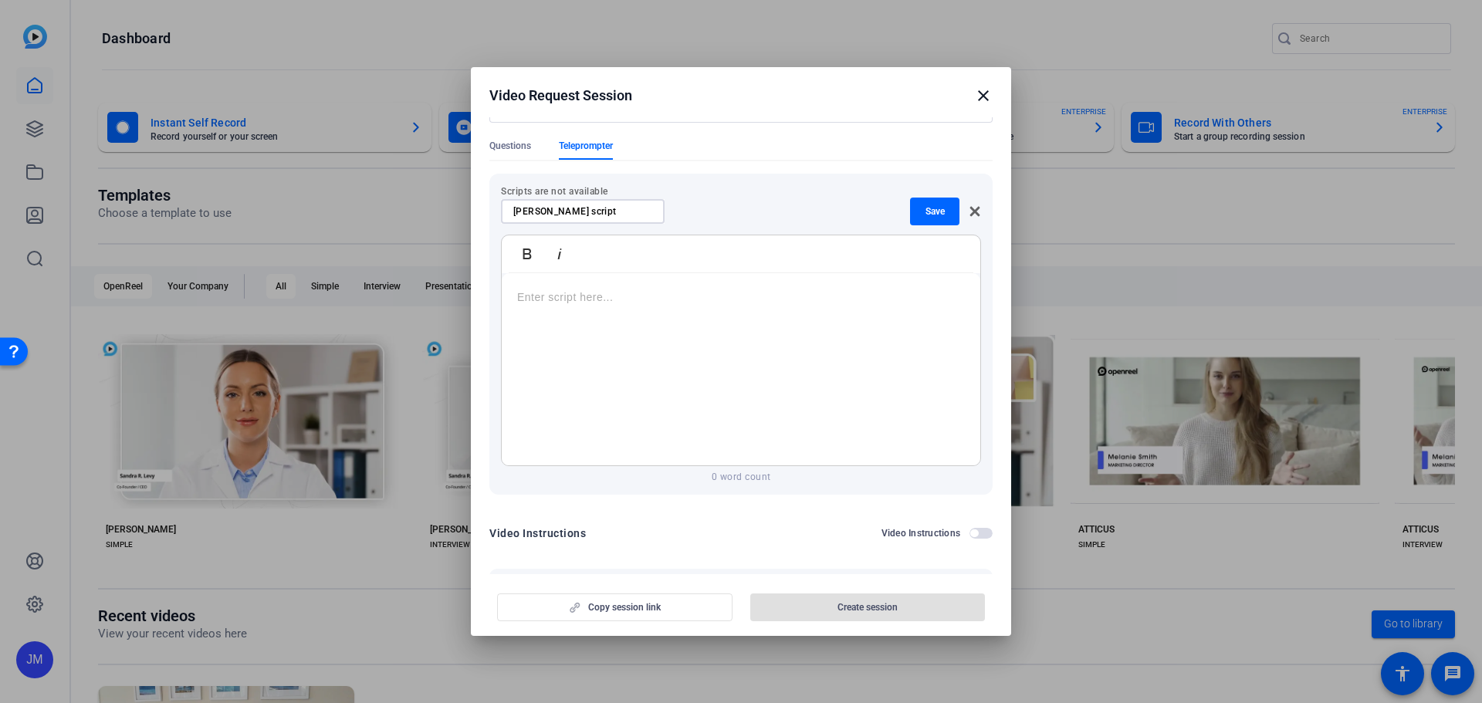
type input "[PERSON_NAME] script"
click at [708, 309] on div at bounding box center [741, 369] width 478 height 193
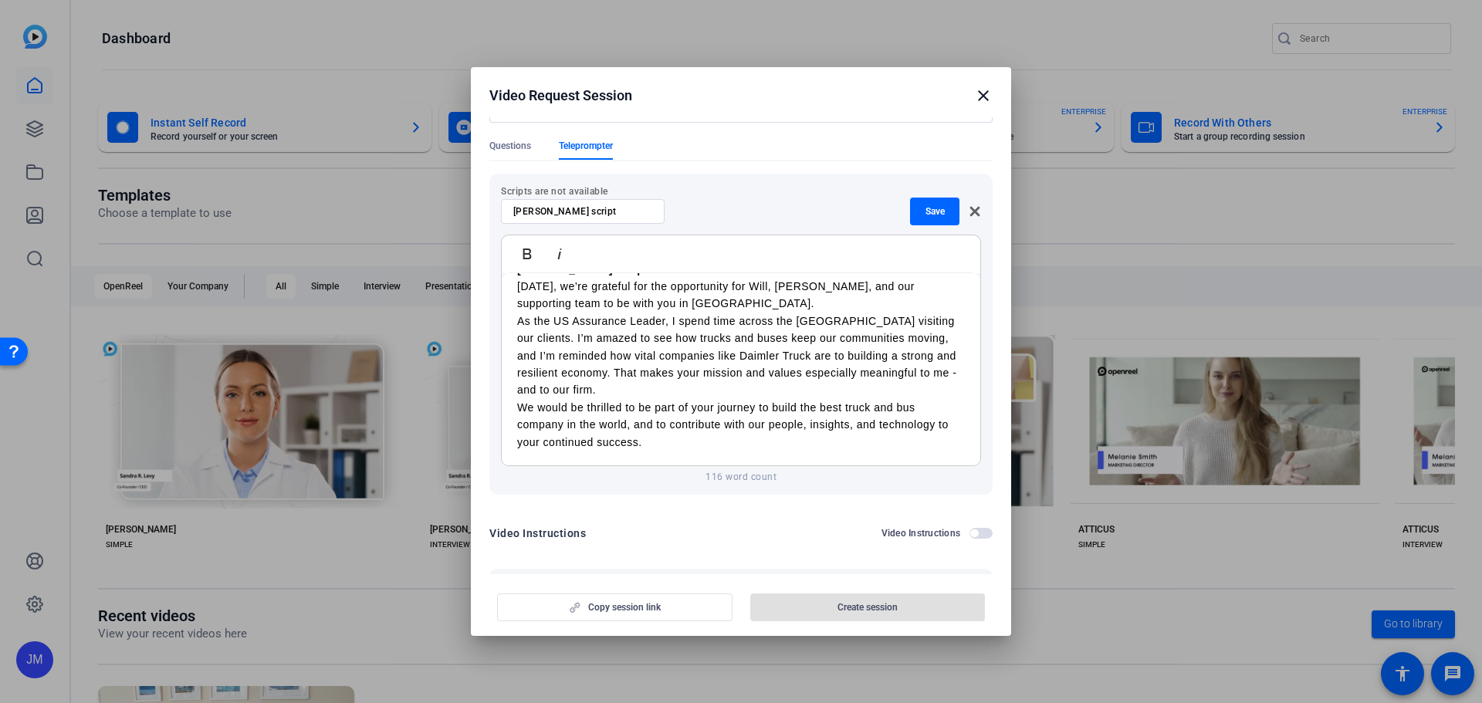
click at [742, 475] on p "116 word count" at bounding box center [741, 477] width 480 height 12
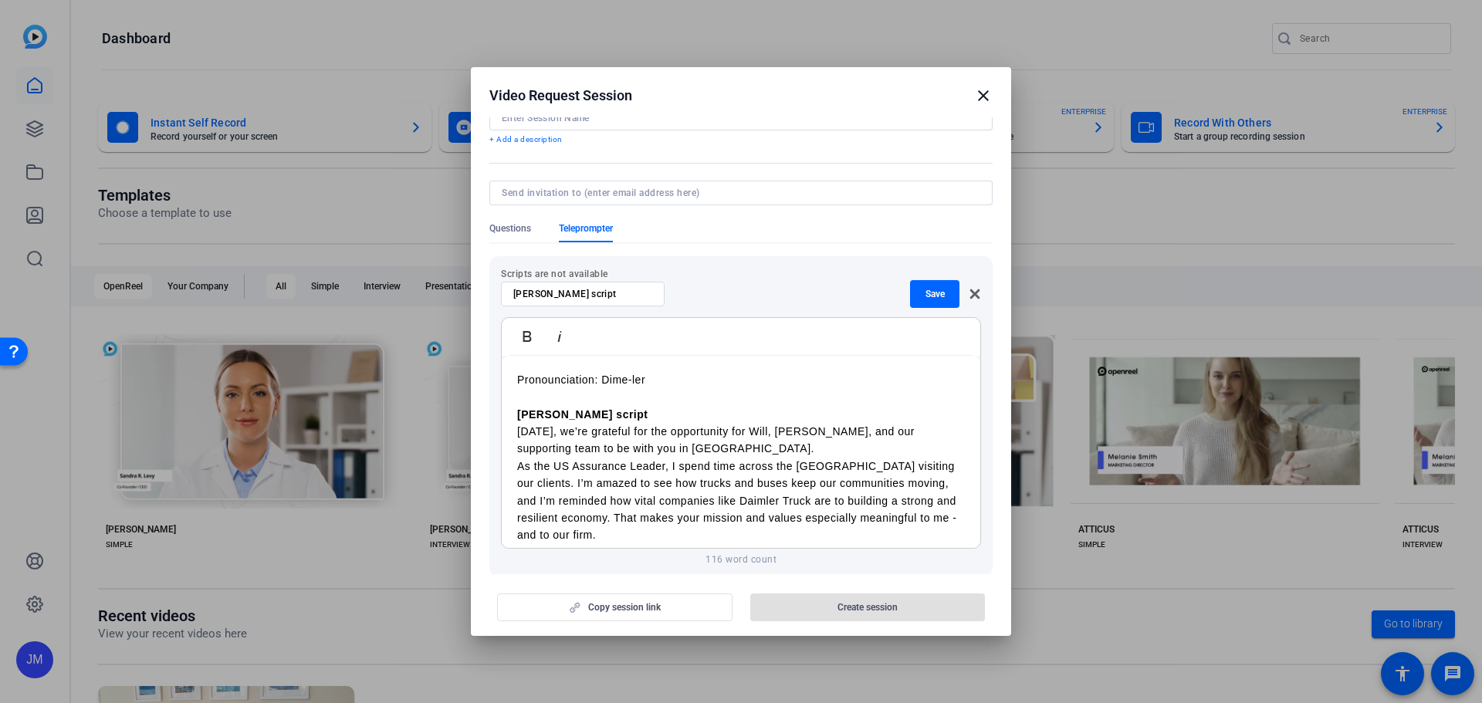
scroll to position [0, 0]
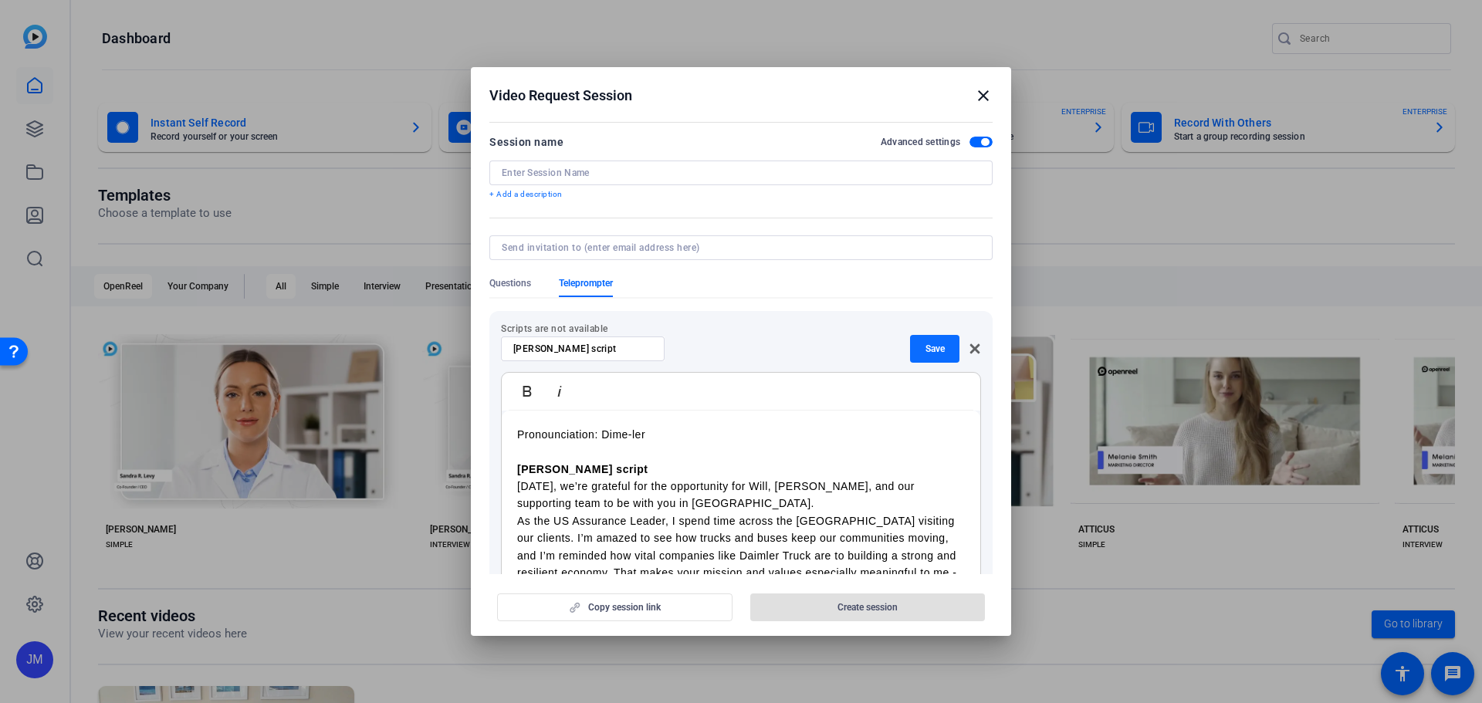
click at [925, 343] on span "Save" at bounding box center [934, 349] width 19 height 12
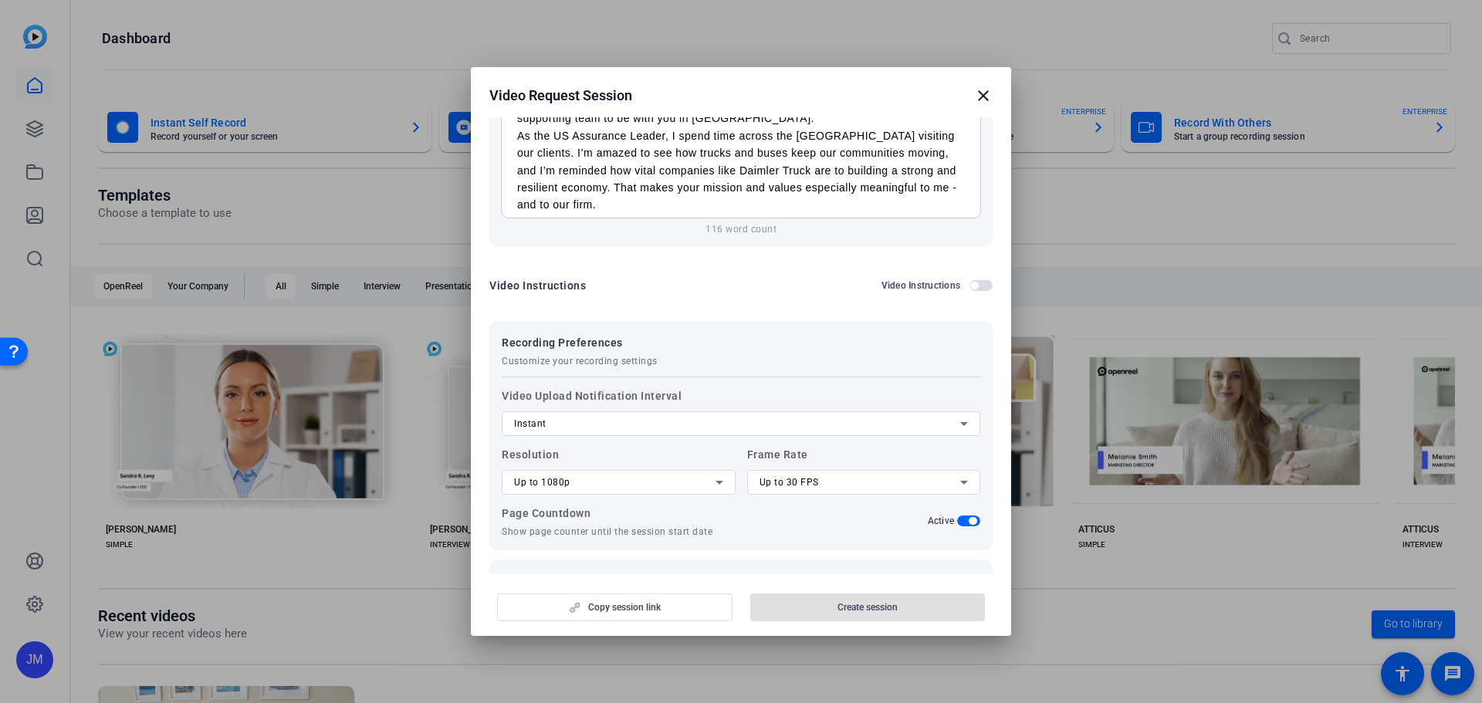
scroll to position [386, 0]
click at [852, 412] on div "Instant" at bounding box center [741, 423] width 454 height 25
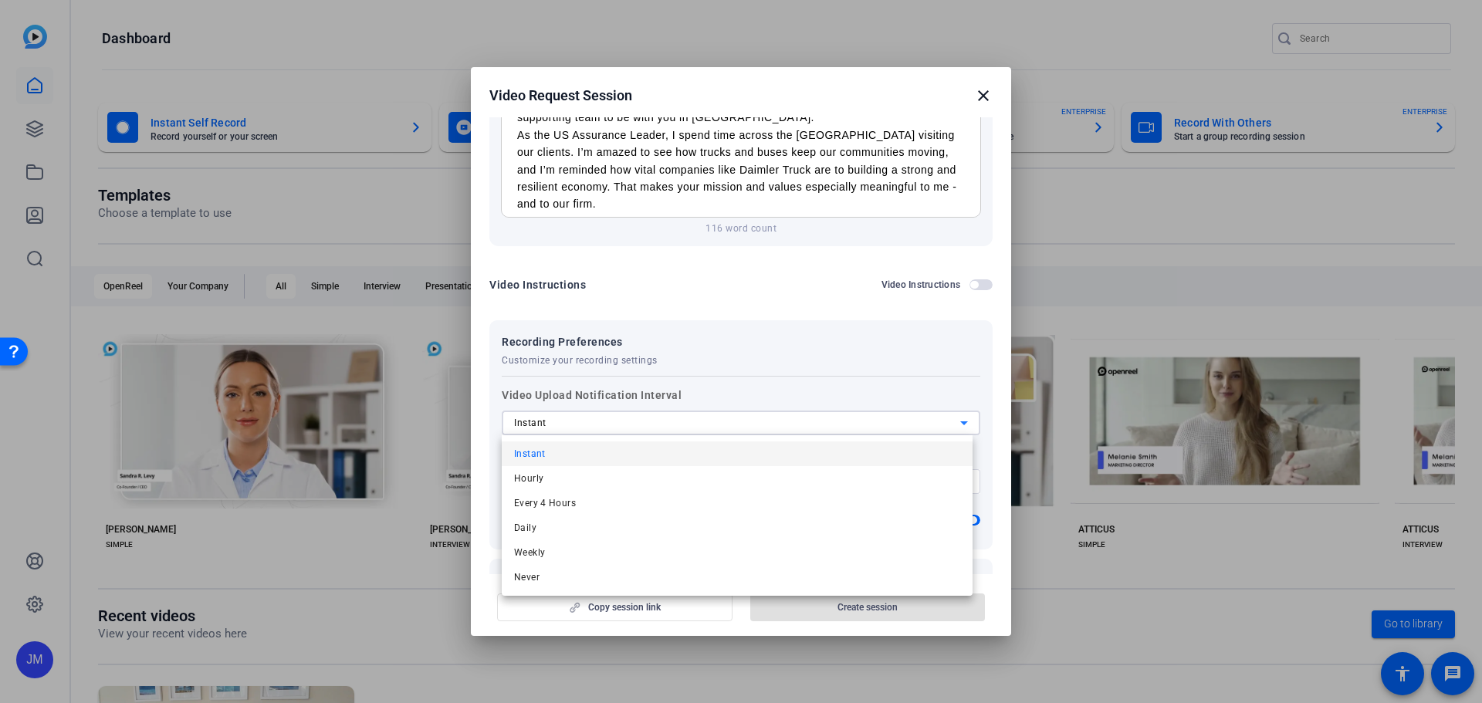
click at [852, 412] on div at bounding box center [741, 351] width 1482 height 703
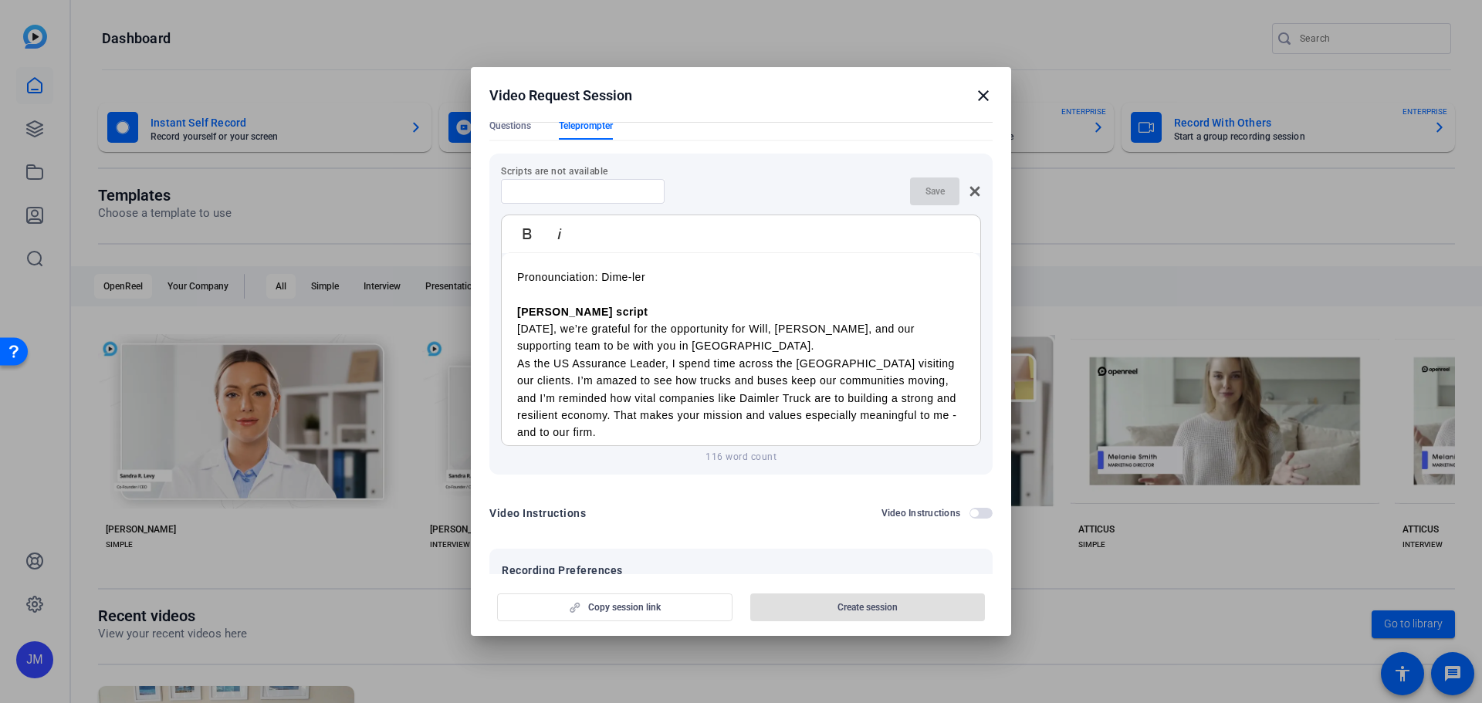
scroll to position [0, 0]
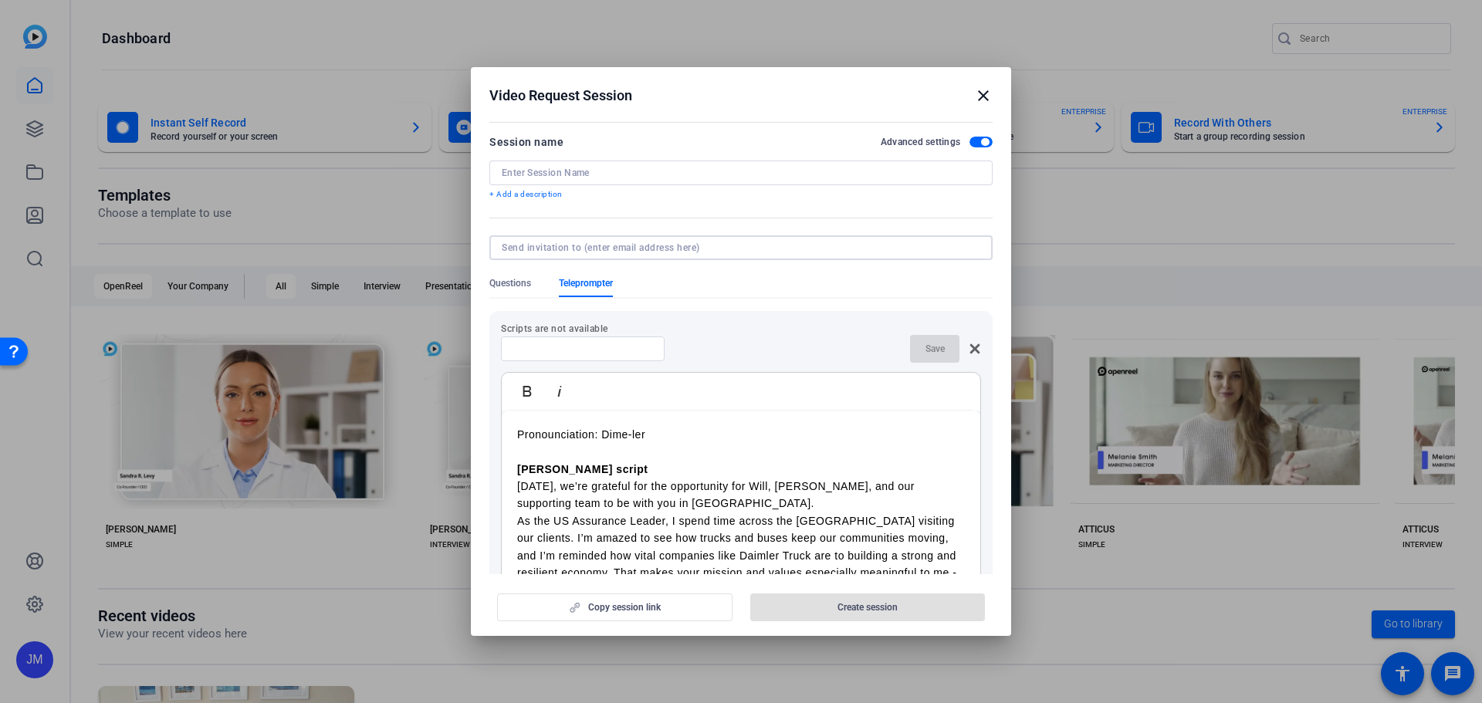
click at [733, 243] on input at bounding box center [738, 248] width 472 height 12
click at [543, 340] on div at bounding box center [582, 348] width 139 height 25
click at [545, 327] on p "Scripts are not available" at bounding box center [741, 329] width 480 height 12
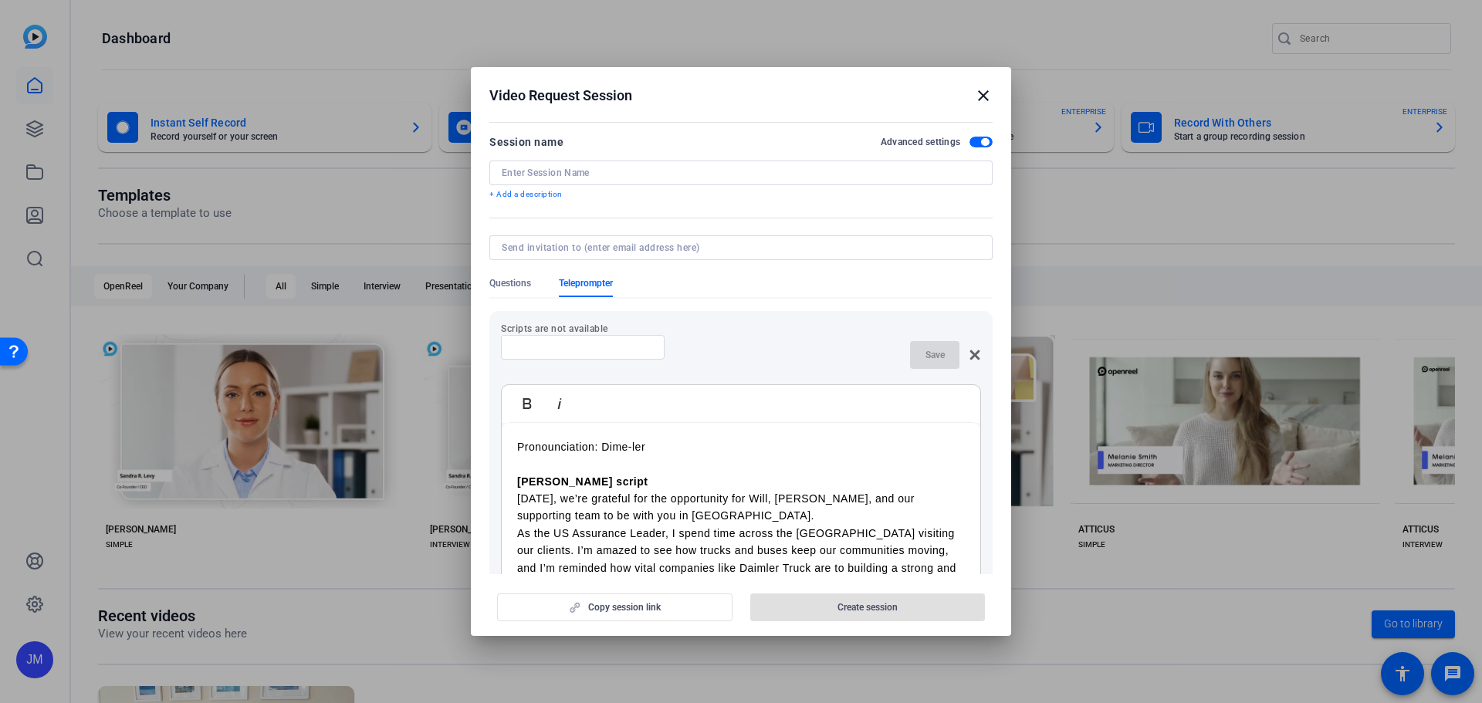
click at [637, 343] on input at bounding box center [582, 347] width 139 height 12
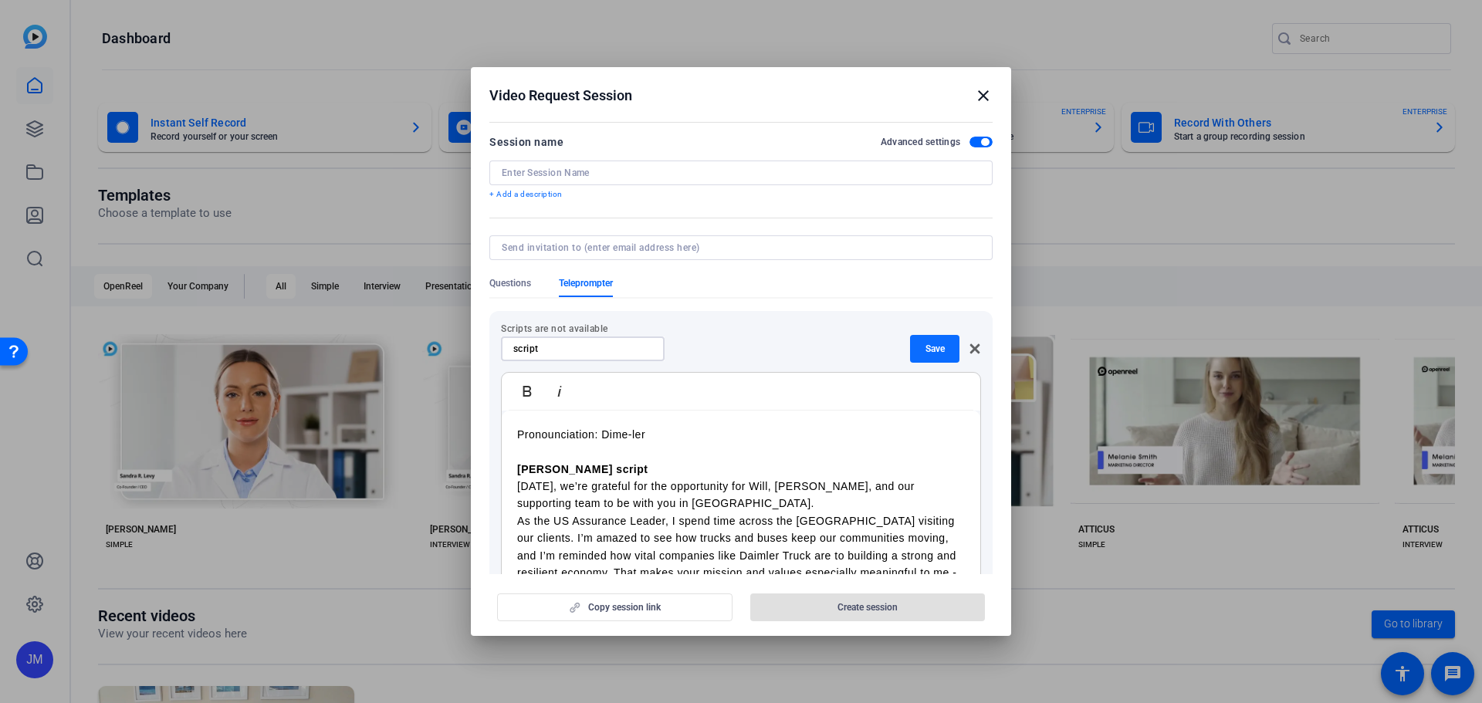
type input "script"
click at [935, 350] on span "Save" at bounding box center [934, 349] width 19 height 12
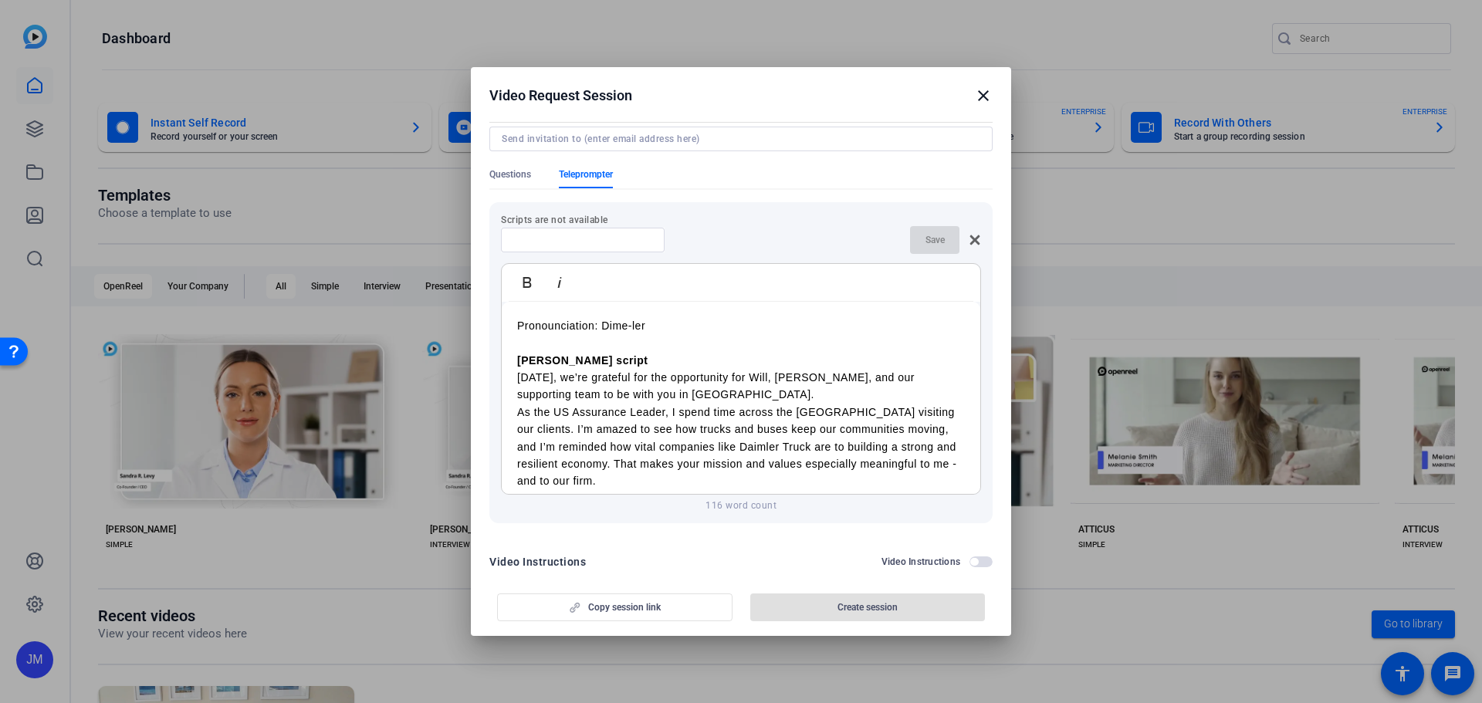
scroll to position [77, 0]
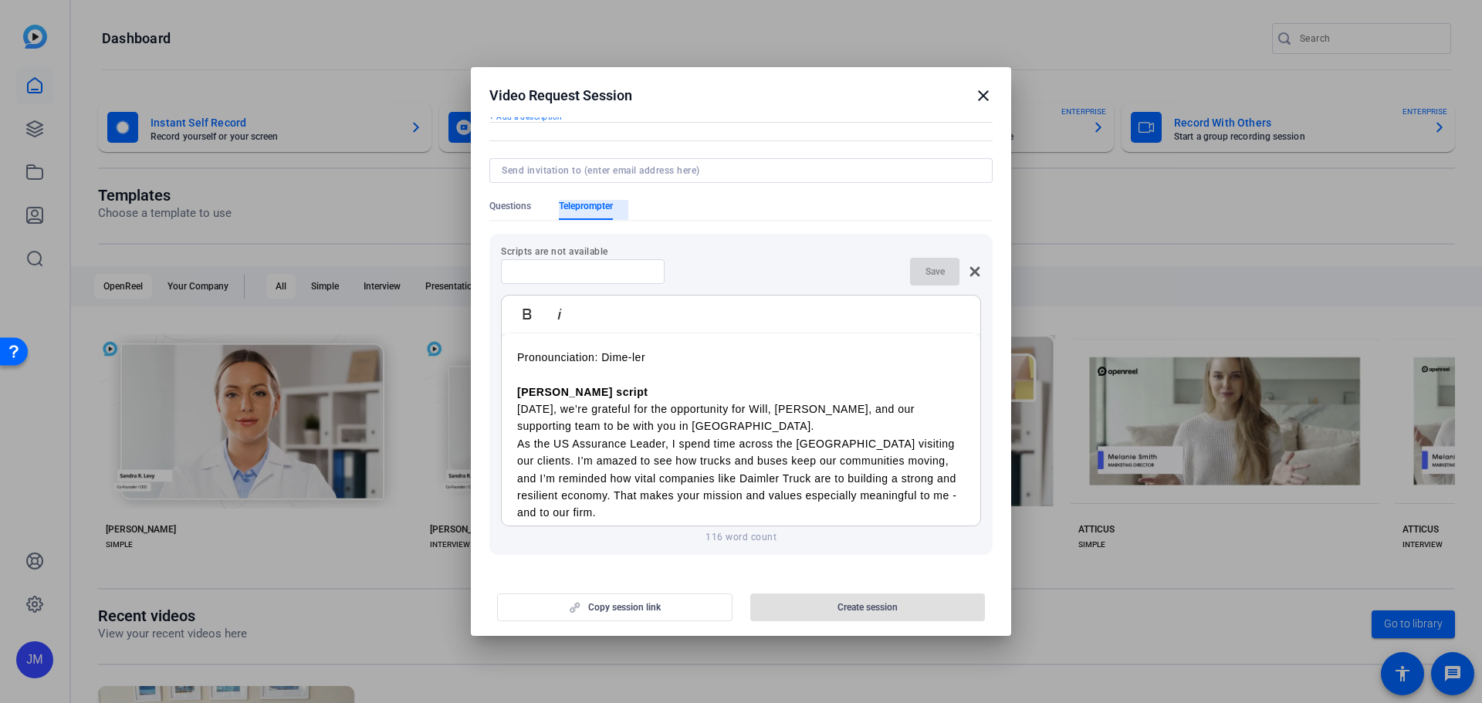
click at [605, 203] on span "Teleprompter" at bounding box center [586, 206] width 54 height 12
click at [599, 263] on div at bounding box center [582, 271] width 139 height 25
click at [543, 273] on input at bounding box center [582, 271] width 139 height 12
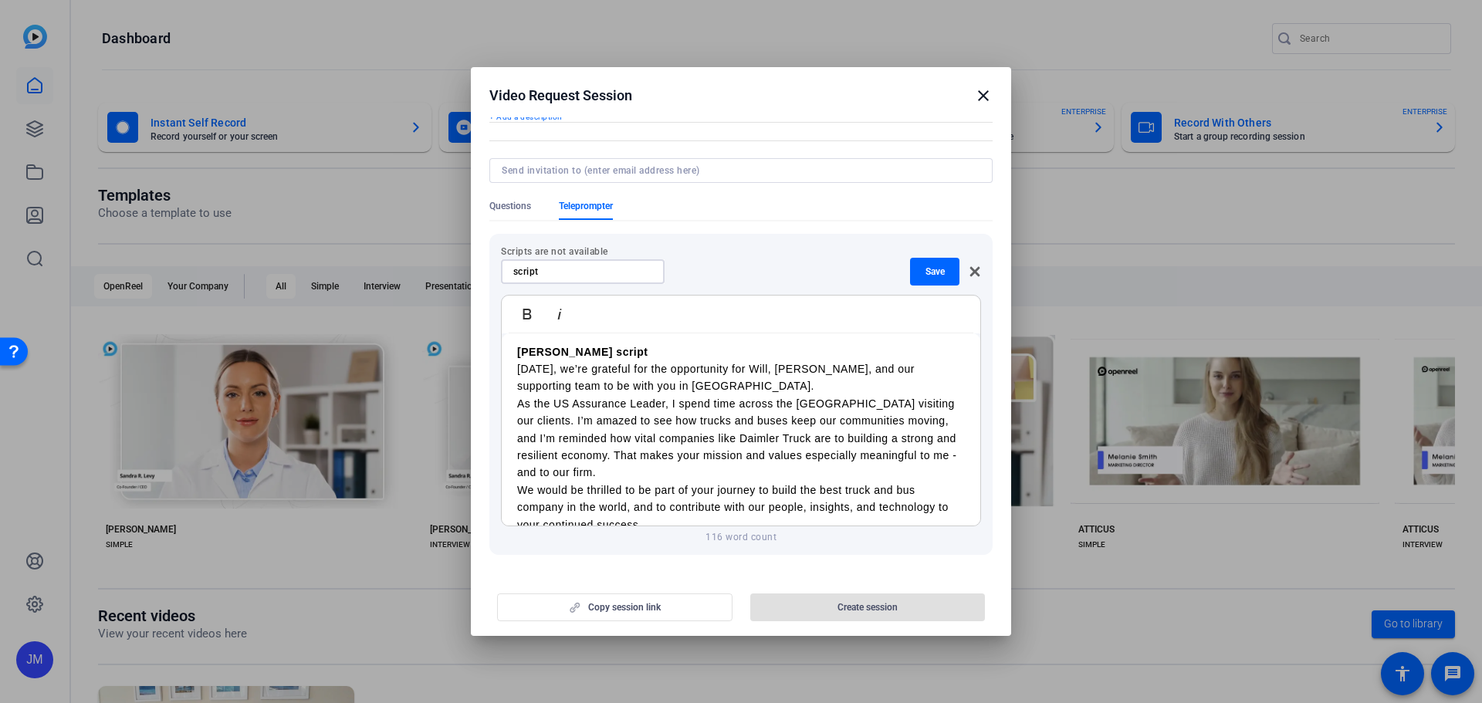
scroll to position [63, 0]
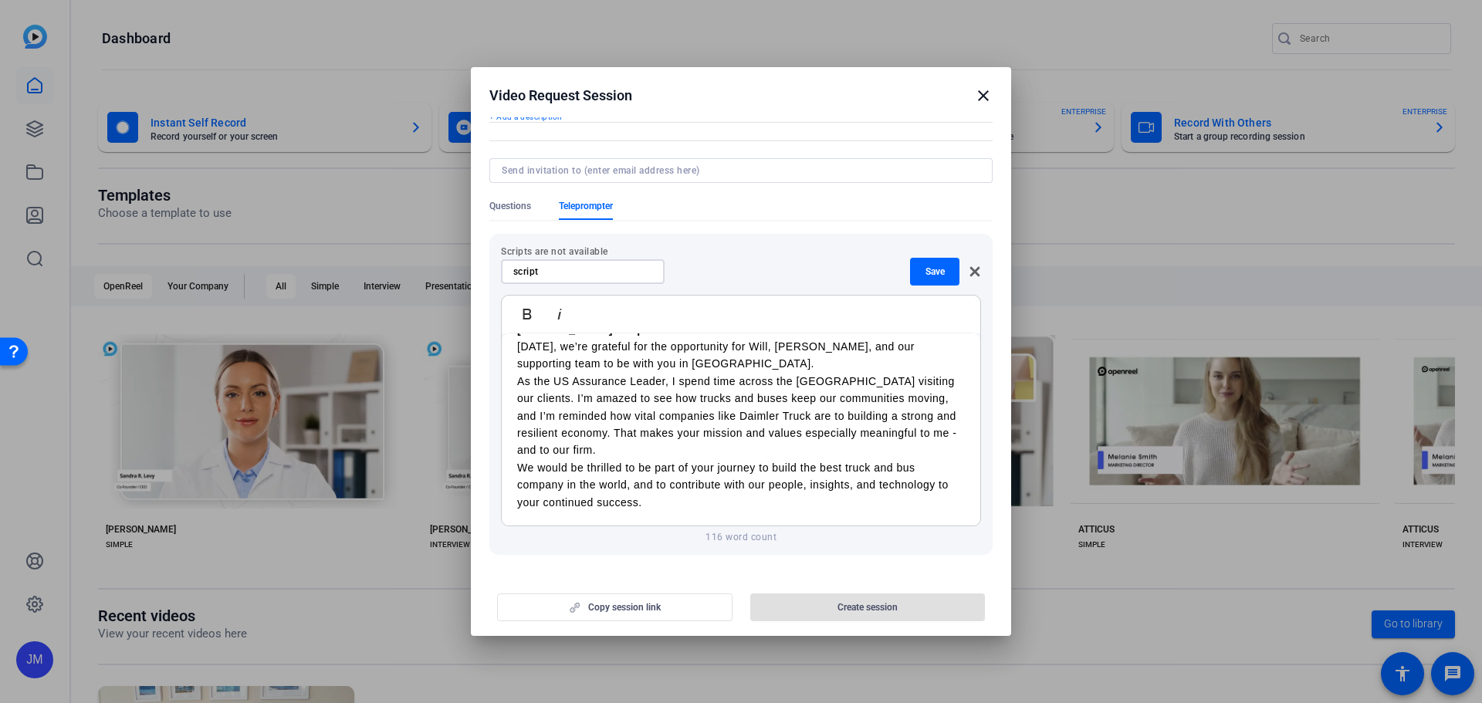
type input "script"
click at [686, 370] on p "[DATE], we’re grateful for the opportunity for Will, [PERSON_NAME], and our sup…" at bounding box center [741, 355] width 448 height 35
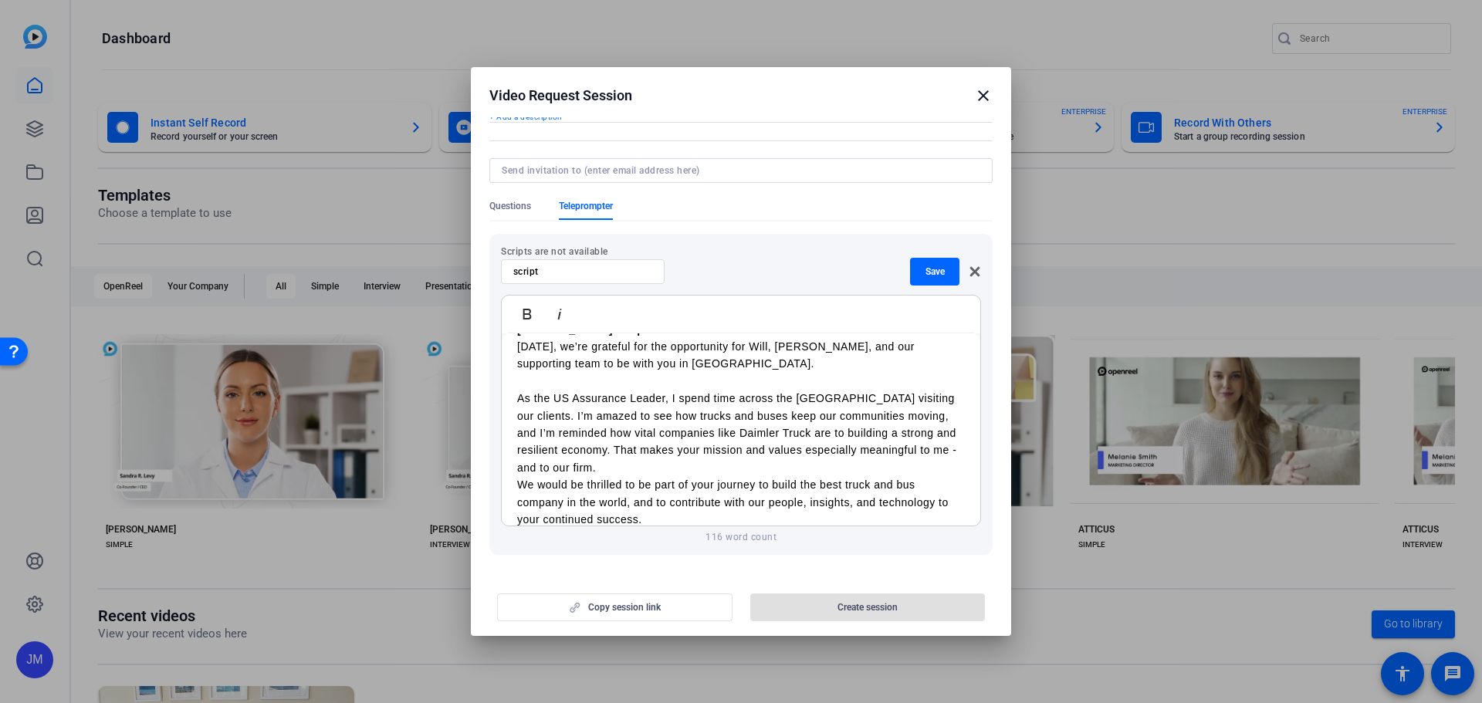
click at [682, 455] on p "As the US Assurance Leader, I spend time across the [GEOGRAPHIC_DATA] visiting …" at bounding box center [741, 433] width 448 height 86
click at [676, 472] on p "As the US Assurance Leader, I spend time across the [GEOGRAPHIC_DATA] visiting …" at bounding box center [741, 433] width 448 height 86
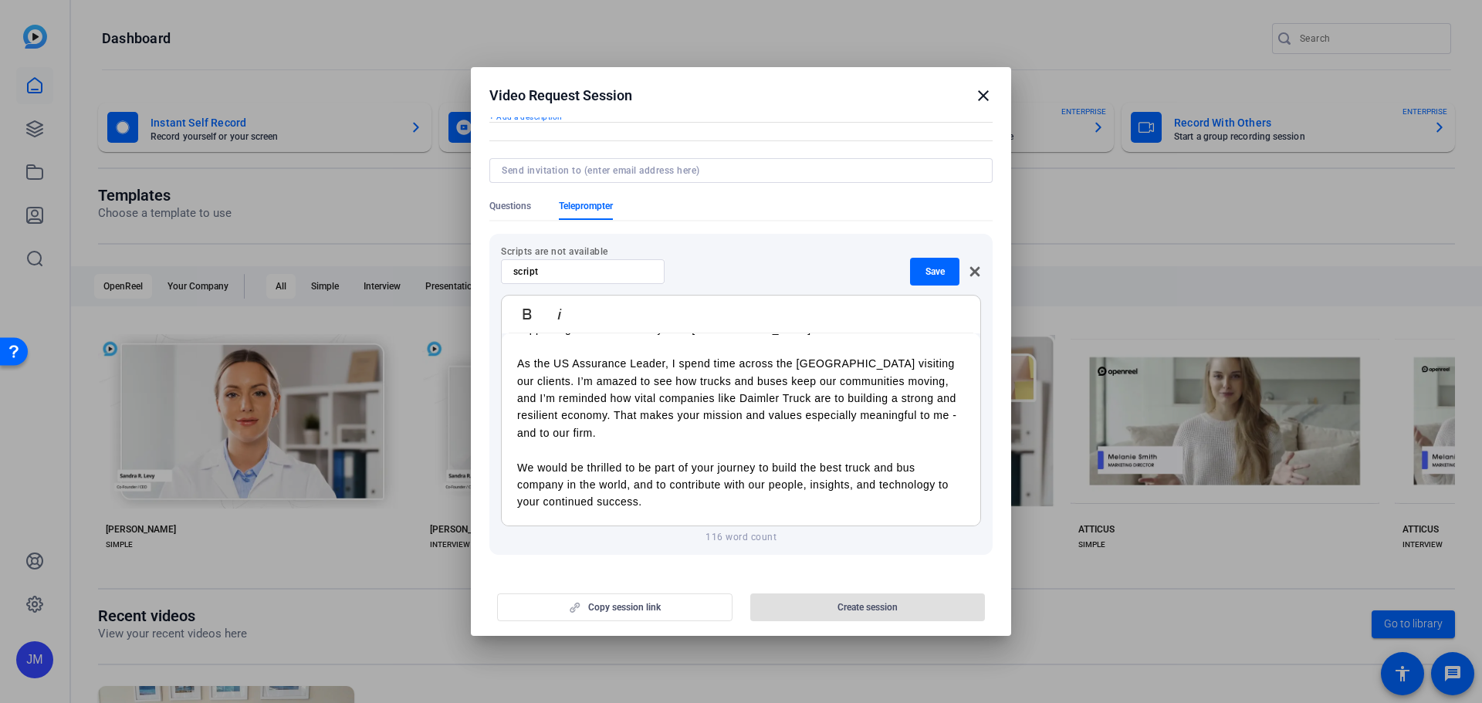
click at [708, 502] on p "We would be thrilled to be part of your journey to build the best truck and bus…" at bounding box center [741, 485] width 448 height 52
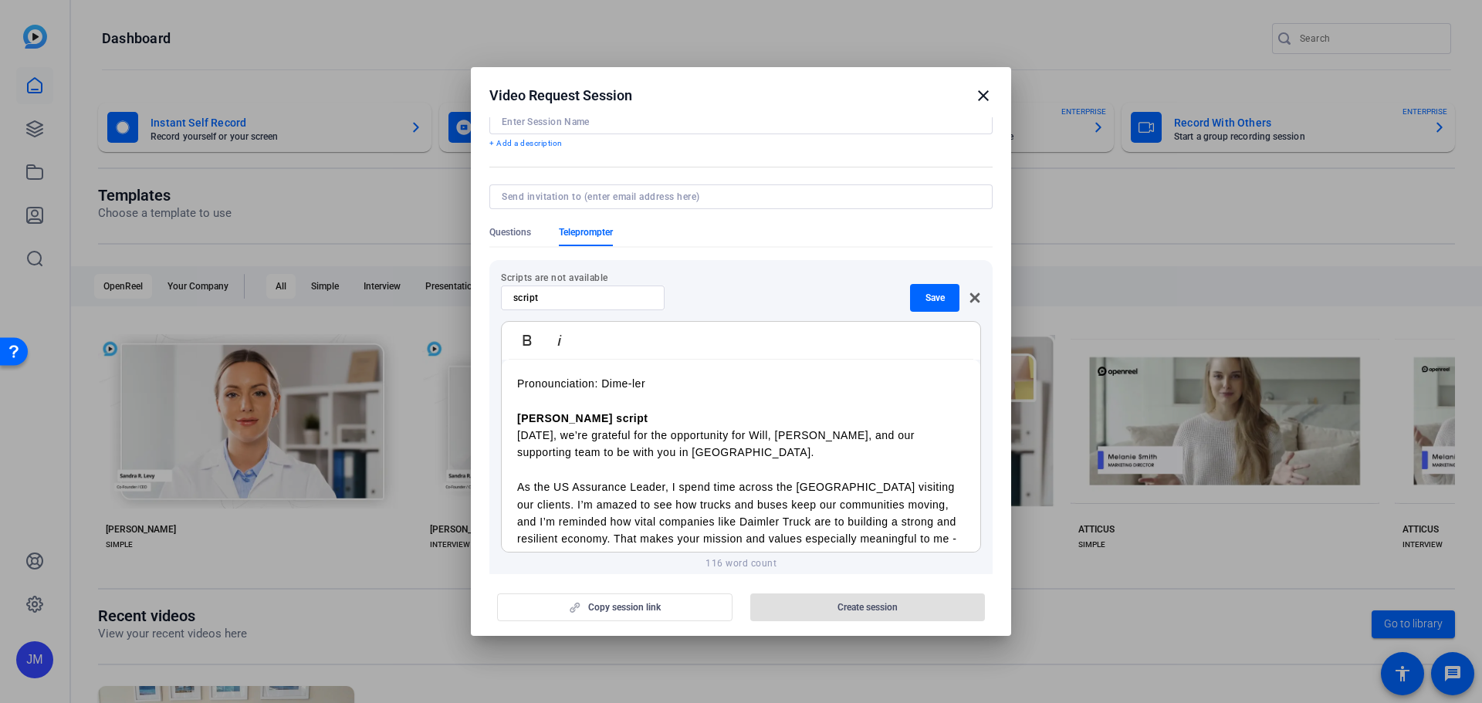
scroll to position [0, 0]
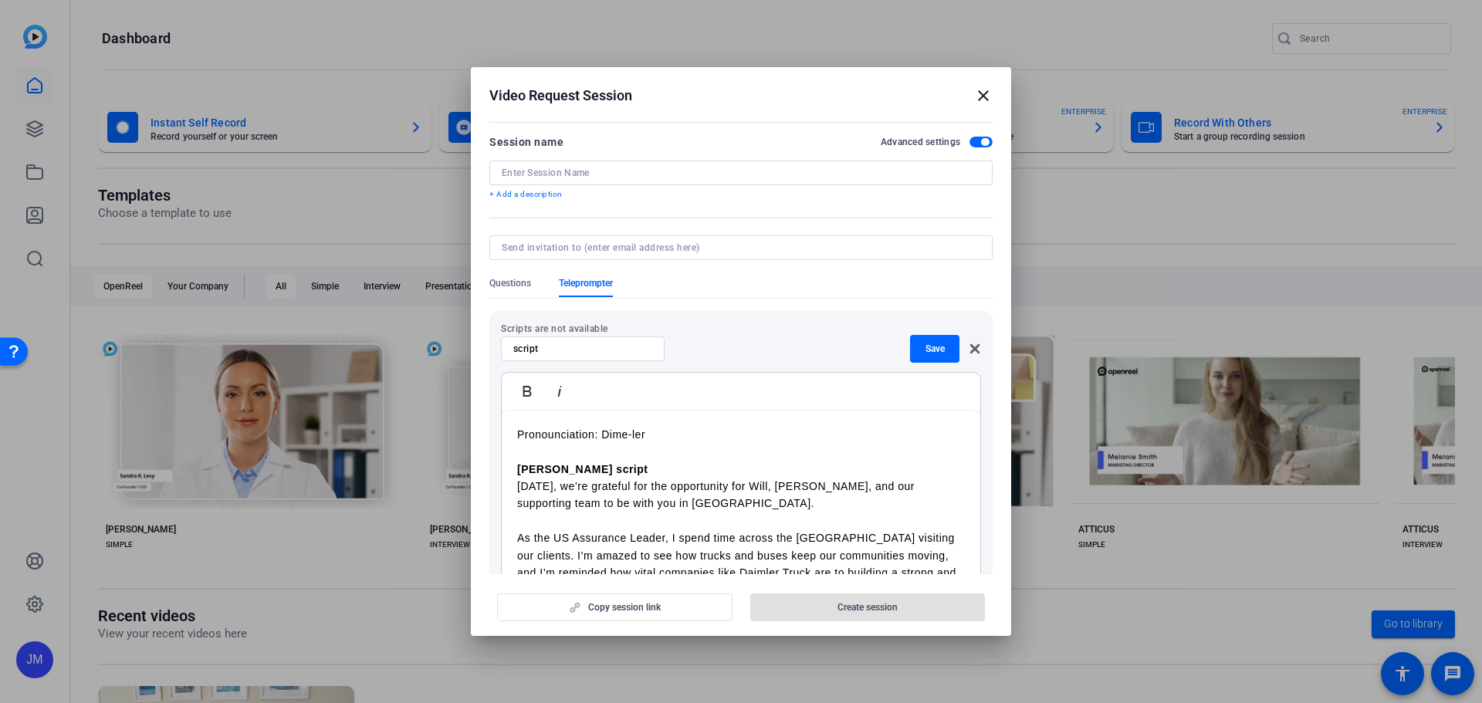
click at [553, 431] on p "Pronounciation: Dime-ler" at bounding box center [741, 434] width 448 height 17
click at [544, 437] on p "Pronounciation: Dime-ler" at bounding box center [741, 434] width 448 height 17
click at [549, 431] on p "Pronounciation: Dime-ler" at bounding box center [741, 434] width 448 height 17
click at [681, 431] on p "Pronunciation: Dime-ler" at bounding box center [741, 434] width 448 height 17
click at [930, 350] on span "Save" at bounding box center [934, 349] width 19 height 12
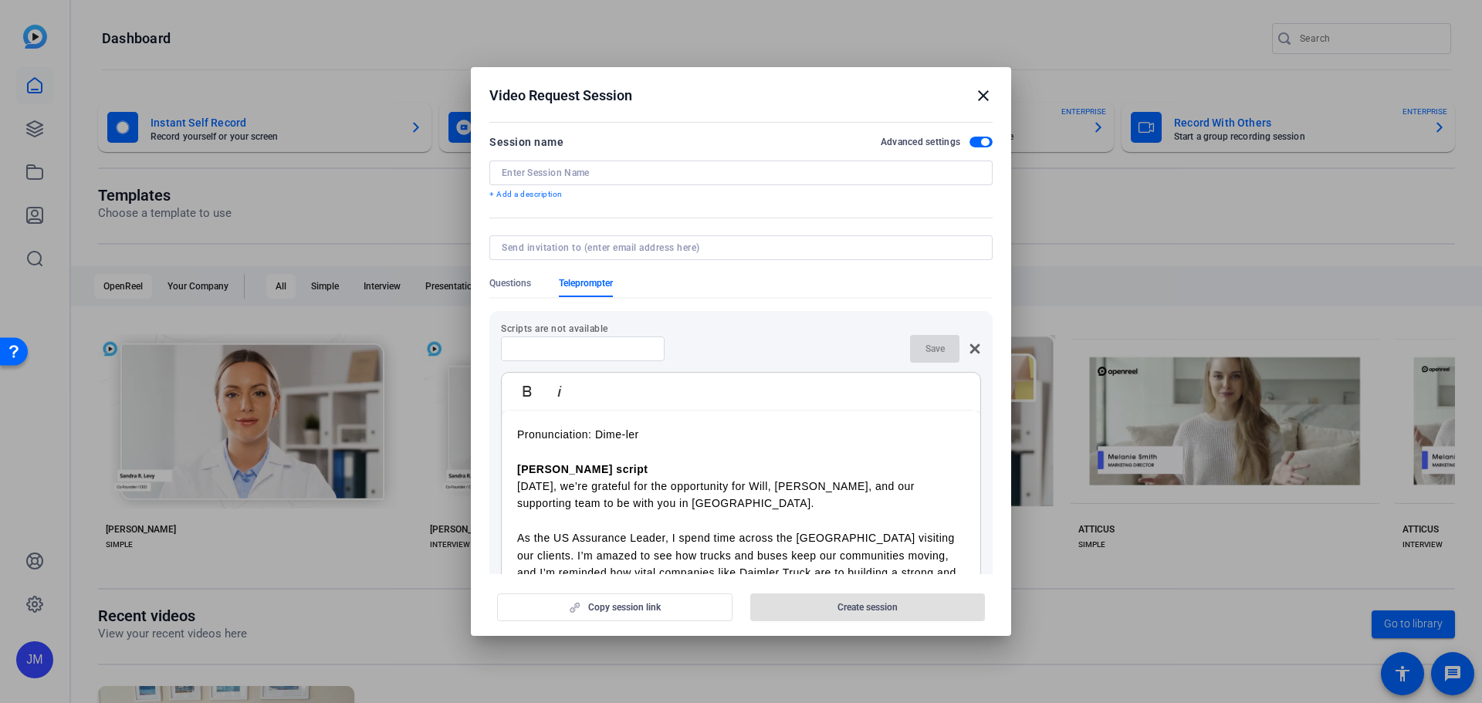
click at [683, 250] on input at bounding box center [738, 248] width 472 height 12
type input "c"
type input "cory.smith@pwc.com"
click at [593, 282] on form "Session name Advanced settings + Add a description Questions Teleprompter Scrip…" at bounding box center [740, 568] width 503 height 871
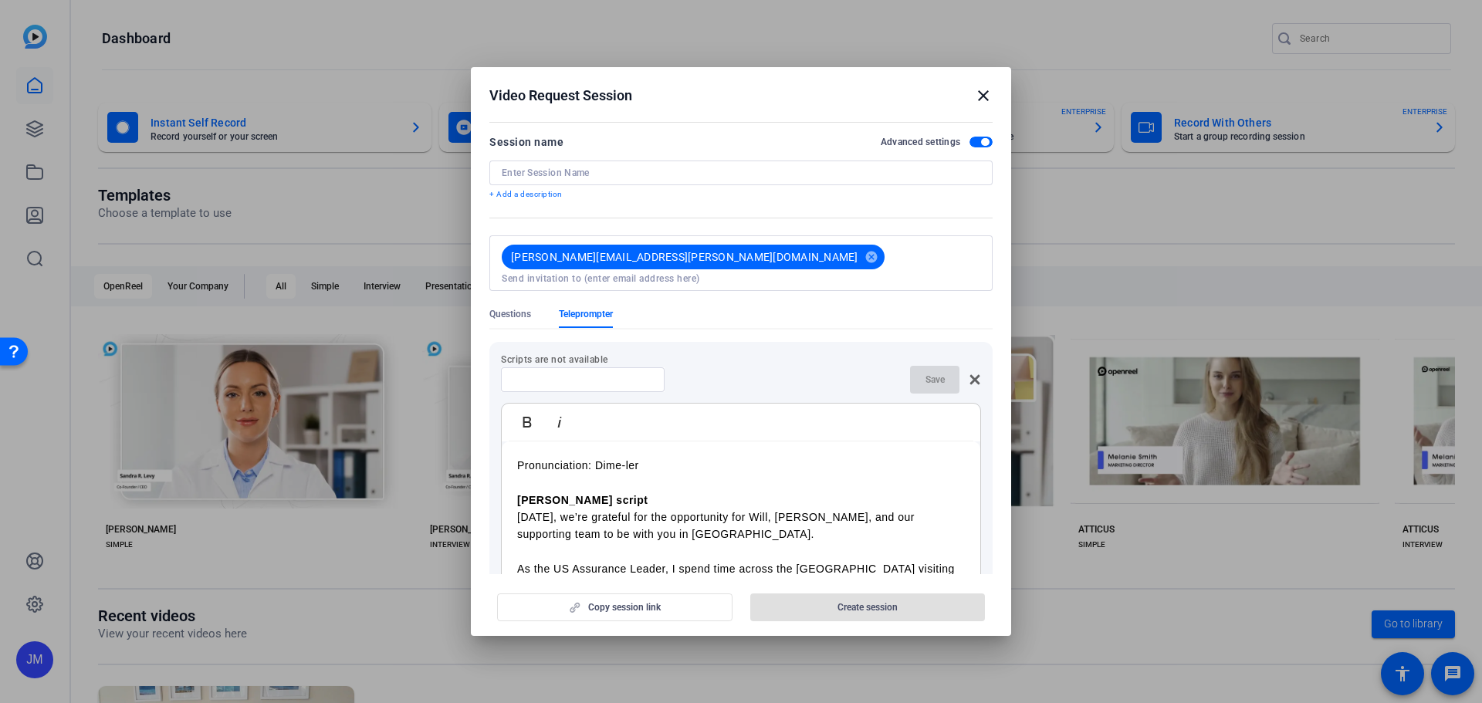
click at [597, 308] on span "Teleprompter" at bounding box center [586, 314] width 54 height 12
click at [594, 374] on input at bounding box center [582, 380] width 139 height 12
type input "Deanne script"
click at [925, 374] on span "Save" at bounding box center [934, 380] width 19 height 12
click at [970, 374] on icon at bounding box center [975, 379] width 10 height 10
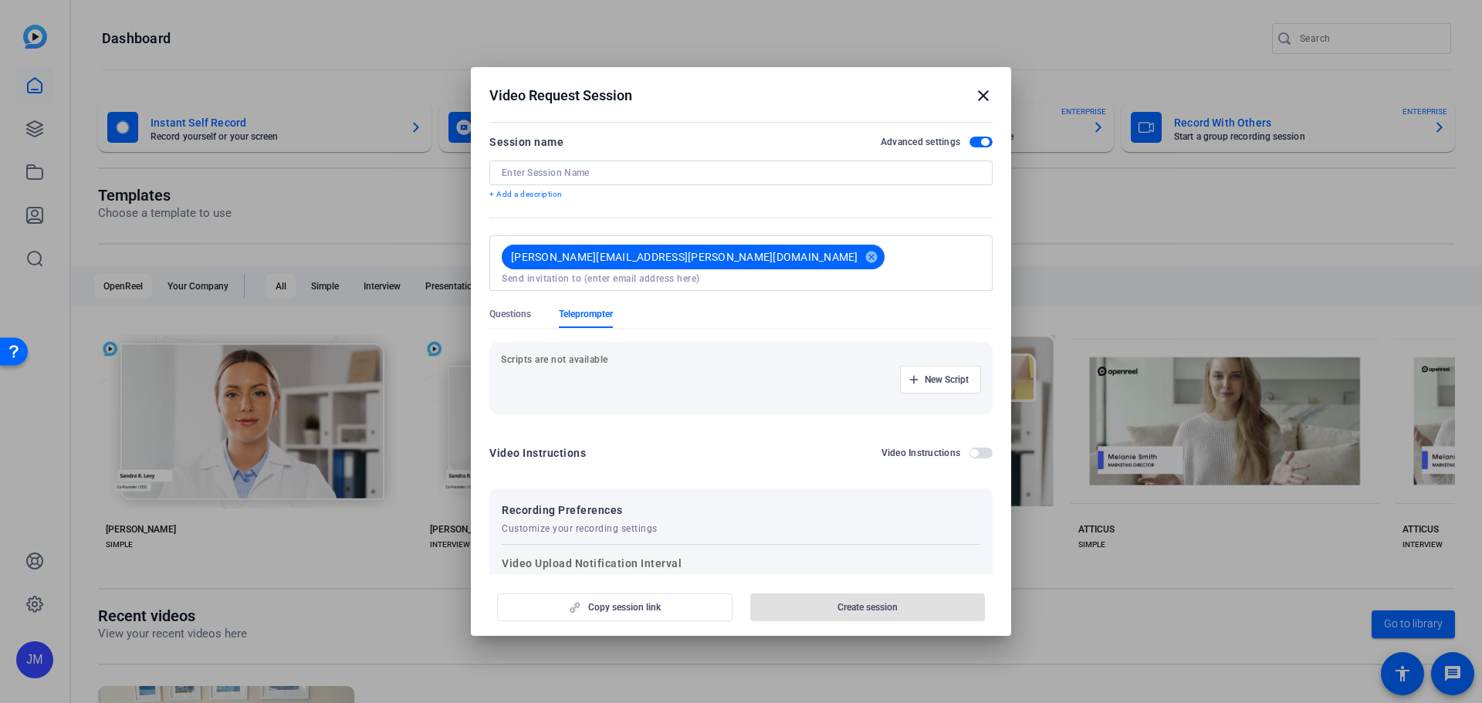
click at [713, 272] on input at bounding box center [741, 278] width 478 height 12
click at [573, 308] on span "Teleprompter" at bounding box center [586, 314] width 54 height 12
click at [819, 272] on input at bounding box center [741, 278] width 478 height 12
click at [969, 140] on span "button" at bounding box center [980, 142] width 23 height 11
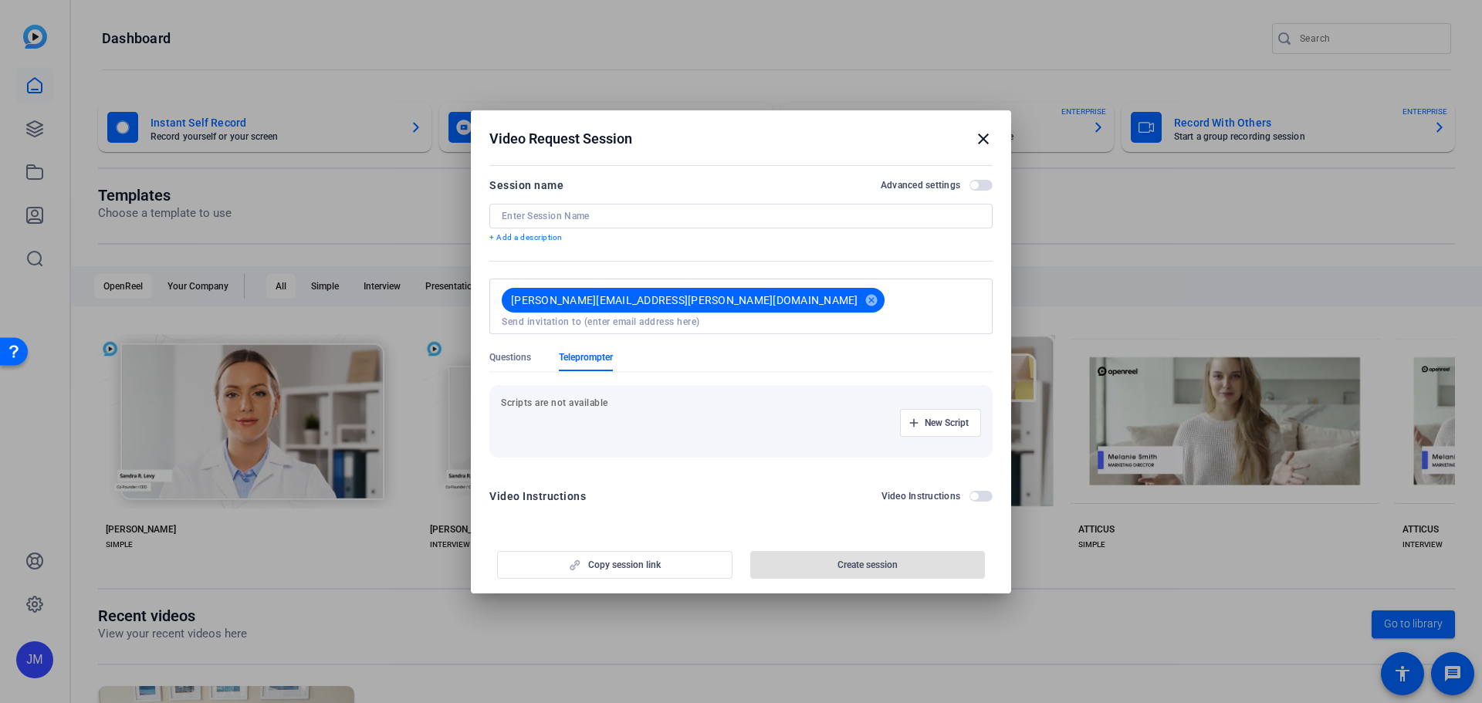
click at [967, 140] on div "Video Request Session close" at bounding box center [740, 139] width 503 height 19
click at [976, 188] on span "button" at bounding box center [974, 185] width 8 height 8
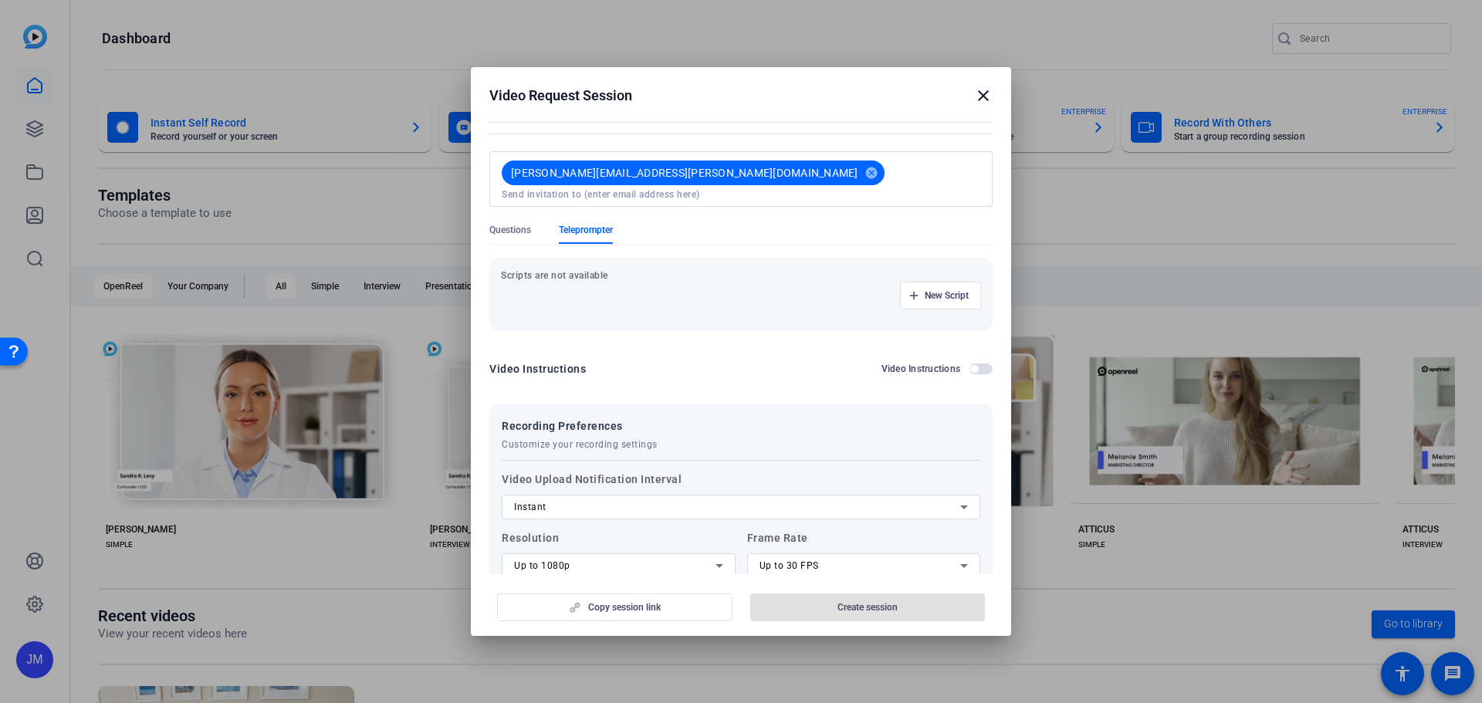
scroll to position [62, 0]
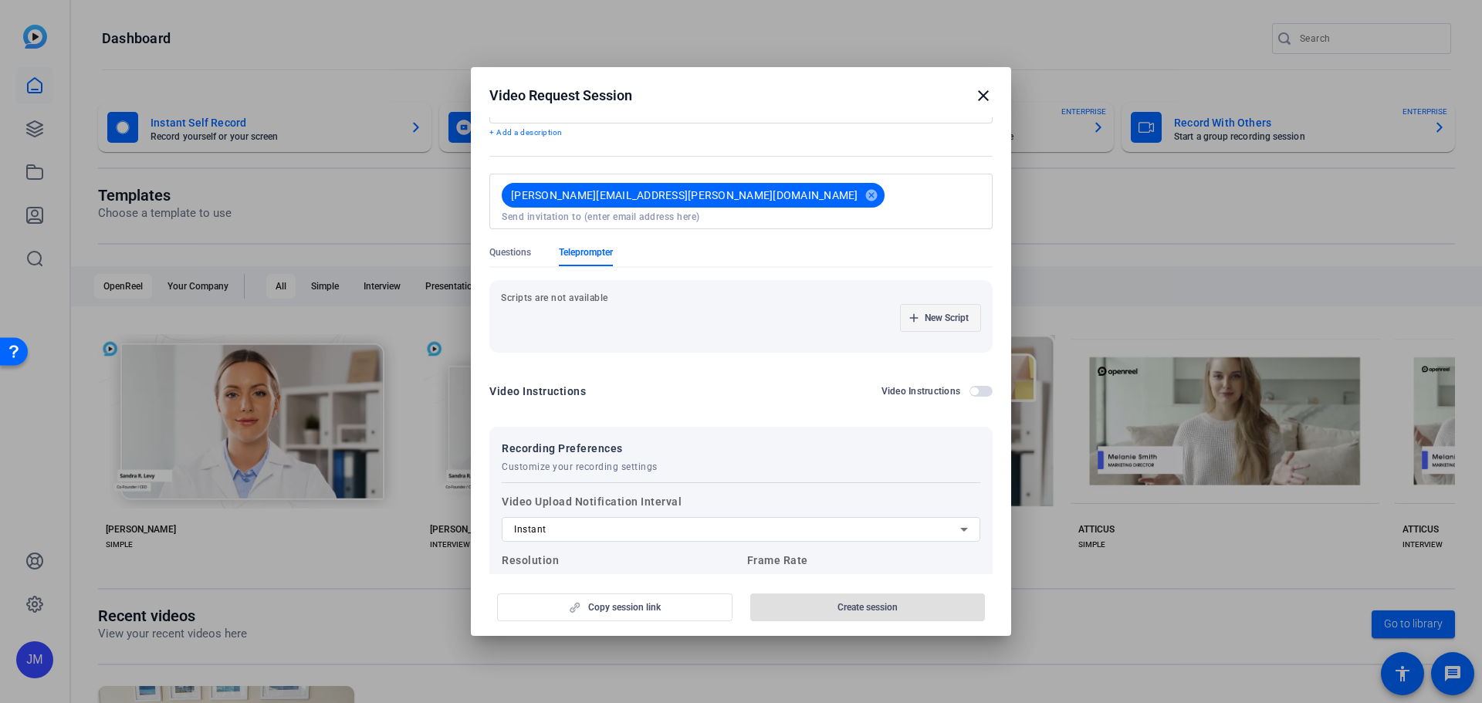
click at [938, 299] on span "button" at bounding box center [940, 317] width 79 height 37
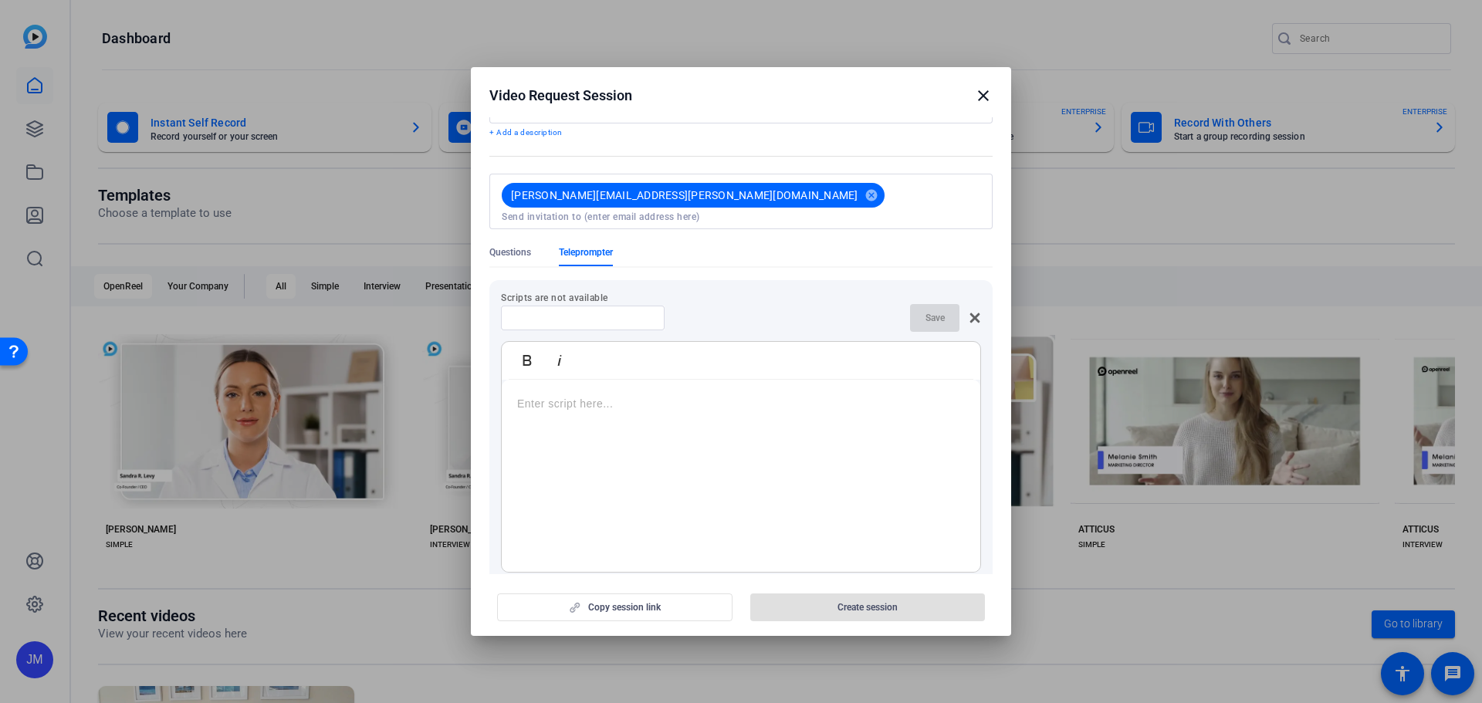
click at [601, 312] on input at bounding box center [582, 318] width 139 height 12
type input "script"
click at [688, 380] on div at bounding box center [741, 476] width 478 height 193
click at [931, 313] on span "button" at bounding box center [934, 317] width 49 height 37
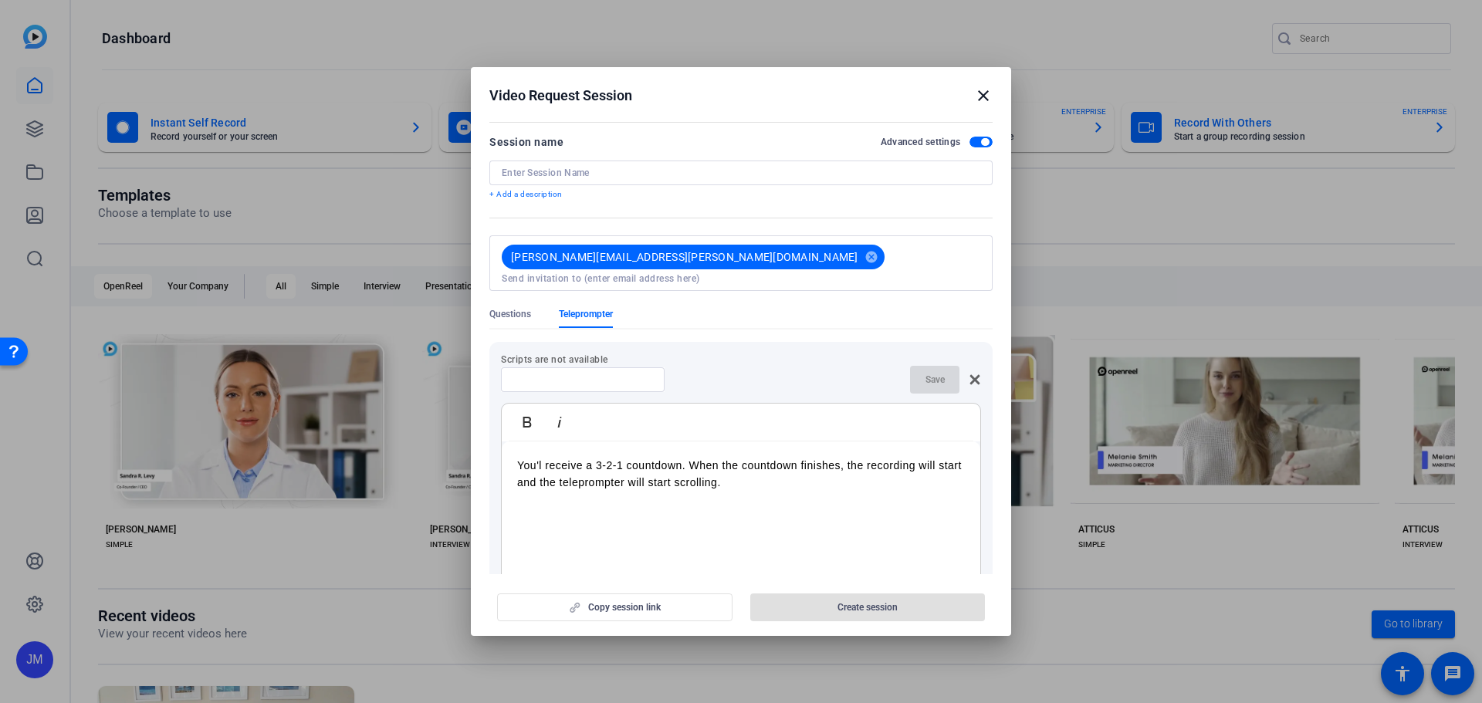
click at [656, 177] on input at bounding box center [741, 173] width 478 height 12
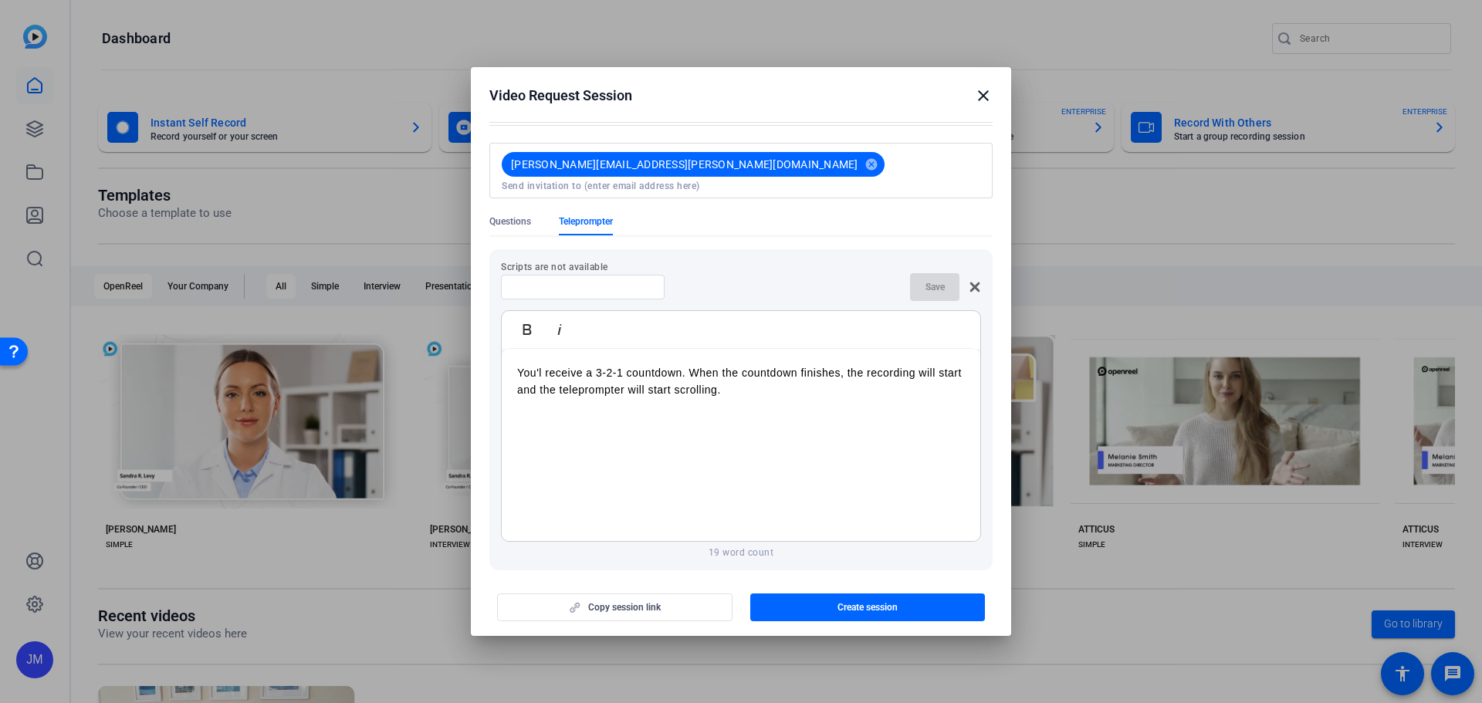
scroll to position [79, 0]
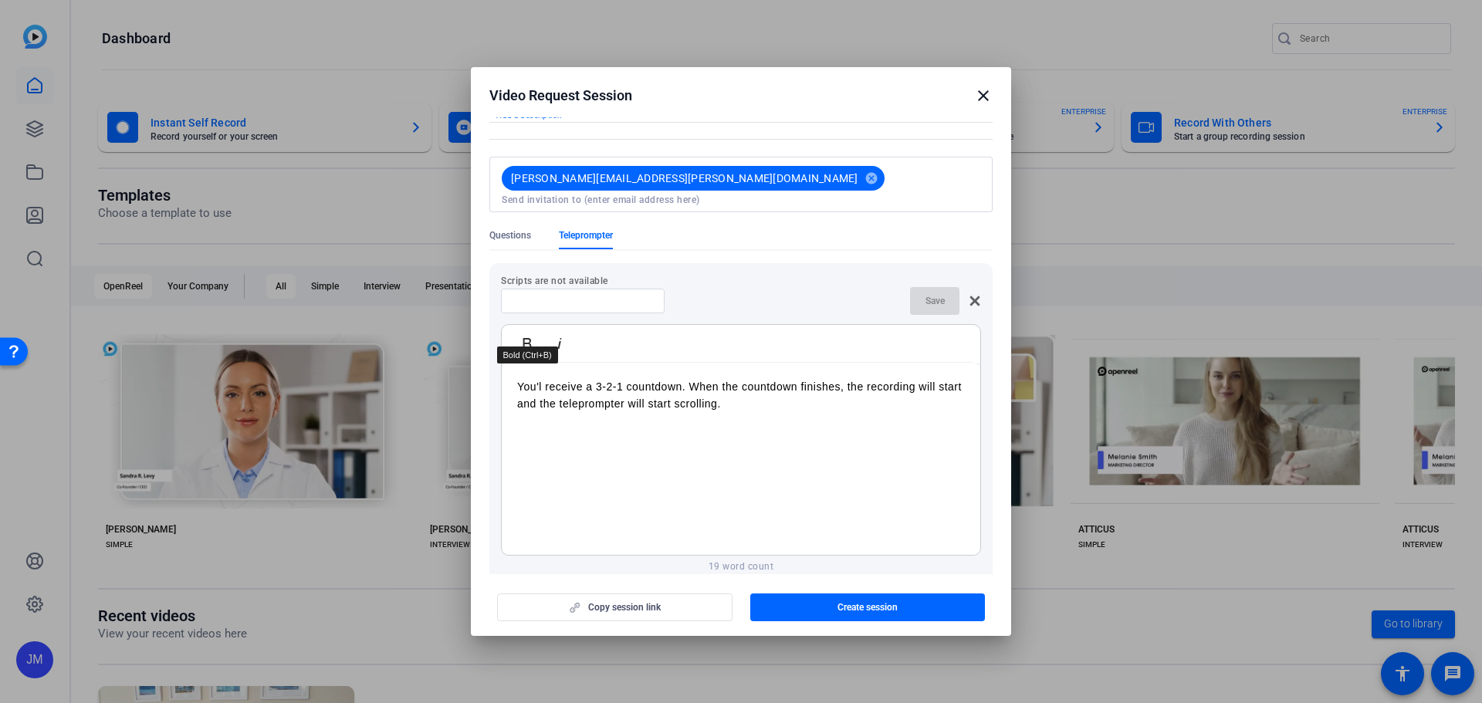
type input "test 5"
click at [553, 387] on p "You'l receive a 3-2-1 countdown. When the countdown finishes, the recording wil…" at bounding box center [741, 395] width 448 height 35
click at [739, 560] on p "19 word count" at bounding box center [741, 566] width 480 height 12
click at [877, 604] on span "Create session" at bounding box center [867, 607] width 60 height 12
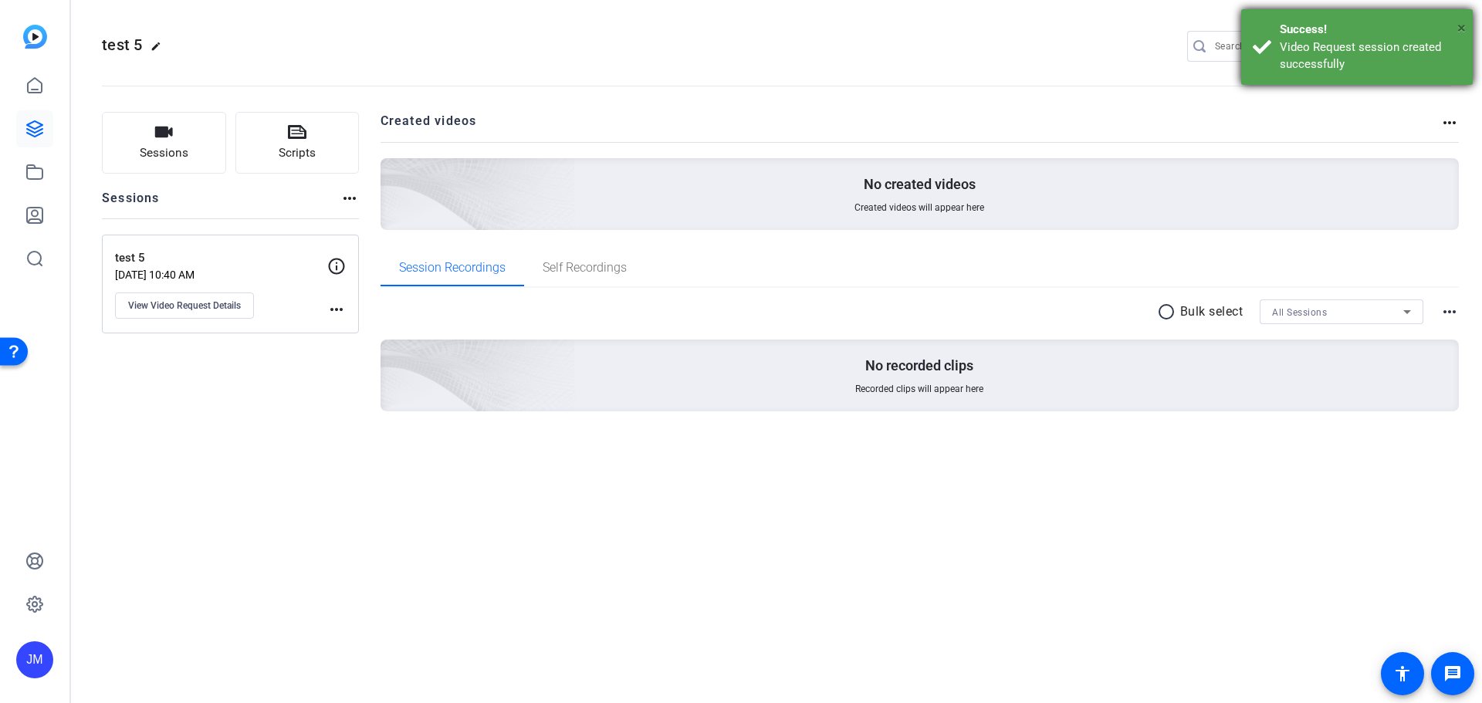
click at [1463, 30] on span "×" at bounding box center [1461, 28] width 8 height 19
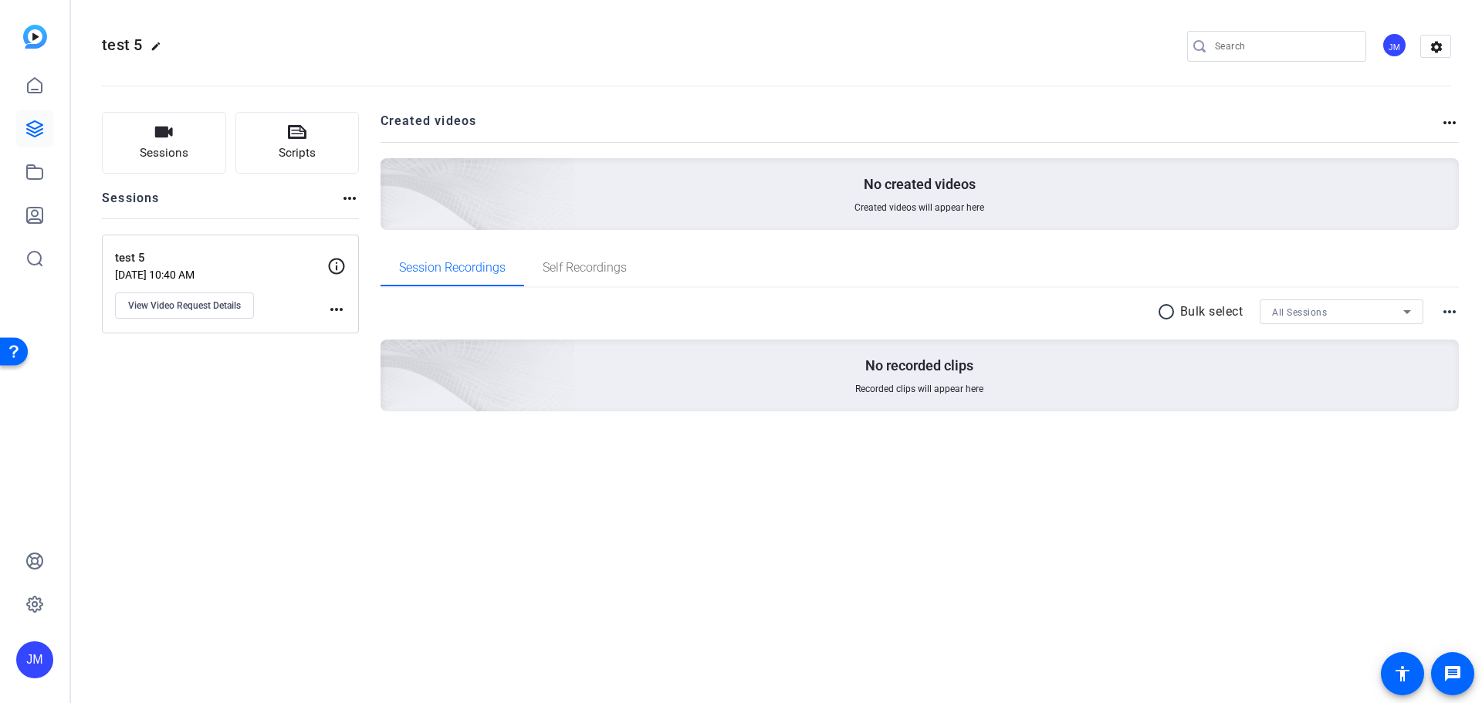
click at [337, 306] on mat-icon "more_horiz" at bounding box center [336, 309] width 19 height 19
click at [245, 303] on div at bounding box center [741, 351] width 1482 height 703
click at [171, 307] on span "View Video Request Details" at bounding box center [184, 305] width 113 height 12
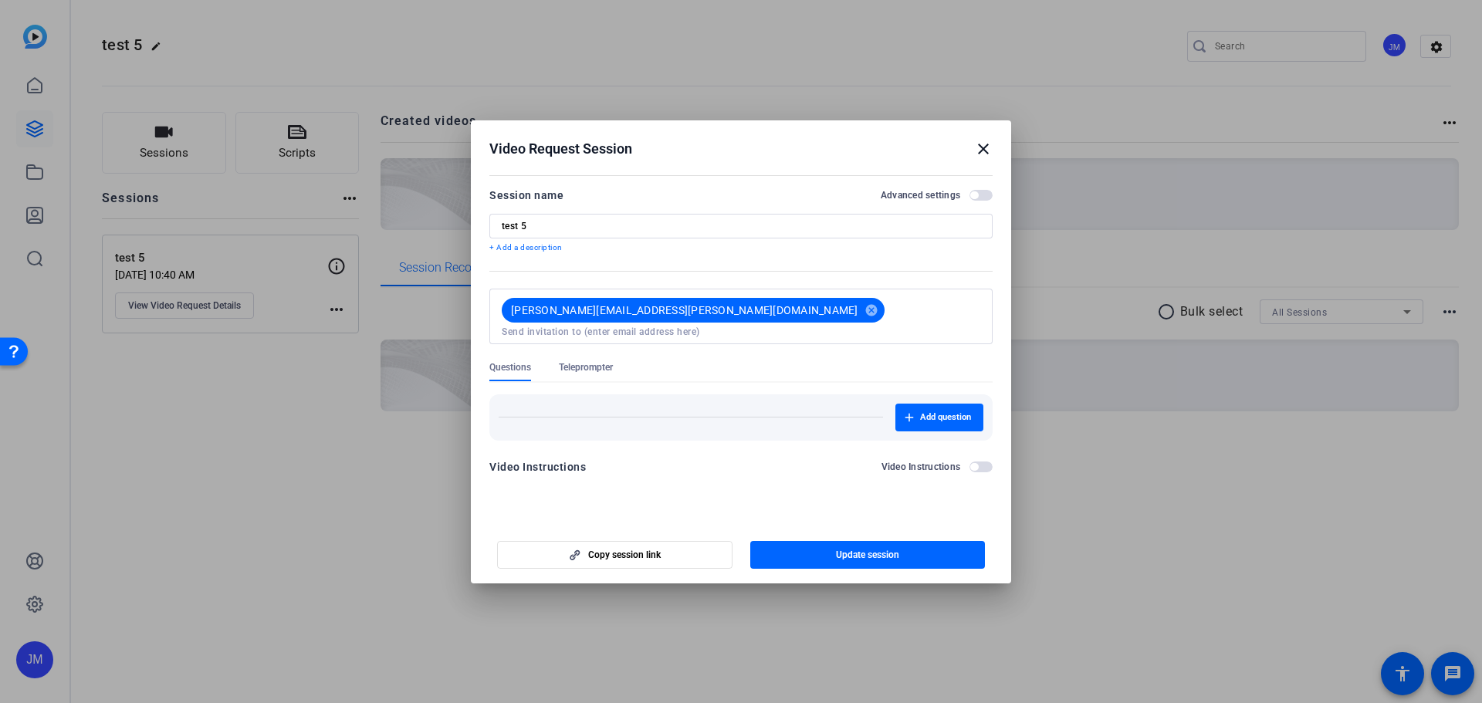
click at [591, 361] on span "Teleprompter" at bounding box center [586, 367] width 54 height 12
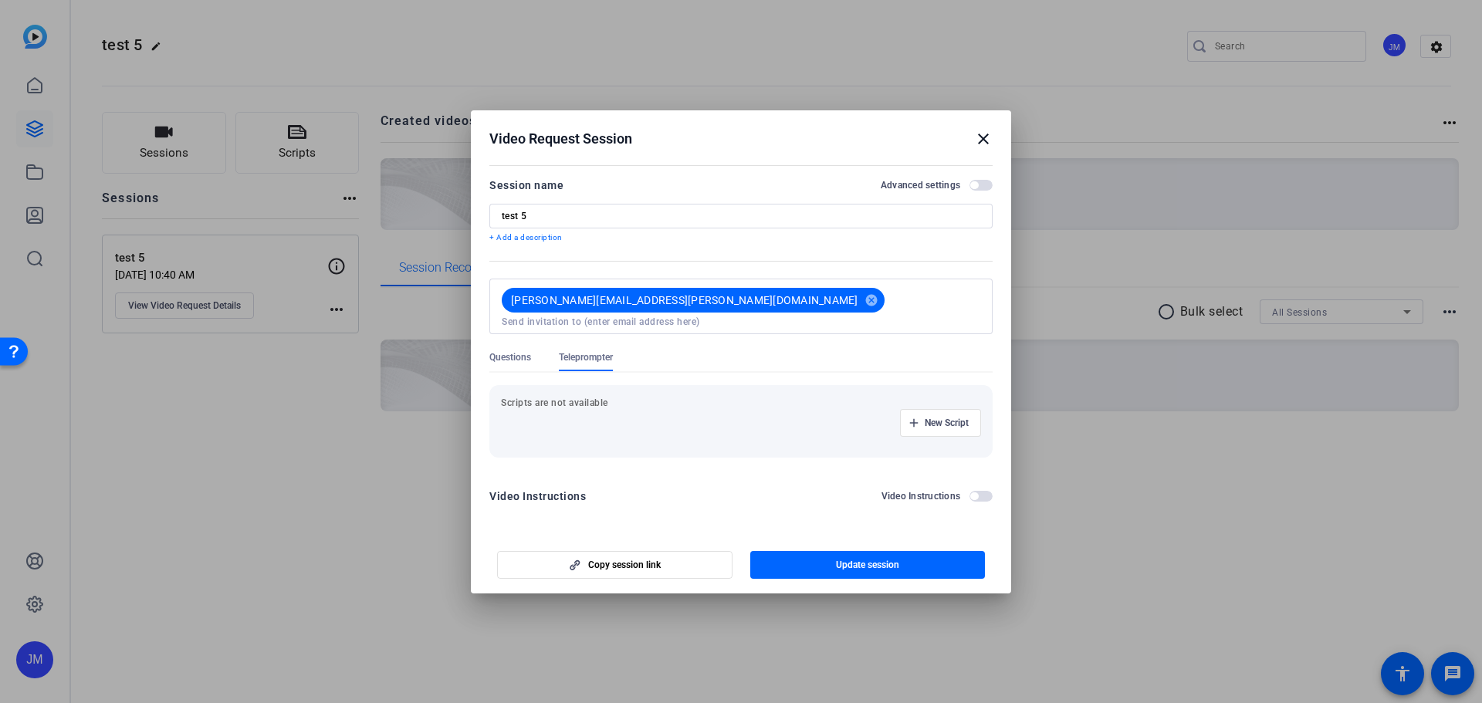
click at [546, 401] on p "Scripts are not available" at bounding box center [741, 403] width 480 height 12
click at [858, 307] on mat-icon "cancel" at bounding box center [871, 300] width 26 height 14
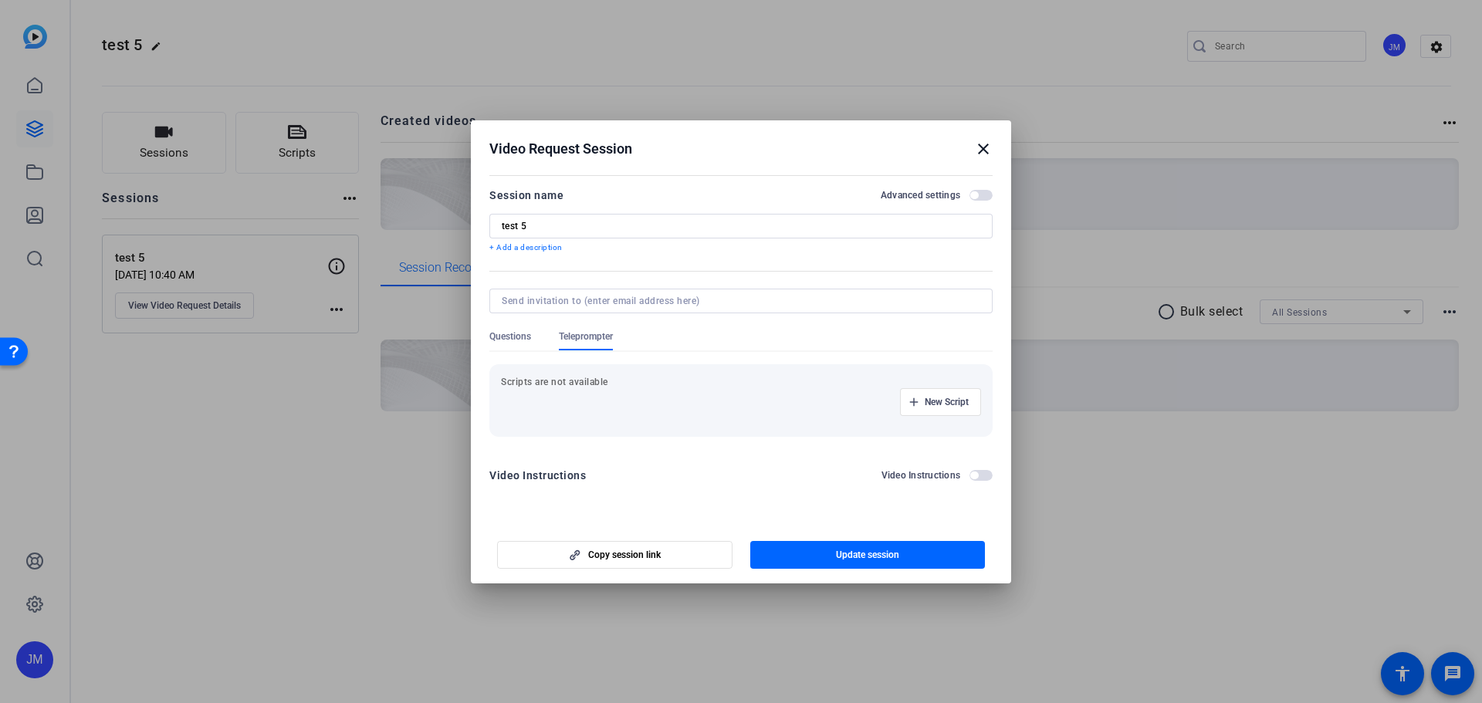
click at [627, 309] on div at bounding box center [741, 301] width 478 height 25
drag, startPoint x: 654, startPoint y: 301, endPoint x: 724, endPoint y: 301, distance: 70.2
click at [654, 301] on input at bounding box center [738, 301] width 472 height 12
type input "jennifer.murray.mohr@gmail.com"
click at [972, 194] on span "button" at bounding box center [974, 195] width 8 height 8
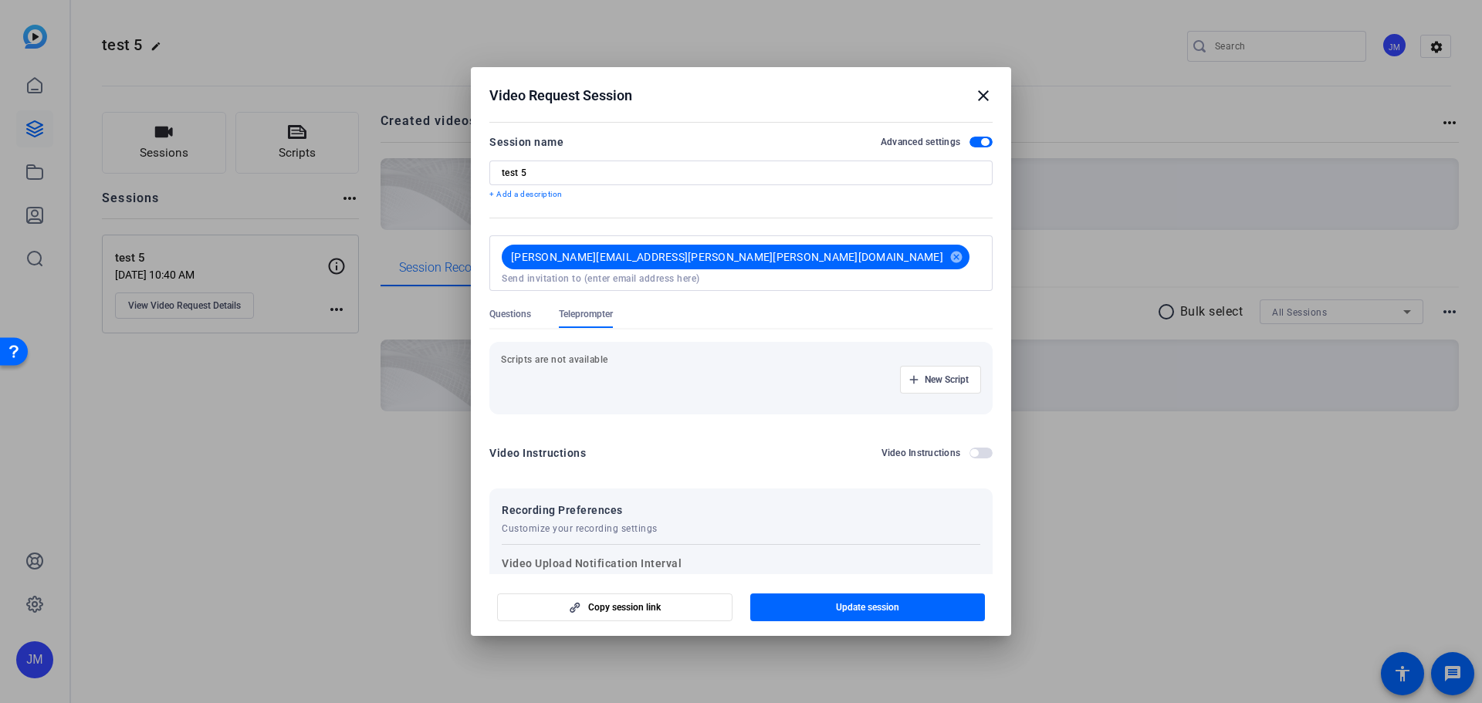
click at [643, 366] on div "New Script" at bounding box center [741, 380] width 480 height 28
click at [925, 374] on span "New Script" at bounding box center [947, 380] width 44 height 12
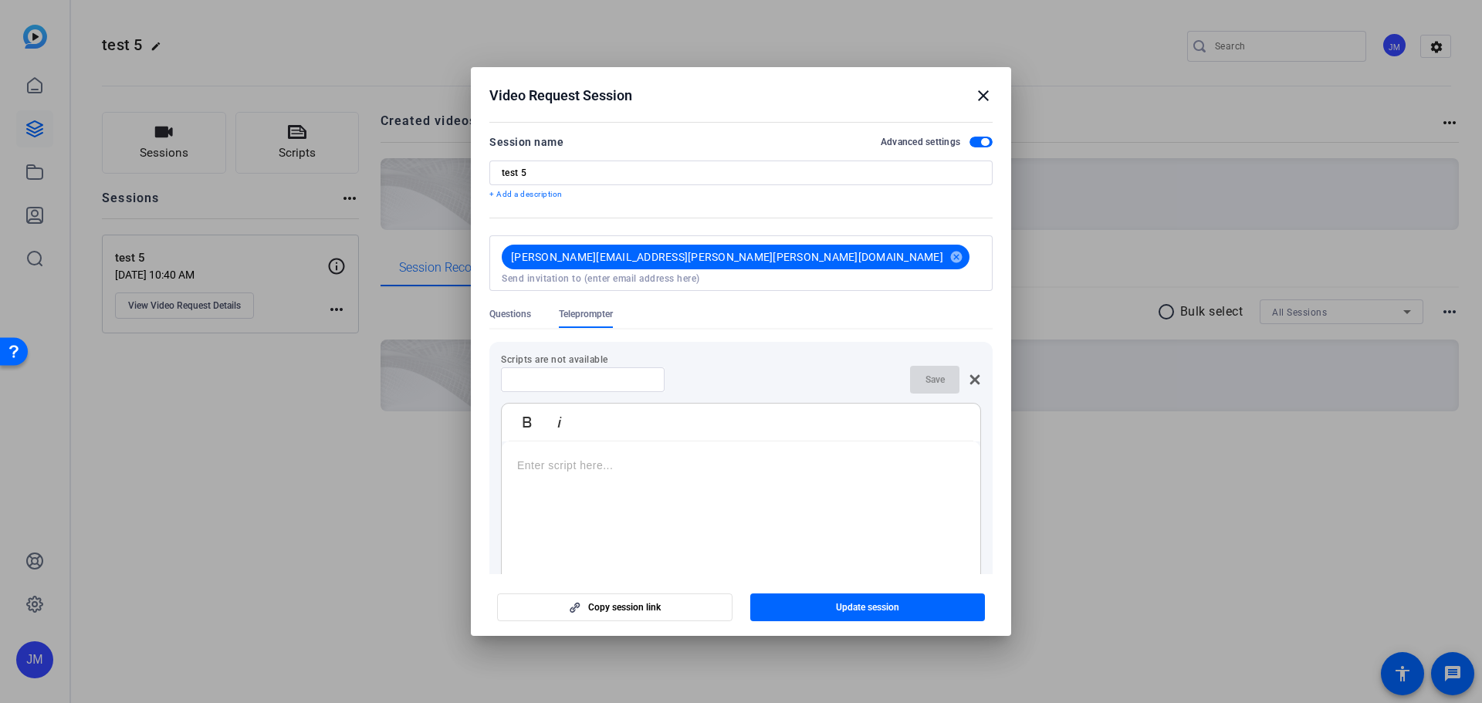
click at [640, 377] on div at bounding box center [582, 379] width 139 height 25
click at [623, 374] on input at bounding box center [582, 380] width 139 height 12
type input "script"
click at [657, 467] on div at bounding box center [741, 537] width 478 height 193
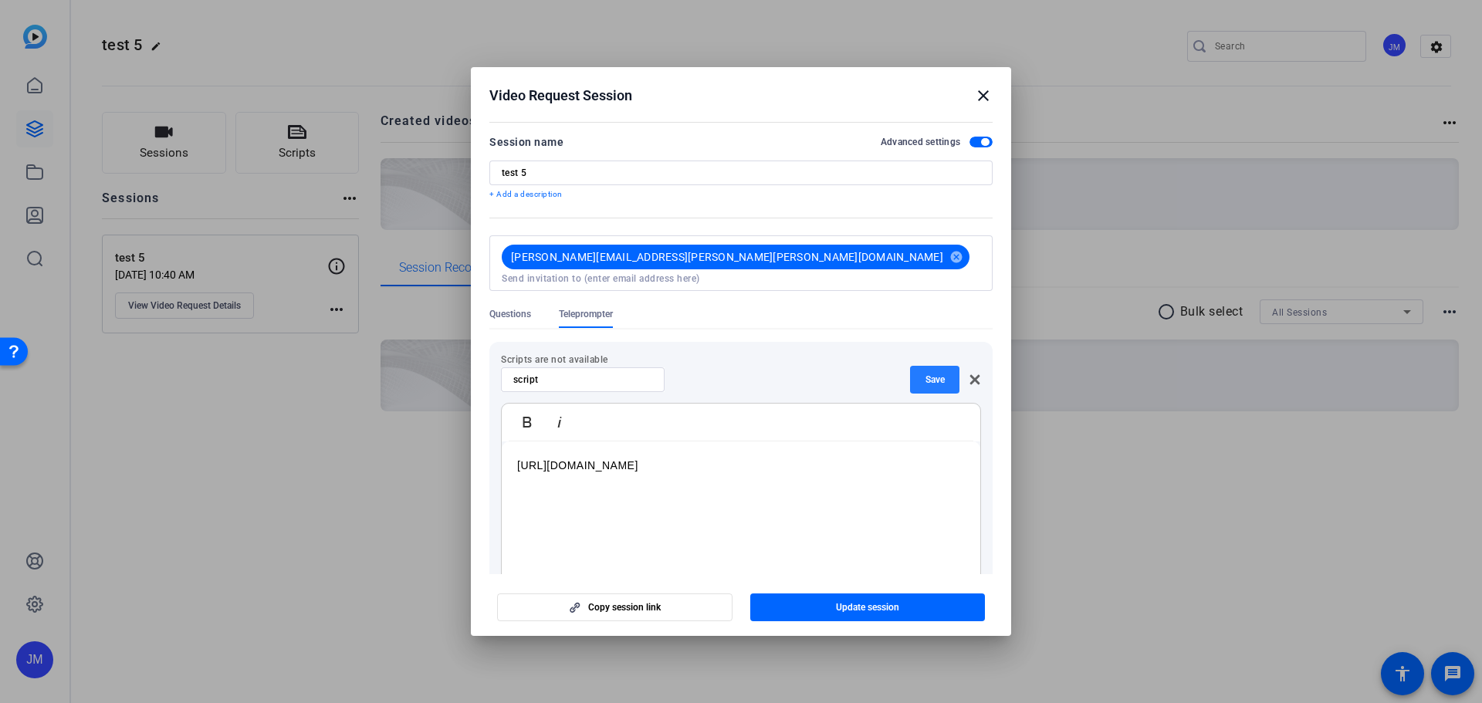
click at [927, 374] on span "Save" at bounding box center [934, 380] width 19 height 12
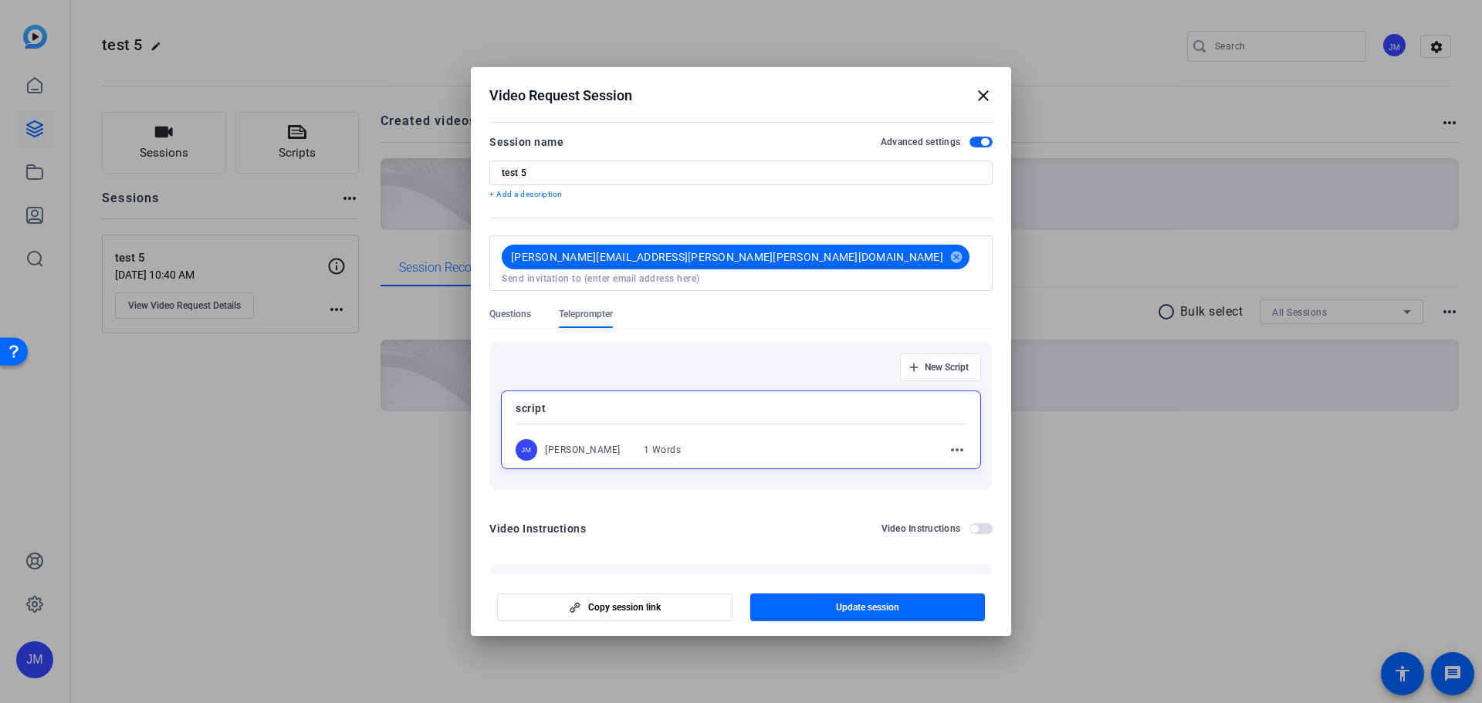
click at [985, 94] on mat-icon "close" at bounding box center [983, 95] width 19 height 19
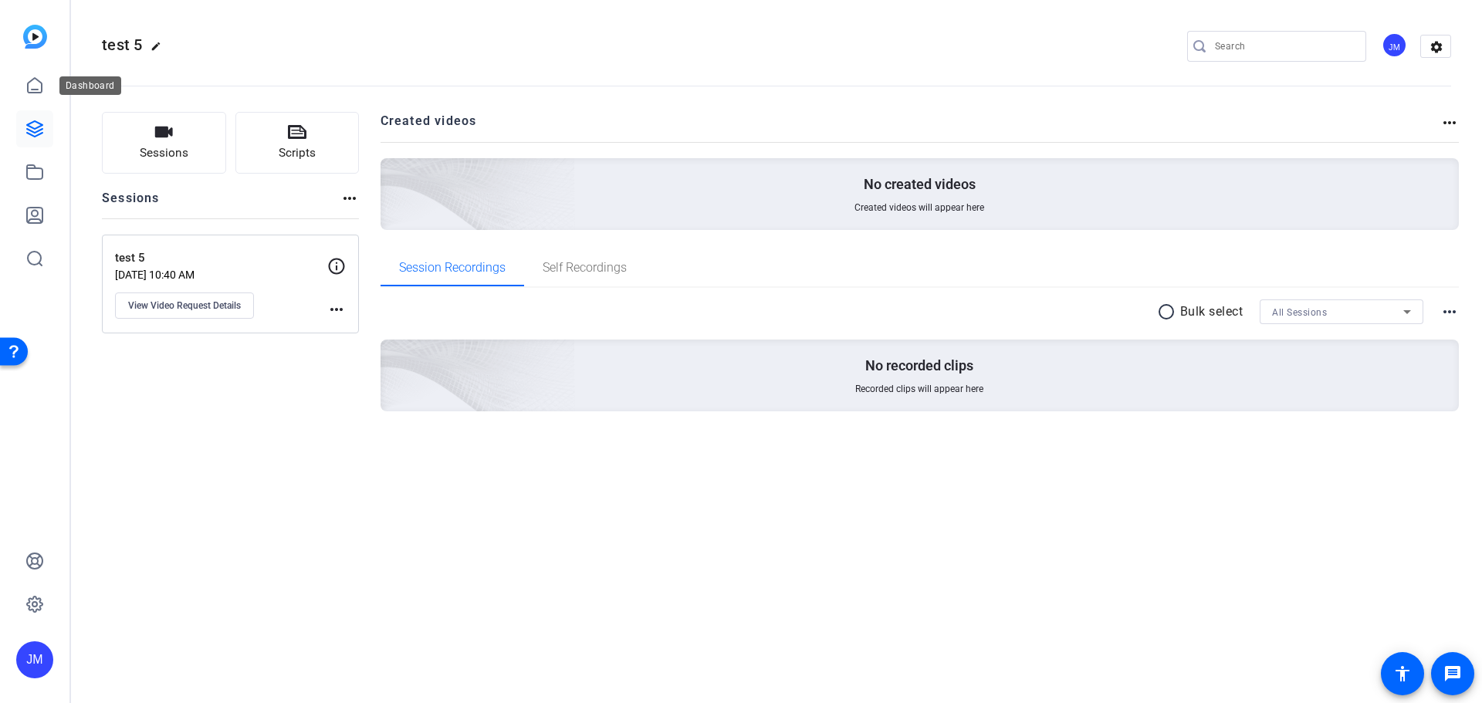
drag, startPoint x: 39, startPoint y: 90, endPoint x: 59, endPoint y: 96, distance: 21.0
click at [39, 90] on icon at bounding box center [34, 85] width 19 height 19
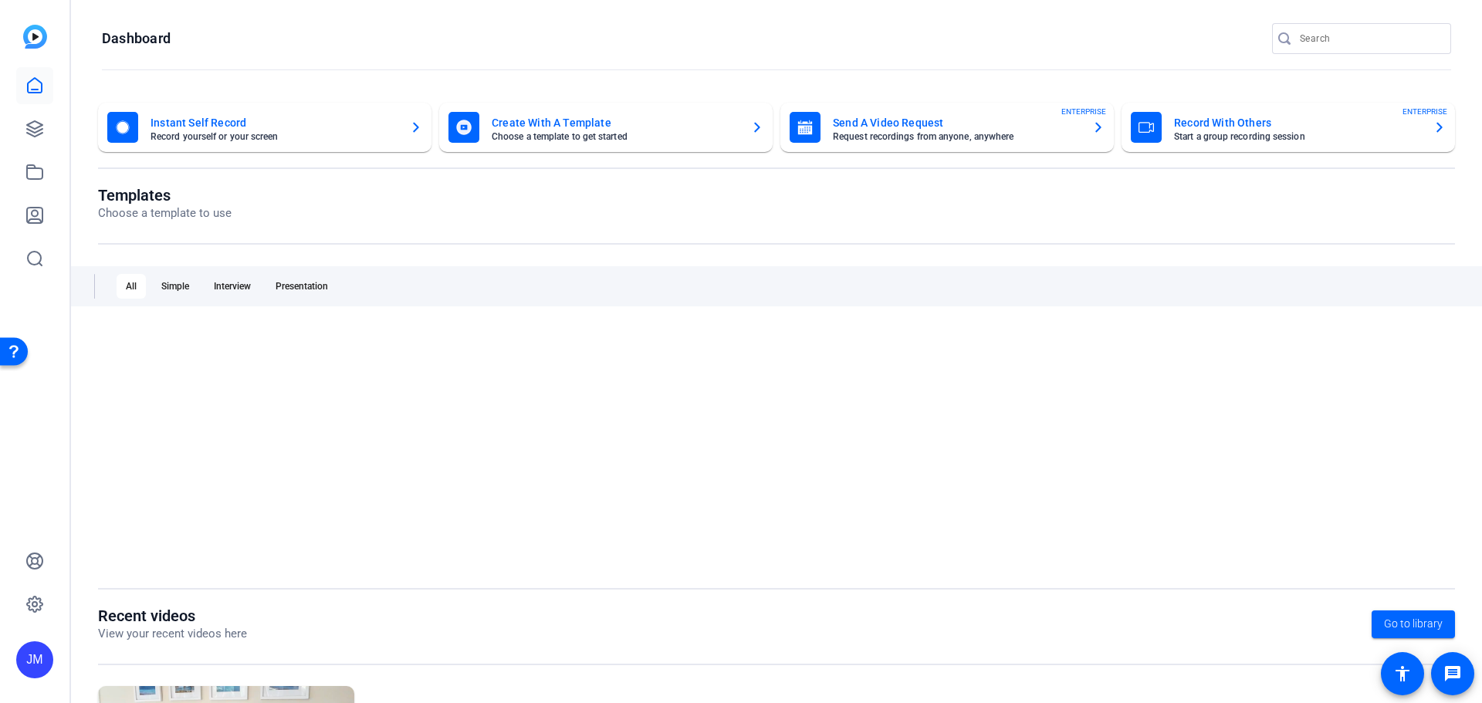
click at [1097, 132] on icon "button" at bounding box center [1098, 127] width 12 height 19
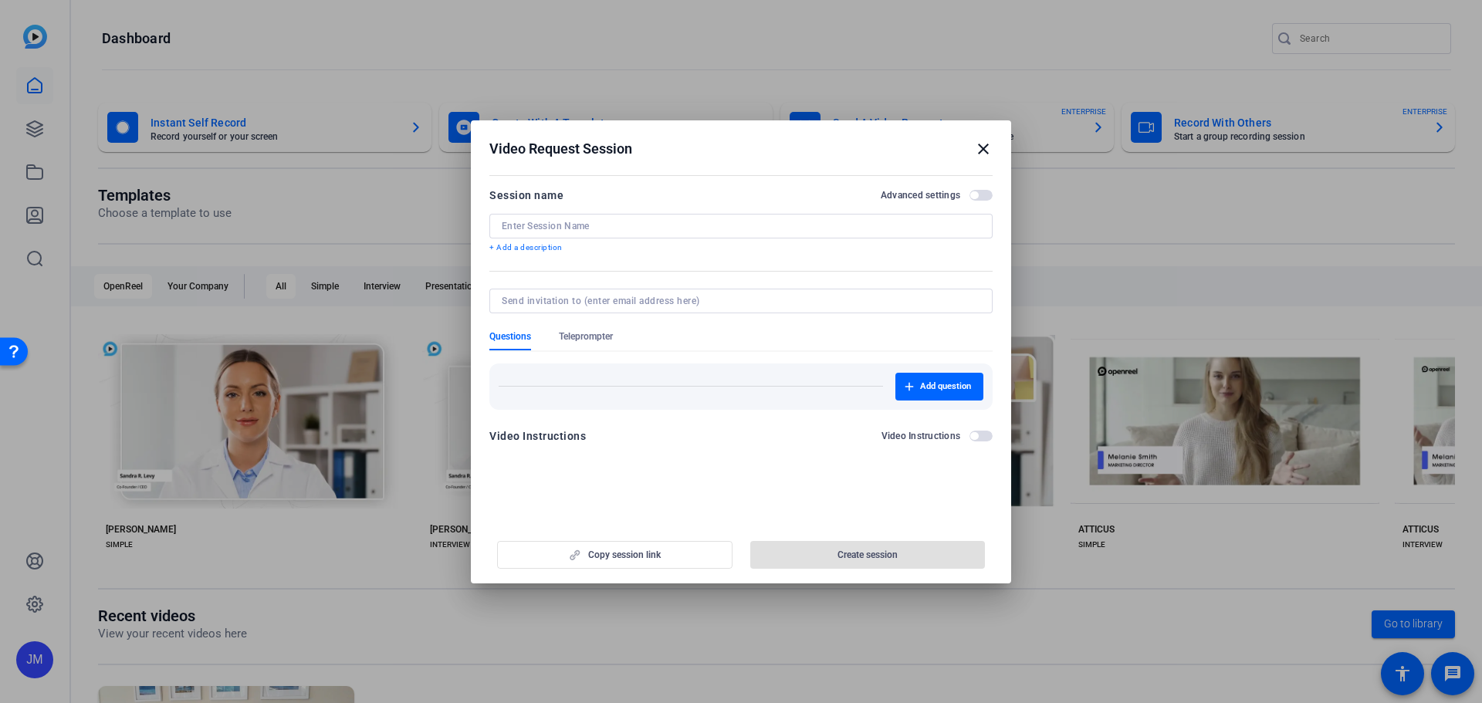
click at [980, 194] on span "button" at bounding box center [980, 195] width 23 height 11
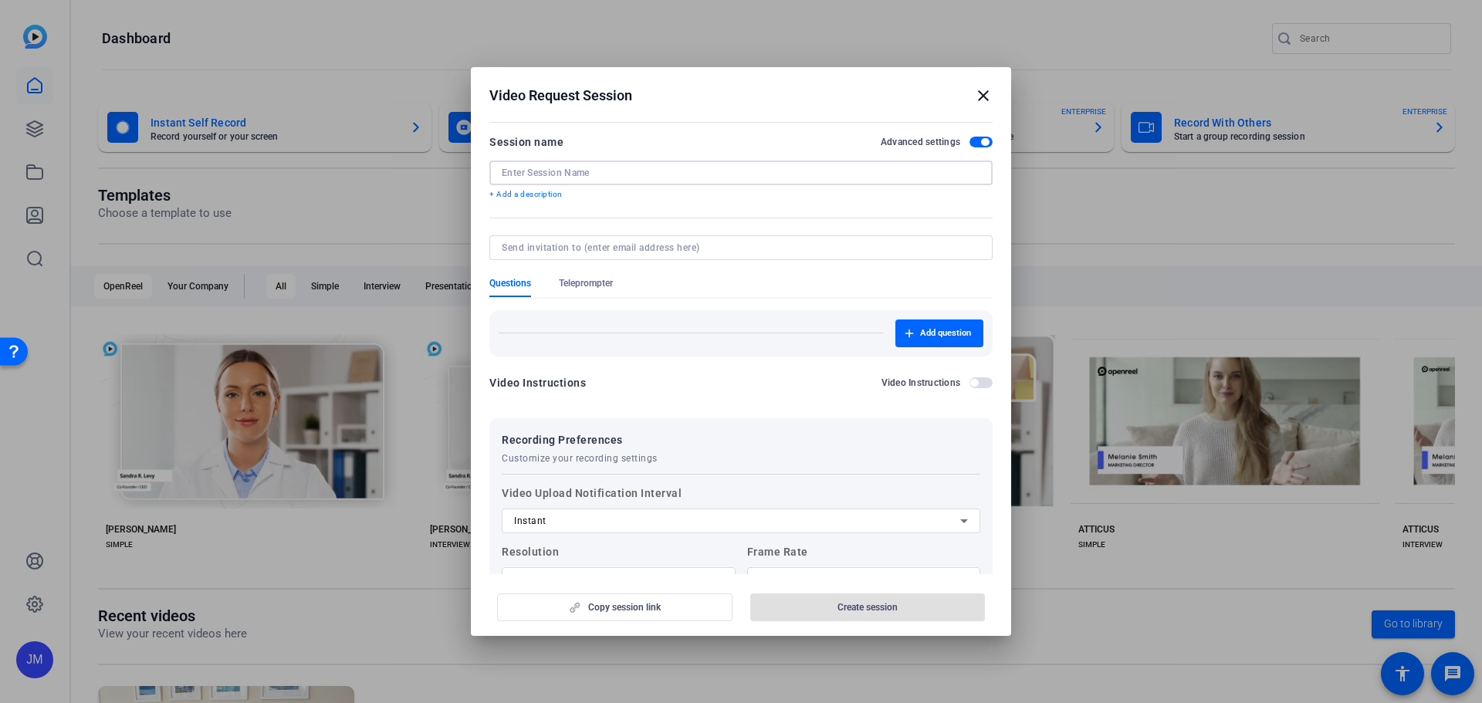
click at [585, 173] on input at bounding box center [741, 173] width 478 height 12
type input "[PERSON_NAME] self-record test"
click at [593, 249] on input at bounding box center [738, 248] width 472 height 12
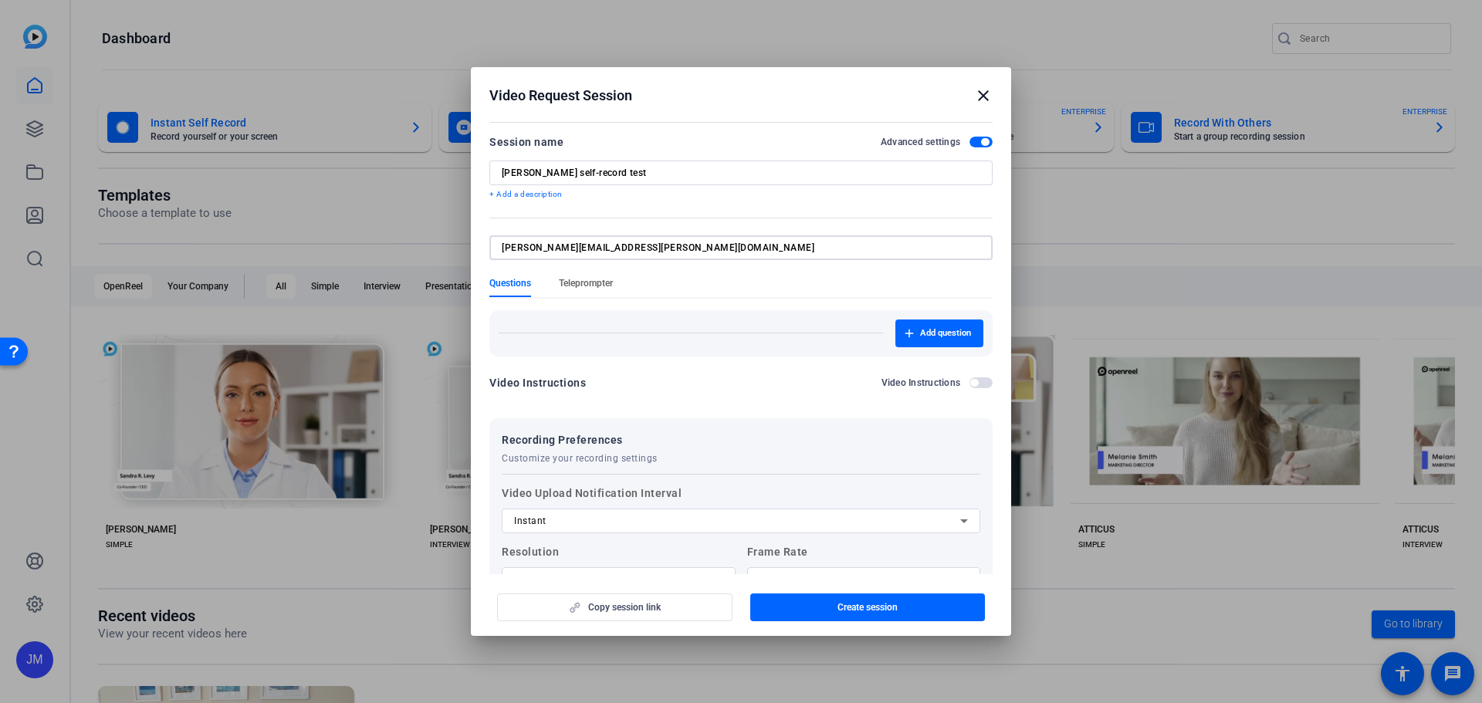
type input "cory.smith@pwc.com"
click at [597, 282] on form "Session name Advanced settings Cory Smith self-record test + Add a description …" at bounding box center [740, 424] width 503 height 583
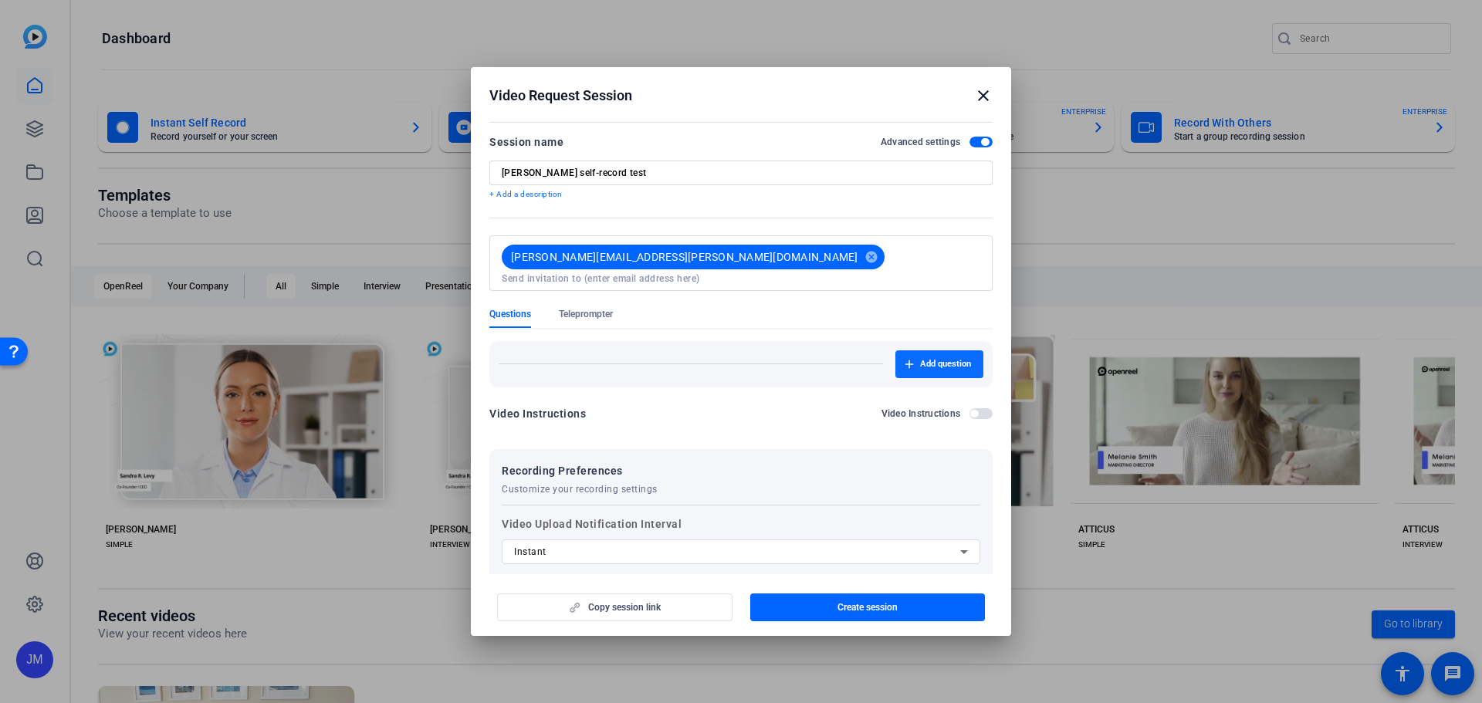
click at [932, 358] on span "Add question" at bounding box center [945, 364] width 51 height 12
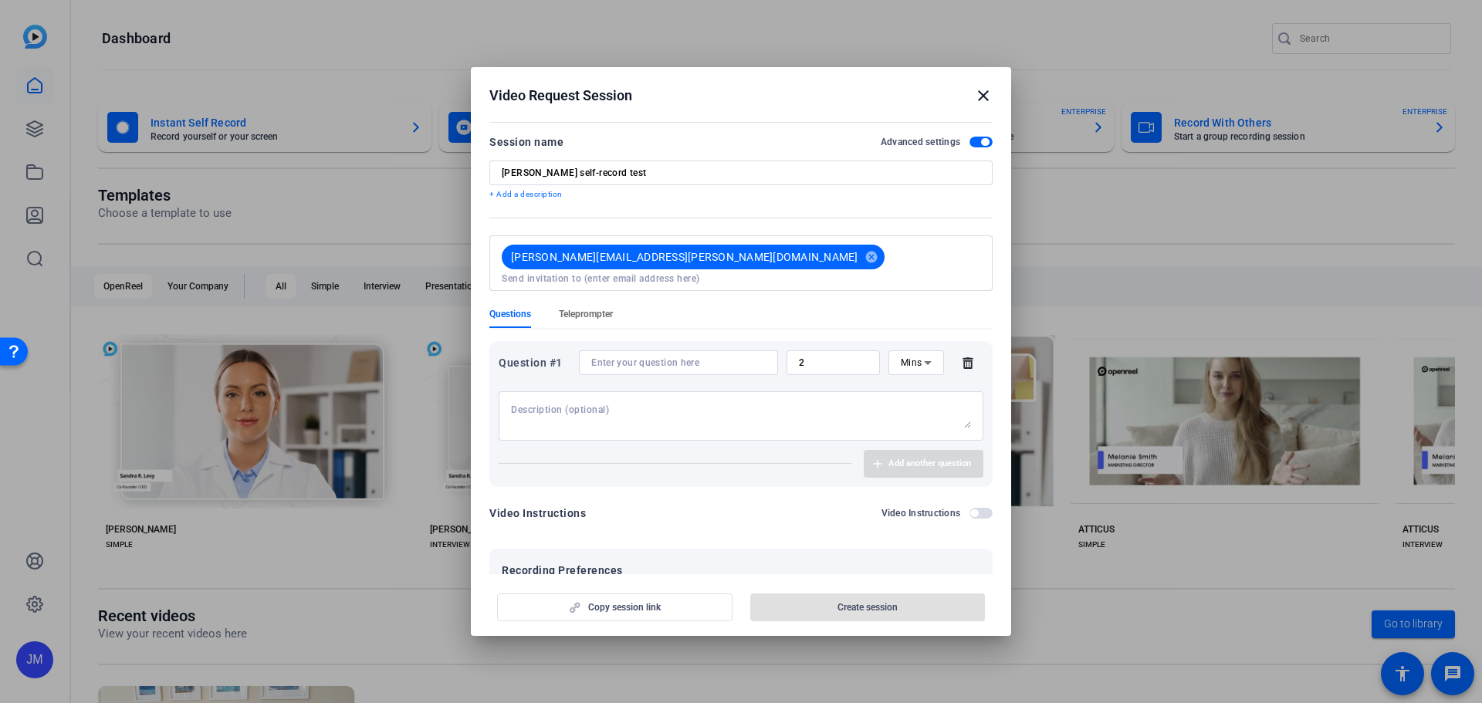
click at [597, 308] on span "Teleprompter" at bounding box center [586, 314] width 54 height 12
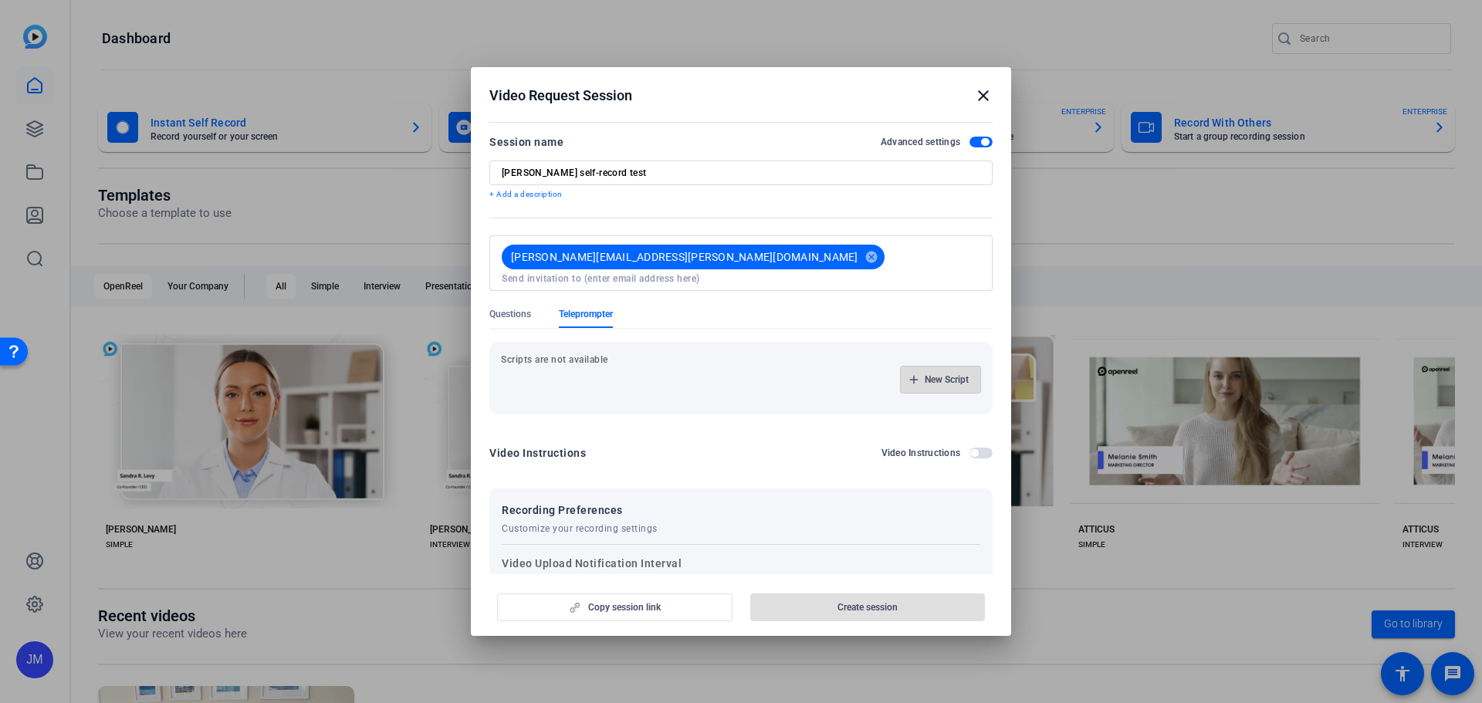
click at [945, 374] on span "New Script" at bounding box center [947, 380] width 44 height 12
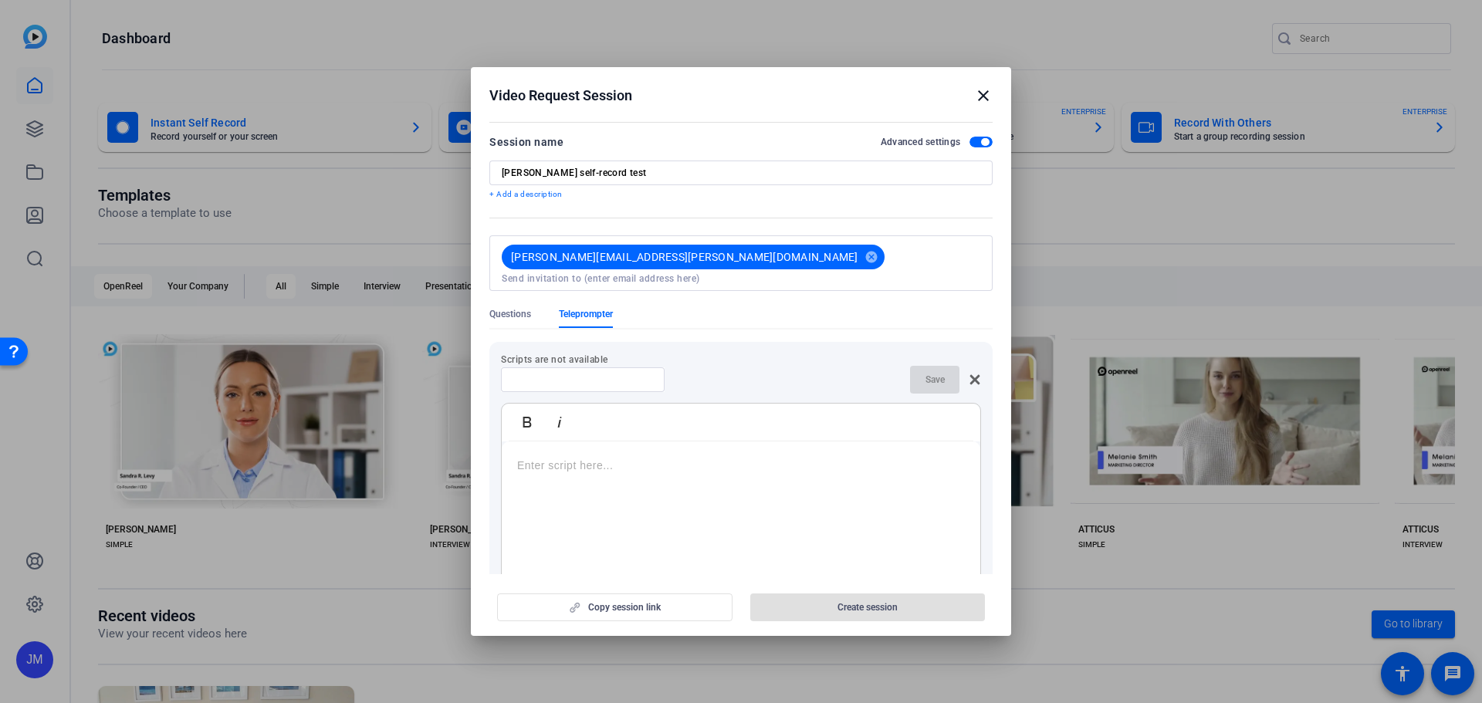
click at [654, 465] on div at bounding box center [741, 537] width 478 height 193
click at [549, 367] on div at bounding box center [582, 379] width 139 height 25
type input "S"
type input "[PERSON_NAME] script"
drag, startPoint x: 644, startPoint y: 447, endPoint x: 662, endPoint y: 452, distance: 19.3
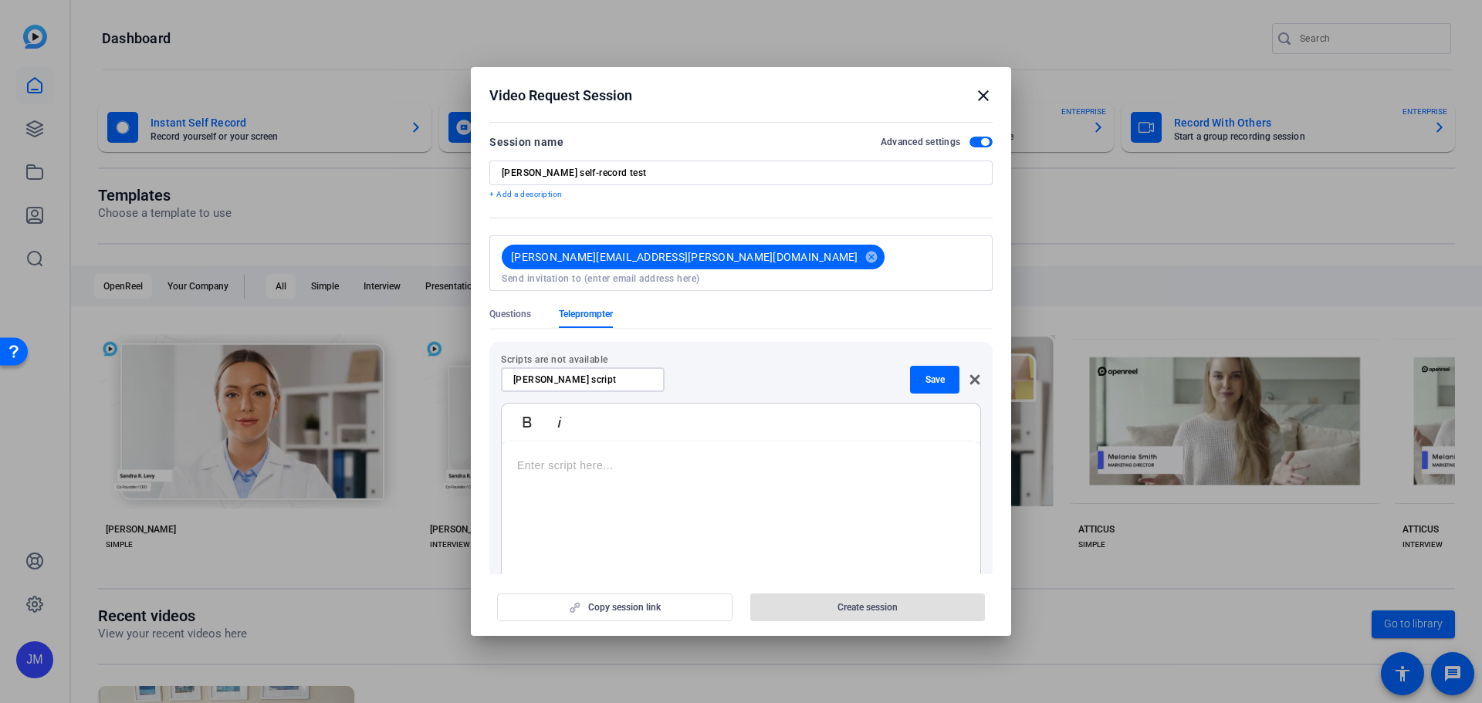
click at [645, 457] on p at bounding box center [741, 465] width 448 height 17
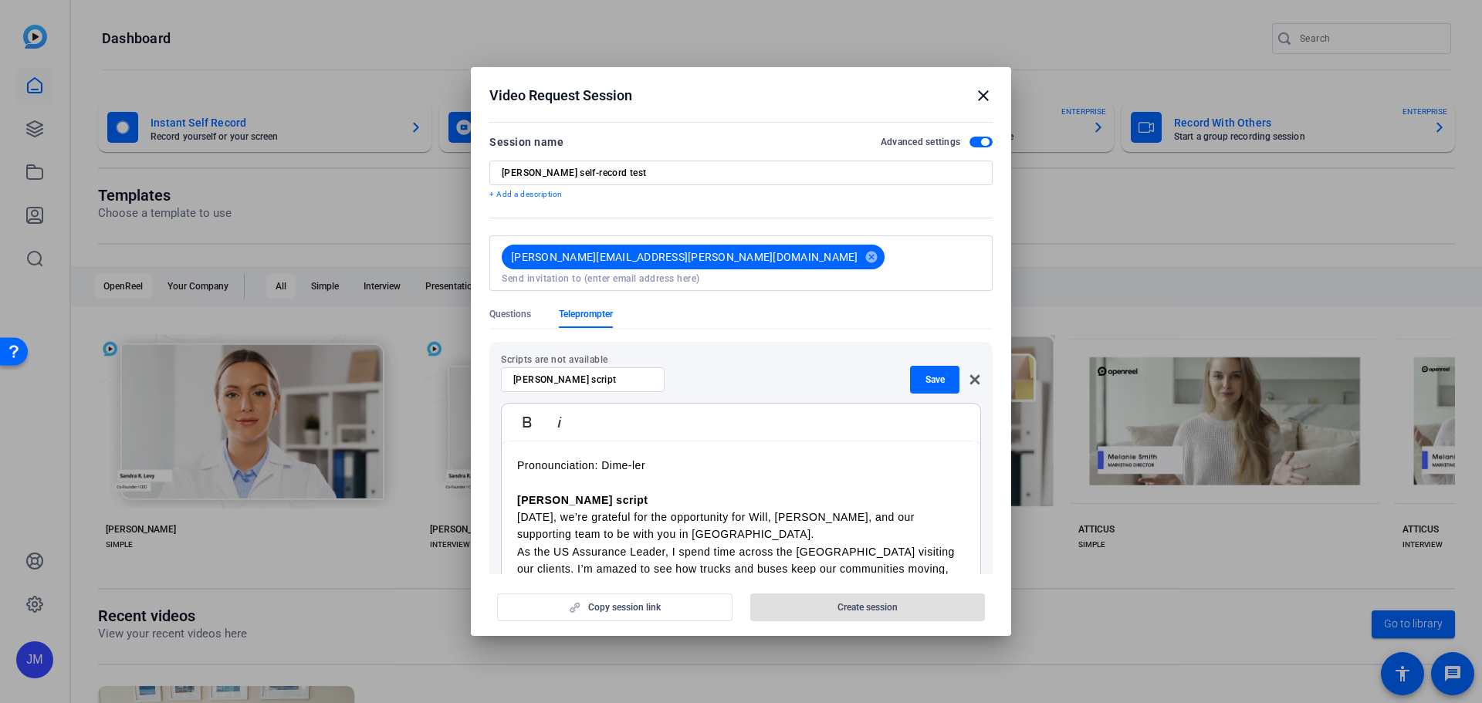
click at [649, 457] on p "Pronounciation: Dime-ler" at bounding box center [741, 465] width 448 height 17
click at [546, 457] on p "Pronounciation: Dime-ler>" at bounding box center [741, 465] width 448 height 17
click at [518, 457] on p "Pronunciation: Dime-ler>" at bounding box center [741, 465] width 448 height 17
drag, startPoint x: 592, startPoint y: 485, endPoint x: 517, endPoint y: 479, distance: 75.1
click at [517, 492] on p "[PERSON_NAME] script" at bounding box center [741, 500] width 448 height 17
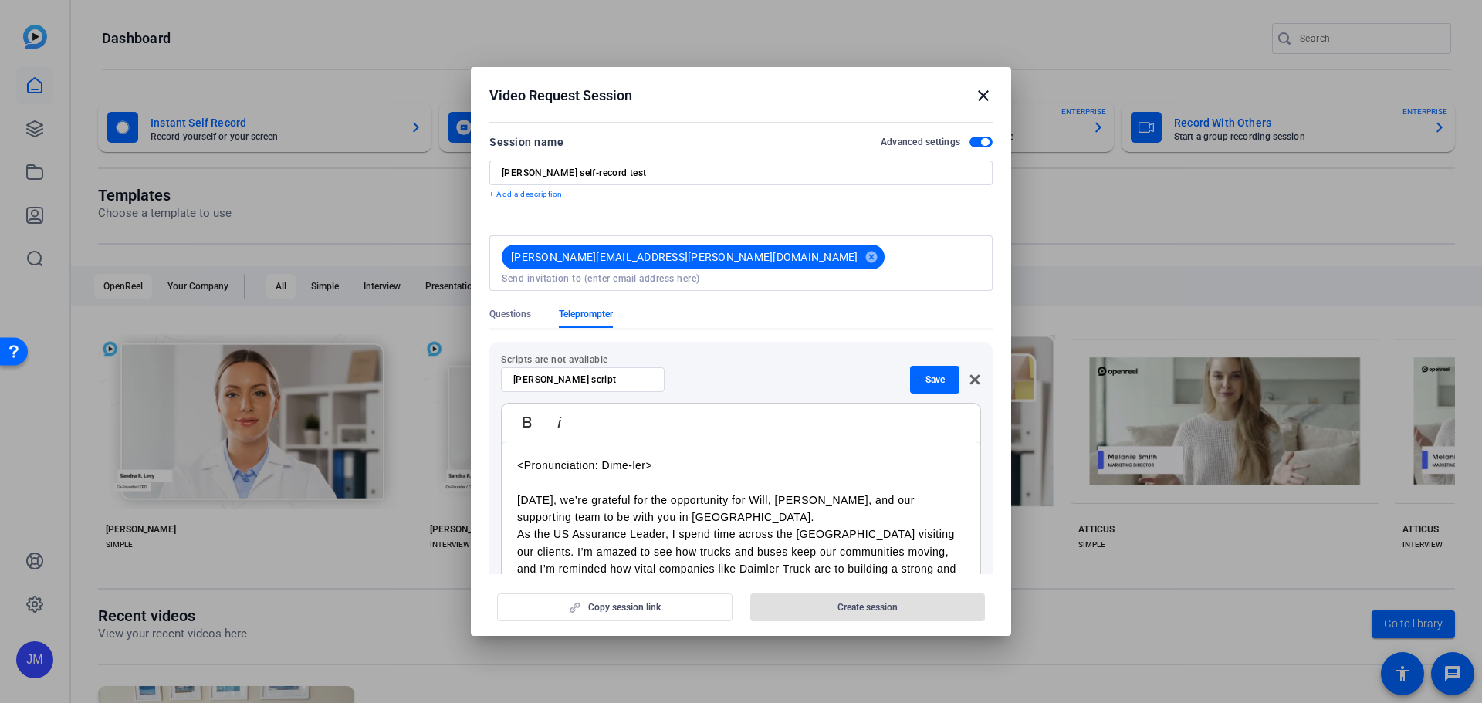
click at [685, 499] on p "[DATE], we’re grateful for the opportunity for Will, [PERSON_NAME], and our sup…" at bounding box center [741, 509] width 448 height 35
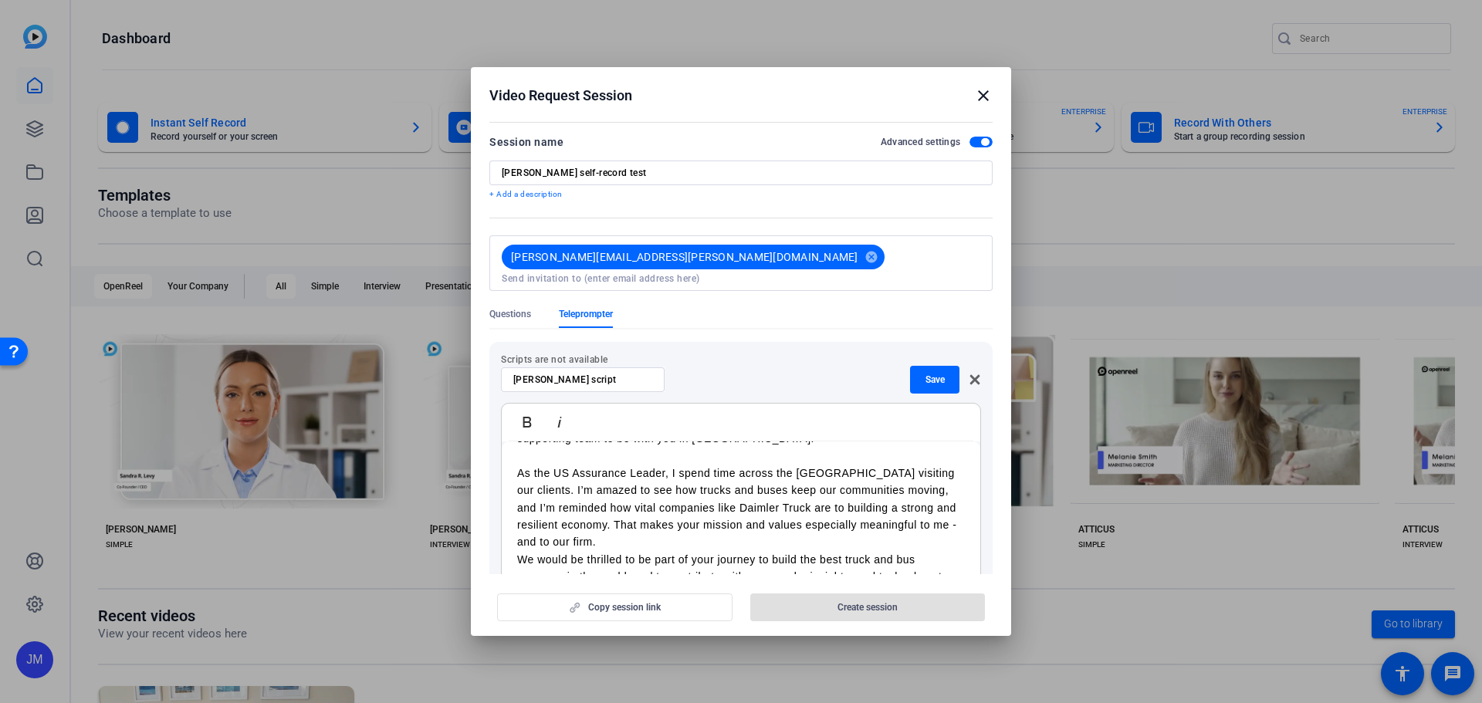
scroll to position [79, 0]
click at [707, 531] on p "As the US Assurance Leader, I spend time across the [GEOGRAPHIC_DATA] visiting …" at bounding box center [741, 507] width 448 height 86
click at [925, 374] on span "Save" at bounding box center [934, 380] width 19 height 12
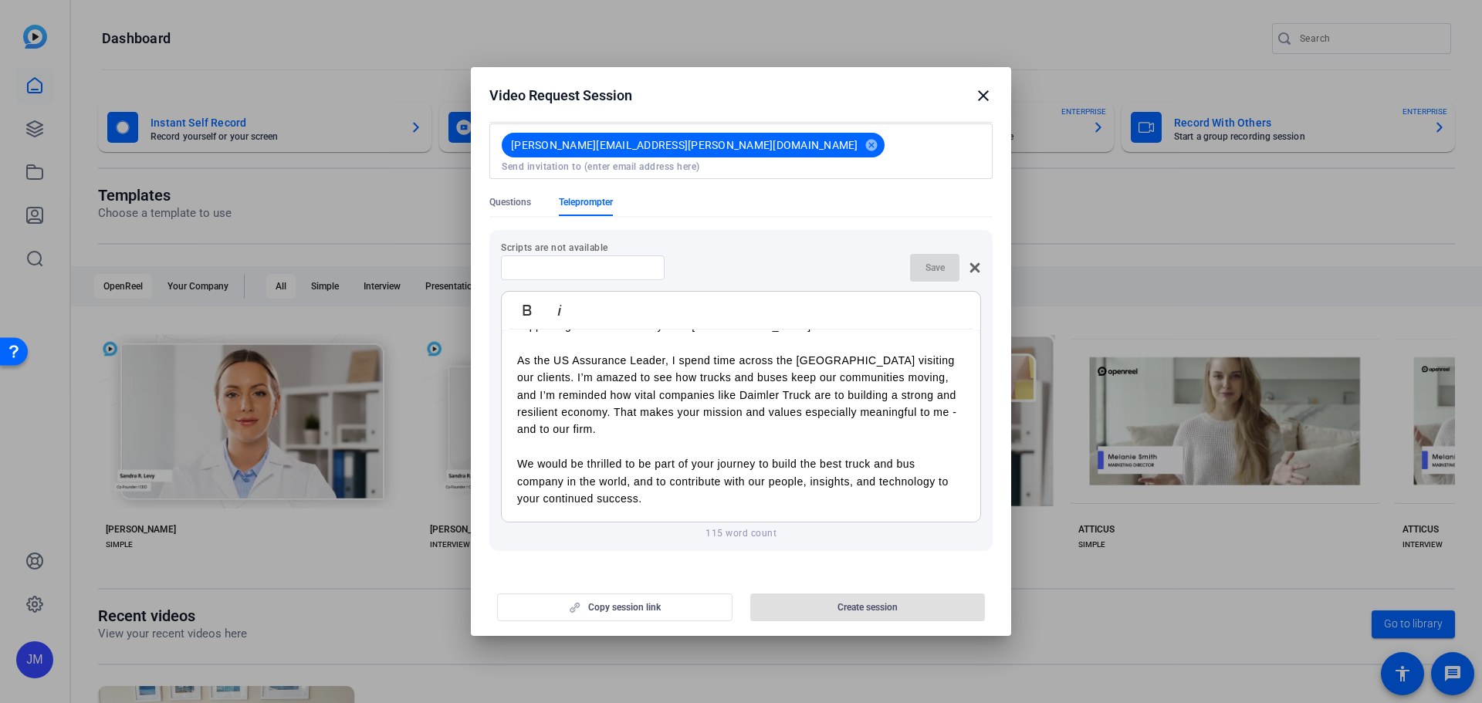
scroll to position [0, 0]
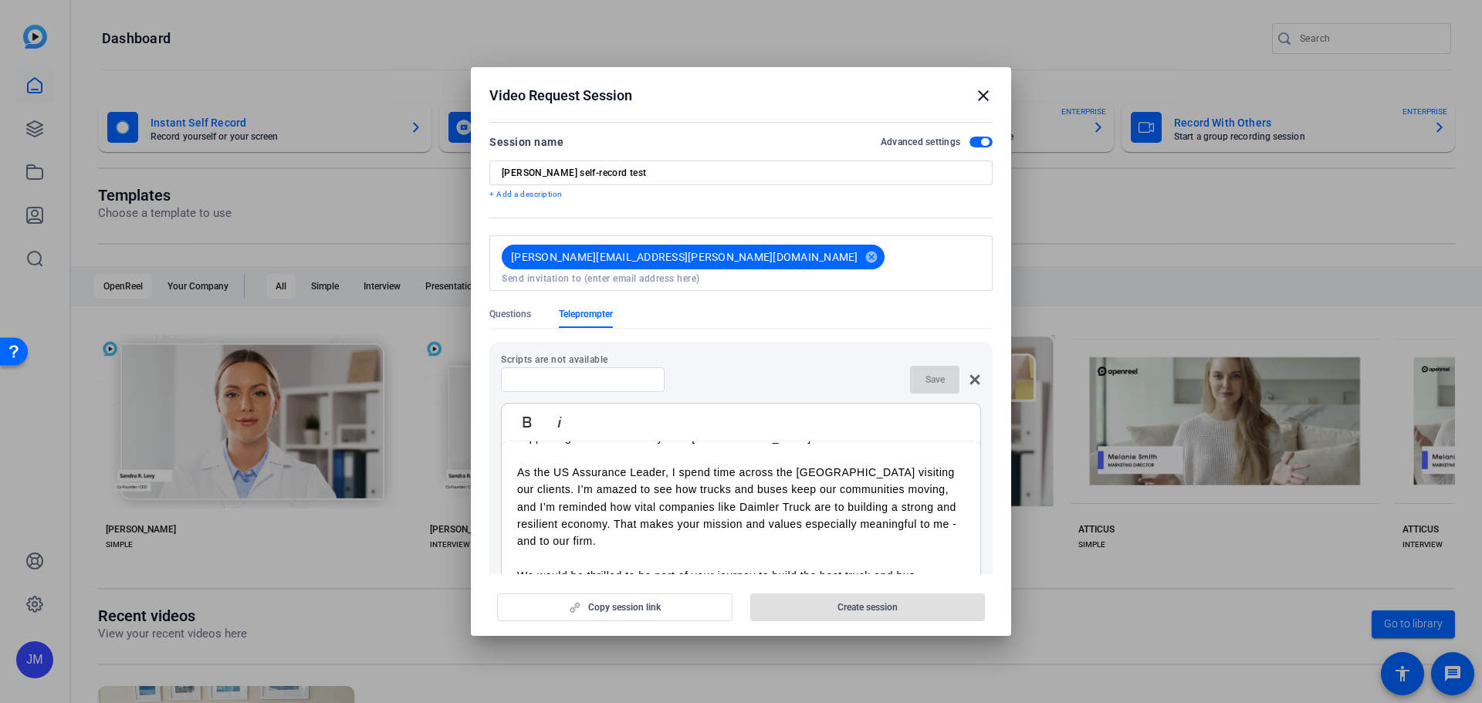
click at [916, 367] on div "Save" at bounding box center [945, 380] width 71 height 28
click at [915, 367] on div "Save" at bounding box center [945, 380] width 71 height 28
click at [607, 374] on input at bounding box center [582, 380] width 139 height 12
click at [618, 374] on input at bounding box center [582, 380] width 139 height 12
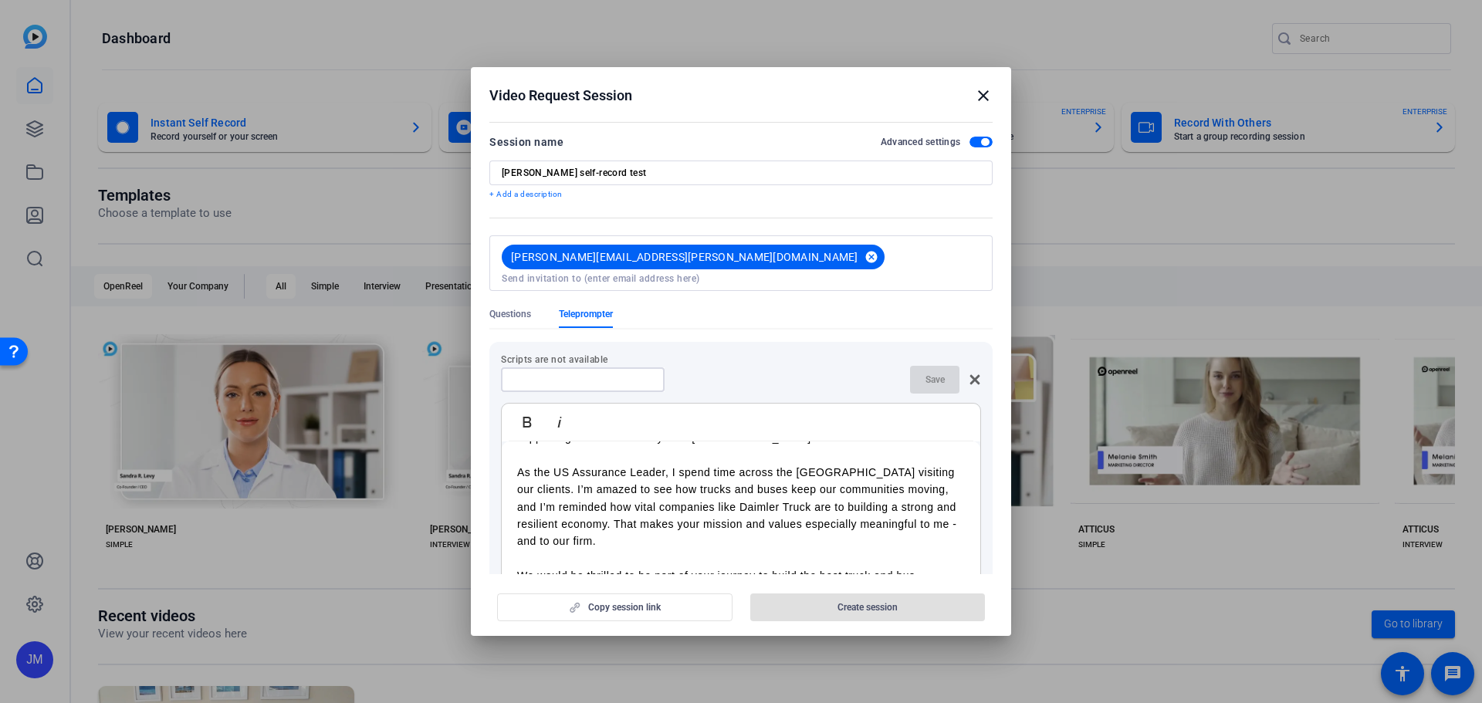
click at [858, 255] on mat-icon "cancel" at bounding box center [871, 257] width 26 height 14
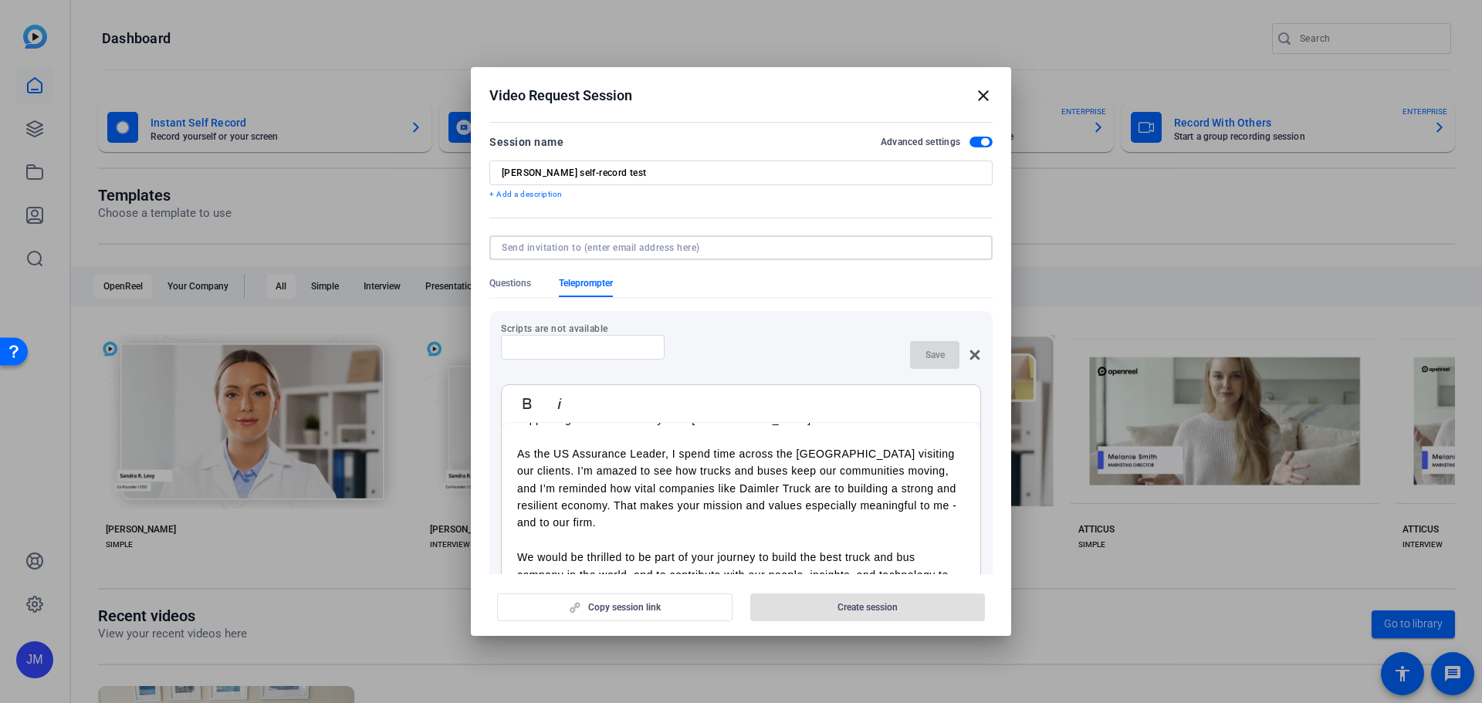
drag, startPoint x: 746, startPoint y: 246, endPoint x: 756, endPoint y: 246, distance: 10.8
click at [746, 246] on input at bounding box center [738, 248] width 472 height 12
type input "jennifer.murray.mohr@gmail.com"
click at [595, 348] on div "Scripts are not available Save Bold Italic <Pronunciation: Dime-ler> Today, we’…" at bounding box center [740, 477] width 503 height 333
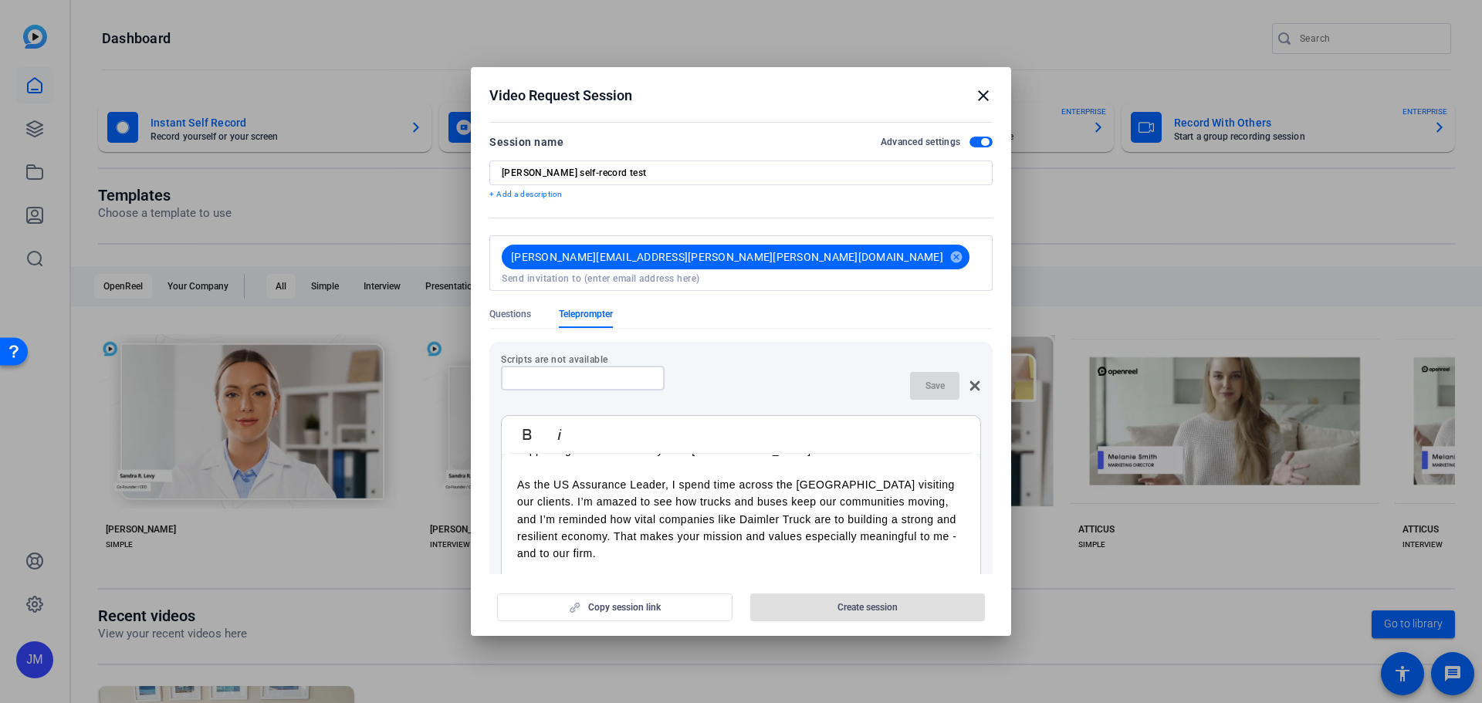
click at [586, 372] on input at bounding box center [582, 378] width 139 height 12
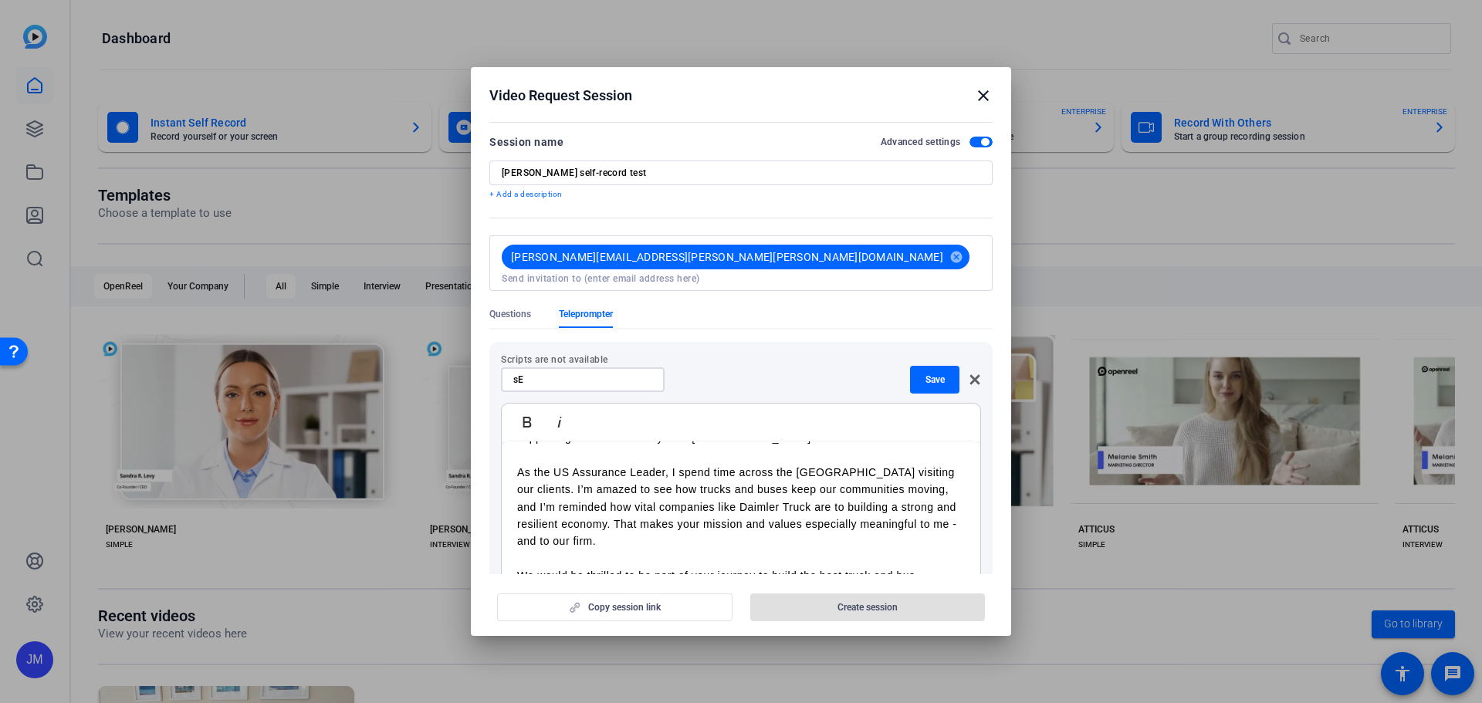
type input "s"
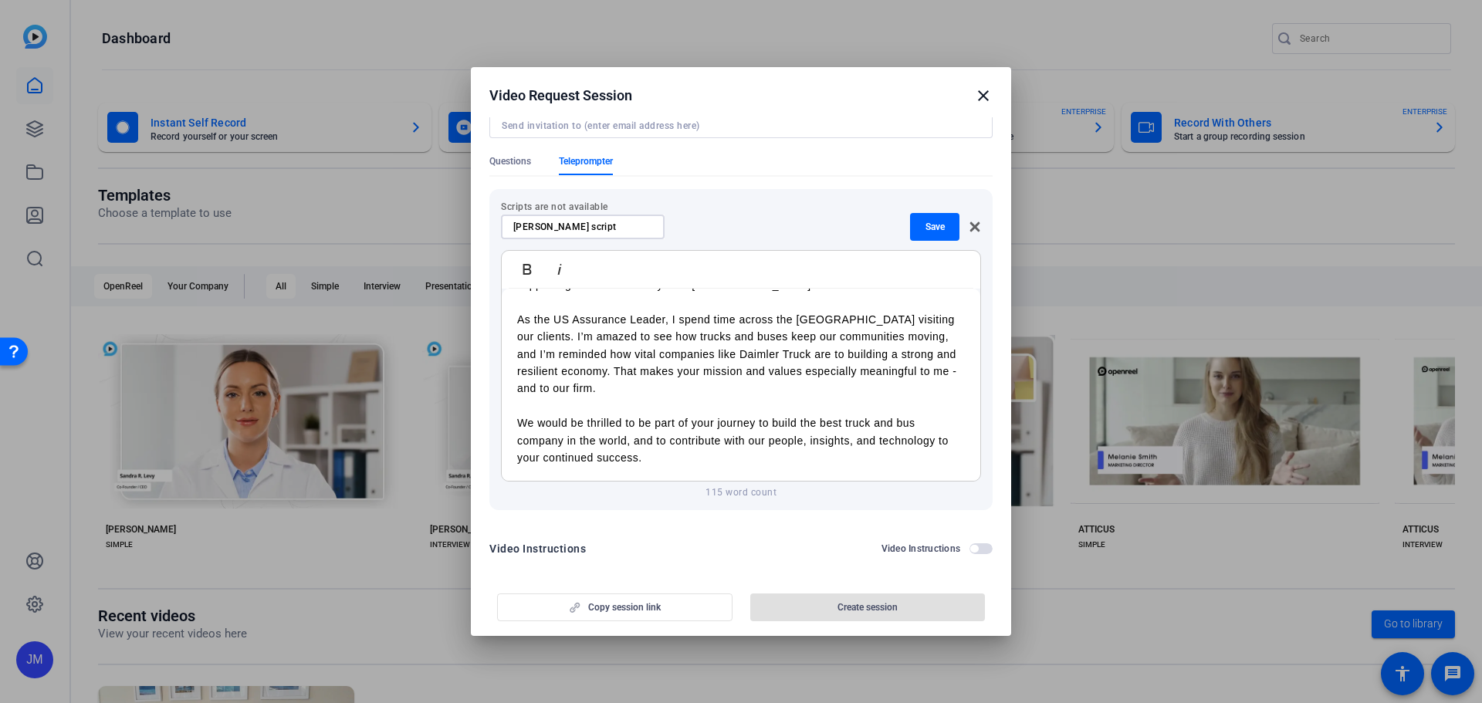
scroll to position [154, 0]
type input "[PERSON_NAME] script"
click at [925, 219] on span "Save" at bounding box center [934, 225] width 19 height 12
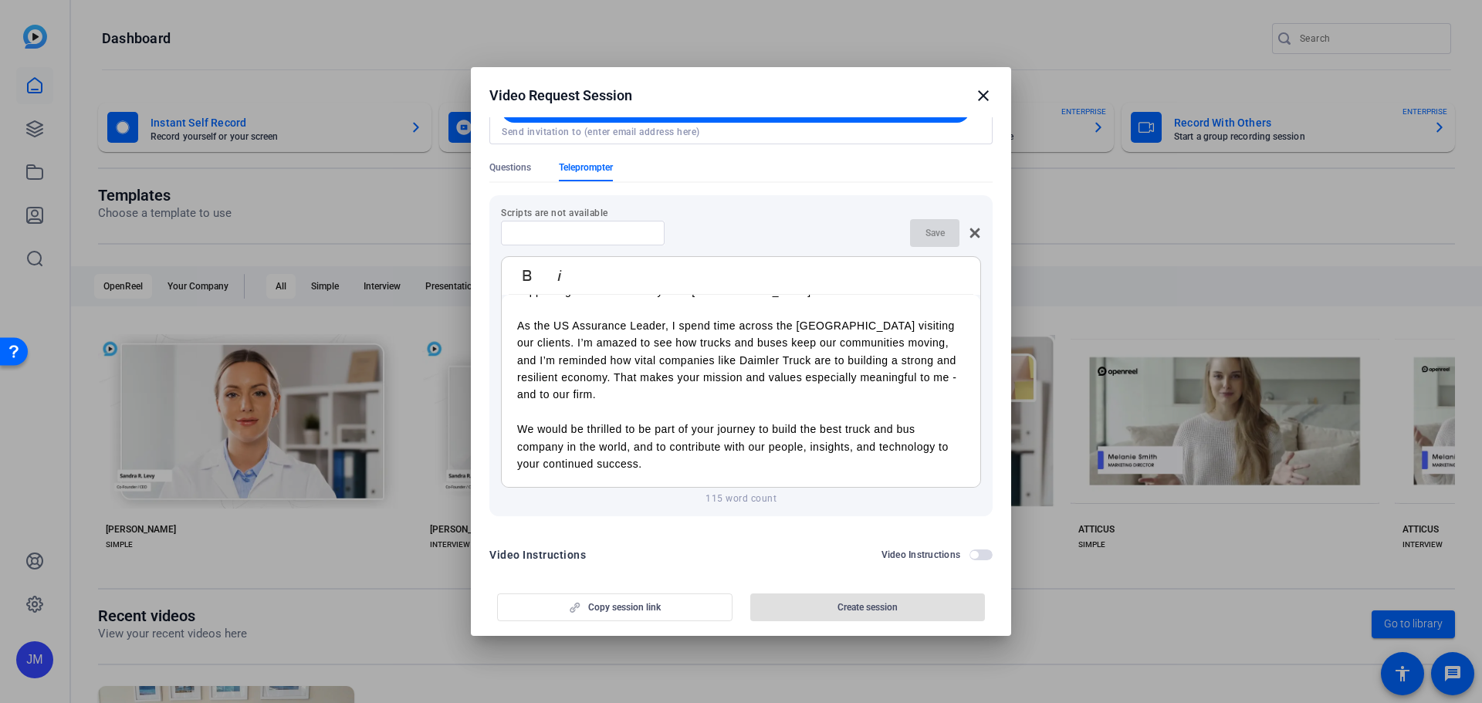
scroll to position [79, 0]
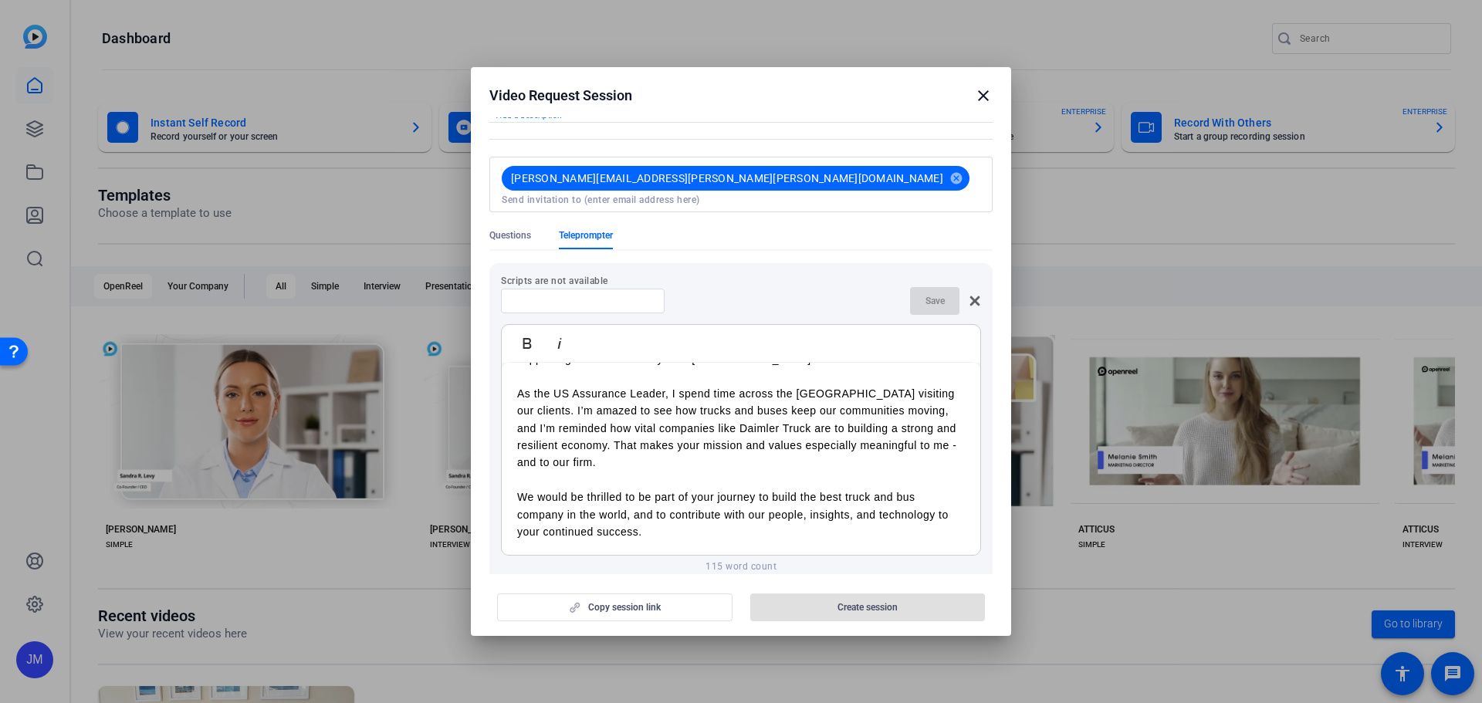
click at [584, 295] on input at bounding box center [582, 301] width 139 height 12
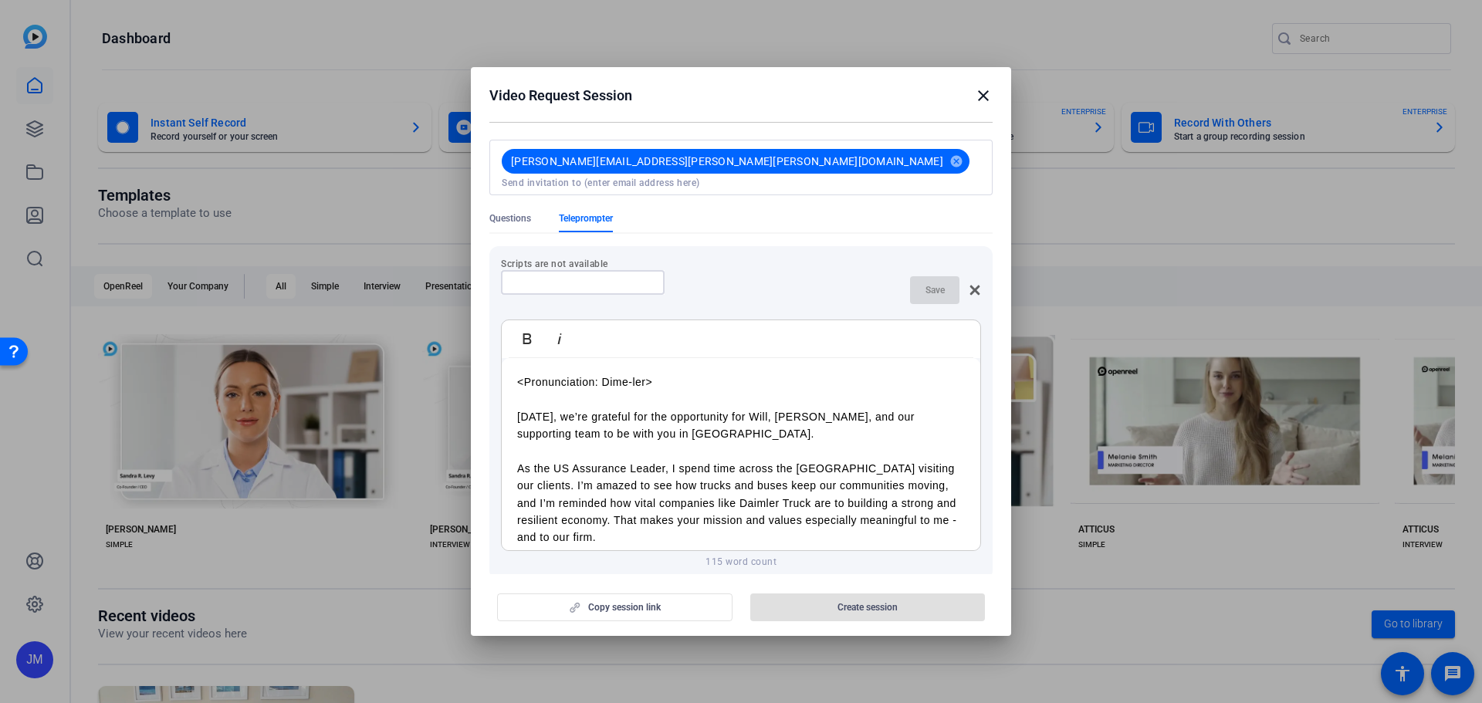
scroll to position [0, 0]
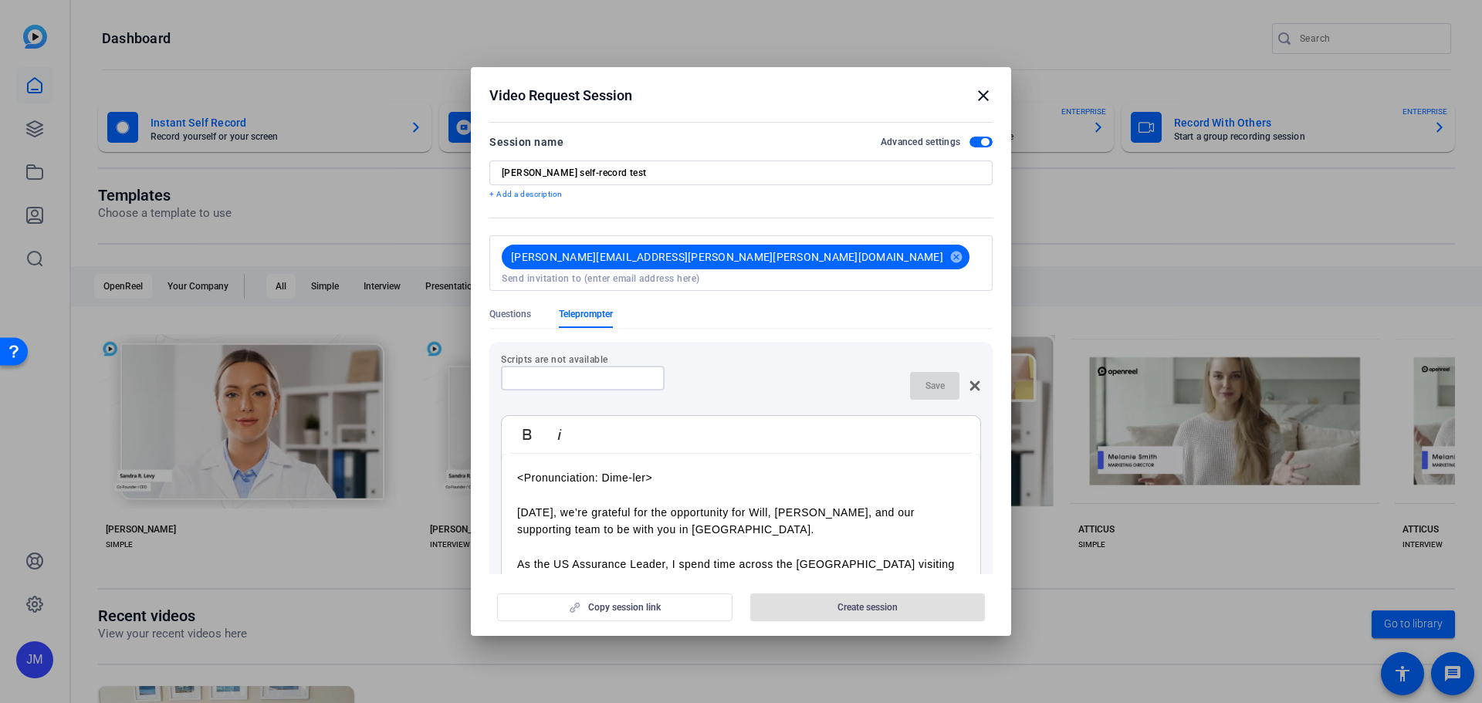
click at [824, 272] on input at bounding box center [741, 278] width 478 height 12
drag, startPoint x: 879, startPoint y: 89, endPoint x: 645, endPoint y: 84, distance: 233.9
click at [557, 85] on h2 "Video Request Session close" at bounding box center [741, 92] width 540 height 50
click at [844, 83] on h2 "Video Request Session close" at bounding box center [741, 92] width 540 height 50
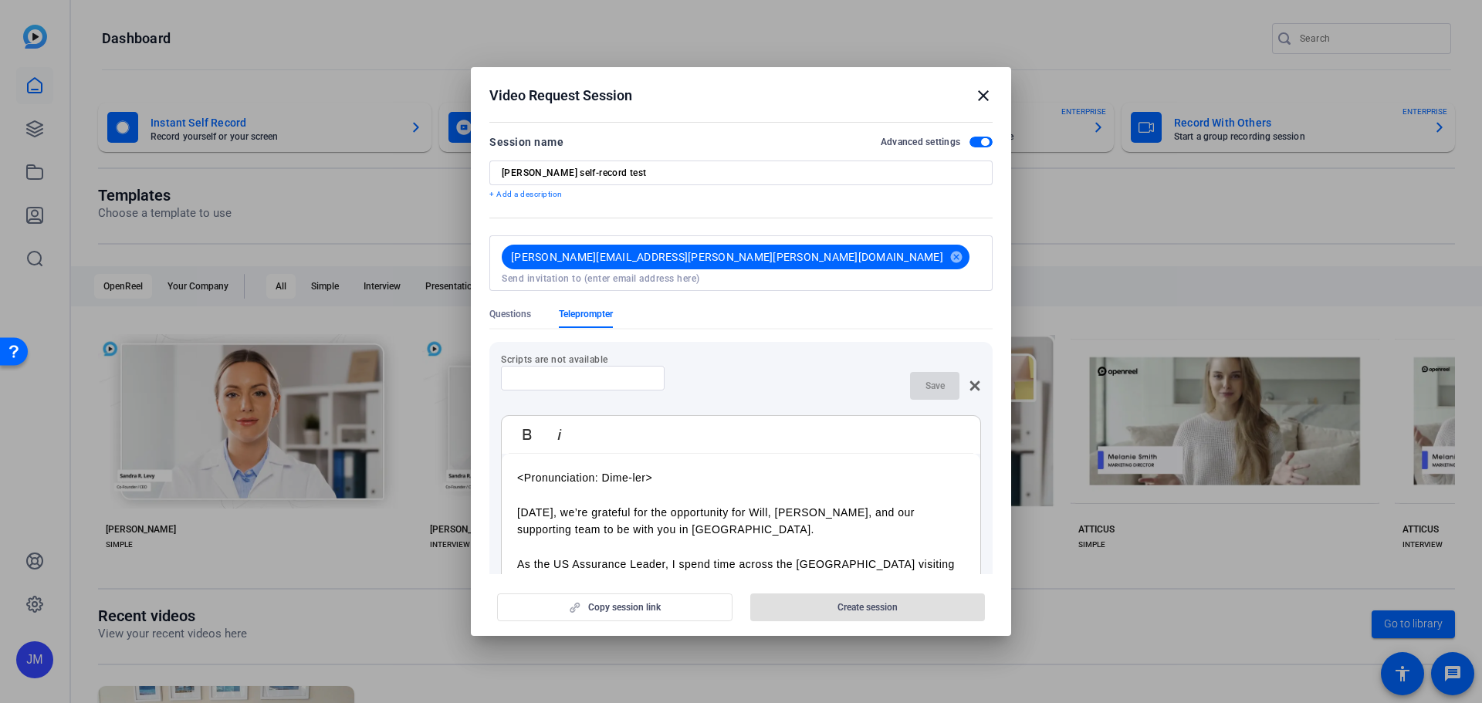
click at [983, 98] on mat-icon "close" at bounding box center [983, 95] width 19 height 19
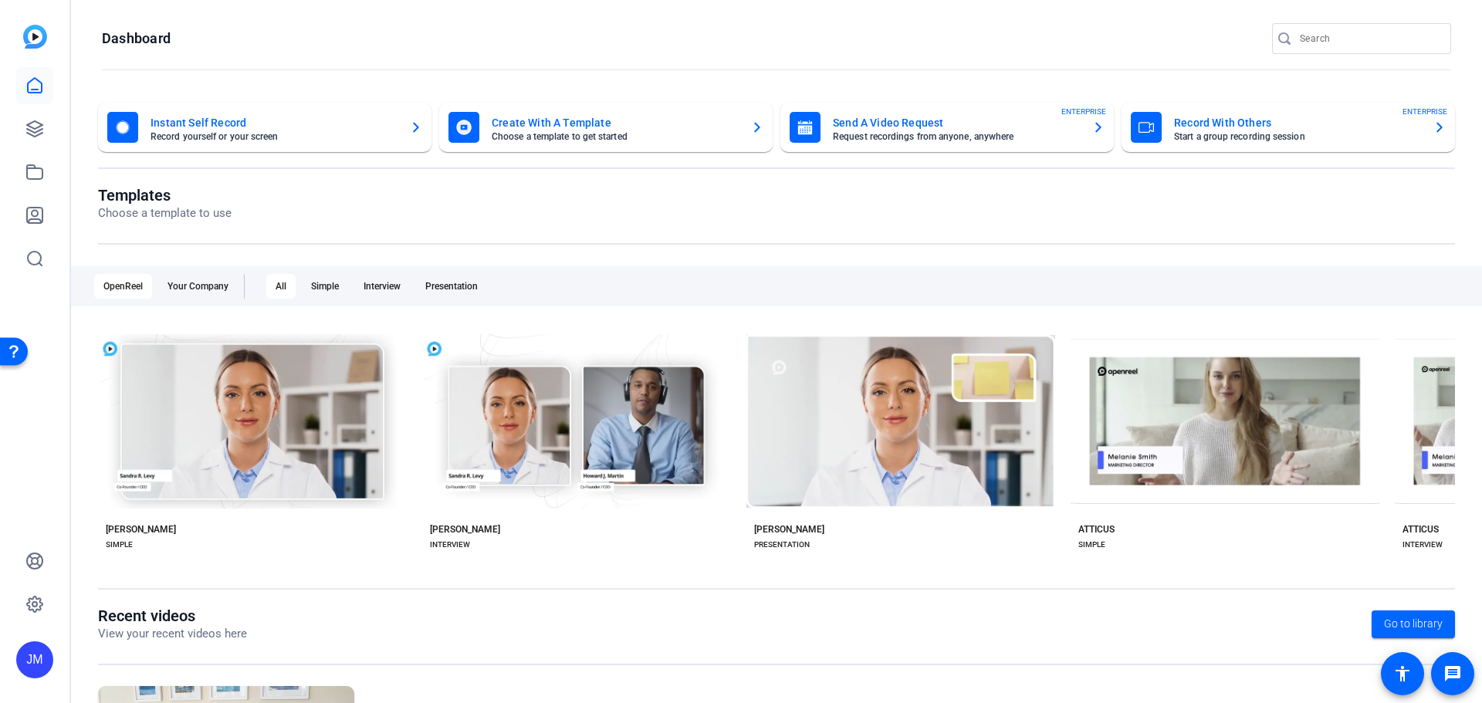
click at [1095, 127] on icon "button" at bounding box center [1098, 128] width 6 height 10
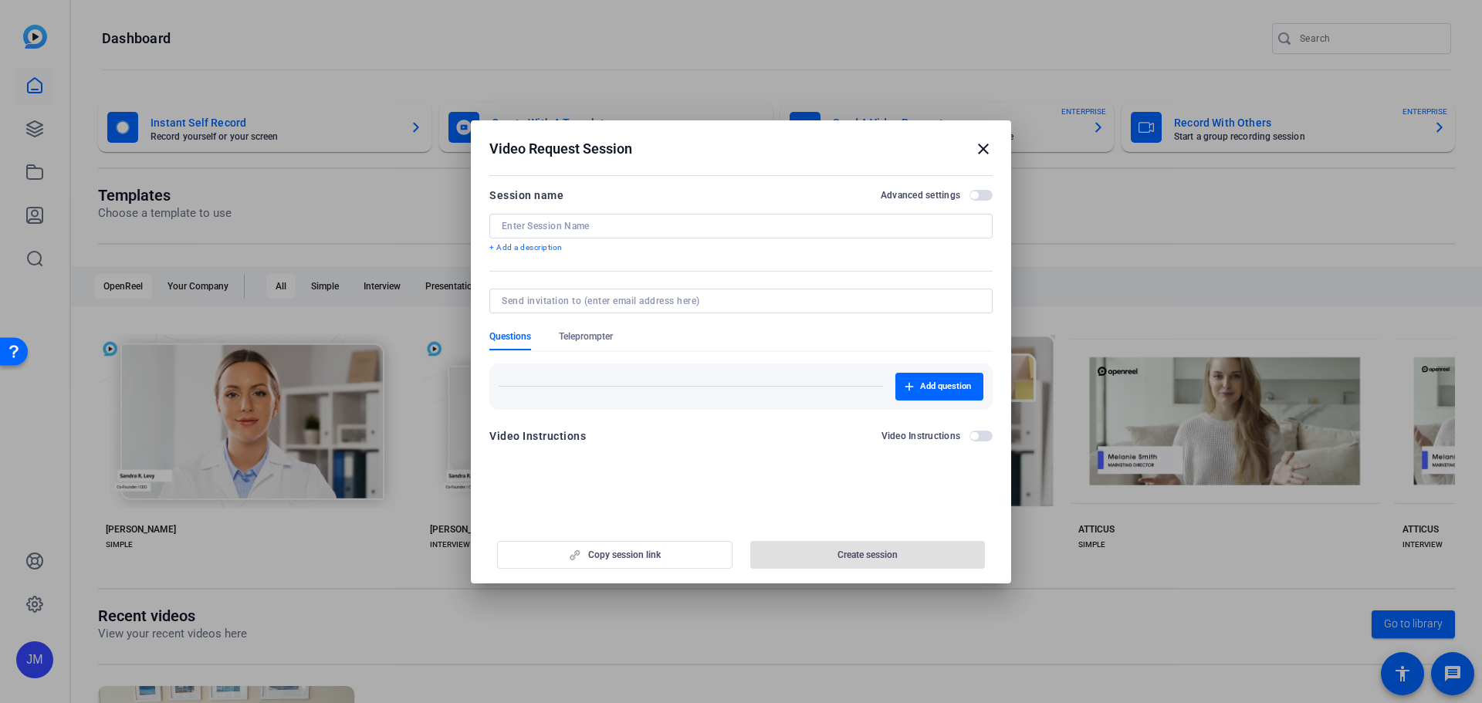
click at [570, 227] on input at bounding box center [741, 226] width 478 height 12
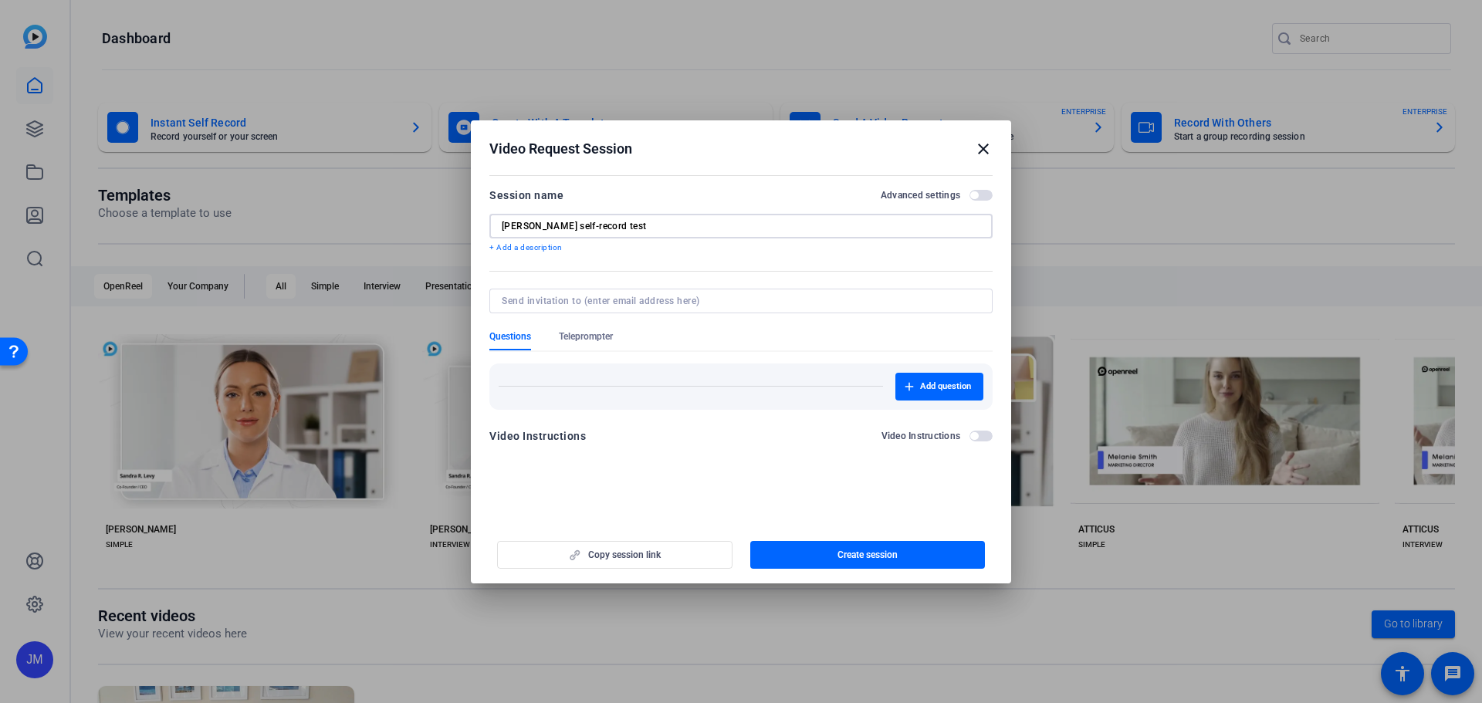
type input "[PERSON_NAME] self-record test"
click at [737, 296] on input at bounding box center [738, 301] width 472 height 12
type input "jennifer.mohr@pwc.com"
click at [979, 196] on span "button" at bounding box center [980, 195] width 23 height 11
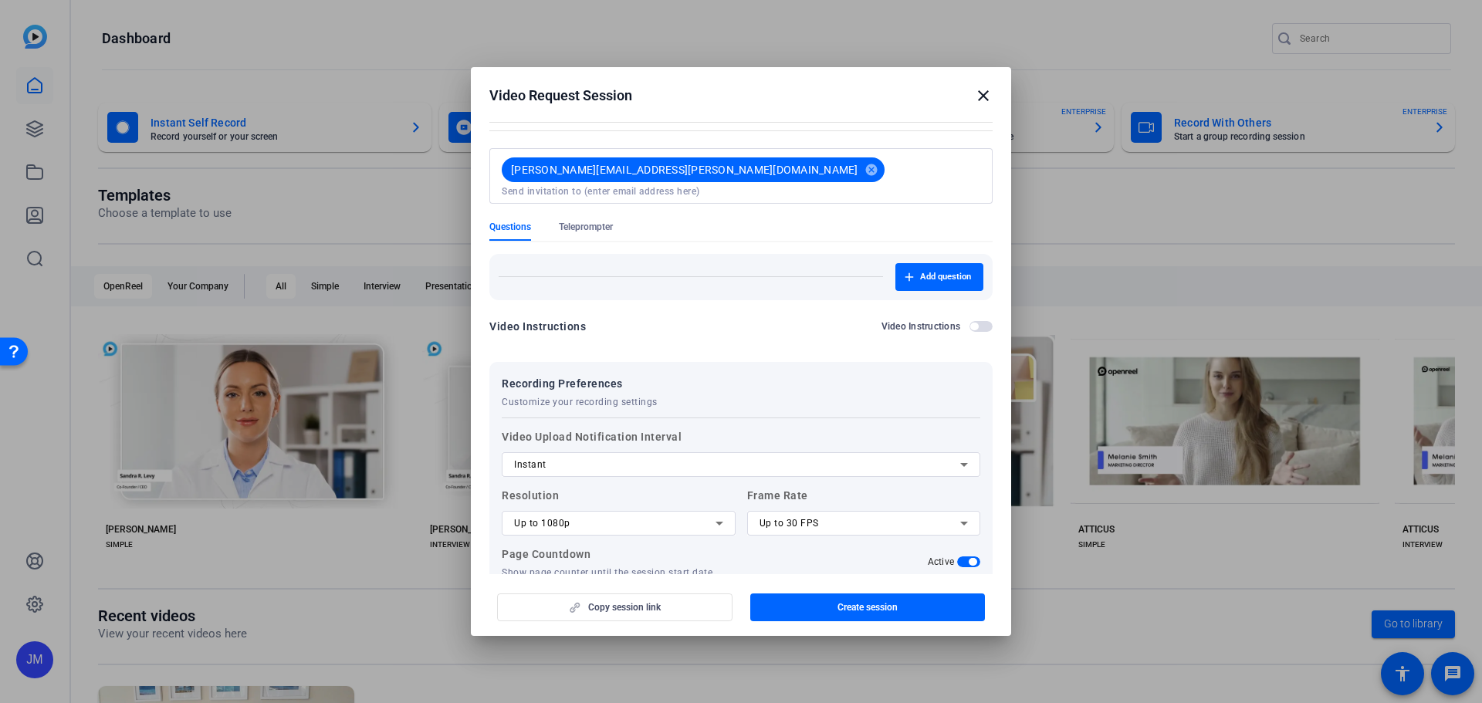
scroll to position [177, 0]
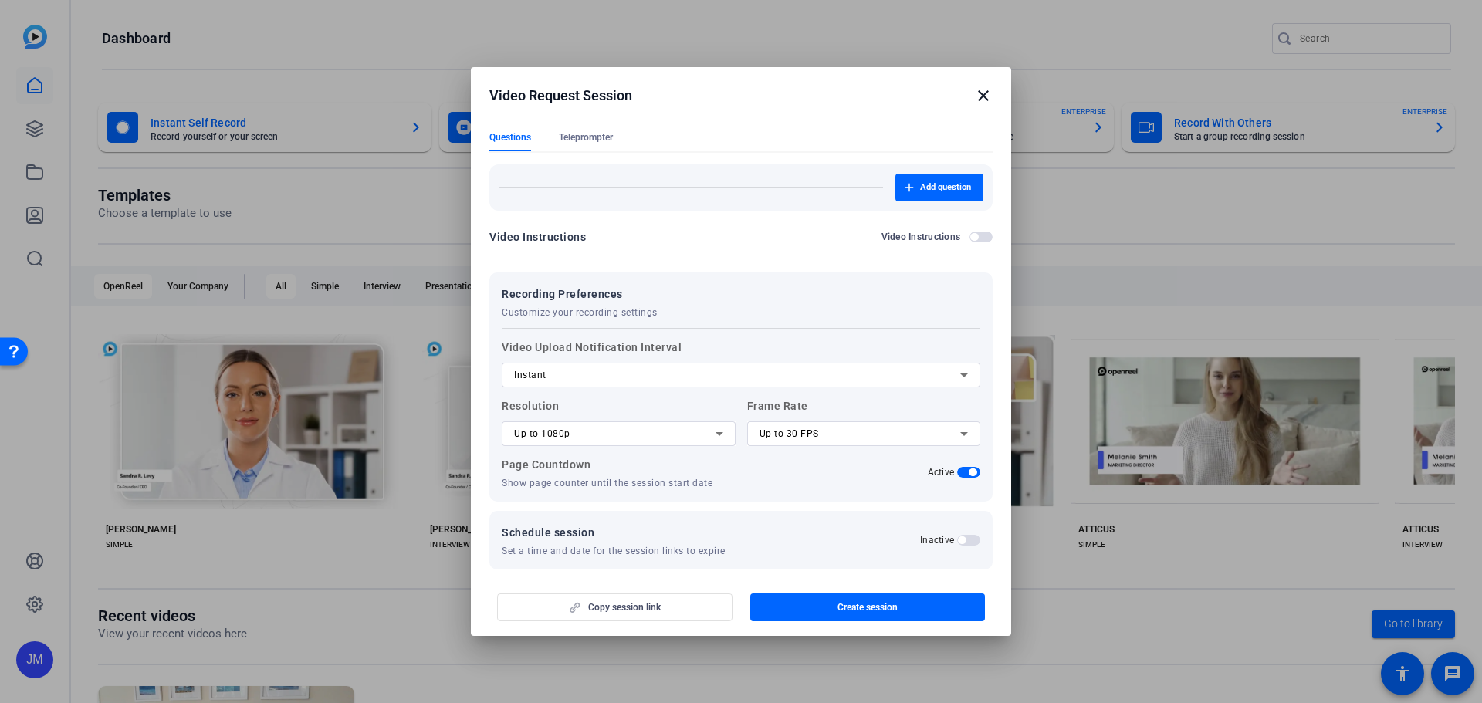
click at [896, 609] on span "Create session" at bounding box center [867, 607] width 60 height 12
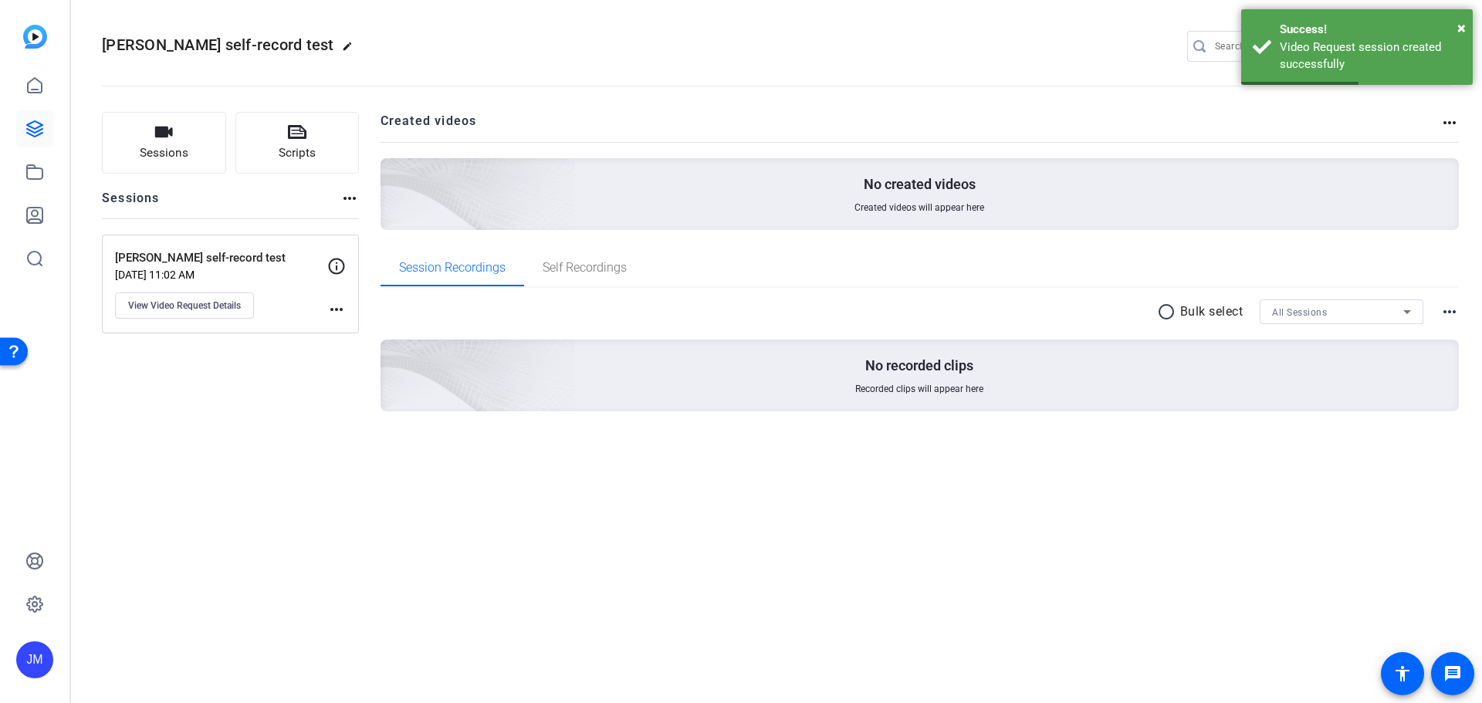
click at [275, 259] on p "[PERSON_NAME] self-record test" at bounding box center [221, 258] width 212 height 18
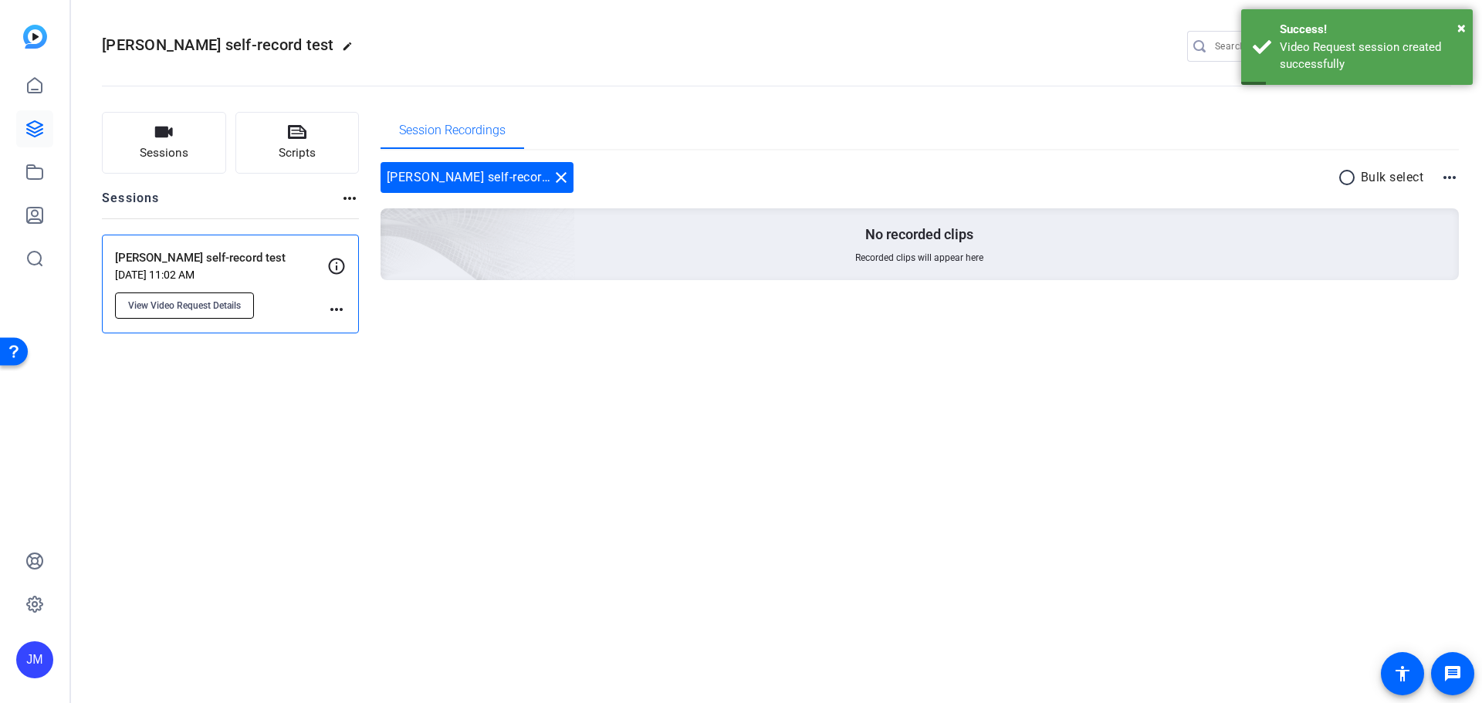
click at [198, 306] on span "View Video Request Details" at bounding box center [184, 305] width 113 height 12
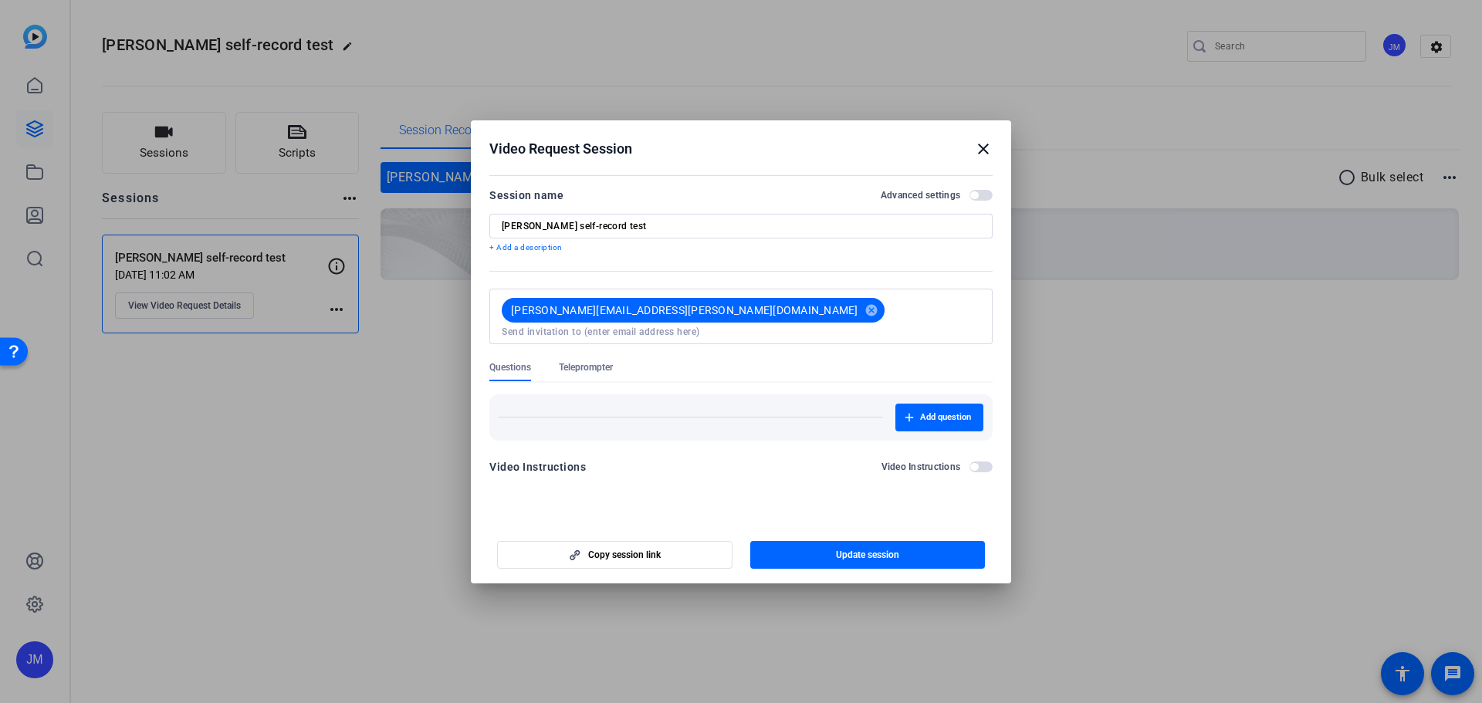
click at [587, 361] on span "Teleprompter" at bounding box center [586, 367] width 54 height 12
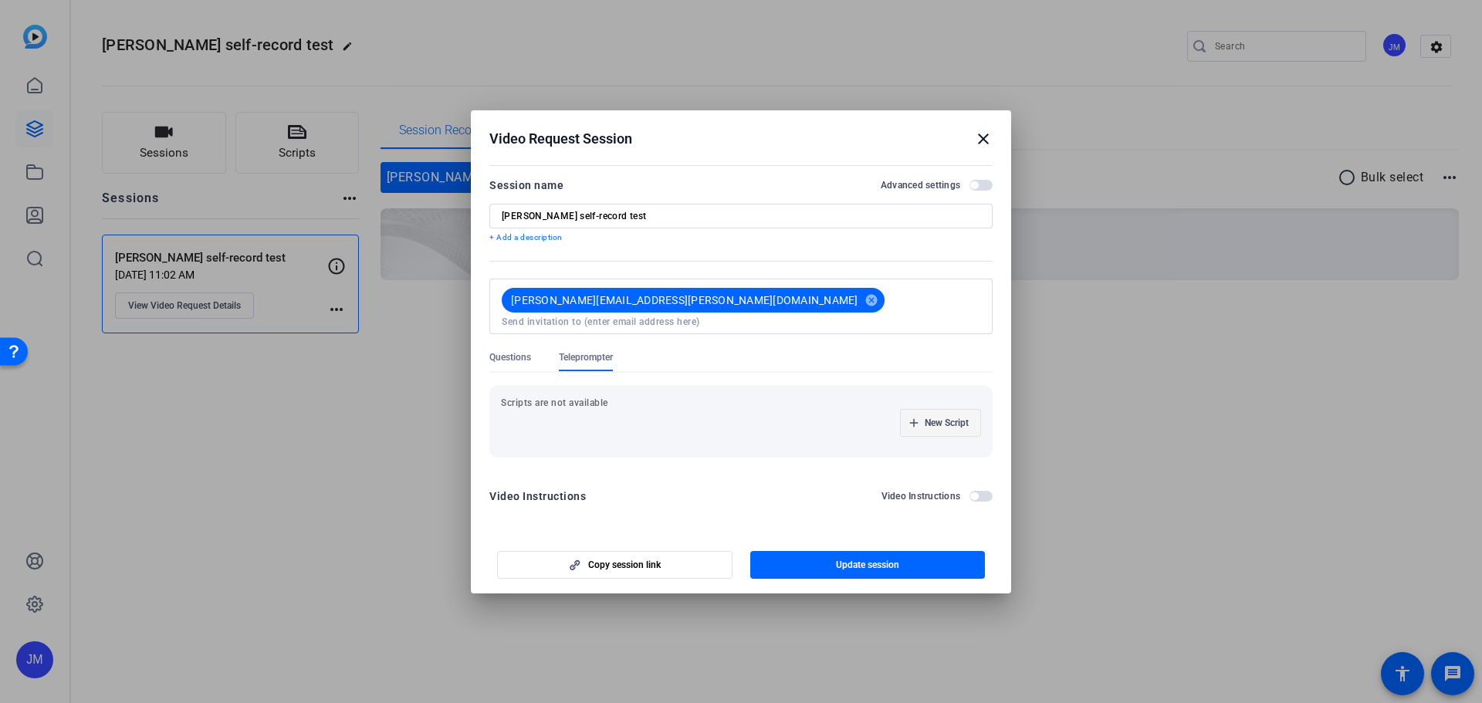
click at [941, 421] on span "New Script" at bounding box center [947, 423] width 44 height 12
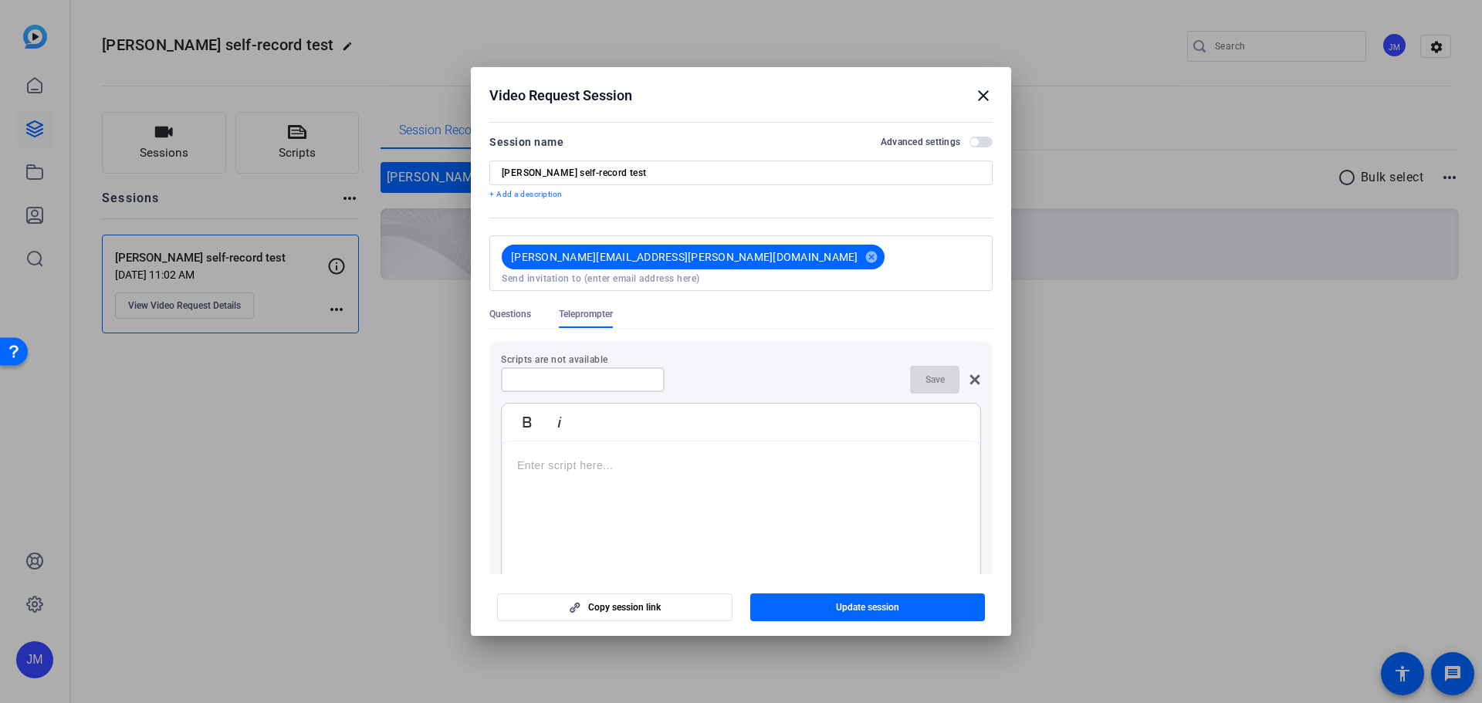
click at [591, 374] on input at bounding box center [582, 380] width 139 height 12
type input "s"
type input "[PERSON_NAME] script"
click at [694, 466] on div at bounding box center [741, 537] width 478 height 193
click at [633, 461] on p at bounding box center [741, 465] width 448 height 17
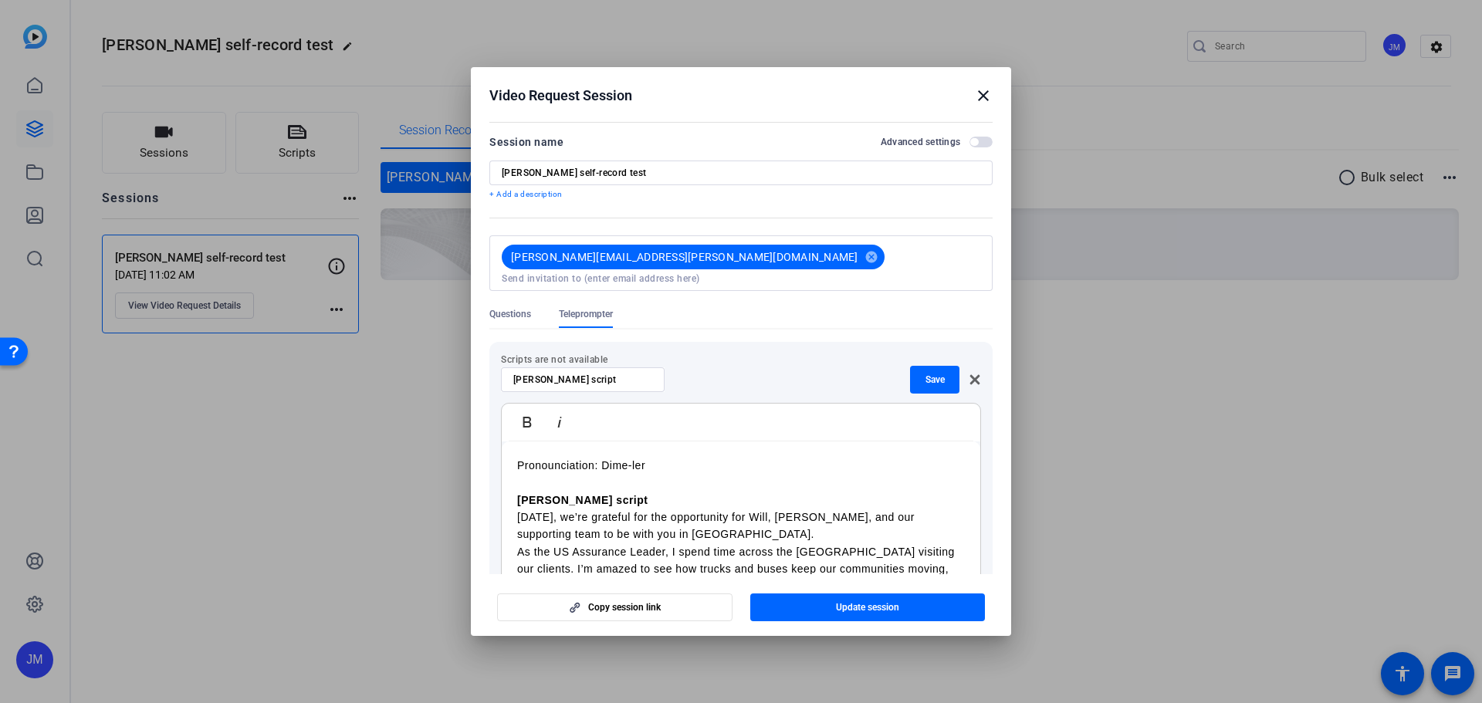
click at [514, 448] on div "Pronounciation: Dime-ler Deanna script Today, we’re grateful for the opportunit…" at bounding box center [741, 568] width 478 height 255
click at [665, 457] on p "<Pronunciation: Dime-ler" at bounding box center [741, 465] width 448 height 17
drag, startPoint x: 639, startPoint y: 489, endPoint x: 497, endPoint y: 486, distance: 142.0
click at [498, 489] on div "Scripts are not available Deanna script Save Bold Italic <Pronunciation: Dime-l…" at bounding box center [740, 502] width 503 height 321
click at [702, 507] on p "[DATE], we’re grateful for the opportunity for Will, [PERSON_NAME], and our sup…" at bounding box center [741, 509] width 448 height 35
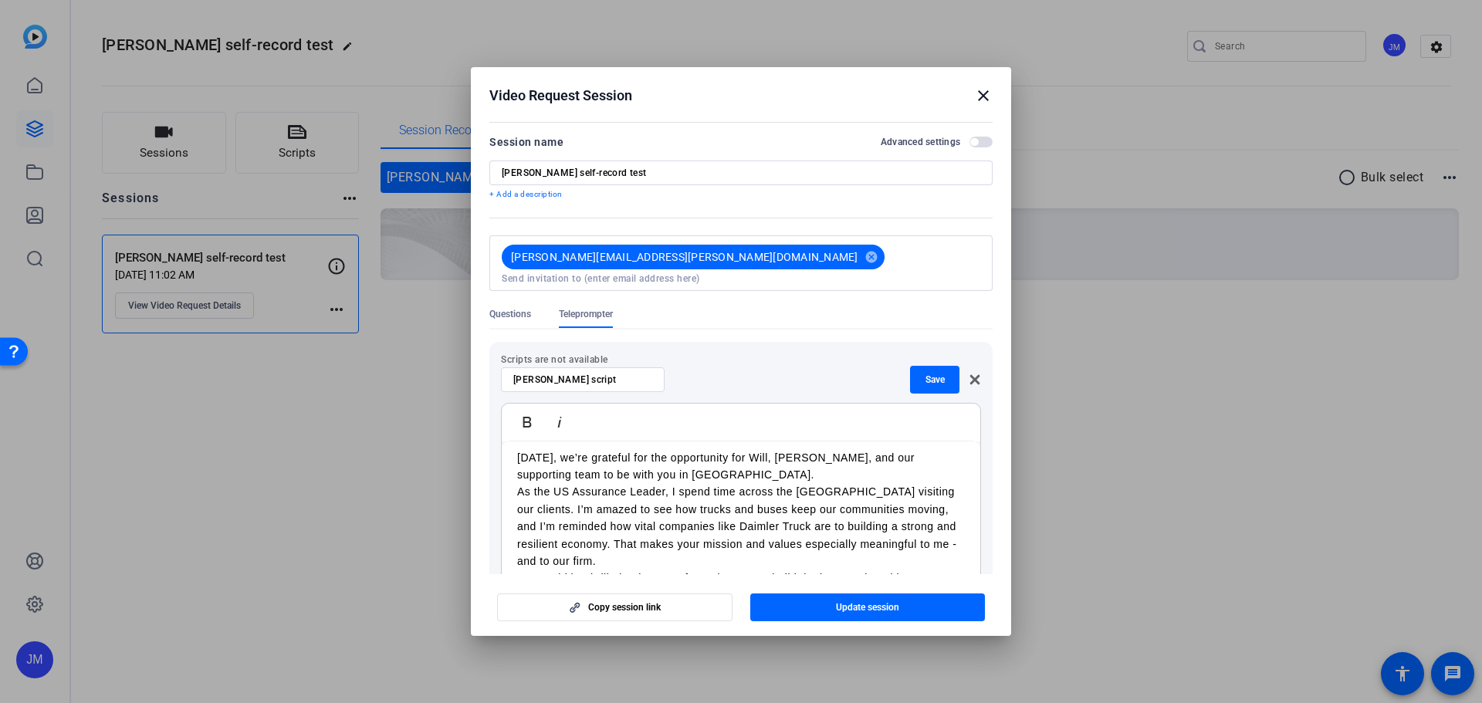
scroll to position [46, 0]
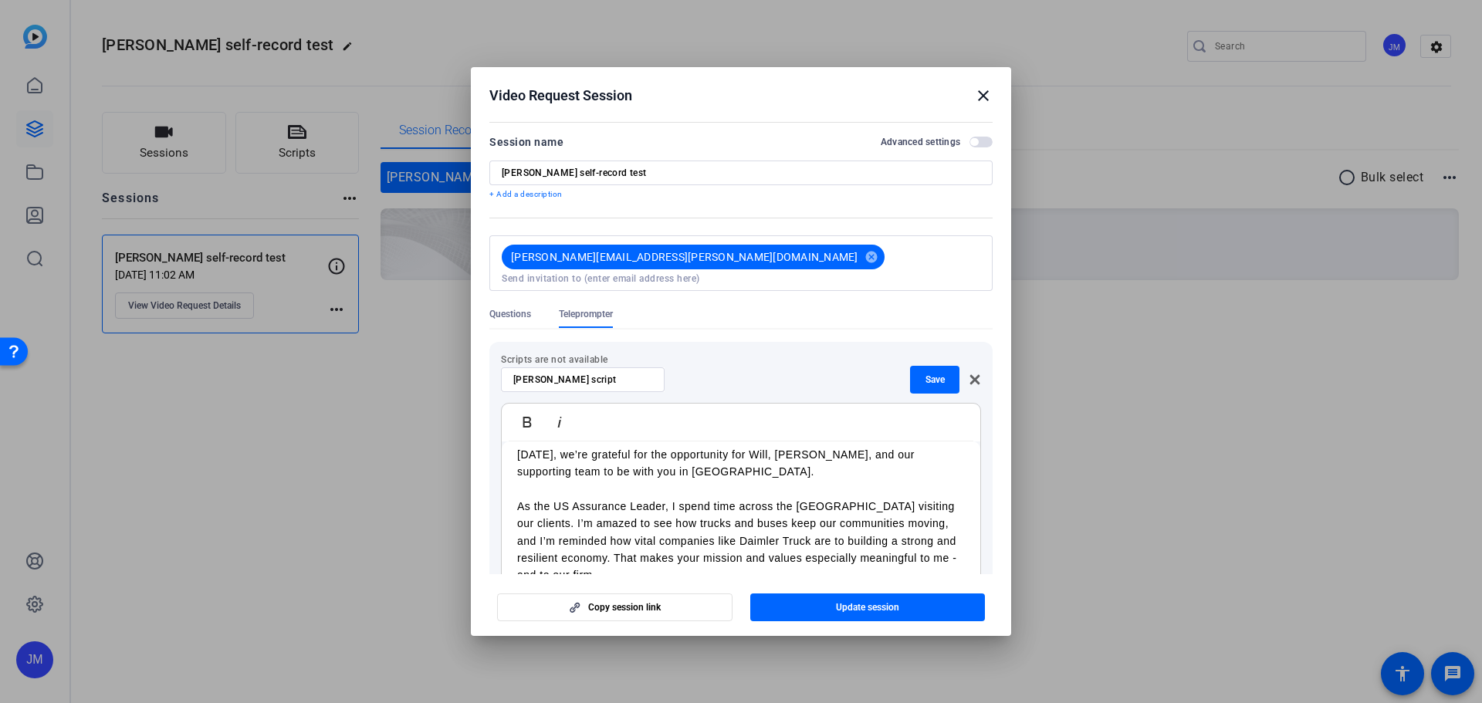
click at [661, 567] on p "As the US Assurance Leader, I spend time across the [GEOGRAPHIC_DATA] visiting …" at bounding box center [741, 541] width 448 height 86
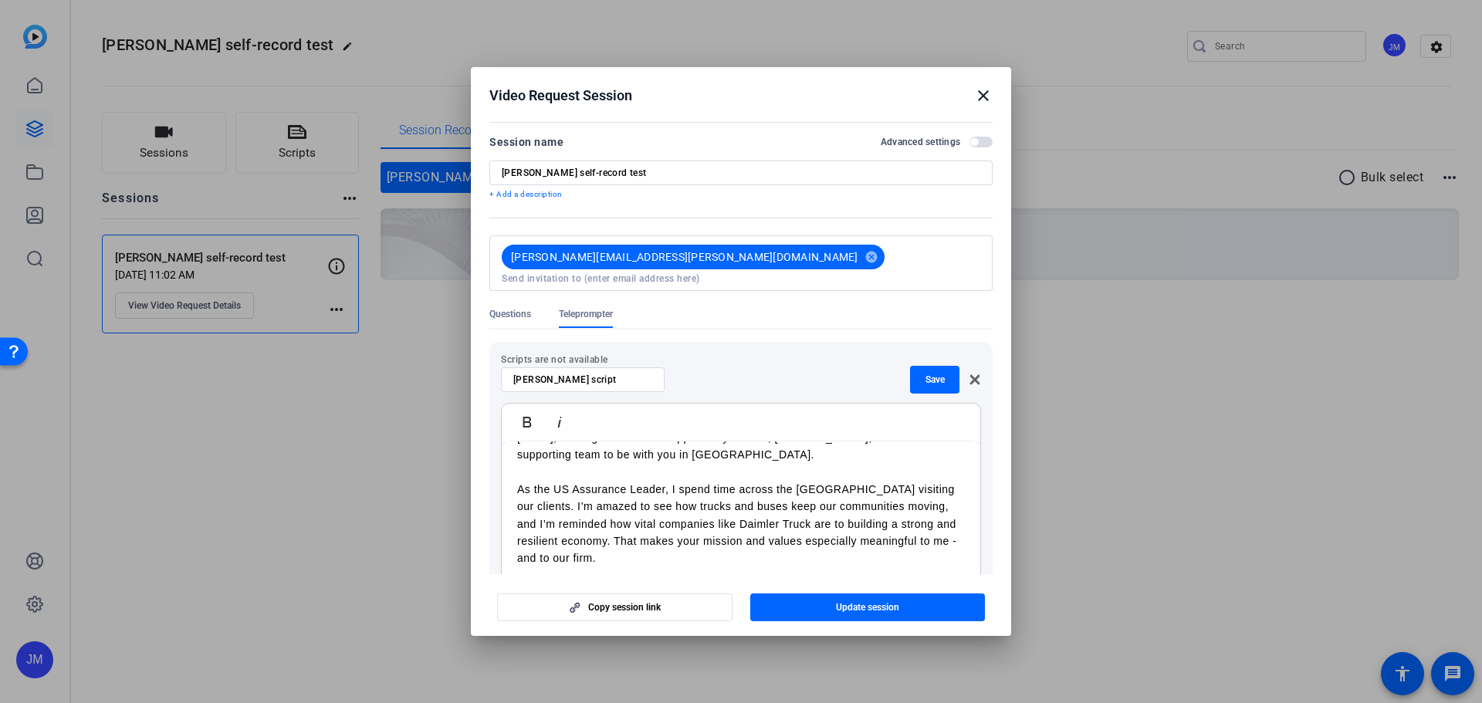
scroll to position [79, 0]
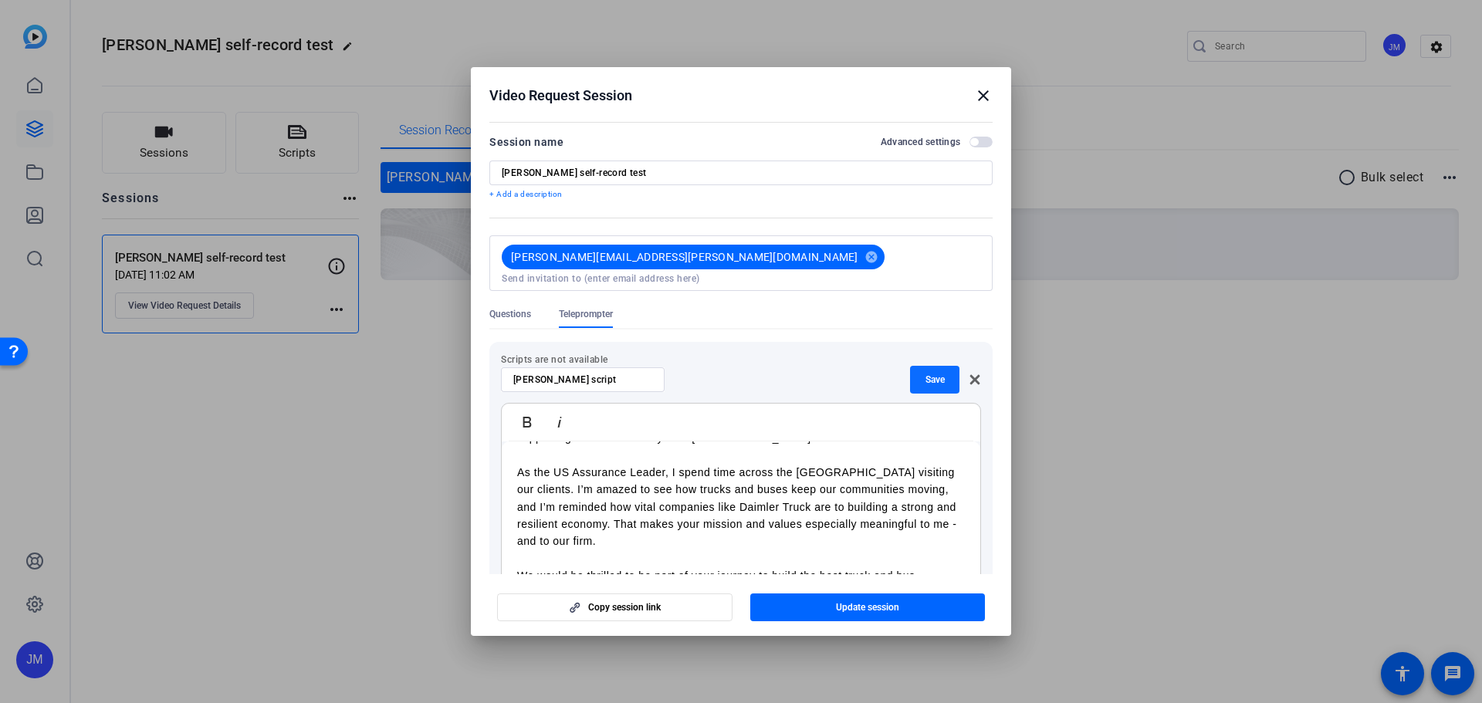
click at [931, 374] on span "Save" at bounding box center [934, 380] width 19 height 12
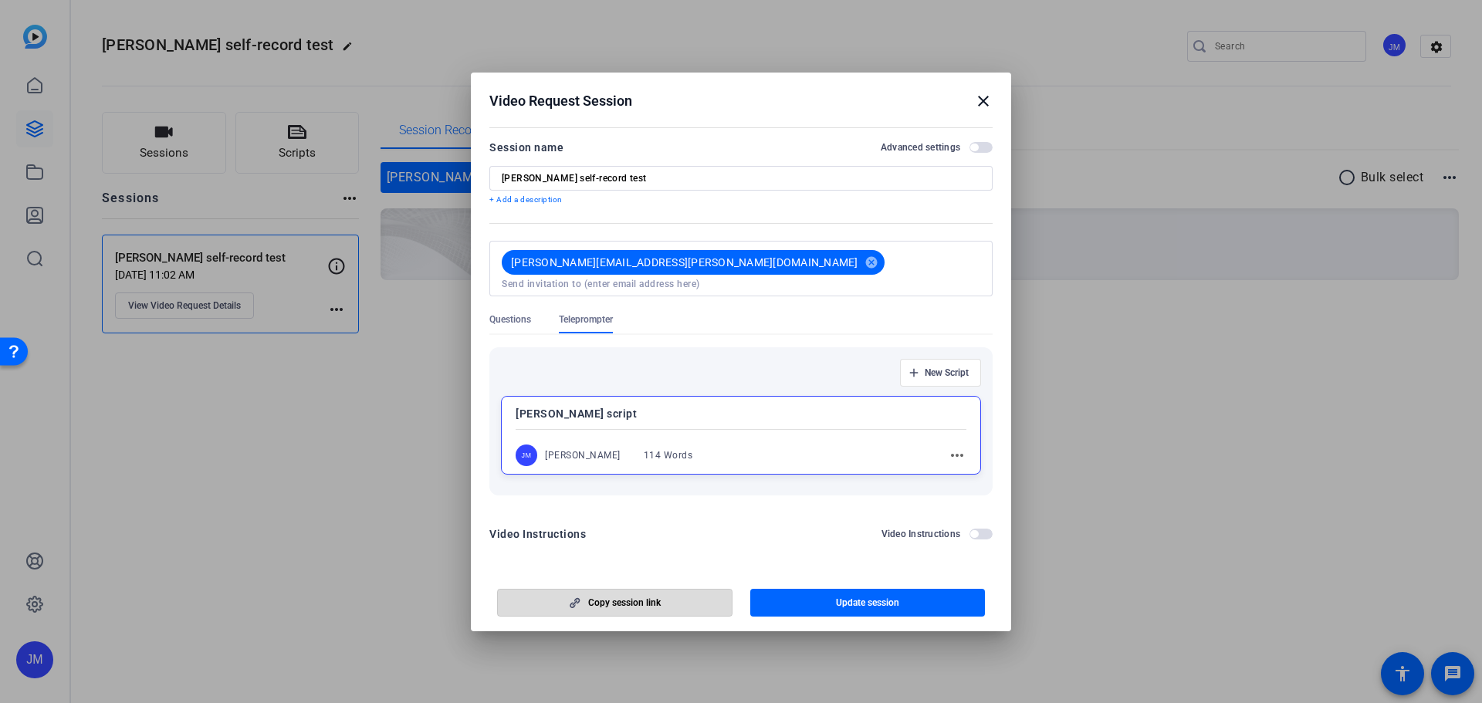
click at [621, 599] on span "Copy session link" at bounding box center [624, 603] width 73 height 12
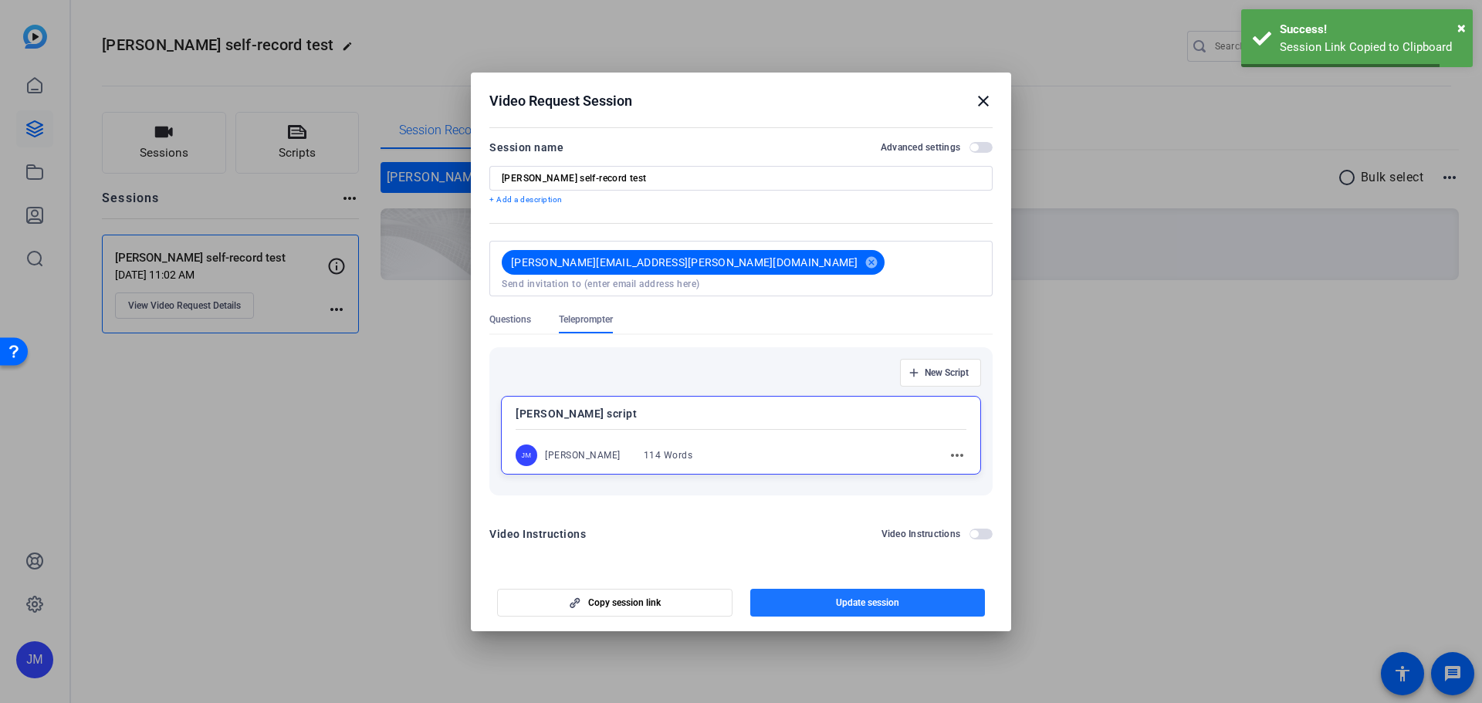
click at [868, 600] on span "Update session" at bounding box center [867, 603] width 63 height 12
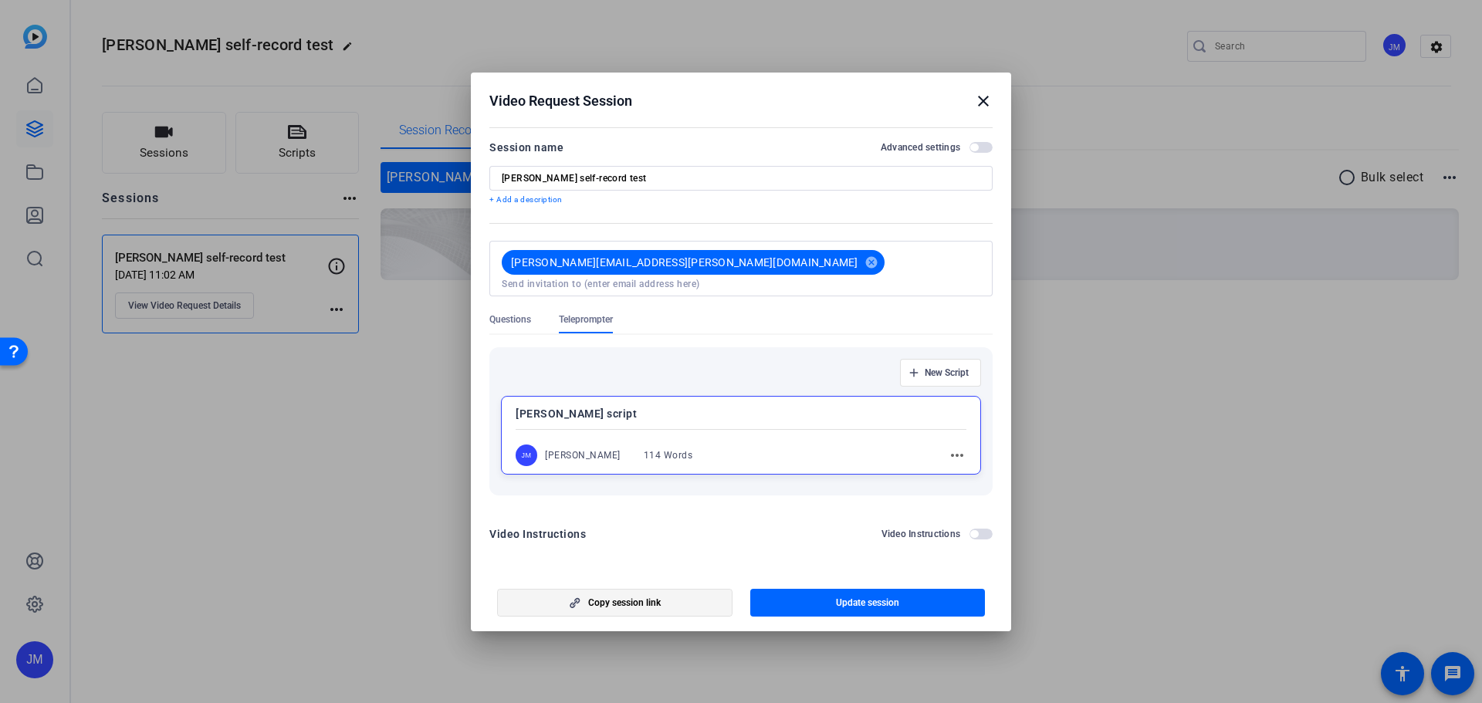
click at [618, 597] on span "Copy session link" at bounding box center [624, 603] width 73 height 12
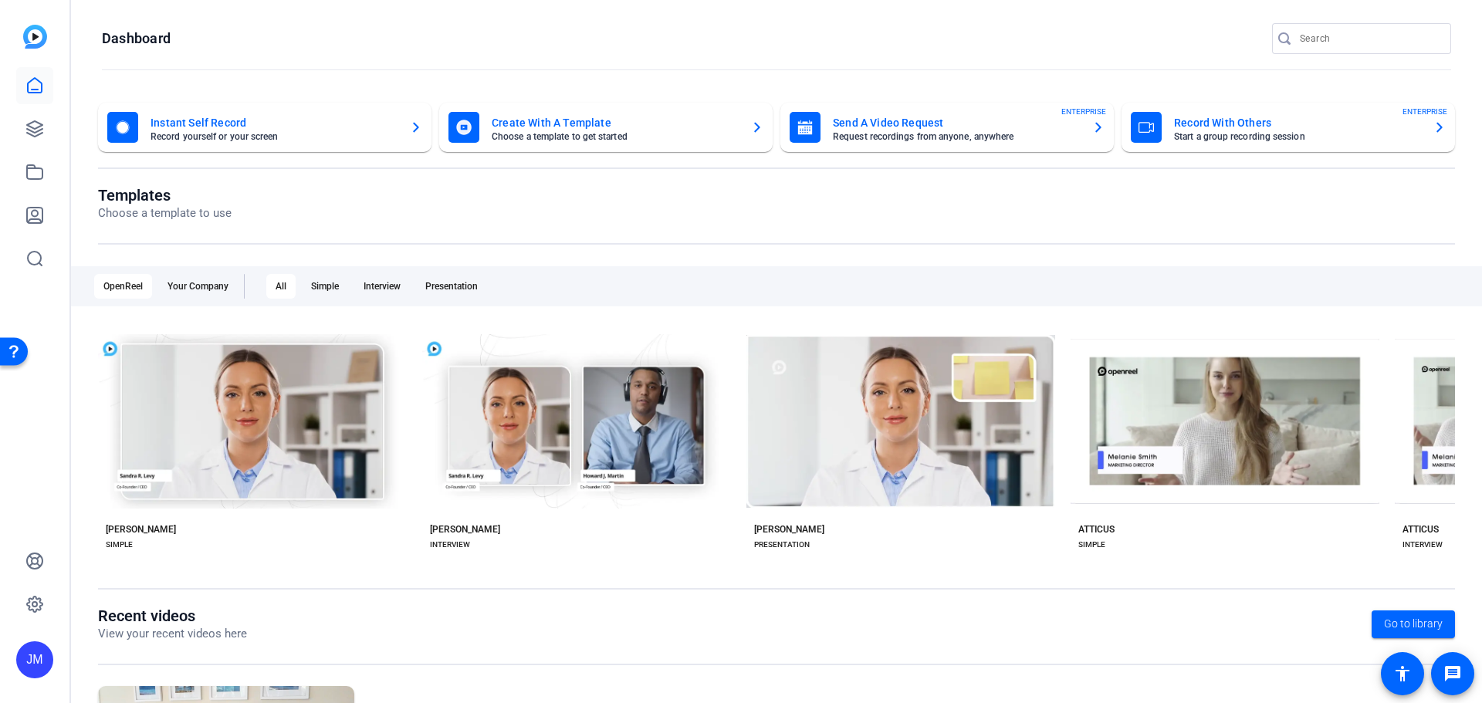
click at [1456, 157] on div "Instant Self Record Record yourself or your screen Create With A Template Choos…" at bounding box center [776, 500] width 1411 height 826
click at [188, 285] on div "Your Company" at bounding box center [197, 286] width 79 height 25
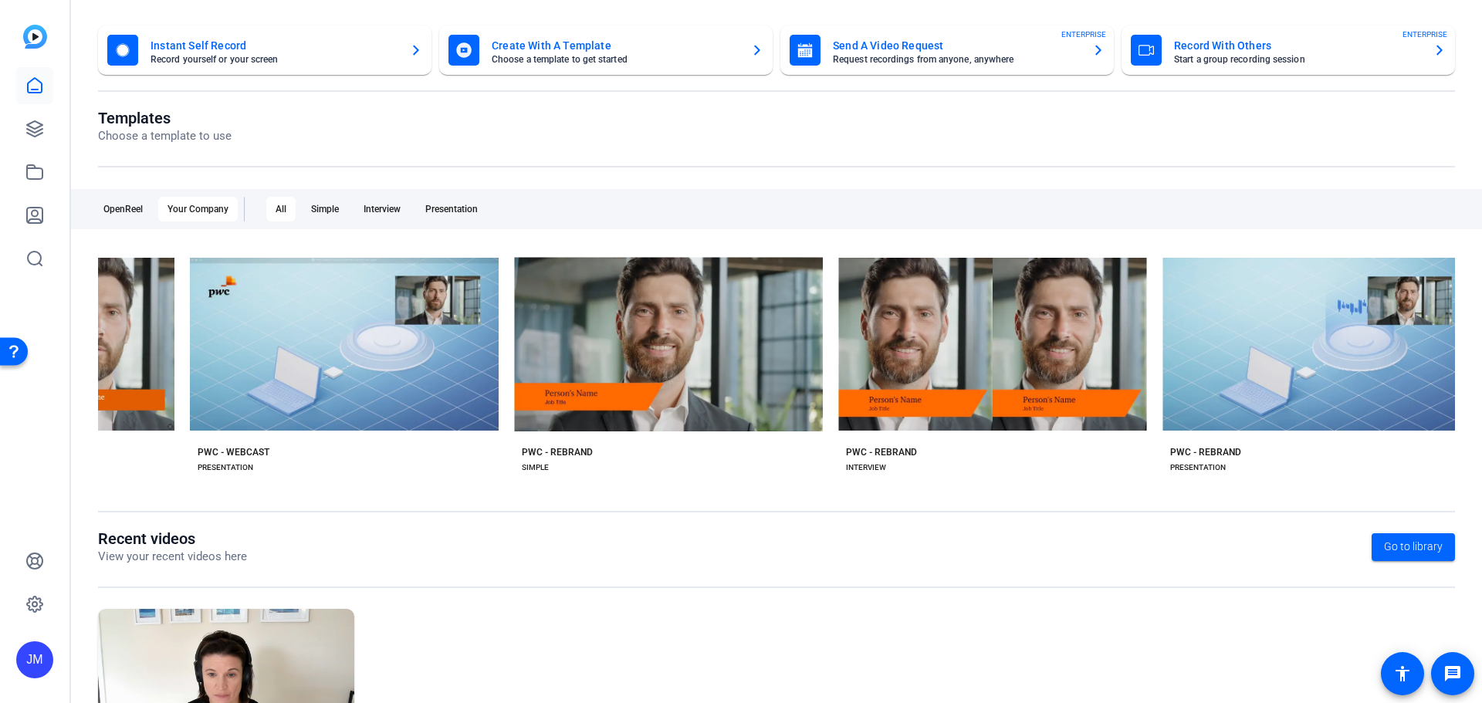
scroll to position [0, 1553]
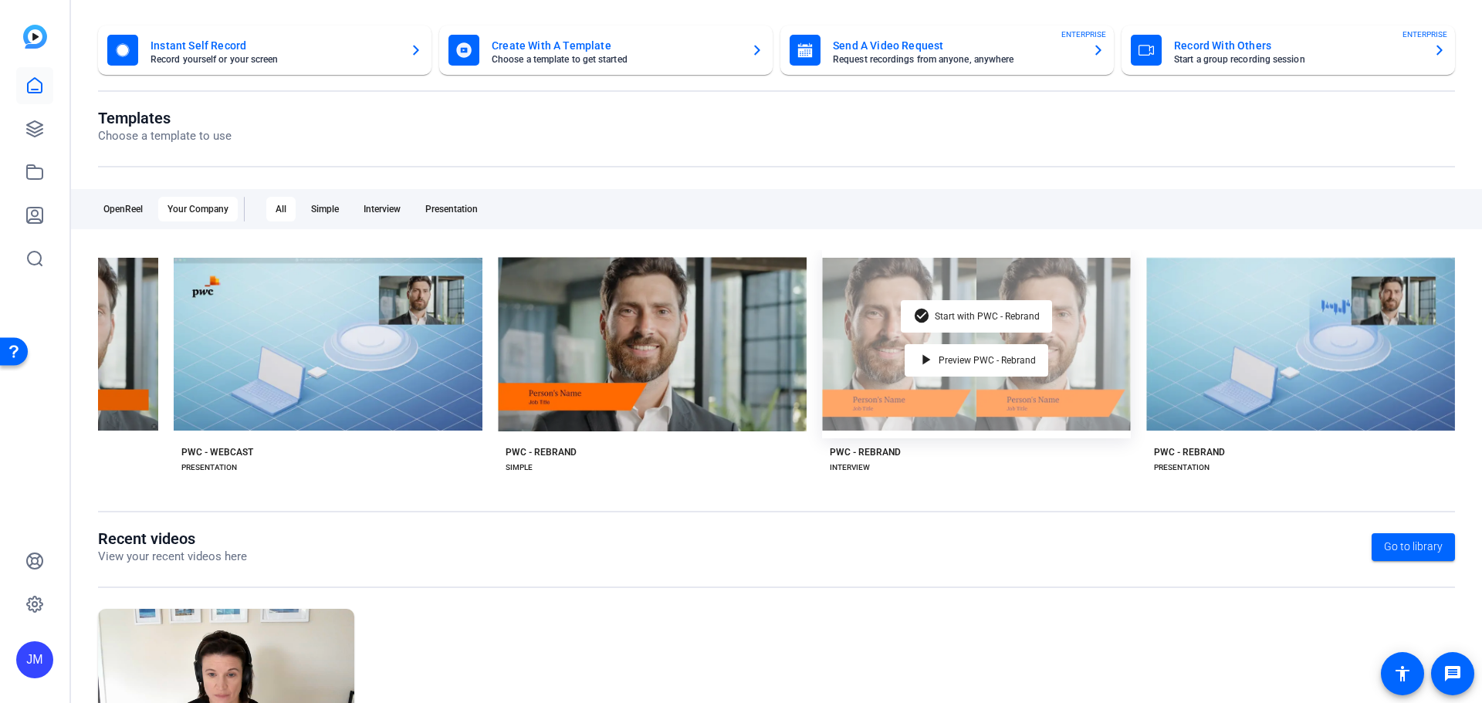
click at [1060, 355] on div "check_circle Start with PWC - Rebrand play_arrow Preview PWC - Rebrand" at bounding box center [976, 344] width 309 height 188
click at [959, 356] on span "Preview PWC - Rebrand" at bounding box center [986, 360] width 97 height 9
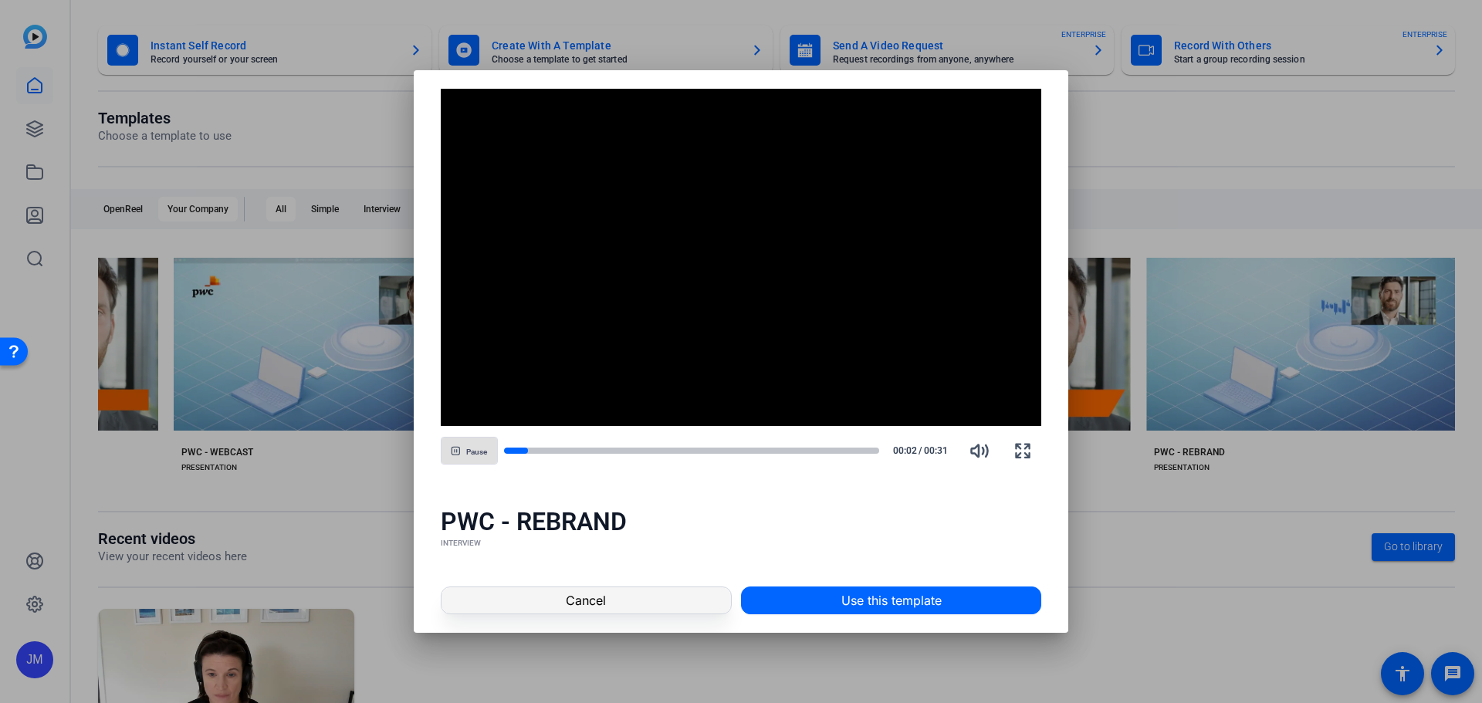
click at [583, 600] on span "Cancel" at bounding box center [586, 600] width 40 height 19
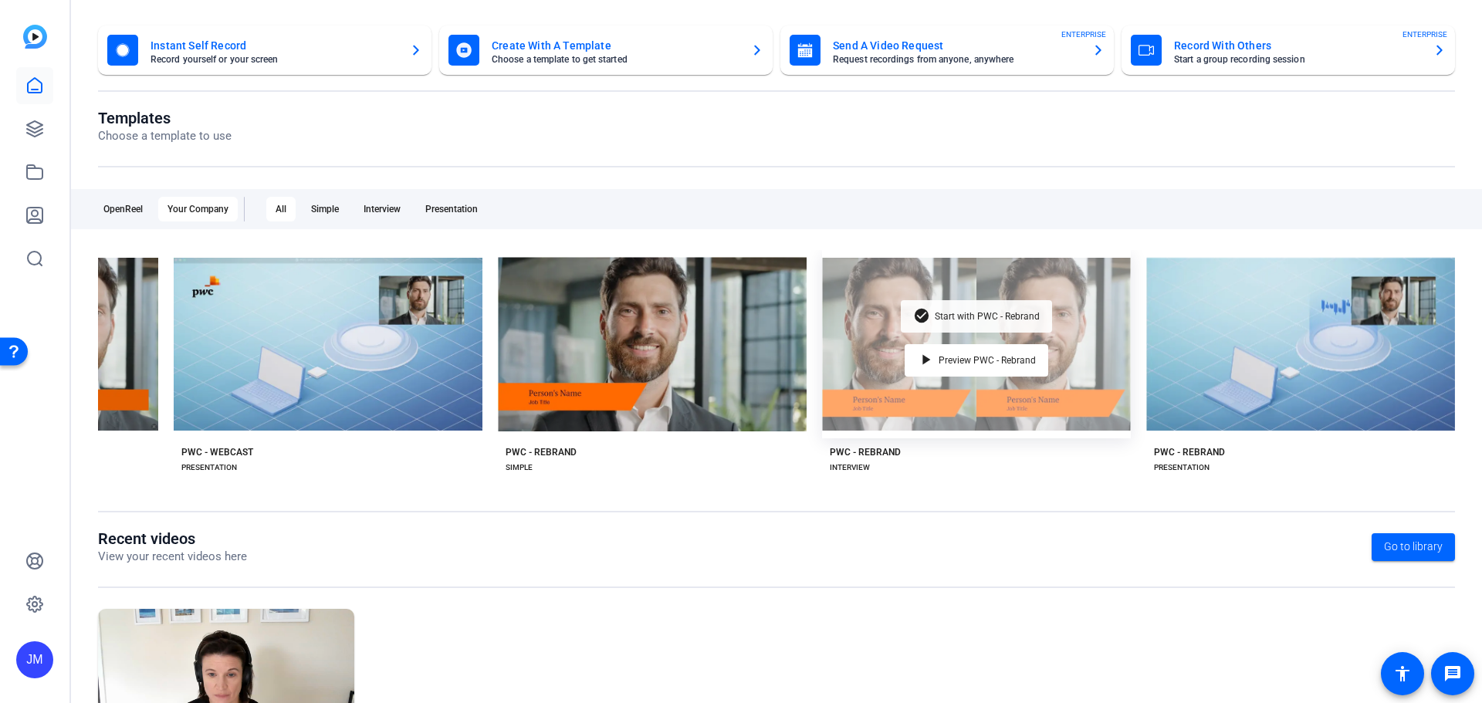
click at [971, 306] on div "check_circle Start with PWC - Rebrand" at bounding box center [976, 316] width 151 height 32
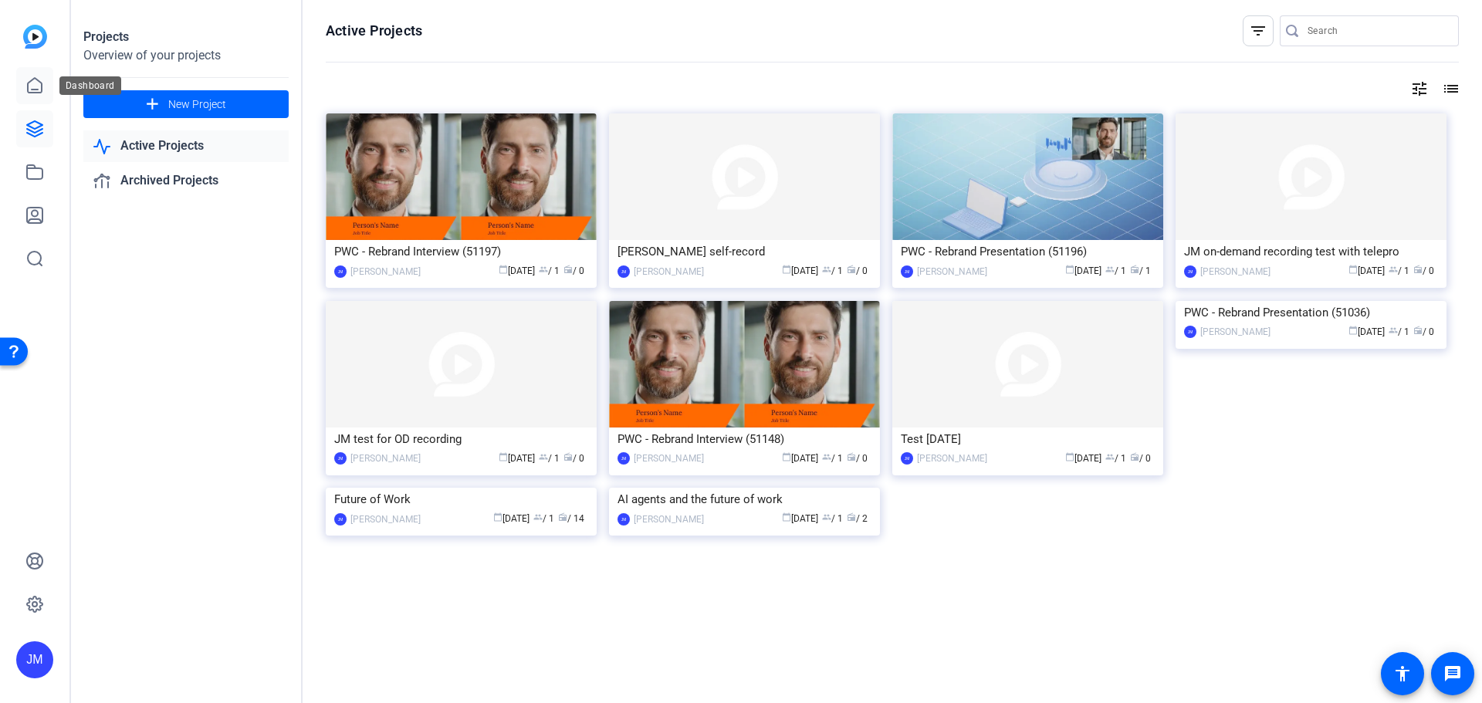
click at [32, 86] on icon at bounding box center [34, 85] width 19 height 19
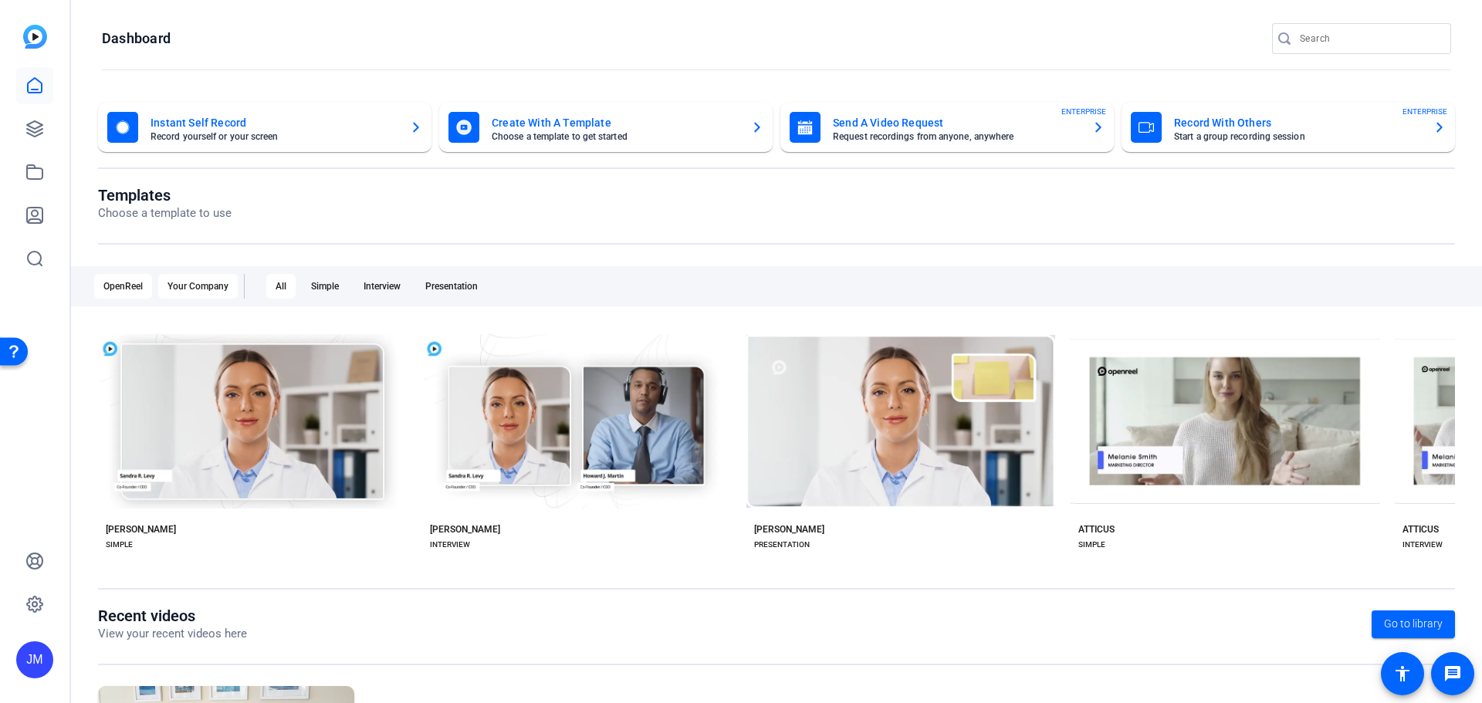
click at [203, 288] on div "Your Company" at bounding box center [197, 286] width 79 height 25
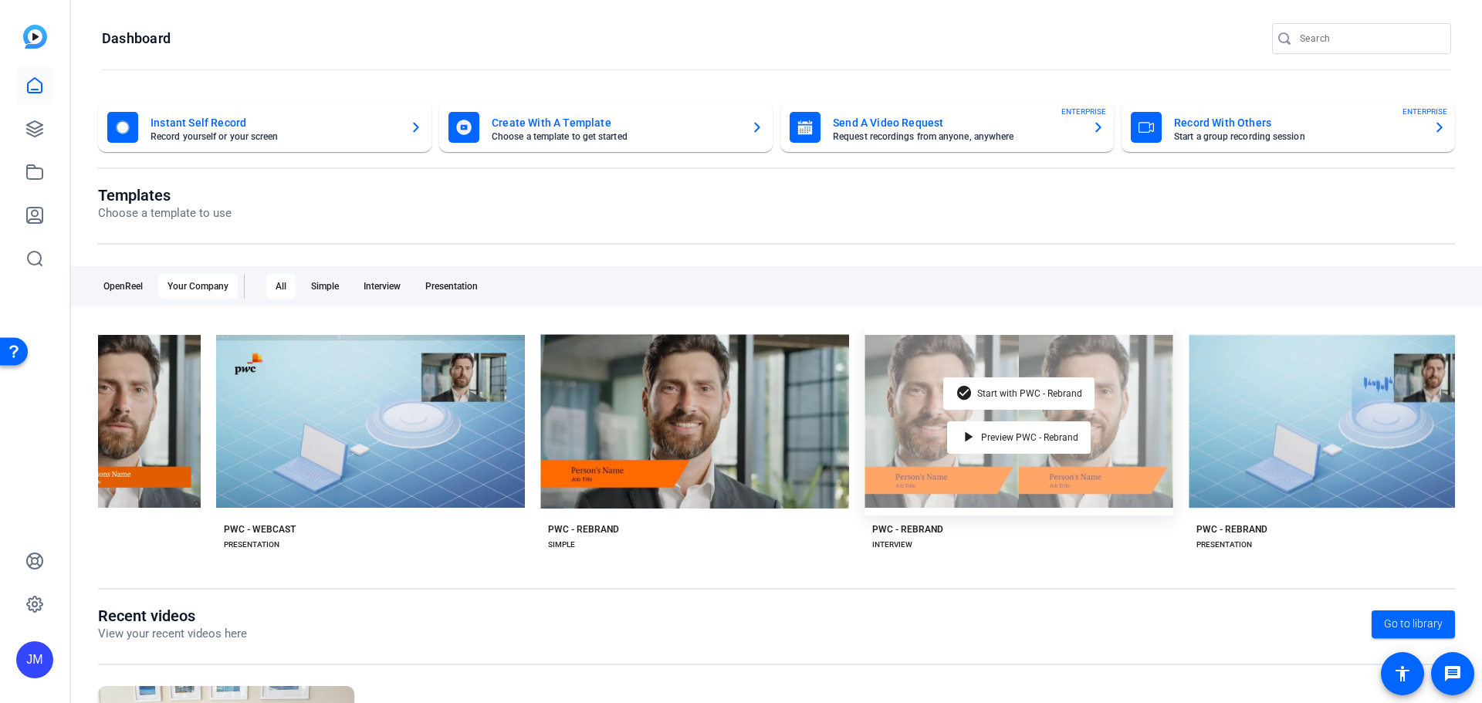
scroll to position [0, 1497]
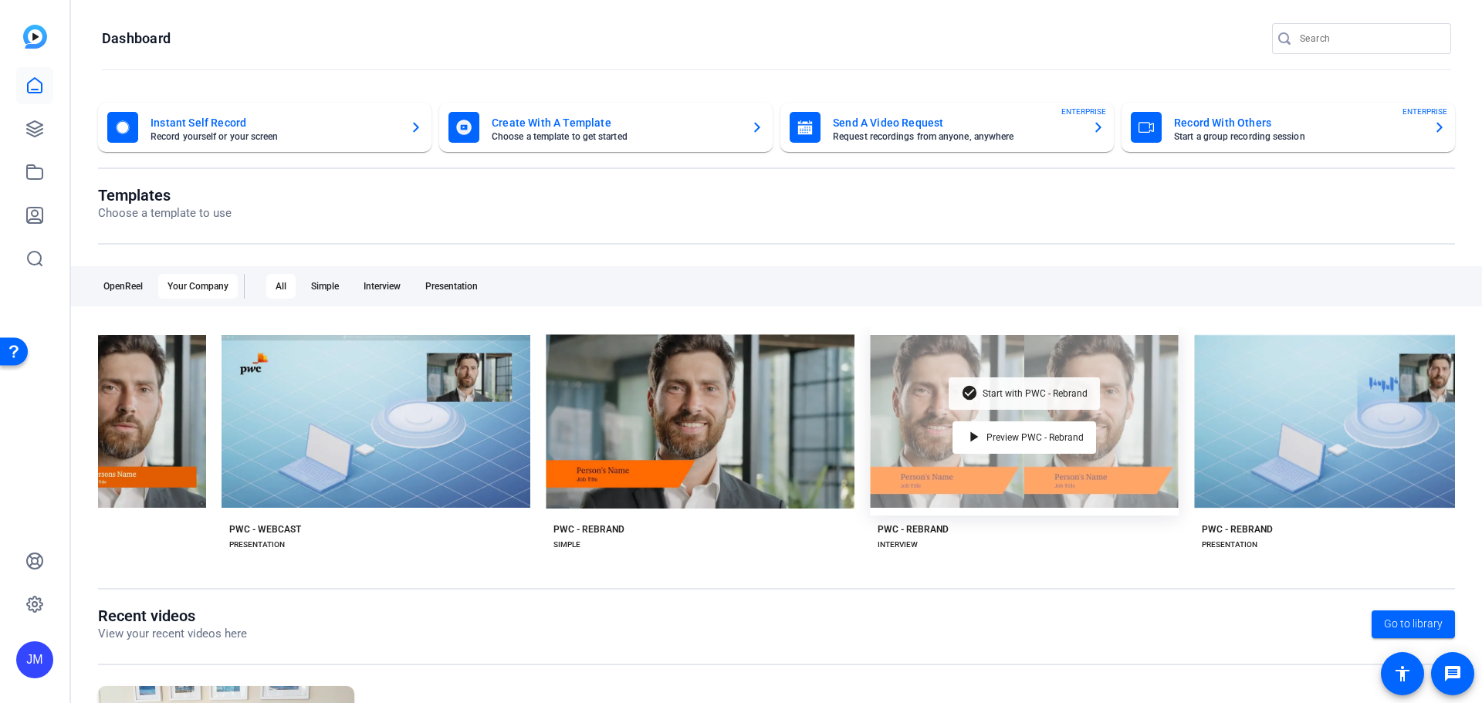
click at [1021, 389] on span "Start with PWC - Rebrand" at bounding box center [1034, 393] width 105 height 9
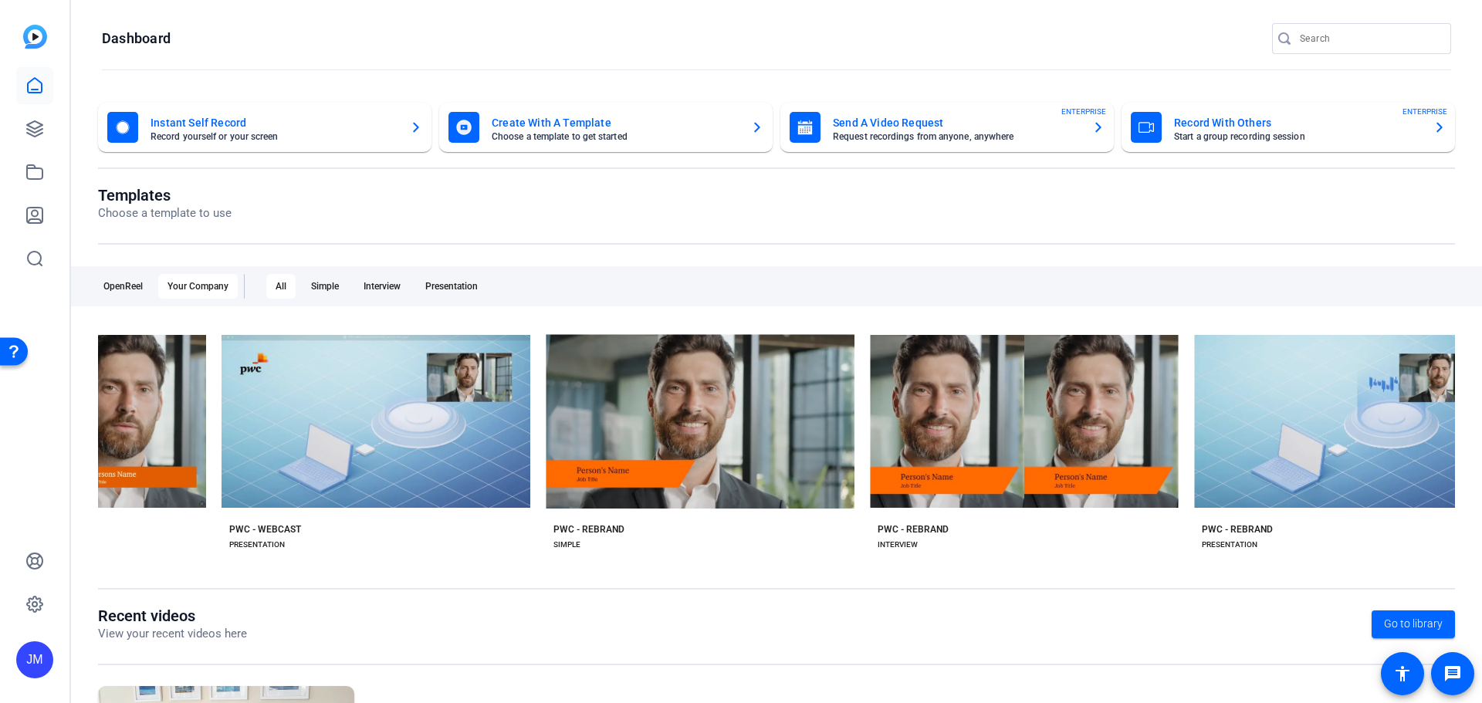
click at [215, 290] on div "Your Company" at bounding box center [197, 286] width 79 height 25
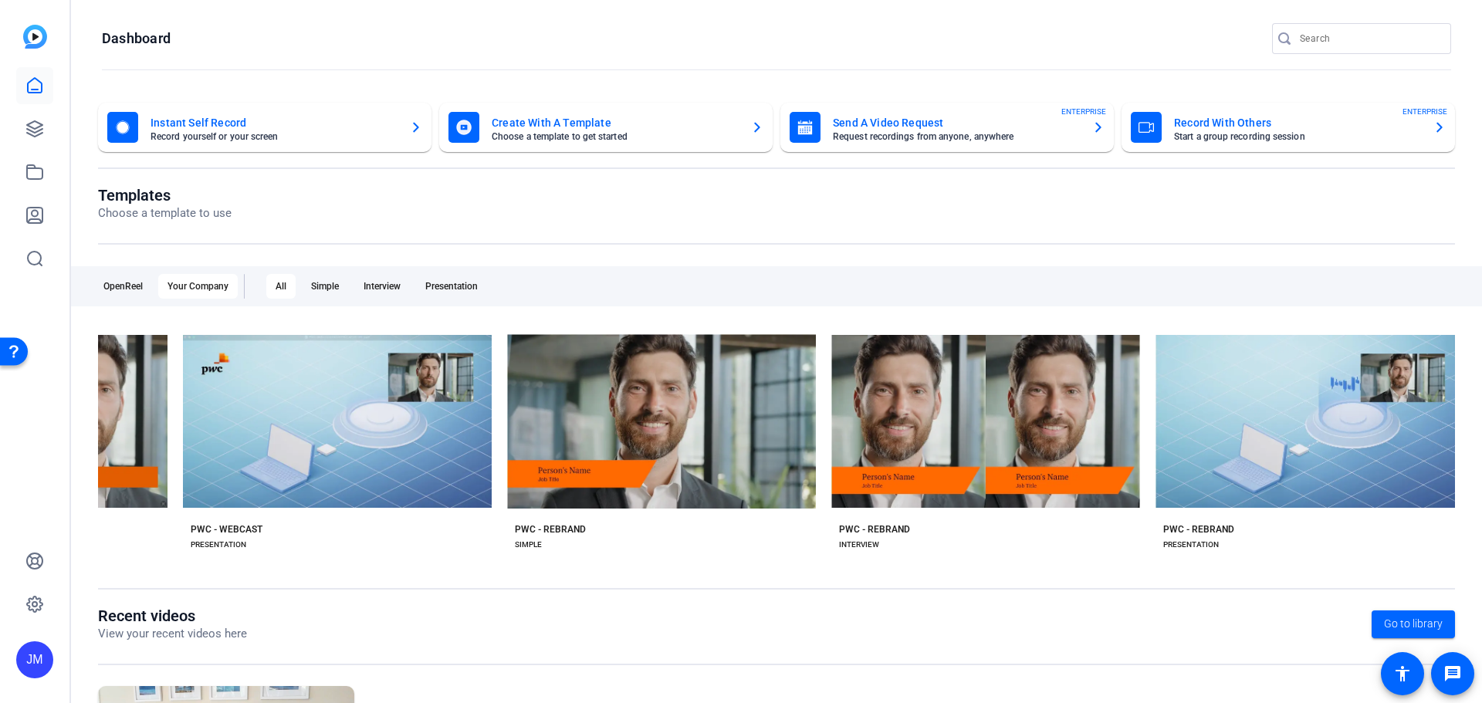
scroll to position [0, 1553]
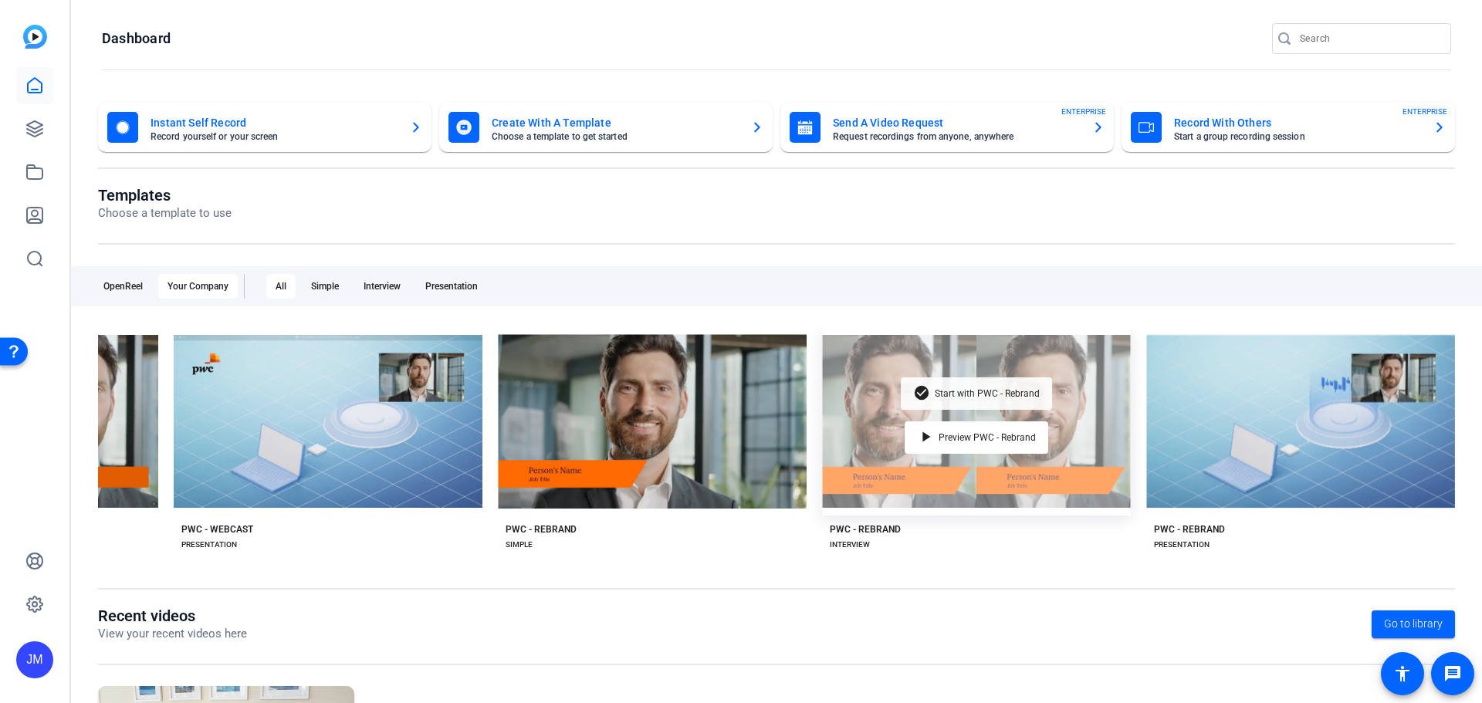
click at [989, 389] on span "Start with PWC - Rebrand" at bounding box center [987, 393] width 105 height 9
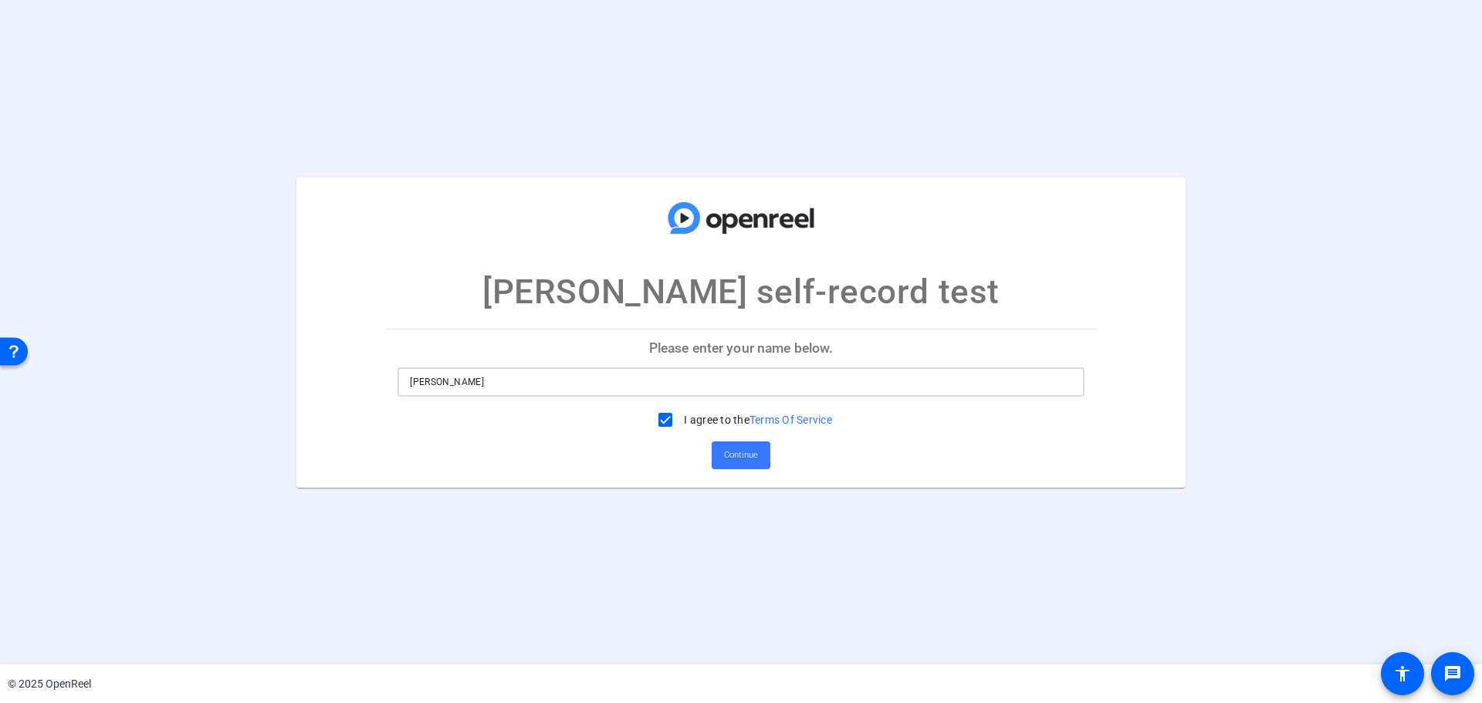
click at [509, 386] on input "[PERSON_NAME]" at bounding box center [741, 382] width 662 height 19
click at [747, 458] on span "Continue" at bounding box center [741, 455] width 34 height 23
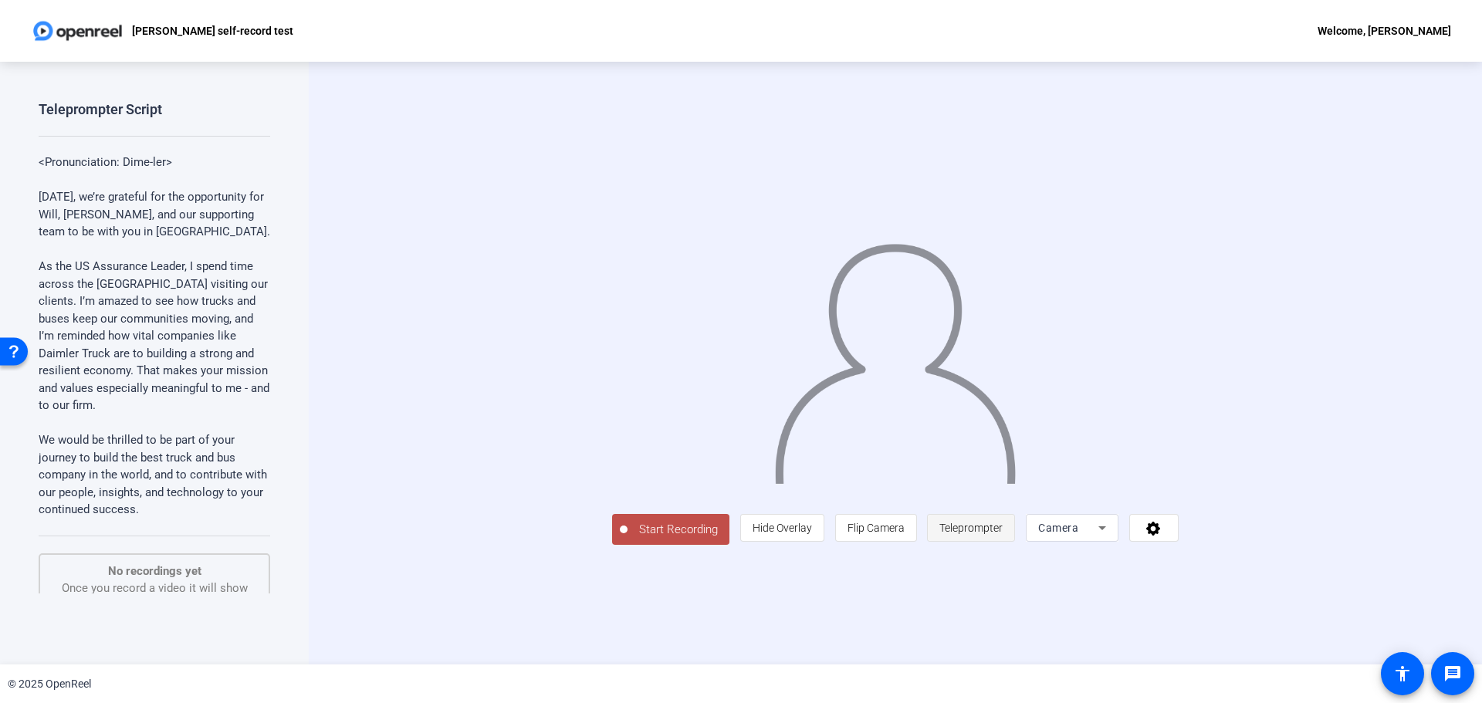
click at [1003, 534] on span "Teleprompter" at bounding box center [970, 528] width 63 height 12
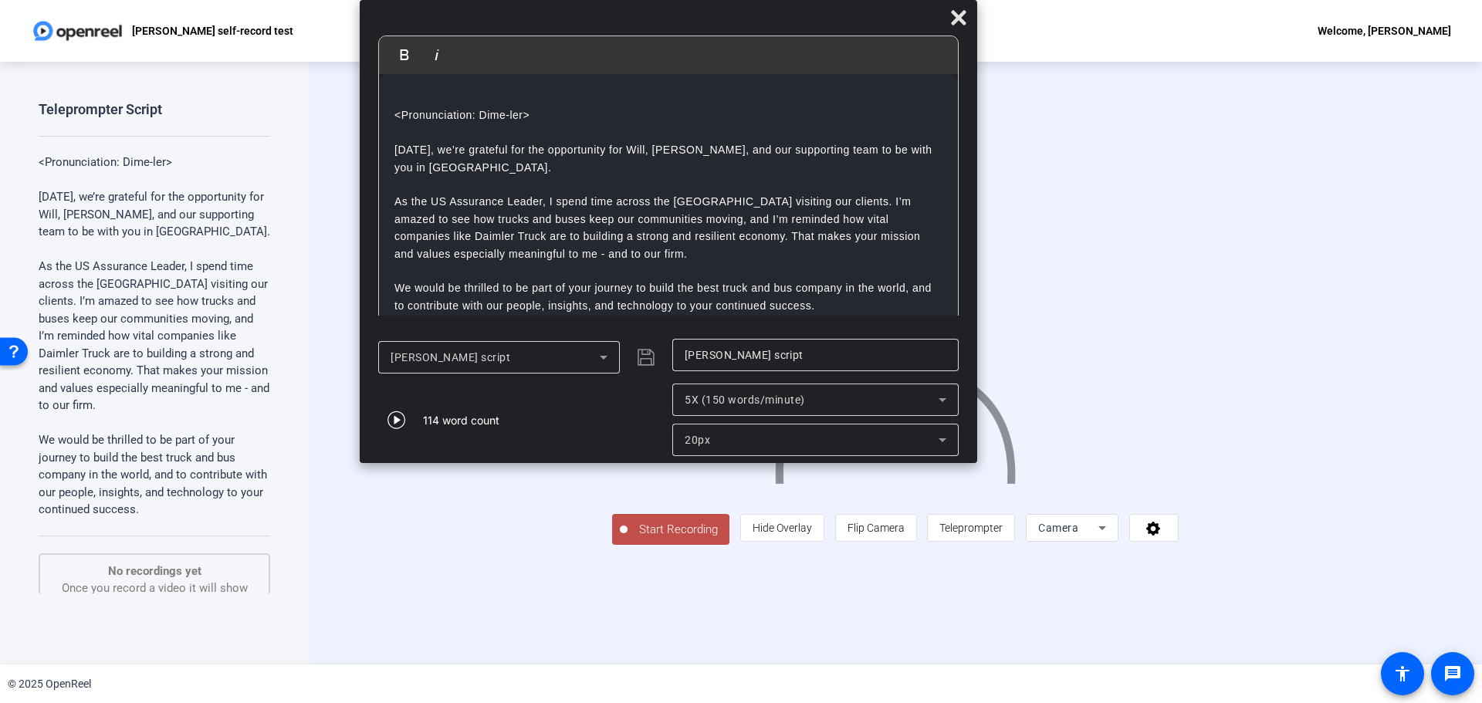
drag, startPoint x: 642, startPoint y: 19, endPoint x: 570, endPoint y: -34, distance: 90.0
click at [570, 0] on html "Accessibility Screen-Reader Guide, Feedback, and Issue Reporting | New window […" at bounding box center [741, 351] width 1482 height 703
click at [955, 19] on icon at bounding box center [958, 17] width 15 height 15
